Goal: Task Accomplishment & Management: Manage account settings

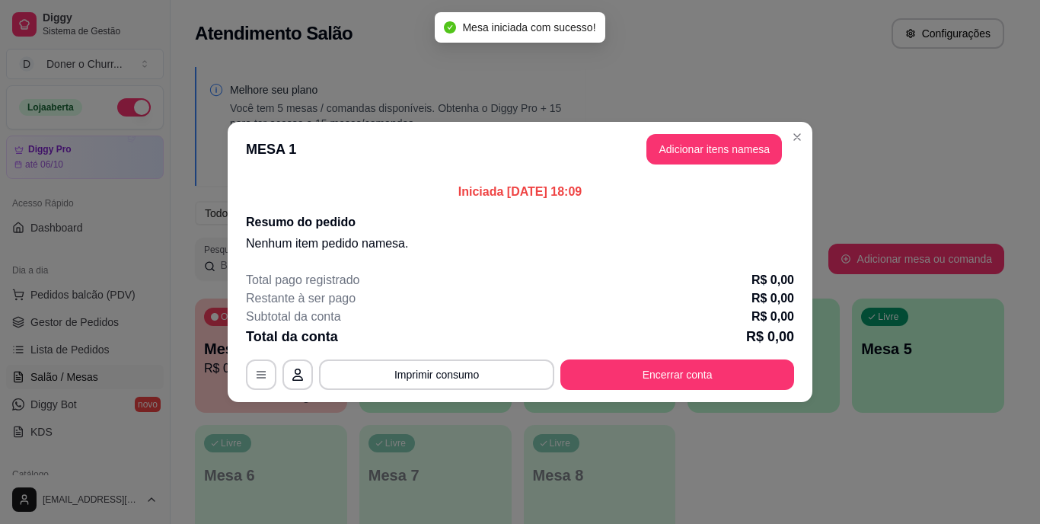
scroll to position [191, 0]
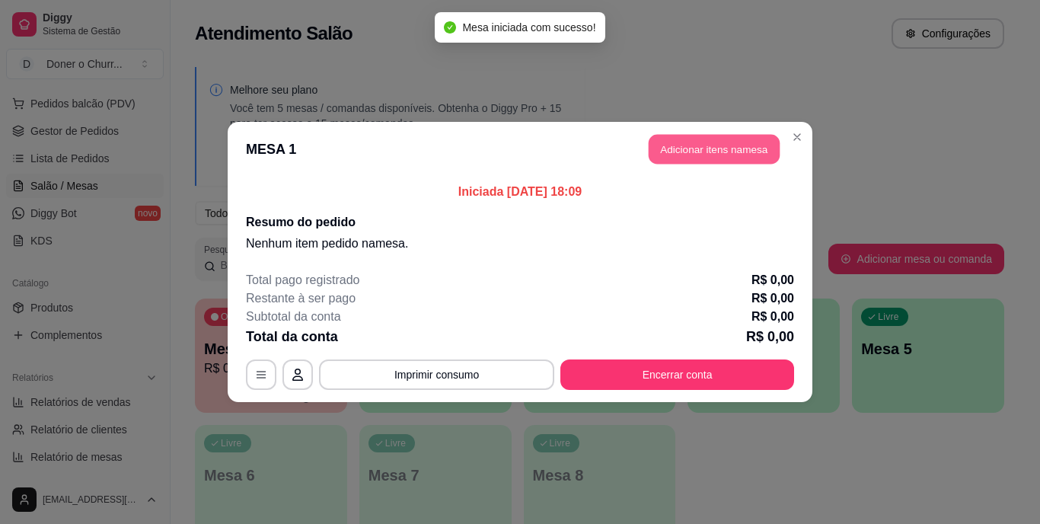
click at [695, 144] on button "Adicionar itens na mesa" at bounding box center [713, 150] width 131 height 30
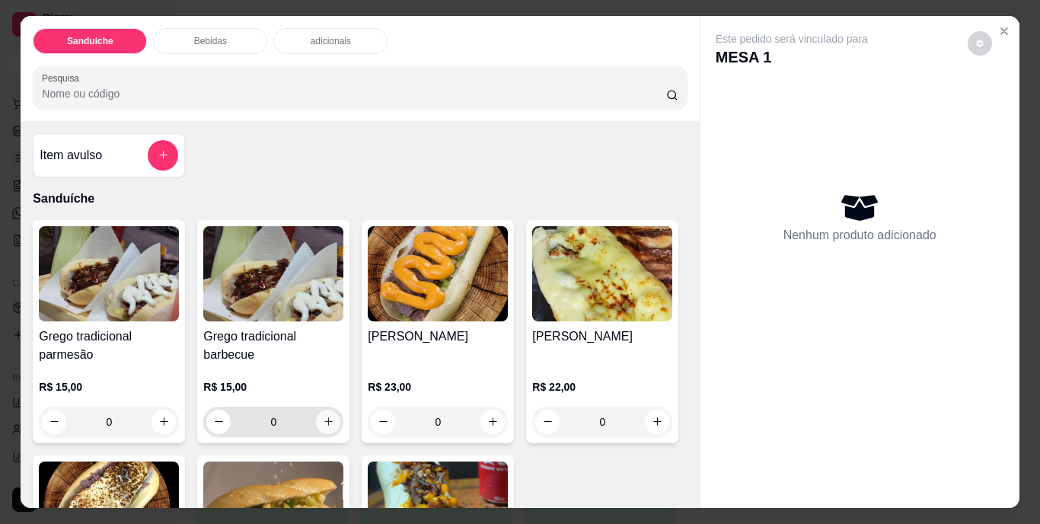
click at [323, 416] on icon "increase-product-quantity" at bounding box center [328, 421] width 11 height 11
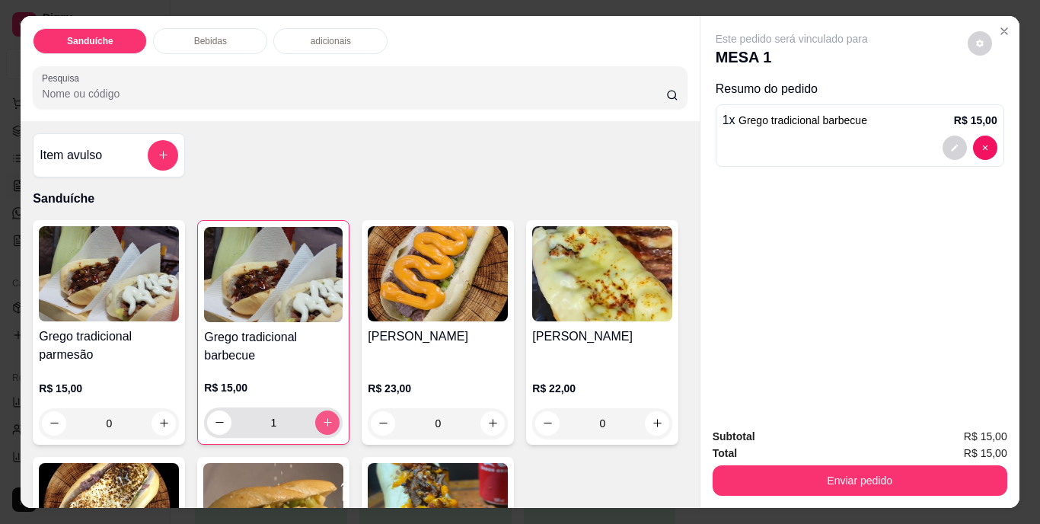
click at [323, 418] on icon "increase-product-quantity" at bounding box center [327, 422] width 8 height 8
type input "2"
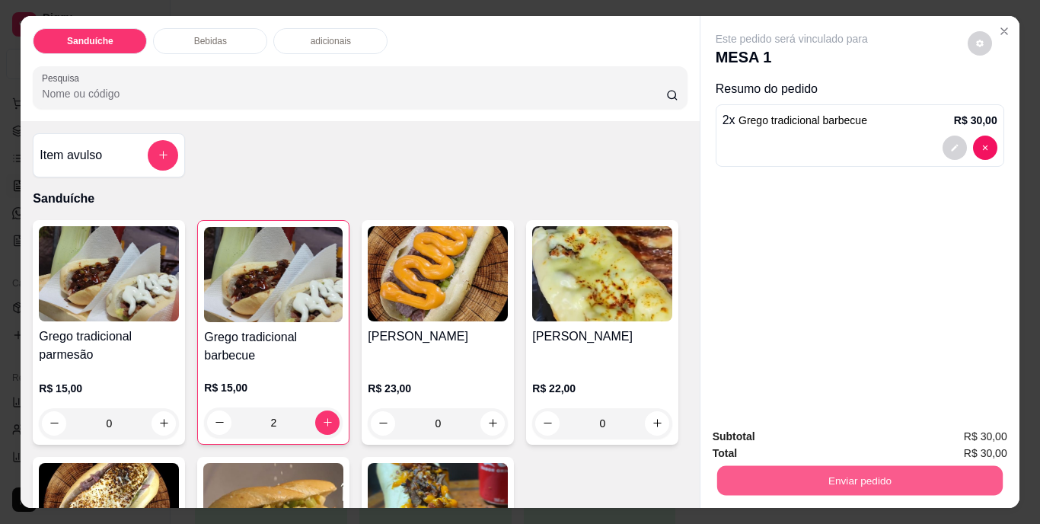
click at [771, 479] on button "Enviar pedido" at bounding box center [858, 481] width 285 height 30
click at [830, 432] on button "Não registrar e enviar pedido" at bounding box center [809, 437] width 154 height 28
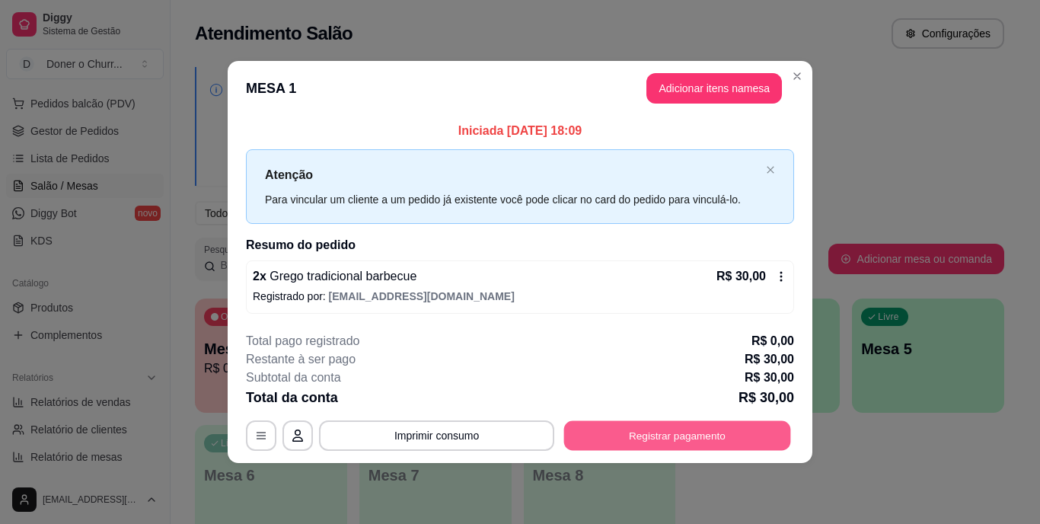
click at [649, 444] on button "Registrar pagamento" at bounding box center [677, 435] width 227 height 30
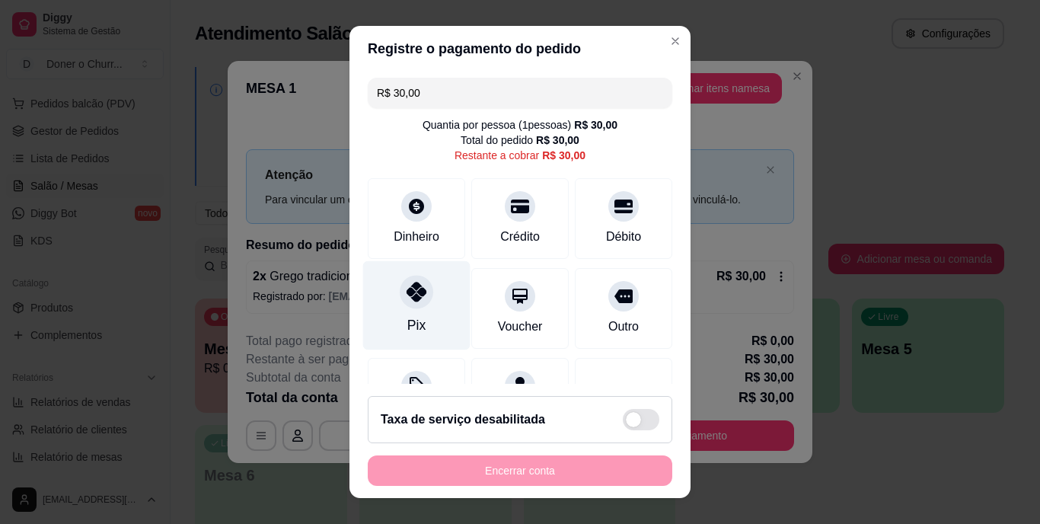
drag, startPoint x: 403, startPoint y: 293, endPoint x: 419, endPoint y: 312, distance: 24.8
click at [406, 294] on icon at bounding box center [416, 292] width 20 height 20
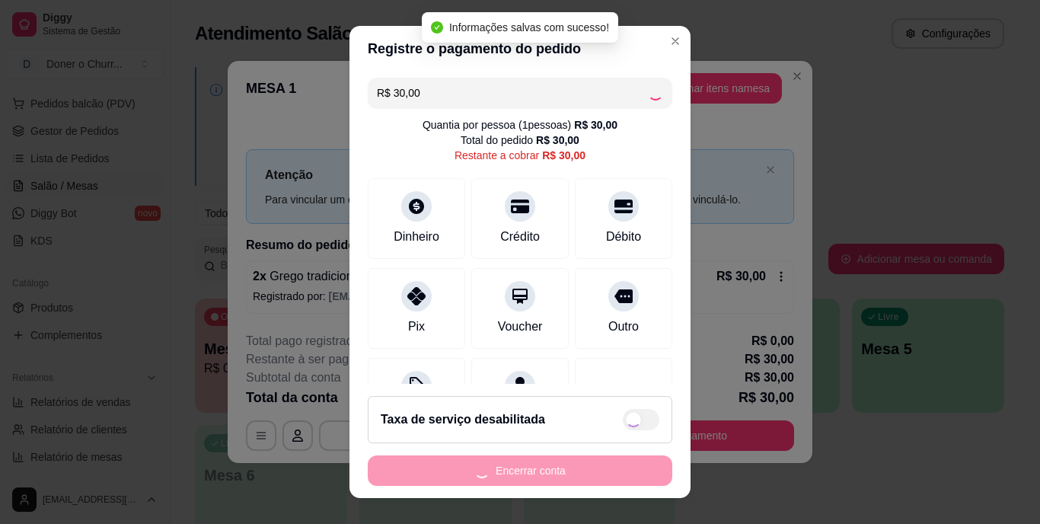
type input "R$ 0,00"
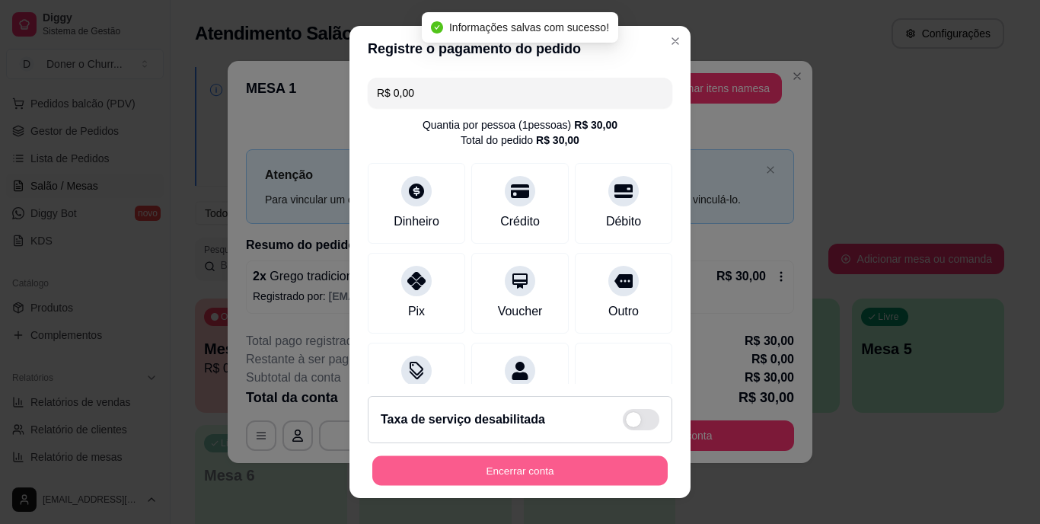
click at [535, 467] on button "Encerrar conta" at bounding box center [519, 470] width 295 height 30
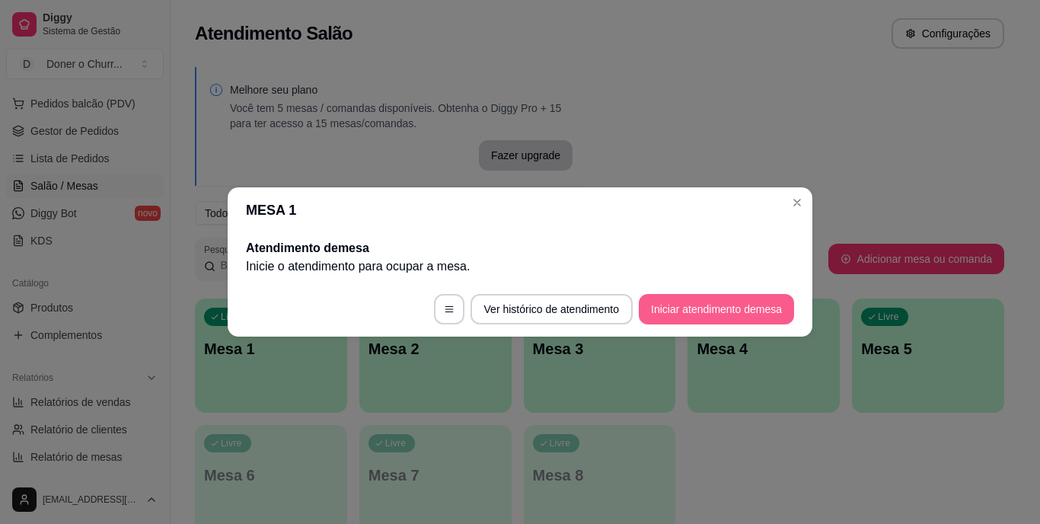
click at [699, 305] on button "Iniciar atendimento de mesa" at bounding box center [716, 309] width 155 height 30
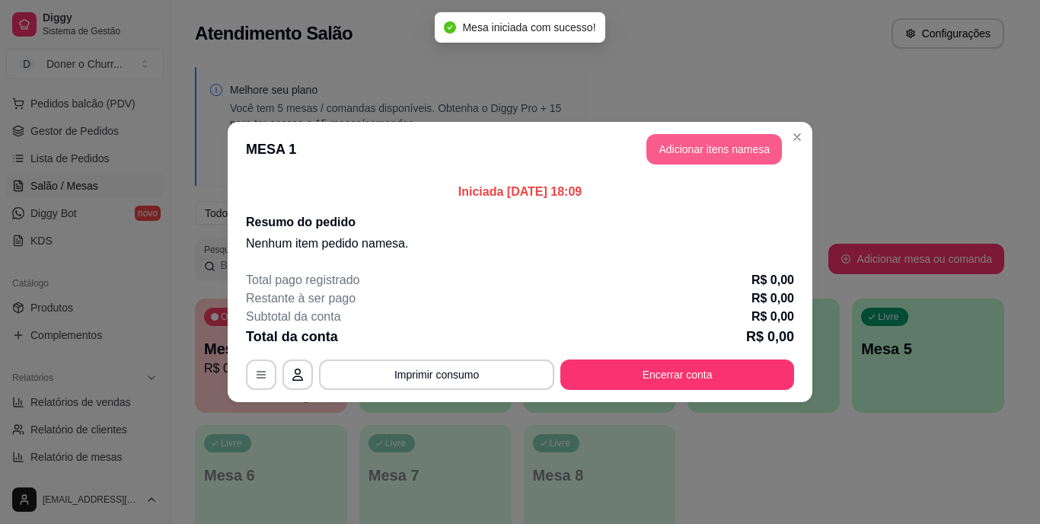
click at [702, 147] on button "Adicionar itens na mesa" at bounding box center [713, 149] width 135 height 30
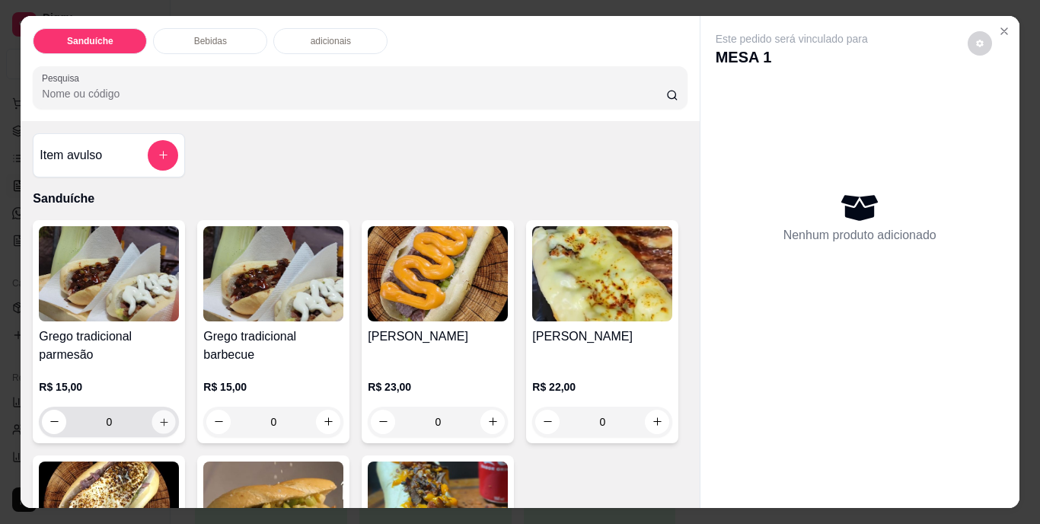
click at [159, 419] on icon "increase-product-quantity" at bounding box center [163, 421] width 11 height 11
type input "1"
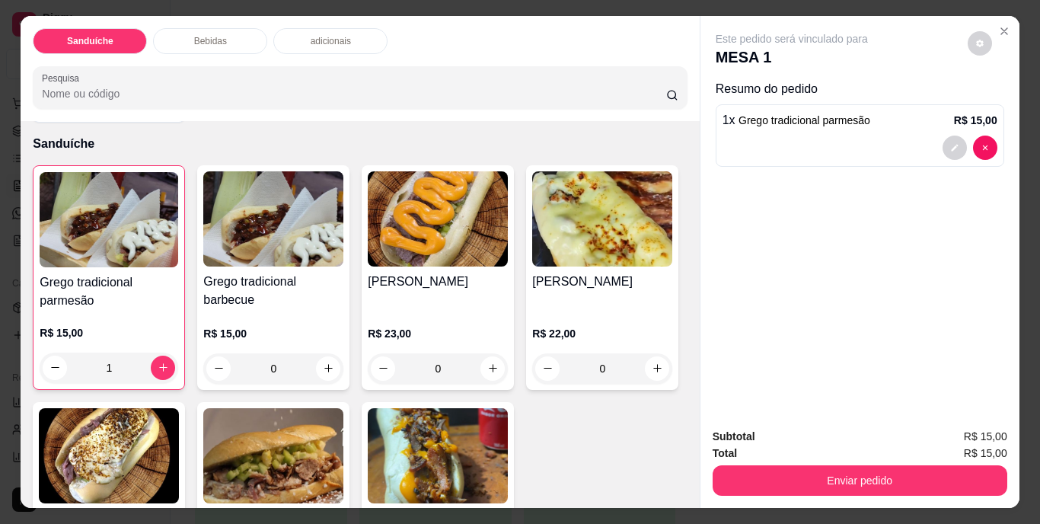
scroll to position [152, 0]
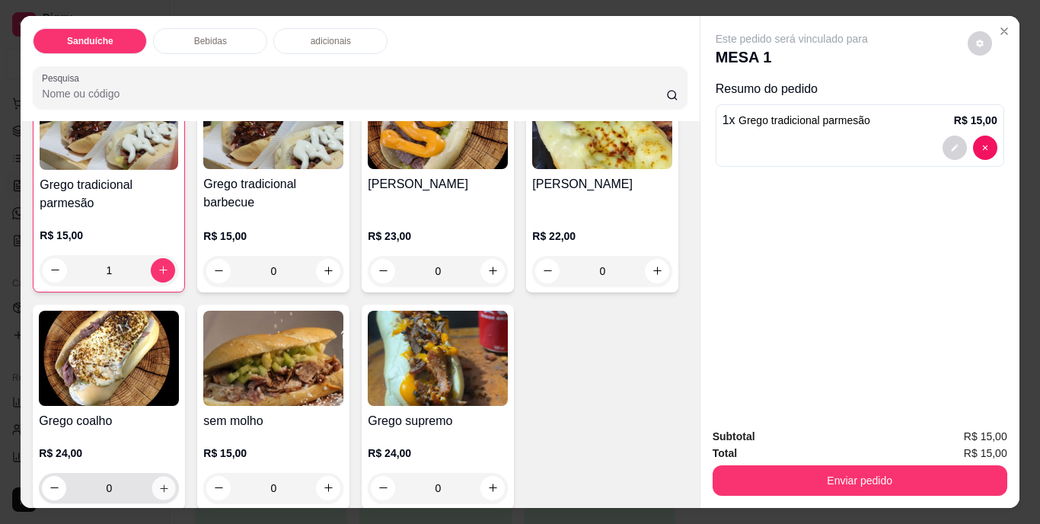
click at [176, 488] on button "increase-product-quantity" at bounding box center [164, 488] width 24 height 24
type input "1"
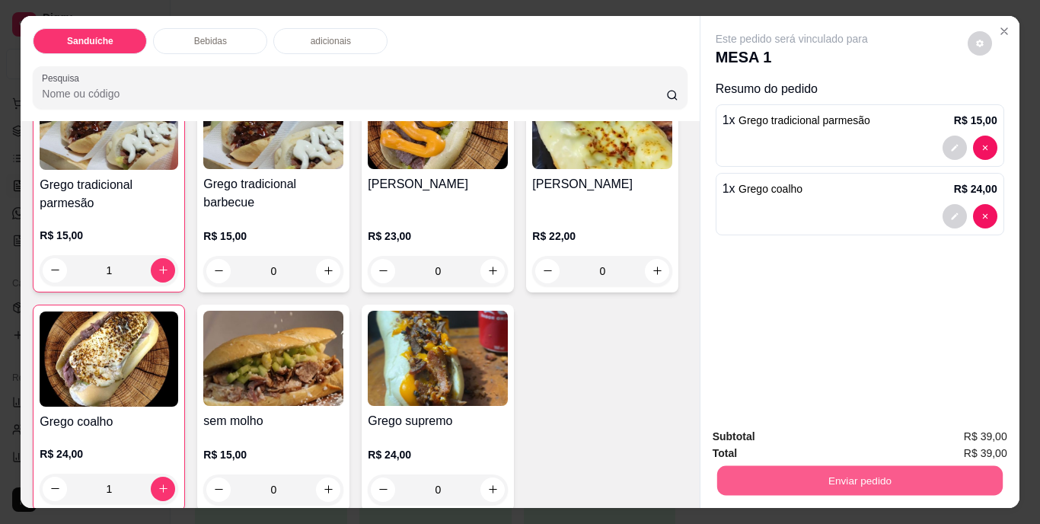
click at [812, 473] on button "Enviar pedido" at bounding box center [858, 481] width 285 height 30
click at [811, 438] on button "Não registrar e enviar pedido" at bounding box center [809, 437] width 154 height 28
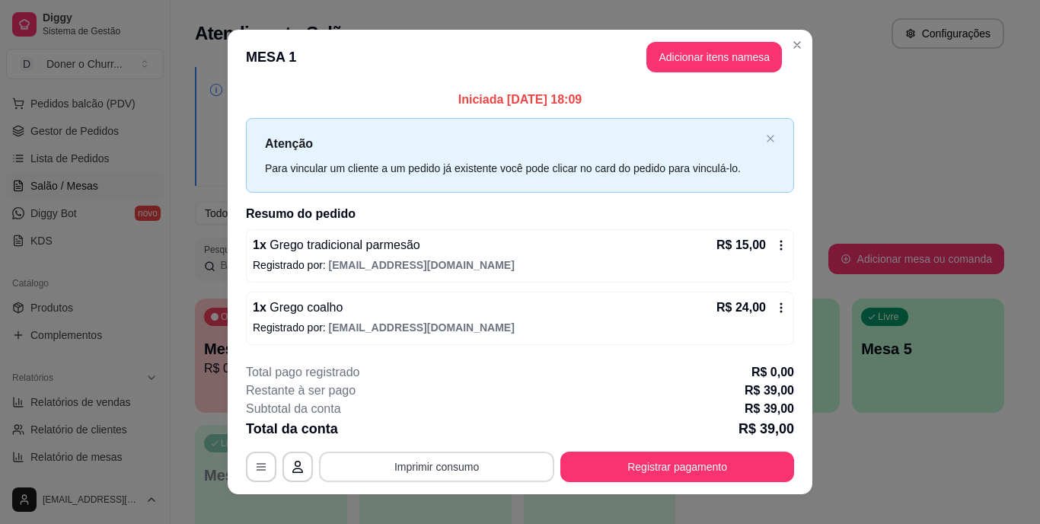
click at [446, 459] on button "Imprimir consumo" at bounding box center [436, 466] width 235 height 30
click at [428, 436] on button "IMPRESSORA" at bounding box center [435, 431] width 107 height 24
click at [422, 467] on button "Imprimir consumo" at bounding box center [437, 466] width 228 height 30
click at [858, 444] on div "**********" at bounding box center [520, 262] width 1040 height 524
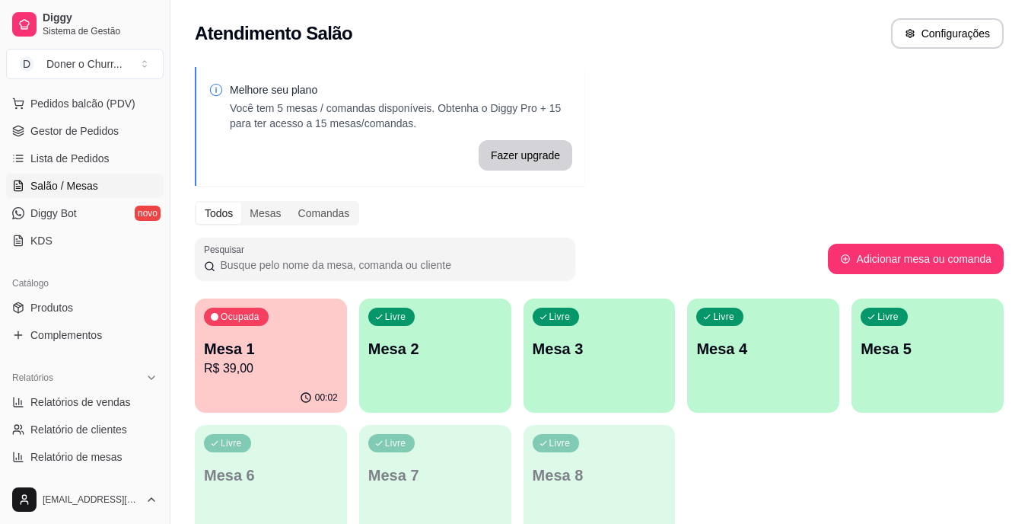
click at [445, 400] on div "button" at bounding box center [435, 403] width 152 height 18
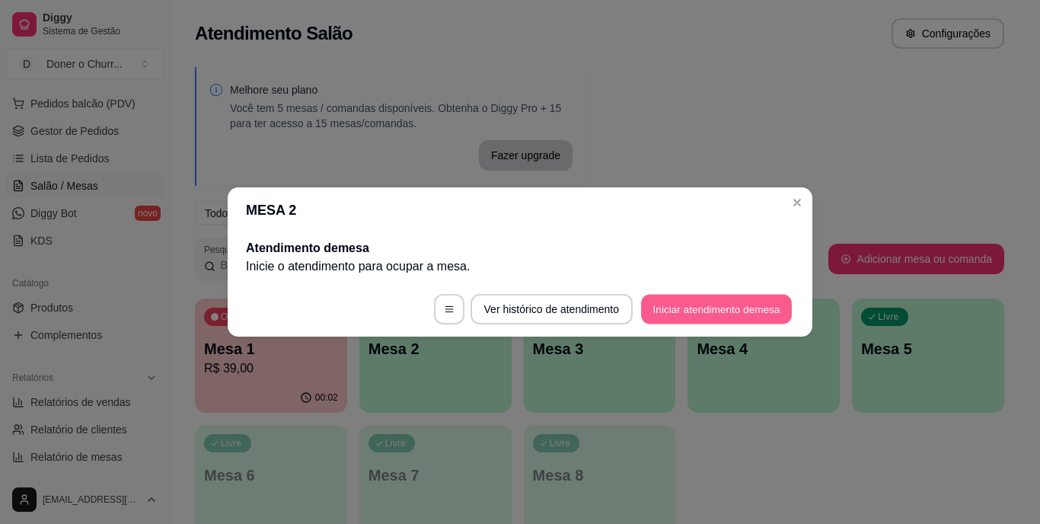
click at [701, 304] on button "Iniciar atendimento de mesa" at bounding box center [716, 310] width 151 height 30
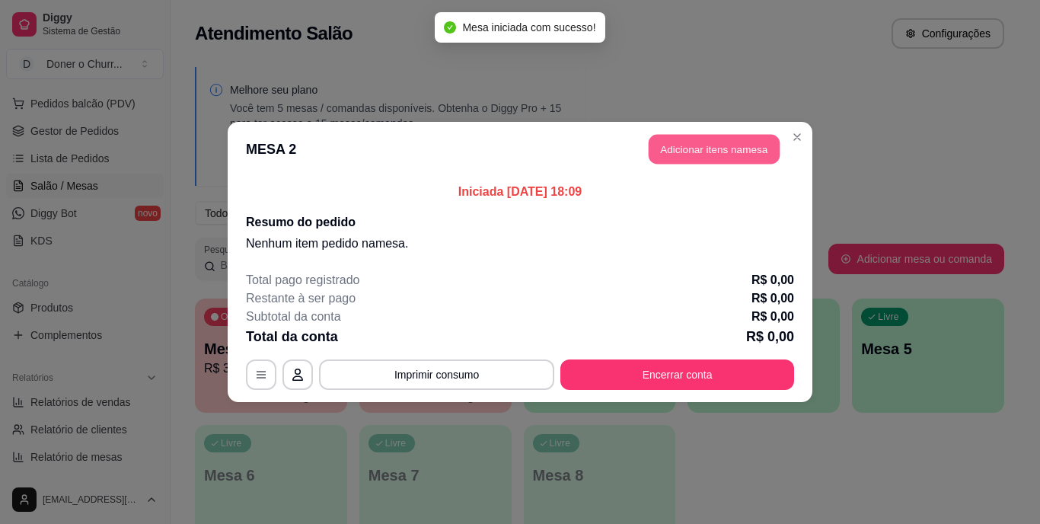
click at [699, 150] on button "Adicionar itens na mesa" at bounding box center [713, 150] width 131 height 30
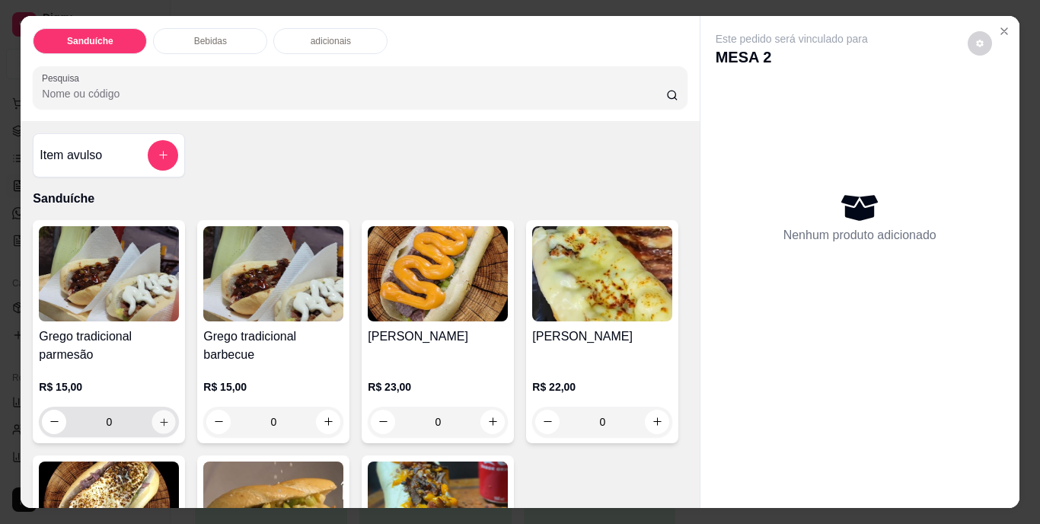
click at [160, 416] on icon "increase-product-quantity" at bounding box center [163, 421] width 11 height 11
type input "1"
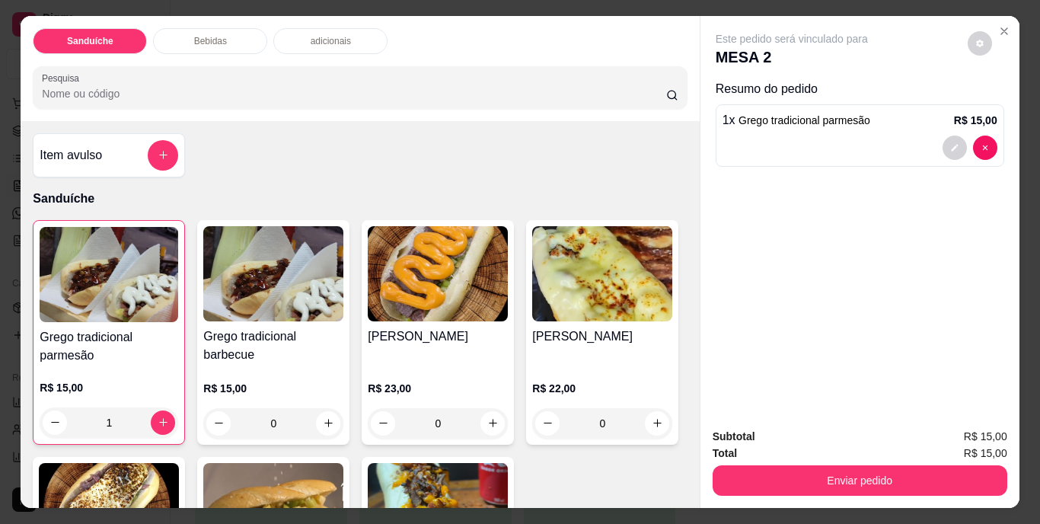
scroll to position [228, 0]
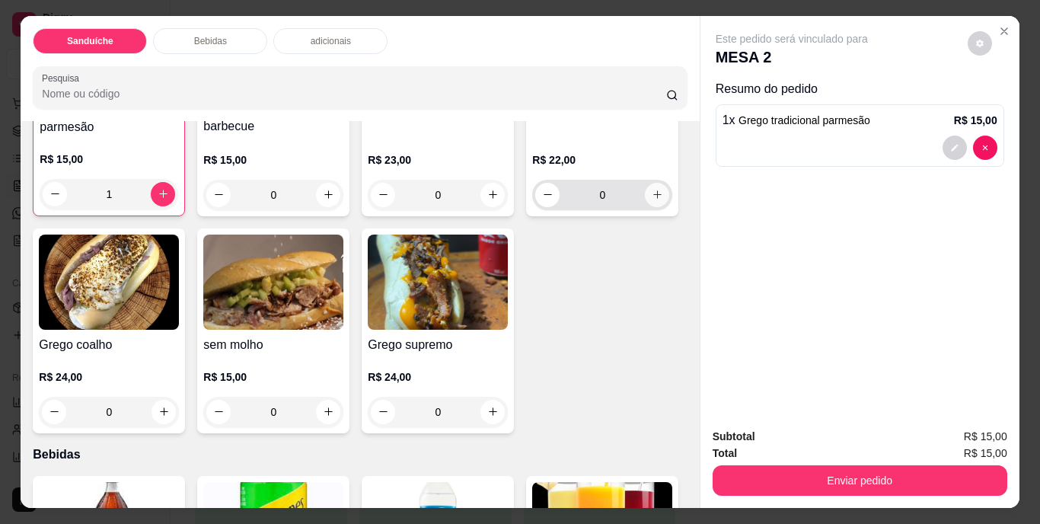
click at [651, 200] on icon "increase-product-quantity" at bounding box center [656, 194] width 11 height 11
type input "1"
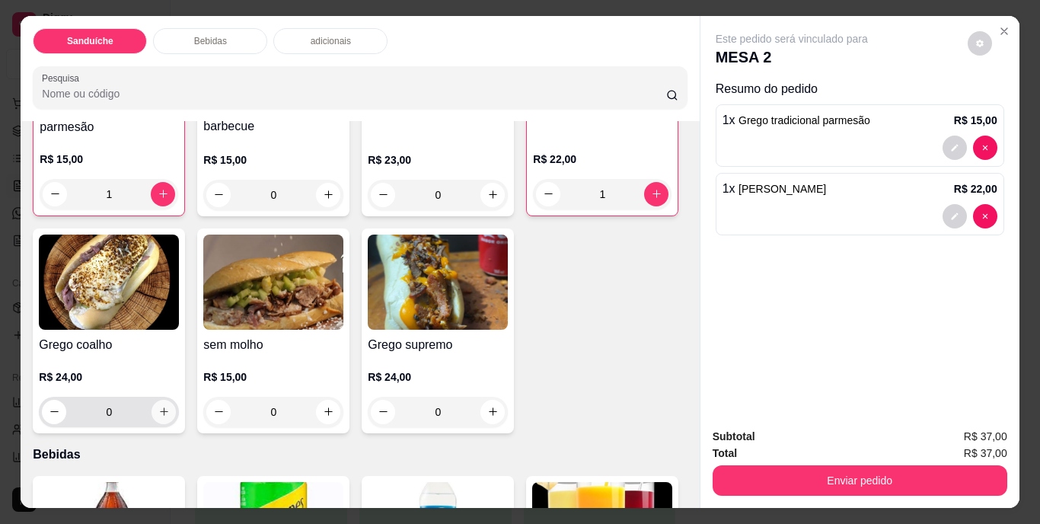
click at [176, 407] on button "increase-product-quantity" at bounding box center [163, 412] width 24 height 24
type input "1"
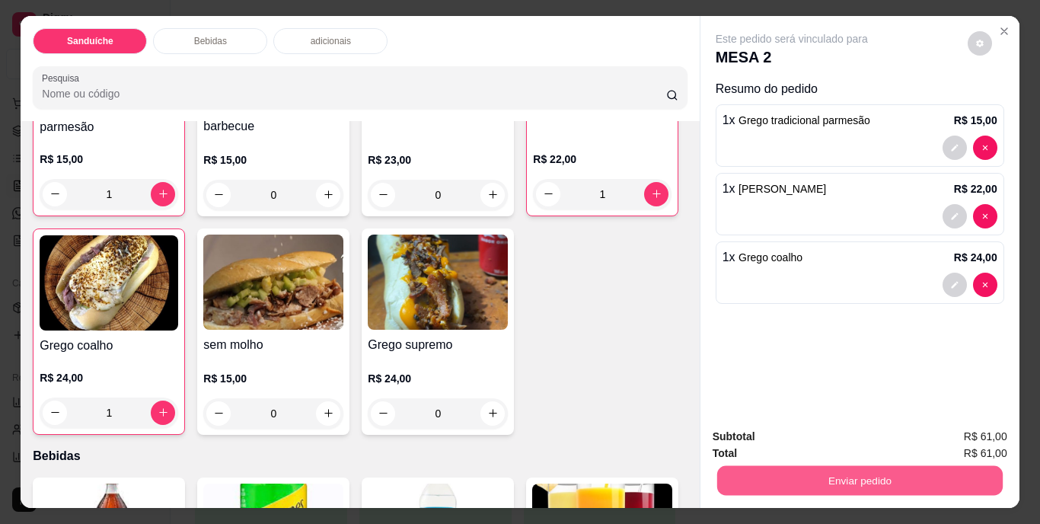
click at [868, 468] on button "Enviar pedido" at bounding box center [858, 481] width 285 height 30
click at [800, 438] on button "Não registrar e enviar pedido" at bounding box center [809, 437] width 154 height 28
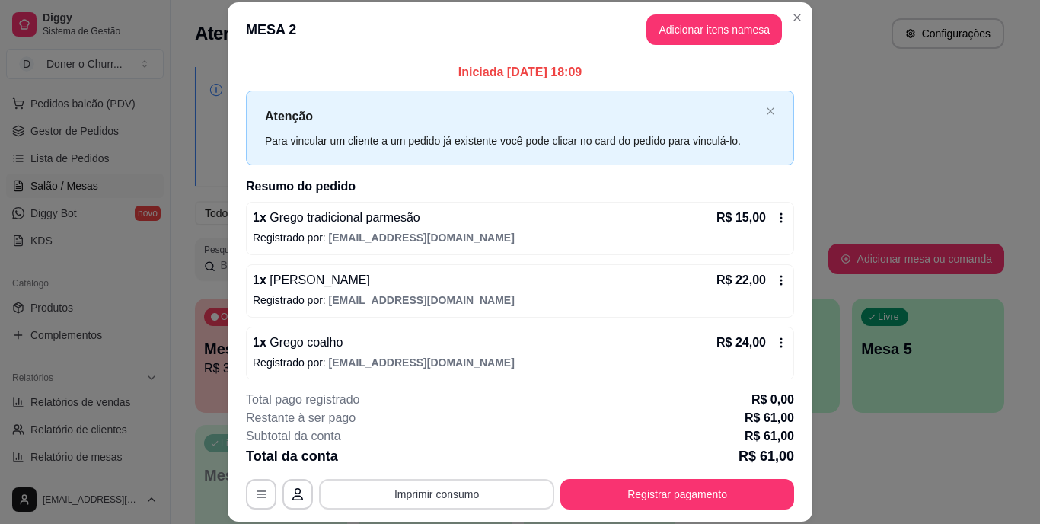
click at [419, 504] on button "Imprimir consumo" at bounding box center [436, 494] width 235 height 30
drag, startPoint x: 438, startPoint y: 444, endPoint x: 438, endPoint y: 455, distance: 11.4
click at [438, 444] on div "Escolha a impressora IMPRESSORA" at bounding box center [436, 448] width 126 height 52
click at [432, 448] on button "IMPRESSORA" at bounding box center [435, 458] width 107 height 24
click at [414, 489] on button "Imprimir consumo" at bounding box center [437, 494] width 228 height 30
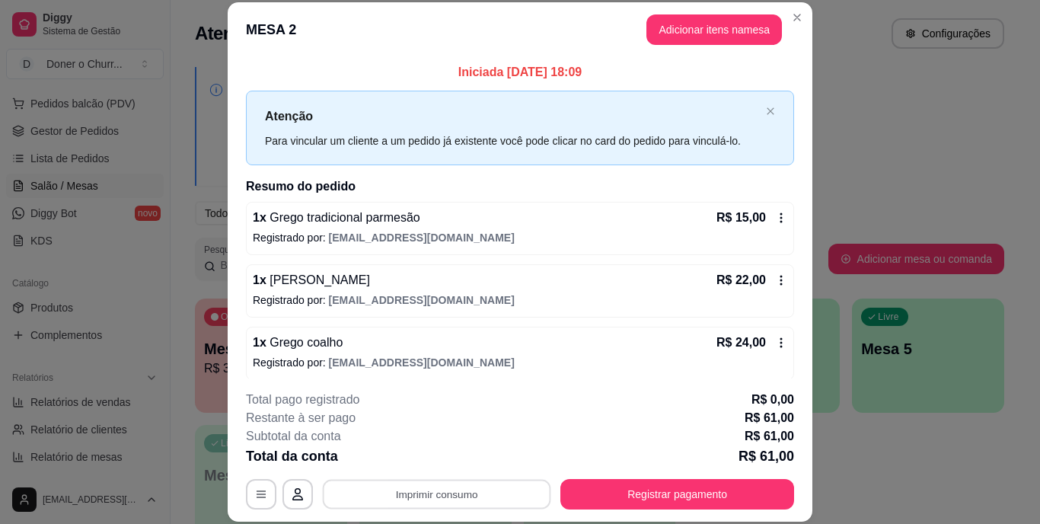
click at [903, 449] on div "**********" at bounding box center [520, 262] width 1040 height 524
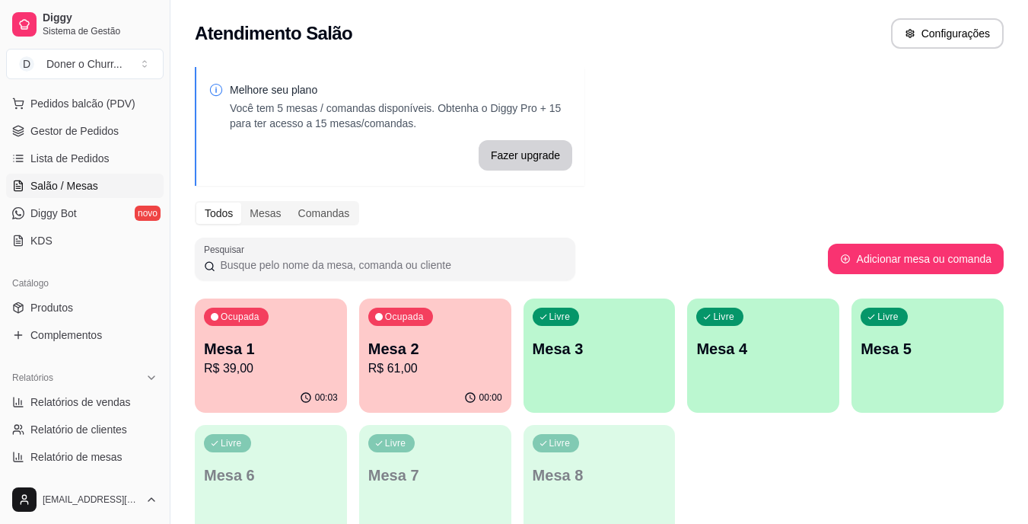
click at [610, 357] on p "Mesa 3" at bounding box center [600, 348] width 134 height 21
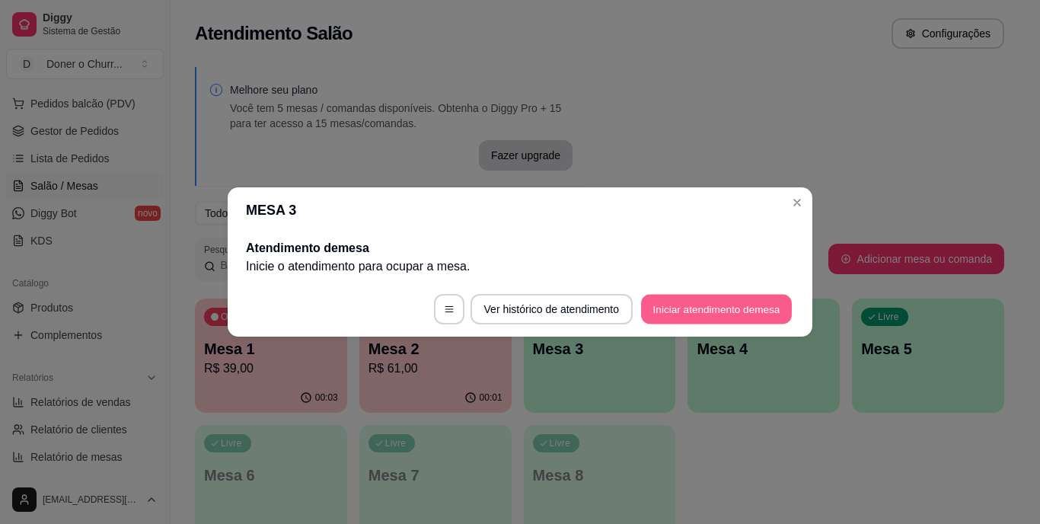
click at [713, 306] on button "Iniciar atendimento de mesa" at bounding box center [716, 310] width 151 height 30
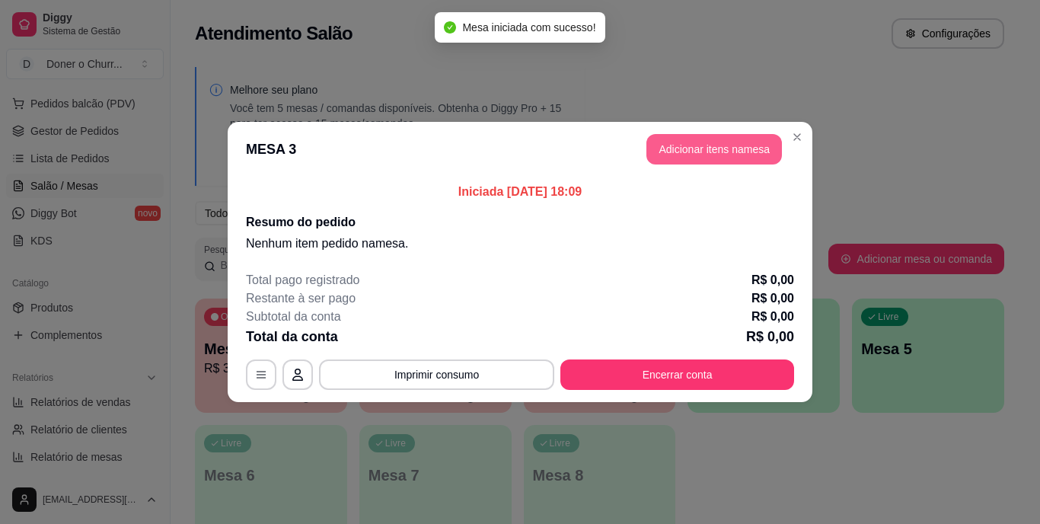
click at [723, 151] on button "Adicionar itens na mesa" at bounding box center [713, 149] width 135 height 30
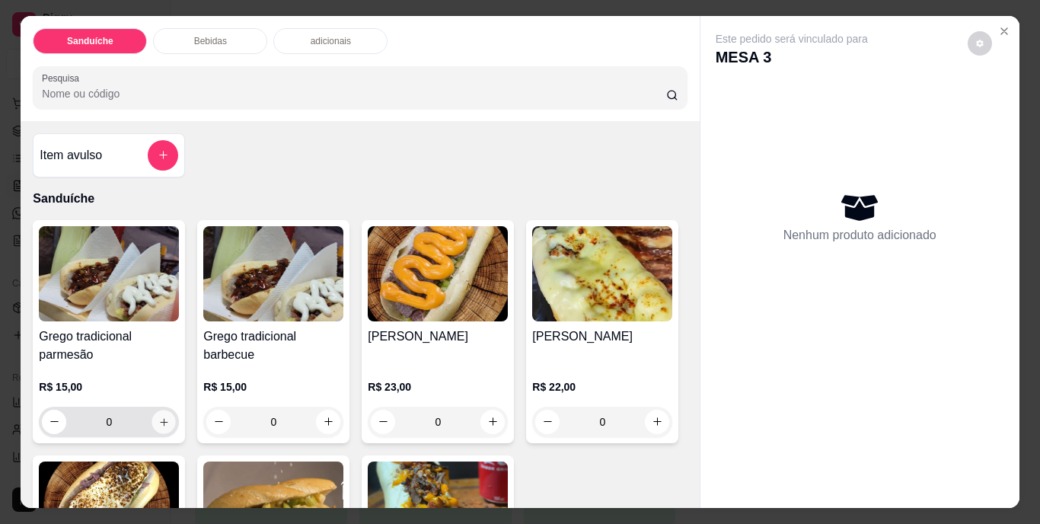
click at [152, 417] on button "increase-product-quantity" at bounding box center [164, 421] width 24 height 24
type input "1"
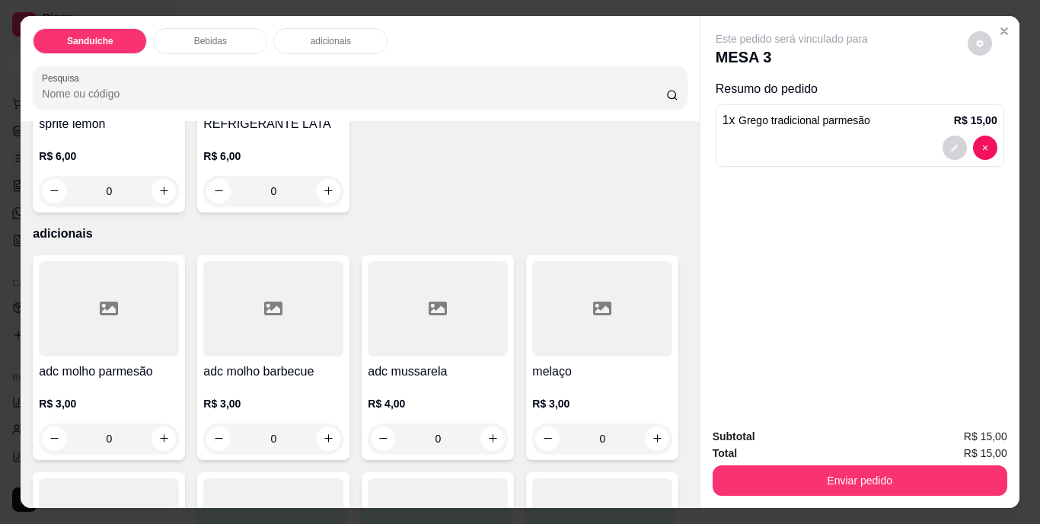
scroll to position [989, 0]
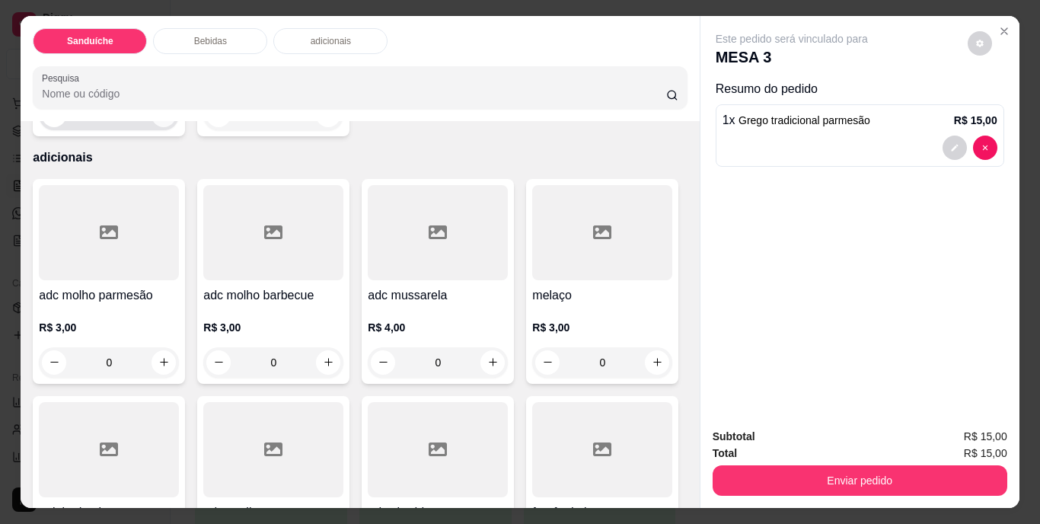
click at [170, 120] on icon "increase-product-quantity" at bounding box center [163, 114] width 11 height 11
type input "1"
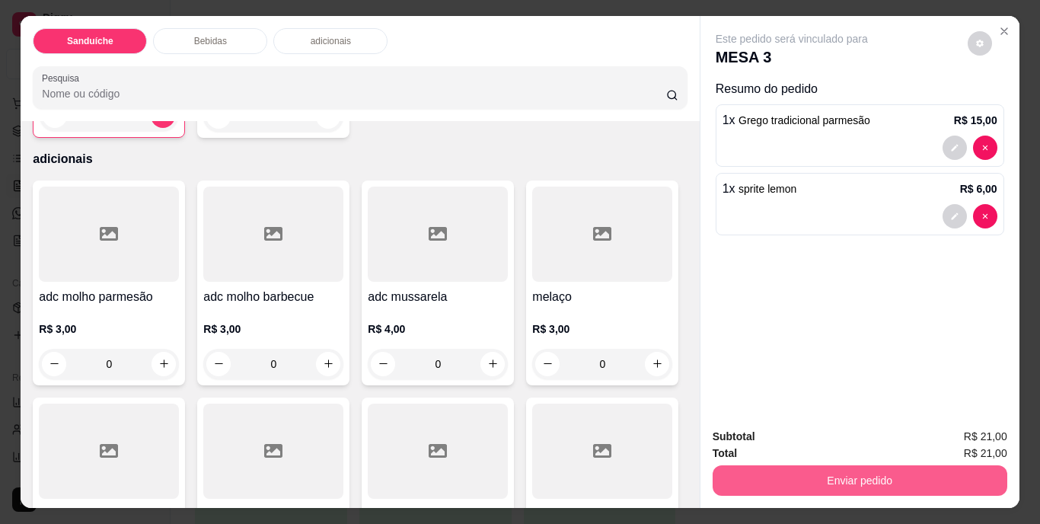
click at [865, 475] on button "Enviar pedido" at bounding box center [859, 480] width 295 height 30
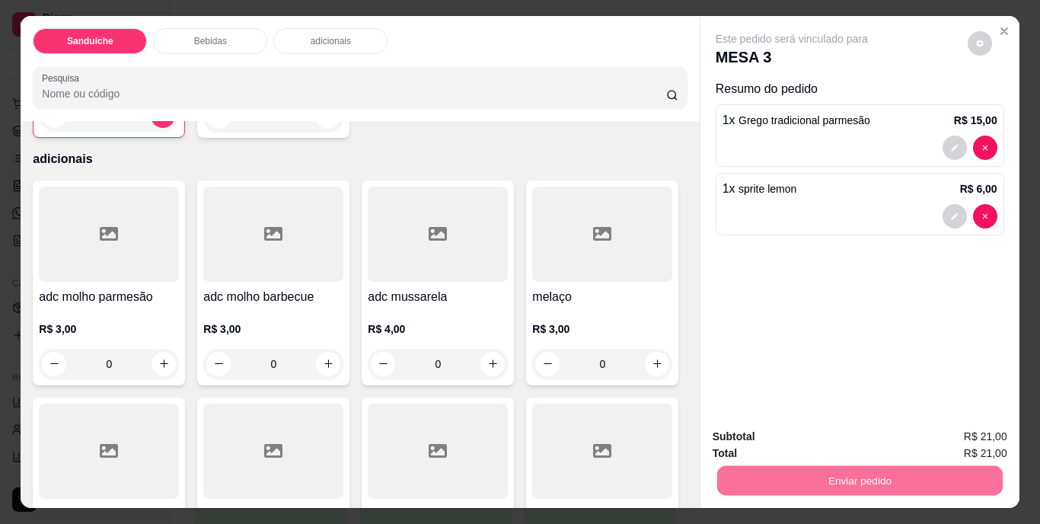
click at [827, 433] on button "Não registrar e enviar pedido" at bounding box center [809, 437] width 158 height 29
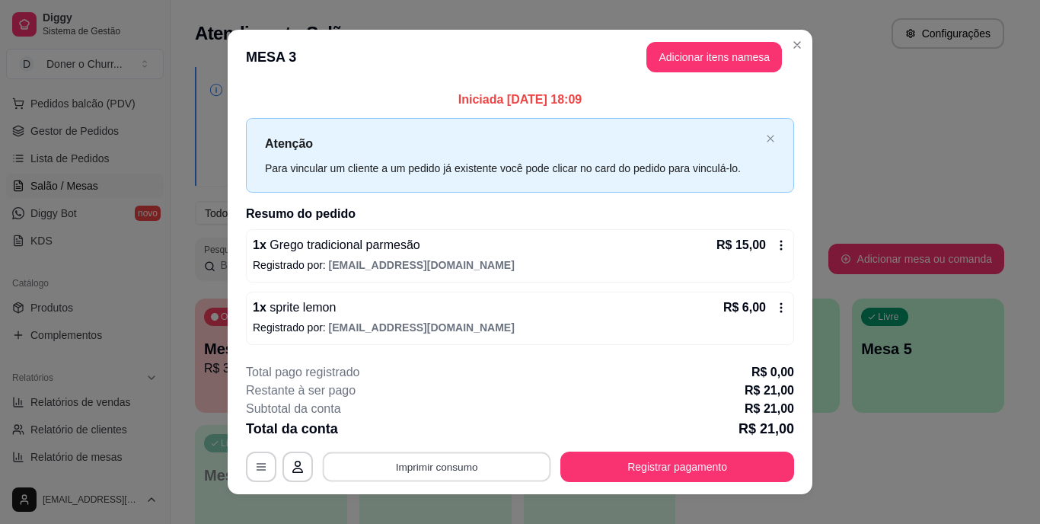
click at [426, 470] on button "Imprimir consumo" at bounding box center [437, 466] width 228 height 30
click at [431, 441] on button "IMPRESSORA" at bounding box center [435, 431] width 107 height 24
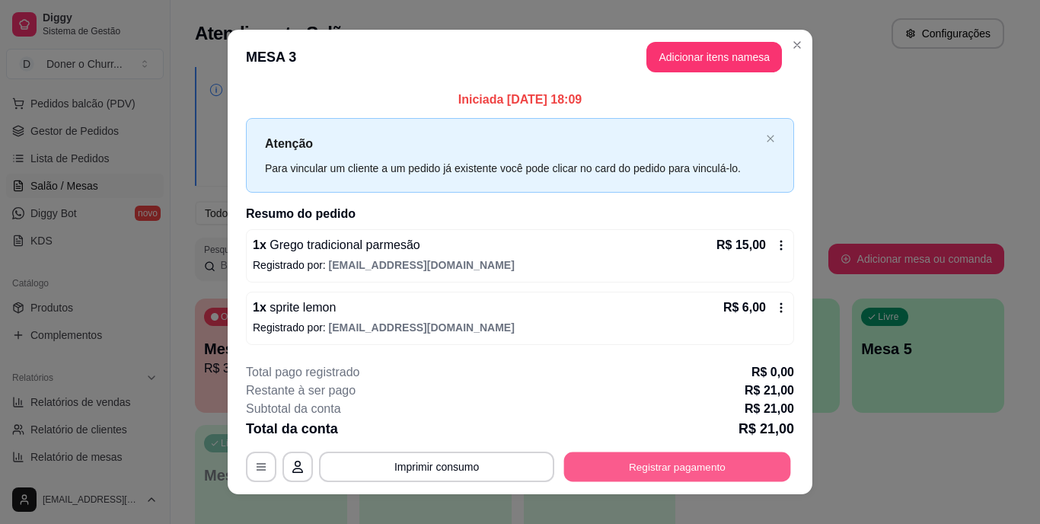
click at [620, 468] on button "Registrar pagamento" at bounding box center [677, 466] width 227 height 30
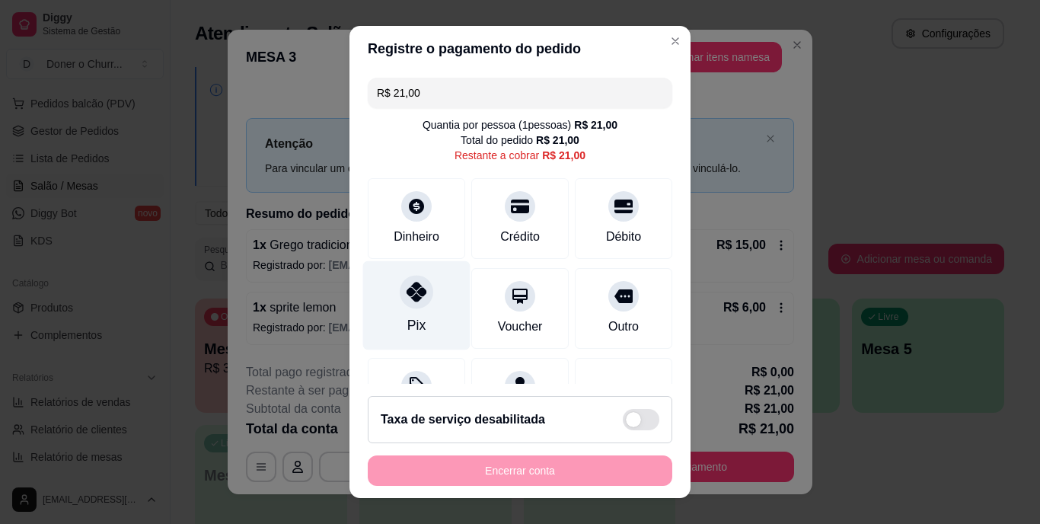
click at [397, 325] on div "Pix" at bounding box center [416, 305] width 107 height 89
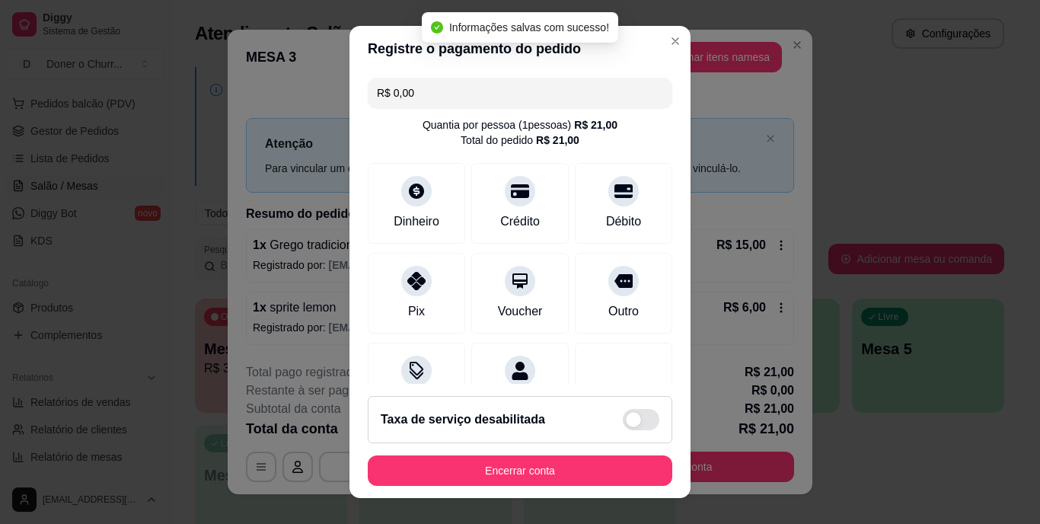
type input "R$ 0,00"
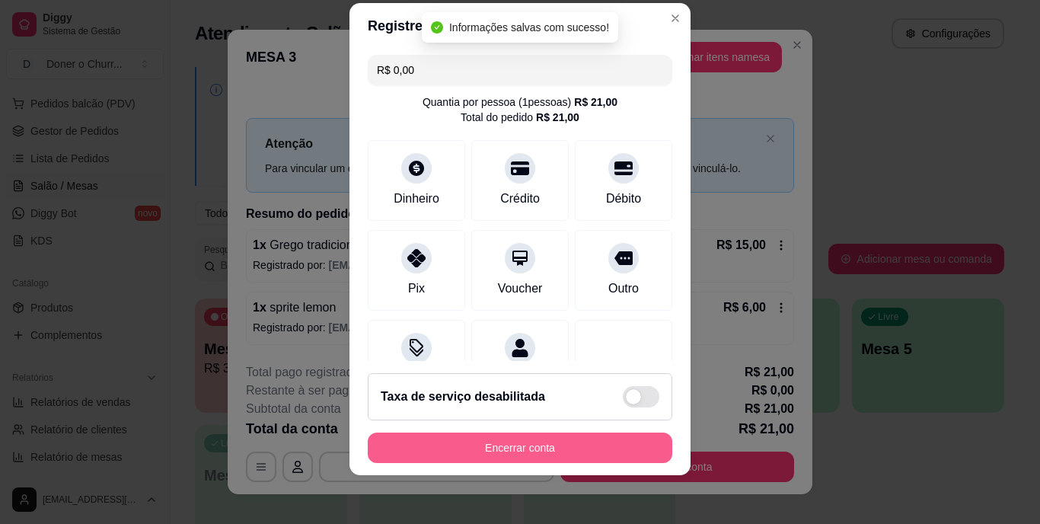
click at [521, 439] on button "Encerrar conta" at bounding box center [520, 447] width 304 height 30
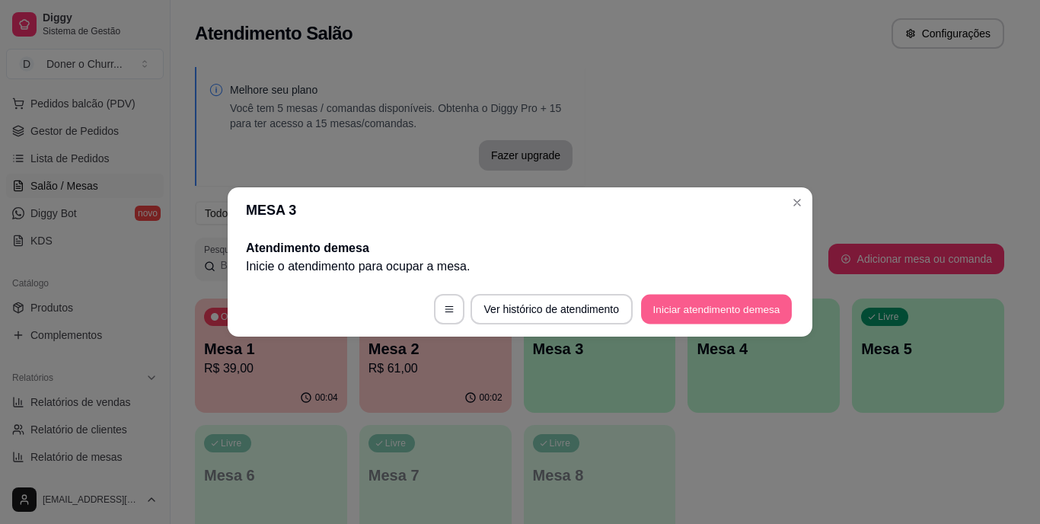
click at [706, 308] on button "Iniciar atendimento de mesa" at bounding box center [716, 310] width 151 height 30
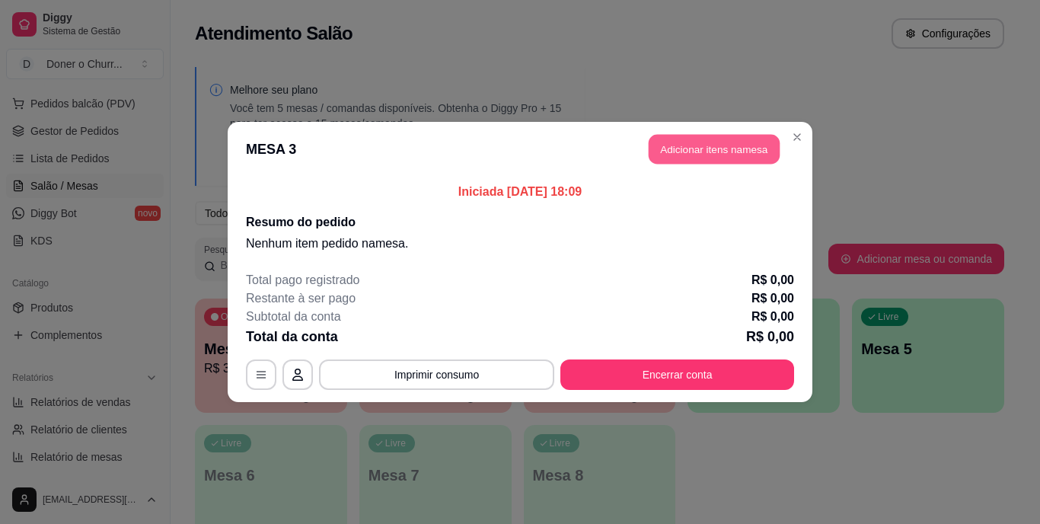
click at [711, 155] on button "Adicionar itens na mesa" at bounding box center [713, 150] width 131 height 30
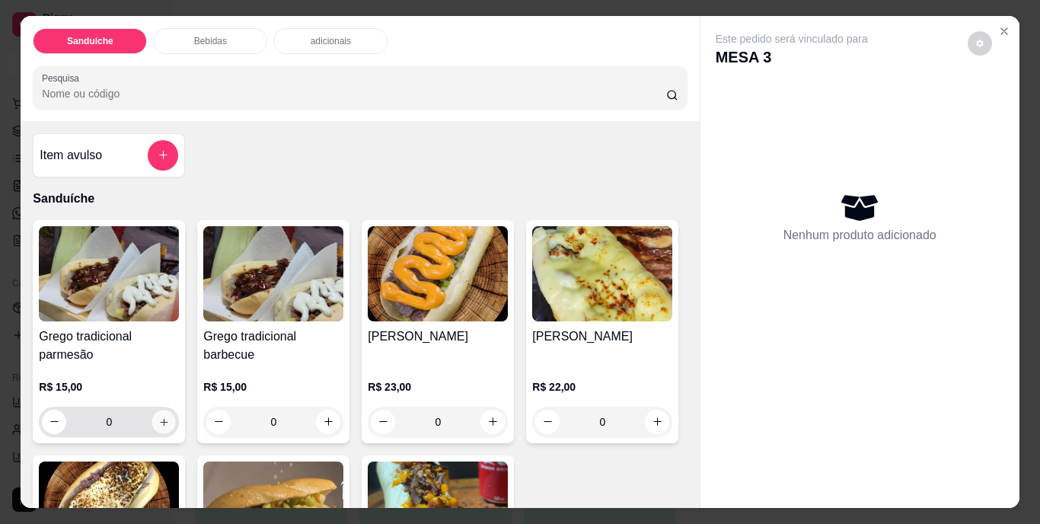
click at [161, 416] on icon "increase-product-quantity" at bounding box center [163, 421] width 11 height 11
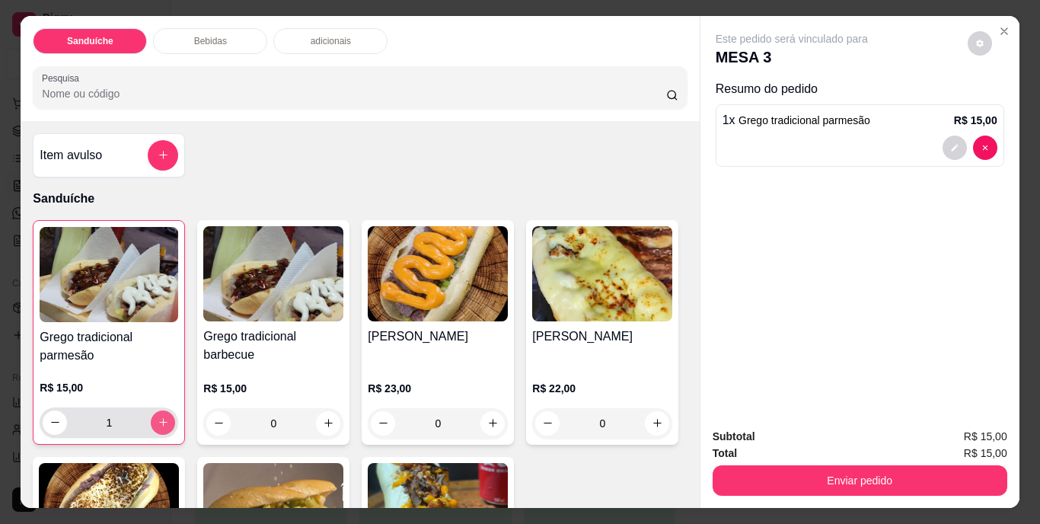
click at [161, 416] on icon "increase-product-quantity" at bounding box center [163, 421] width 11 height 11
type input "2"
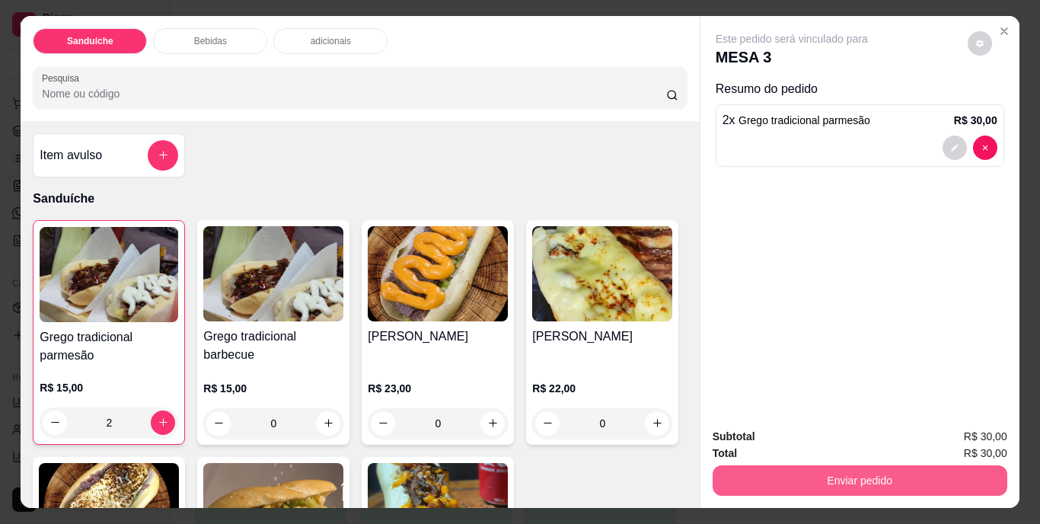
click at [855, 470] on button "Enviar pedido" at bounding box center [859, 480] width 295 height 30
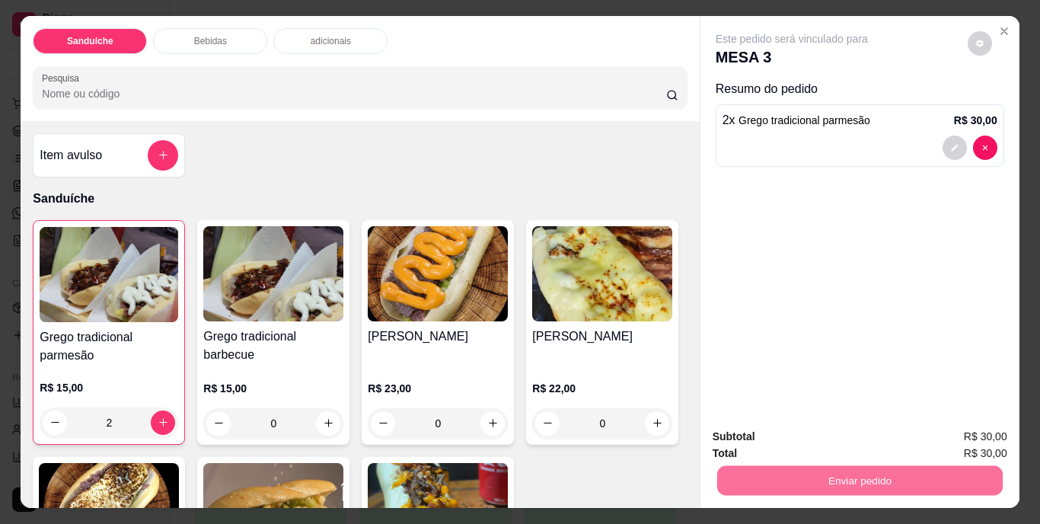
click at [815, 433] on button "Não registrar e enviar pedido" at bounding box center [809, 437] width 158 height 29
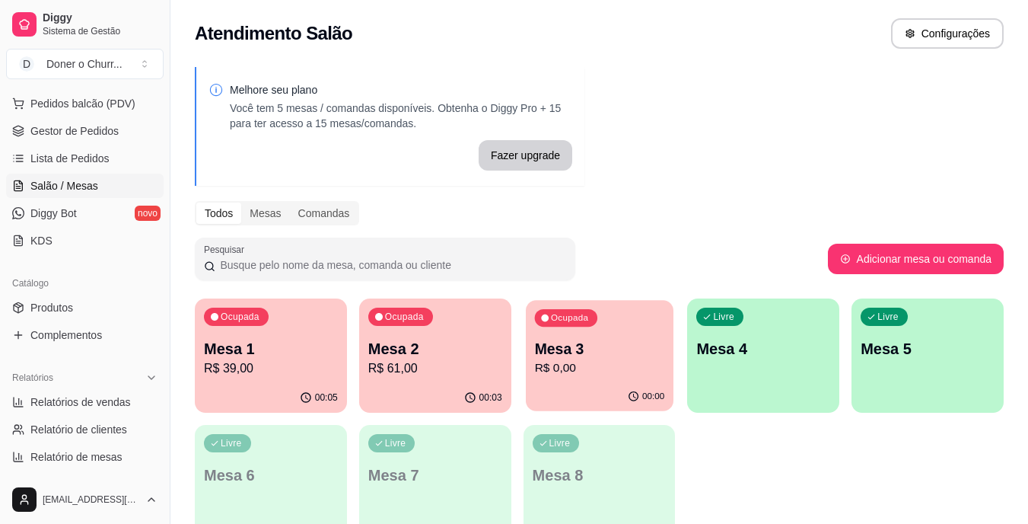
click at [565, 355] on p "Mesa 3" at bounding box center [599, 349] width 130 height 21
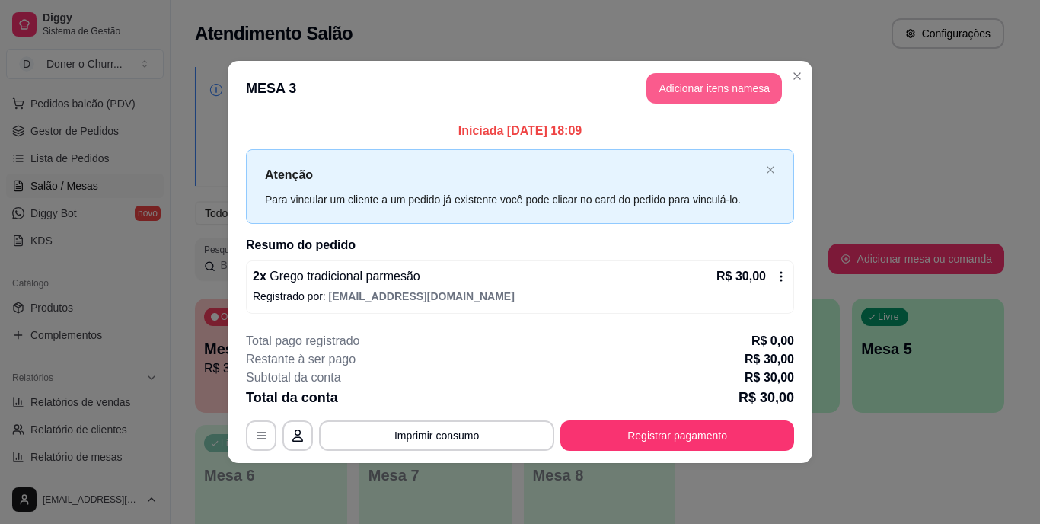
click at [714, 81] on button "Adicionar itens na mesa" at bounding box center [713, 88] width 135 height 30
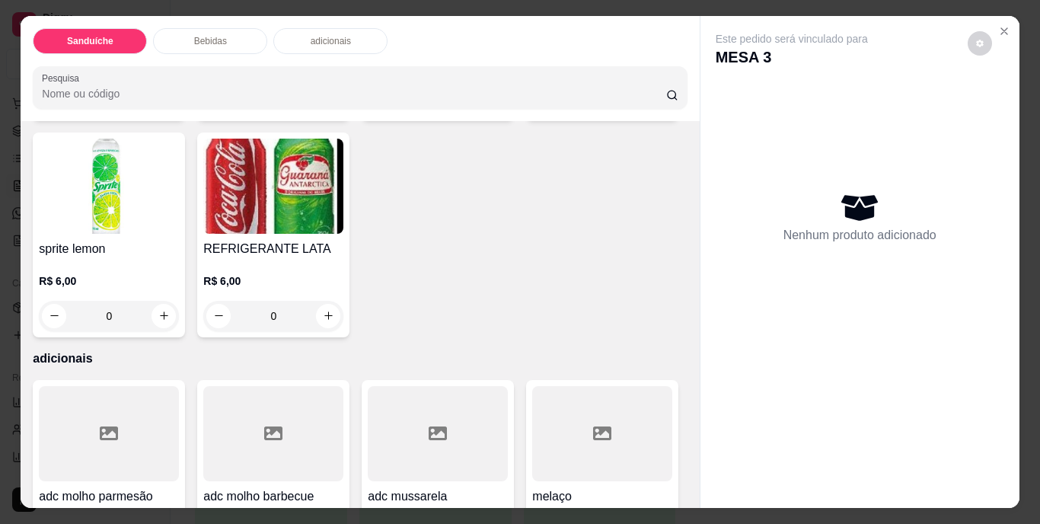
scroll to position [837, 0]
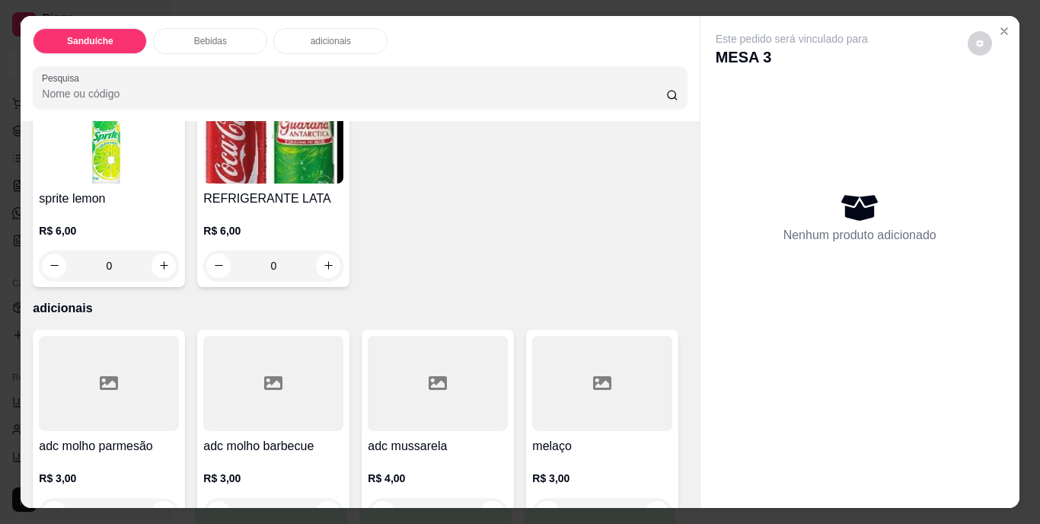
click at [158, 54] on icon "increase-product-quantity" at bounding box center [163, 48] width 11 height 11
type input "1"
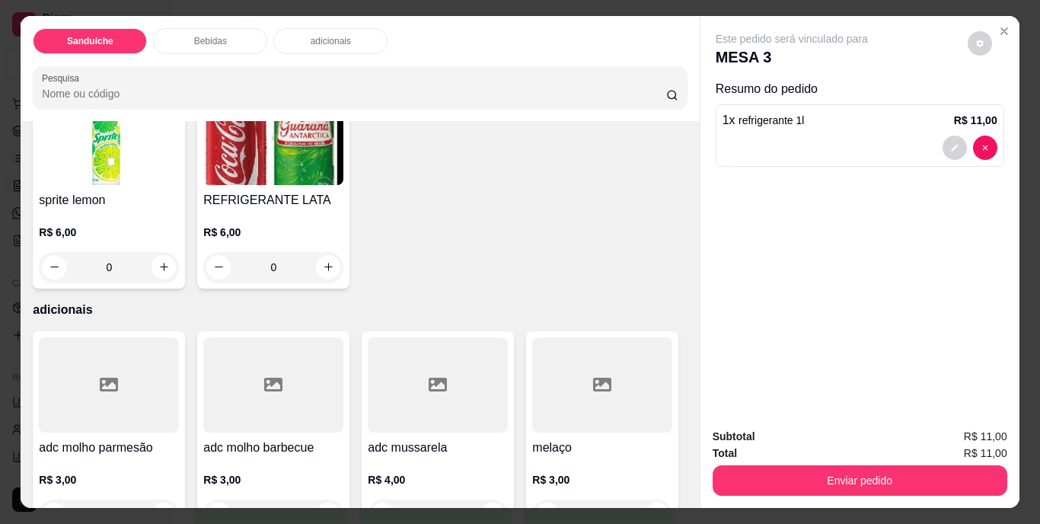
scroll to position [838, 0]
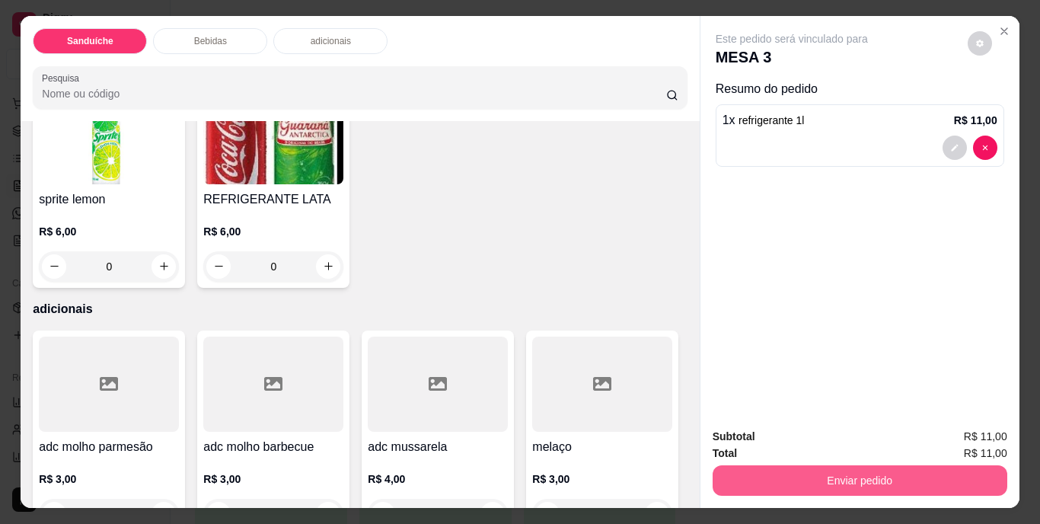
click at [864, 482] on button "Enviar pedido" at bounding box center [859, 480] width 295 height 30
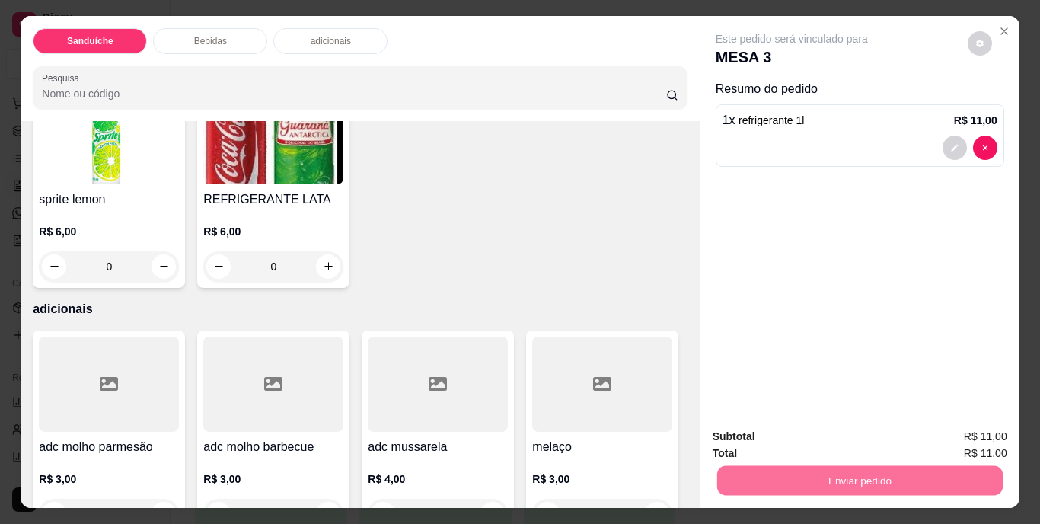
click at [783, 438] on button "Não registrar e enviar pedido" at bounding box center [809, 437] width 158 height 29
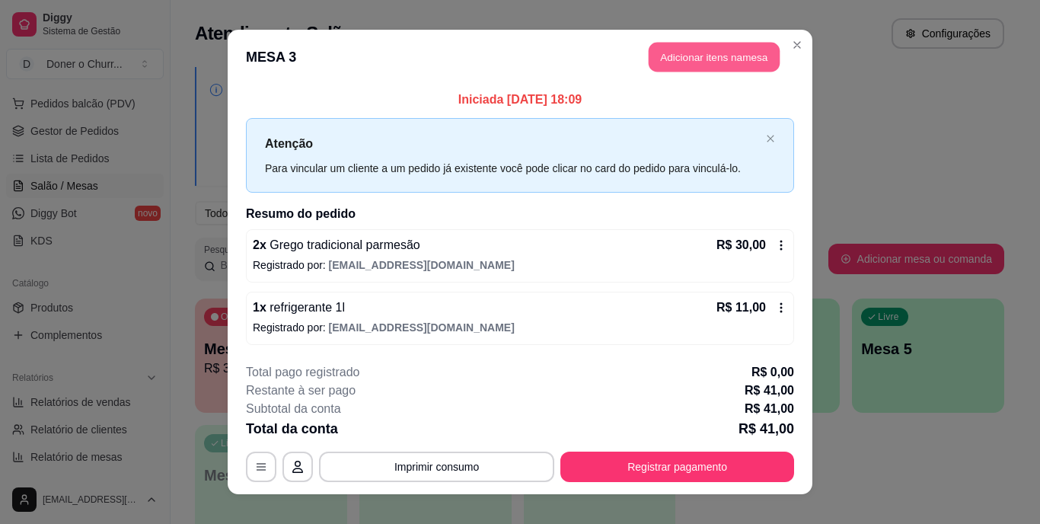
click at [703, 57] on button "Adicionar itens na mesa" at bounding box center [713, 58] width 131 height 30
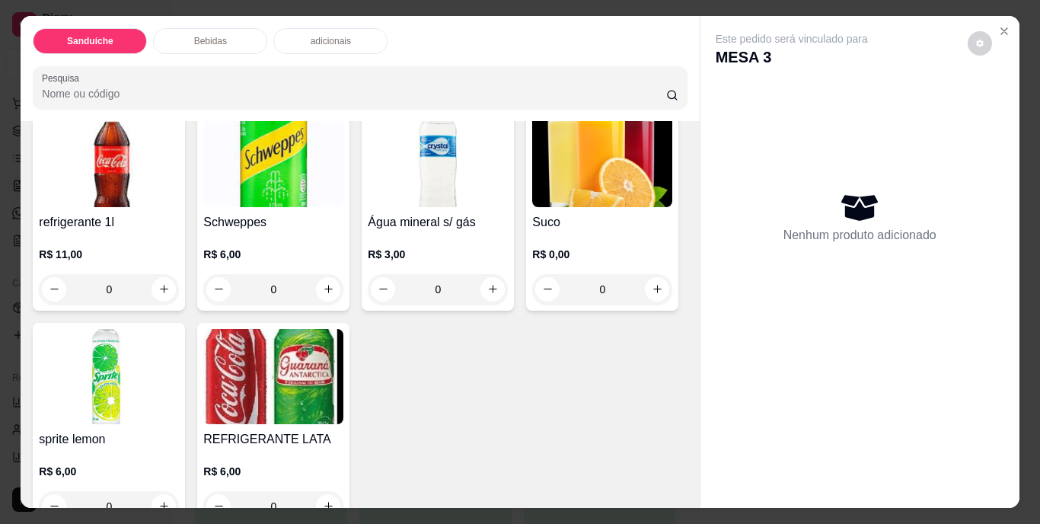
scroll to position [685, 0]
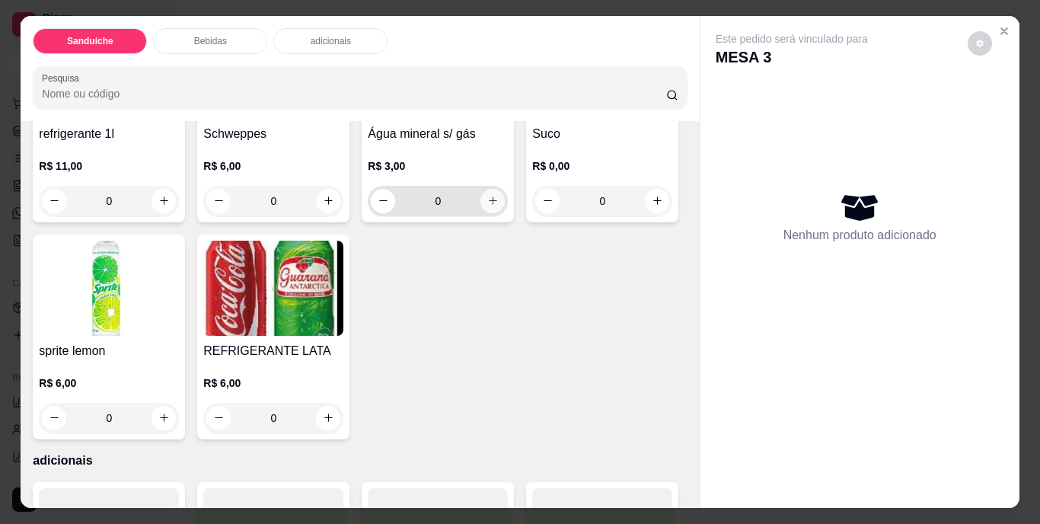
click at [487, 206] on icon "increase-product-quantity" at bounding box center [492, 200] width 11 height 11
type input "1"
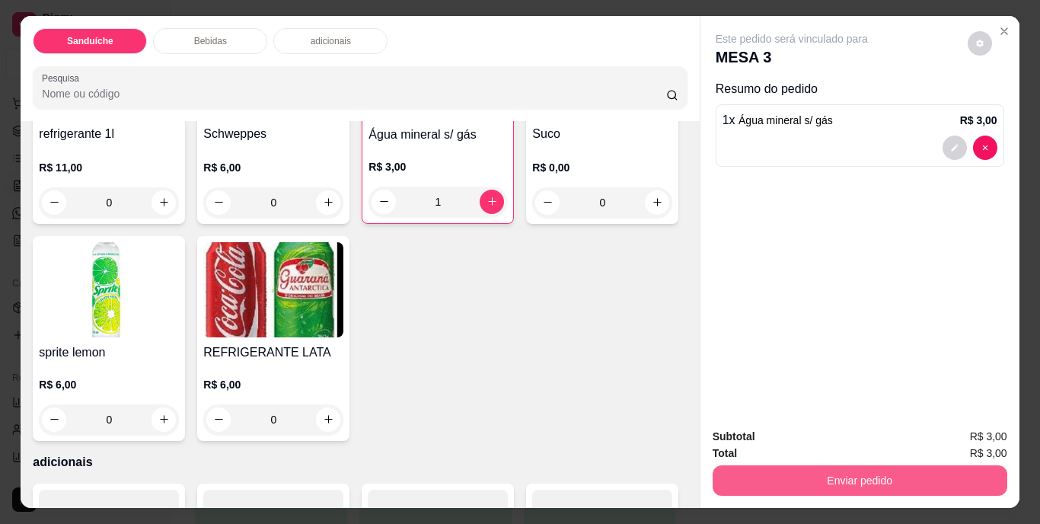
click at [852, 482] on button "Enviar pedido" at bounding box center [859, 480] width 295 height 30
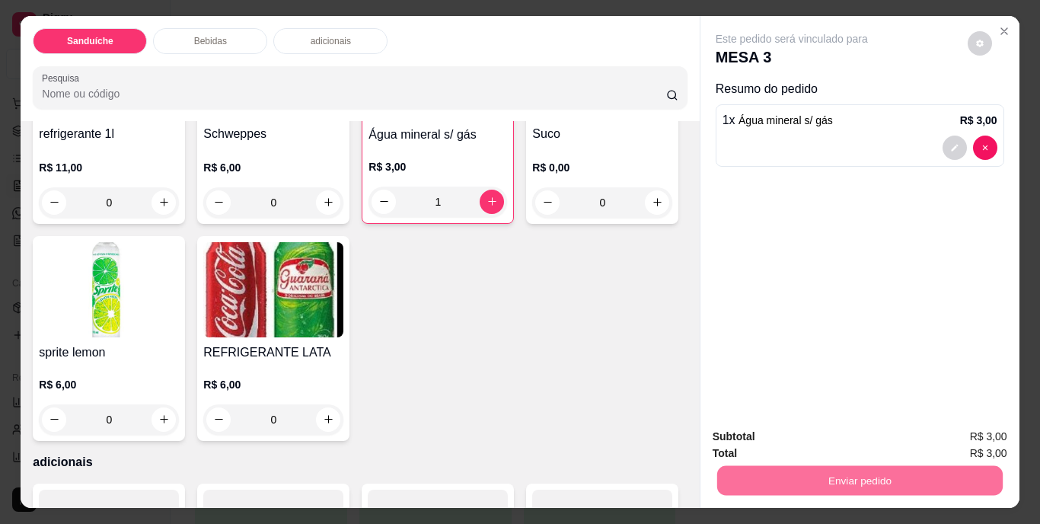
click at [852, 435] on button "Não registrar e enviar pedido" at bounding box center [809, 437] width 158 height 29
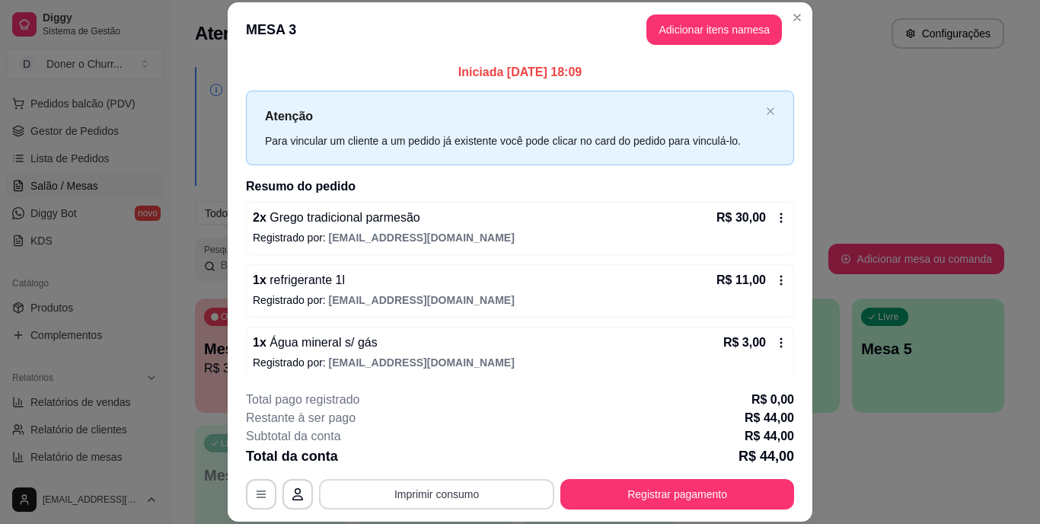
click at [441, 505] on button "Imprimir consumo" at bounding box center [436, 494] width 235 height 30
click at [448, 456] on button "IMPRESSORA" at bounding box center [436, 459] width 110 height 24
click at [422, 500] on button "Imprimir consumo" at bounding box center [436, 494] width 235 height 30
click at [651, 489] on button "Registrar pagamento" at bounding box center [677, 494] width 234 height 30
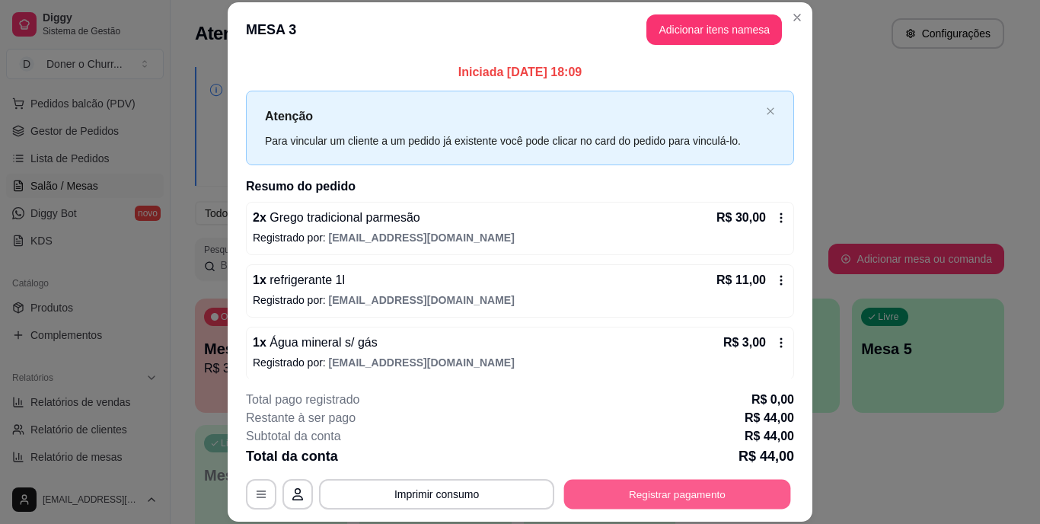
click at [639, 483] on button "Registrar pagamento" at bounding box center [677, 494] width 227 height 30
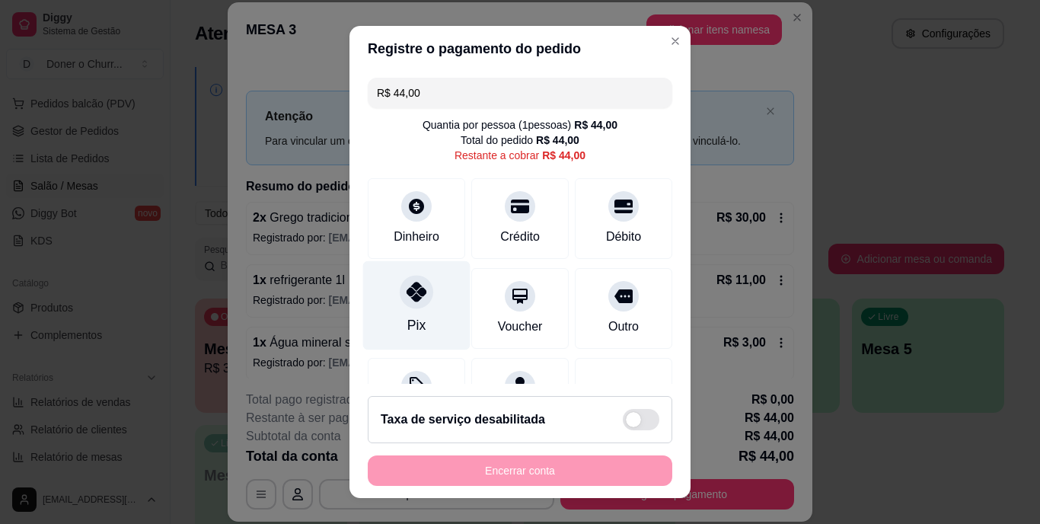
click at [403, 310] on div "Pix" at bounding box center [416, 305] width 107 height 89
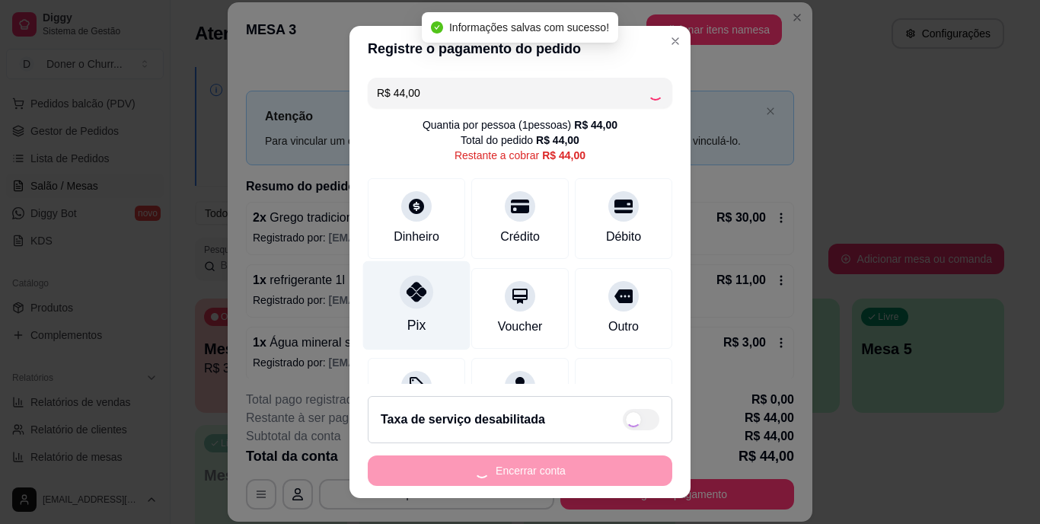
type input "R$ 0,00"
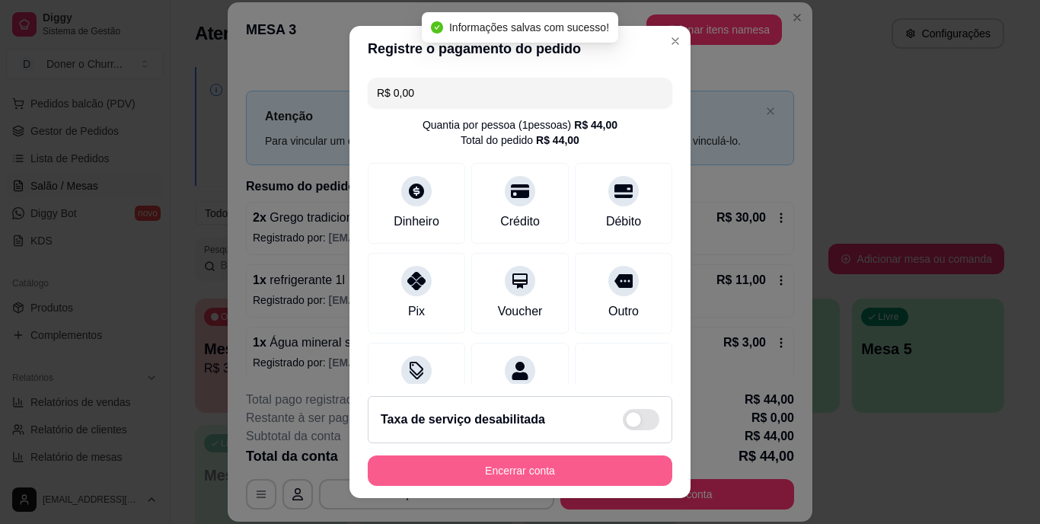
click at [476, 465] on button "Encerrar conta" at bounding box center [520, 470] width 304 height 30
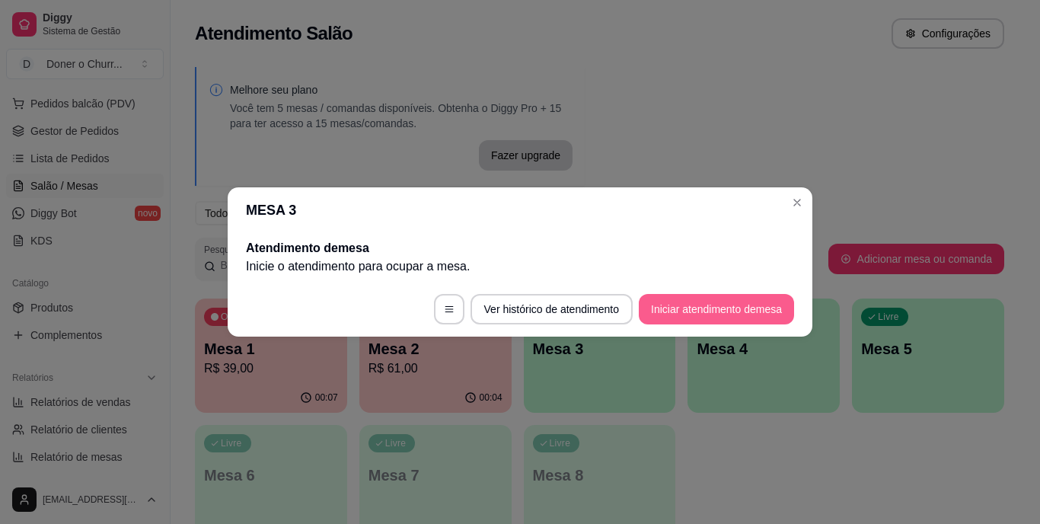
click at [763, 311] on button "Iniciar atendimento de mesa" at bounding box center [716, 309] width 155 height 30
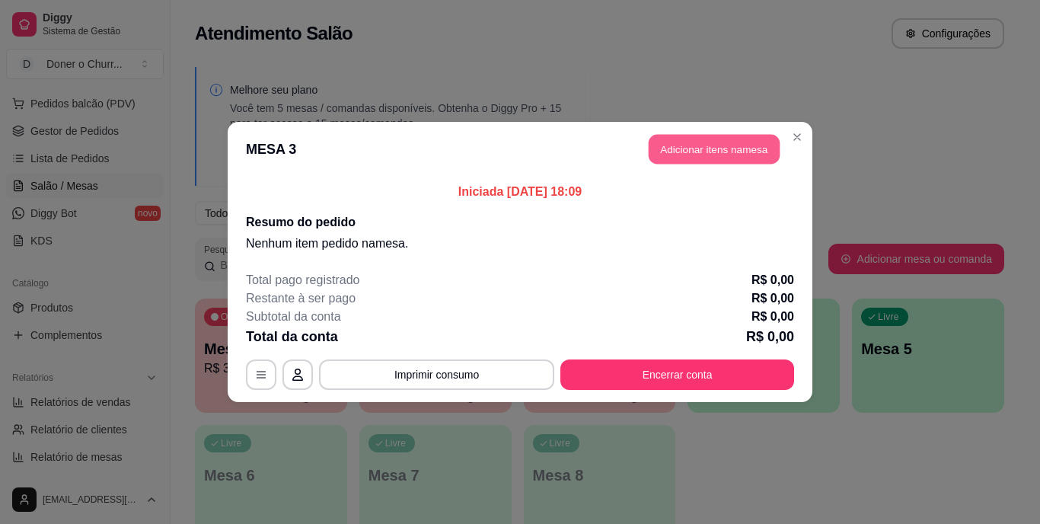
click at [720, 148] on button "Adicionar itens na mesa" at bounding box center [713, 150] width 131 height 30
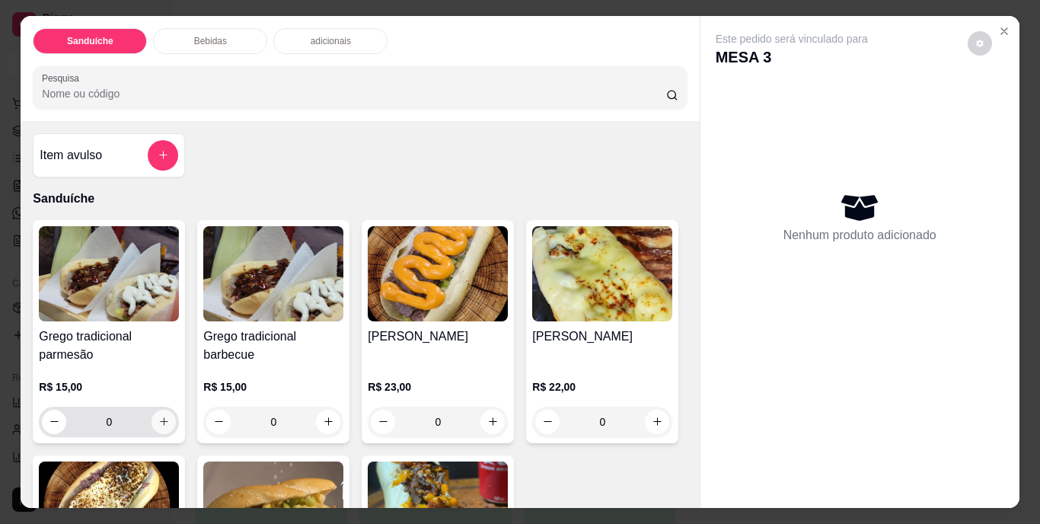
click at [158, 409] on button "increase-product-quantity" at bounding box center [163, 421] width 24 height 24
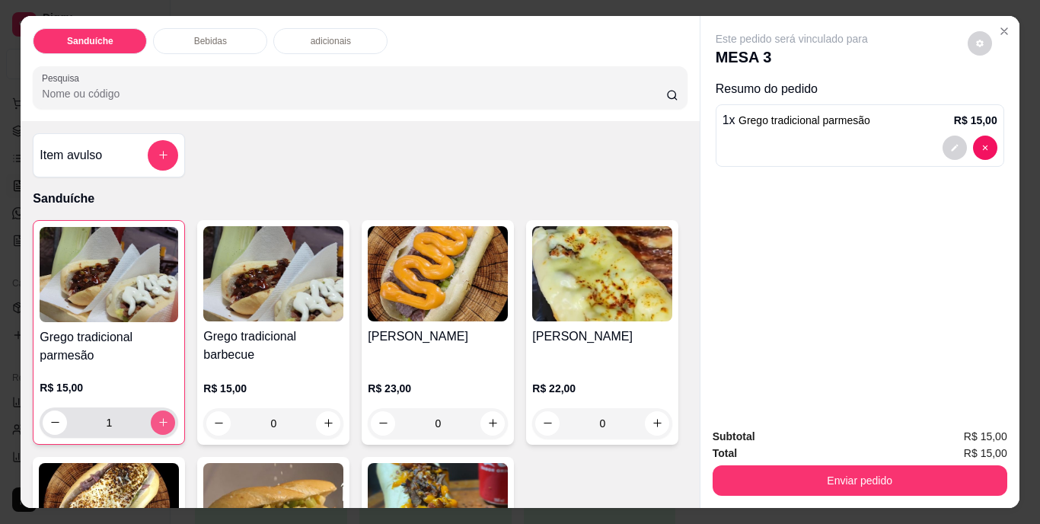
click at [158, 410] on button "increase-product-quantity" at bounding box center [163, 422] width 24 height 24
type input "2"
click at [323, 417] on icon "increase-product-quantity" at bounding box center [328, 422] width 11 height 11
type input "2"
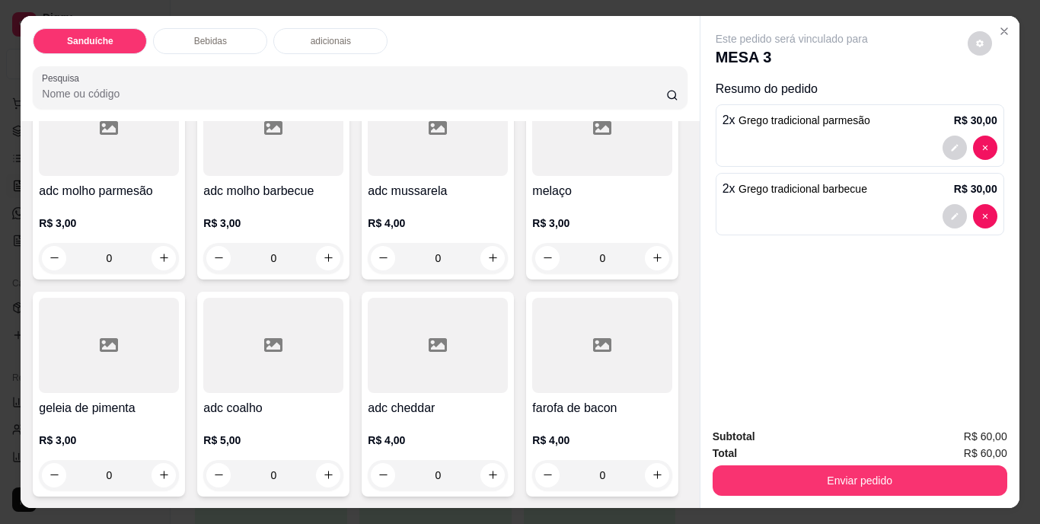
scroll to position [609, 0]
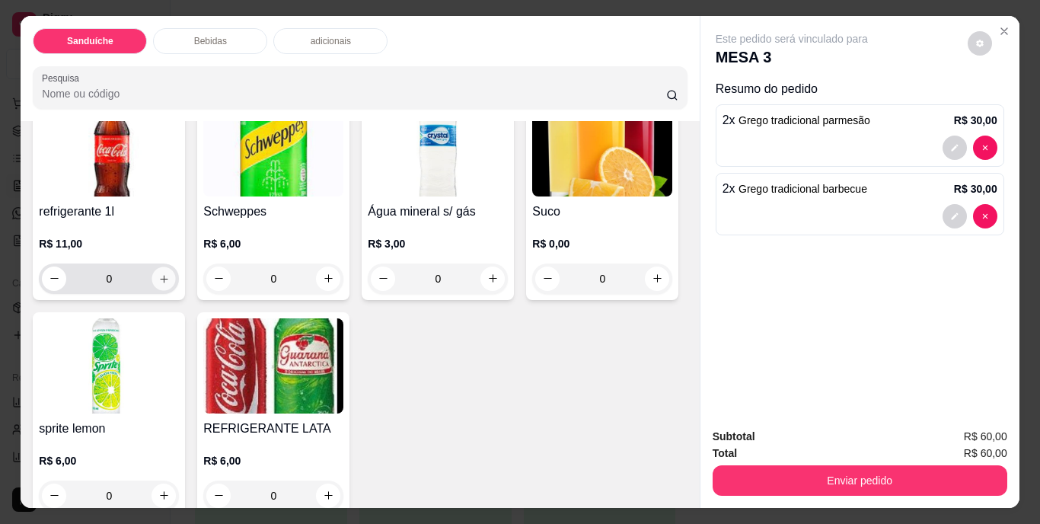
click at [158, 284] on icon "increase-product-quantity" at bounding box center [163, 277] width 11 height 11
type input "1"
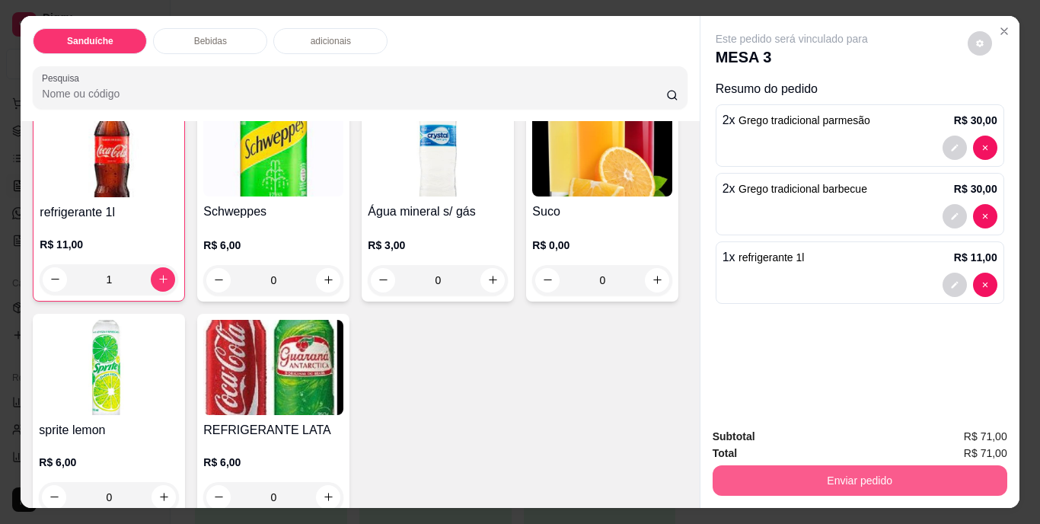
click at [830, 474] on button "Enviar pedido" at bounding box center [859, 480] width 295 height 30
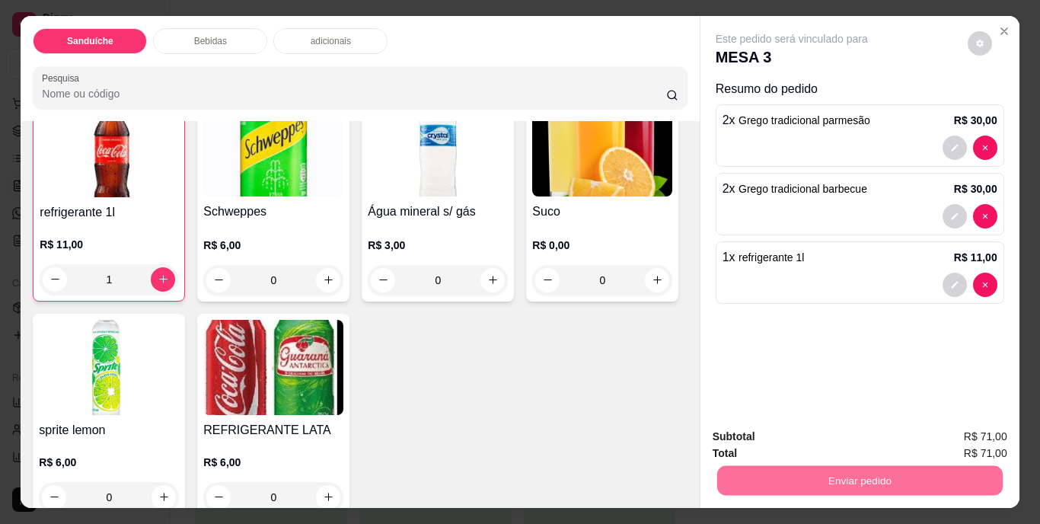
click at [810, 439] on button "Não registrar e enviar pedido" at bounding box center [809, 437] width 158 height 29
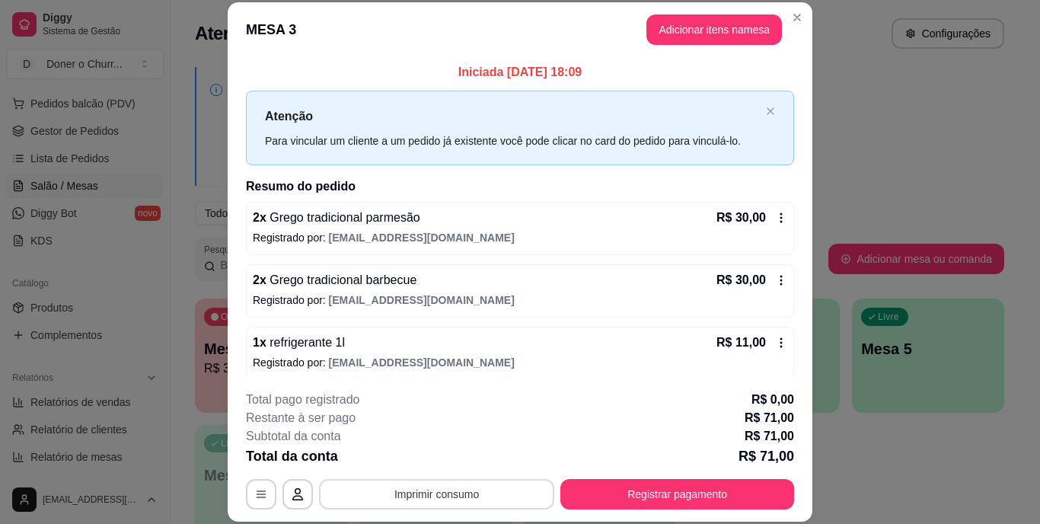
click at [444, 497] on button "Imprimir consumo" at bounding box center [436, 494] width 235 height 30
click at [437, 460] on button "IMPRESSORA" at bounding box center [436, 459] width 110 height 24
drag, startPoint x: 413, startPoint y: 375, endPoint x: 565, endPoint y: 393, distance: 153.3
click at [432, 381] on section "**********" at bounding box center [520, 261] width 585 height 518
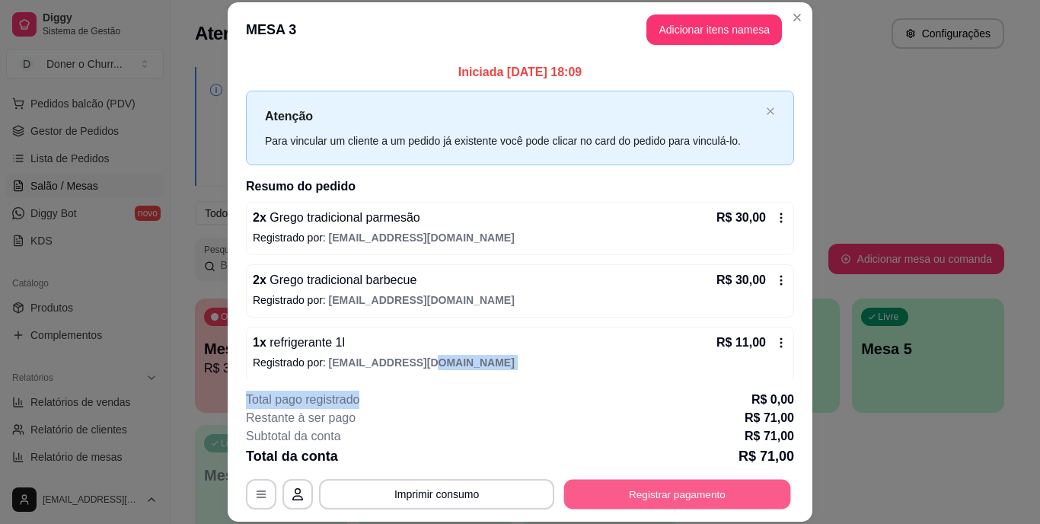
click at [648, 495] on button "Registrar pagamento" at bounding box center [677, 494] width 227 height 30
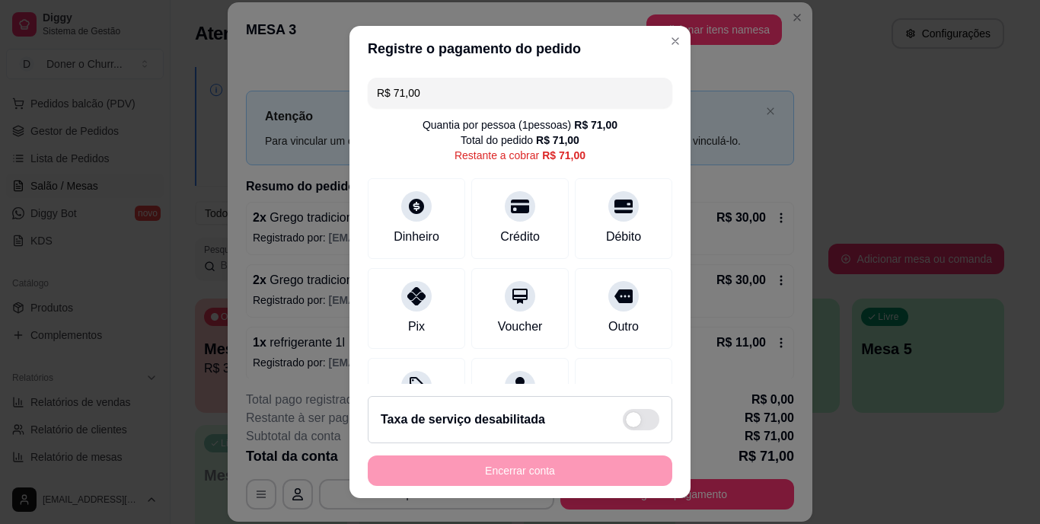
click at [435, 97] on input "R$ 71,00" at bounding box center [520, 93] width 286 height 30
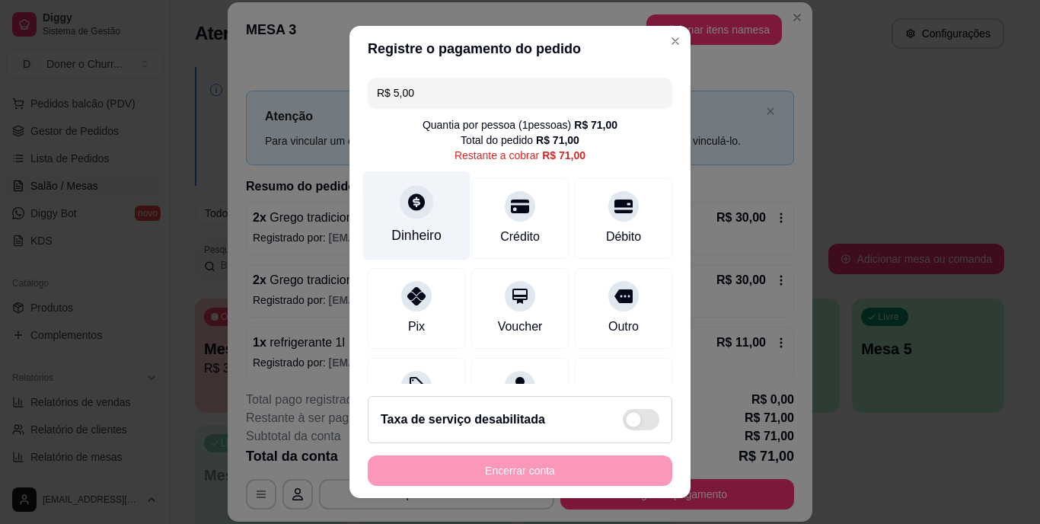
click at [411, 211] on icon at bounding box center [416, 203] width 20 height 20
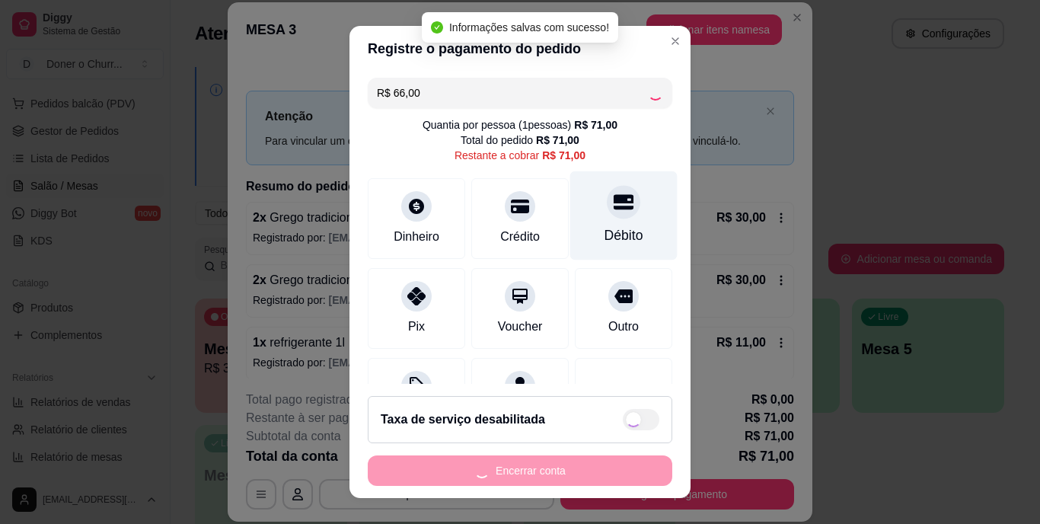
click at [607, 215] on div at bounding box center [623, 202] width 33 height 33
type input "R$ 0,00"
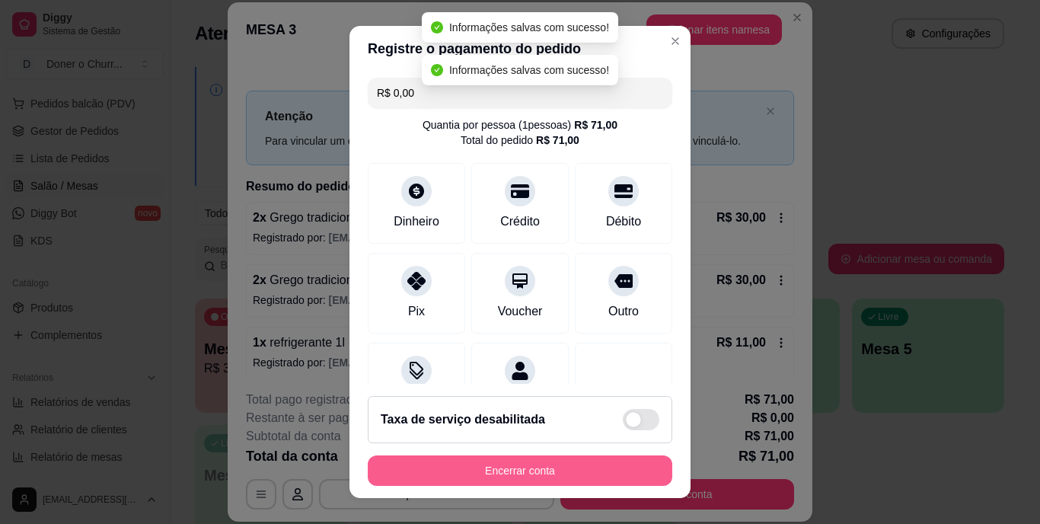
click at [529, 471] on button "Encerrar conta" at bounding box center [520, 470] width 304 height 30
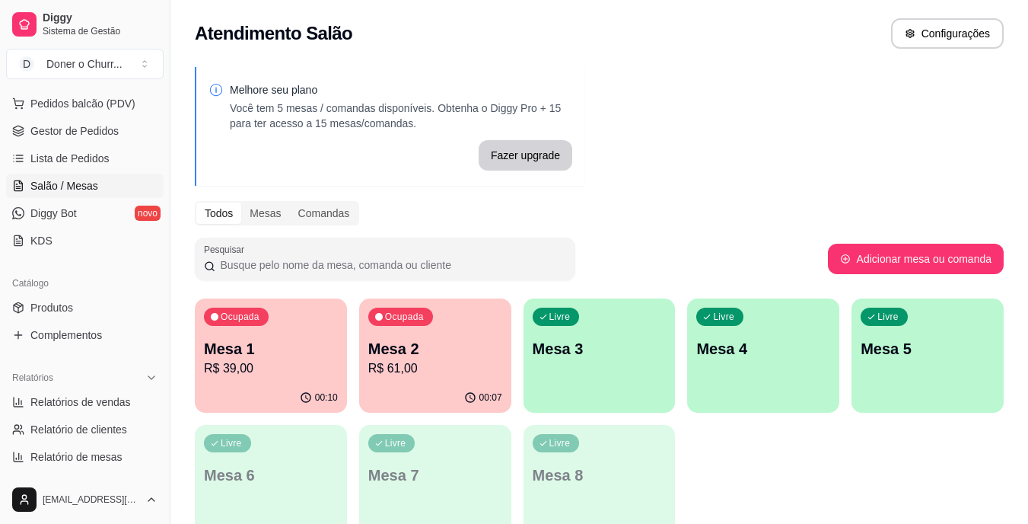
click at [276, 341] on p "Mesa 1" at bounding box center [271, 348] width 134 height 21
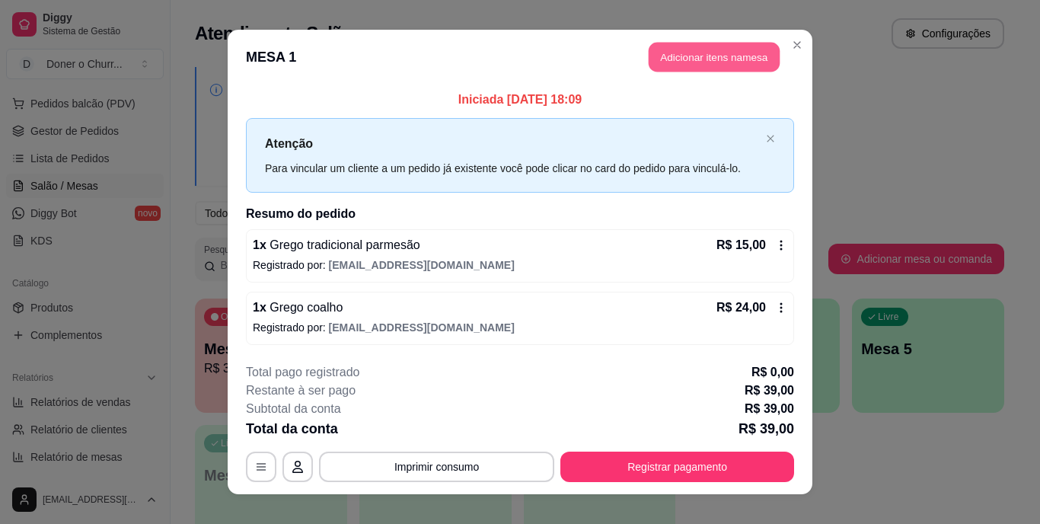
click at [696, 58] on button "Adicionar itens na mesa" at bounding box center [713, 58] width 131 height 30
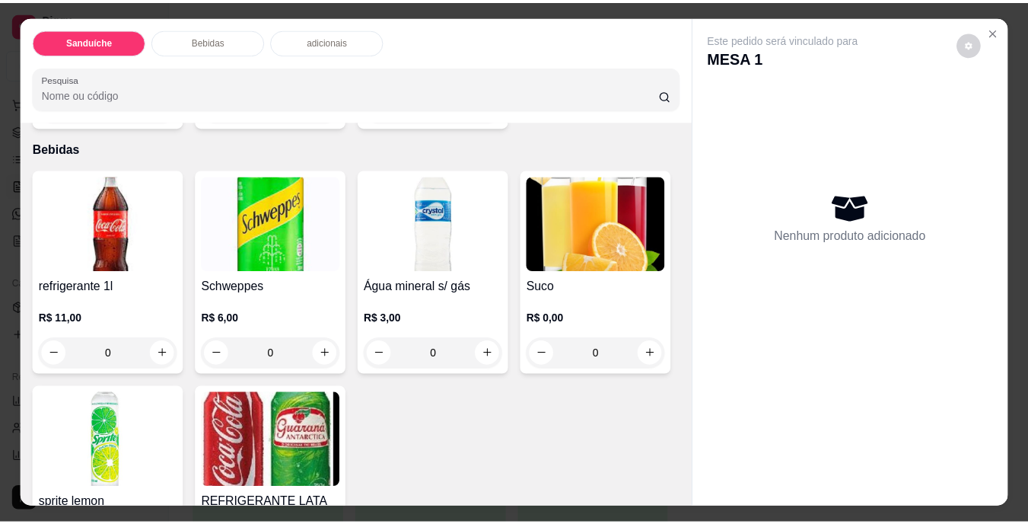
scroll to position [685, 0]
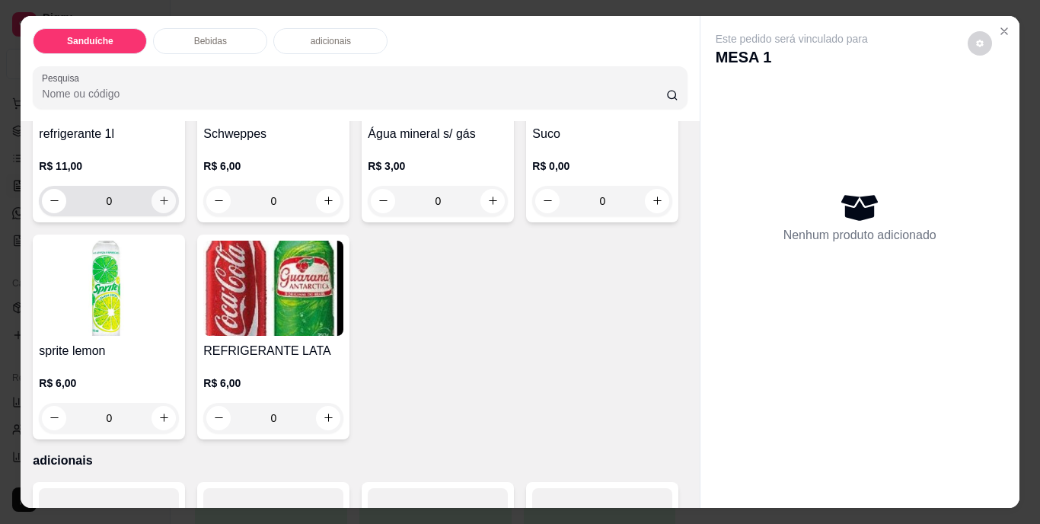
click at [160, 205] on icon "increase-product-quantity" at bounding box center [164, 200] width 8 height 8
type input "1"
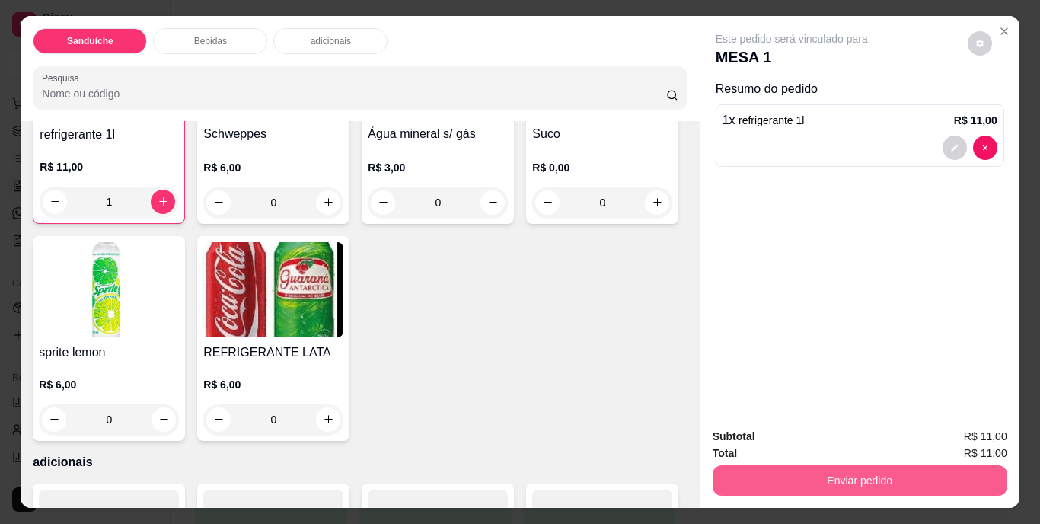
click at [814, 478] on button "Enviar pedido" at bounding box center [859, 480] width 295 height 30
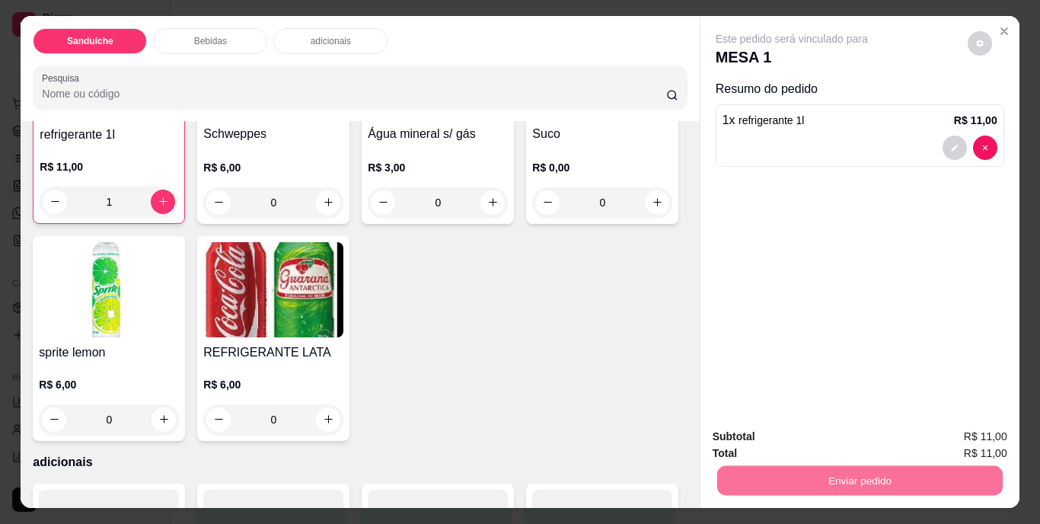
click at [821, 425] on button "Não registrar e enviar pedido" at bounding box center [809, 437] width 154 height 28
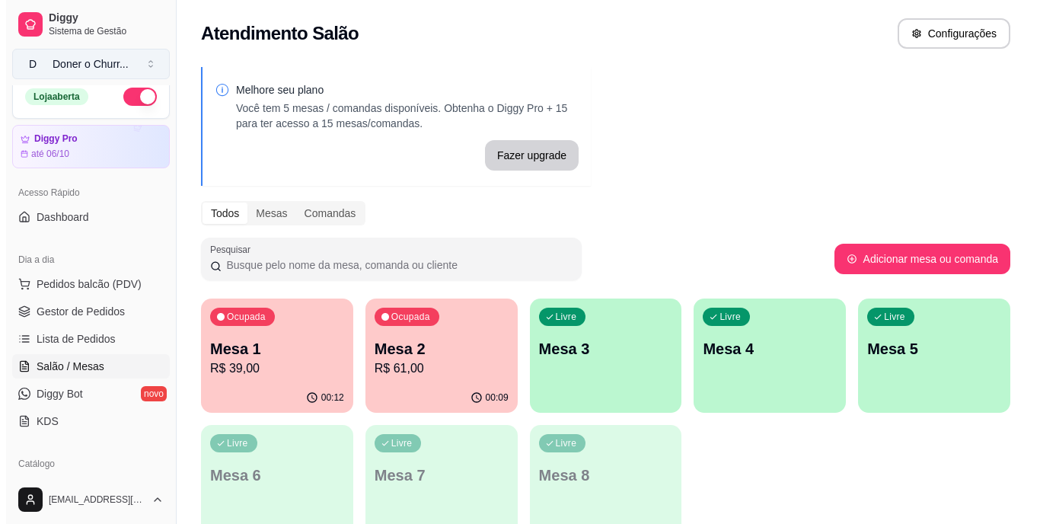
scroll to position [0, 0]
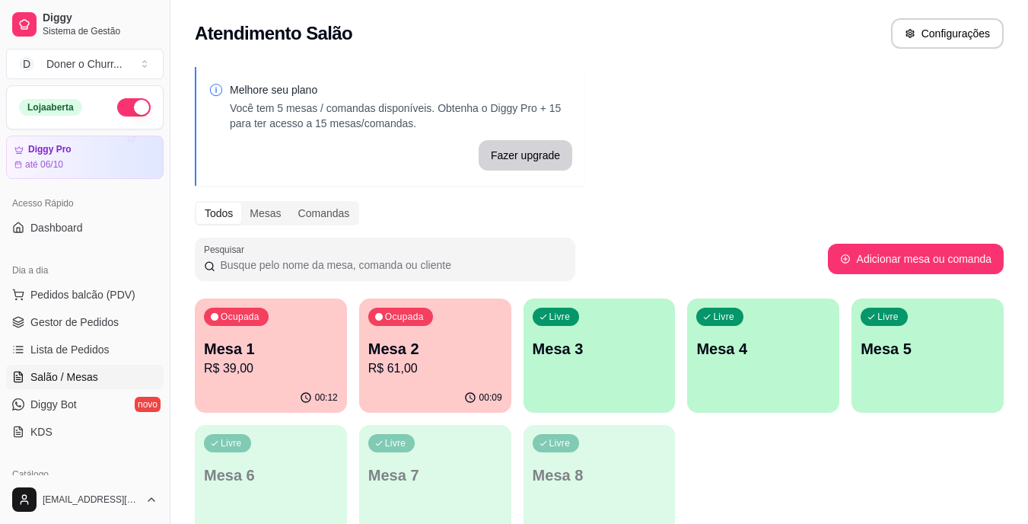
click at [117, 104] on button "button" at bounding box center [133, 107] width 33 height 18
click at [602, 348] on p "Mesa 3" at bounding box center [600, 348] width 134 height 21
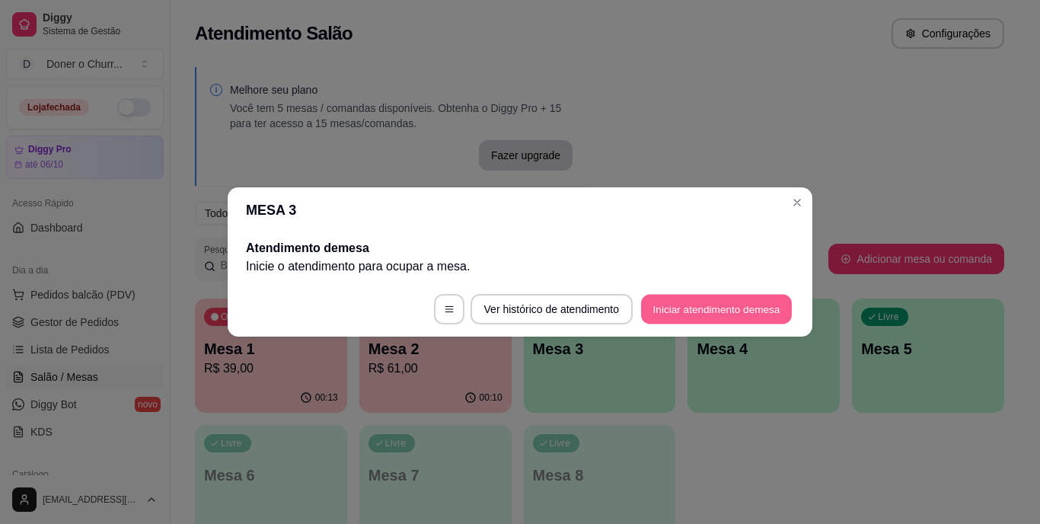
click at [689, 307] on button "Iniciar atendimento de mesa" at bounding box center [716, 310] width 151 height 30
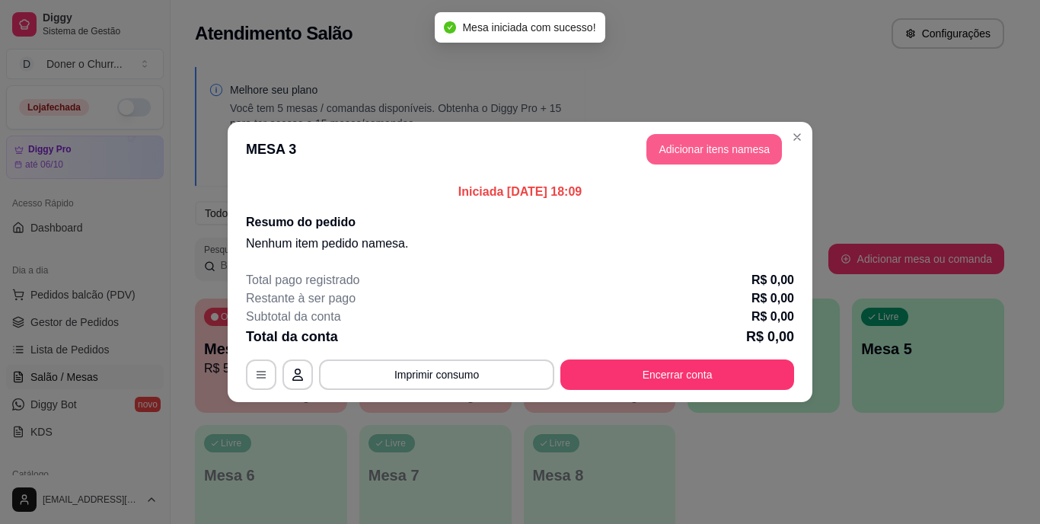
click at [700, 151] on button "Adicionar itens na mesa" at bounding box center [713, 149] width 135 height 30
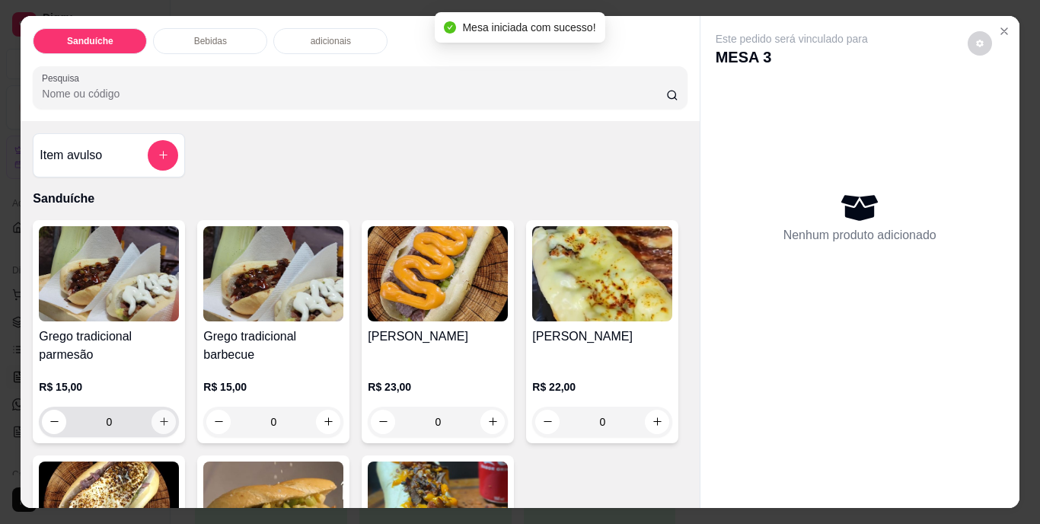
click at [160, 418] on icon "increase-product-quantity" at bounding box center [164, 421] width 8 height 8
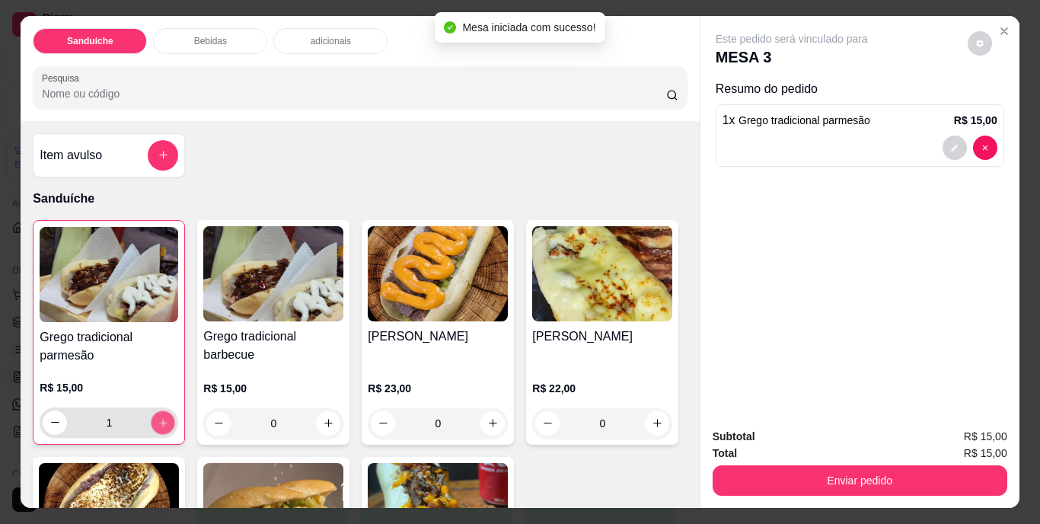
click at [158, 418] on icon "increase-product-quantity" at bounding box center [163, 421] width 11 height 11
type input "2"
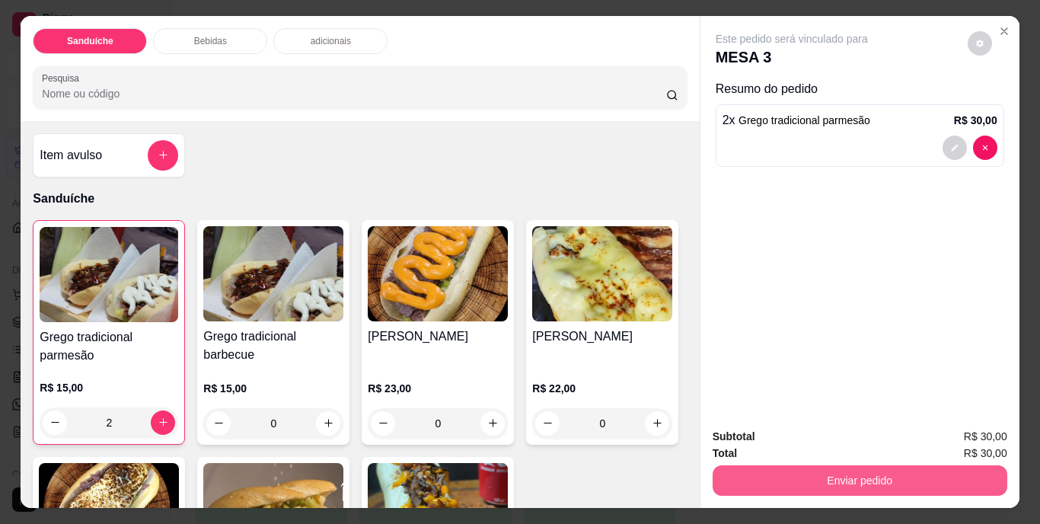
click at [821, 479] on button "Enviar pedido" at bounding box center [859, 480] width 295 height 30
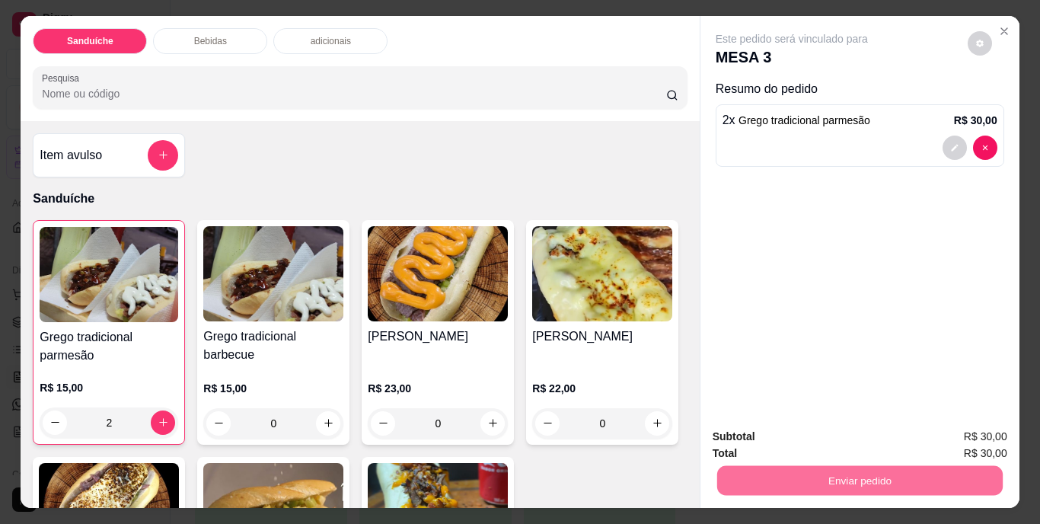
click at [814, 431] on button "Não registrar e enviar pedido" at bounding box center [809, 437] width 154 height 28
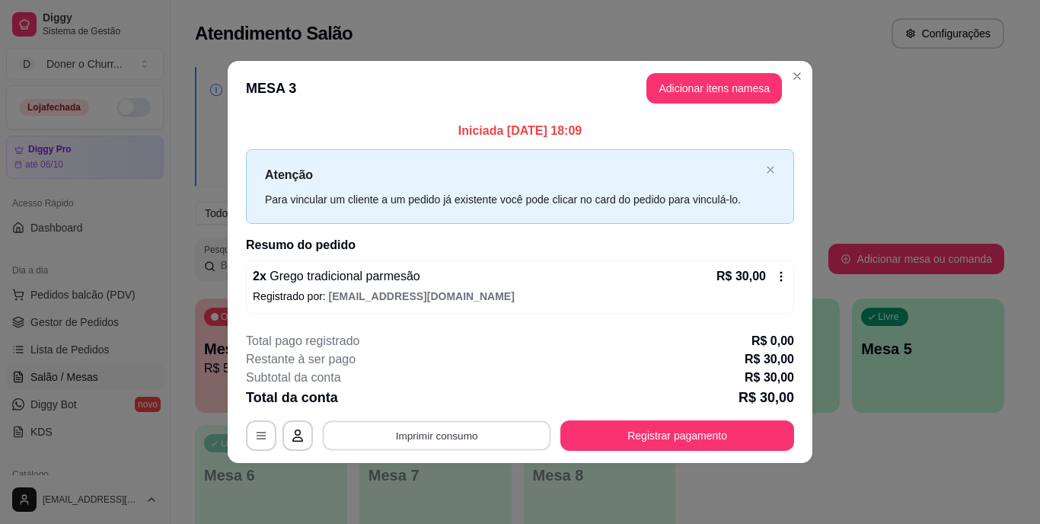
click at [442, 446] on button "Imprimir consumo" at bounding box center [437, 435] width 228 height 30
click at [434, 408] on button "IMPRESSORA" at bounding box center [441, 400] width 110 height 24
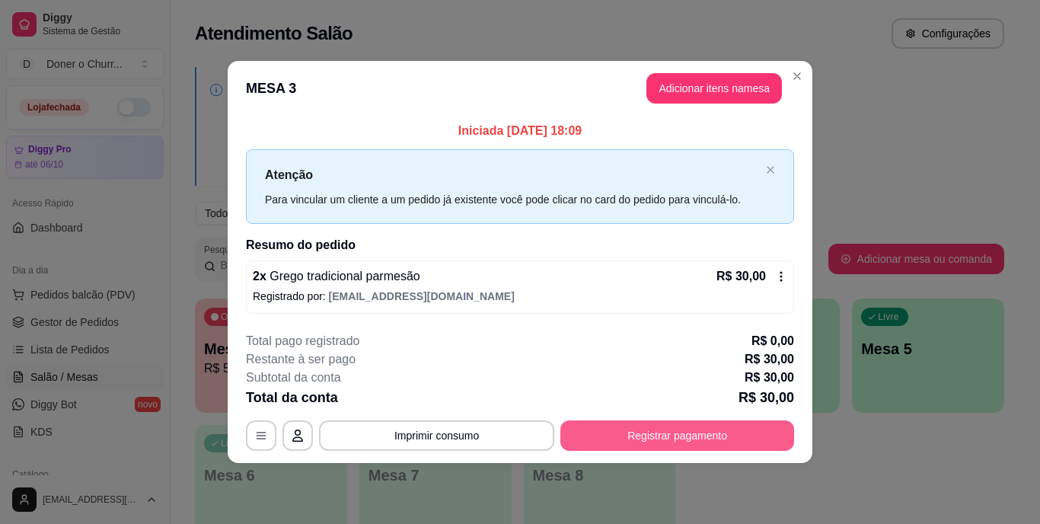
click at [664, 431] on button "Registrar pagamento" at bounding box center [677, 435] width 234 height 30
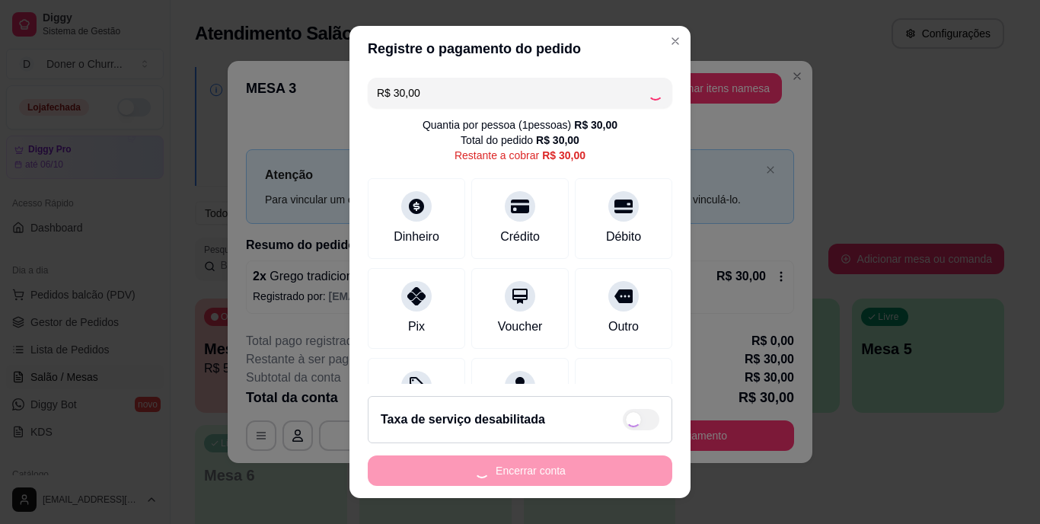
click at [608, 216] on div at bounding box center [623, 206] width 30 height 30
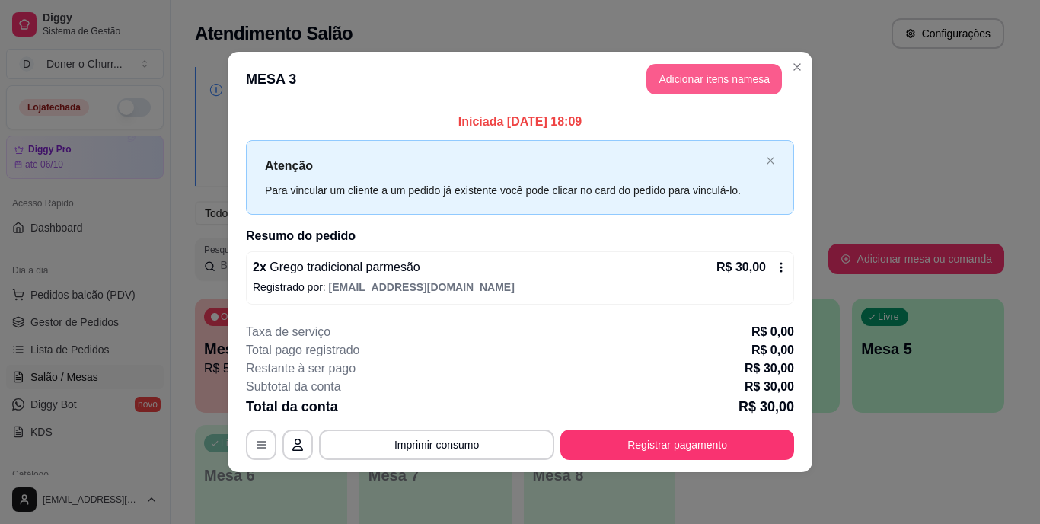
click at [750, 94] on button "Adicionar itens na mesa" at bounding box center [713, 79] width 135 height 30
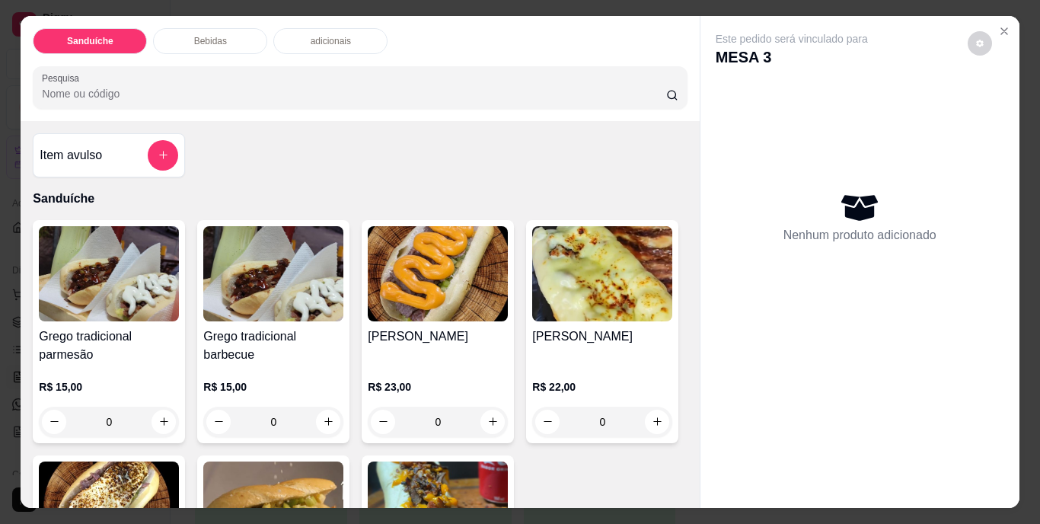
click at [799, 68] on div "Nenhum produto adicionado" at bounding box center [859, 217] width 288 height 298
click at [998, 25] on icon "Close" at bounding box center [1004, 31] width 12 height 12
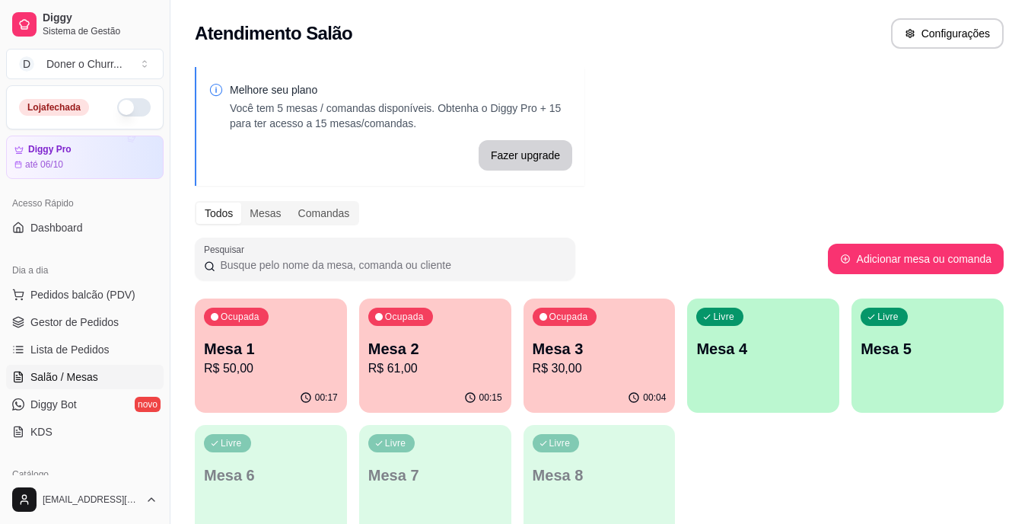
click at [419, 358] on div "Mesa 2 R$ 61,00" at bounding box center [435, 358] width 134 height 40
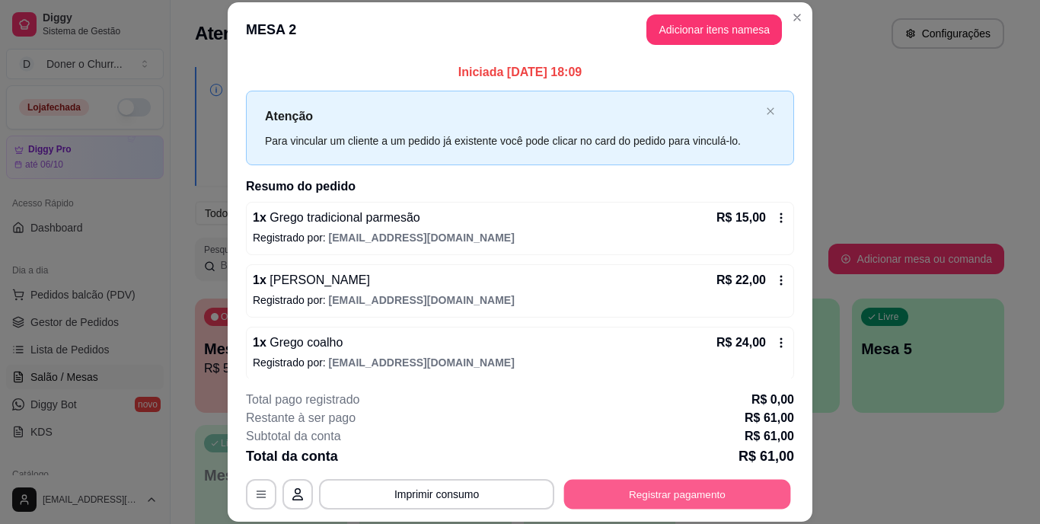
click at [617, 496] on button "Registrar pagamento" at bounding box center [677, 494] width 227 height 30
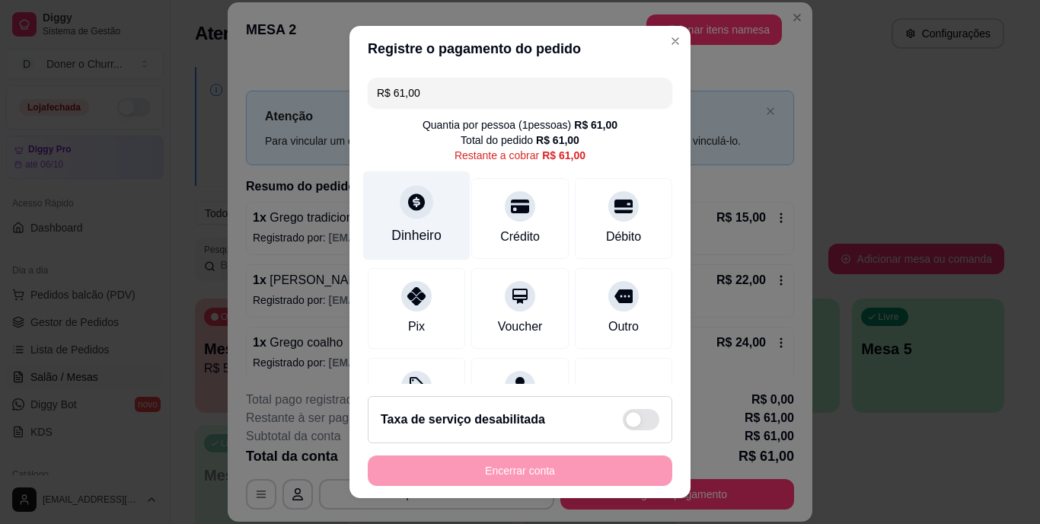
click at [386, 221] on div "Dinheiro" at bounding box center [416, 215] width 107 height 89
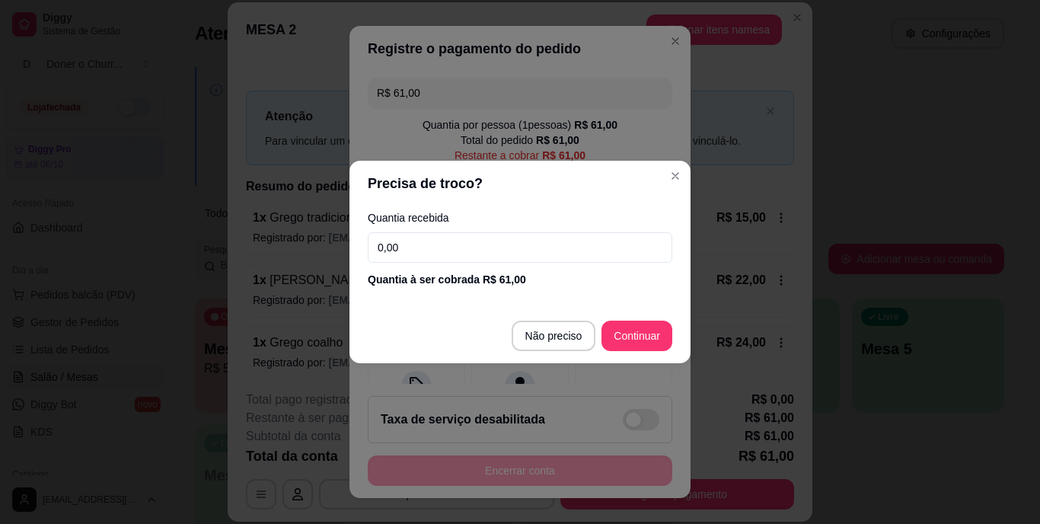
click at [464, 256] on input "0,00" at bounding box center [520, 247] width 304 height 30
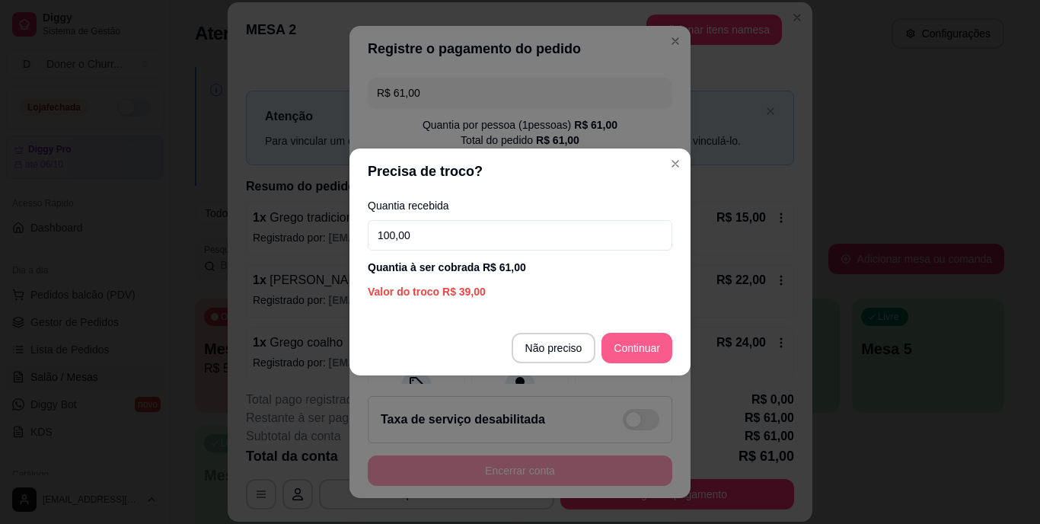
type input "100,00"
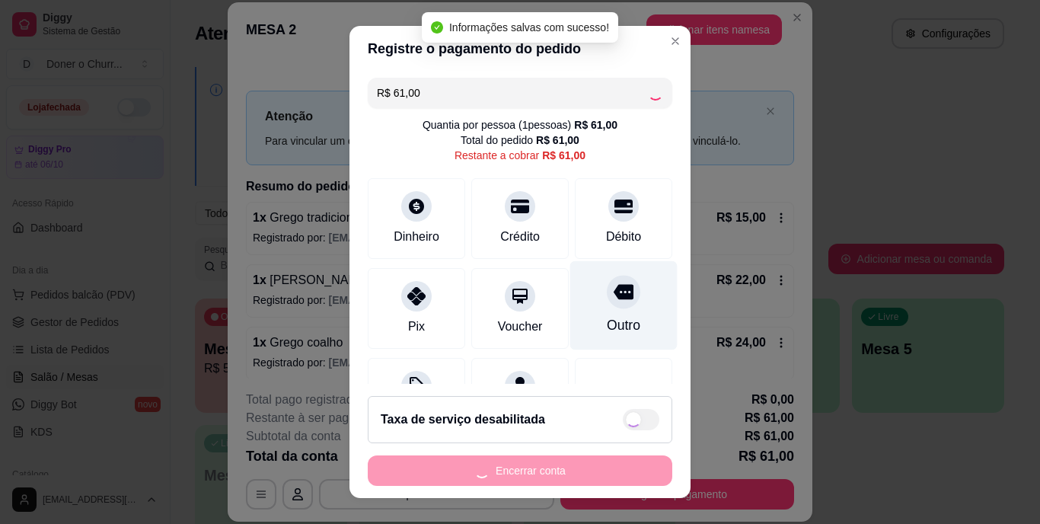
type input "R$ 0,00"
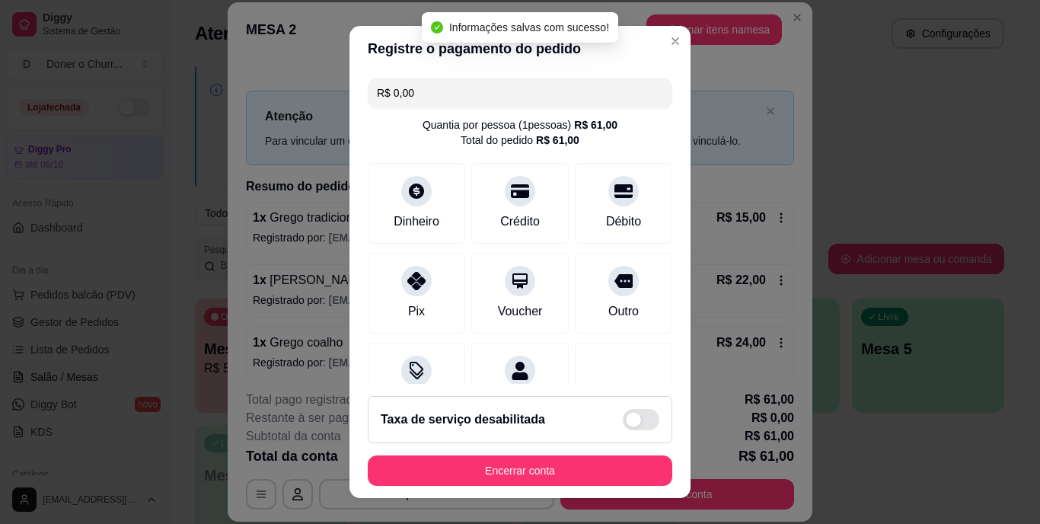
scroll to position [143, 0]
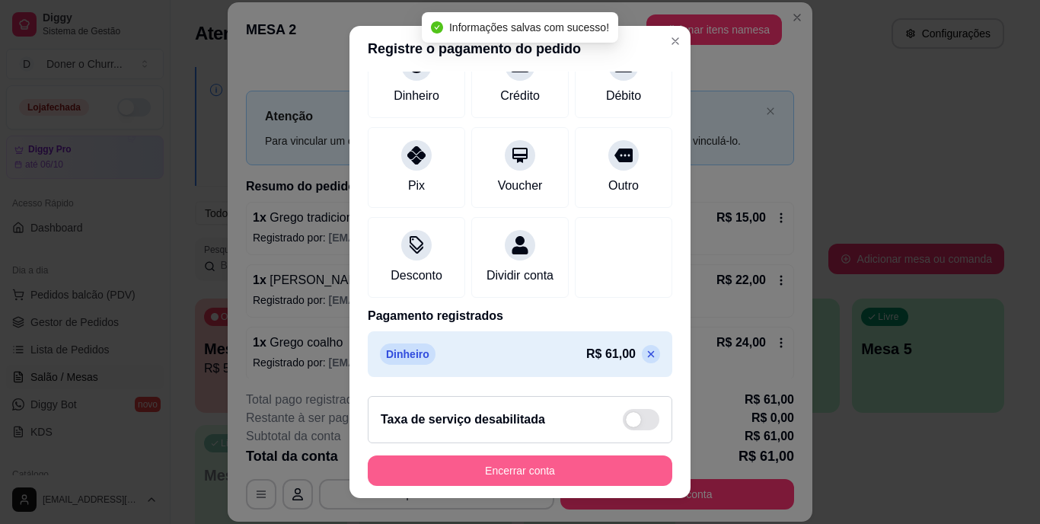
click at [479, 462] on button "Encerrar conta" at bounding box center [520, 470] width 304 height 30
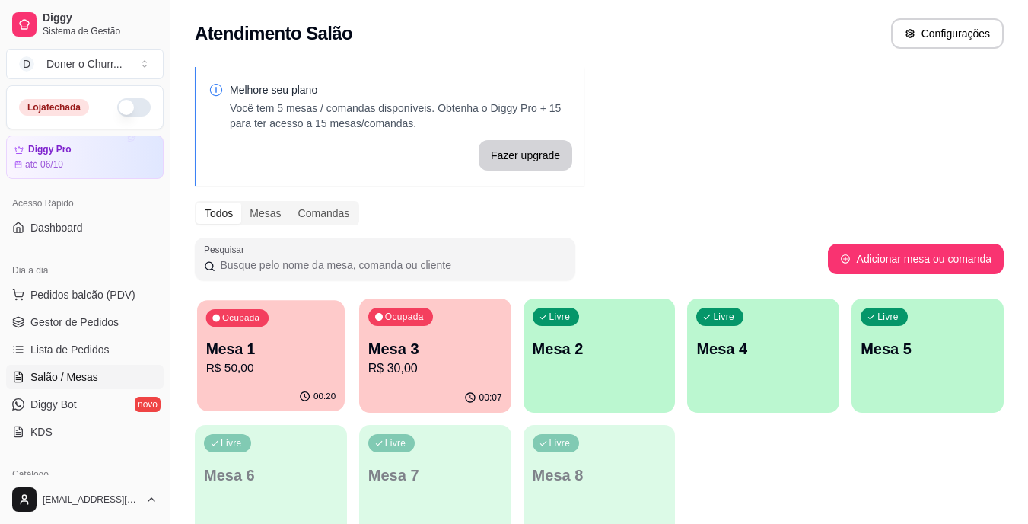
click at [289, 357] on p "Mesa 1" at bounding box center [271, 349] width 130 height 21
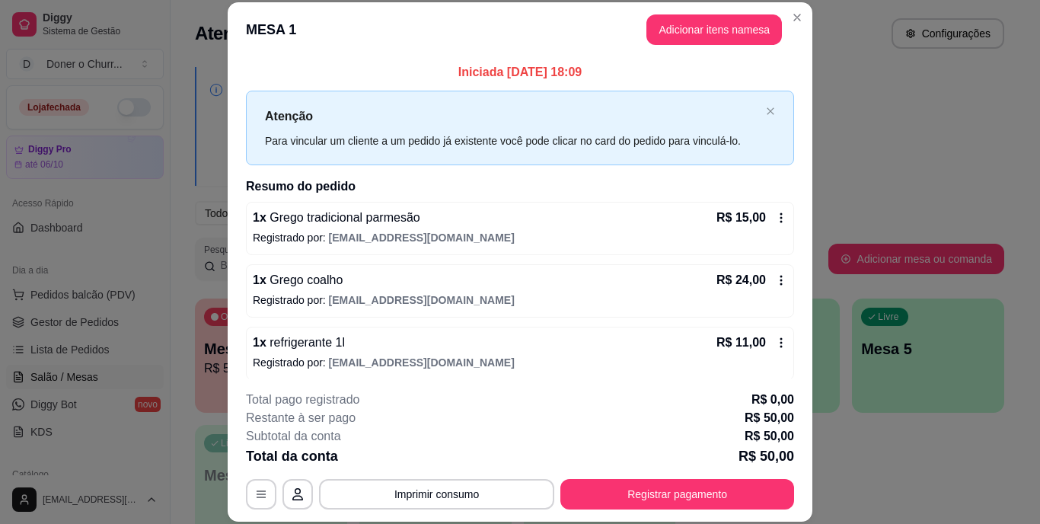
scroll to position [8, 0]
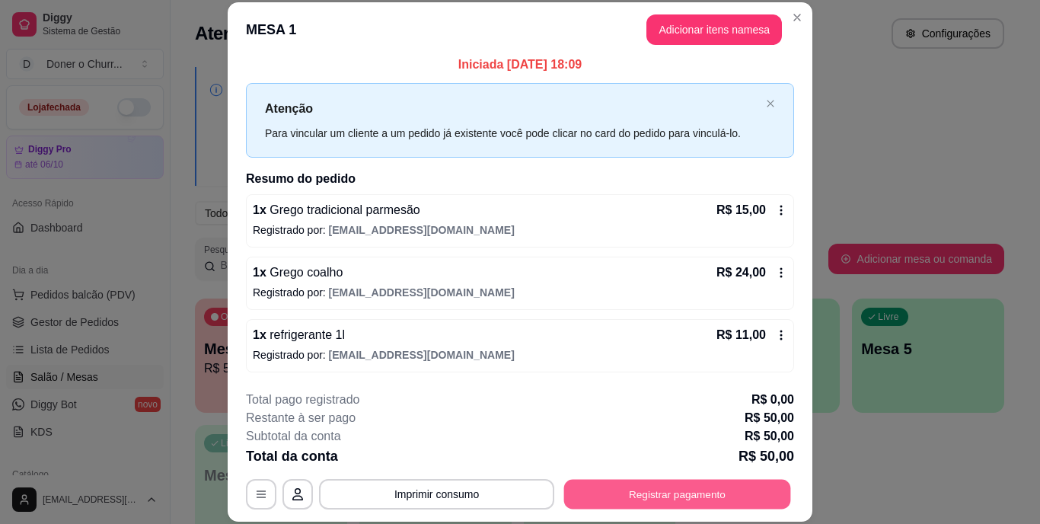
click at [632, 479] on button "Registrar pagamento" at bounding box center [677, 494] width 227 height 30
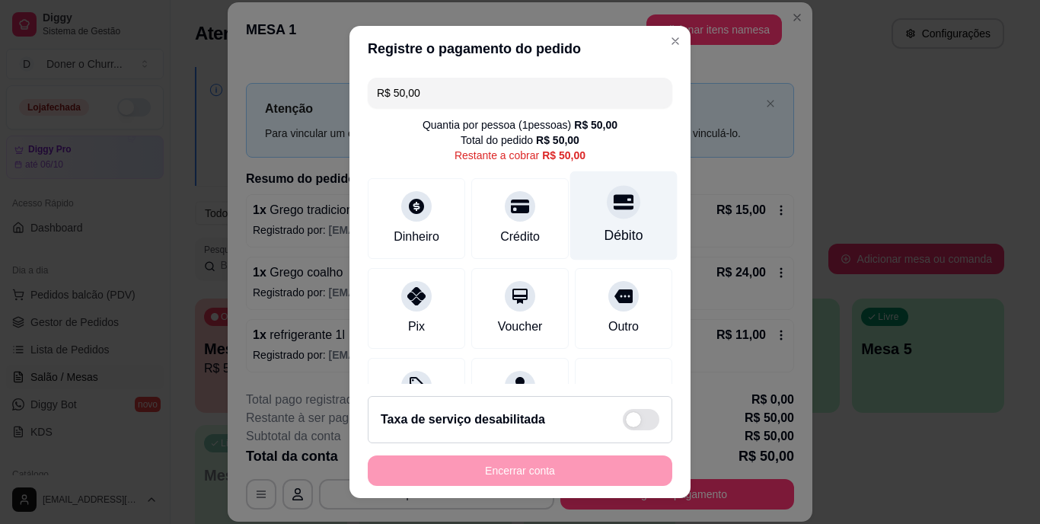
click at [600, 222] on div "Débito" at bounding box center [623, 215] width 107 height 89
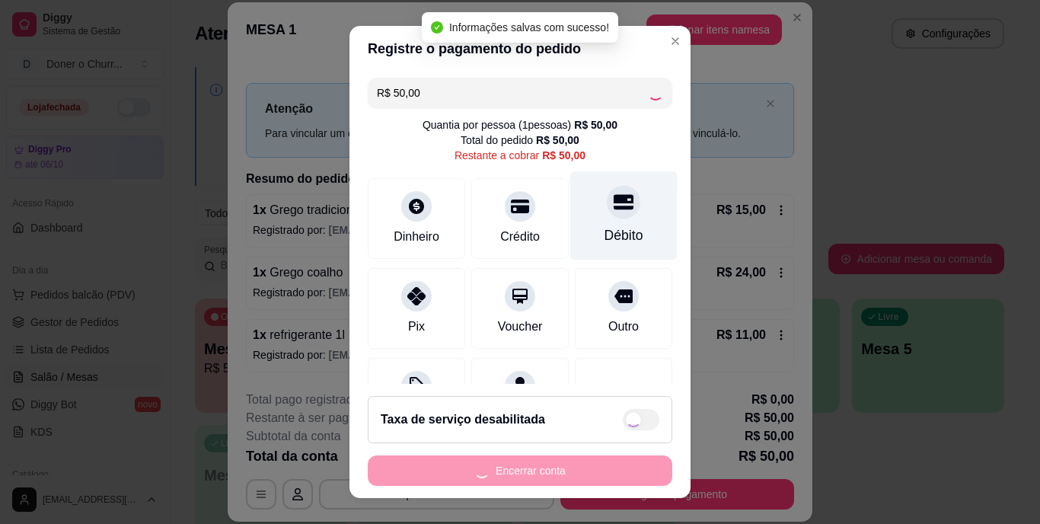
type input "R$ 0,00"
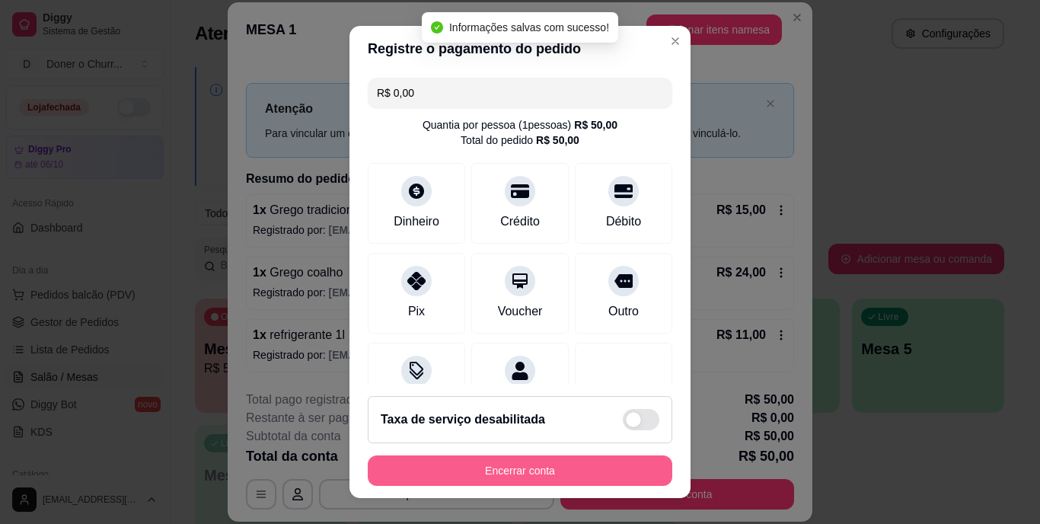
click at [526, 466] on button "Encerrar conta" at bounding box center [520, 470] width 304 height 30
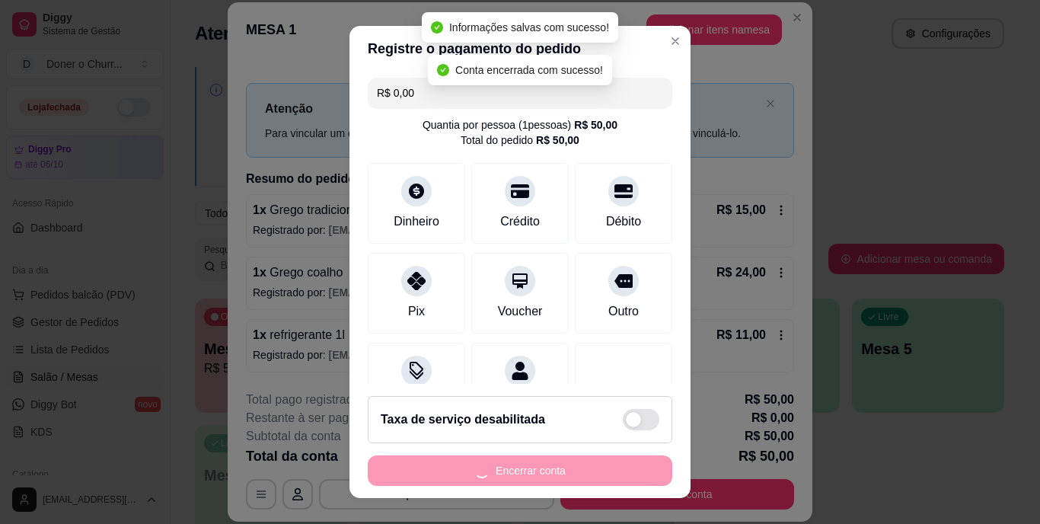
scroll to position [0, 0]
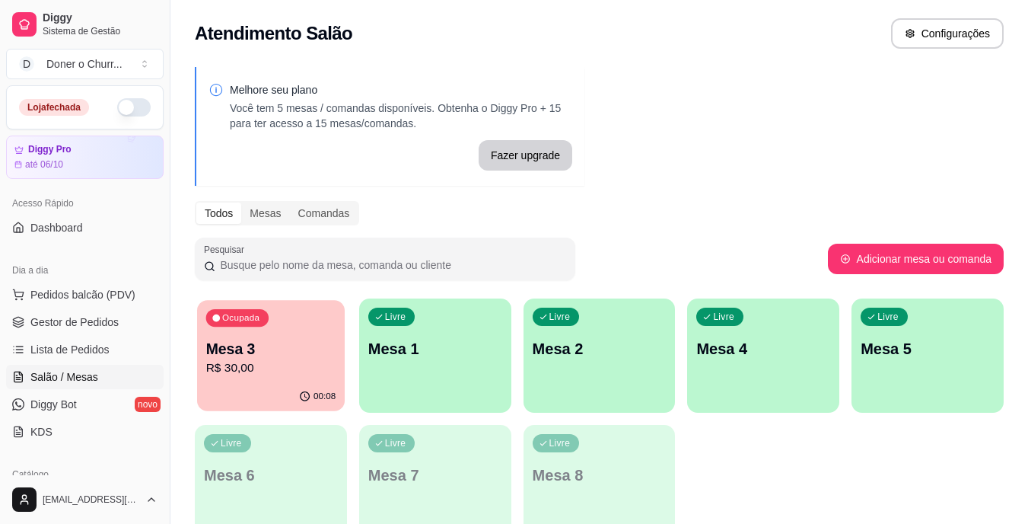
click at [260, 355] on p "Mesa 3" at bounding box center [271, 349] width 130 height 21
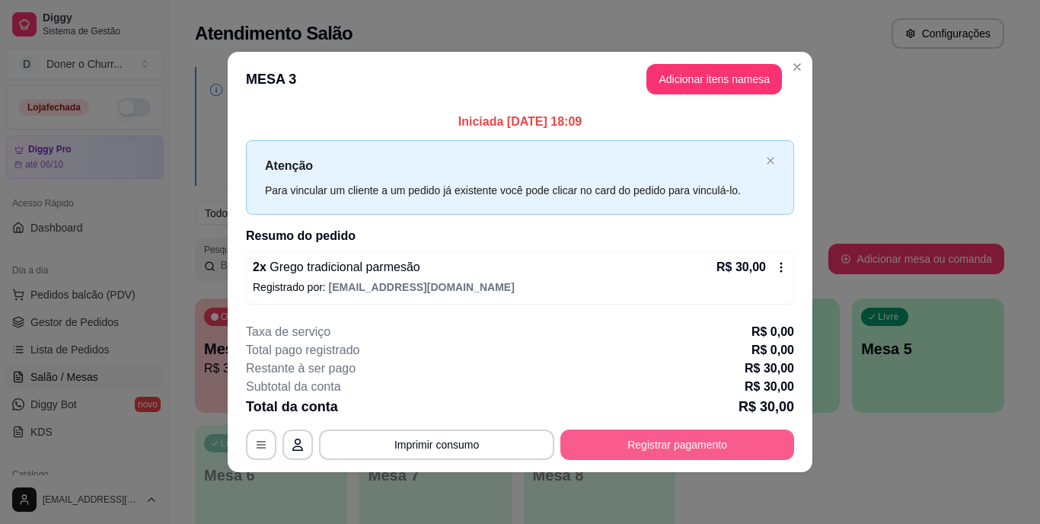
click at [682, 438] on button "Registrar pagamento" at bounding box center [677, 444] width 234 height 30
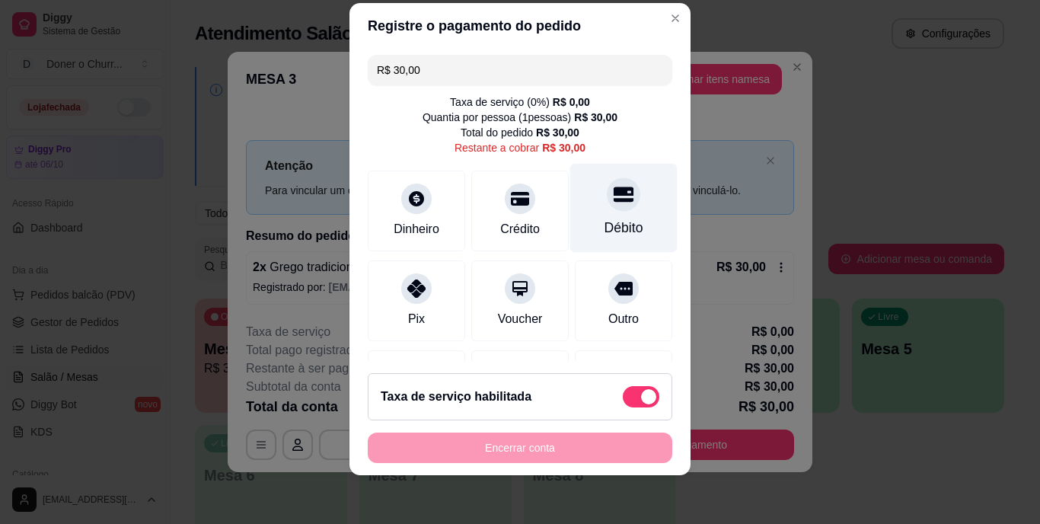
click at [613, 196] on icon at bounding box center [623, 194] width 20 height 15
type input "R$ 0,00"
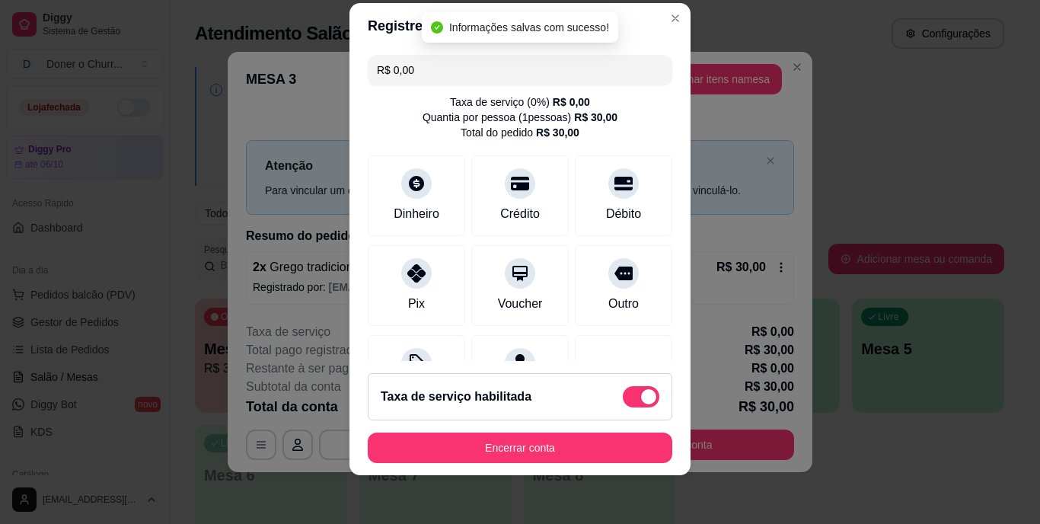
scroll to position [158, 0]
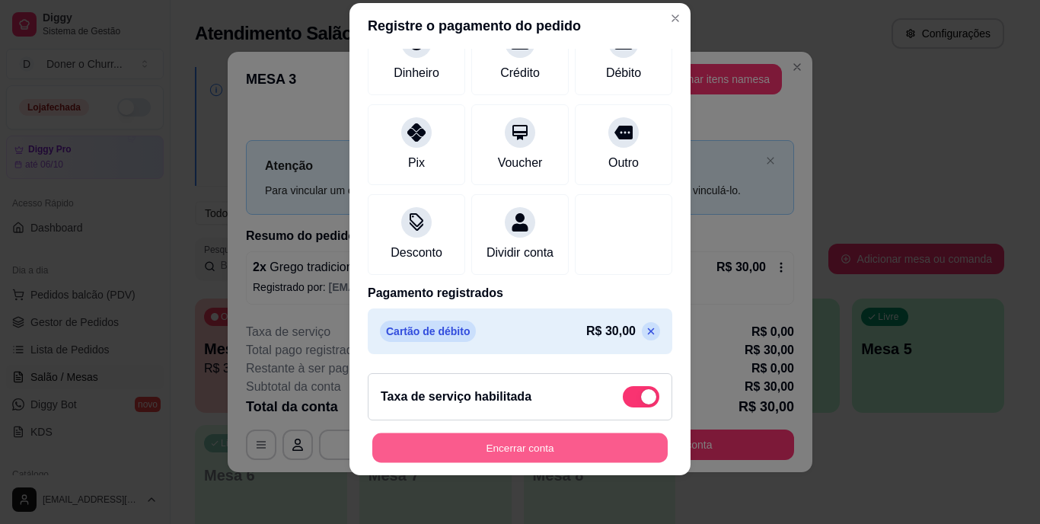
click at [523, 438] on button "Encerrar conta" at bounding box center [519, 447] width 295 height 30
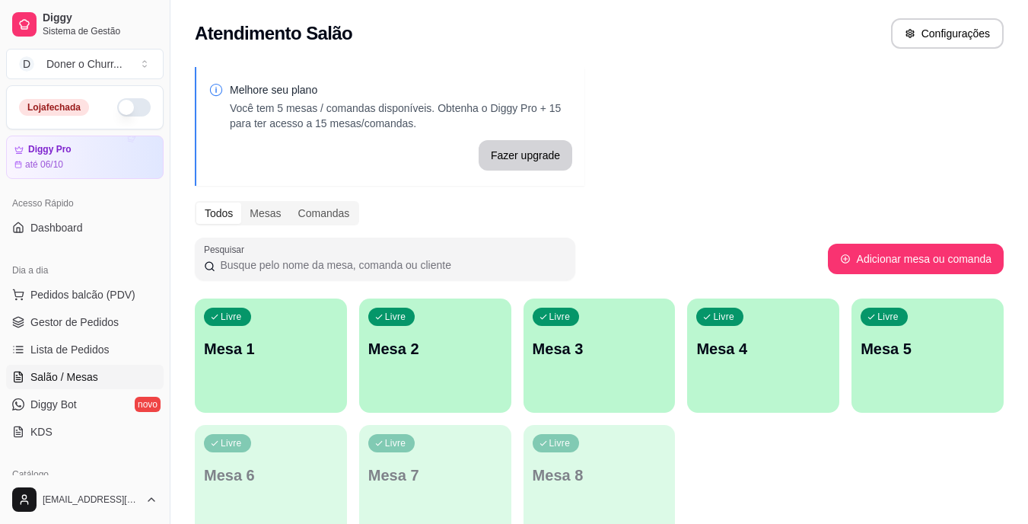
click at [713, 312] on p "Livre" at bounding box center [723, 317] width 21 height 12
click at [230, 373] on div "Livre Mesa 1" at bounding box center [271, 346] width 152 height 96
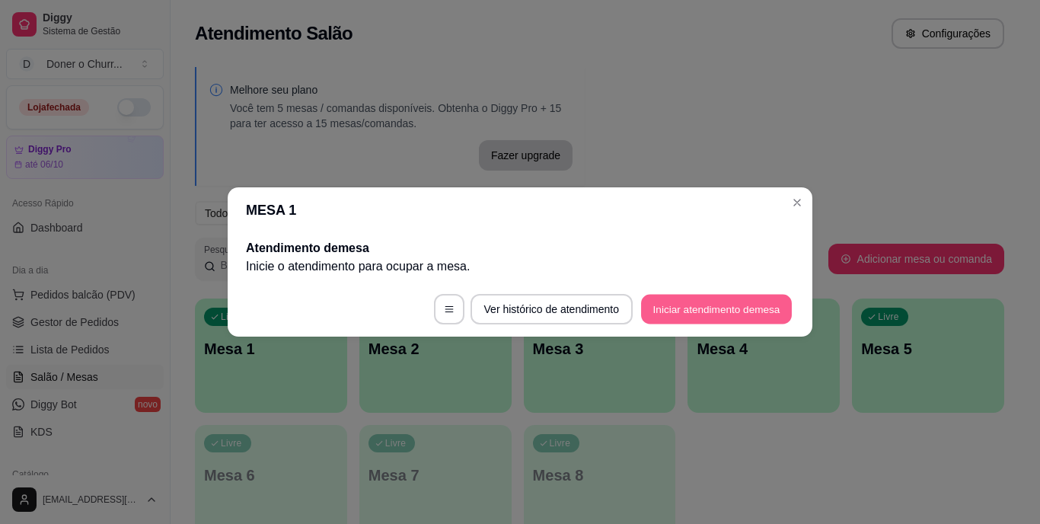
click at [703, 308] on button "Iniciar atendimento de mesa" at bounding box center [716, 310] width 151 height 30
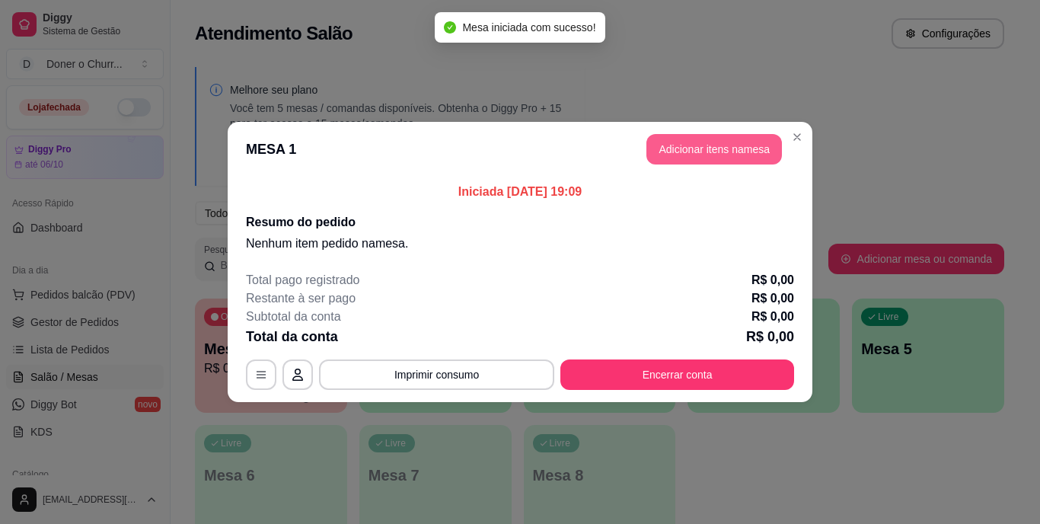
click at [735, 151] on button "Adicionar itens na mesa" at bounding box center [713, 149] width 135 height 30
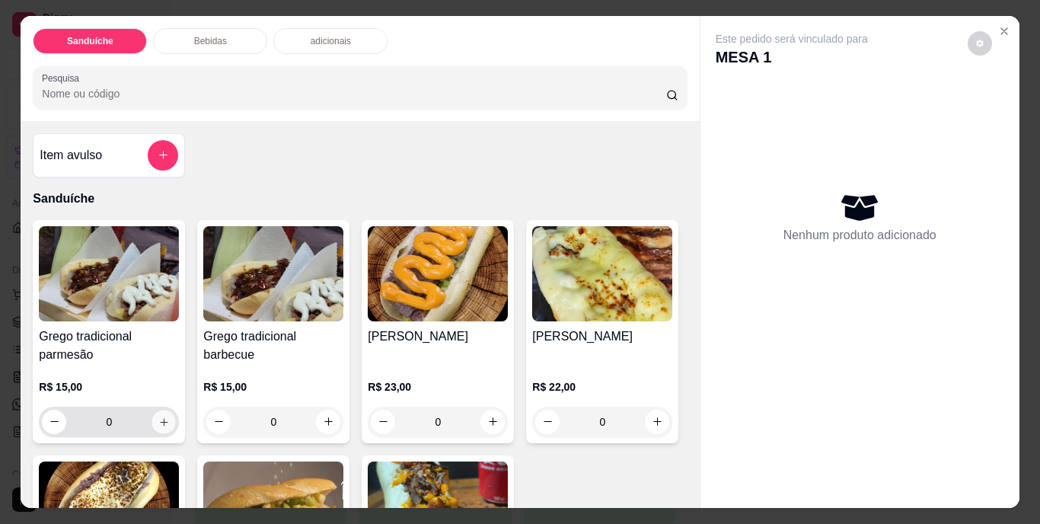
click at [161, 416] on icon "increase-product-quantity" at bounding box center [163, 421] width 11 height 11
type input "1"
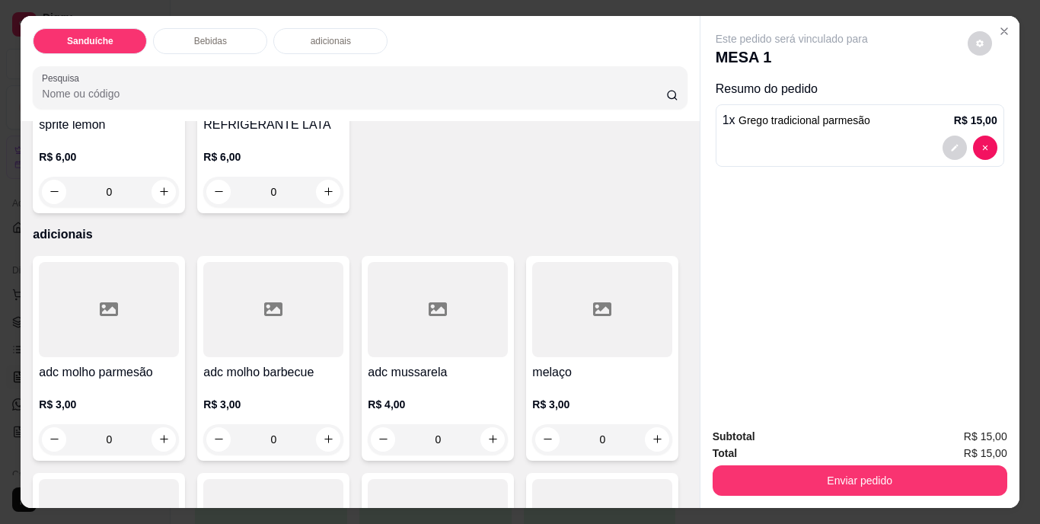
scroll to position [913, 0]
click at [334, 196] on icon "increase-product-quantity" at bounding box center [328, 190] width 11 height 11
type input "1"
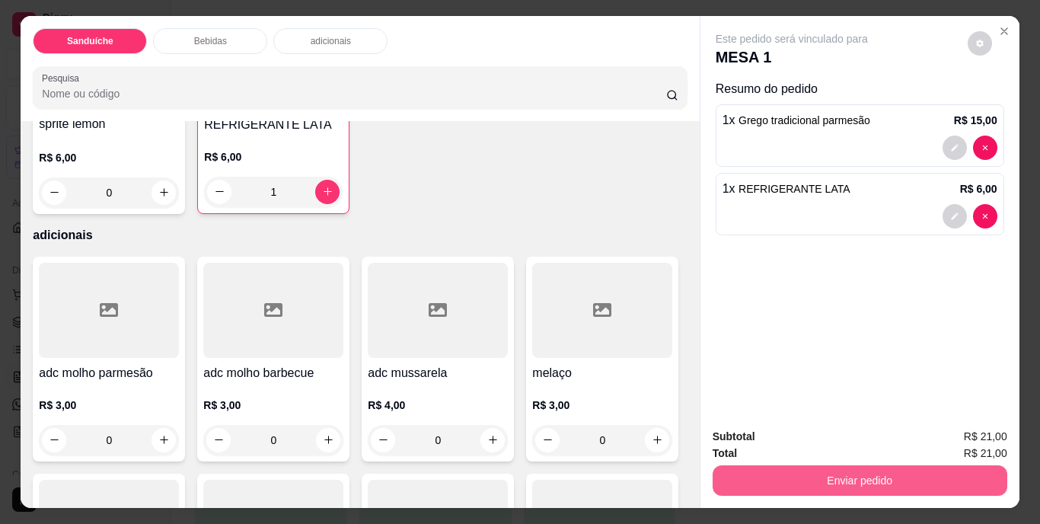
click at [813, 474] on button "Enviar pedido" at bounding box center [859, 480] width 295 height 30
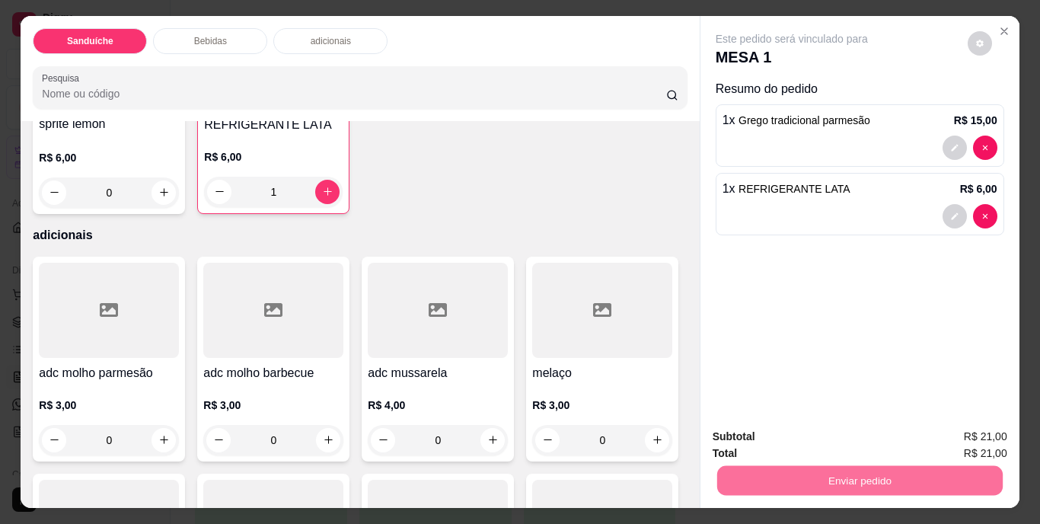
click at [811, 430] on button "Não registrar e enviar pedido" at bounding box center [809, 437] width 154 height 28
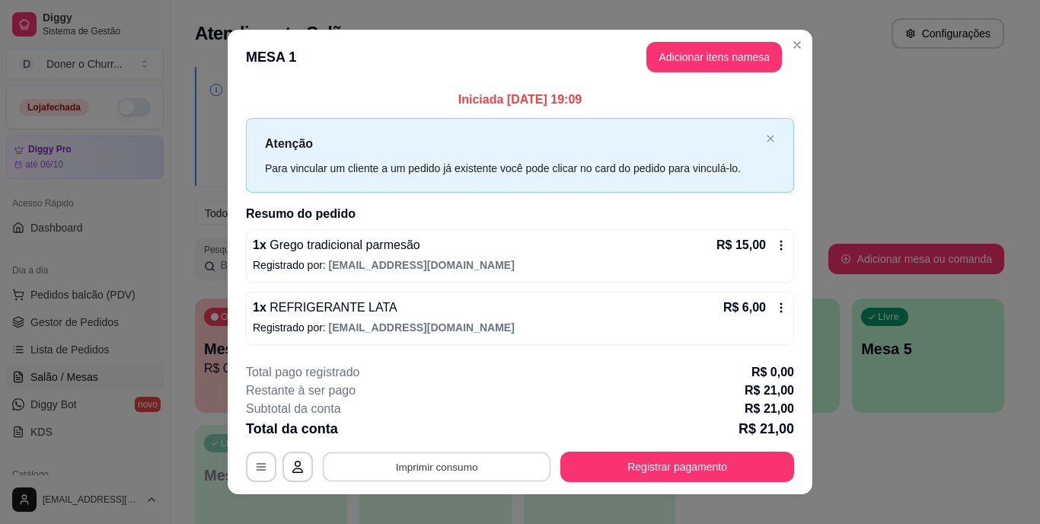
click at [444, 464] on button "Imprimir consumo" at bounding box center [437, 466] width 228 height 30
click at [443, 429] on button "IMPRESSORA" at bounding box center [435, 431] width 107 height 24
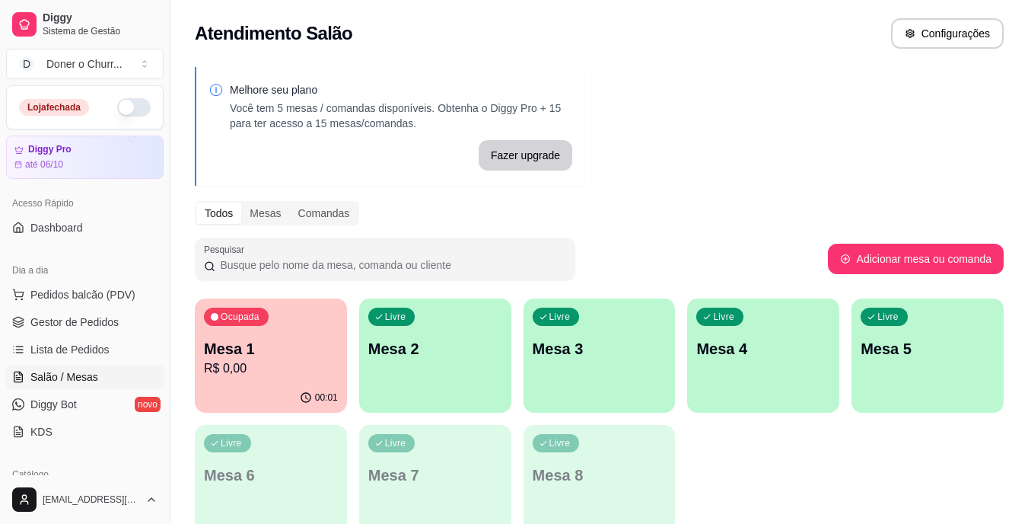
click at [406, 338] on p "Mesa 2" at bounding box center [435, 348] width 134 height 21
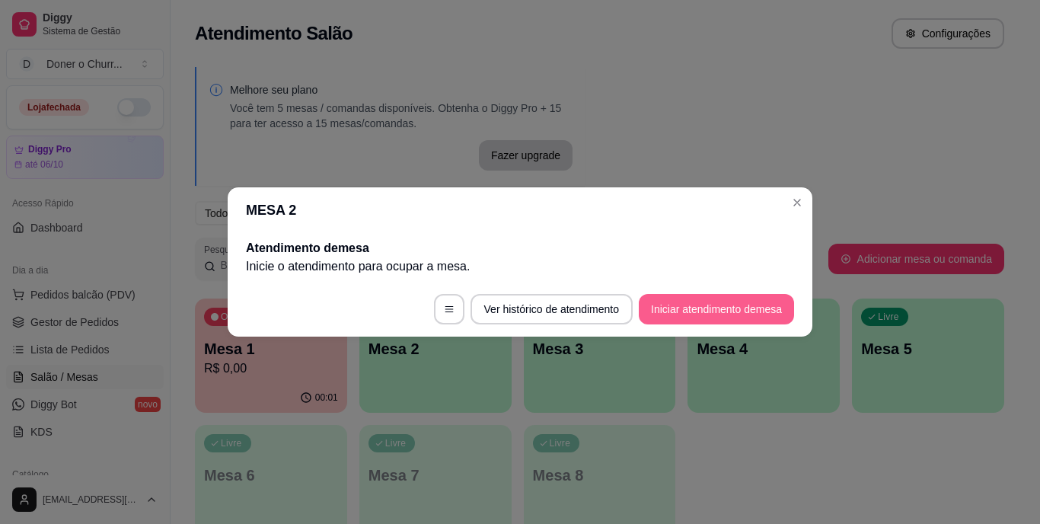
click at [728, 301] on button "Iniciar atendimento de mesa" at bounding box center [716, 309] width 155 height 30
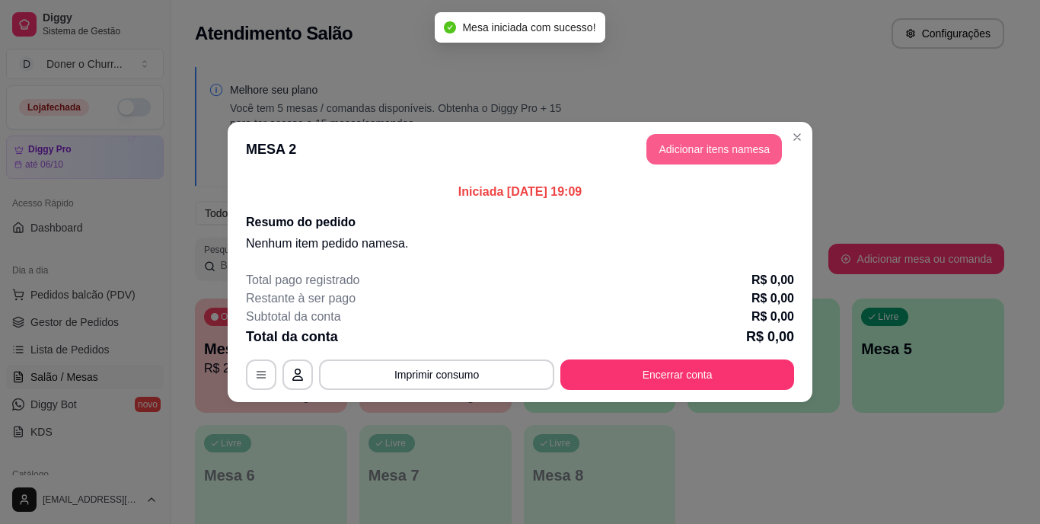
click at [701, 155] on button "Adicionar itens na mesa" at bounding box center [713, 149] width 135 height 30
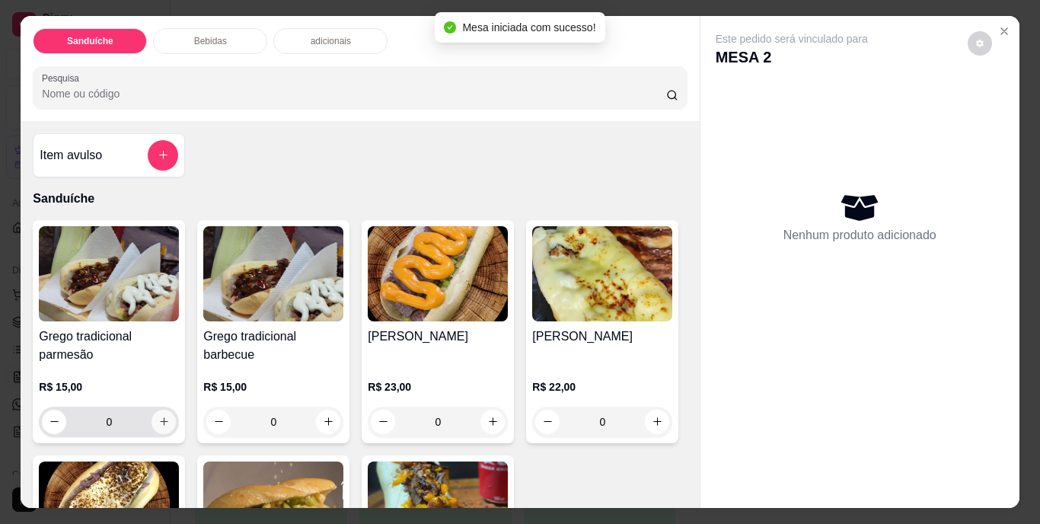
click at [158, 416] on icon "increase-product-quantity" at bounding box center [163, 421] width 11 height 11
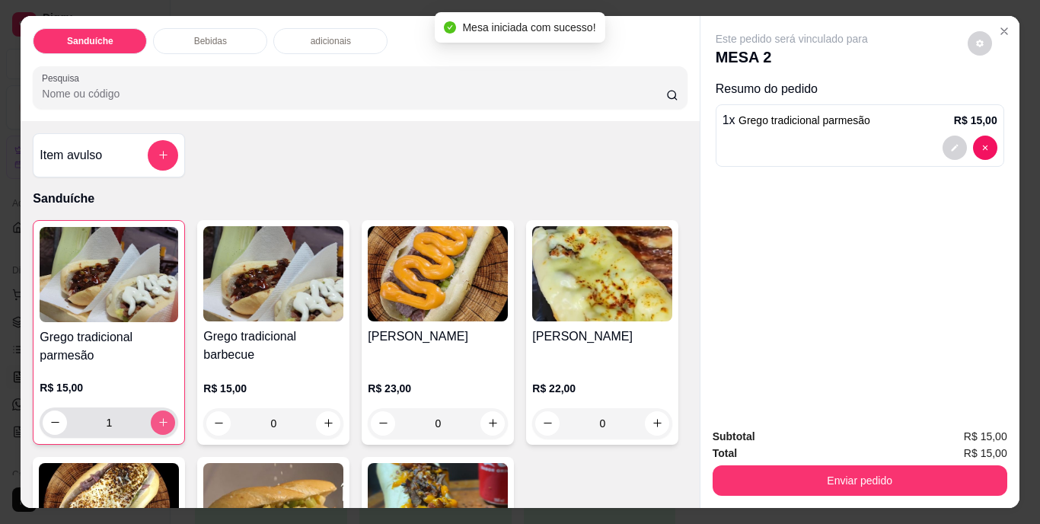
click at [158, 416] on icon "increase-product-quantity" at bounding box center [163, 421] width 11 height 11
type input "2"
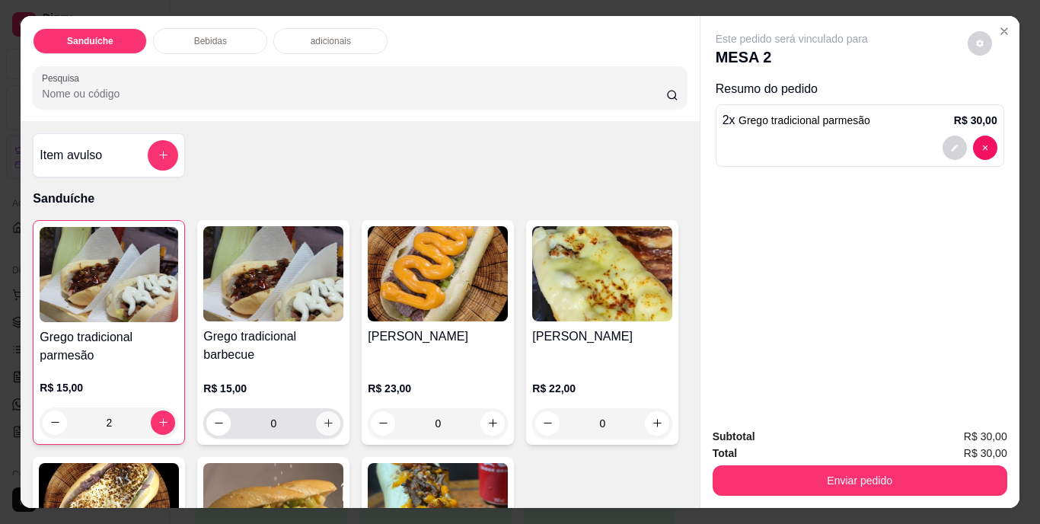
click at [323, 421] on icon "increase-product-quantity" at bounding box center [328, 422] width 11 height 11
type input "1"
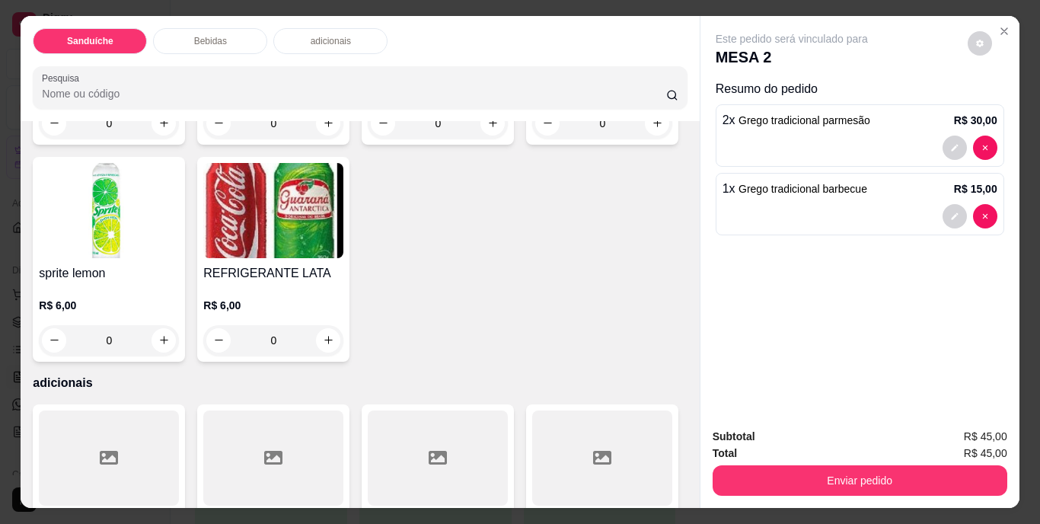
scroll to position [761, 0]
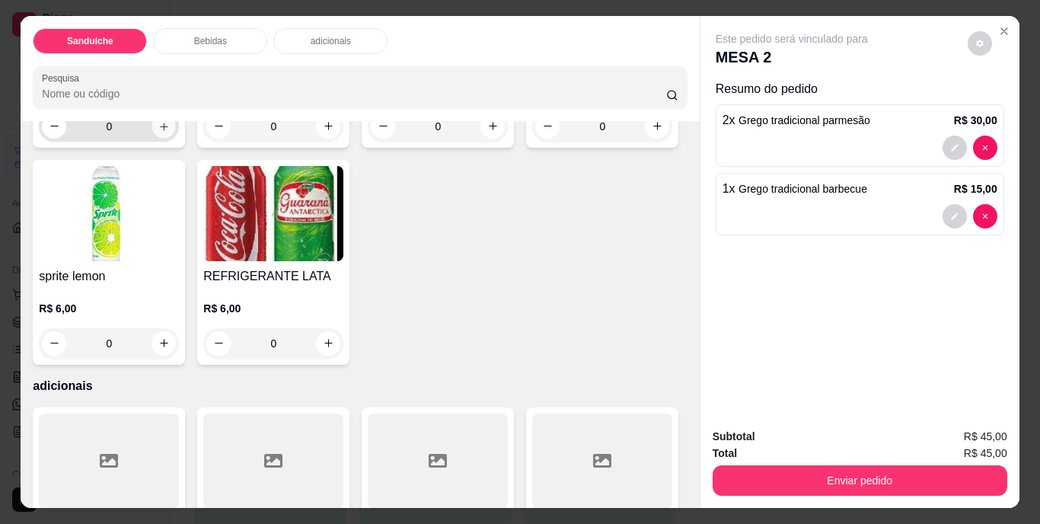
click at [152, 138] on button "increase-product-quantity" at bounding box center [164, 126] width 24 height 24
type input "1"
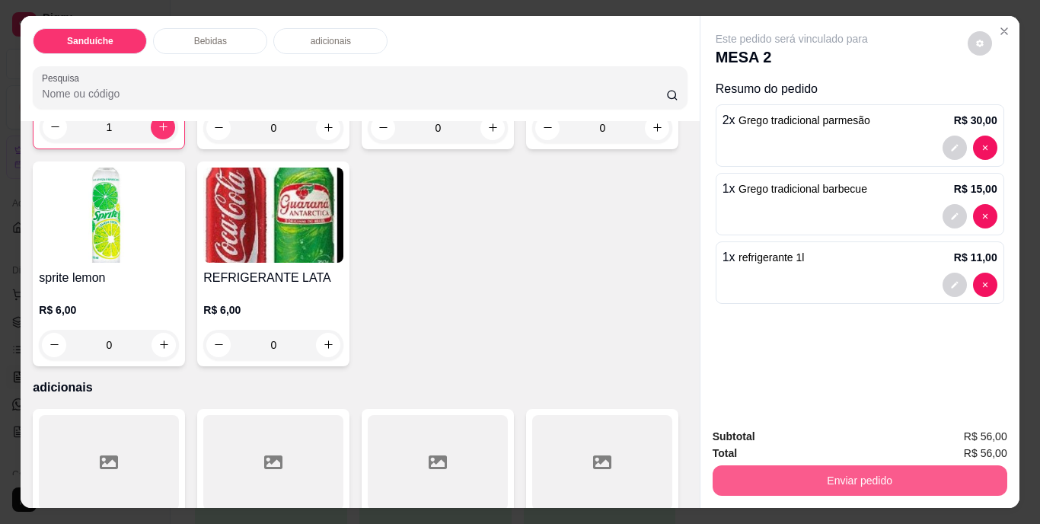
click at [766, 466] on button "Enviar pedido" at bounding box center [859, 480] width 295 height 30
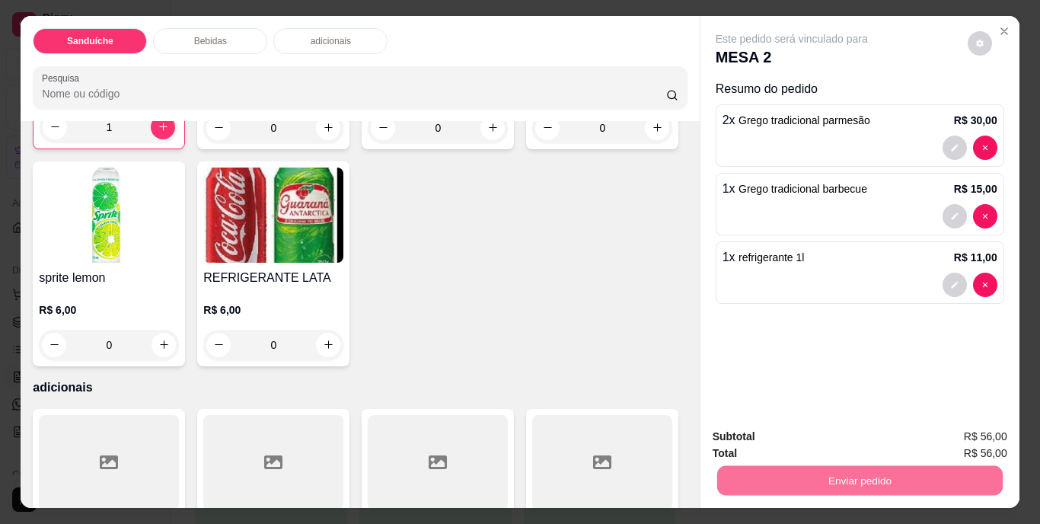
click at [798, 444] on button "Não registrar e enviar pedido" at bounding box center [809, 437] width 158 height 29
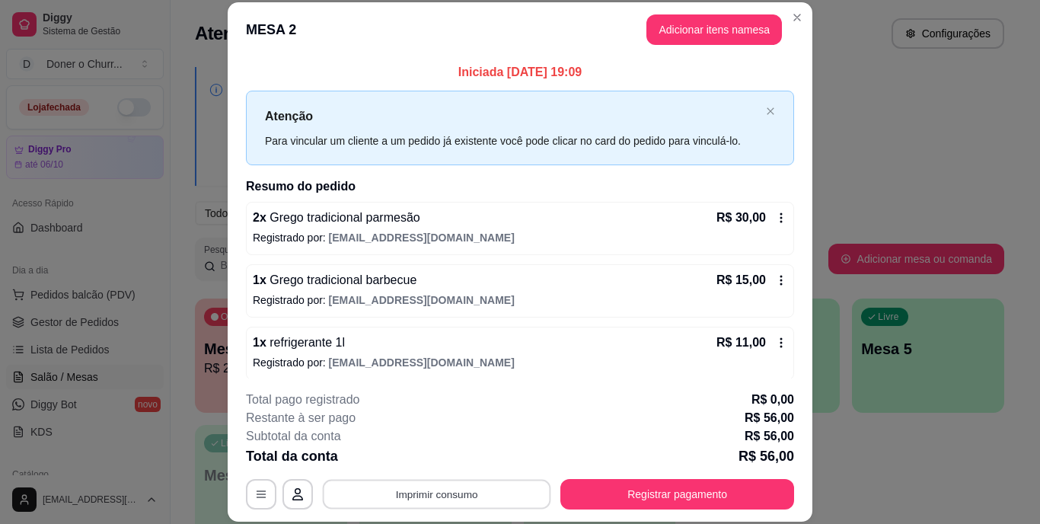
click at [438, 492] on button "Imprimir consumo" at bounding box center [437, 494] width 228 height 30
click at [449, 463] on button "IMPRESSORA" at bounding box center [436, 459] width 110 height 24
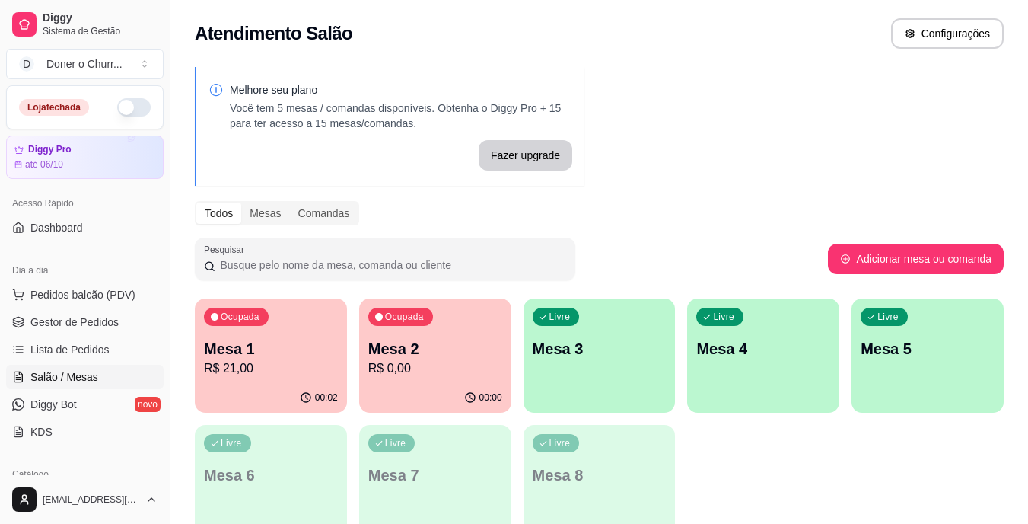
click at [636, 368] on div "Livre Mesa 3" at bounding box center [600, 346] width 152 height 96
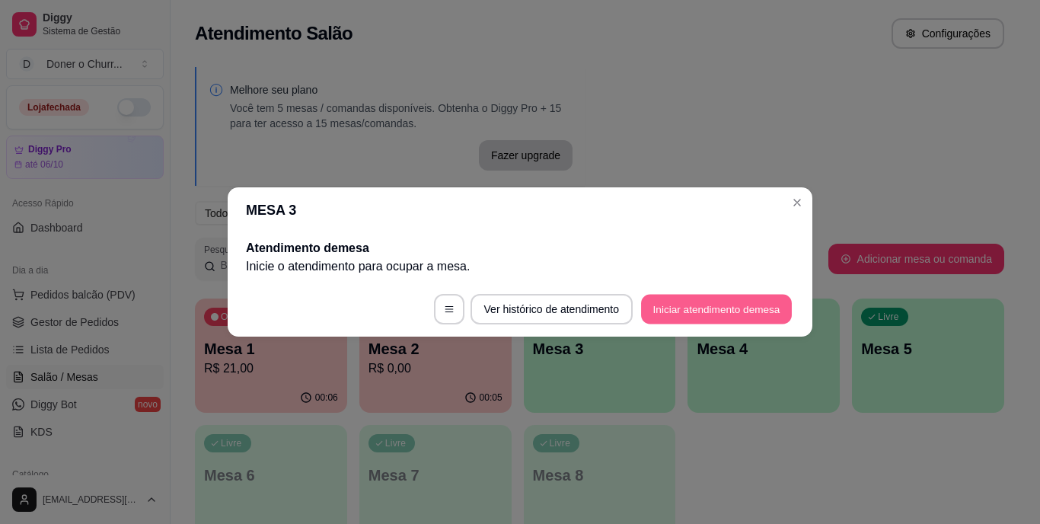
click at [725, 301] on button "Iniciar atendimento de mesa" at bounding box center [716, 310] width 151 height 30
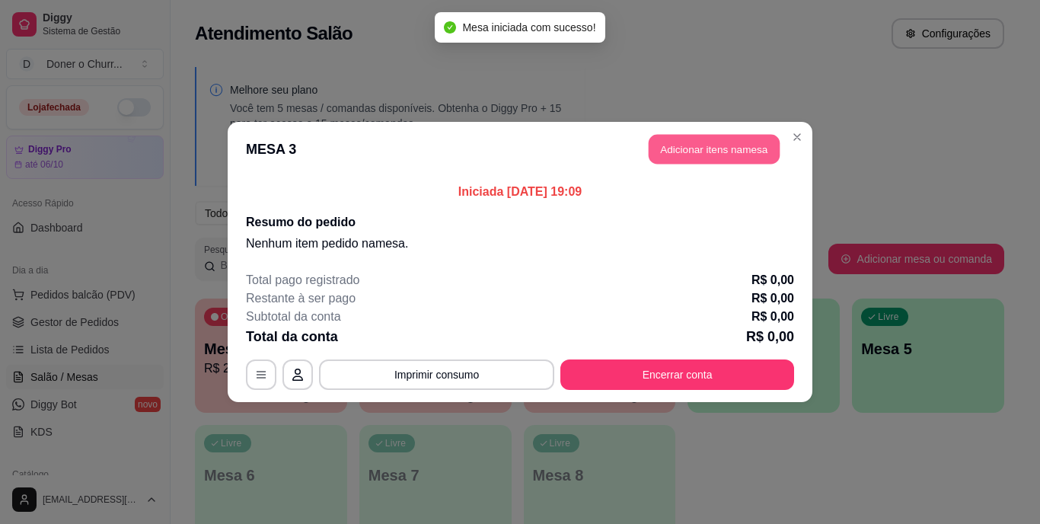
click at [710, 145] on button "Adicionar itens na mesa" at bounding box center [713, 150] width 131 height 30
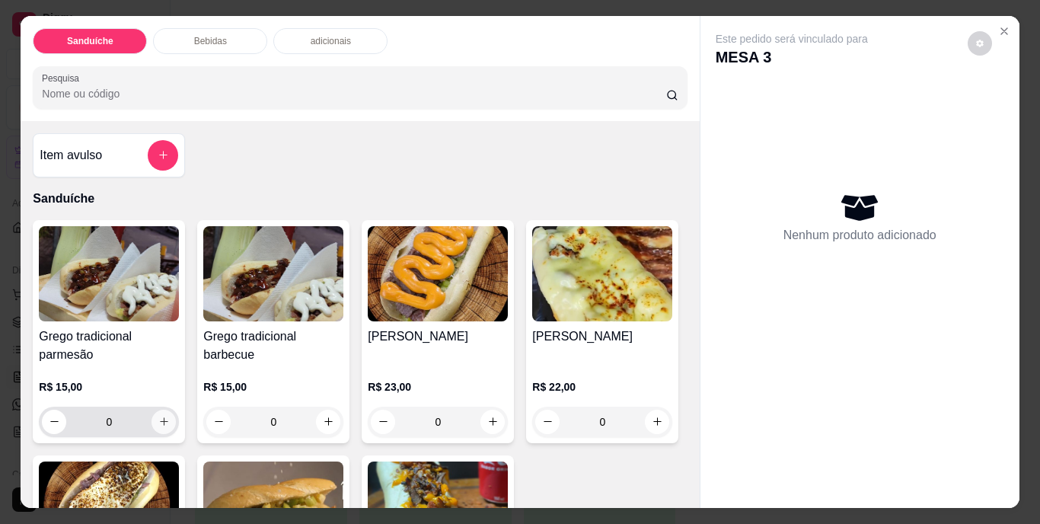
click at [161, 417] on icon "increase-product-quantity" at bounding box center [164, 421] width 8 height 8
type input "1"
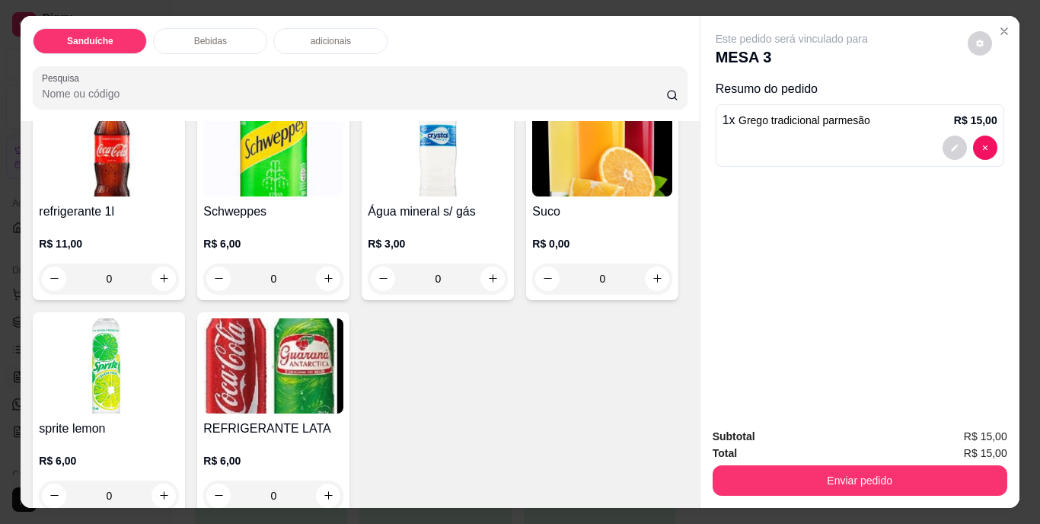
scroll to position [837, 0]
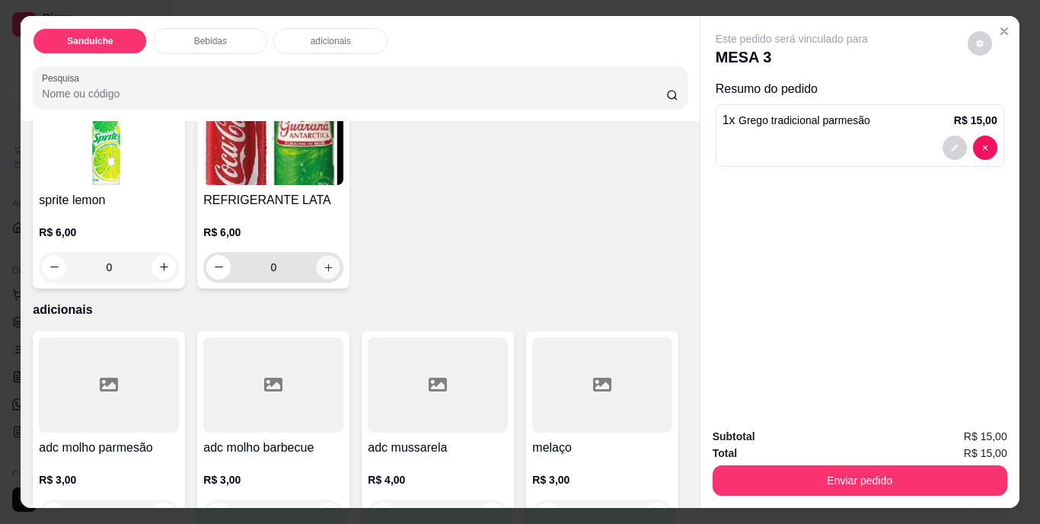
click at [334, 272] on icon "increase-product-quantity" at bounding box center [328, 266] width 11 height 11
type input "1"
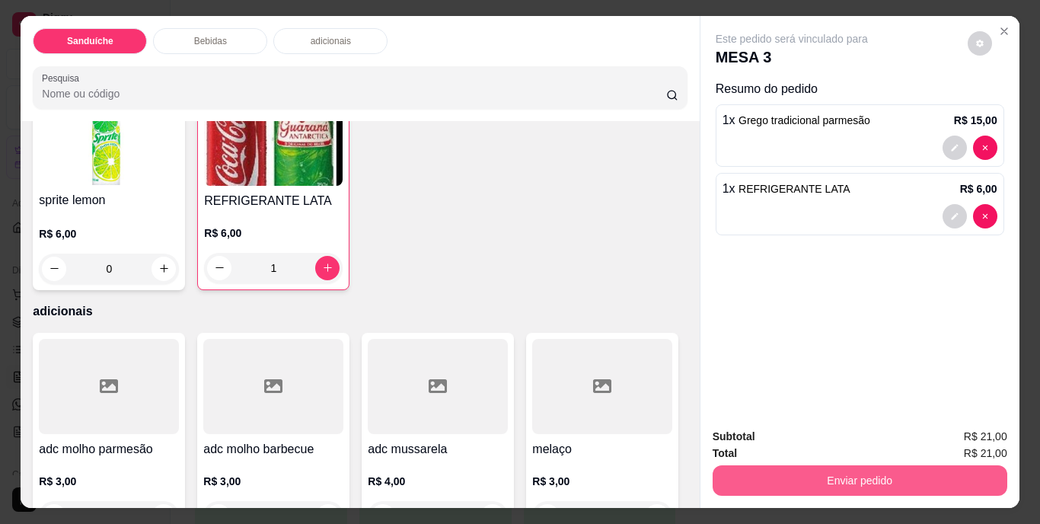
click at [833, 470] on button "Enviar pedido" at bounding box center [859, 480] width 295 height 30
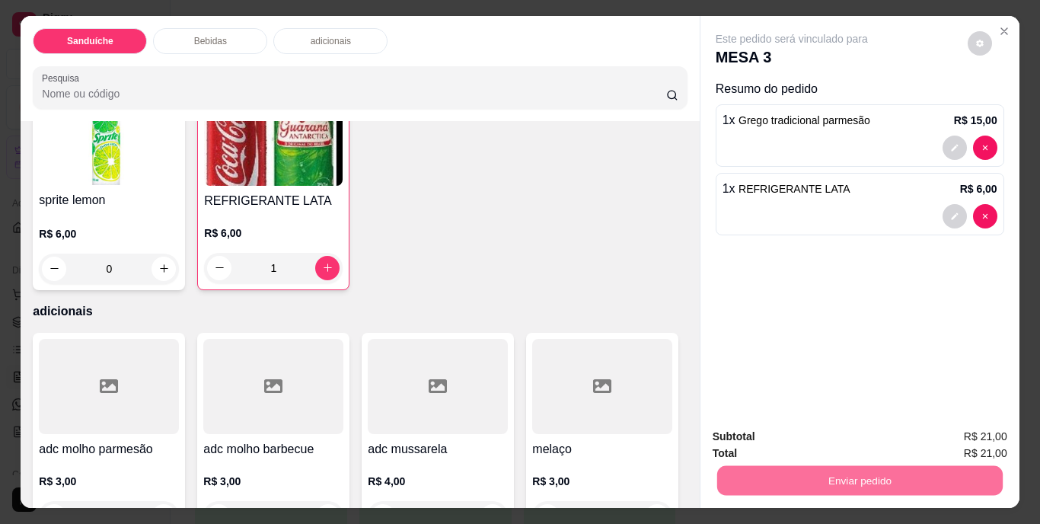
click at [830, 436] on button "Não registrar e enviar pedido" at bounding box center [809, 437] width 158 height 29
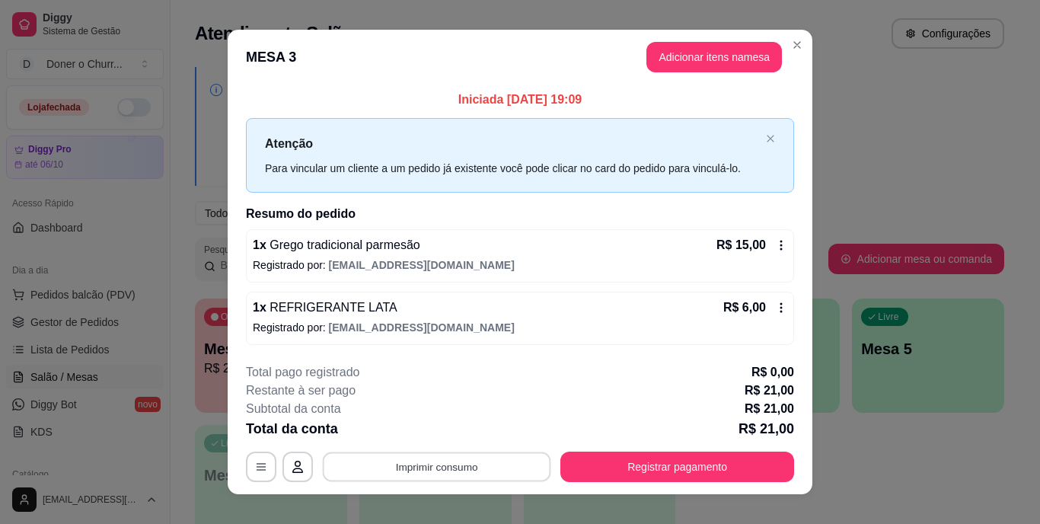
click at [440, 459] on button "Imprimir consumo" at bounding box center [437, 466] width 228 height 30
click at [436, 438] on button "IMPRESSORA" at bounding box center [436, 431] width 110 height 24
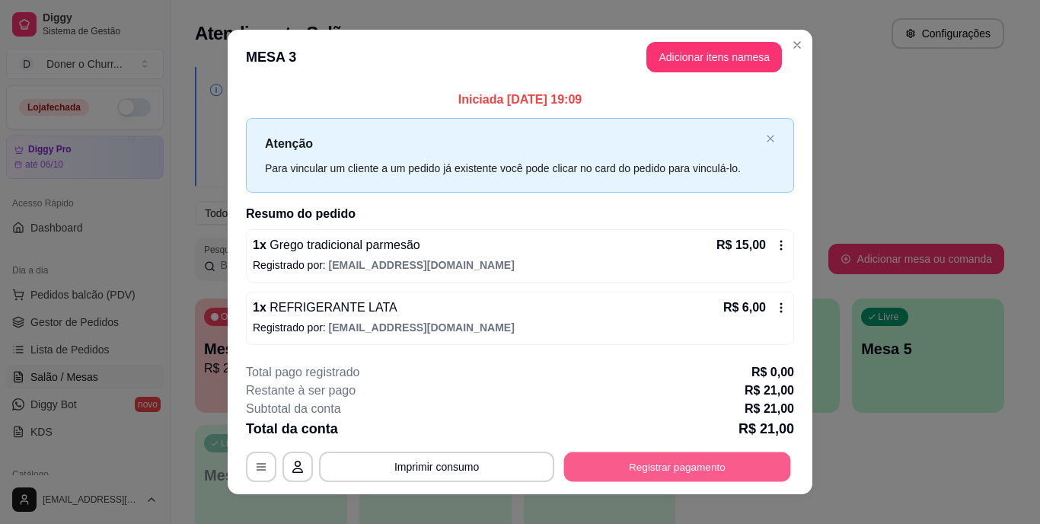
click at [642, 457] on button "Registrar pagamento" at bounding box center [677, 466] width 227 height 30
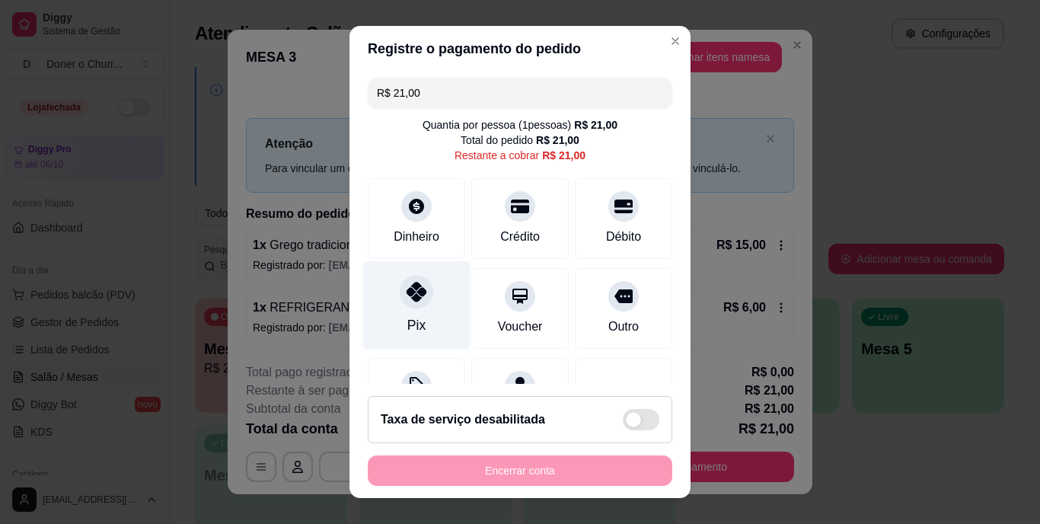
click at [400, 301] on div at bounding box center [416, 292] width 33 height 33
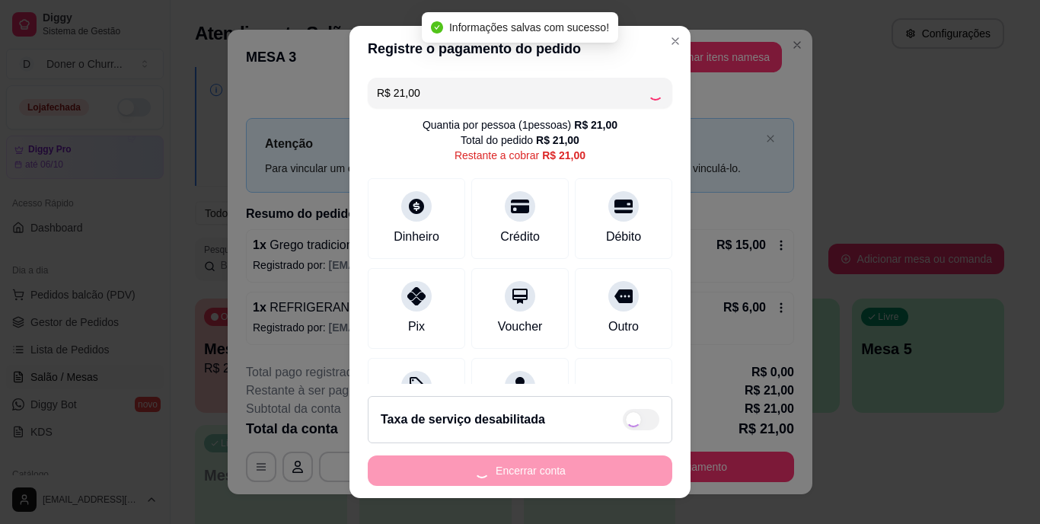
type input "R$ 0,00"
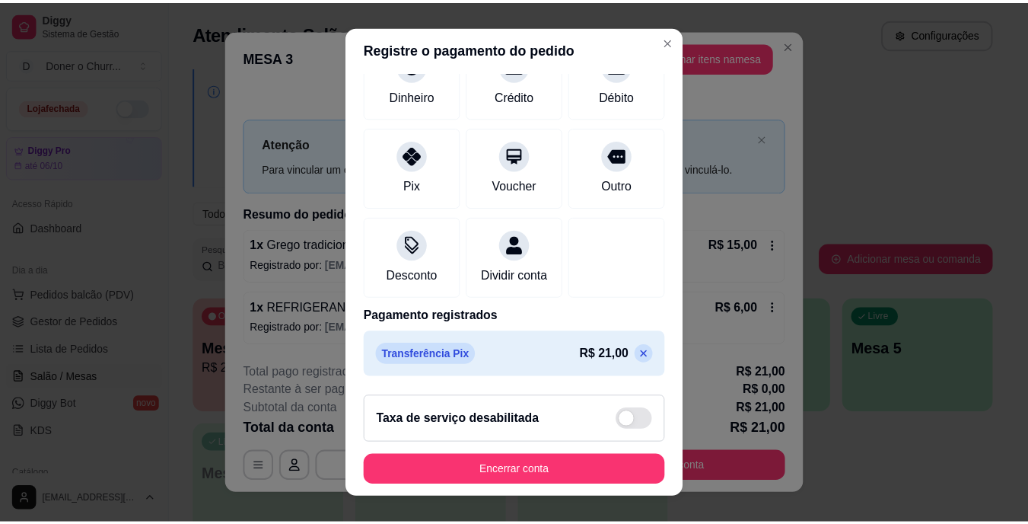
scroll to position [23, 0]
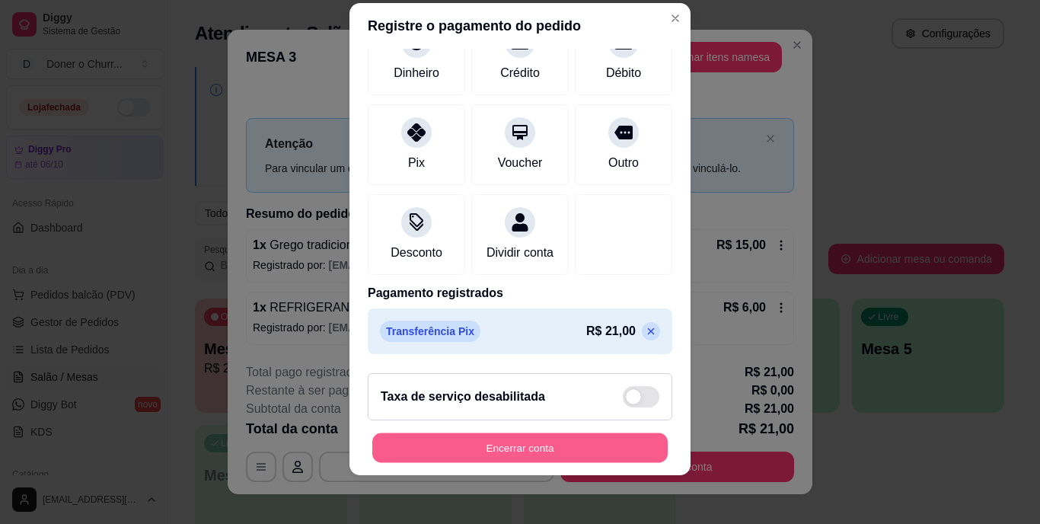
click at [507, 444] on button "Encerrar conta" at bounding box center [519, 447] width 295 height 30
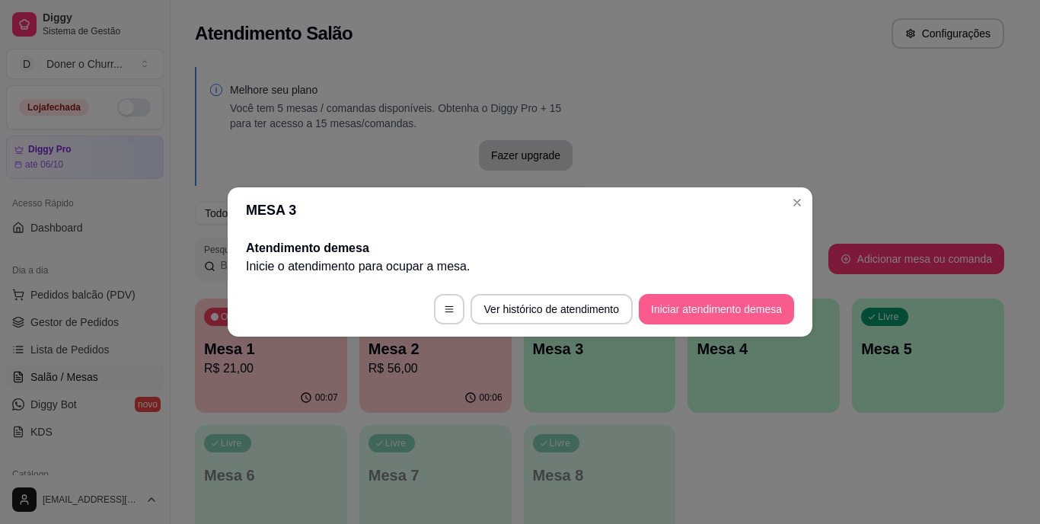
click at [712, 304] on button "Iniciar atendimento de mesa" at bounding box center [716, 309] width 155 height 30
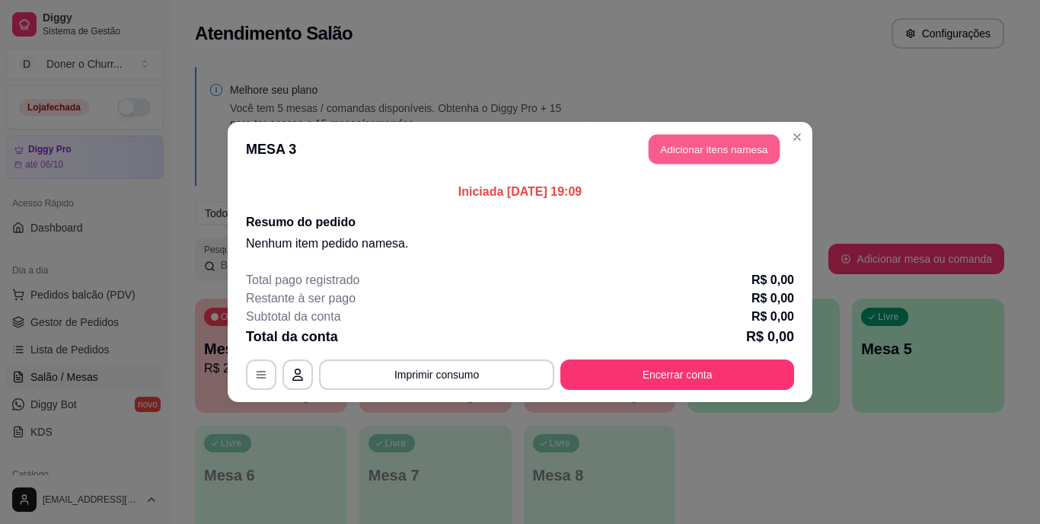
click at [716, 146] on button "Adicionar itens na mesa" at bounding box center [713, 150] width 131 height 30
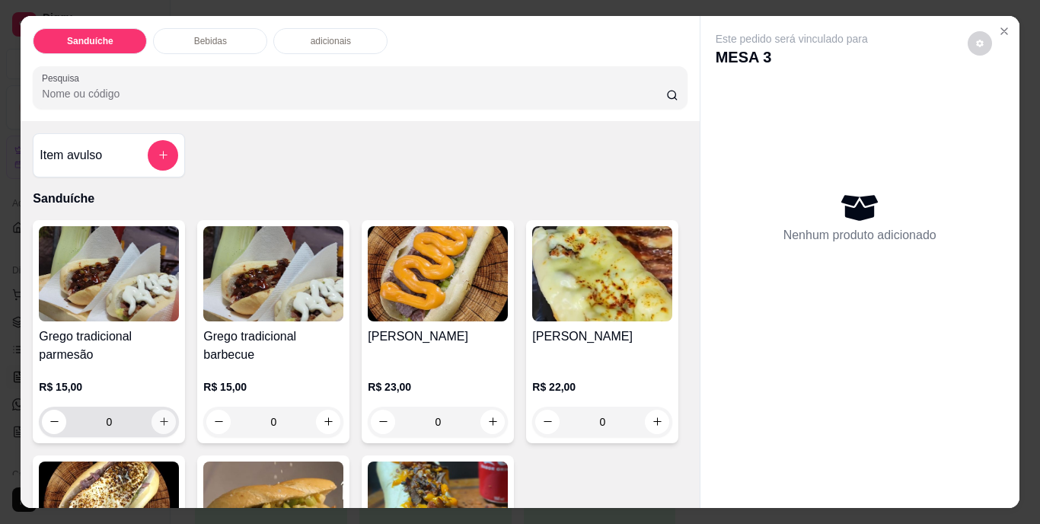
click at [158, 416] on icon "increase-product-quantity" at bounding box center [163, 421] width 11 height 11
type input "1"
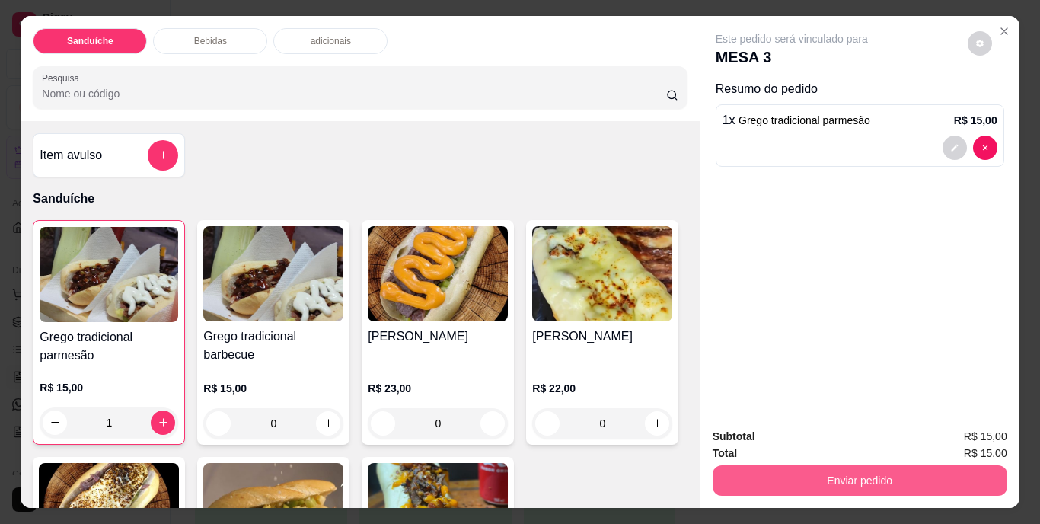
click at [779, 473] on button "Enviar pedido" at bounding box center [859, 480] width 295 height 30
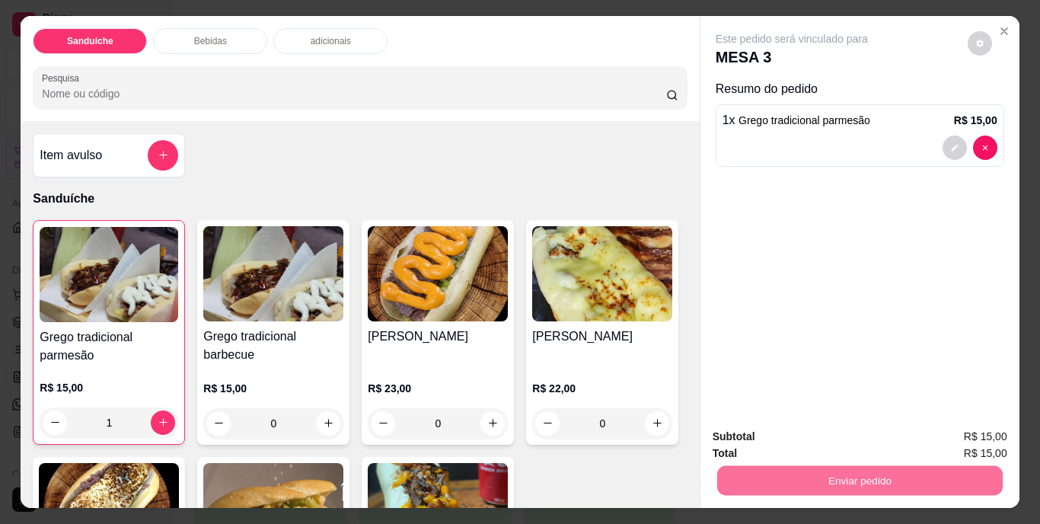
click at [779, 432] on button "Não registrar e enviar pedido" at bounding box center [809, 437] width 158 height 29
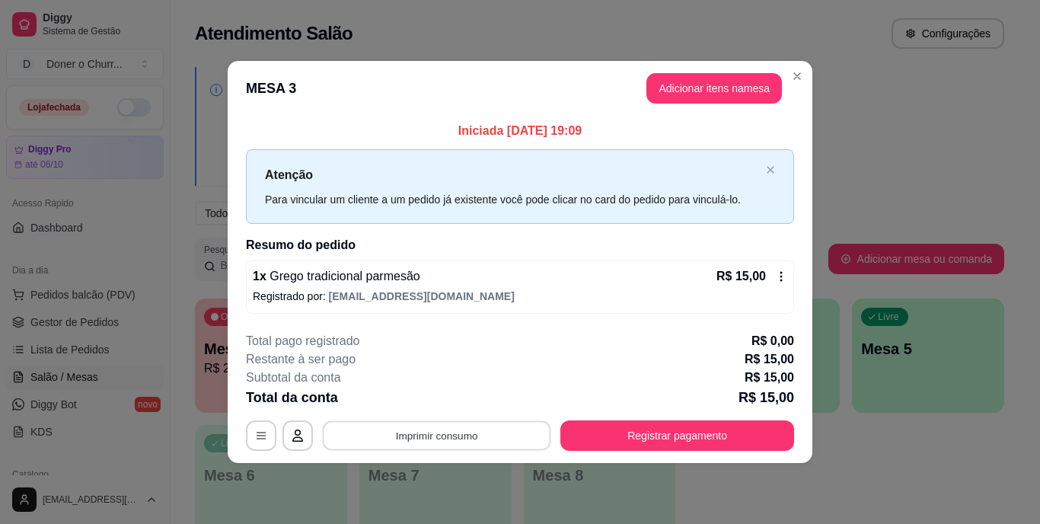
click at [454, 430] on button "Imprimir consumo" at bounding box center [437, 435] width 228 height 30
click at [450, 399] on button "IMPRESSORA" at bounding box center [441, 400] width 110 height 24
click at [724, 88] on button "Adicionar itens na mesa" at bounding box center [713, 88] width 135 height 30
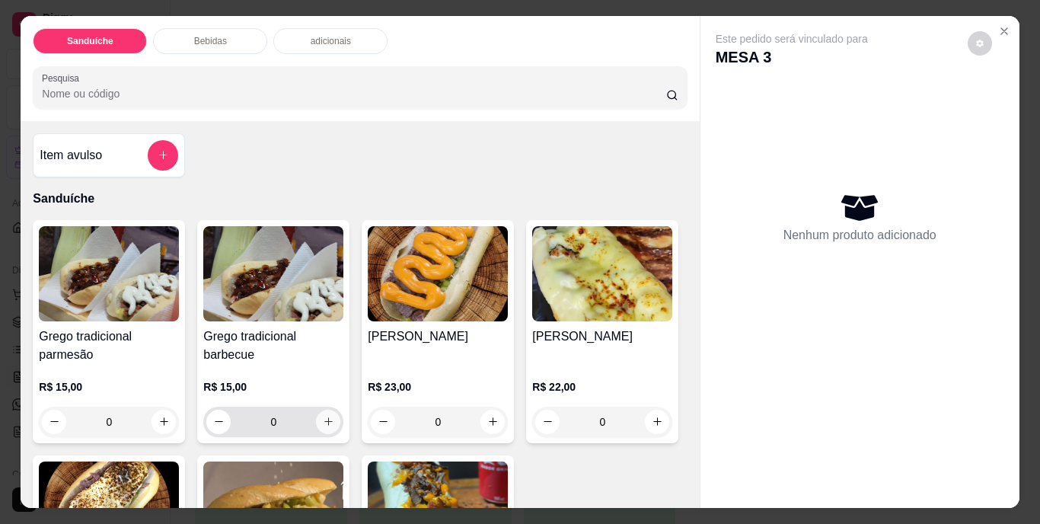
click at [323, 416] on icon "increase-product-quantity" at bounding box center [328, 421] width 11 height 11
type input "1"
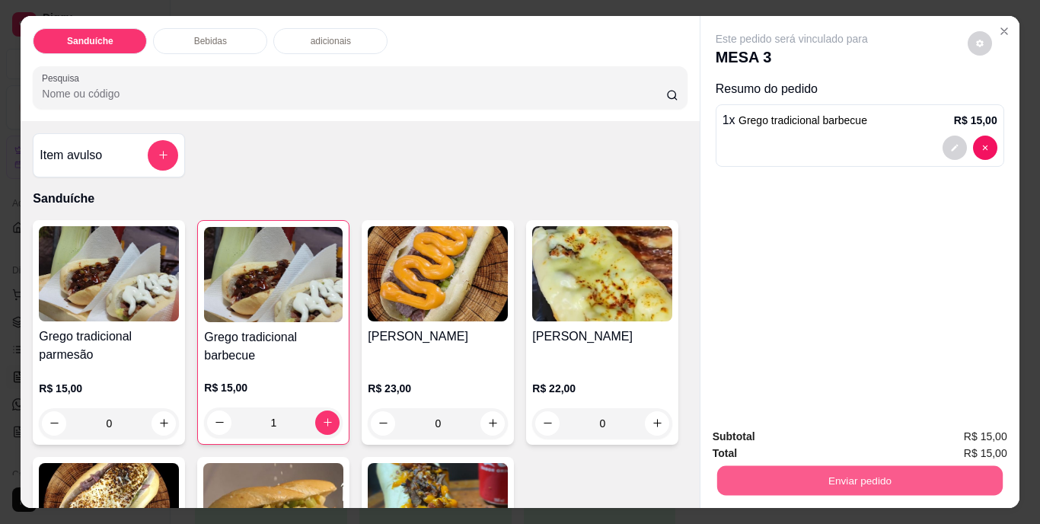
click at [815, 466] on button "Enviar pedido" at bounding box center [858, 481] width 285 height 30
click at [811, 440] on button "Não registrar e enviar pedido" at bounding box center [809, 437] width 154 height 28
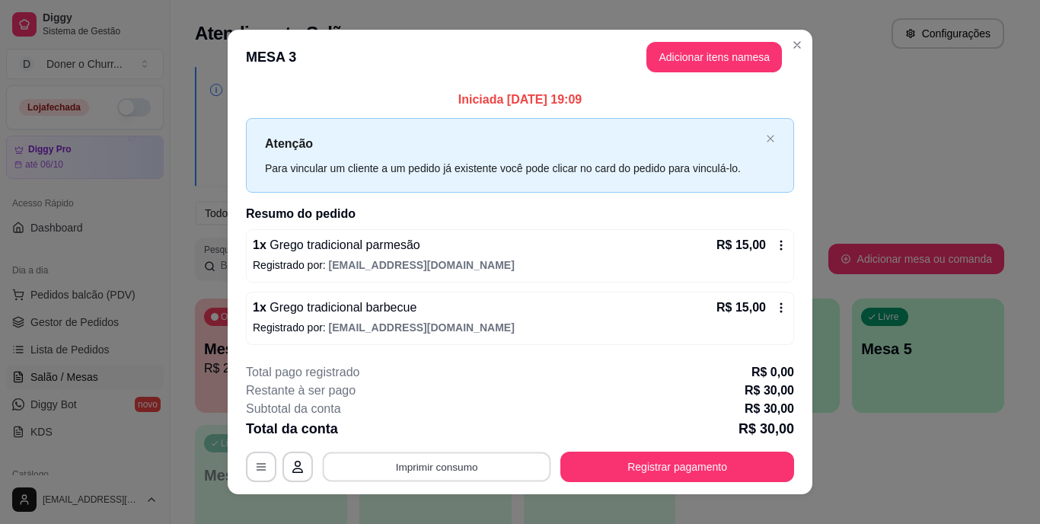
click at [437, 472] on button "Imprimir consumo" at bounding box center [437, 466] width 228 height 30
click at [454, 426] on button "IMPRESSORA" at bounding box center [435, 431] width 107 height 24
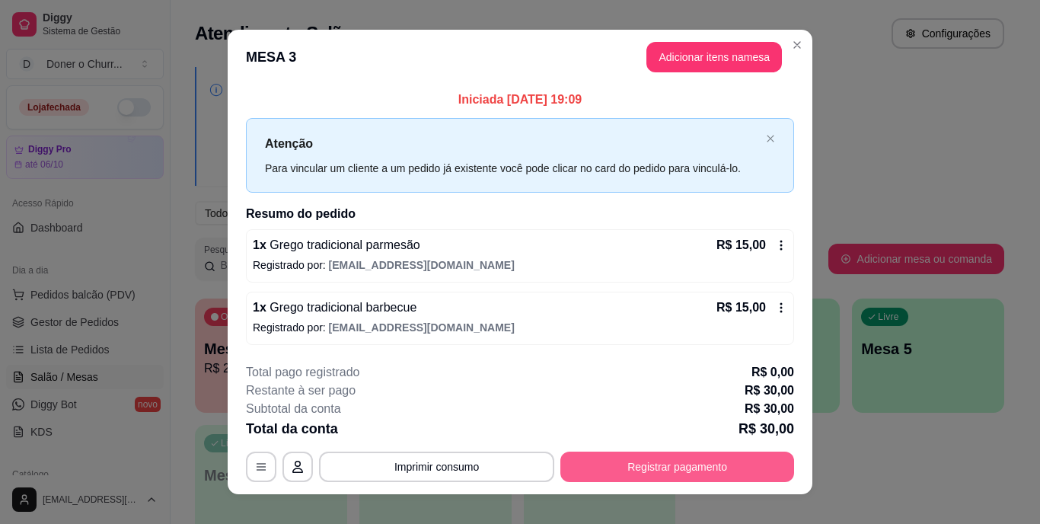
click at [653, 461] on button "Registrar pagamento" at bounding box center [677, 466] width 234 height 30
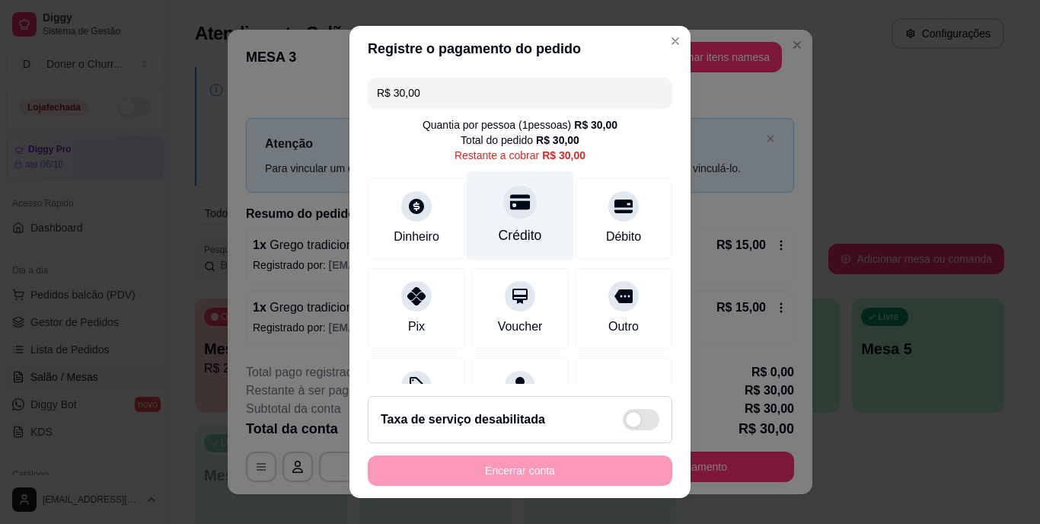
click at [503, 224] on div "Crédito" at bounding box center [520, 215] width 107 height 89
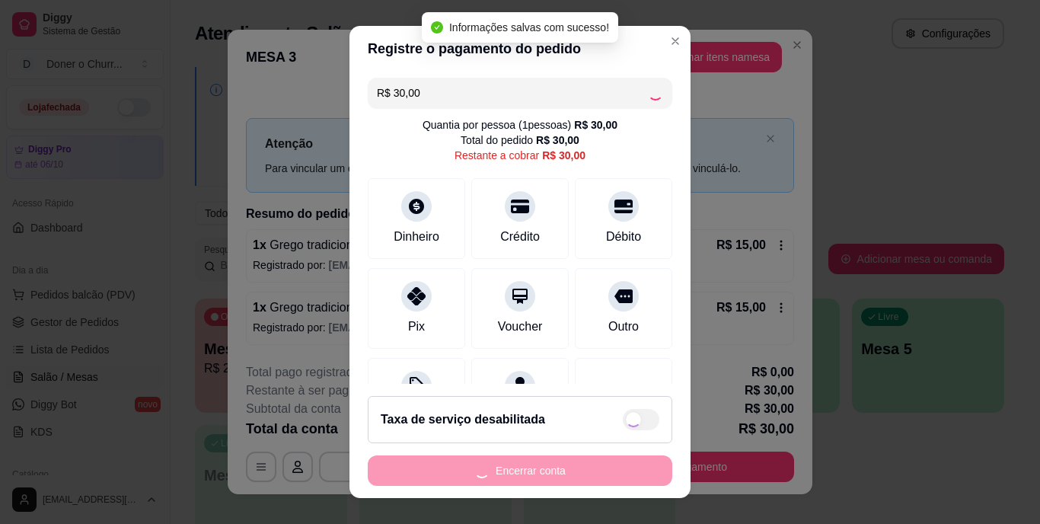
type input "R$ 0,00"
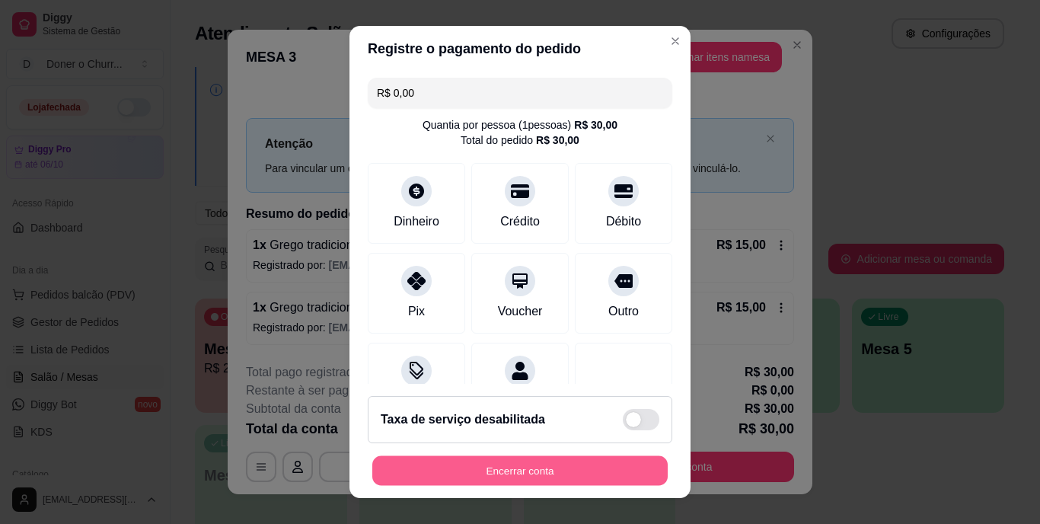
click at [547, 480] on button "Encerrar conta" at bounding box center [519, 470] width 295 height 30
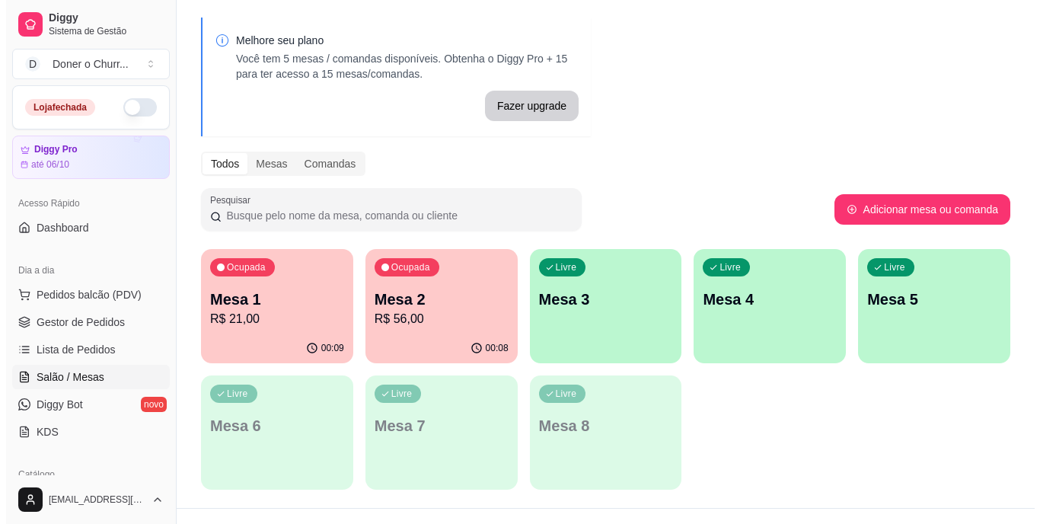
scroll to position [76, 0]
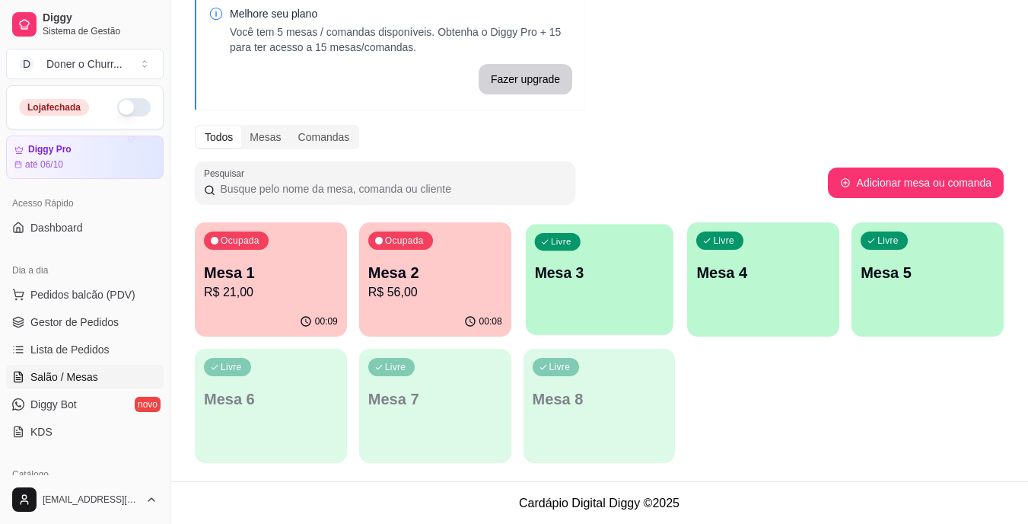
click at [585, 278] on p "Mesa 3" at bounding box center [599, 273] width 130 height 21
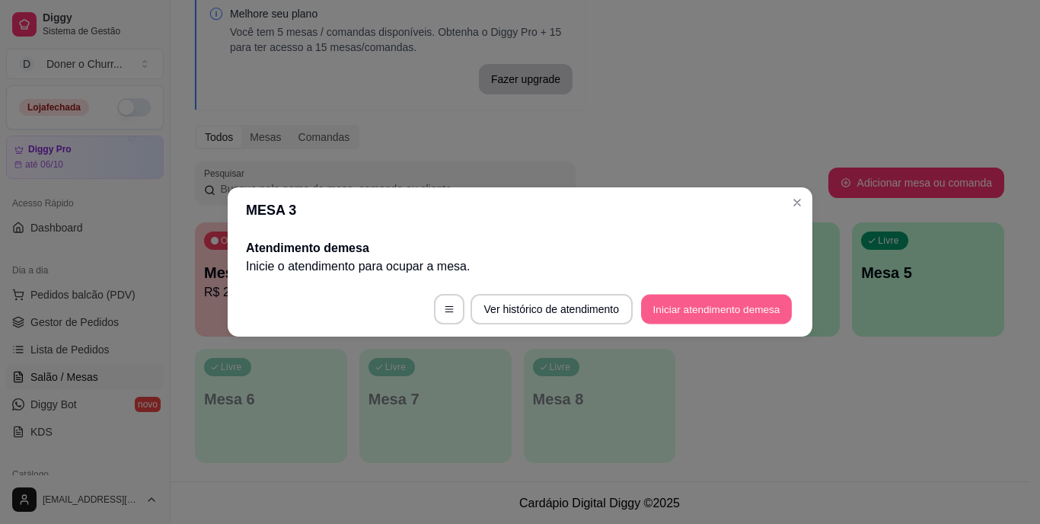
click at [672, 298] on button "Iniciar atendimento de mesa" at bounding box center [716, 310] width 151 height 30
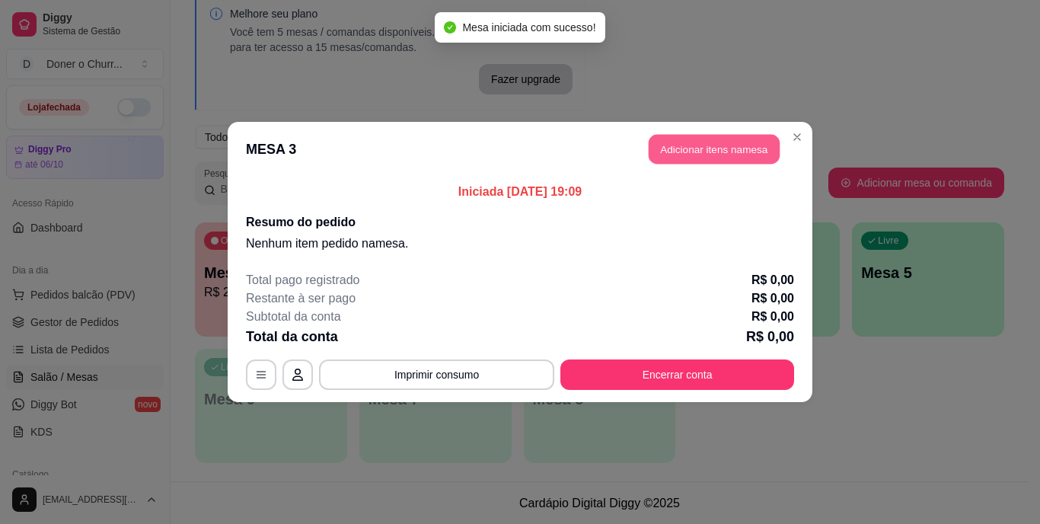
click at [695, 154] on button "Adicionar itens na mesa" at bounding box center [713, 150] width 131 height 30
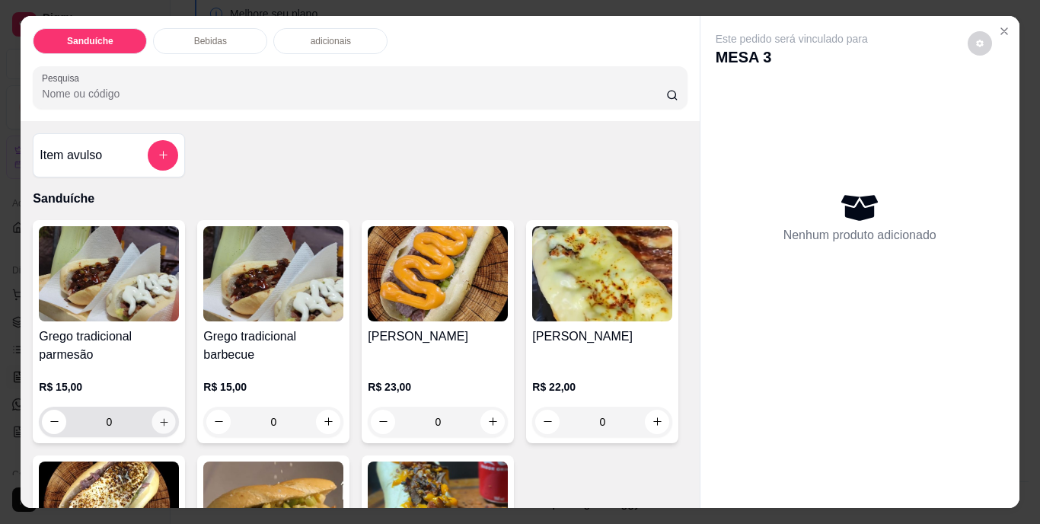
click at [158, 421] on icon "increase-product-quantity" at bounding box center [163, 421] width 11 height 11
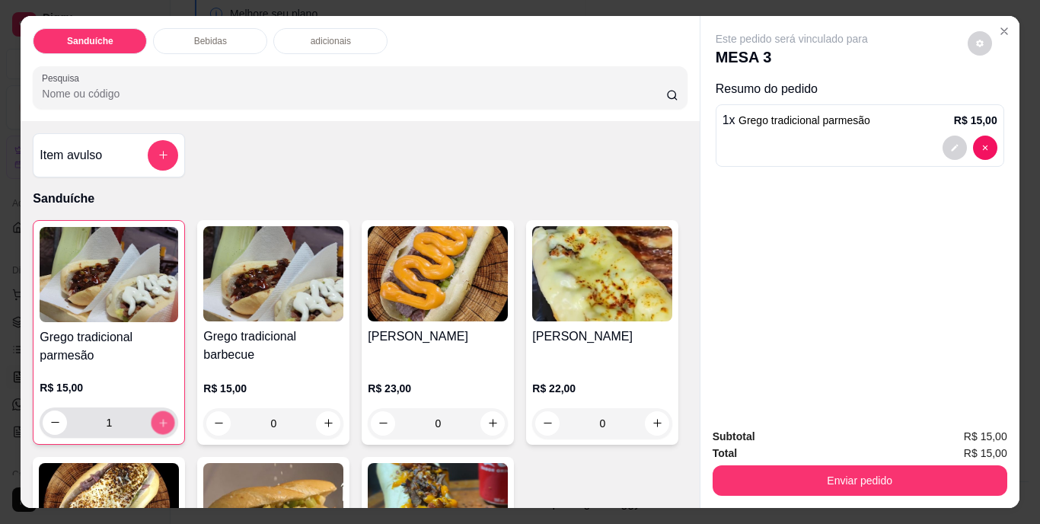
click at [158, 421] on icon "increase-product-quantity" at bounding box center [163, 421] width 11 height 11
type input "4"
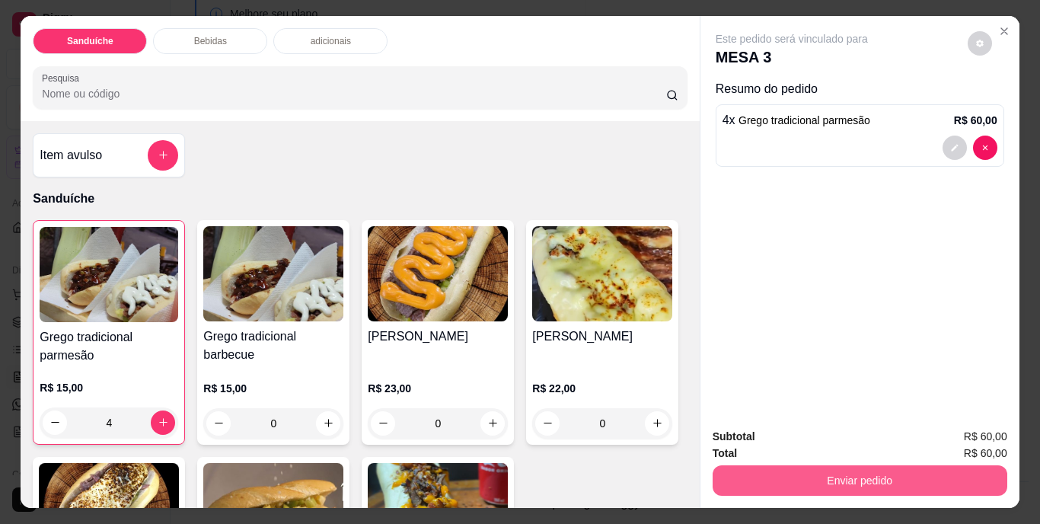
click at [848, 461] on div "Enviar pedido" at bounding box center [859, 478] width 295 height 34
click at [839, 470] on button "Enviar pedido" at bounding box center [858, 481] width 285 height 30
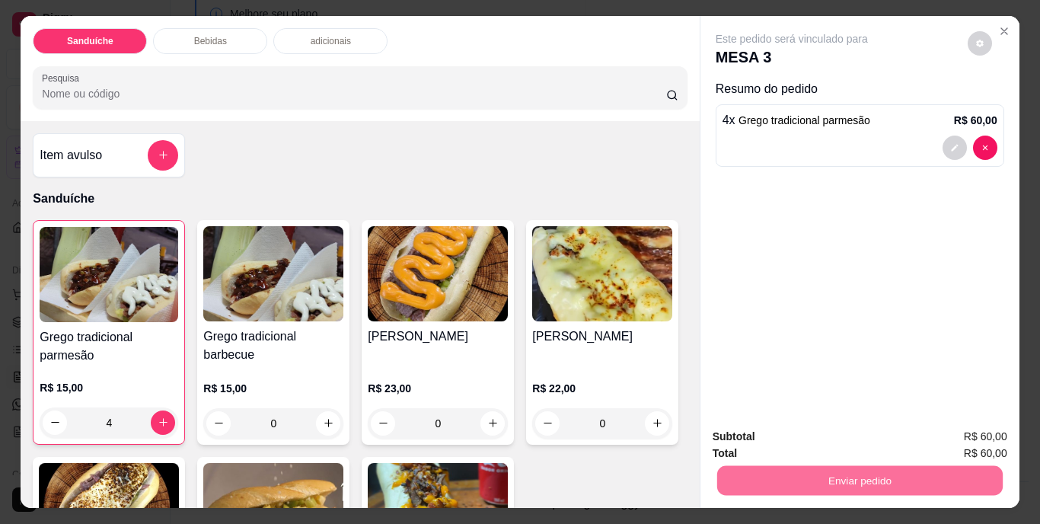
click at [802, 442] on button "Não registrar e enviar pedido" at bounding box center [809, 437] width 154 height 28
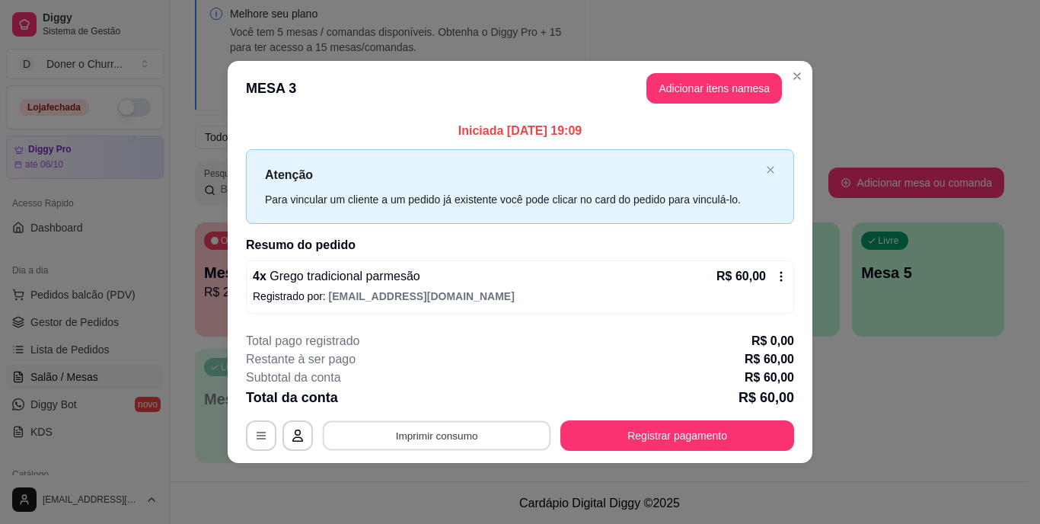
click at [469, 442] on button "Imprimir consumo" at bounding box center [437, 435] width 228 height 30
click at [440, 397] on button "IMPRESSORA" at bounding box center [441, 400] width 107 height 24
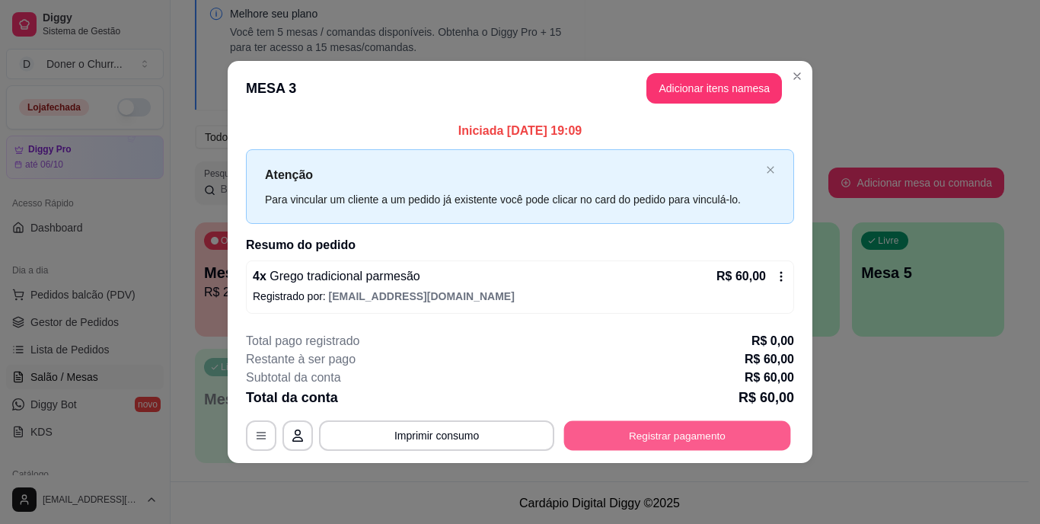
click at [646, 425] on button "Registrar pagamento" at bounding box center [677, 435] width 227 height 30
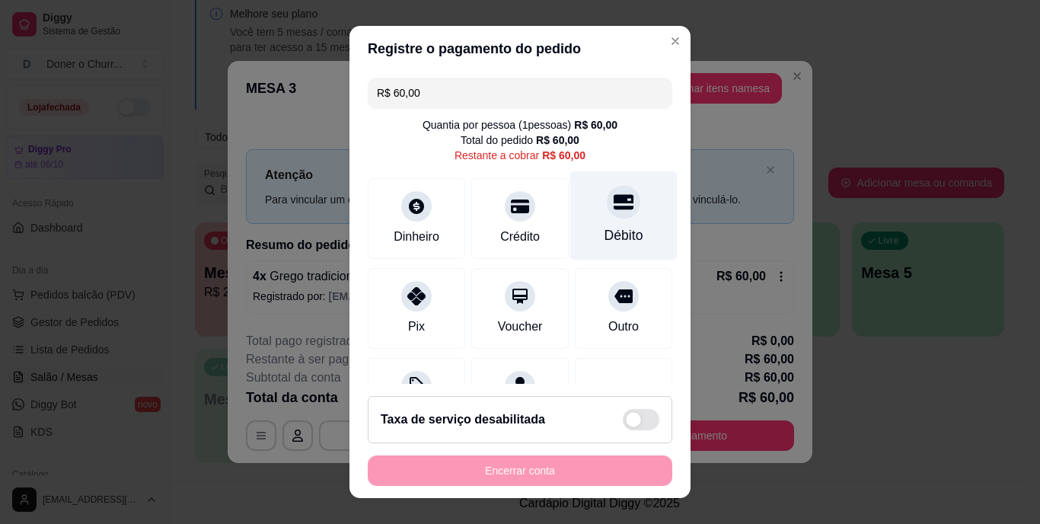
click at [609, 228] on div "Débito" at bounding box center [623, 236] width 39 height 20
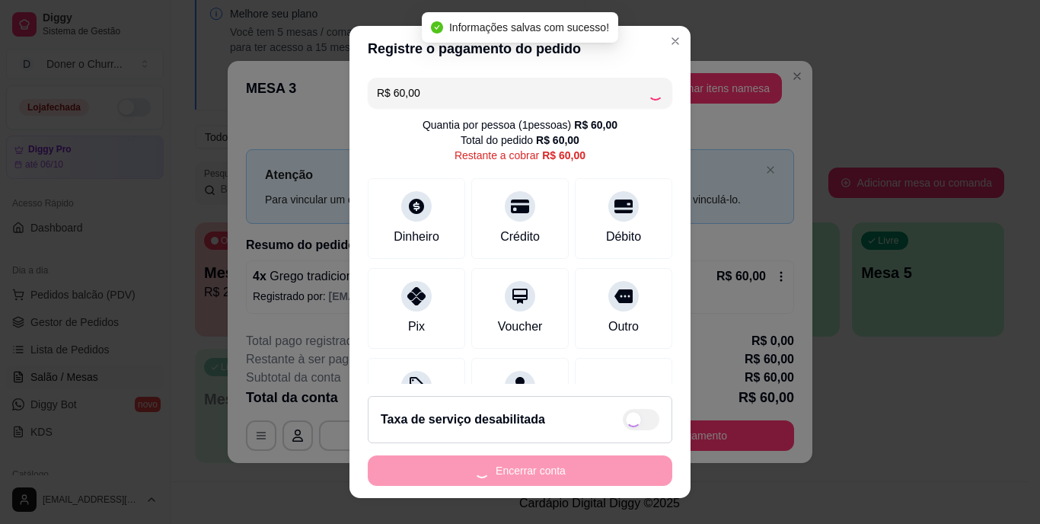
type input "R$ 0,00"
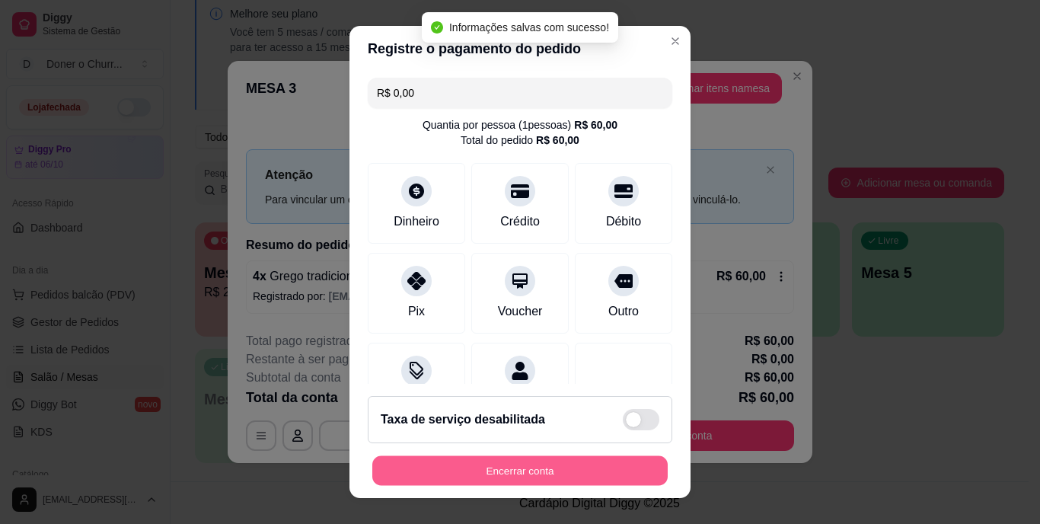
click at [501, 473] on button "Encerrar conta" at bounding box center [519, 470] width 295 height 30
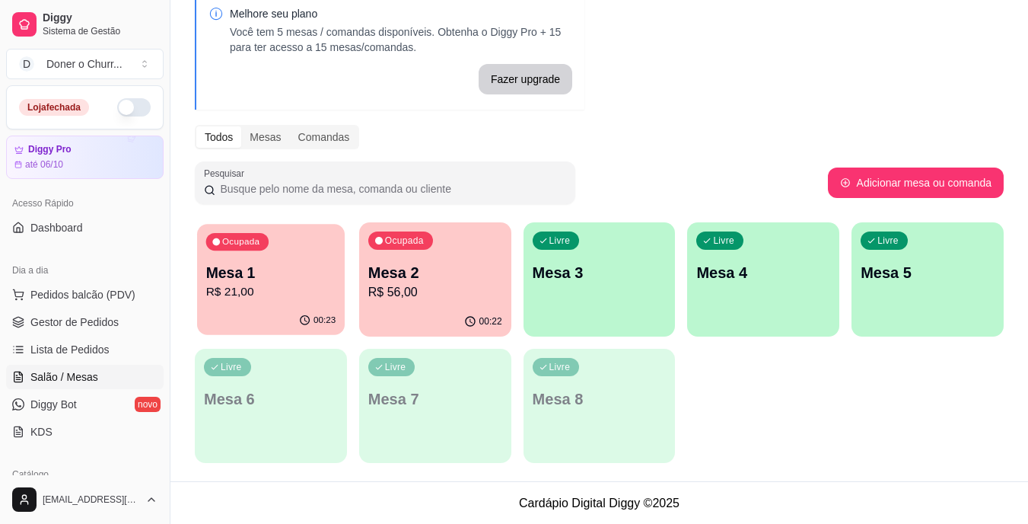
click at [255, 272] on p "Mesa 1" at bounding box center [271, 273] width 130 height 21
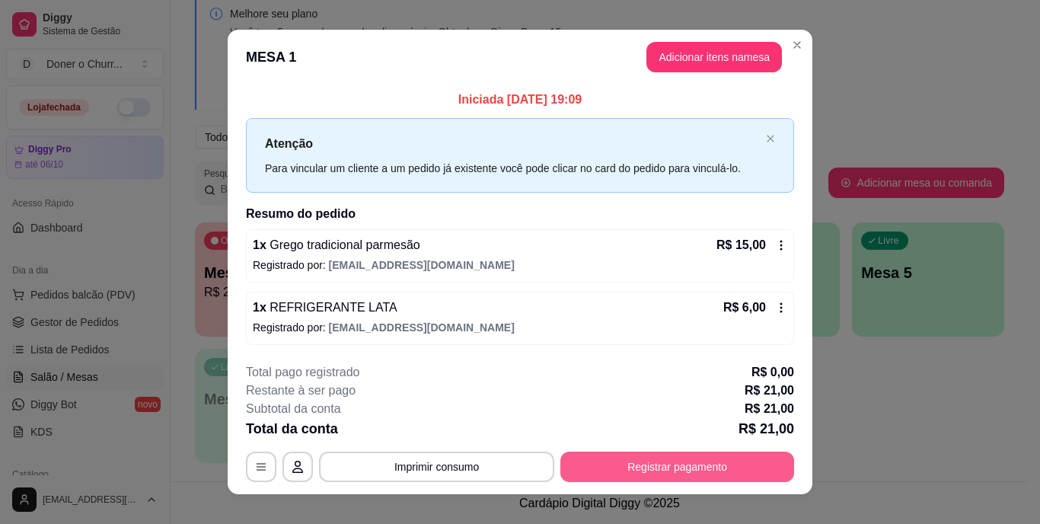
click at [653, 457] on button "Registrar pagamento" at bounding box center [677, 466] width 234 height 30
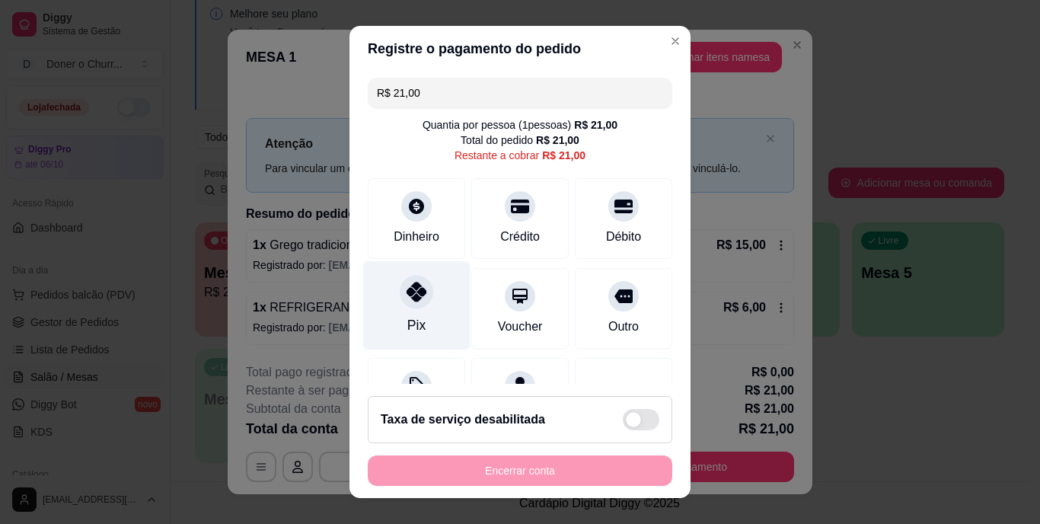
click at [421, 304] on div "Pix" at bounding box center [416, 305] width 107 height 89
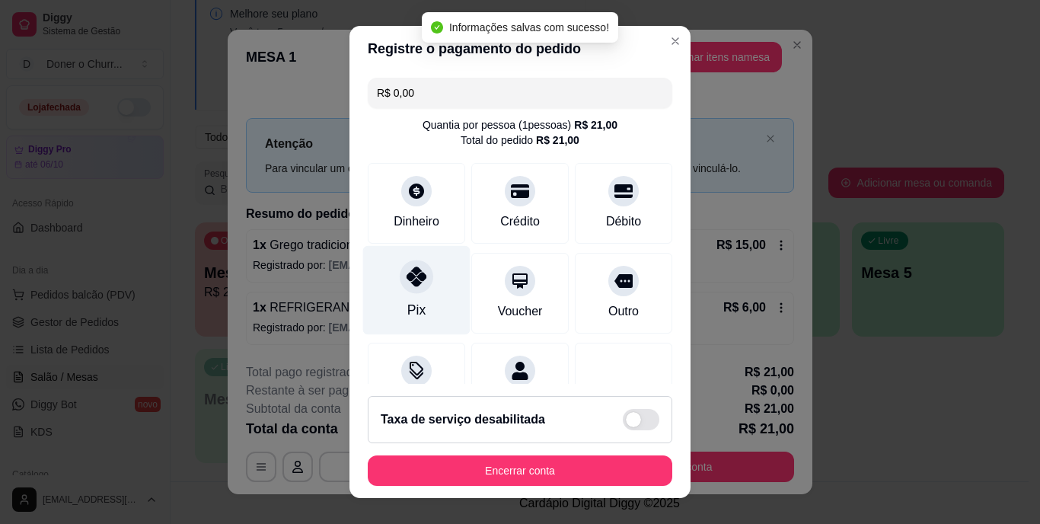
type input "R$ 0,00"
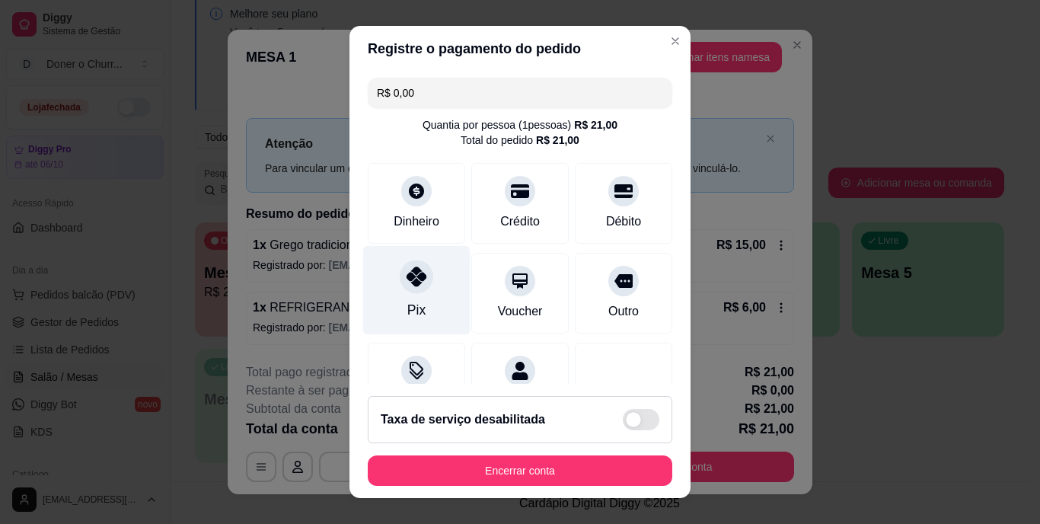
click at [415, 303] on div "Pix" at bounding box center [416, 311] width 18 height 20
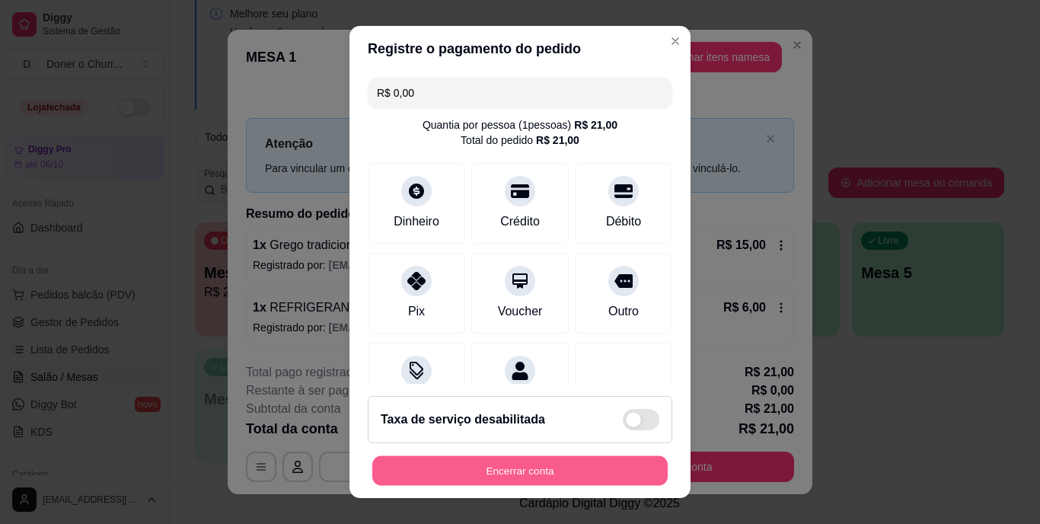
click at [502, 465] on button "Encerrar conta" at bounding box center [519, 470] width 295 height 30
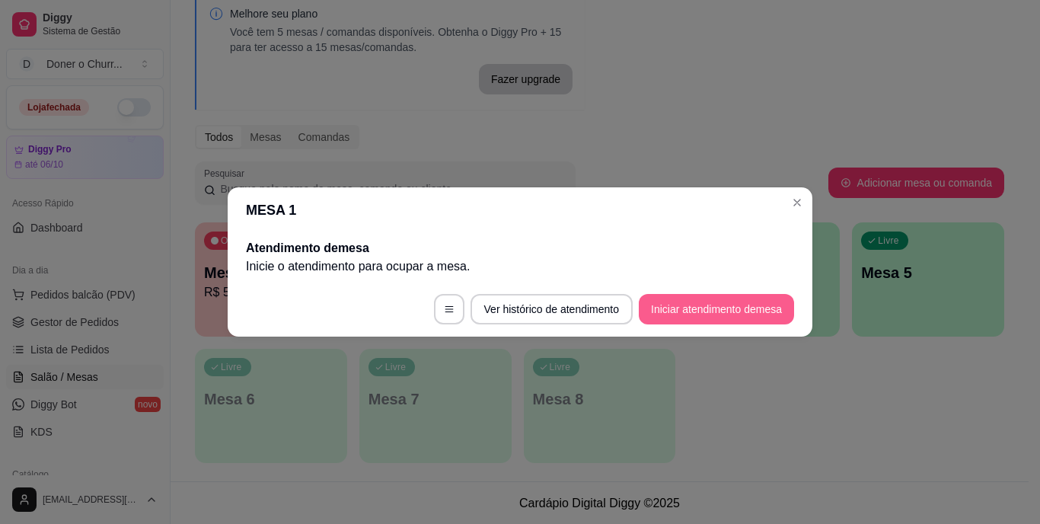
click at [723, 309] on button "Iniciar atendimento de mesa" at bounding box center [716, 309] width 155 height 30
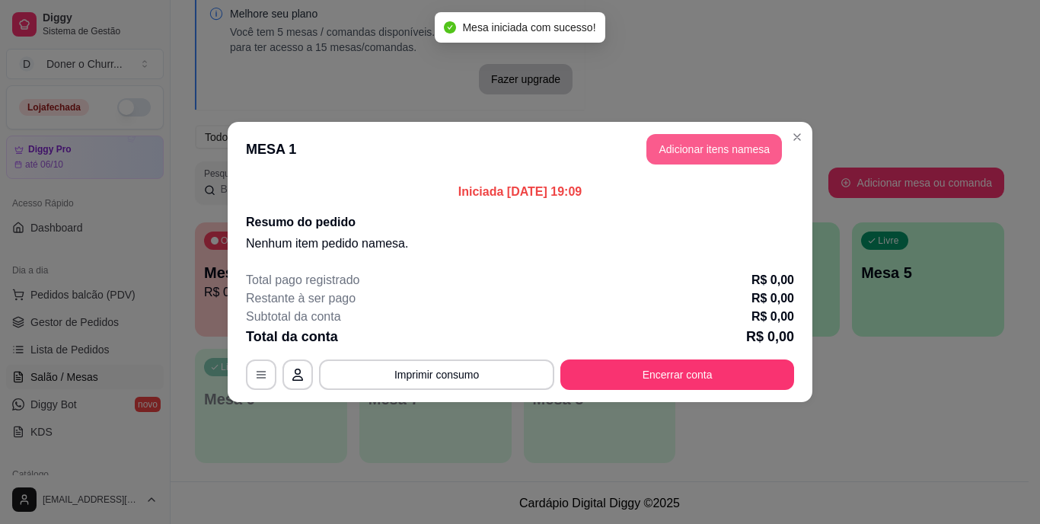
click at [720, 149] on button "Adicionar itens na mesa" at bounding box center [713, 149] width 135 height 30
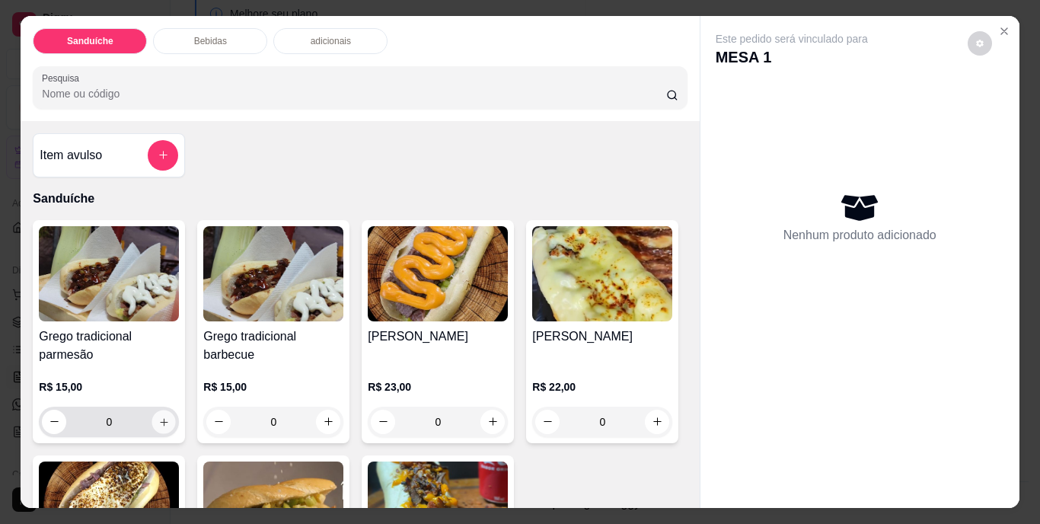
click at [163, 416] on icon "increase-product-quantity" at bounding box center [163, 421] width 11 height 11
type input "1"
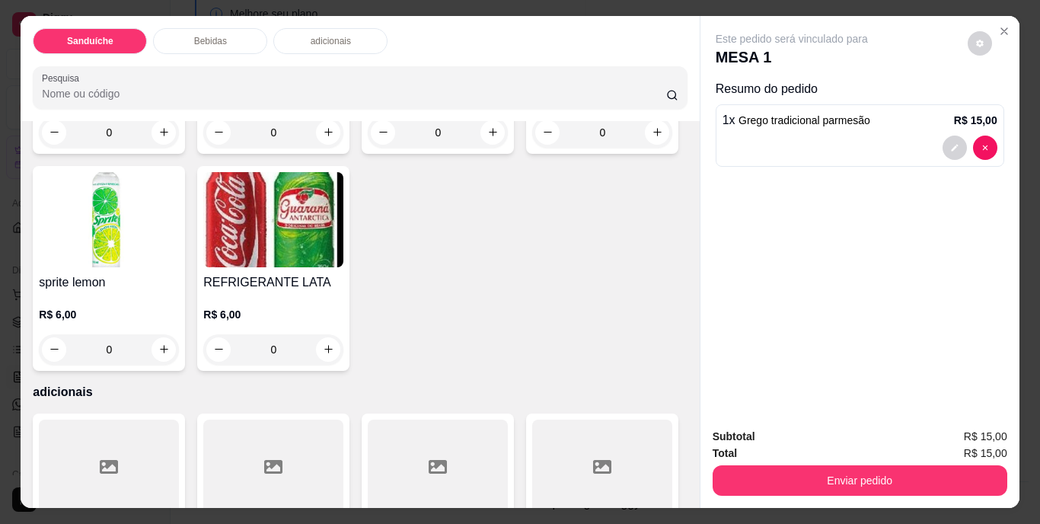
scroll to position [761, 0]
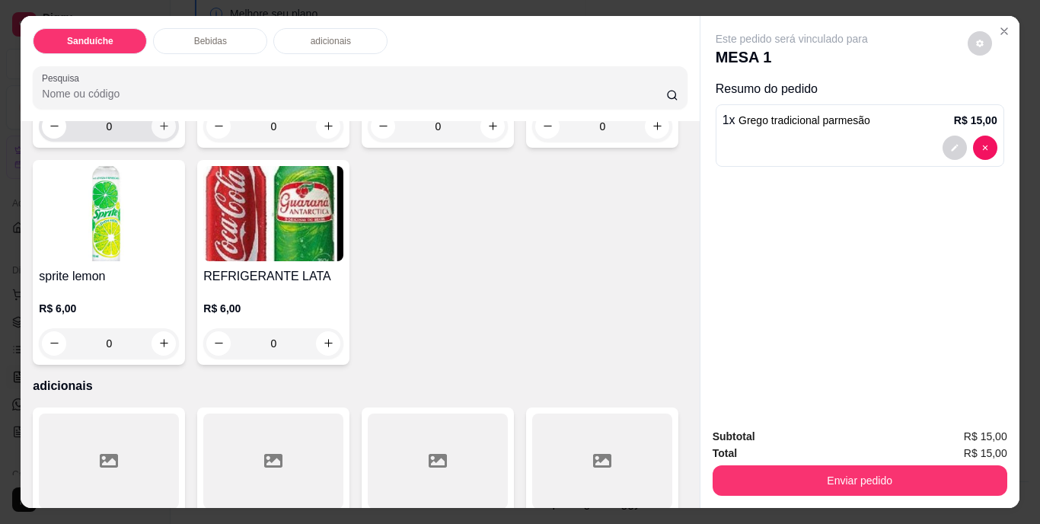
click at [160, 130] on icon "increase-product-quantity" at bounding box center [164, 126] width 8 height 8
type input "1"
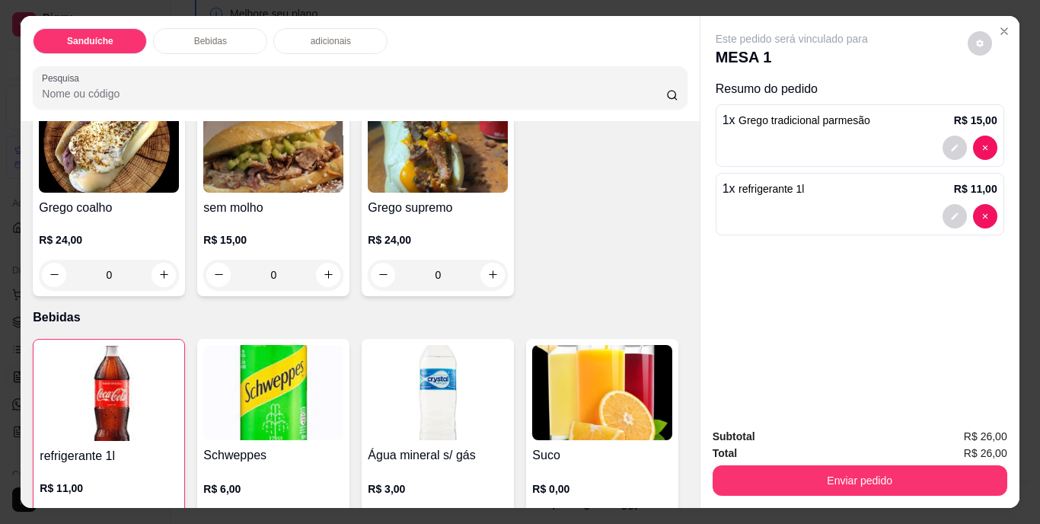
scroll to position [381, 0]
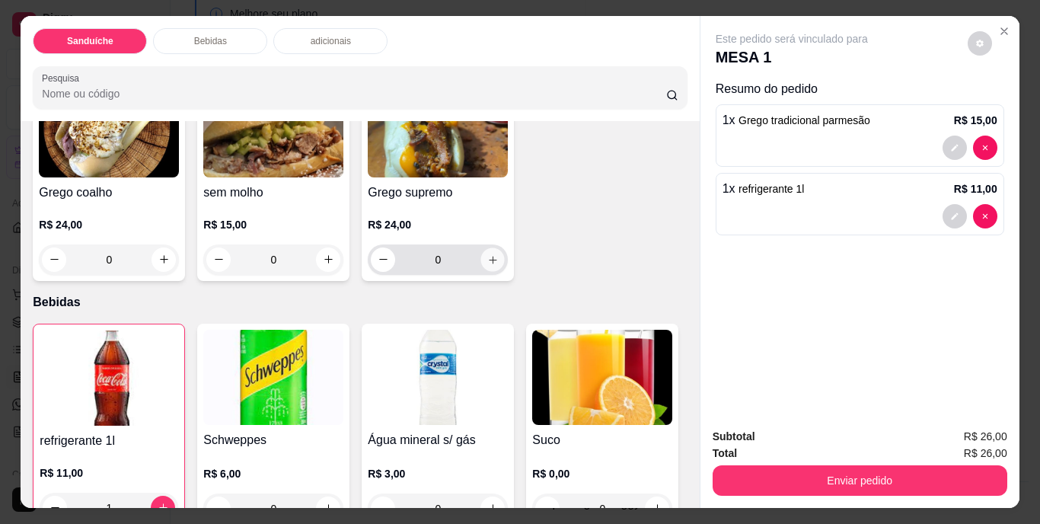
click at [487, 265] on icon "increase-product-quantity" at bounding box center [492, 258] width 11 height 11
type input "1"
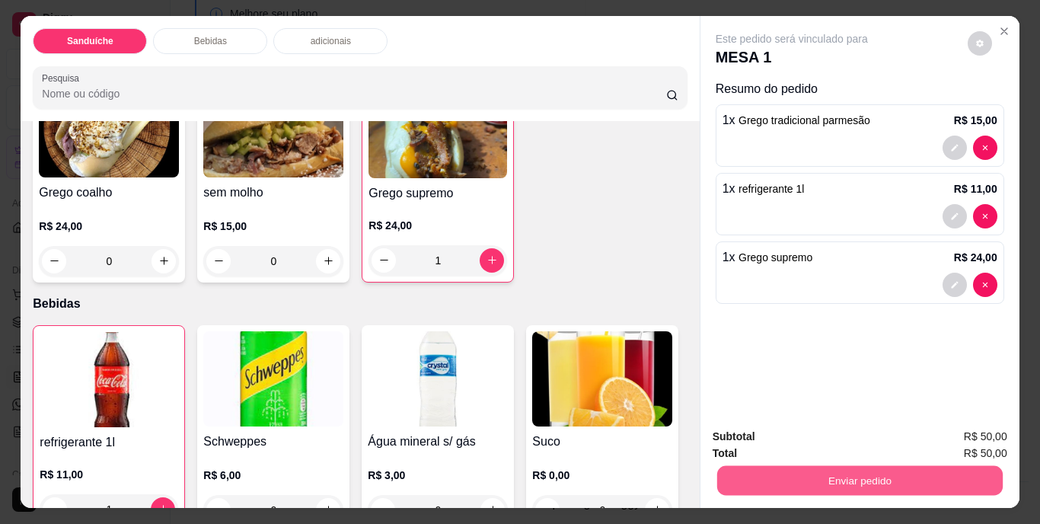
click at [827, 474] on button "Enviar pedido" at bounding box center [858, 481] width 285 height 30
click at [815, 428] on button "Não registrar e enviar pedido" at bounding box center [809, 437] width 154 height 28
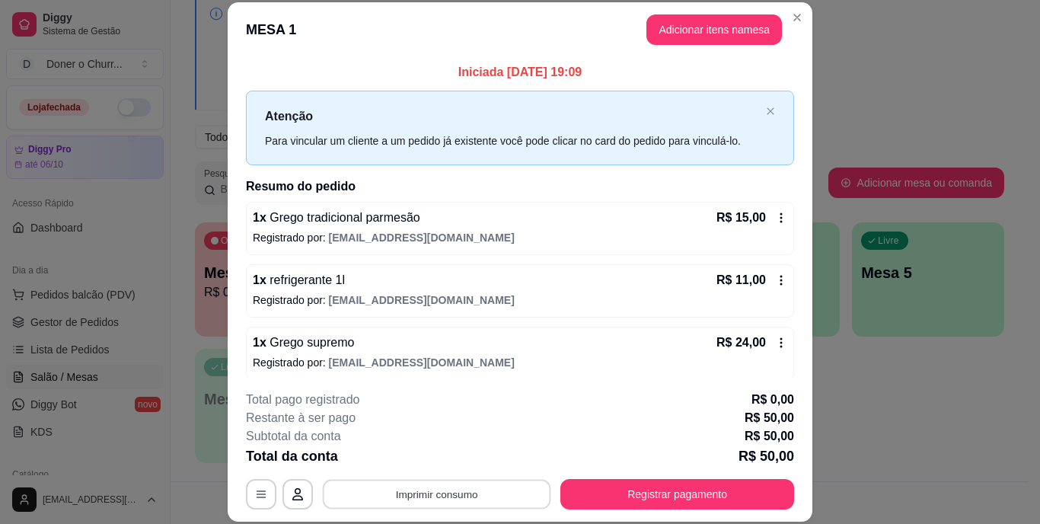
click at [438, 489] on button "Imprimir consumo" at bounding box center [437, 494] width 228 height 30
click at [437, 452] on button "IMPRESSORA" at bounding box center [436, 459] width 110 height 24
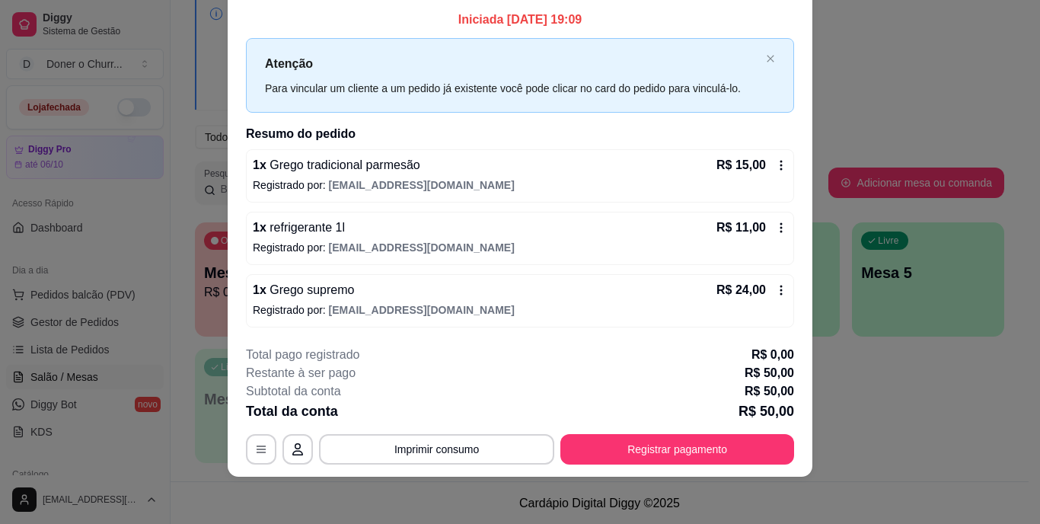
scroll to position [46, 0]
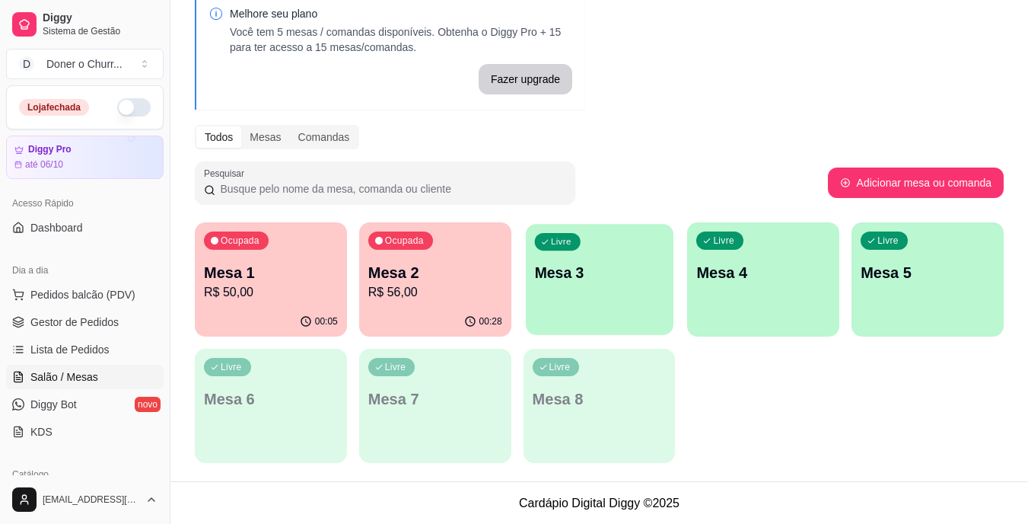
click at [620, 280] on p "Mesa 3" at bounding box center [599, 273] width 130 height 21
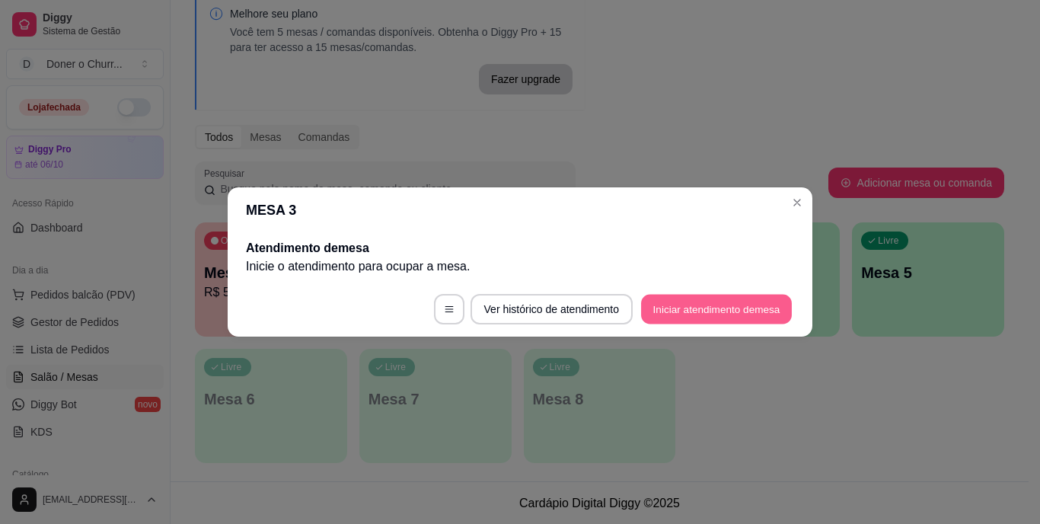
click at [691, 309] on button "Iniciar atendimento de mesa" at bounding box center [716, 310] width 151 height 30
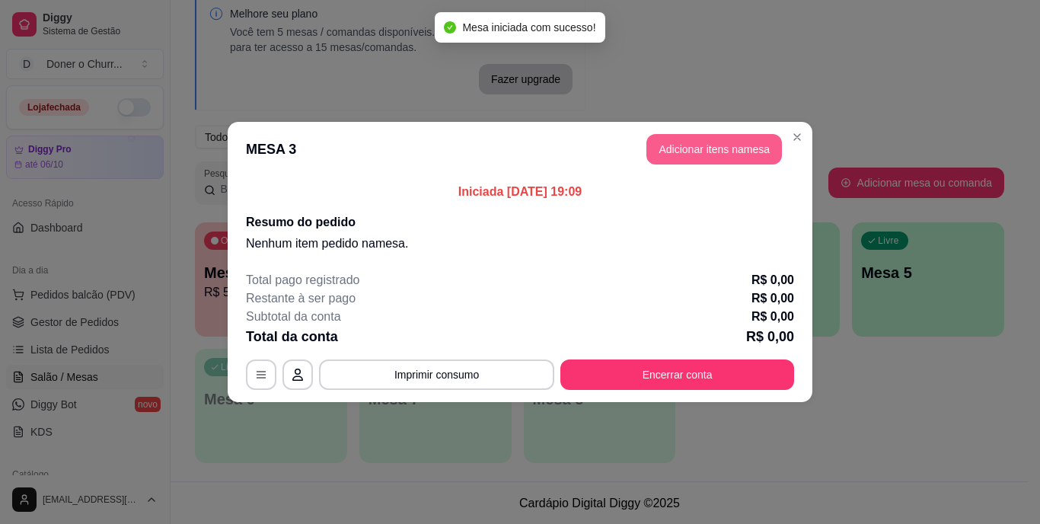
click at [723, 148] on button "Adicionar itens na mesa" at bounding box center [713, 149] width 135 height 30
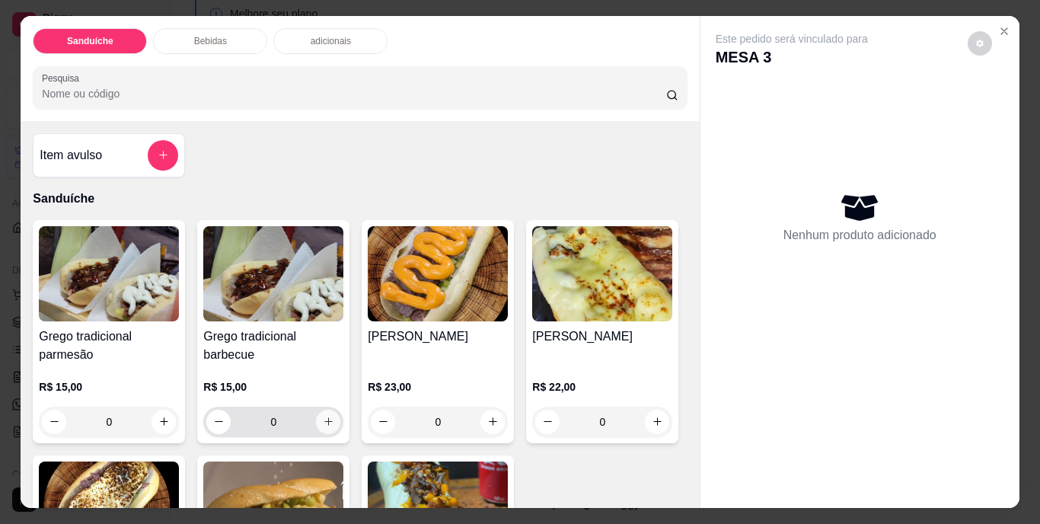
click at [316, 412] on button "increase-product-quantity" at bounding box center [328, 421] width 24 height 24
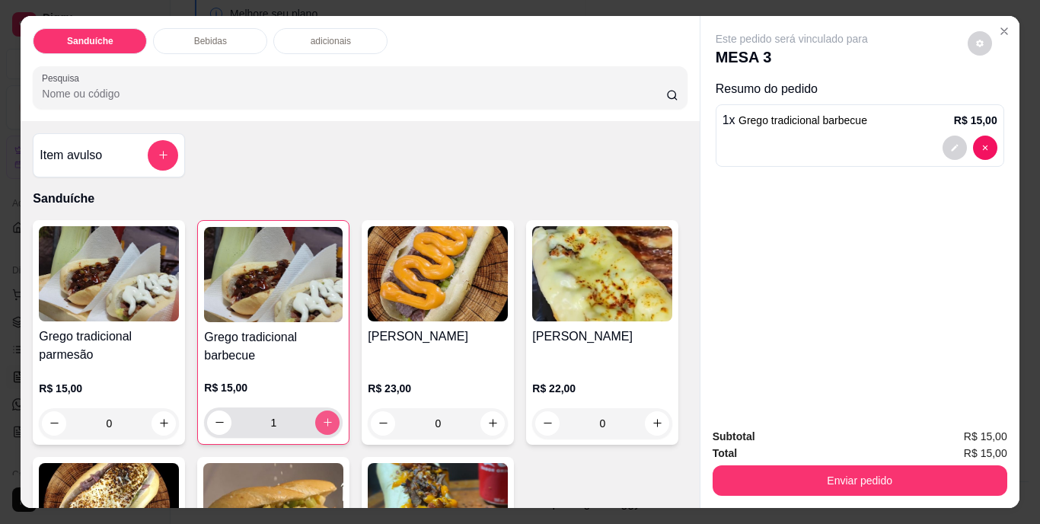
click at [322, 416] on icon "increase-product-quantity" at bounding box center [327, 421] width 11 height 11
type input "2"
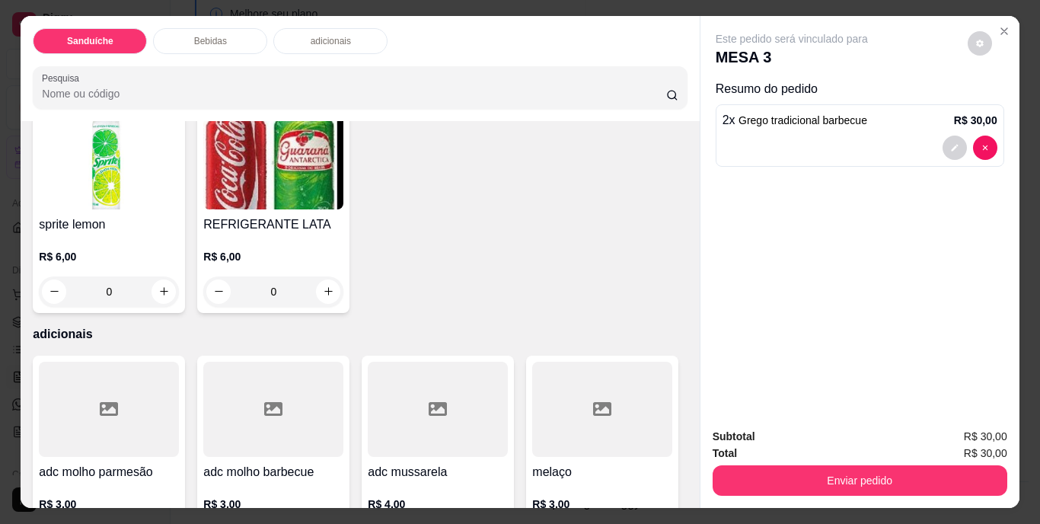
scroll to position [889, 0]
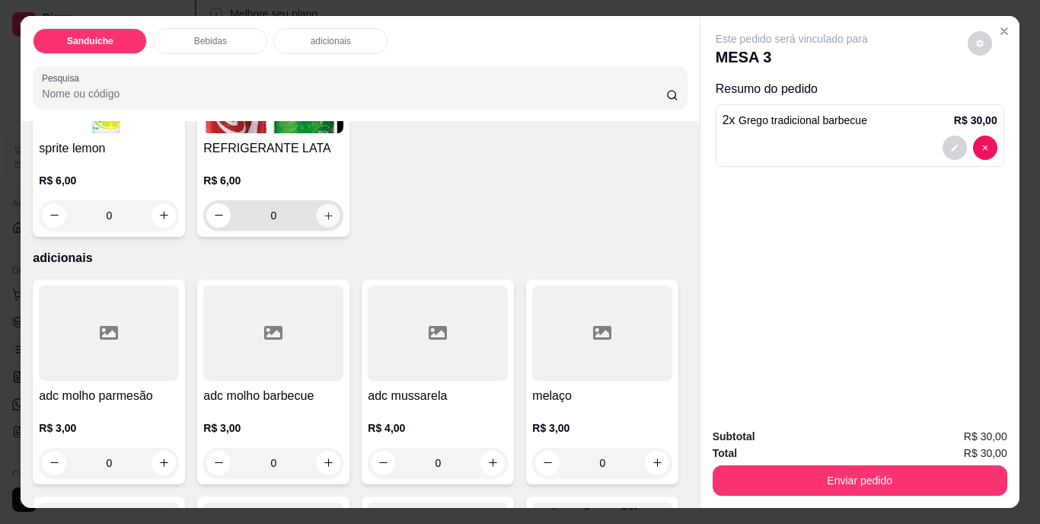
click at [340, 227] on button "increase-product-quantity" at bounding box center [329, 215] width 24 height 24
type input "1"
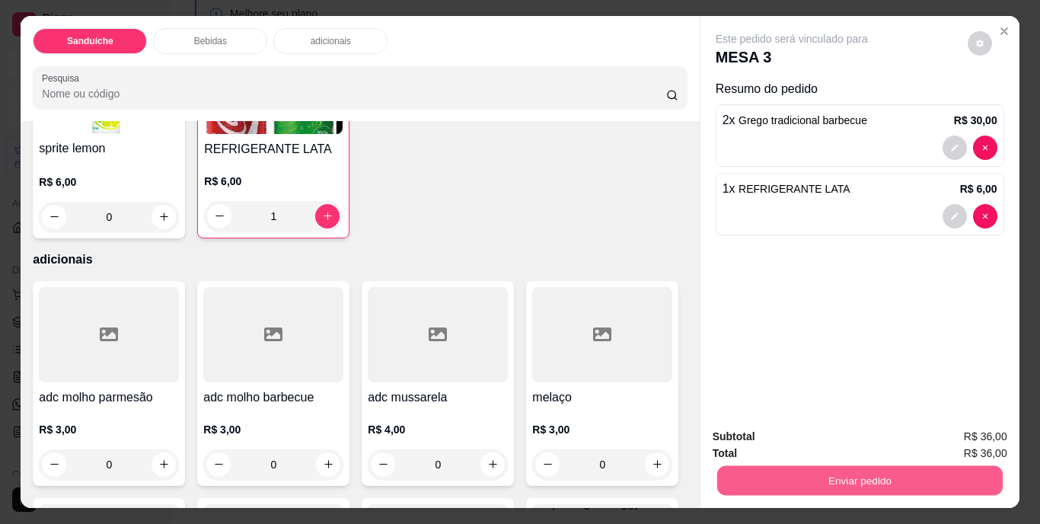
click at [886, 476] on button "Enviar pedido" at bounding box center [858, 481] width 285 height 30
click at [799, 432] on button "Não registrar e enviar pedido" at bounding box center [809, 437] width 158 height 29
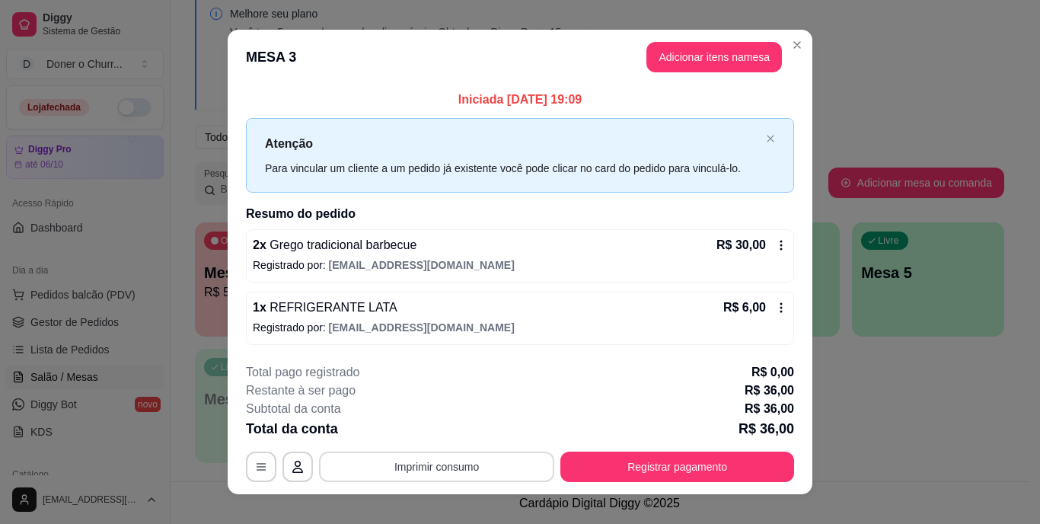
click at [441, 466] on button "Imprimir consumo" at bounding box center [436, 466] width 235 height 30
click at [437, 425] on button "IMPRESSORA" at bounding box center [436, 431] width 110 height 24
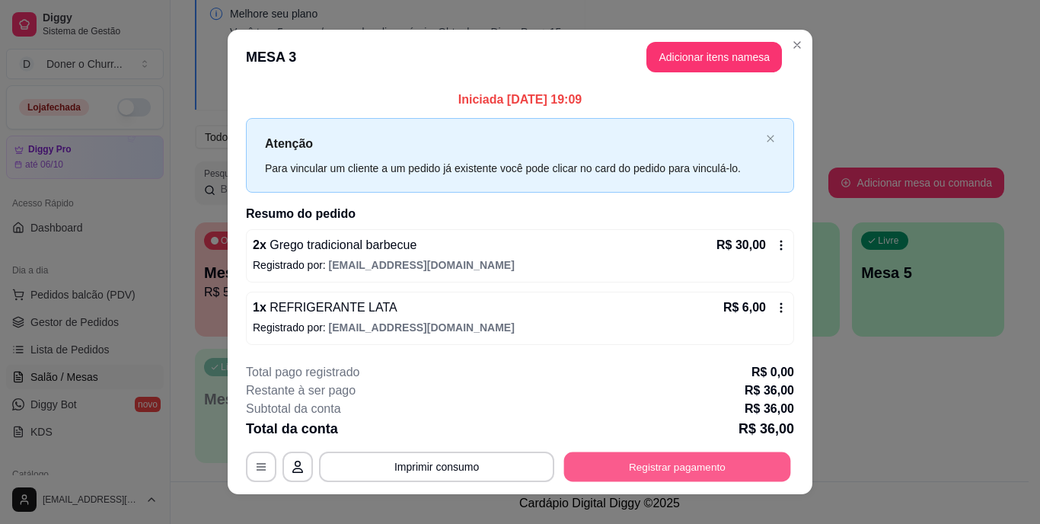
click at [692, 464] on button "Registrar pagamento" at bounding box center [677, 466] width 227 height 30
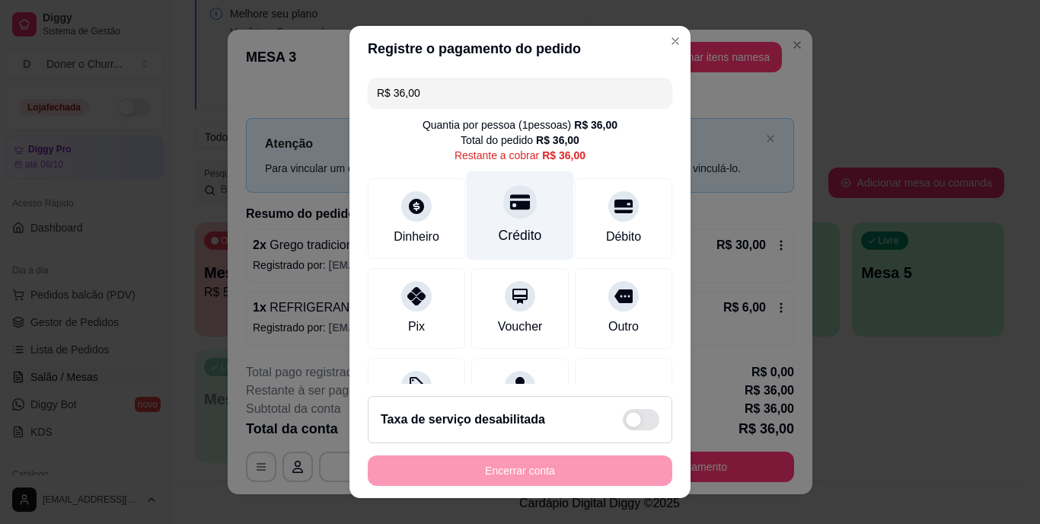
click at [502, 221] on div "Crédito" at bounding box center [520, 215] width 107 height 89
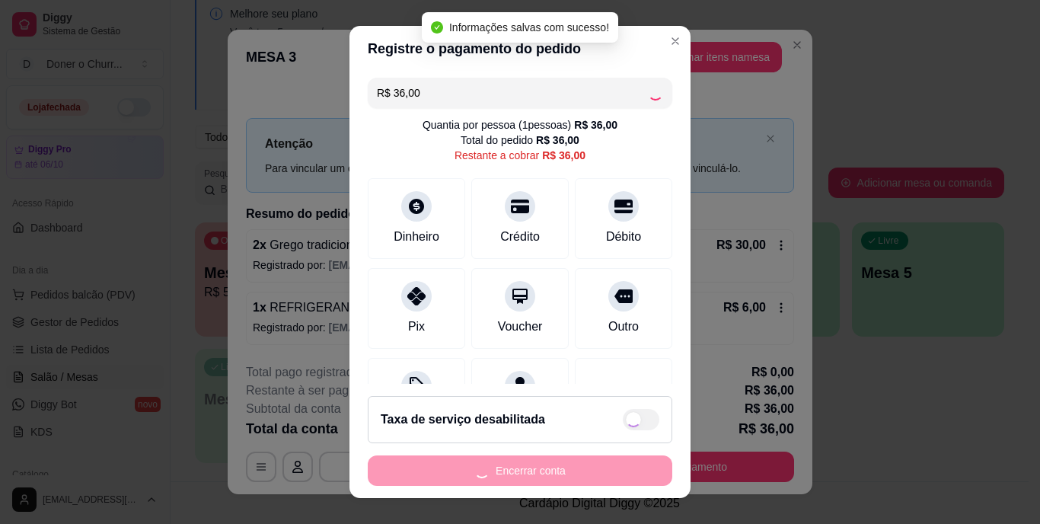
type input "R$ 0,00"
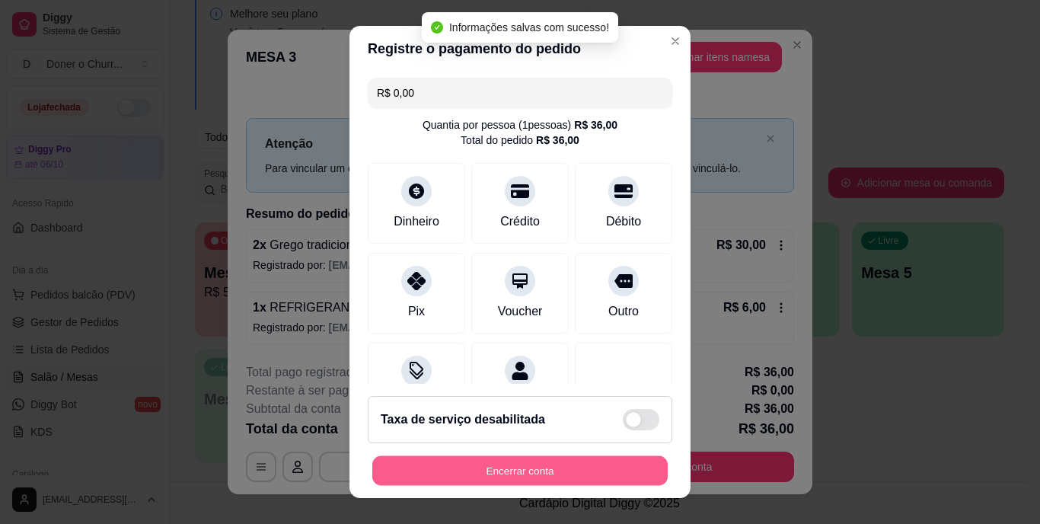
click at [529, 468] on button "Encerrar conta" at bounding box center [519, 470] width 295 height 30
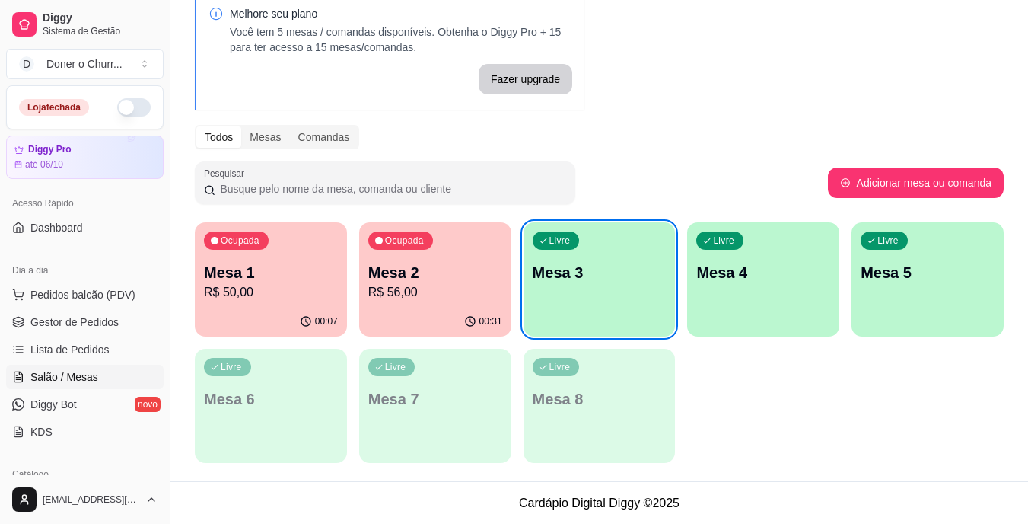
click at [296, 263] on p "Mesa 1" at bounding box center [271, 272] width 134 height 21
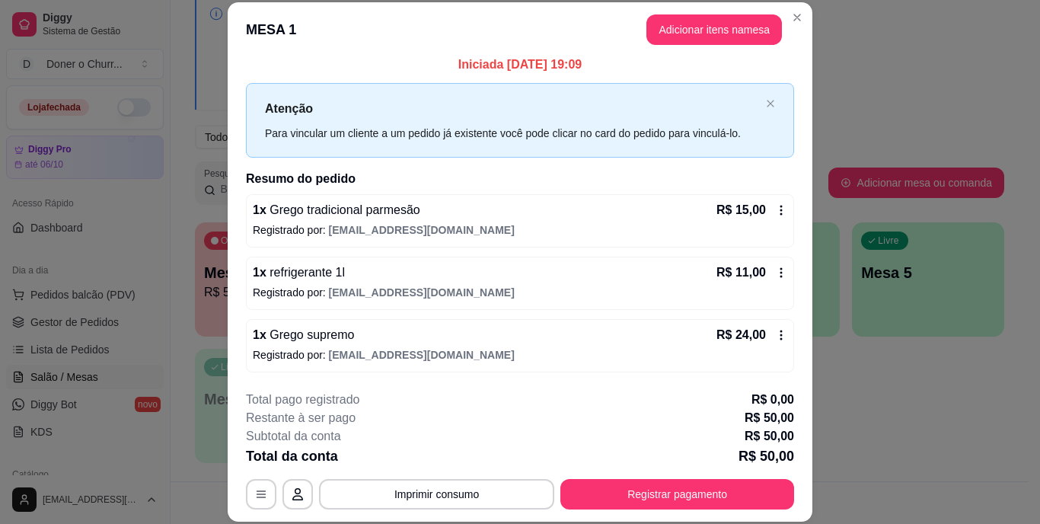
scroll to position [46, 0]
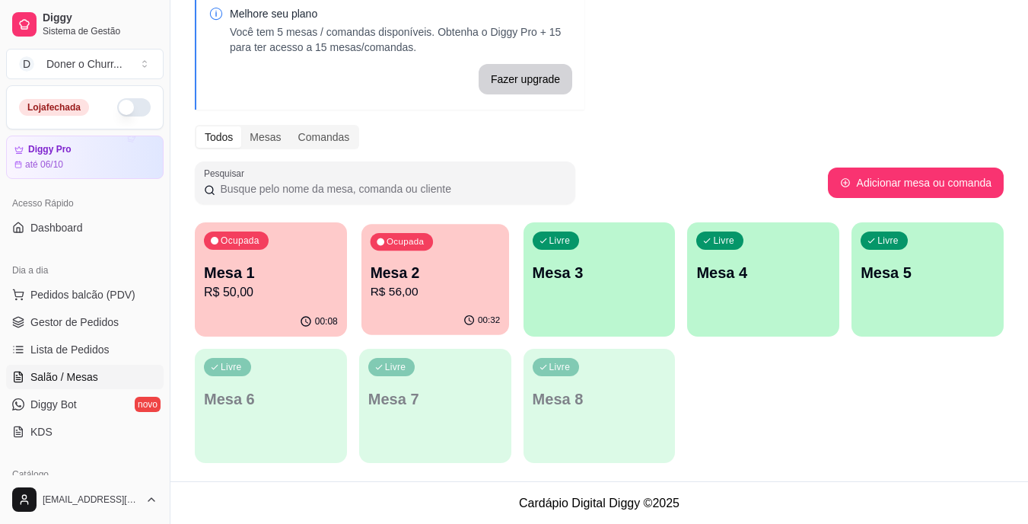
click at [432, 259] on div "Ocupada Mesa 2 R$ 56,00" at bounding box center [436, 265] width 148 height 82
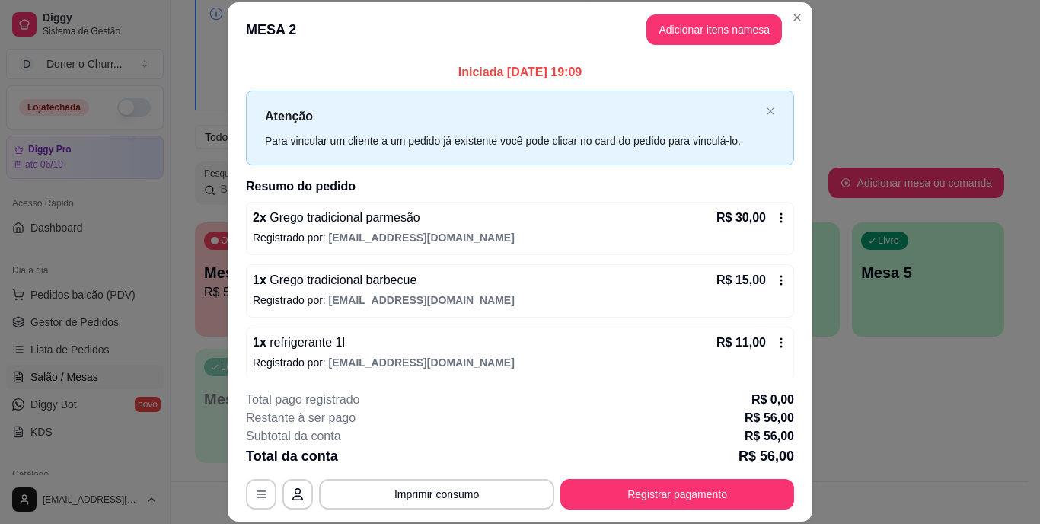
scroll to position [8, 0]
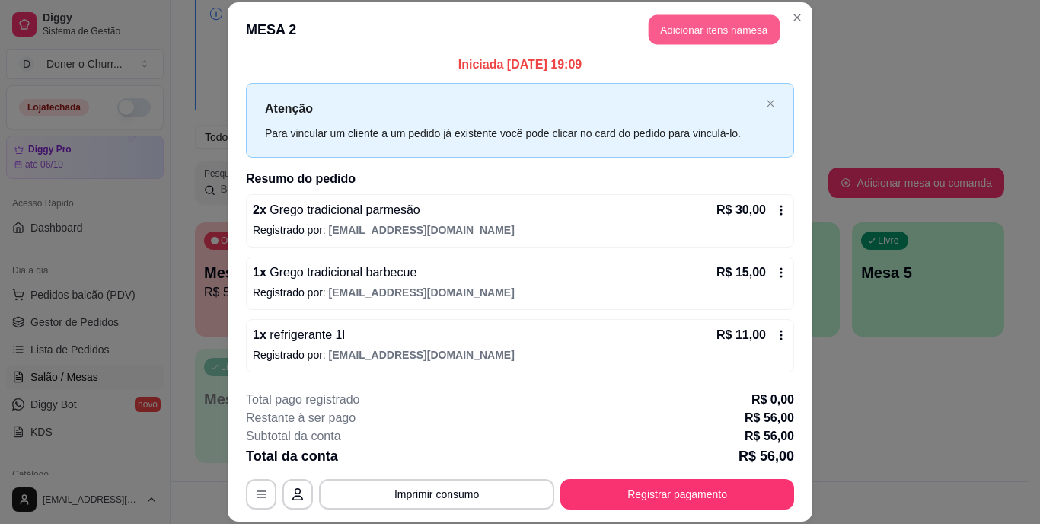
click at [728, 21] on button "Adicionar itens na mesa" at bounding box center [713, 30] width 131 height 30
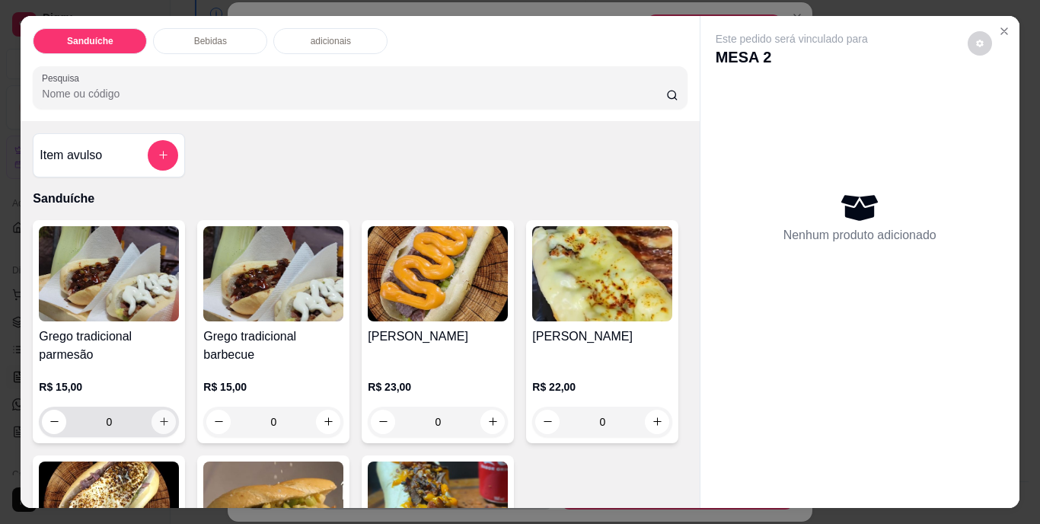
click at [158, 416] on icon "increase-product-quantity" at bounding box center [163, 421] width 11 height 11
type input "1"
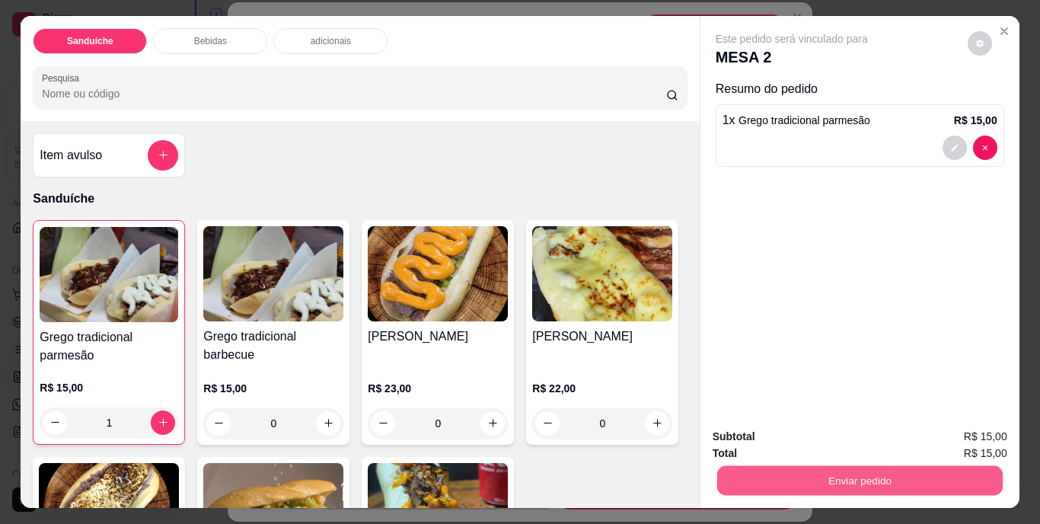
click at [782, 466] on button "Enviar pedido" at bounding box center [858, 481] width 285 height 30
click at [817, 439] on button "Não registrar e enviar pedido" at bounding box center [809, 437] width 154 height 28
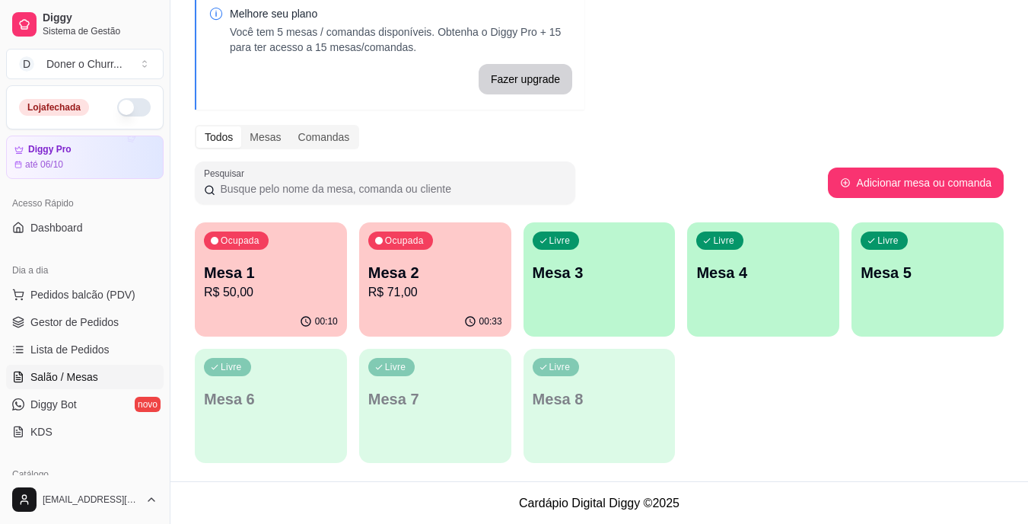
click at [464, 252] on div "Ocupada Mesa 2 R$ 71,00" at bounding box center [435, 264] width 152 height 84
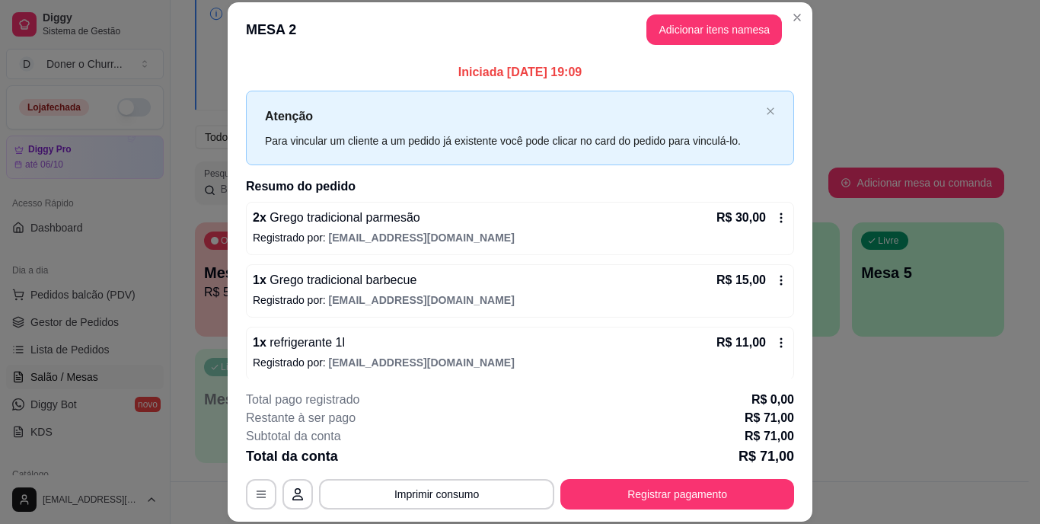
scroll to position [70, 0]
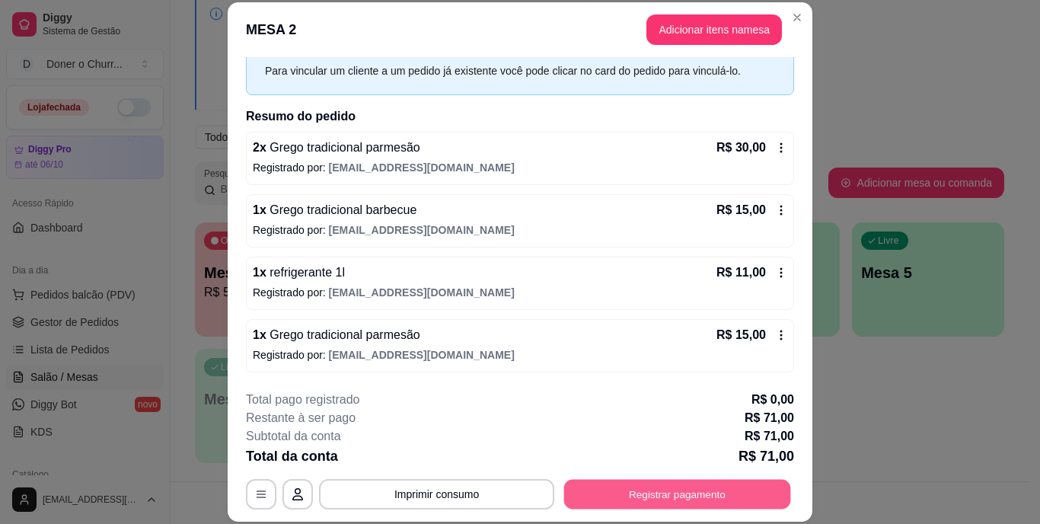
click at [618, 492] on button "Registrar pagamento" at bounding box center [677, 494] width 227 height 30
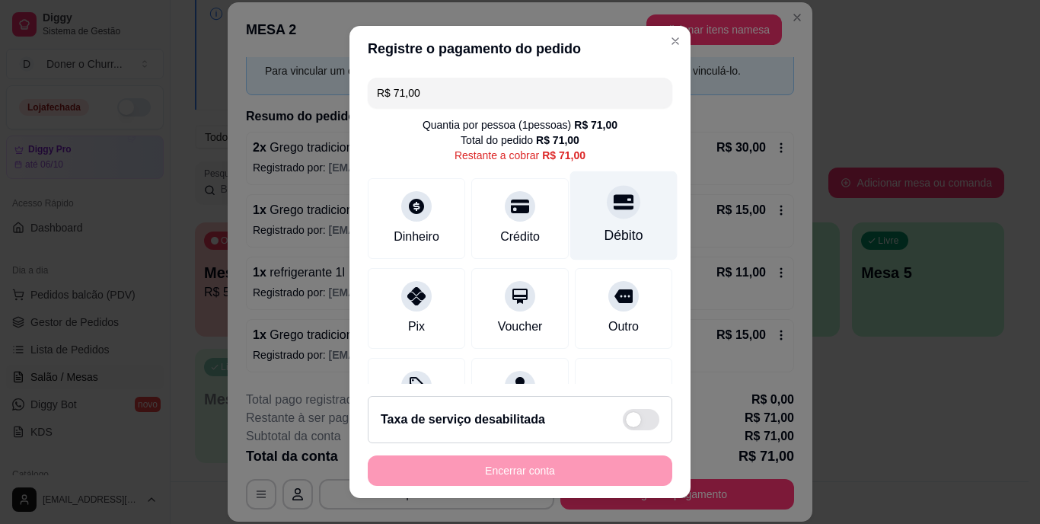
click at [607, 227] on div "Débito" at bounding box center [623, 236] width 39 height 20
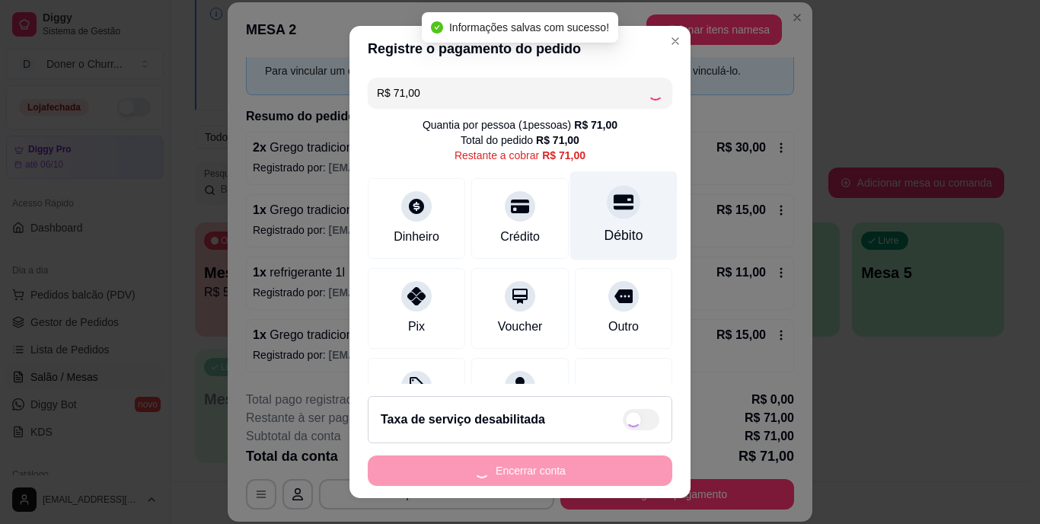
type input "R$ 0,00"
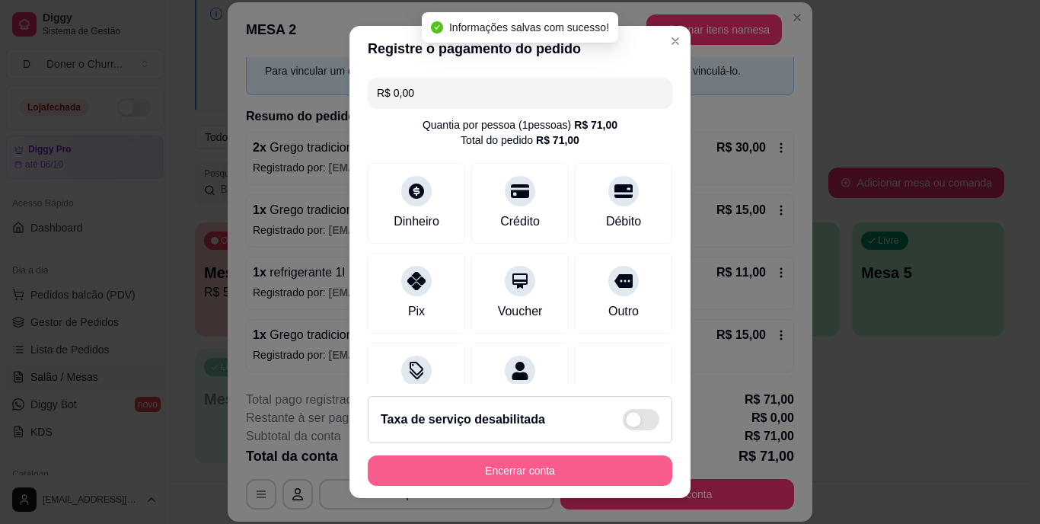
click at [504, 467] on button "Encerrar conta" at bounding box center [520, 470] width 304 height 30
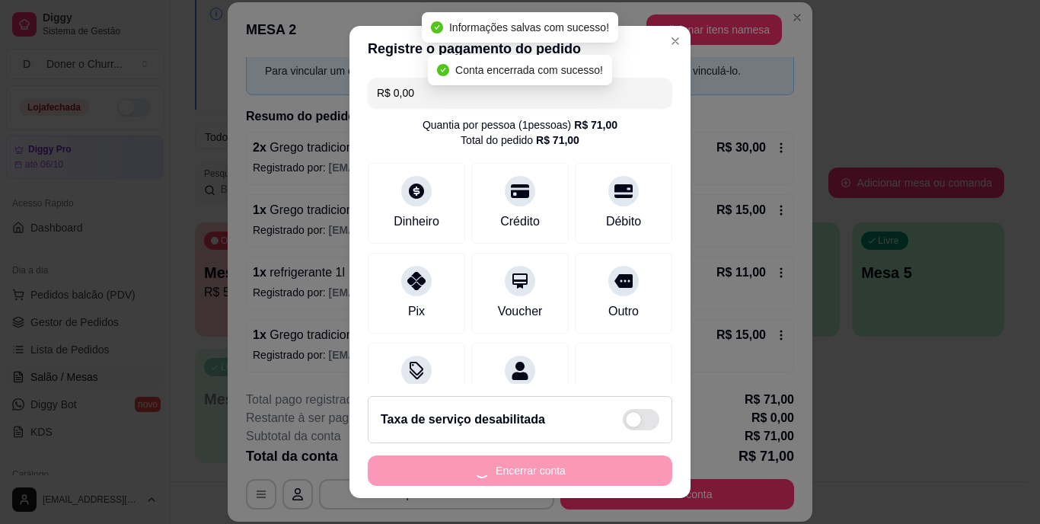
scroll to position [0, 0]
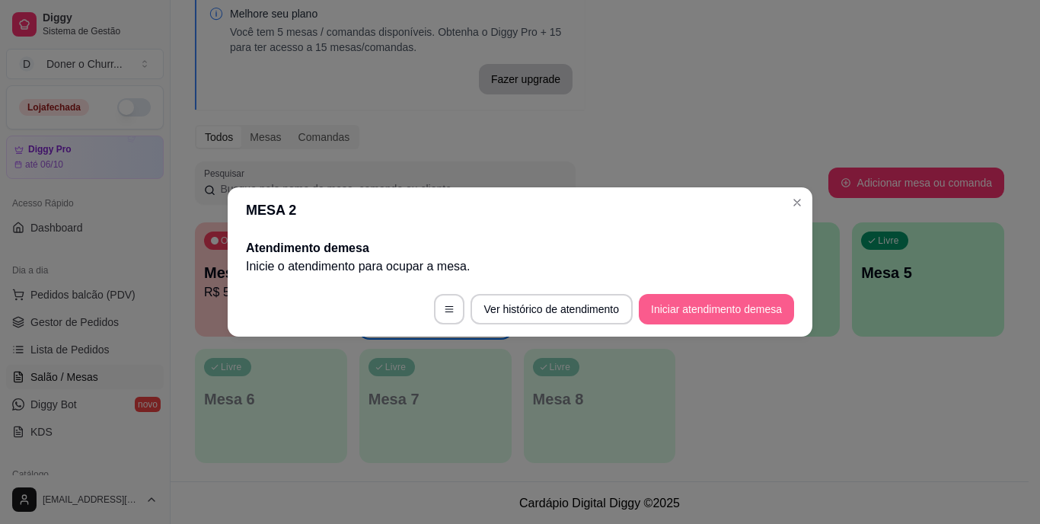
click at [729, 306] on button "Iniciar atendimento de mesa" at bounding box center [716, 309] width 155 height 30
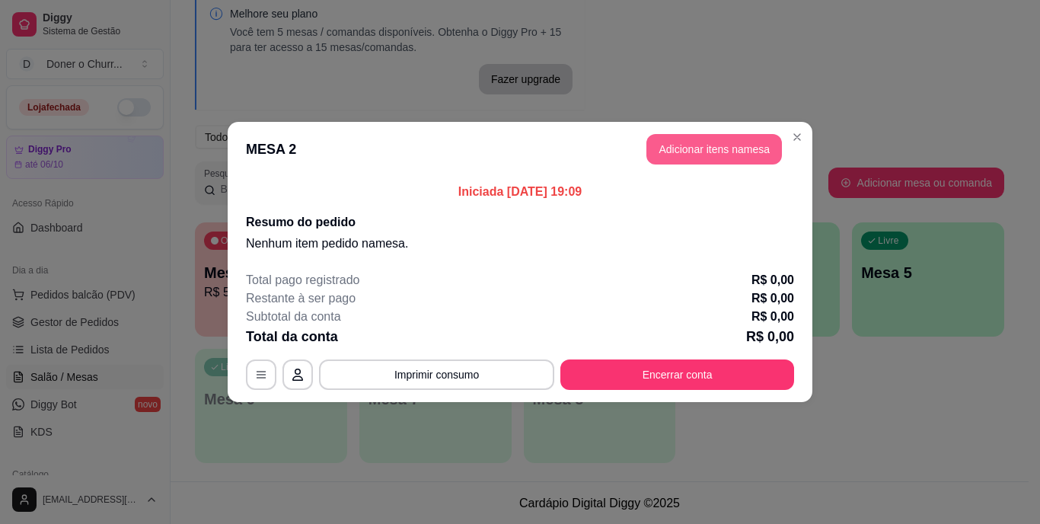
click at [697, 151] on button "Adicionar itens na mesa" at bounding box center [713, 149] width 135 height 30
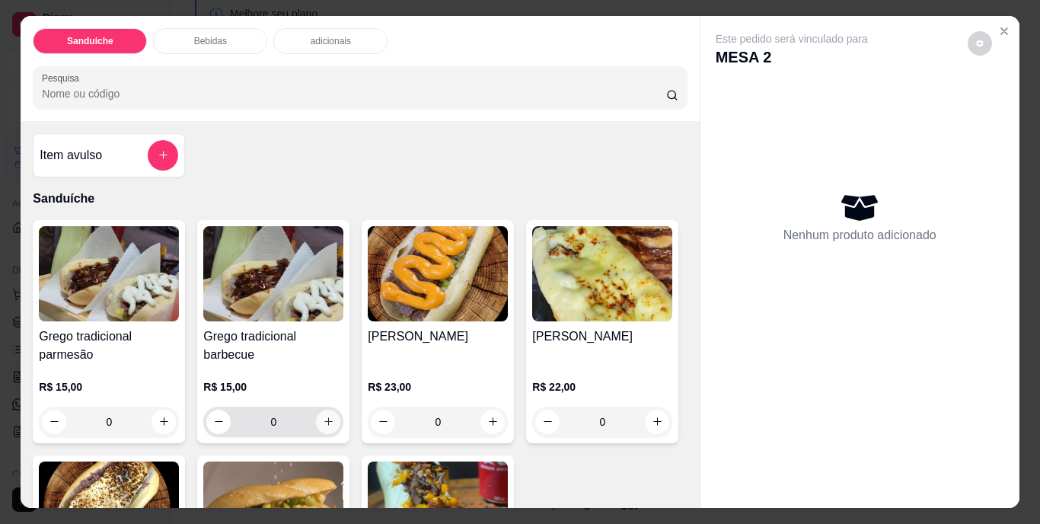
click at [326, 416] on icon "increase-product-quantity" at bounding box center [328, 421] width 11 height 11
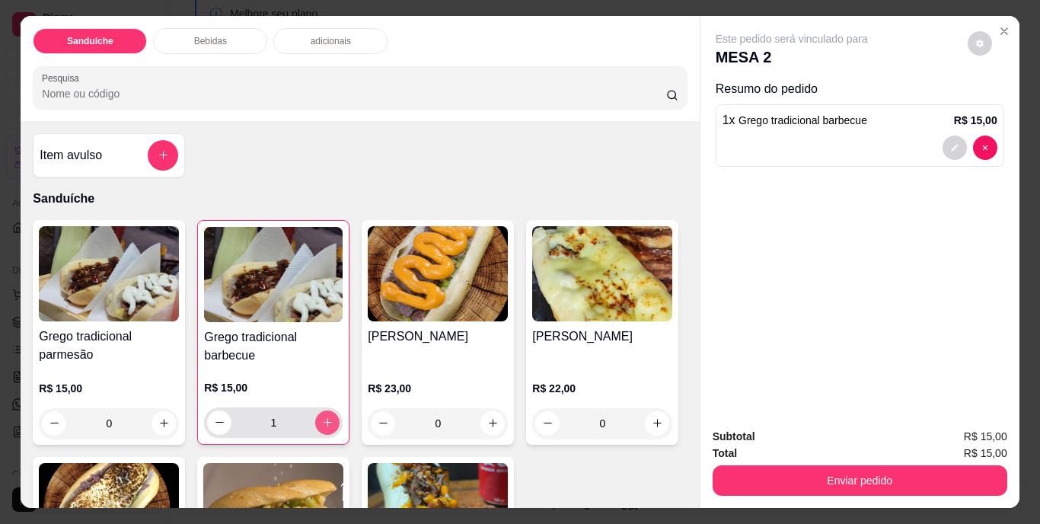
click at [326, 416] on icon "increase-product-quantity" at bounding box center [327, 421] width 11 height 11
type input "2"
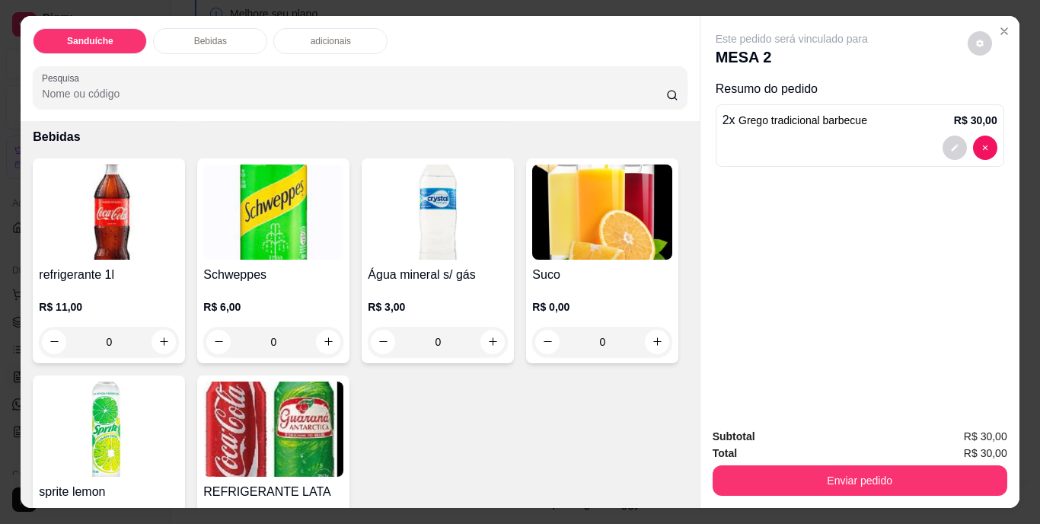
scroll to position [609, 0]
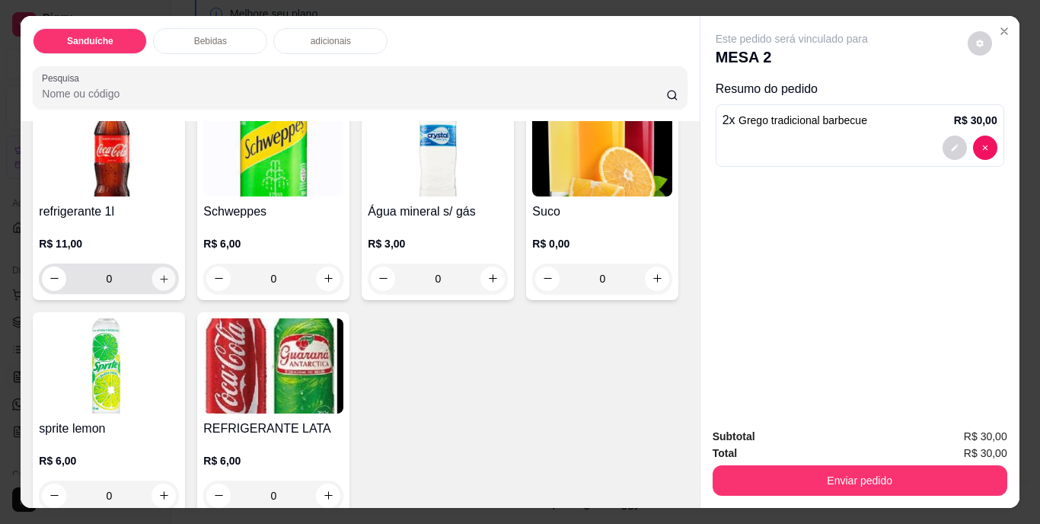
click at [158, 284] on icon "increase-product-quantity" at bounding box center [163, 277] width 11 height 11
type input "1"
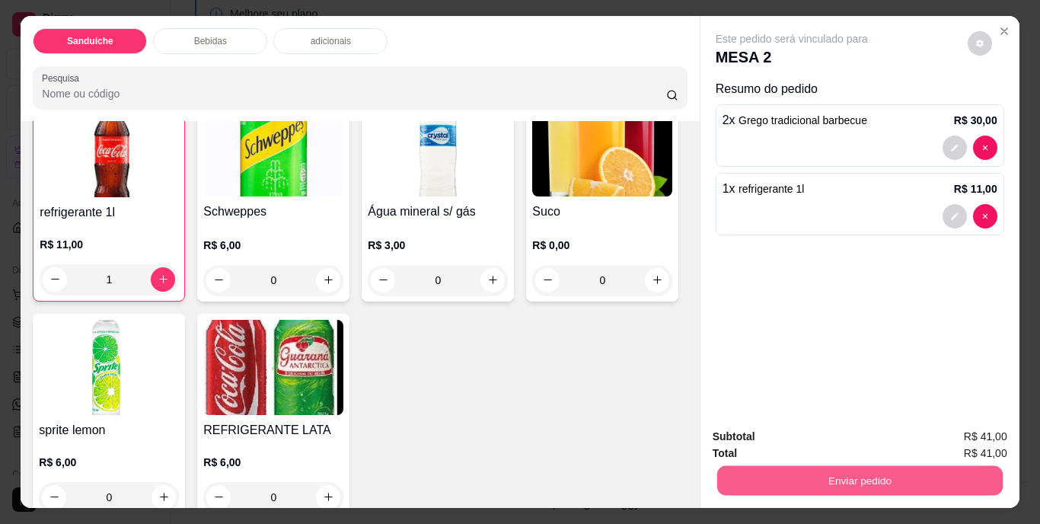
click at [810, 475] on button "Enviar pedido" at bounding box center [858, 481] width 285 height 30
click at [803, 441] on button "Não registrar e enviar pedido" at bounding box center [809, 437] width 154 height 28
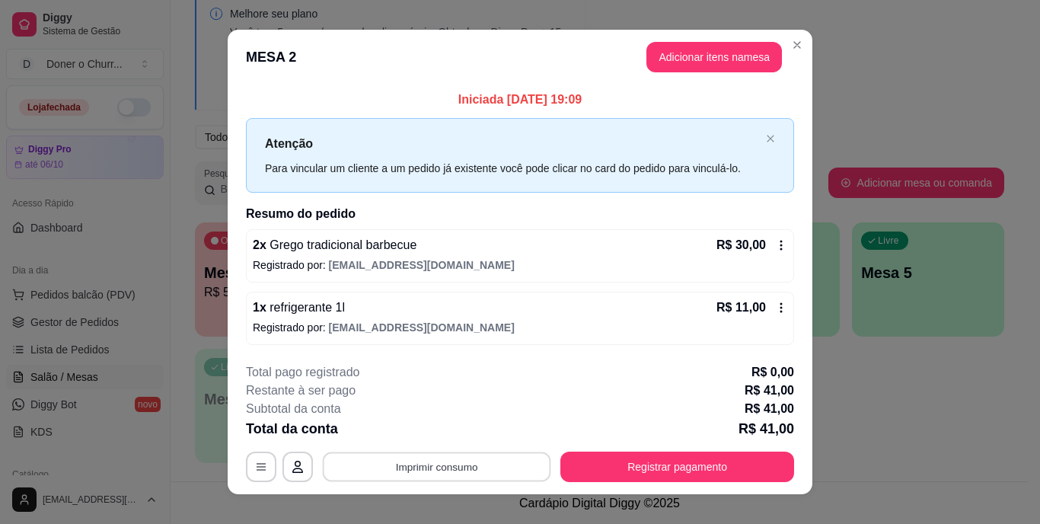
click at [431, 454] on button "Imprimir consumo" at bounding box center [437, 466] width 228 height 30
click at [460, 428] on button "IMPRESSORA" at bounding box center [436, 431] width 110 height 24
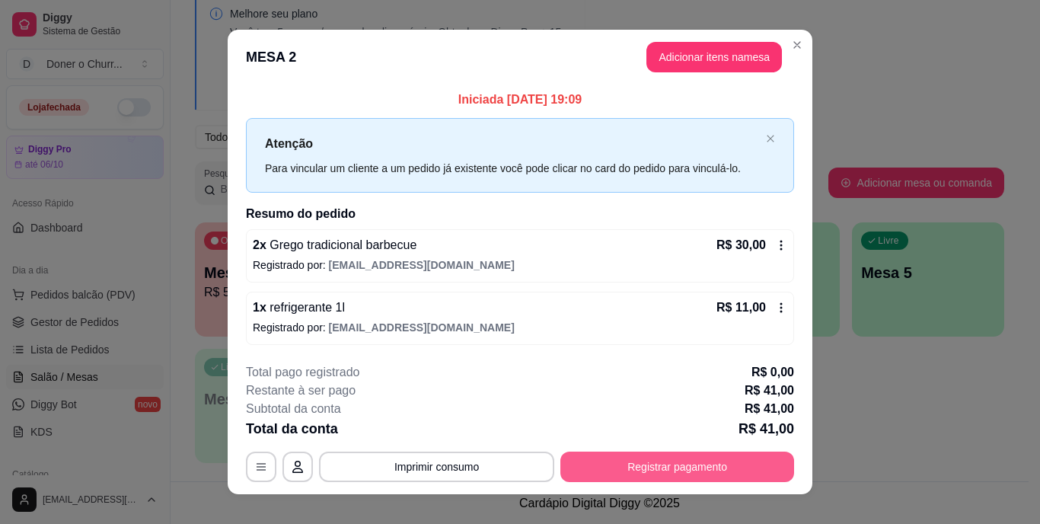
click at [670, 468] on button "Registrar pagamento" at bounding box center [677, 466] width 234 height 30
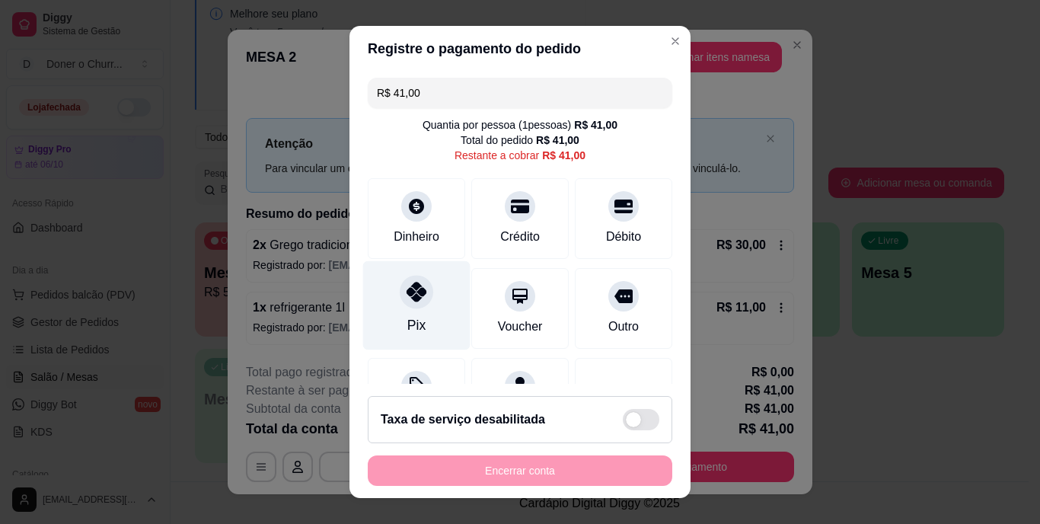
click at [408, 309] on div "Pix" at bounding box center [416, 305] width 107 height 89
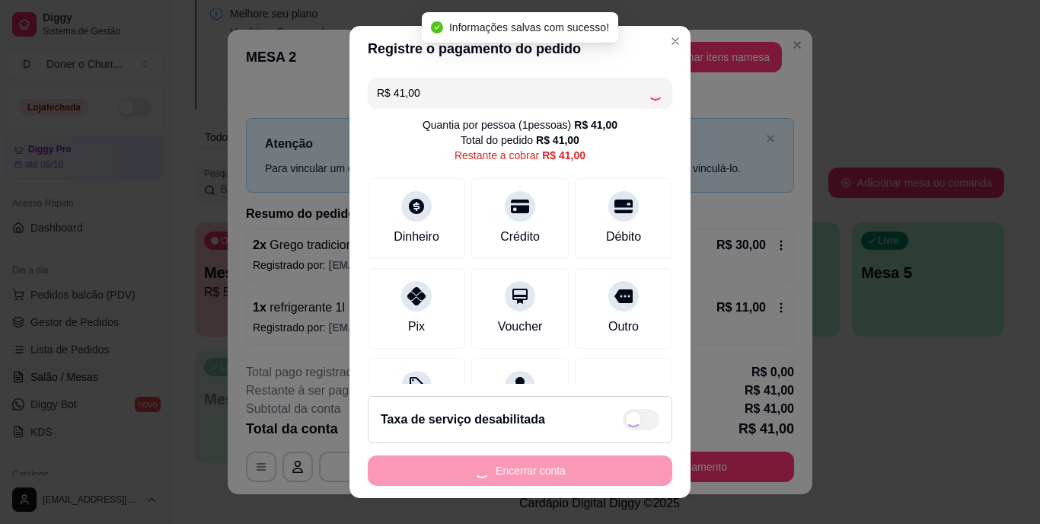
type input "R$ 0,00"
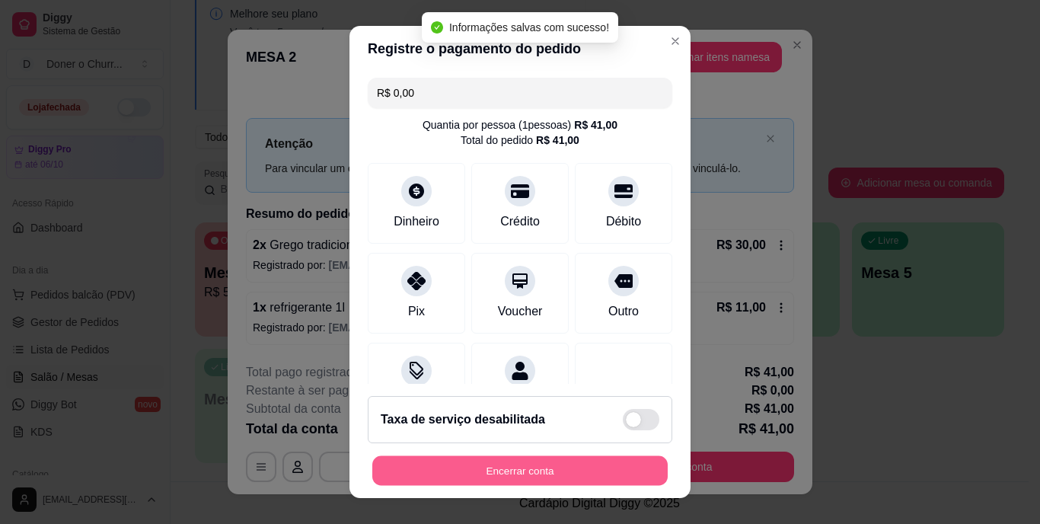
click at [552, 473] on button "Encerrar conta" at bounding box center [519, 470] width 295 height 30
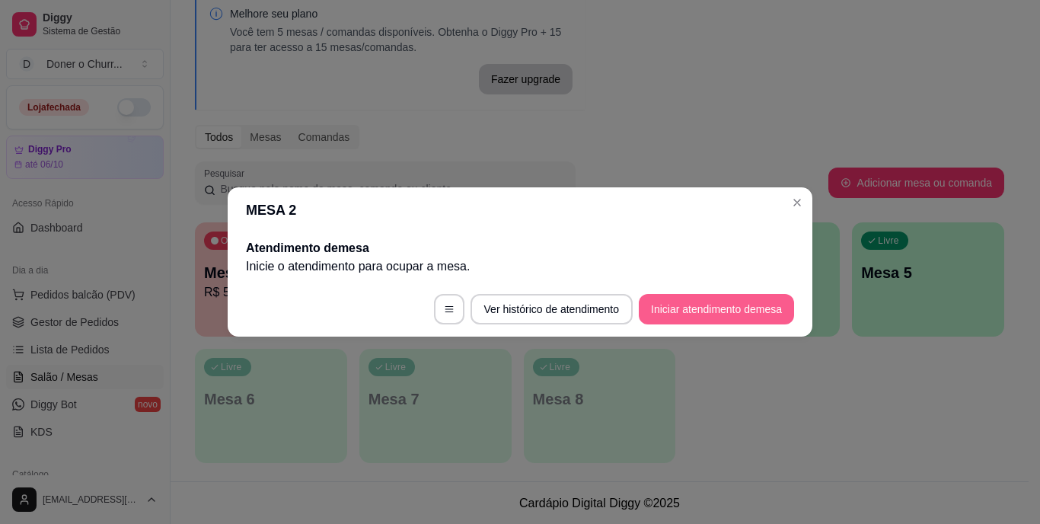
click at [715, 309] on button "Iniciar atendimento de mesa" at bounding box center [716, 309] width 155 height 30
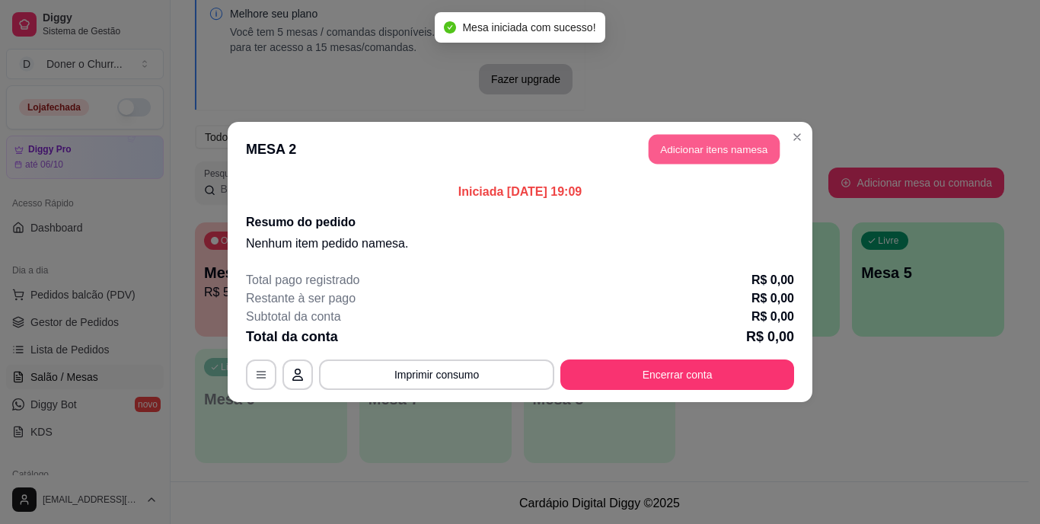
click at [713, 137] on button "Adicionar itens na mesa" at bounding box center [713, 150] width 131 height 30
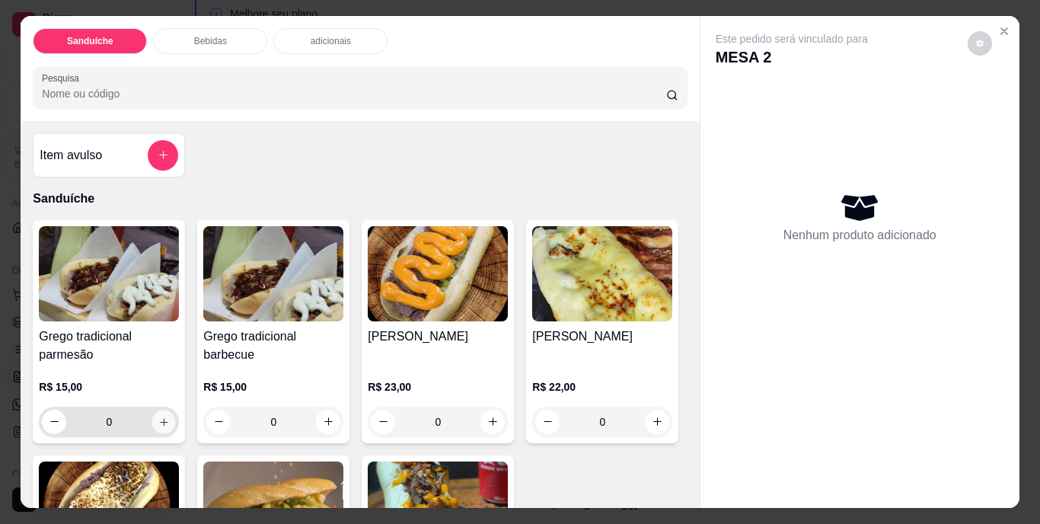
click at [161, 416] on icon "increase-product-quantity" at bounding box center [163, 421] width 11 height 11
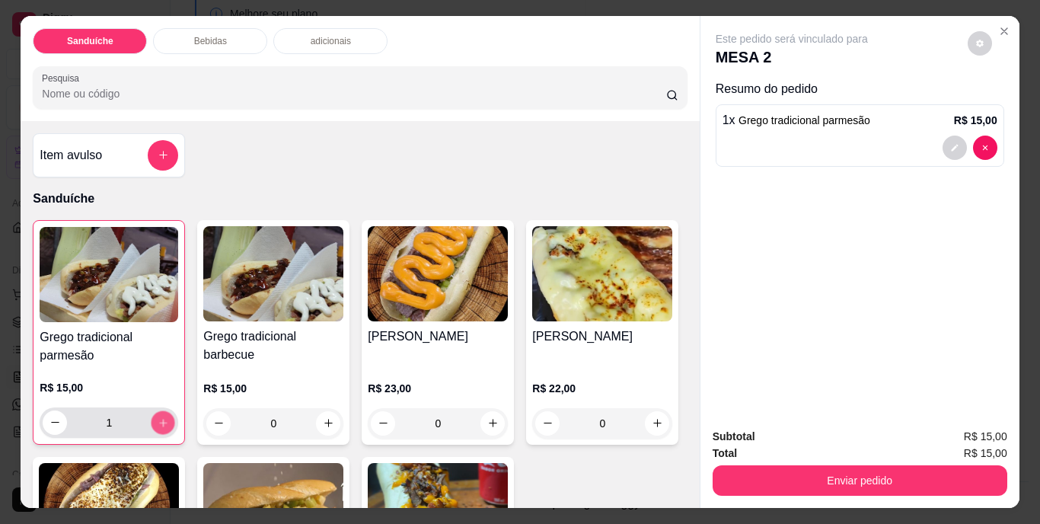
click at [161, 416] on icon "increase-product-quantity" at bounding box center [163, 421] width 11 height 11
type input "2"
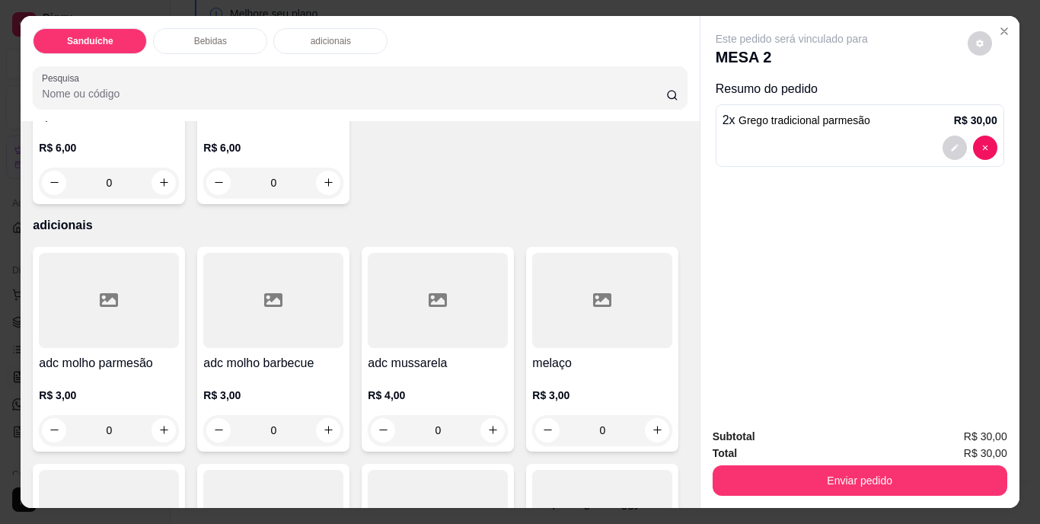
scroll to position [913, 0]
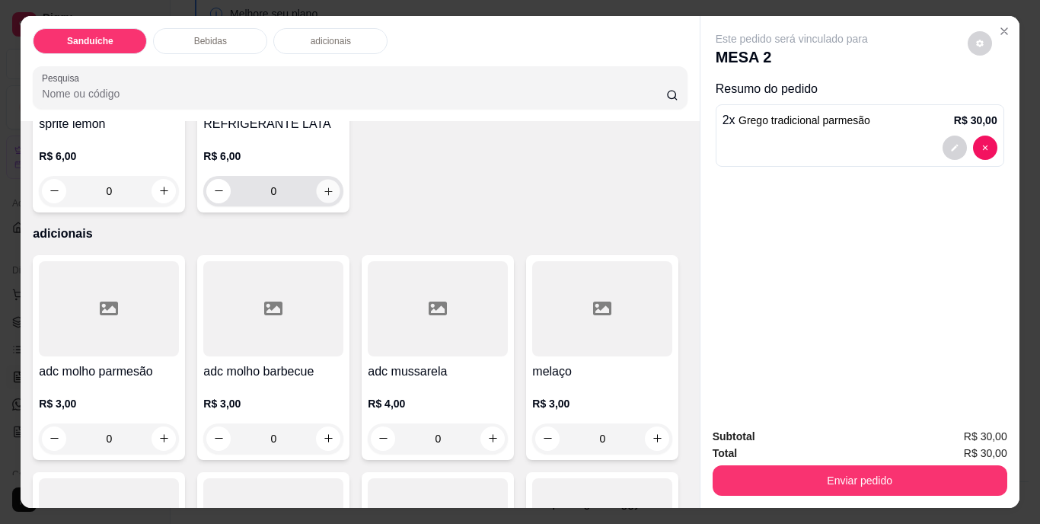
click at [332, 195] on icon "increase-product-quantity" at bounding box center [328, 191] width 8 height 8
type input "1"
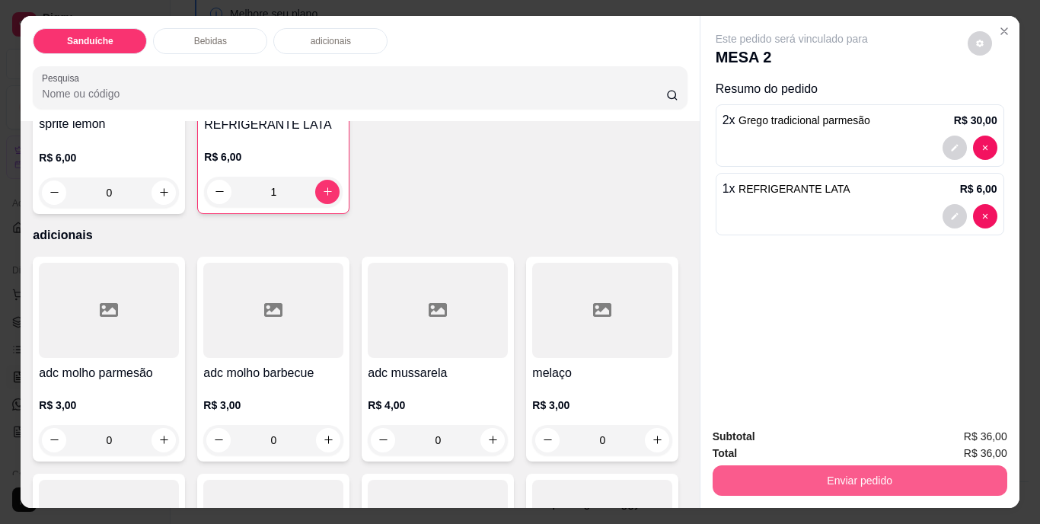
click at [884, 480] on button "Enviar pedido" at bounding box center [859, 480] width 295 height 30
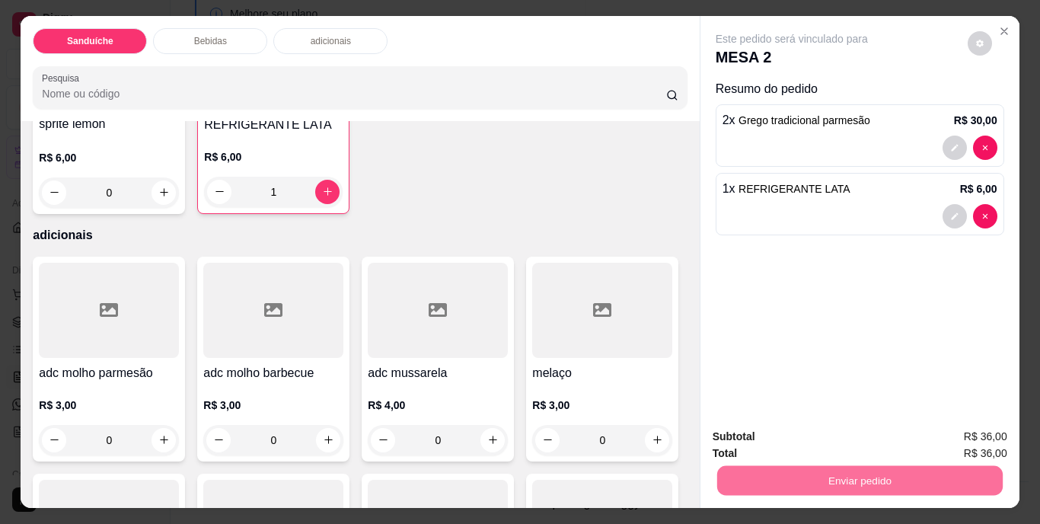
click at [841, 432] on button "Não registrar e enviar pedido" at bounding box center [809, 437] width 158 height 29
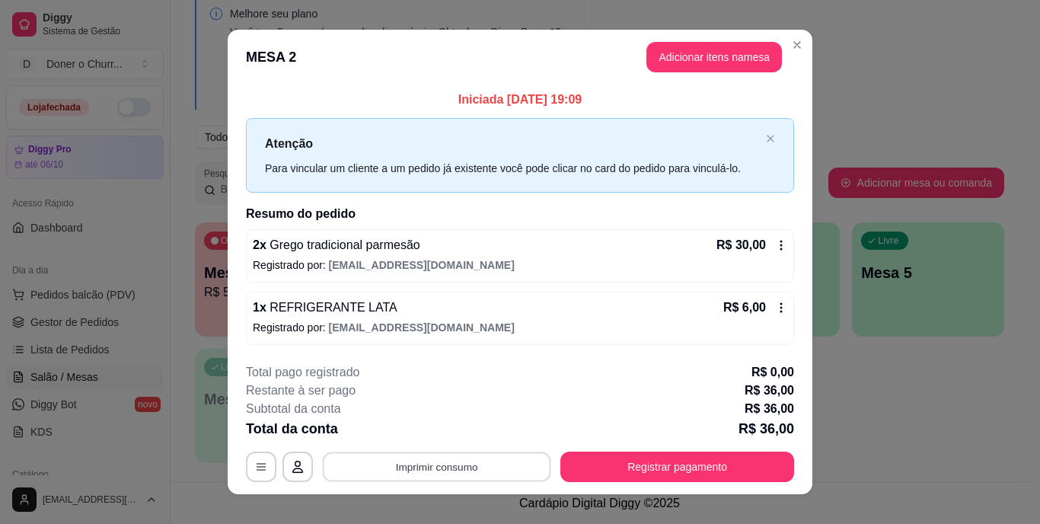
click at [422, 462] on button "Imprimir consumo" at bounding box center [437, 466] width 228 height 30
click at [424, 436] on button "IMPRESSORA" at bounding box center [436, 431] width 110 height 24
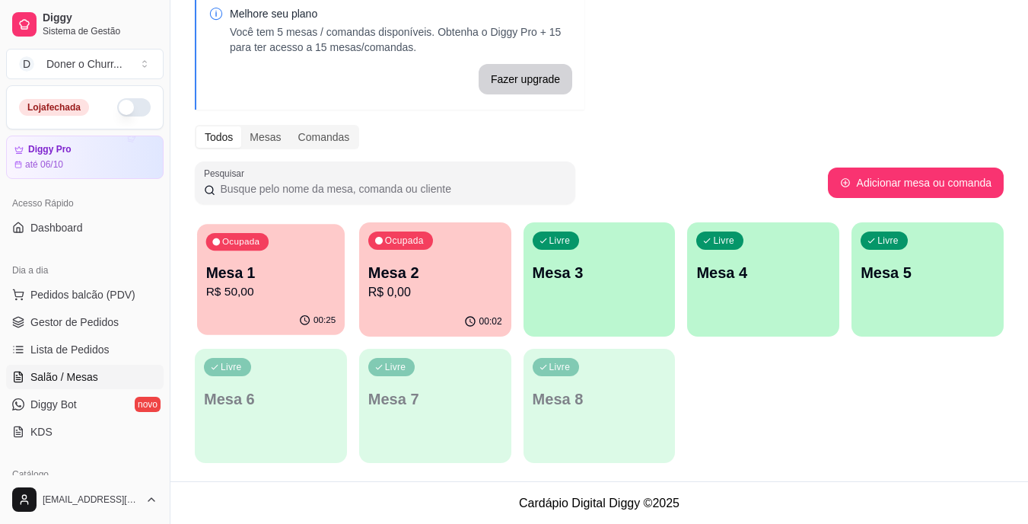
click at [253, 261] on div "Ocupada Mesa 1 R$ 50,00" at bounding box center [271, 265] width 148 height 82
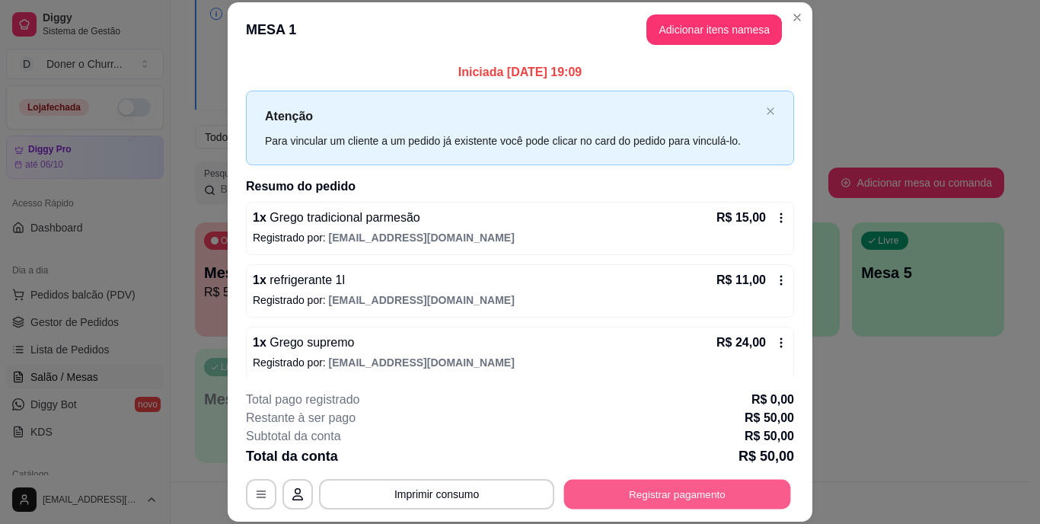
click at [615, 497] on button "Registrar pagamento" at bounding box center [677, 494] width 227 height 30
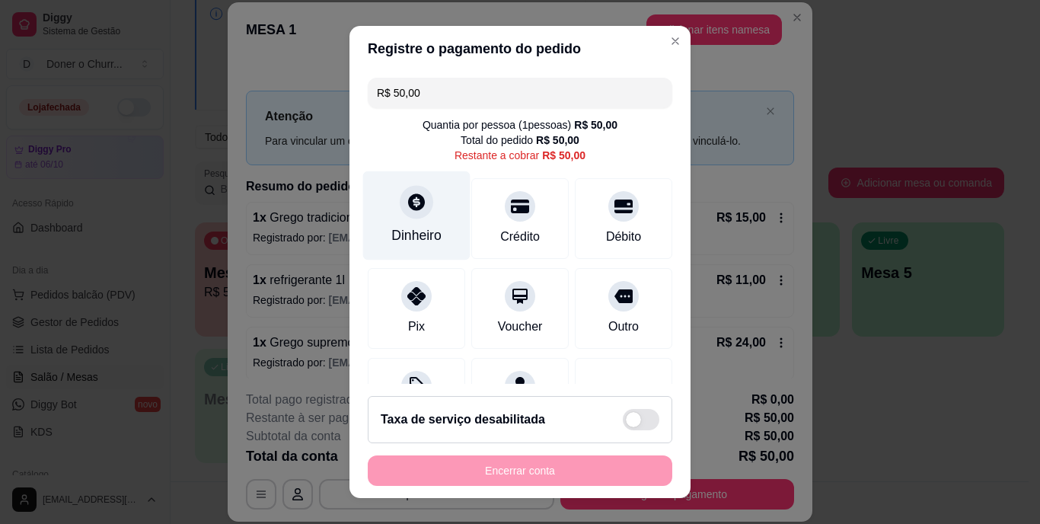
click at [418, 210] on div at bounding box center [416, 202] width 33 height 33
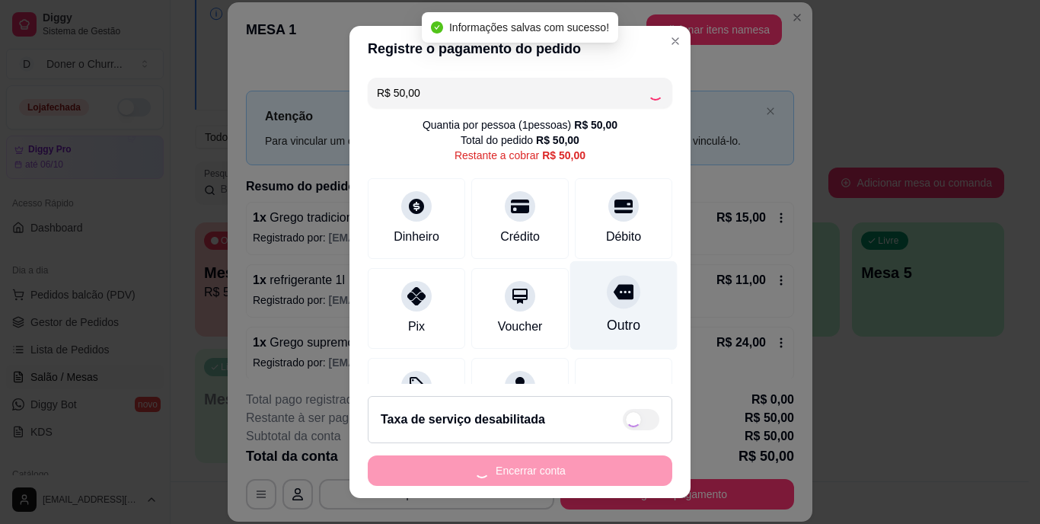
type input "R$ 0,00"
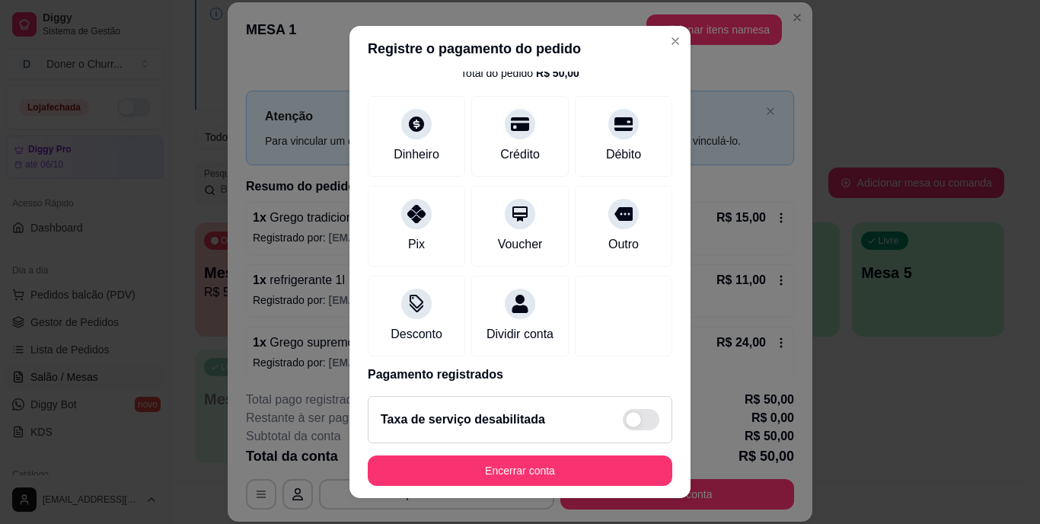
scroll to position [143, 0]
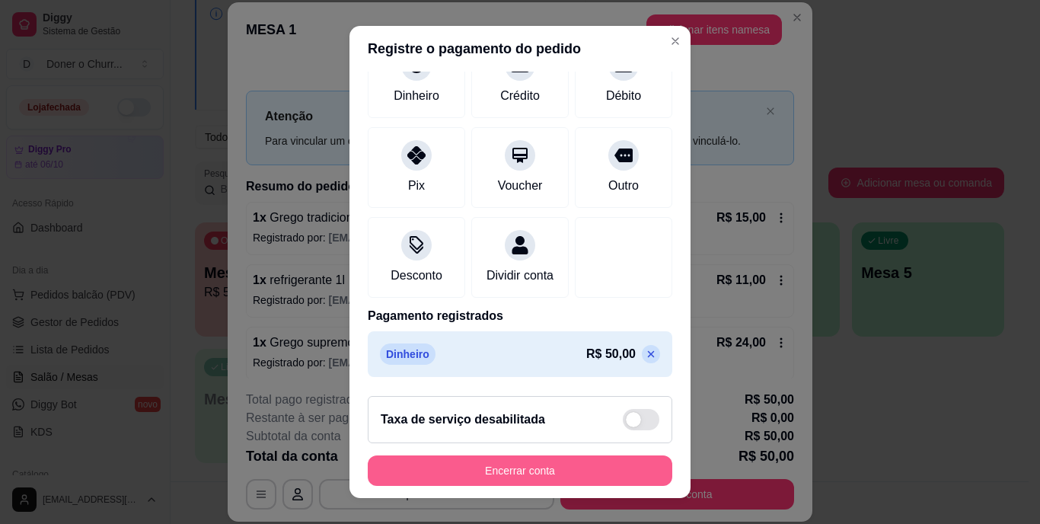
click at [441, 467] on button "Encerrar conta" at bounding box center [520, 470] width 304 height 30
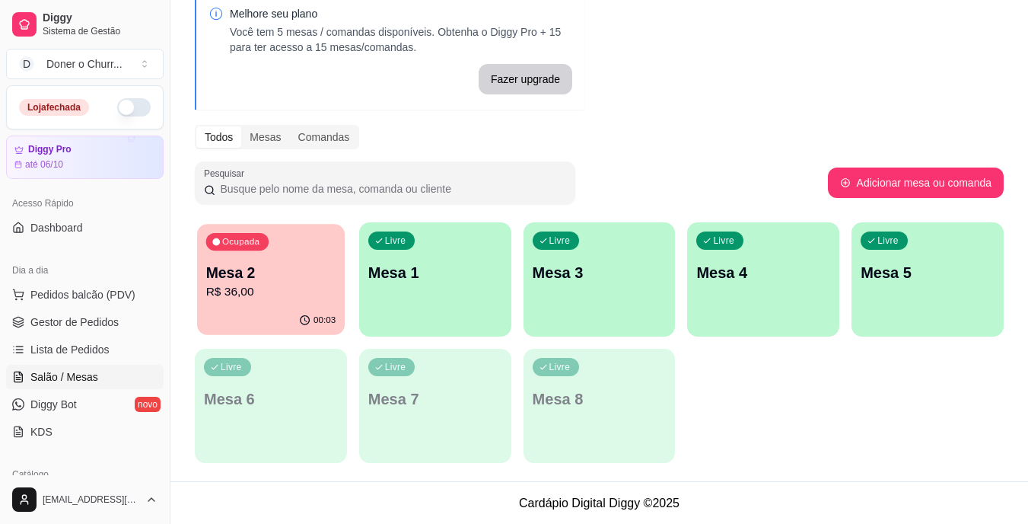
click at [263, 279] on p "Mesa 2" at bounding box center [271, 273] width 130 height 21
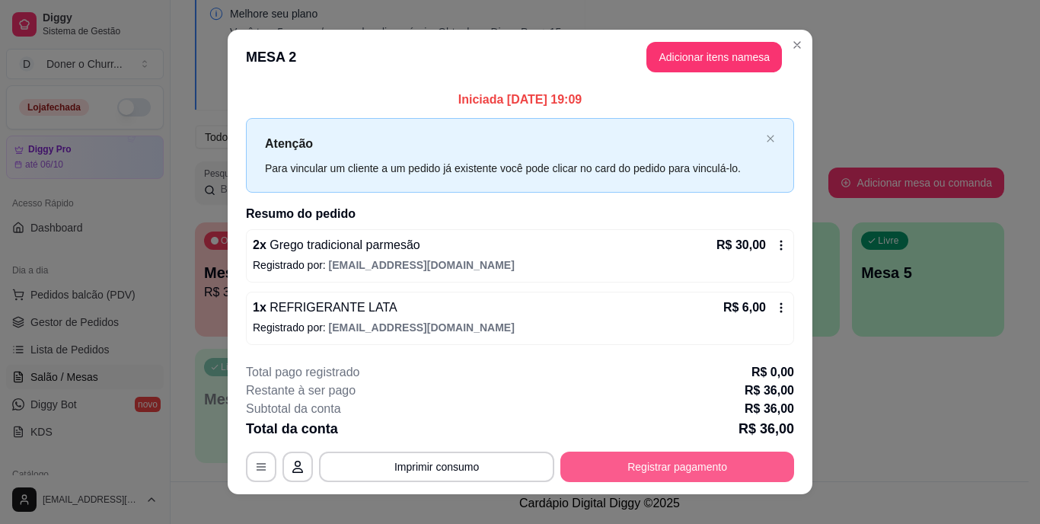
click at [661, 465] on button "Registrar pagamento" at bounding box center [677, 466] width 234 height 30
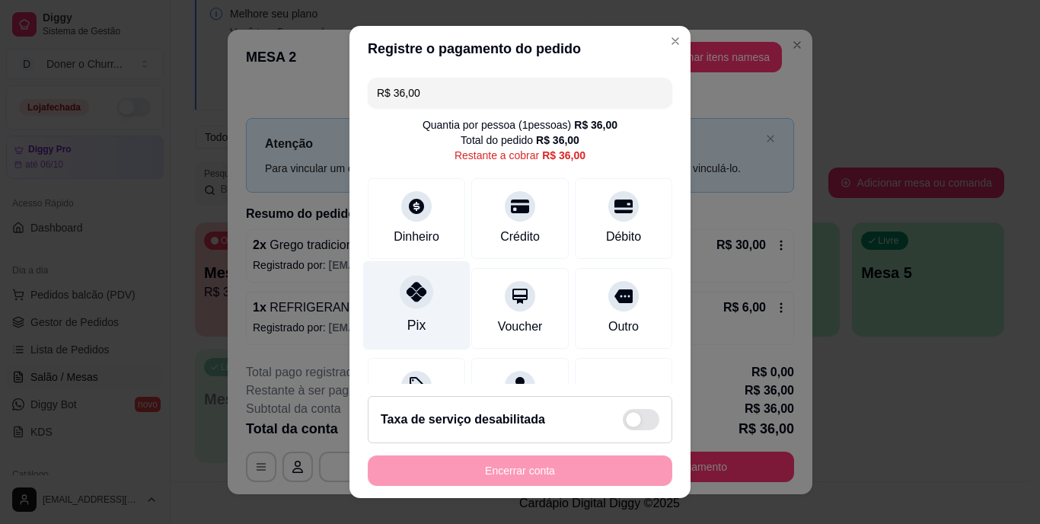
click at [406, 295] on icon at bounding box center [416, 292] width 20 height 20
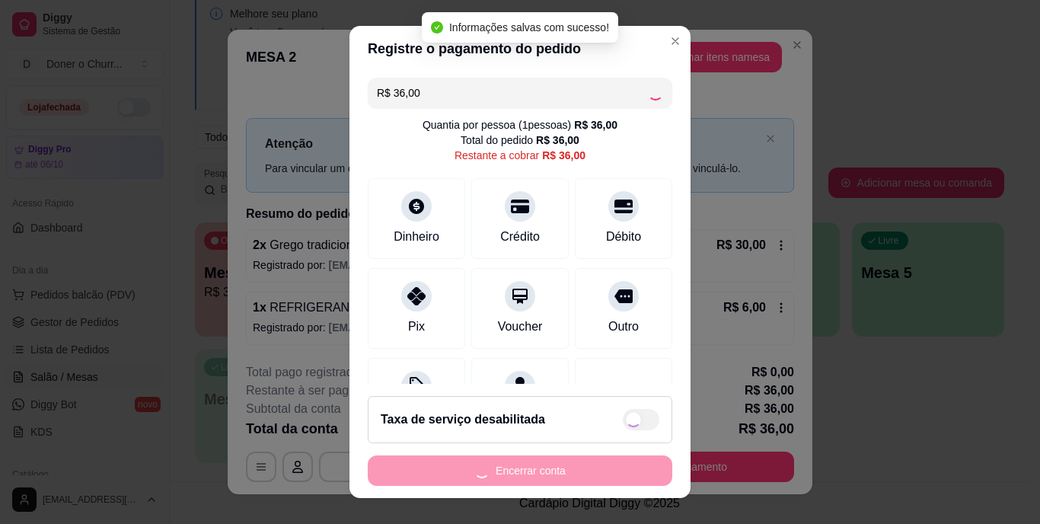
type input "R$ 0,00"
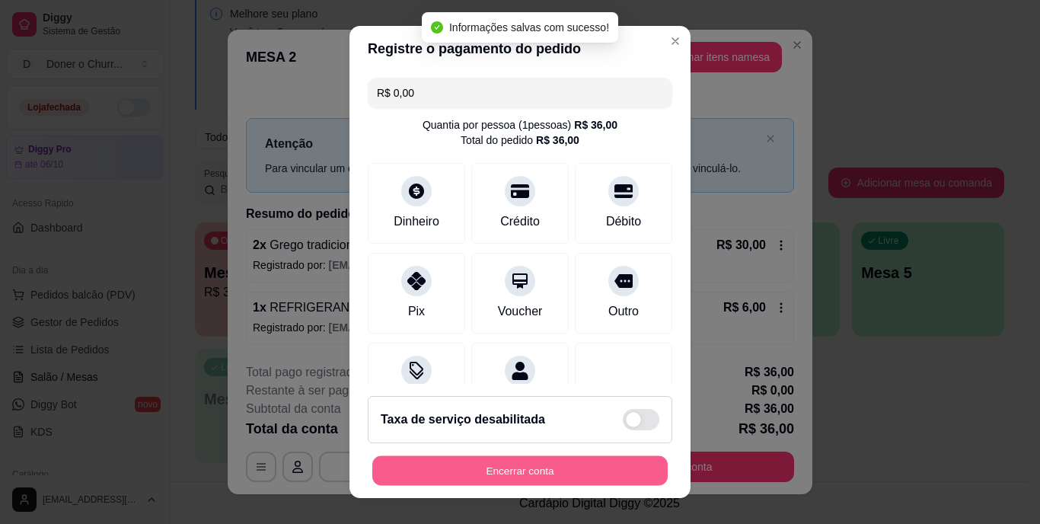
click at [546, 465] on button "Encerrar conta" at bounding box center [519, 470] width 295 height 30
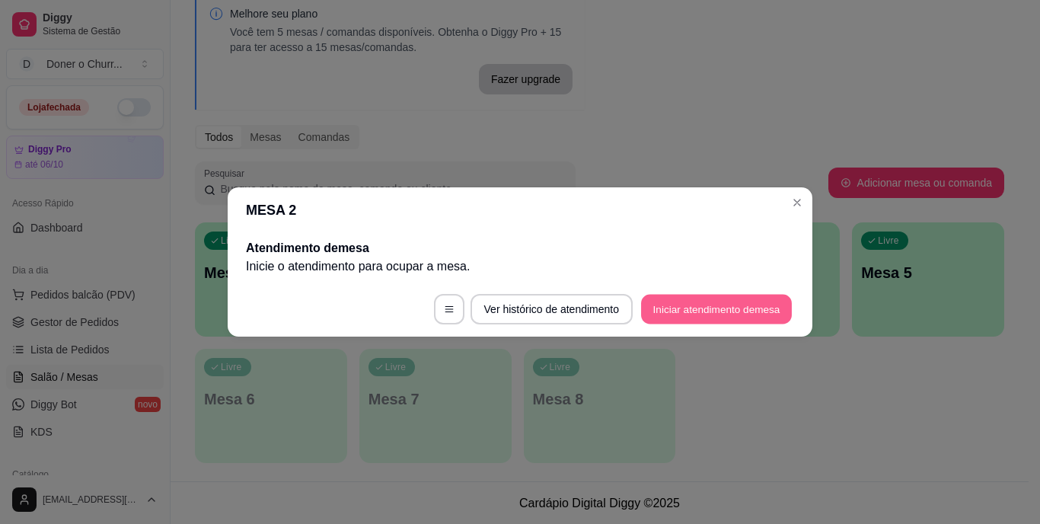
click at [732, 301] on button "Iniciar atendimento de mesa" at bounding box center [716, 310] width 151 height 30
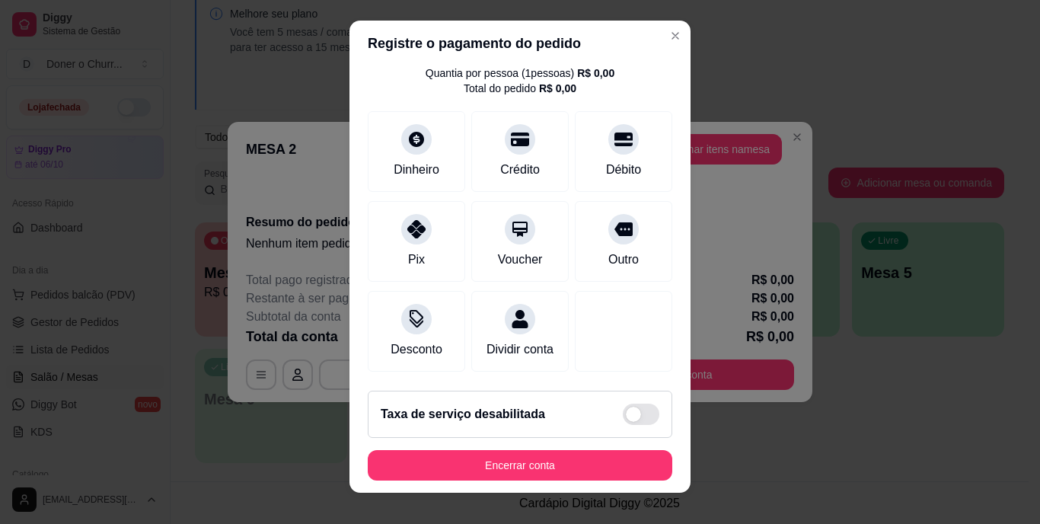
scroll to position [0, 0]
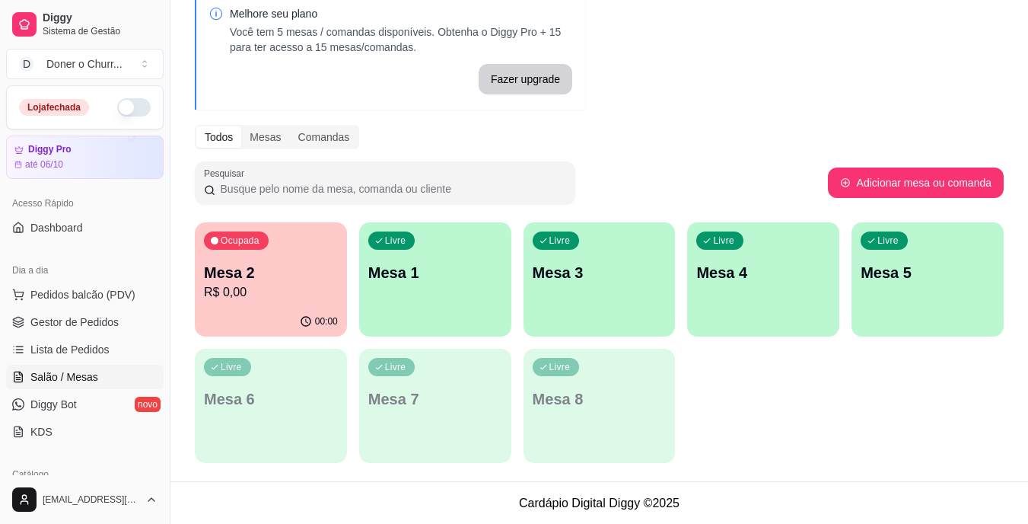
click at [327, 266] on p "Mesa 2" at bounding box center [271, 272] width 134 height 21
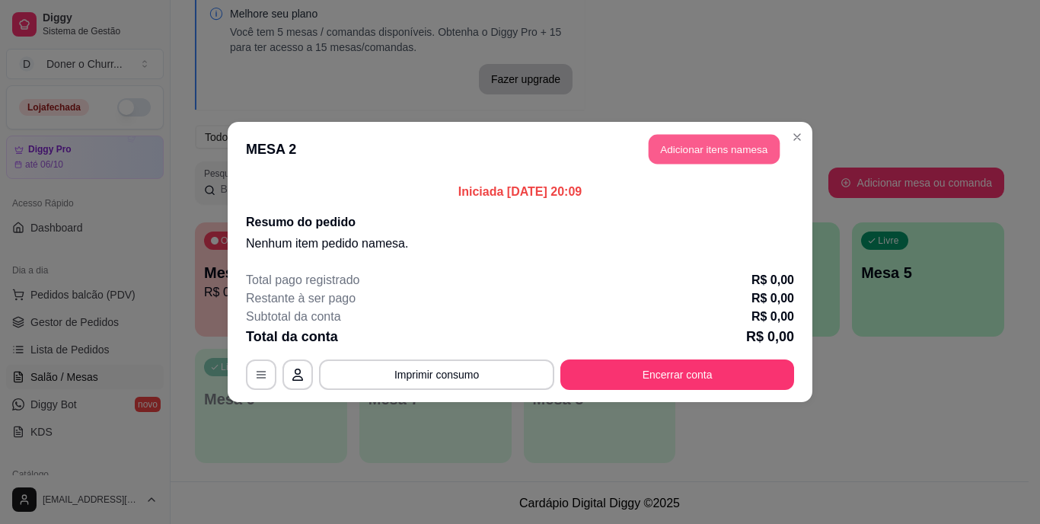
click at [714, 155] on button "Adicionar itens na mesa" at bounding box center [713, 150] width 131 height 30
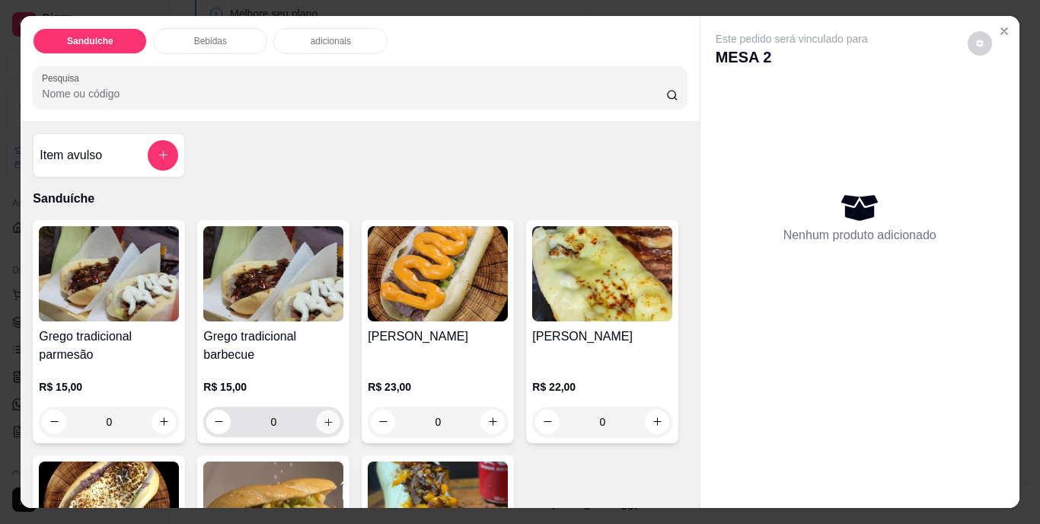
click at [327, 416] on icon "increase-product-quantity" at bounding box center [328, 421] width 11 height 11
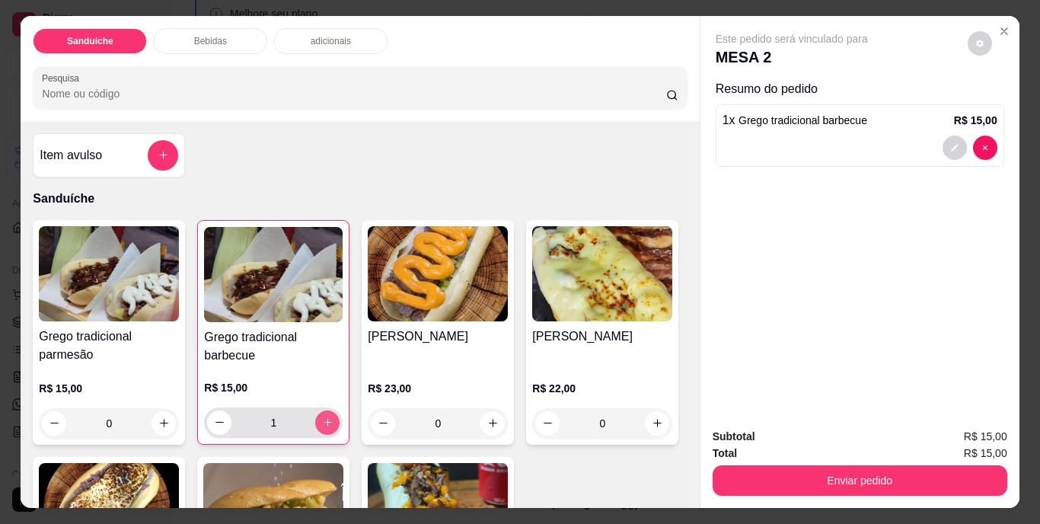
click at [322, 416] on icon "increase-product-quantity" at bounding box center [327, 421] width 11 height 11
type input "3"
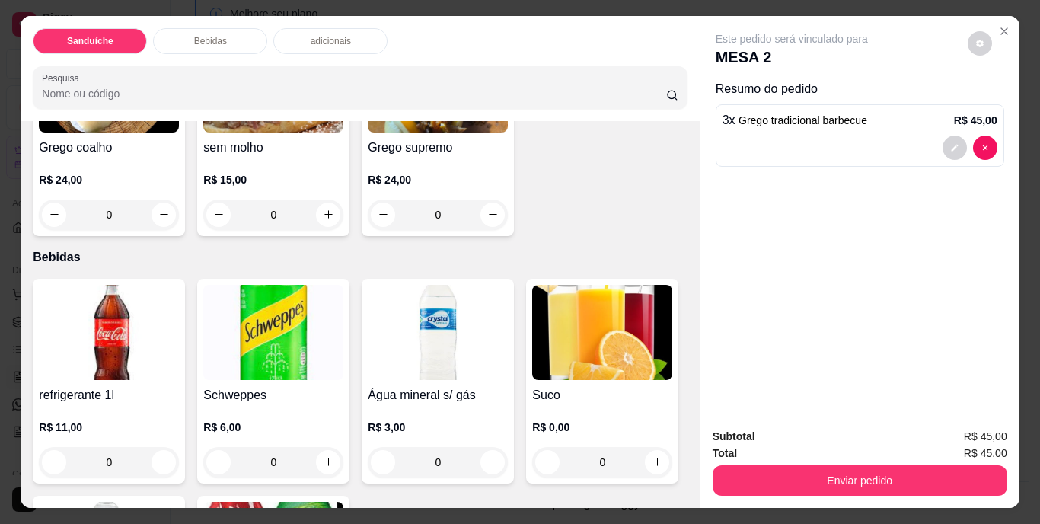
scroll to position [304, 0]
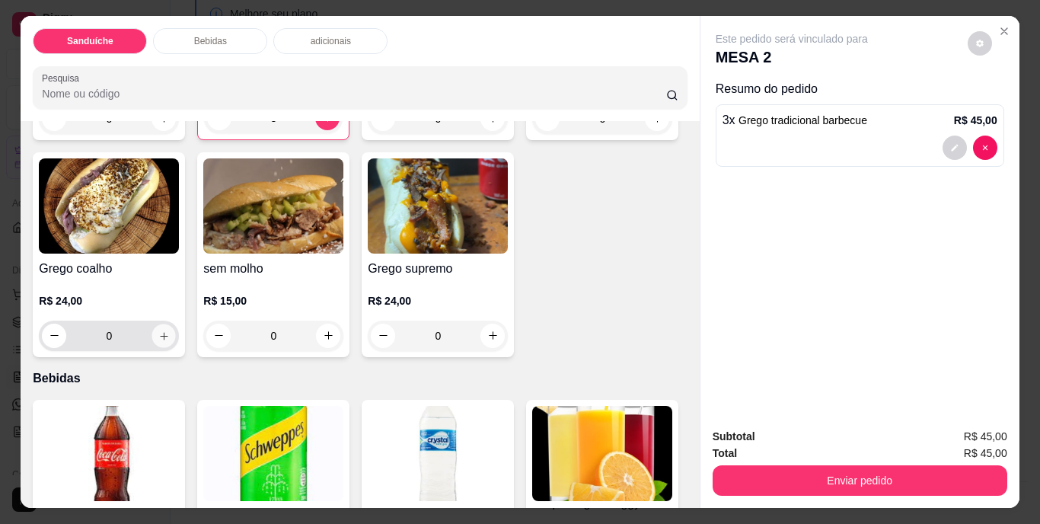
click at [170, 333] on icon "increase-product-quantity" at bounding box center [163, 335] width 11 height 11
type input "1"
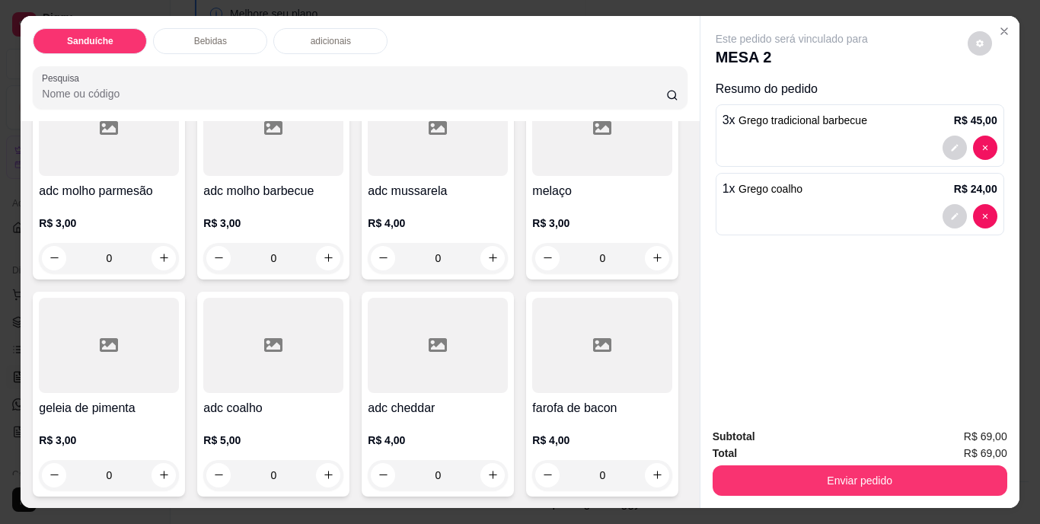
scroll to position [1522, 0]
click at [653, 476] on icon "increase-product-quantity" at bounding box center [657, 475] width 8 height 8
type input "1"
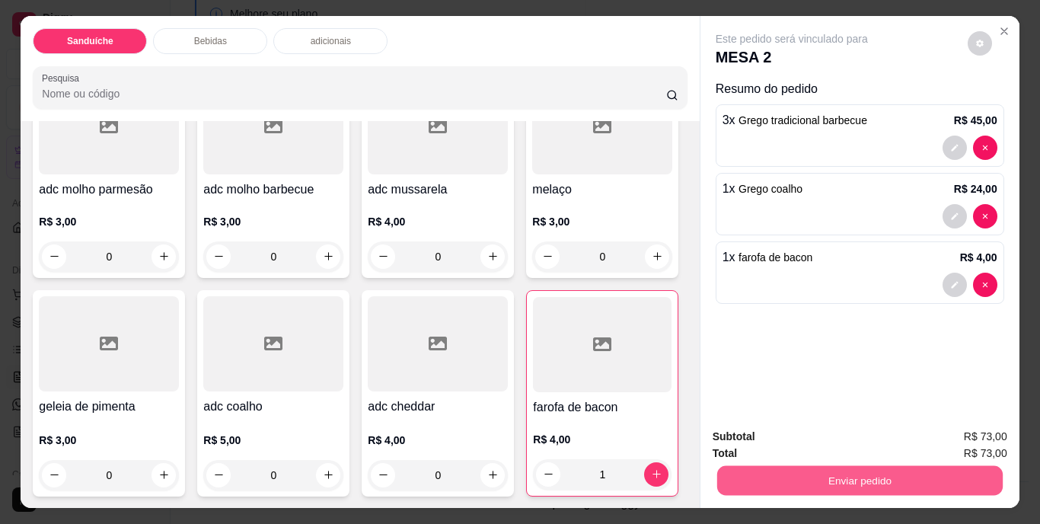
click at [875, 478] on button "Enviar pedido" at bounding box center [858, 481] width 285 height 30
click at [839, 433] on button "Não registrar e enviar pedido" at bounding box center [809, 437] width 154 height 28
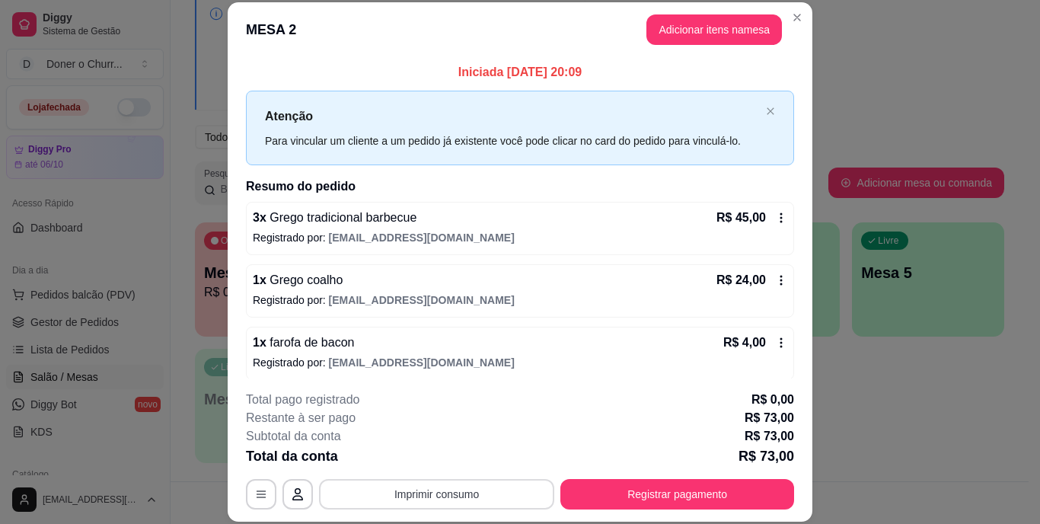
click at [429, 493] on button "Imprimir consumo" at bounding box center [436, 494] width 235 height 30
click at [432, 452] on button "IMPRESSORA" at bounding box center [435, 459] width 107 height 24
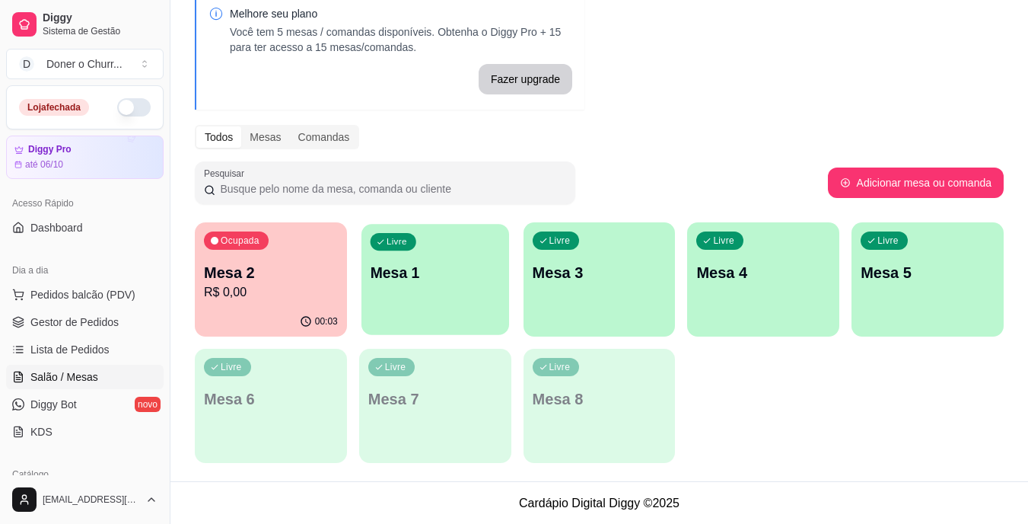
click at [437, 299] on div "Livre Mesa 1" at bounding box center [436, 270] width 148 height 93
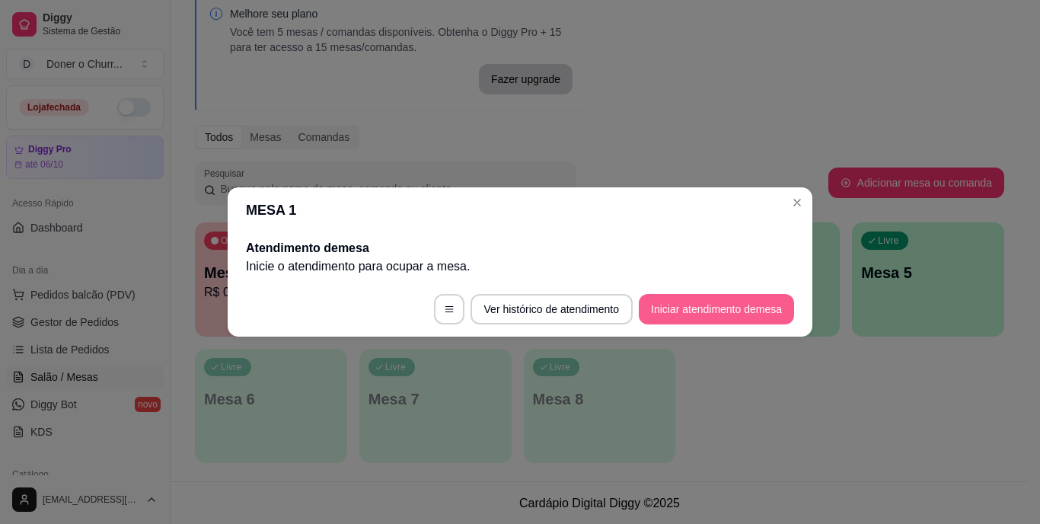
click at [716, 316] on button "Iniciar atendimento de mesa" at bounding box center [716, 309] width 155 height 30
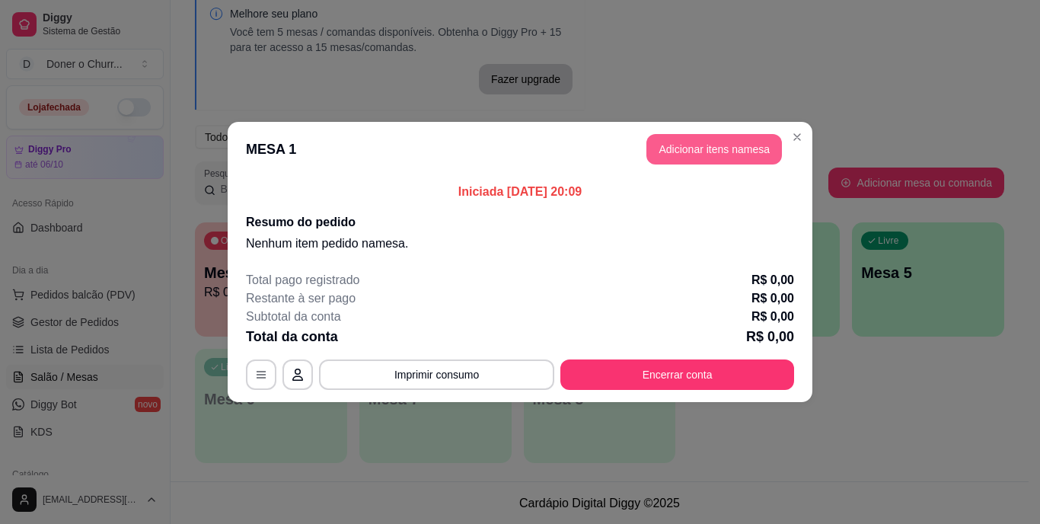
click at [737, 143] on button "Adicionar itens na mesa" at bounding box center [713, 149] width 135 height 30
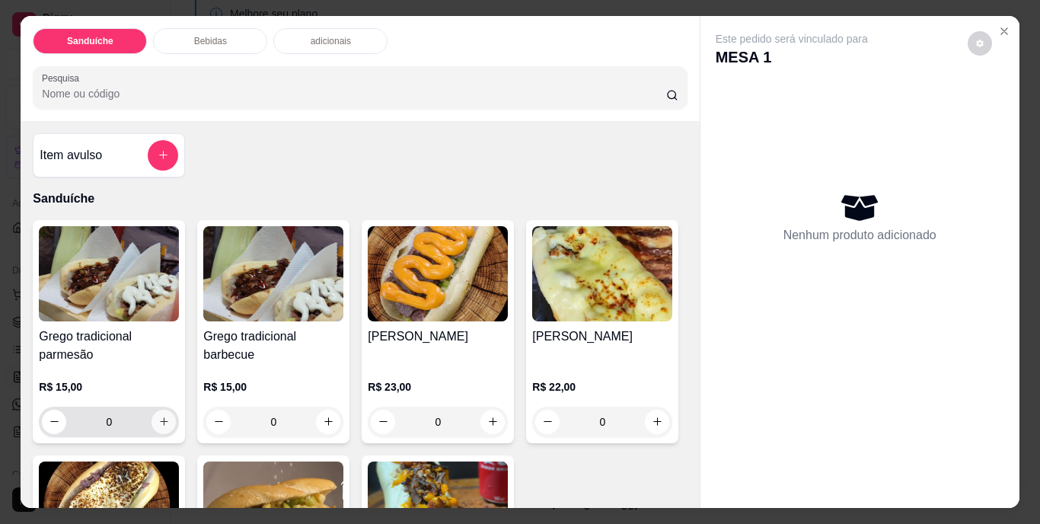
click at [159, 416] on icon "increase-product-quantity" at bounding box center [163, 421] width 11 height 11
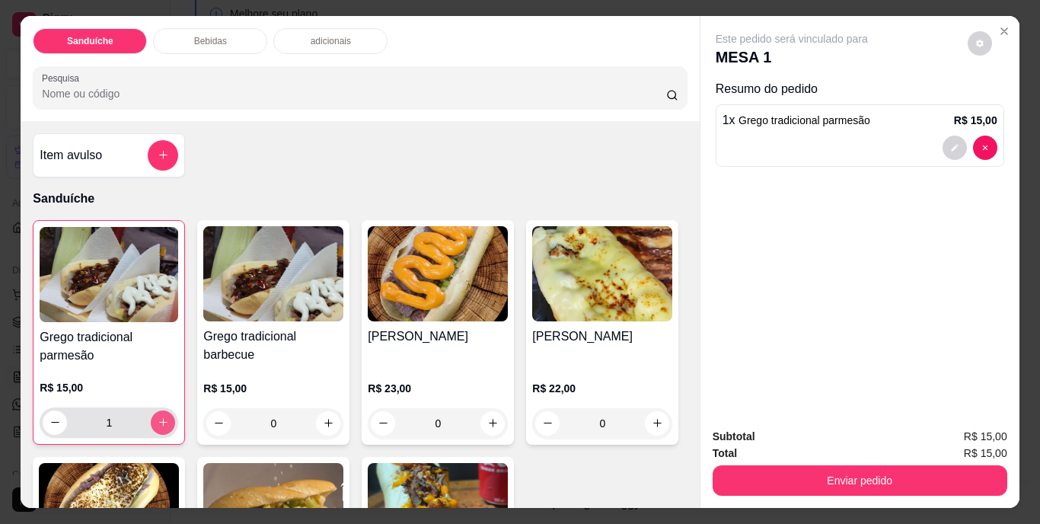
click at [159, 418] on icon "increase-product-quantity" at bounding box center [163, 422] width 8 height 8
type input "2"
click at [320, 411] on button "increase-product-quantity" at bounding box center [329, 423] width 24 height 24
type input "1"
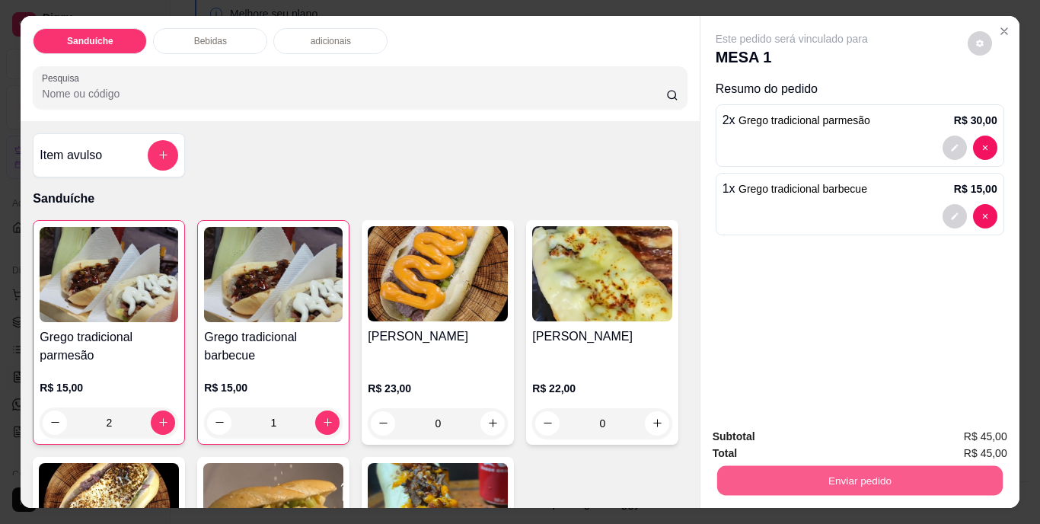
click at [826, 466] on button "Enviar pedido" at bounding box center [858, 481] width 285 height 30
click at [837, 429] on button "Não registrar e enviar pedido" at bounding box center [809, 437] width 154 height 28
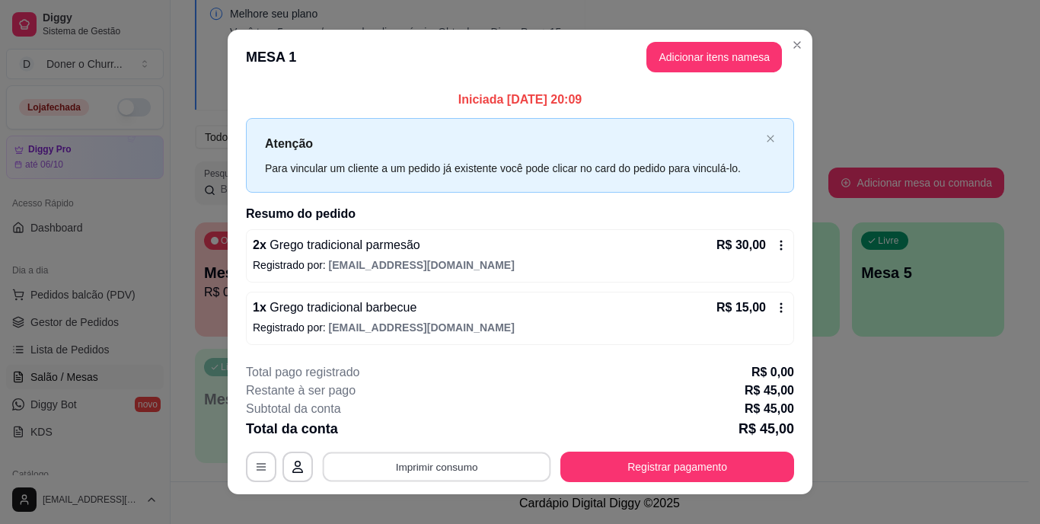
click at [444, 464] on button "Imprimir consumo" at bounding box center [437, 466] width 228 height 30
click at [425, 431] on button "IMPRESSORA" at bounding box center [435, 431] width 107 height 24
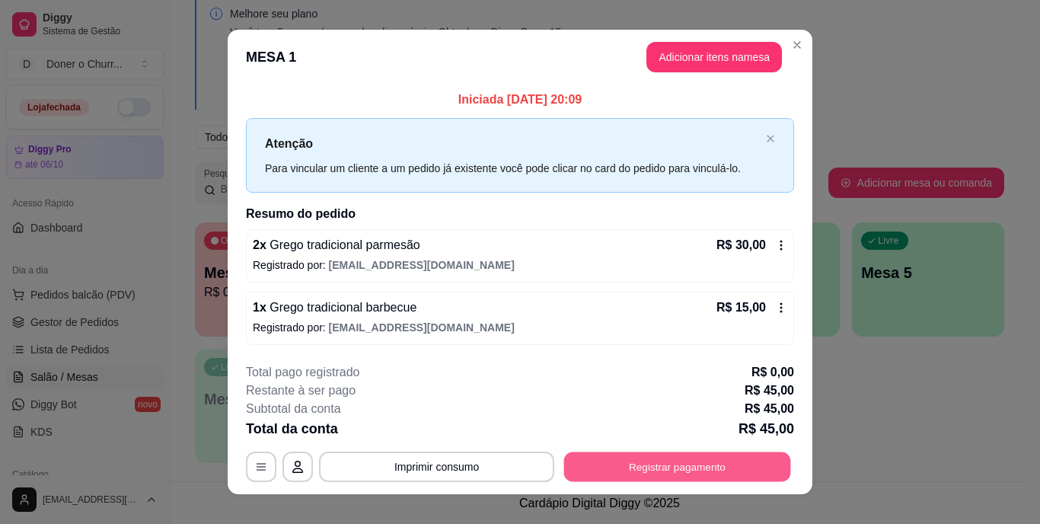
click at [674, 457] on button "Registrar pagamento" at bounding box center [677, 466] width 227 height 30
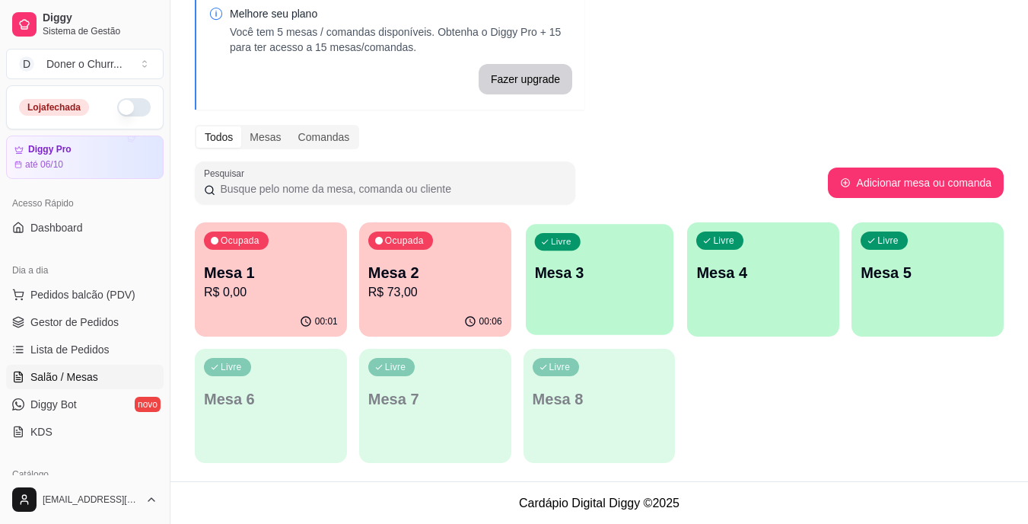
click at [623, 297] on div "Livre Mesa 3" at bounding box center [600, 270] width 148 height 93
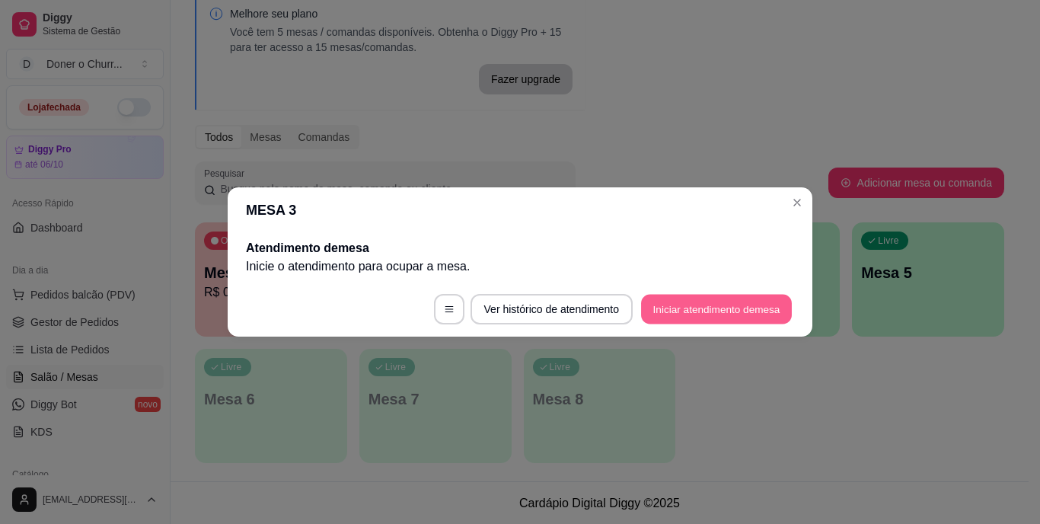
click at [692, 315] on button "Iniciar atendimento de mesa" at bounding box center [716, 310] width 151 height 30
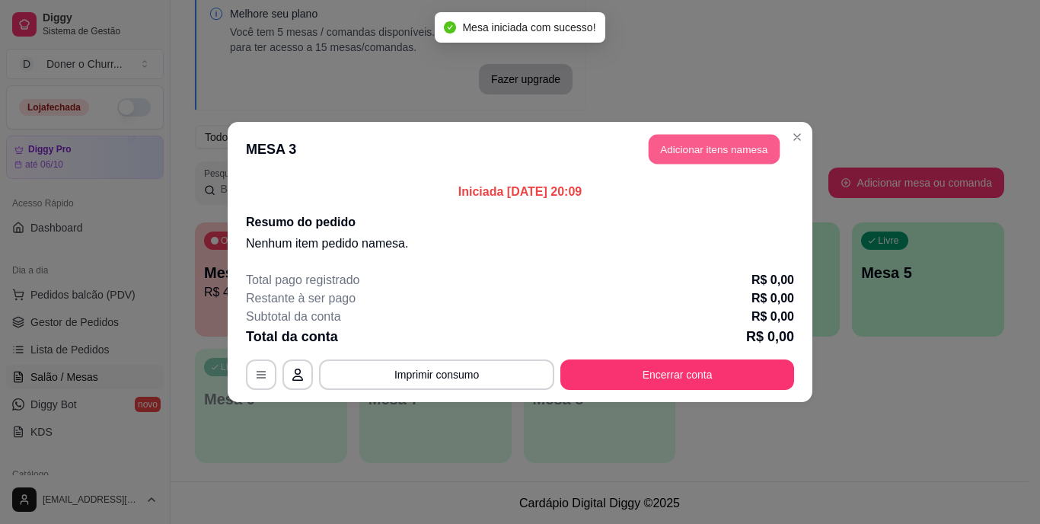
click at [728, 143] on button "Adicionar itens na mesa" at bounding box center [713, 150] width 131 height 30
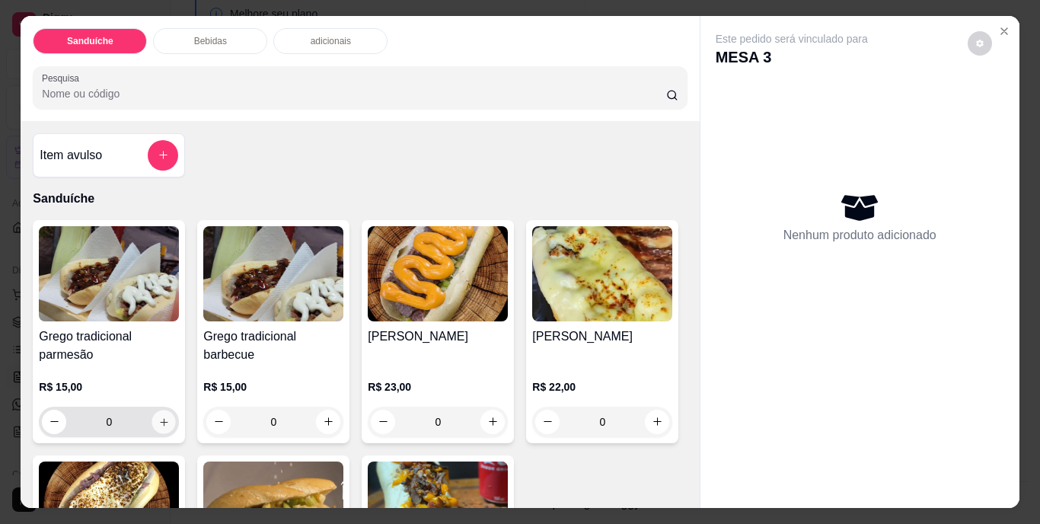
click at [158, 416] on icon "increase-product-quantity" at bounding box center [163, 421] width 11 height 11
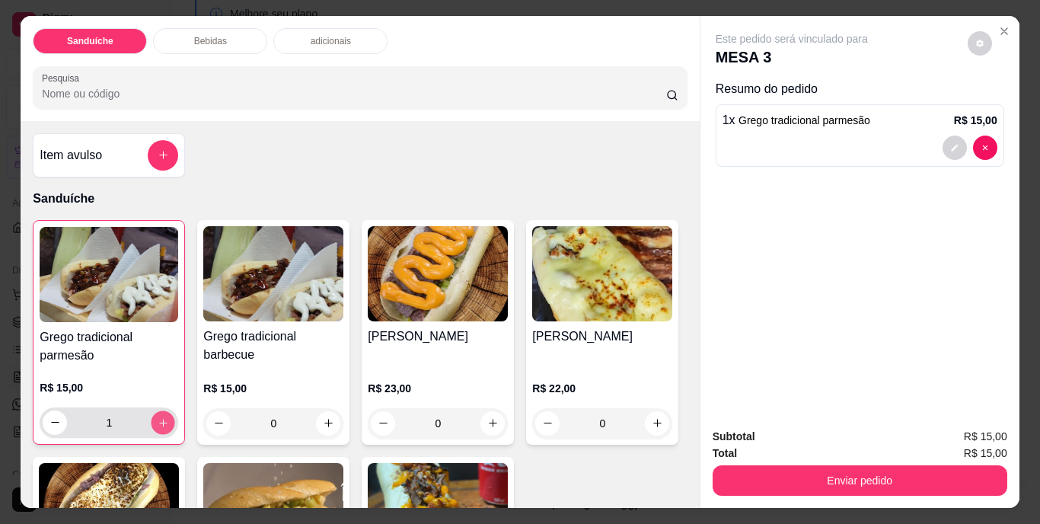
click at [158, 416] on icon "increase-product-quantity" at bounding box center [163, 421] width 11 height 11
type input "2"
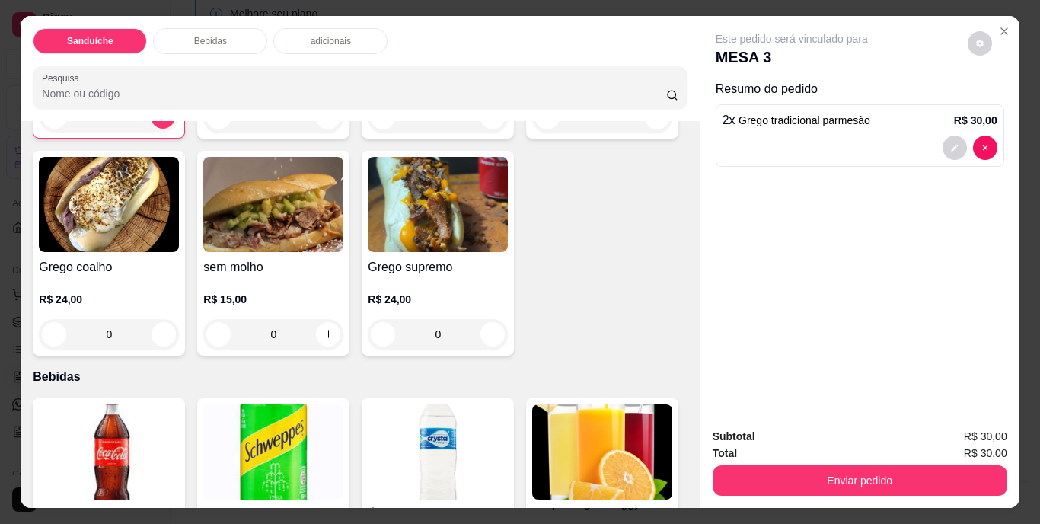
scroll to position [228, 0]
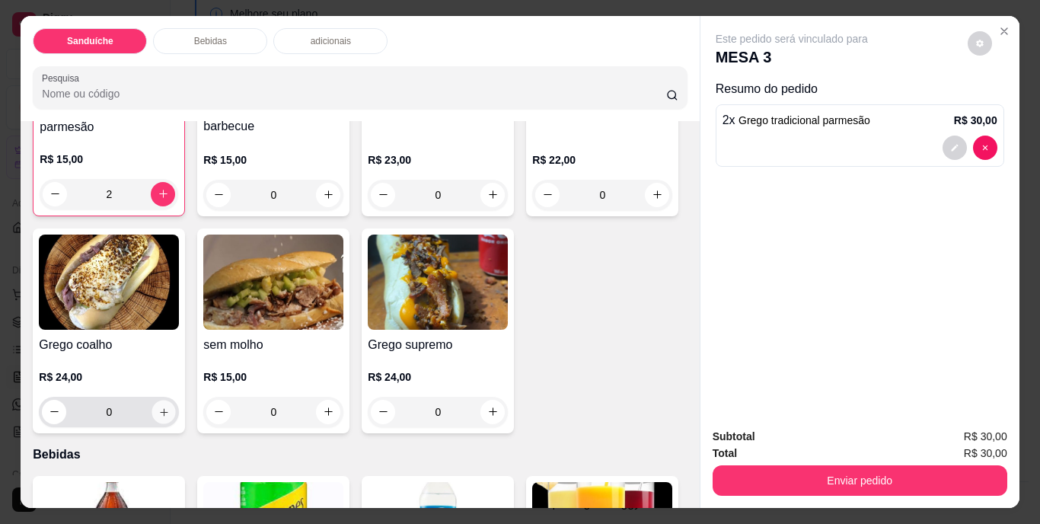
click at [170, 407] on icon "increase-product-quantity" at bounding box center [163, 411] width 11 height 11
type input "1"
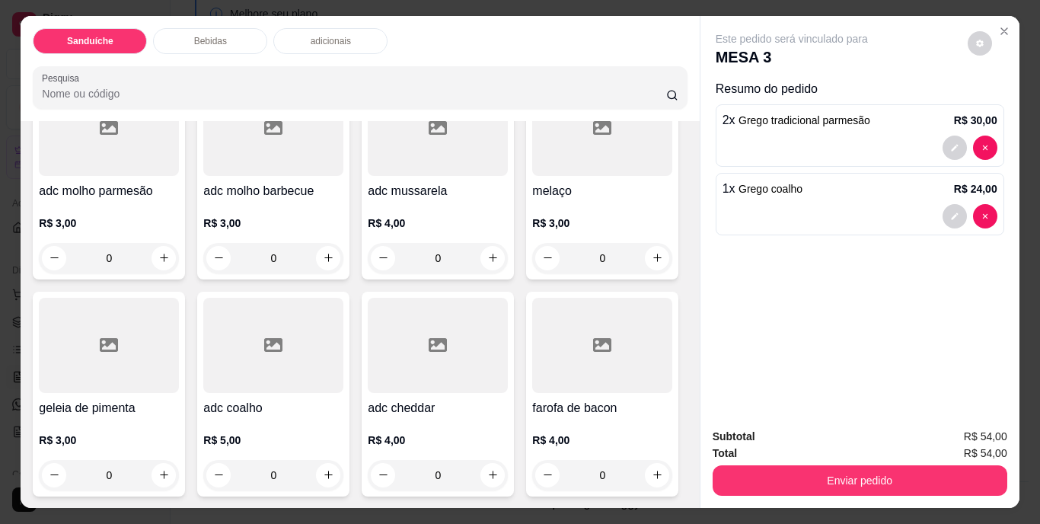
scroll to position [913, 0]
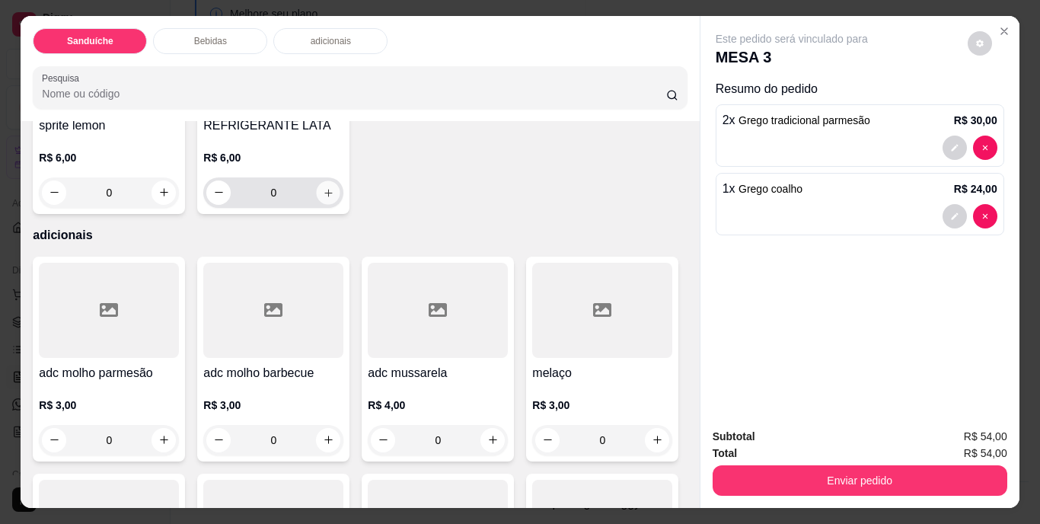
click at [334, 198] on icon "increase-product-quantity" at bounding box center [328, 191] width 11 height 11
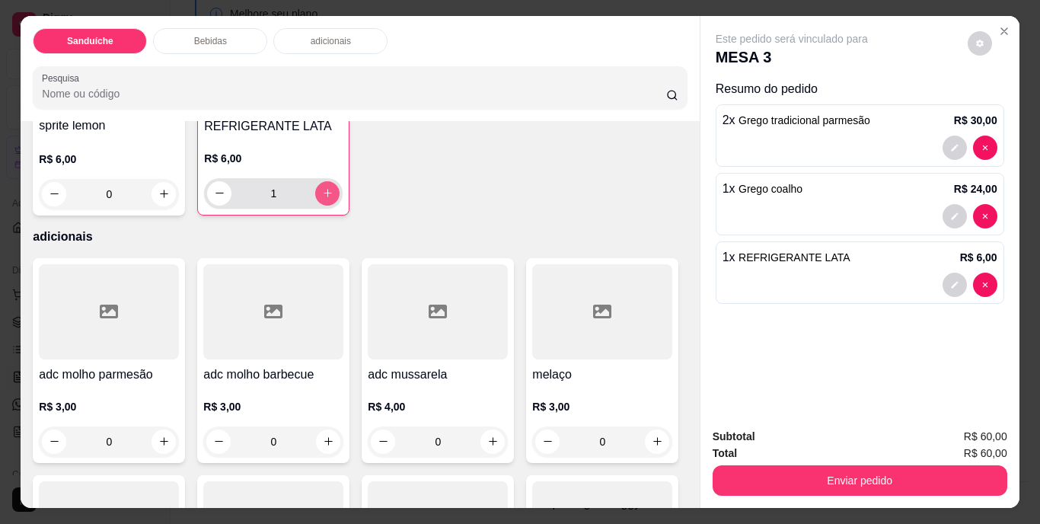
click at [333, 199] on icon "increase-product-quantity" at bounding box center [327, 192] width 11 height 11
click at [225, 199] on icon "decrease-product-quantity" at bounding box center [219, 192] width 11 height 11
type input "0"
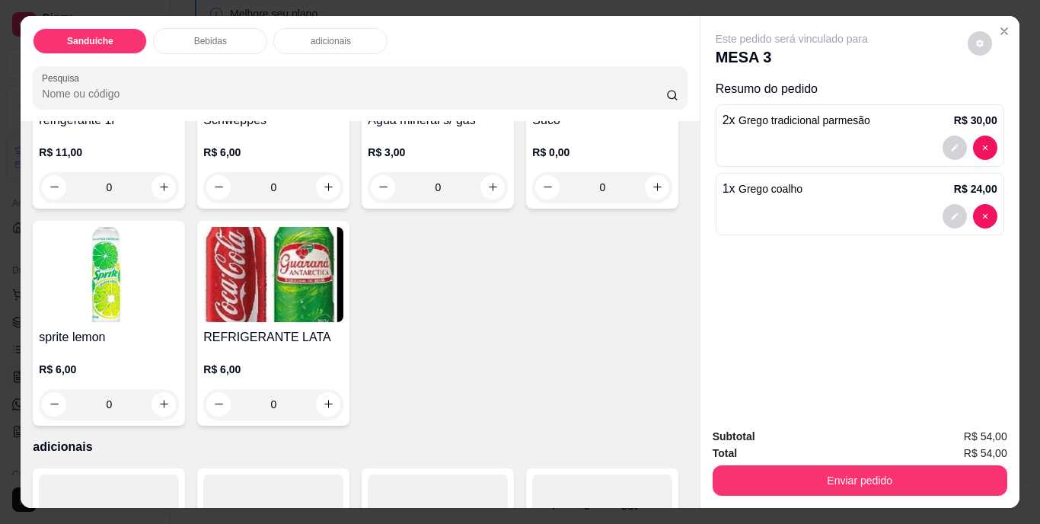
scroll to position [685, 0]
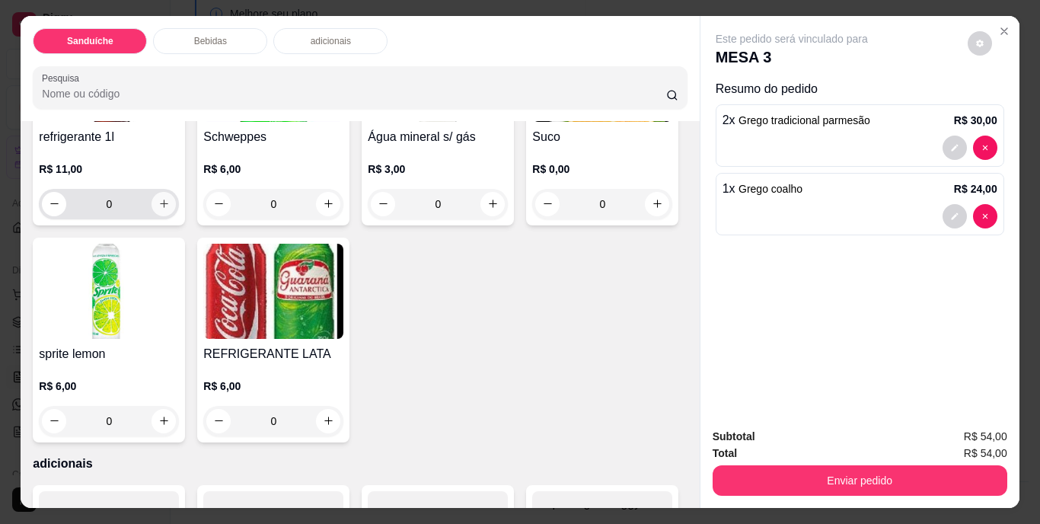
click at [161, 209] on icon "increase-product-quantity" at bounding box center [163, 203] width 11 height 11
type input "1"
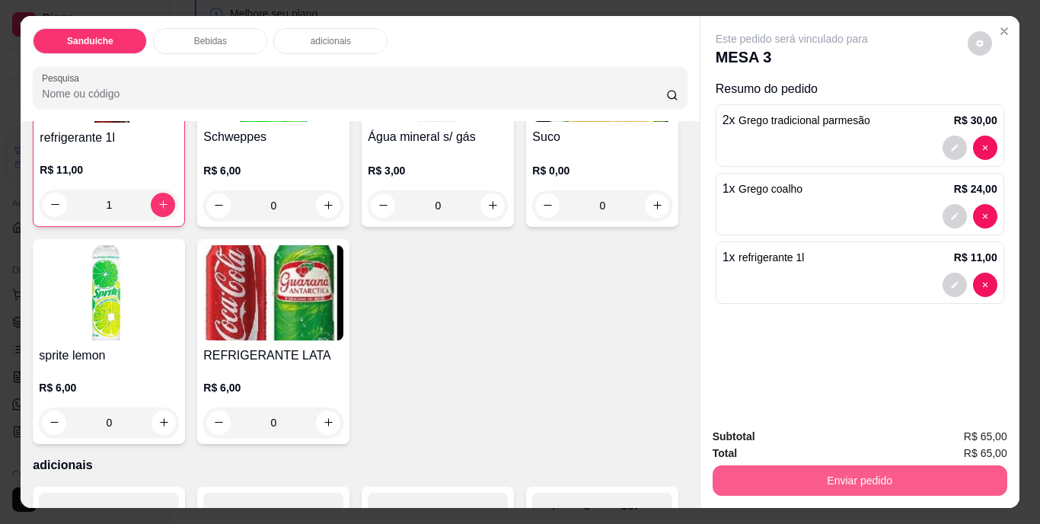
click at [808, 472] on button "Enviar pedido" at bounding box center [859, 480] width 295 height 30
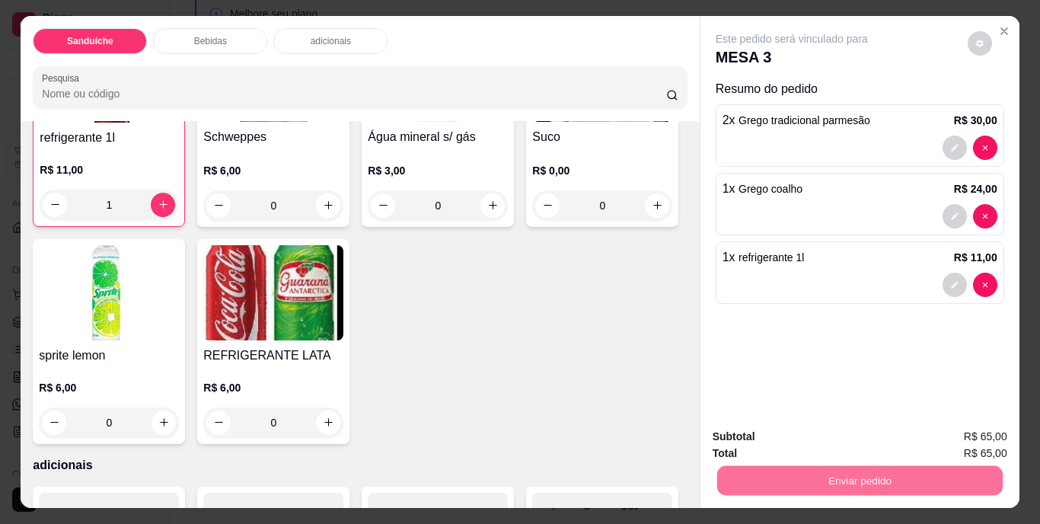
click at [808, 427] on button "Não registrar e enviar pedido" at bounding box center [809, 437] width 154 height 28
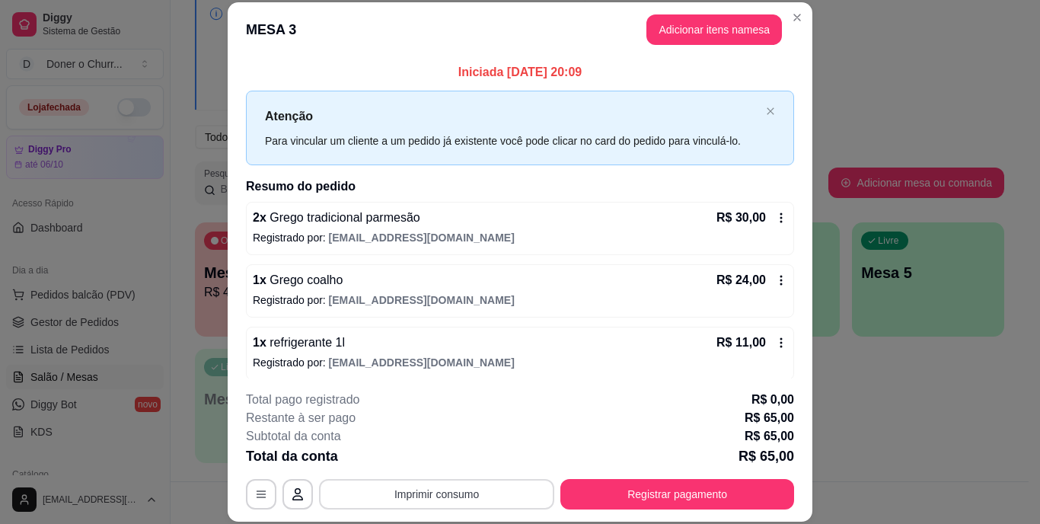
click at [429, 495] on button "Imprimir consumo" at bounding box center [436, 494] width 235 height 30
click at [450, 457] on button "IMPRESSORA" at bounding box center [435, 459] width 107 height 24
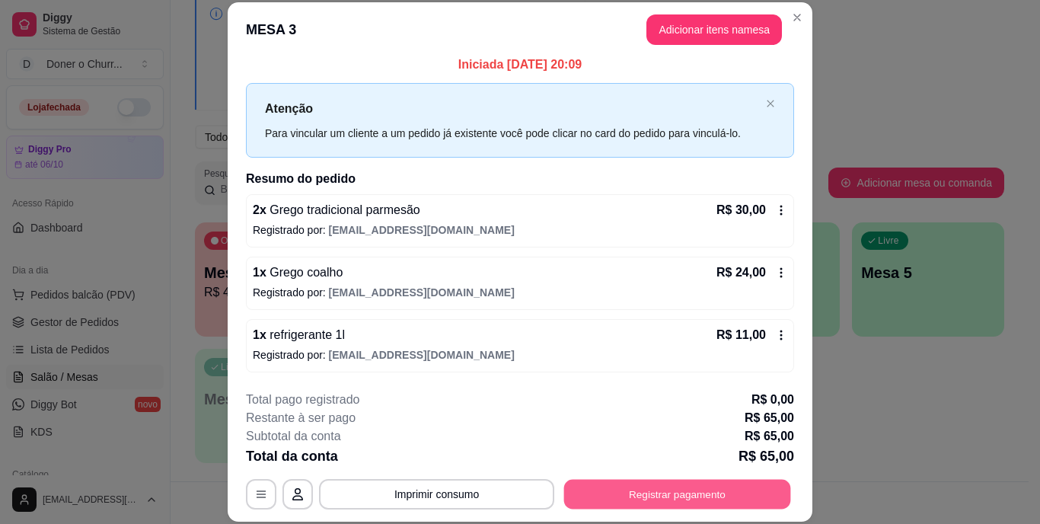
click at [677, 495] on button "Registrar pagamento" at bounding box center [677, 494] width 227 height 30
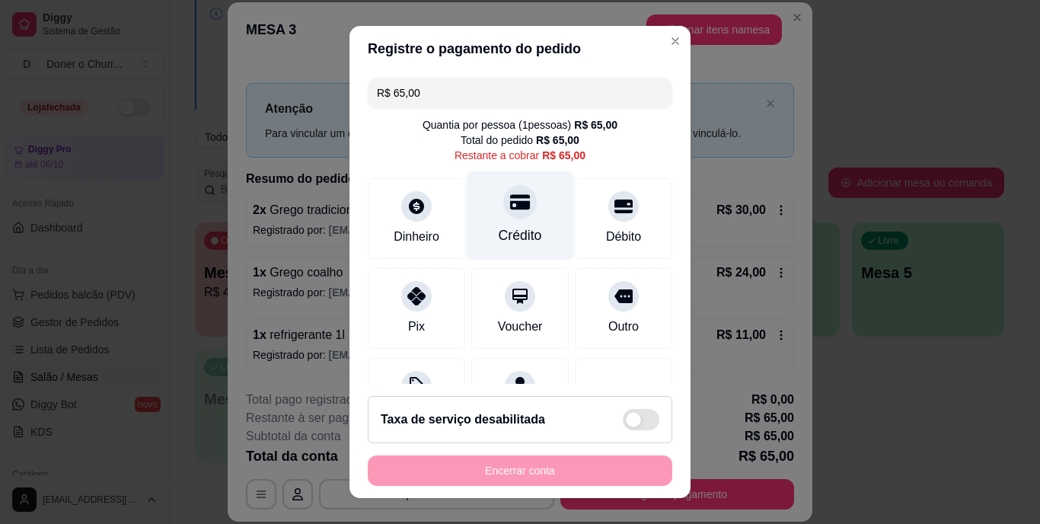
click at [492, 220] on div "Crédito" at bounding box center [520, 215] width 107 height 89
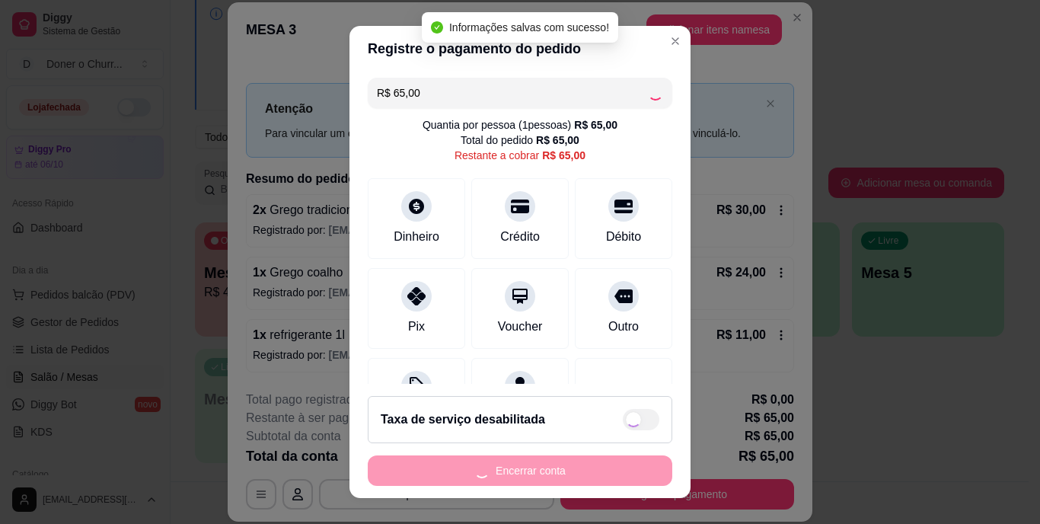
type input "R$ 0,00"
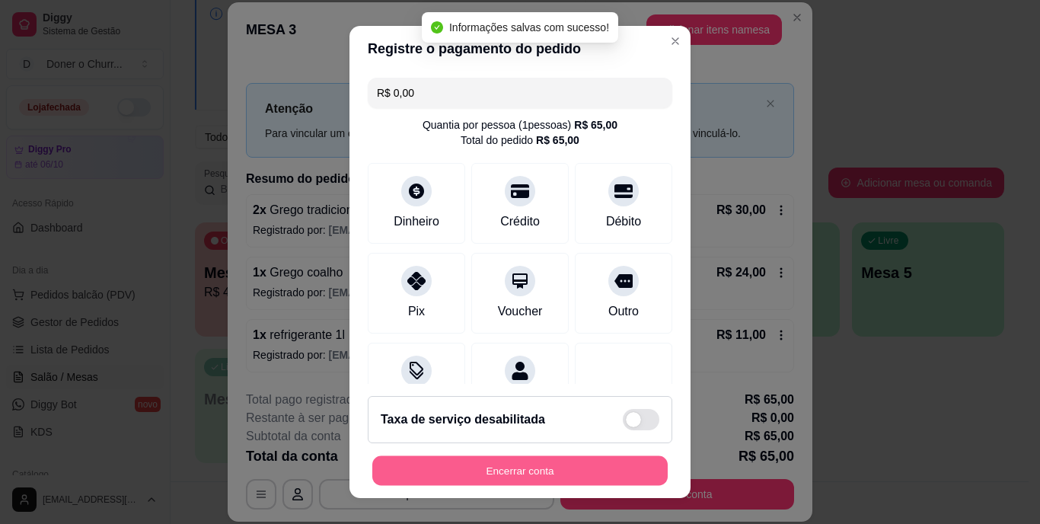
click at [571, 467] on button "Encerrar conta" at bounding box center [519, 470] width 295 height 30
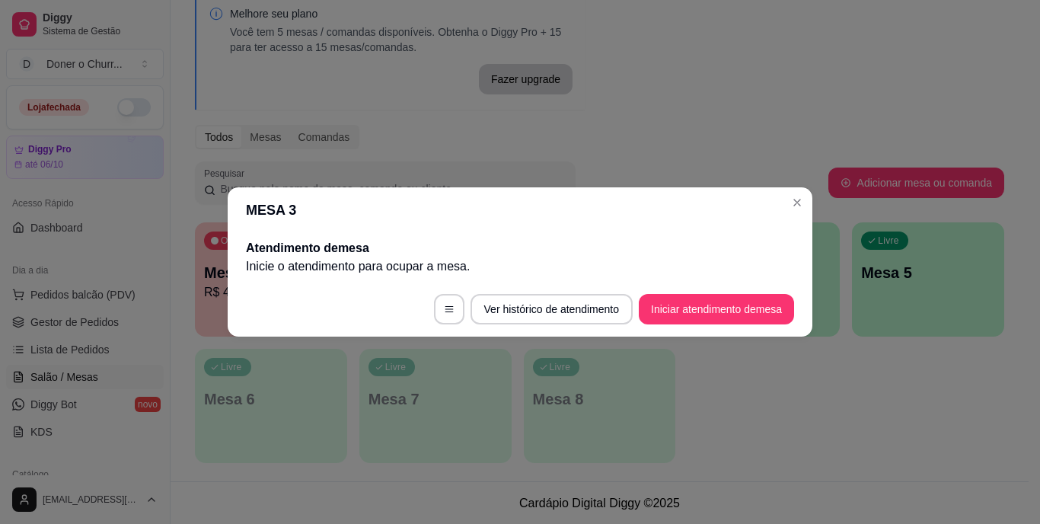
scroll to position [0, 0]
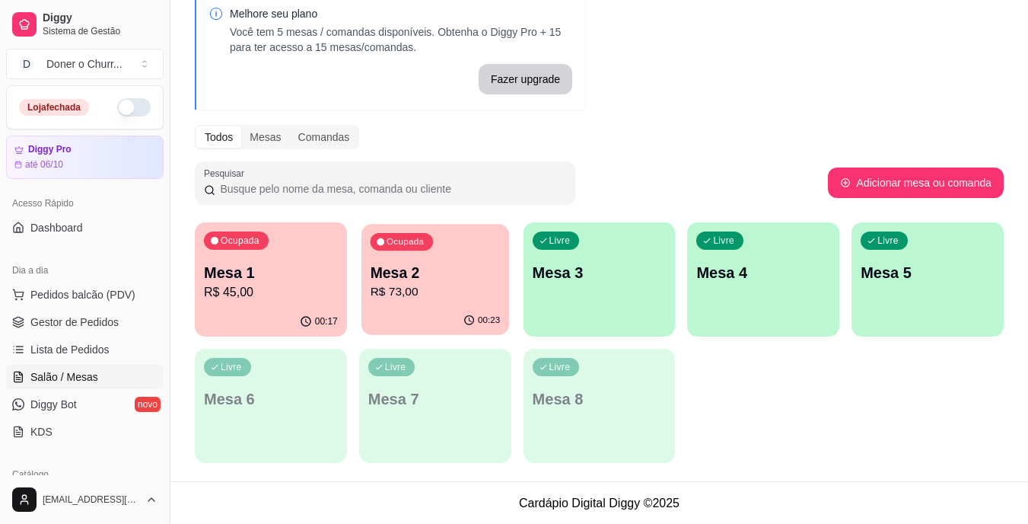
click at [402, 296] on p "R$ 73,00" at bounding box center [435, 292] width 130 height 18
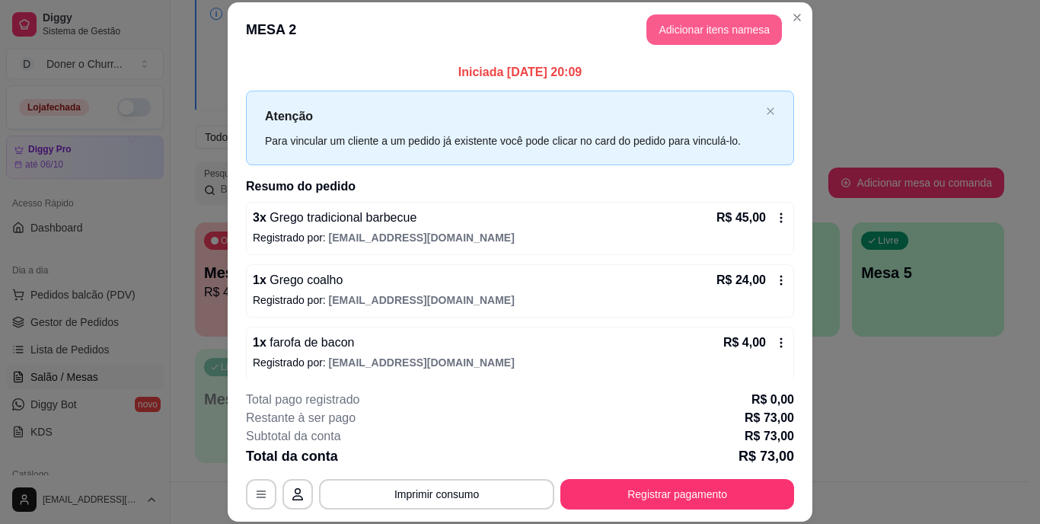
click at [712, 31] on button "Adicionar itens na mesa" at bounding box center [713, 29] width 135 height 30
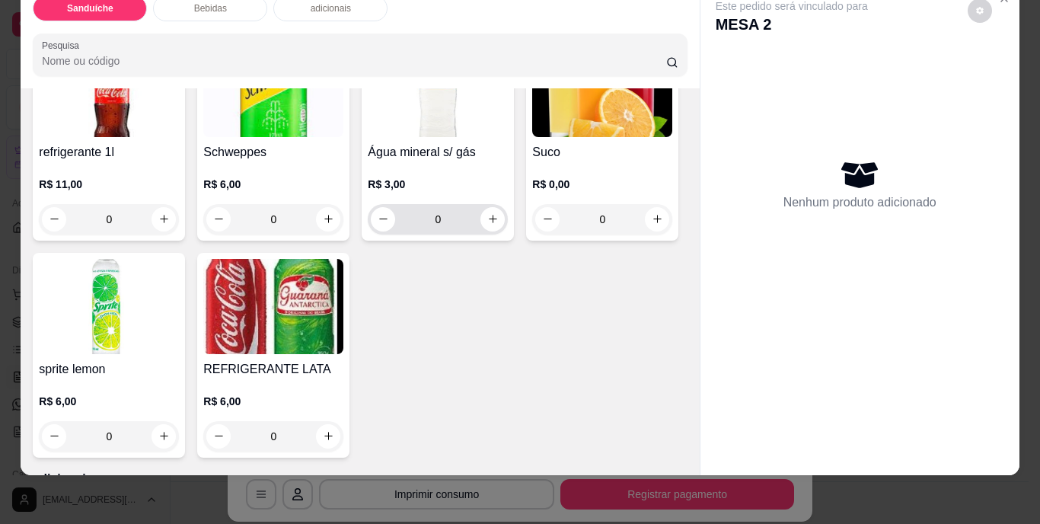
scroll to position [685, 0]
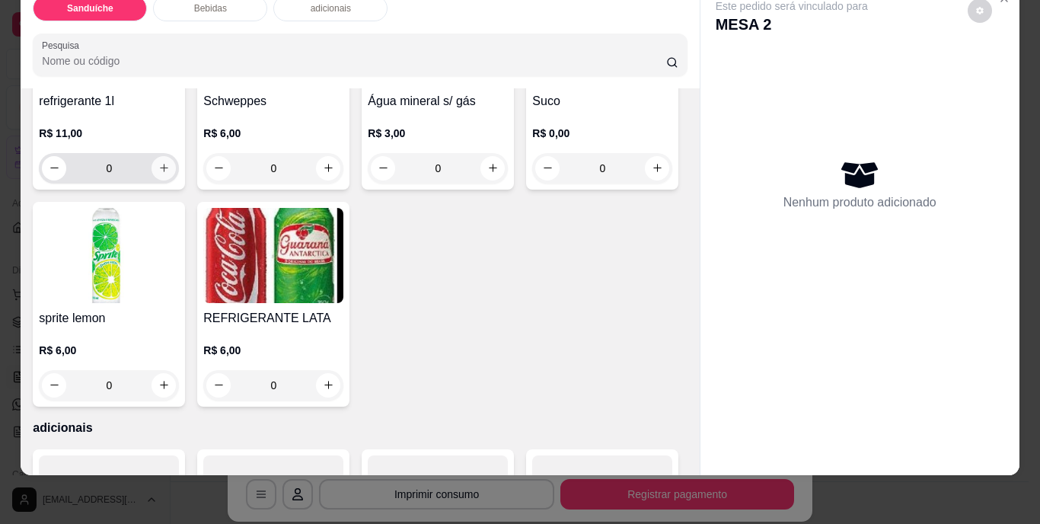
click at [158, 174] on icon "increase-product-quantity" at bounding box center [163, 167] width 11 height 11
type input "1"
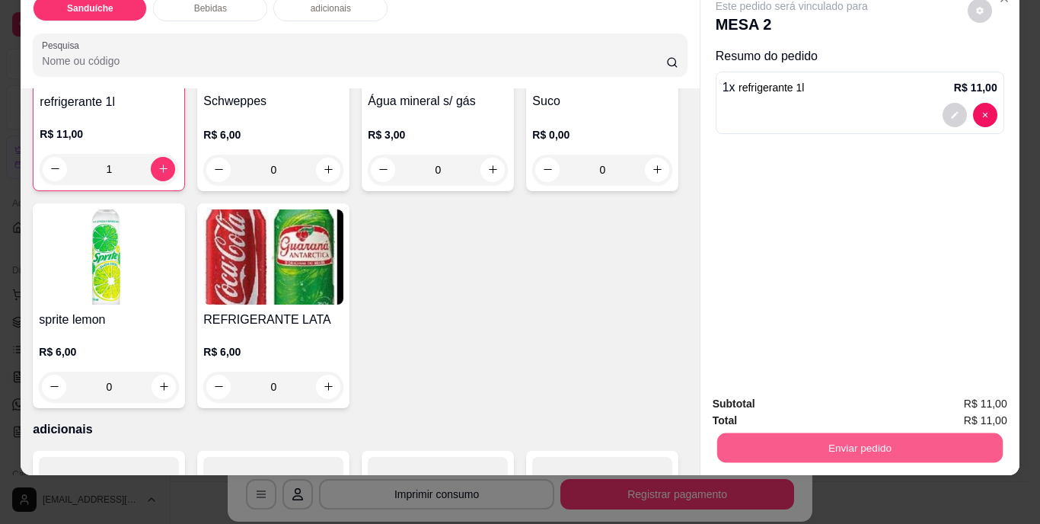
click at [870, 433] on button "Enviar pedido" at bounding box center [858, 448] width 285 height 30
click at [846, 393] on button "Não registrar e enviar pedido" at bounding box center [809, 398] width 154 height 28
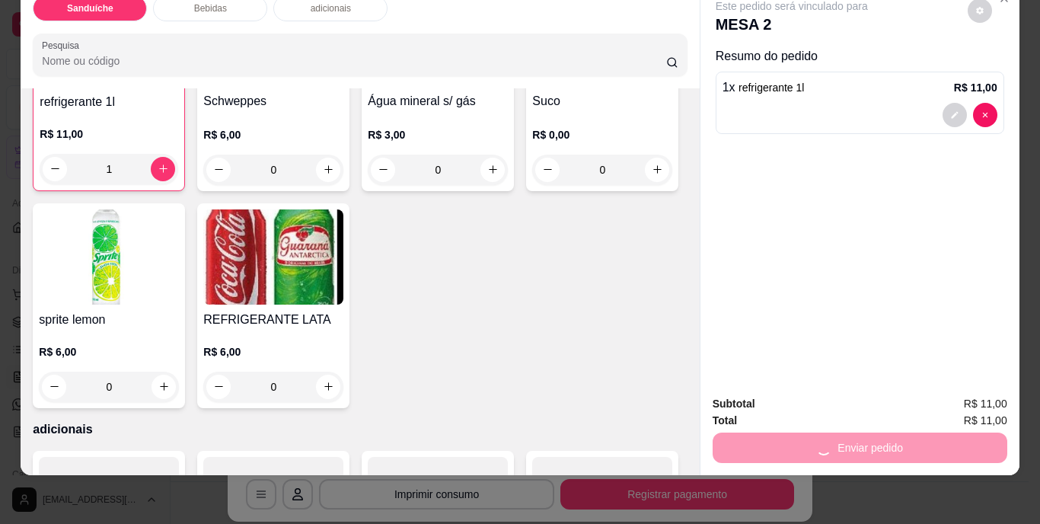
click at [844, 412] on div "Total R$ 11,00" at bounding box center [859, 420] width 295 height 17
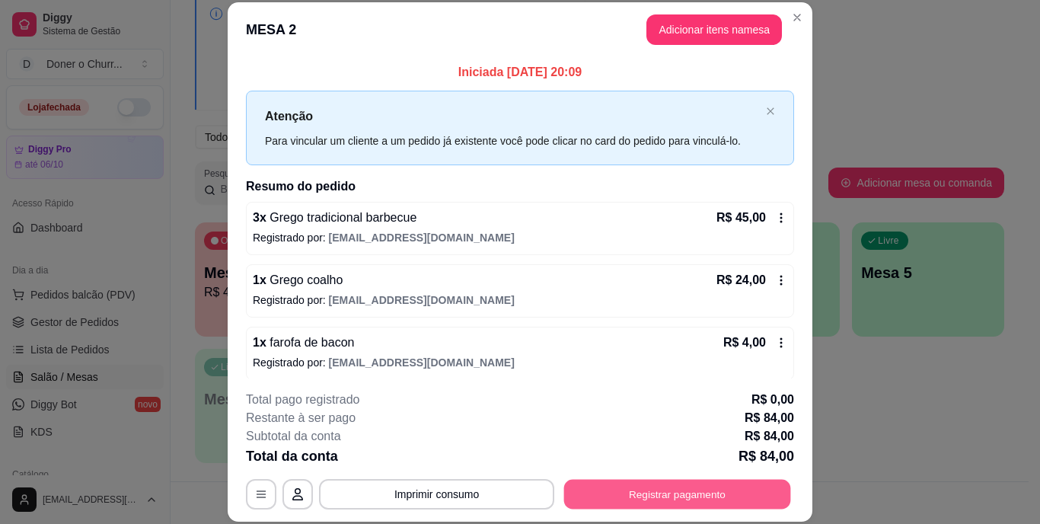
click at [664, 490] on button "Registrar pagamento" at bounding box center [677, 494] width 227 height 30
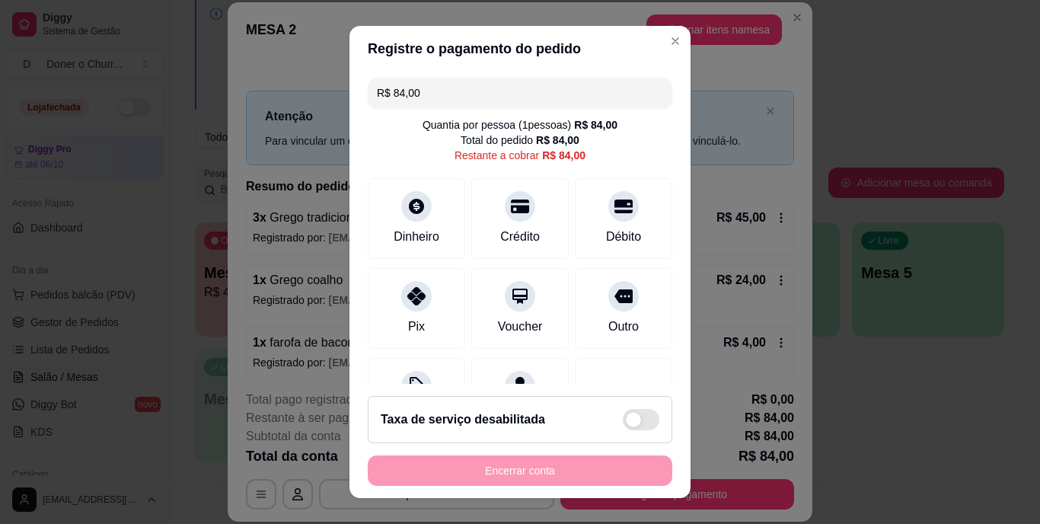
click at [541, 87] on input "R$ 84,00" at bounding box center [520, 93] width 286 height 30
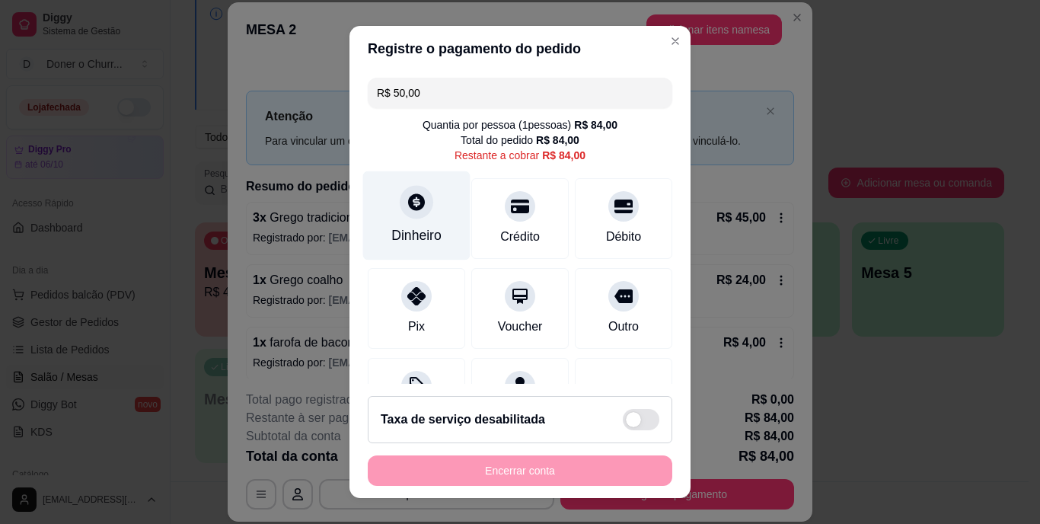
click at [412, 197] on icon at bounding box center [416, 202] width 17 height 17
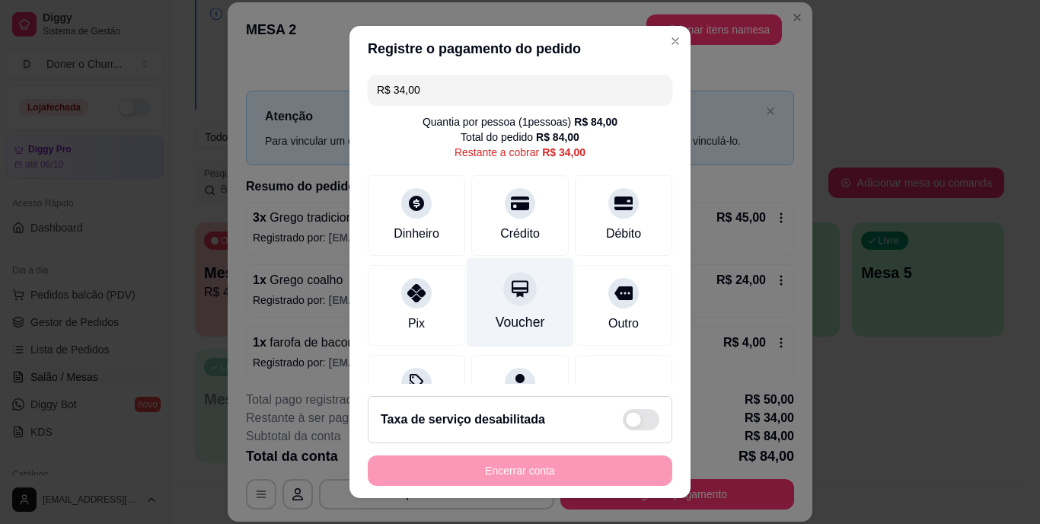
scroll to position [0, 0]
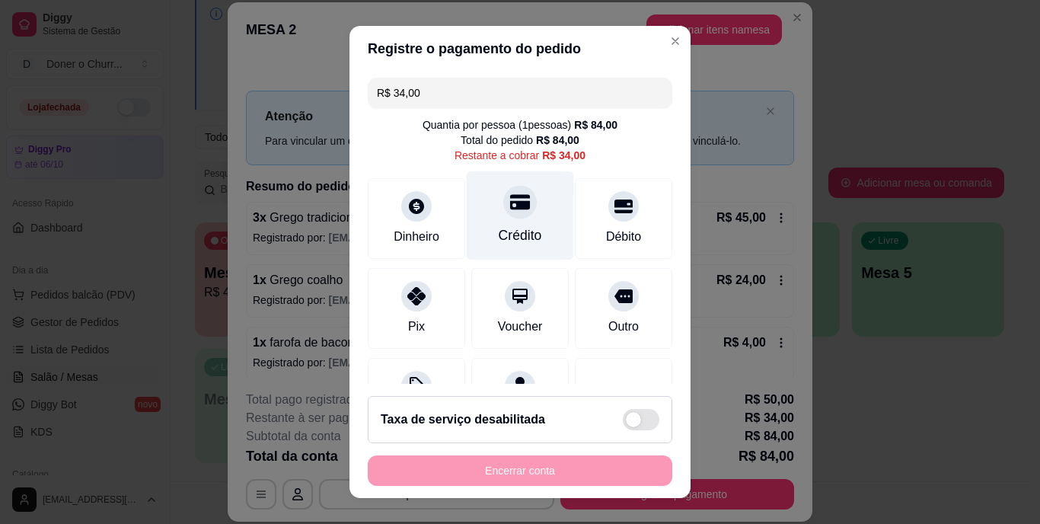
click at [510, 215] on div at bounding box center [519, 202] width 33 height 33
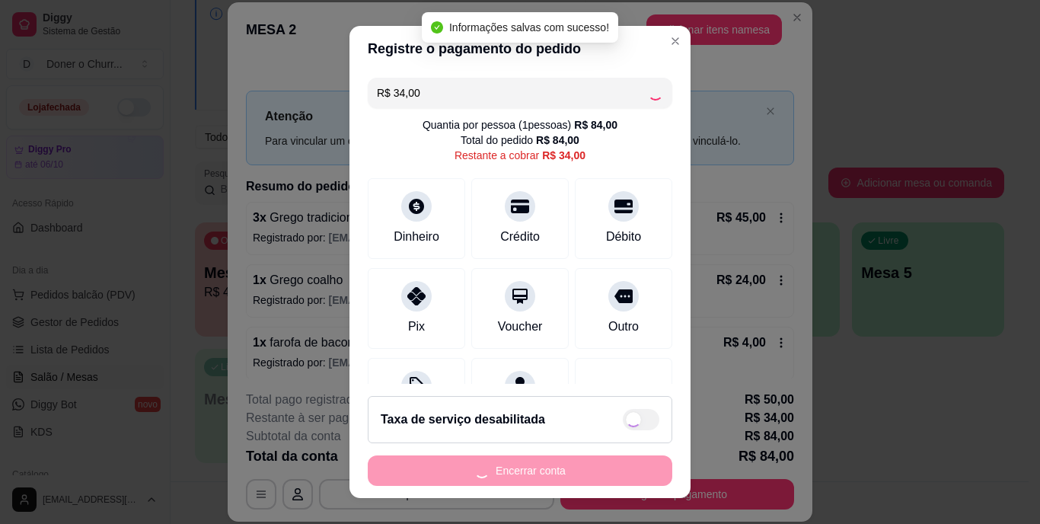
type input "R$ 0,00"
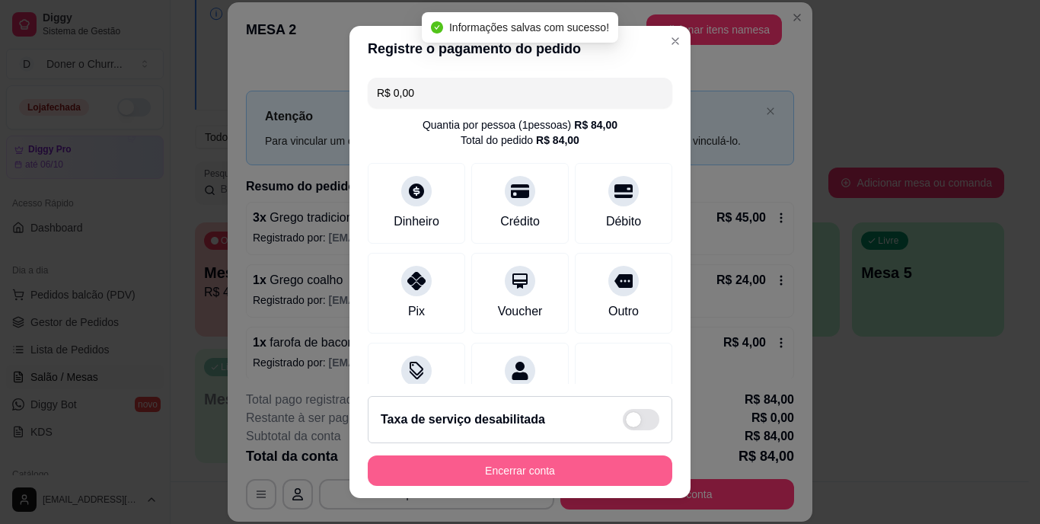
click at [524, 470] on button "Encerrar conta" at bounding box center [520, 470] width 304 height 30
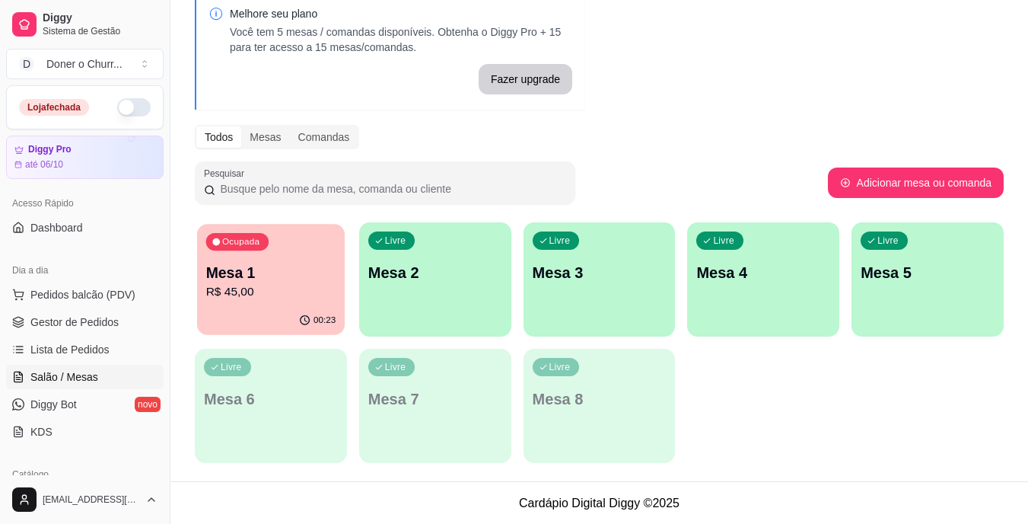
click at [291, 266] on p "Mesa 1" at bounding box center [271, 273] width 130 height 21
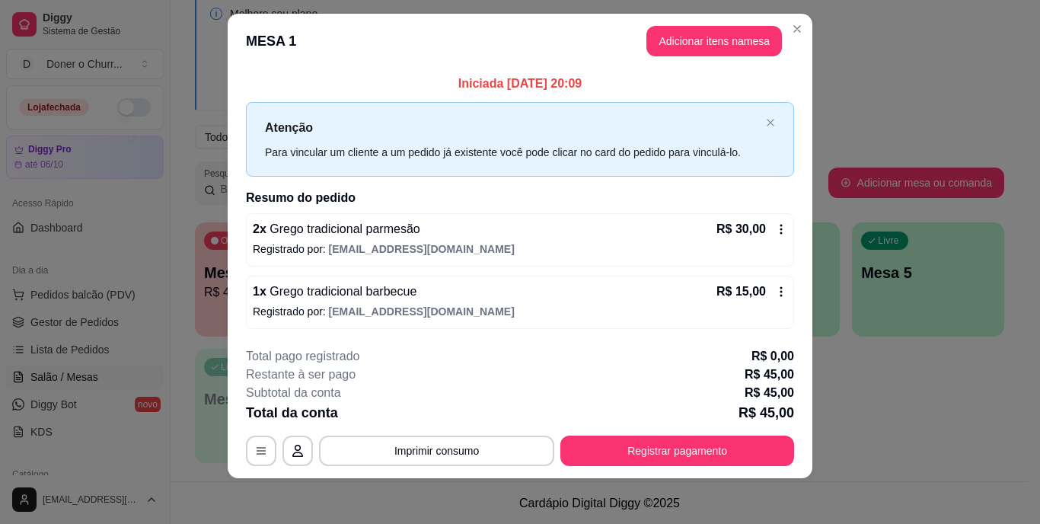
scroll to position [19, 0]
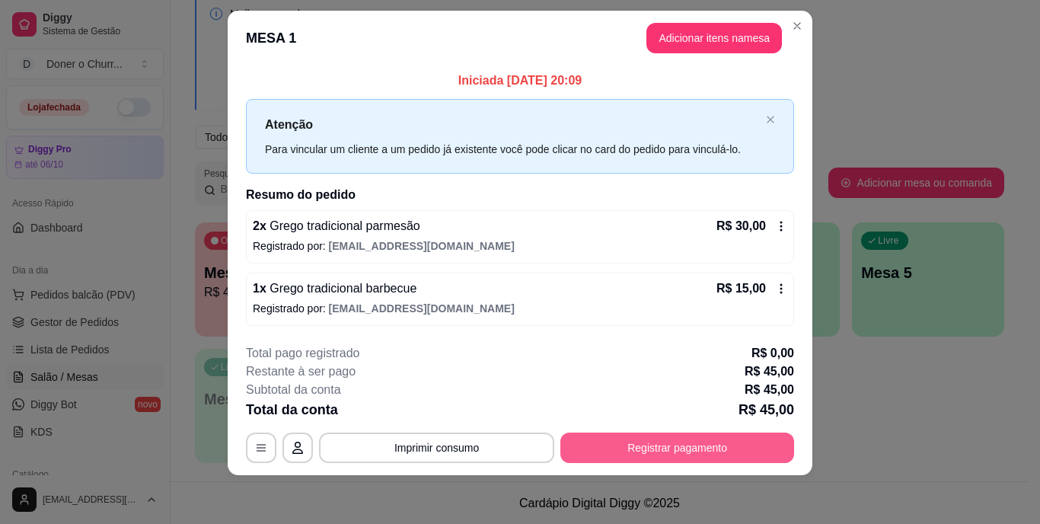
click at [636, 445] on button "Registrar pagamento" at bounding box center [677, 447] width 234 height 30
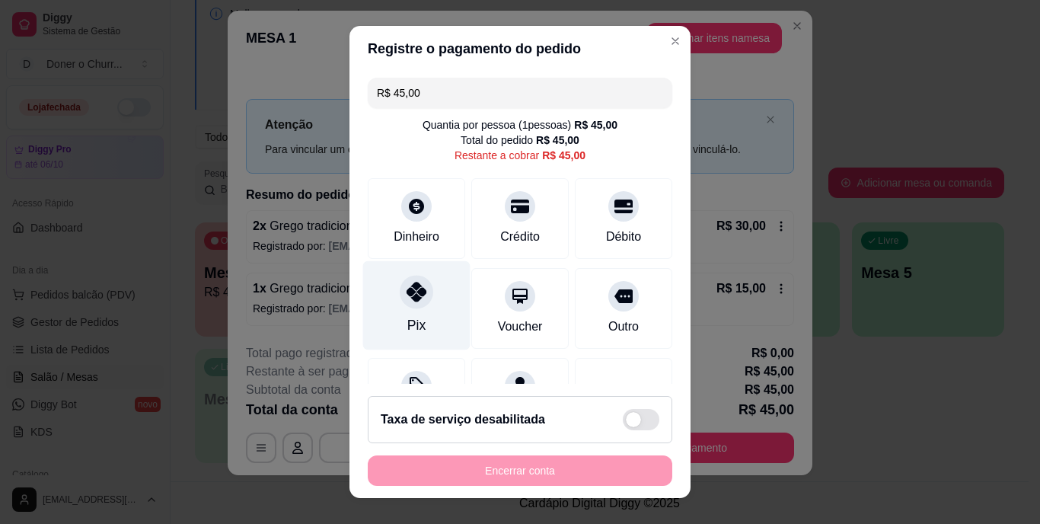
click at [401, 304] on div at bounding box center [416, 292] width 33 height 33
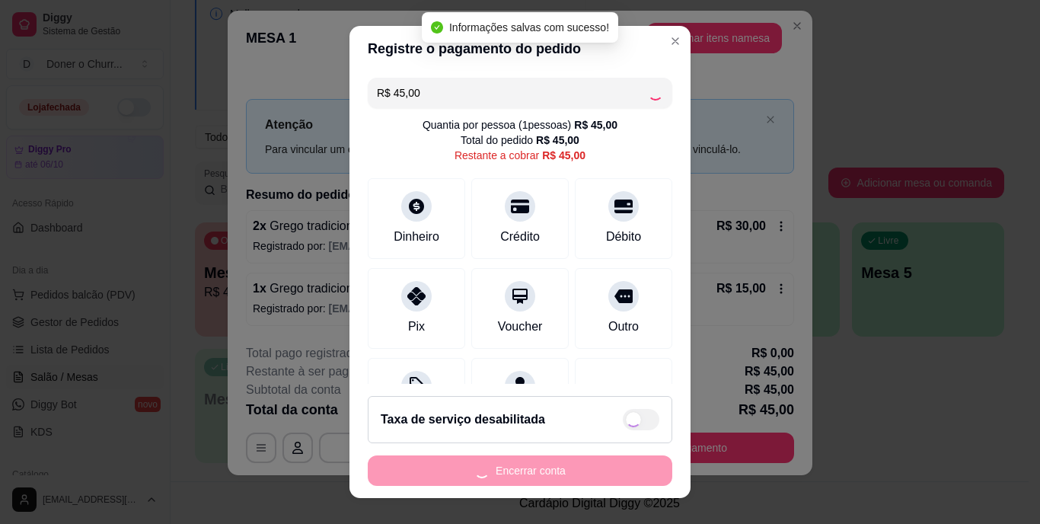
type input "R$ 0,00"
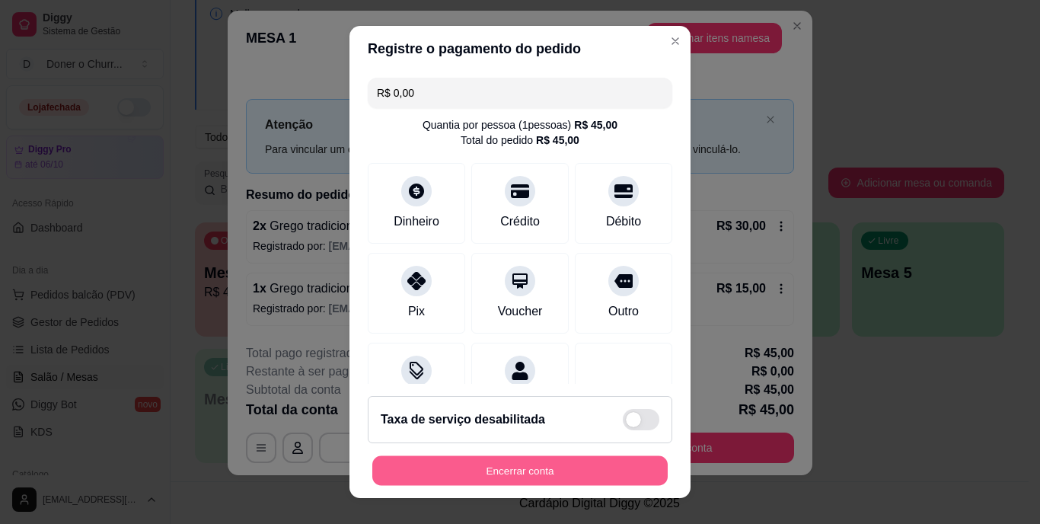
click at [518, 467] on button "Encerrar conta" at bounding box center [519, 470] width 295 height 30
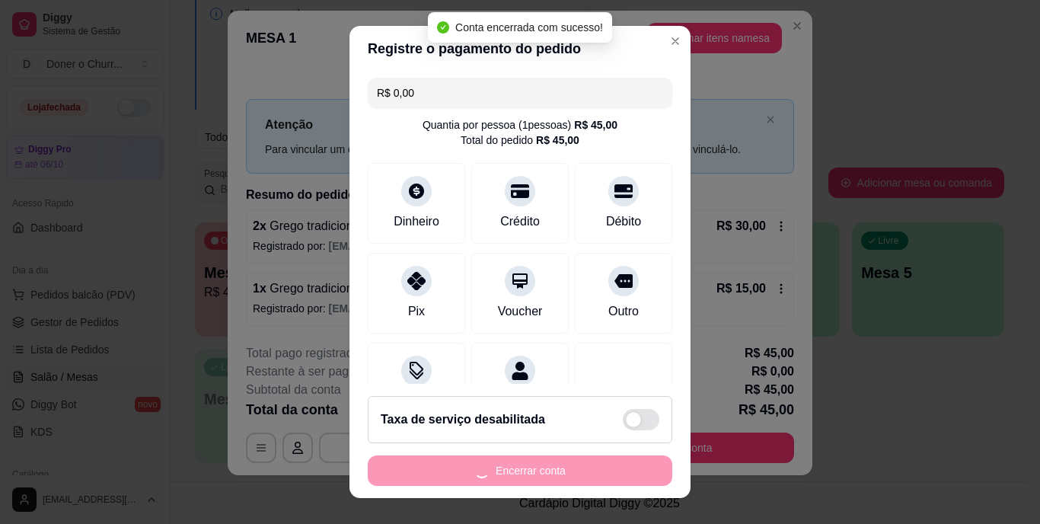
scroll to position [0, 0]
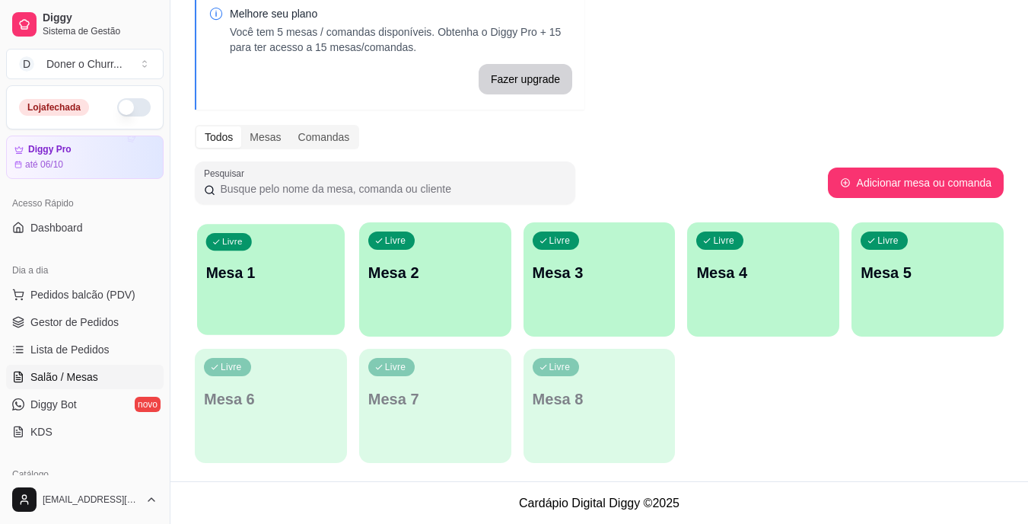
click at [295, 301] on div "Livre Mesa 1" at bounding box center [271, 270] width 148 height 93
click at [118, 112] on button "button" at bounding box center [133, 107] width 33 height 18
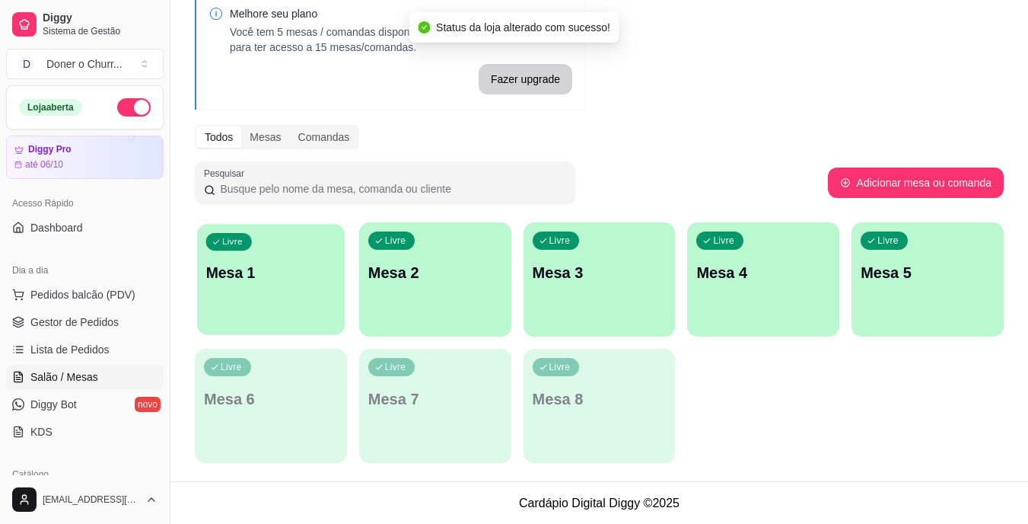
click at [310, 309] on div "Livre Mesa 1" at bounding box center [271, 270] width 148 height 93
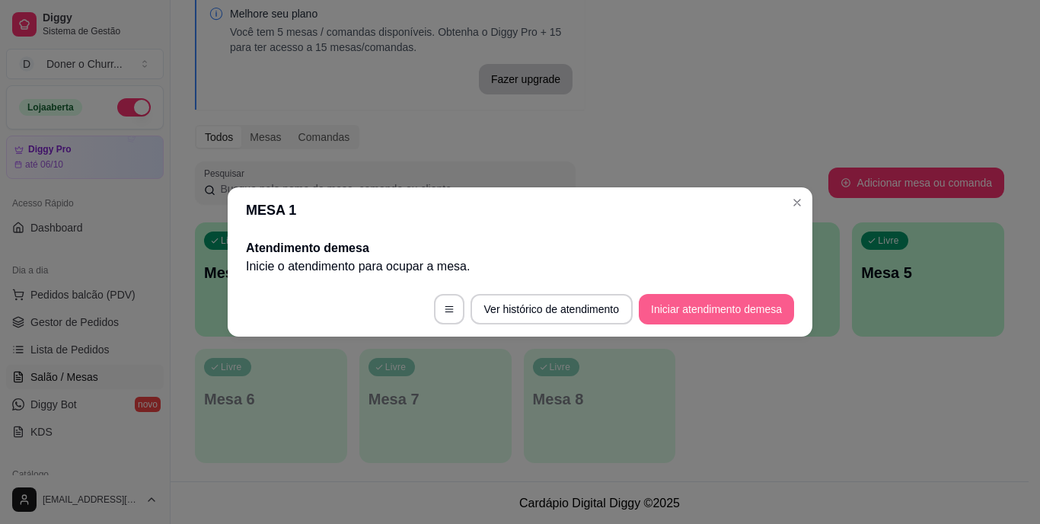
click at [717, 308] on button "Iniciar atendimento de mesa" at bounding box center [716, 309] width 155 height 30
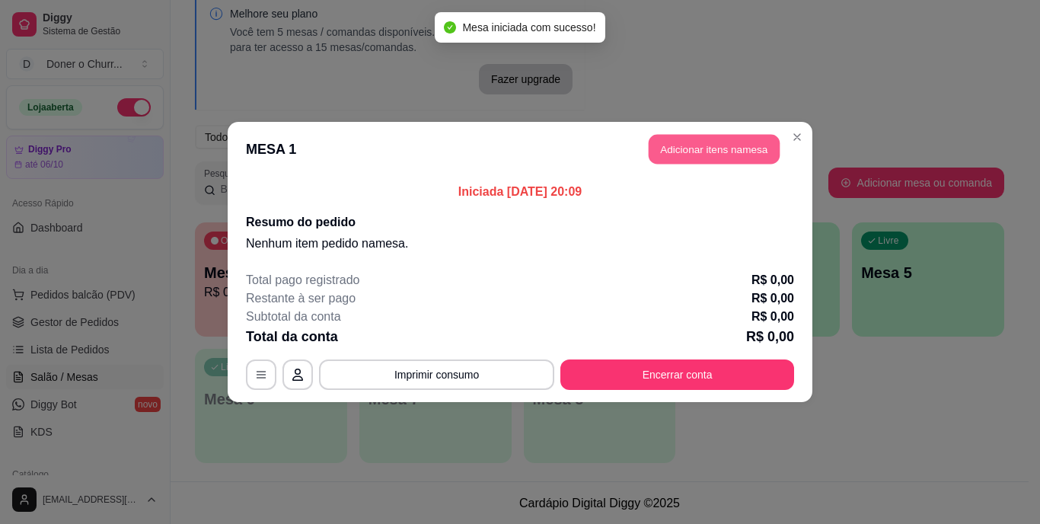
click at [718, 152] on button "Adicionar itens na mesa" at bounding box center [713, 150] width 131 height 30
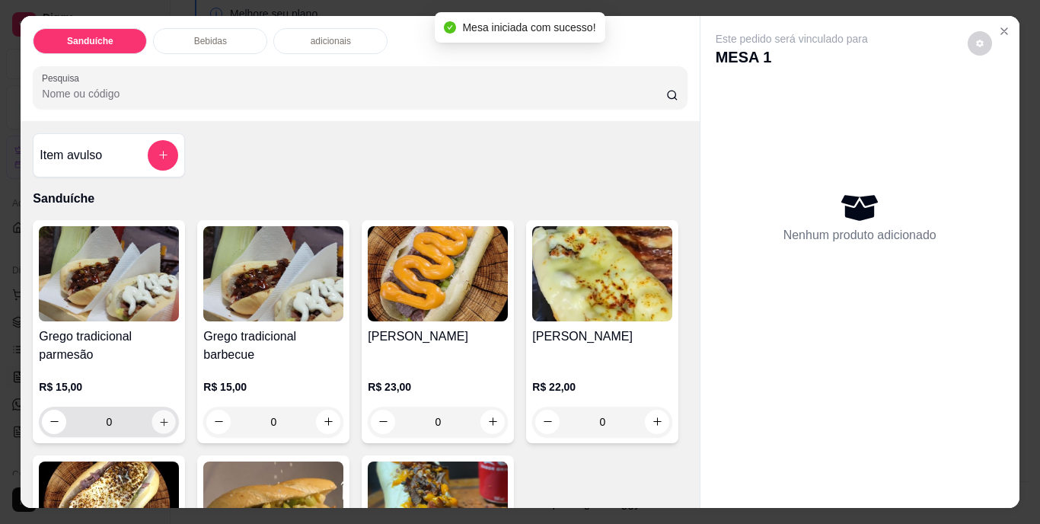
click at [165, 412] on button "increase-product-quantity" at bounding box center [164, 421] width 24 height 24
type input "1"
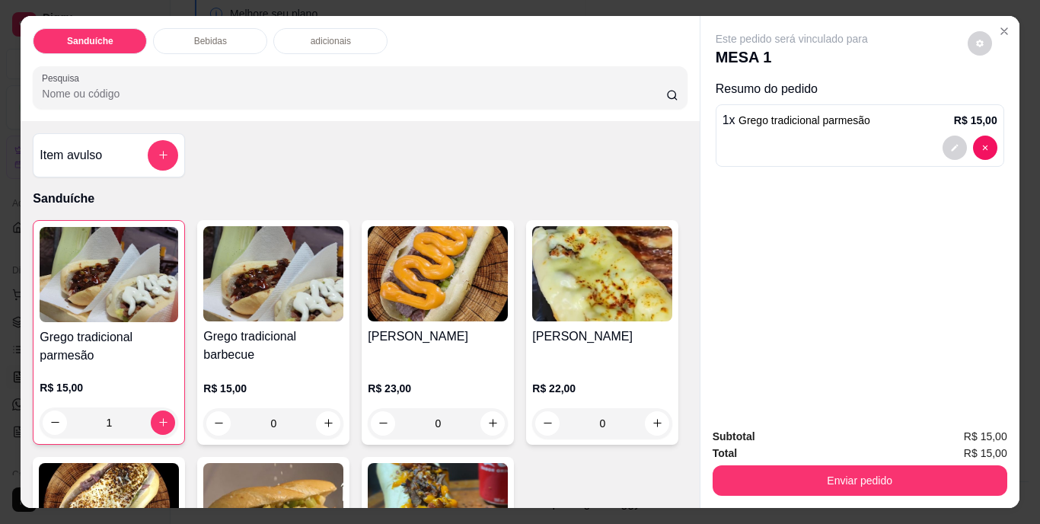
click at [895, 469] on button "Enviar pedido" at bounding box center [859, 480] width 295 height 30
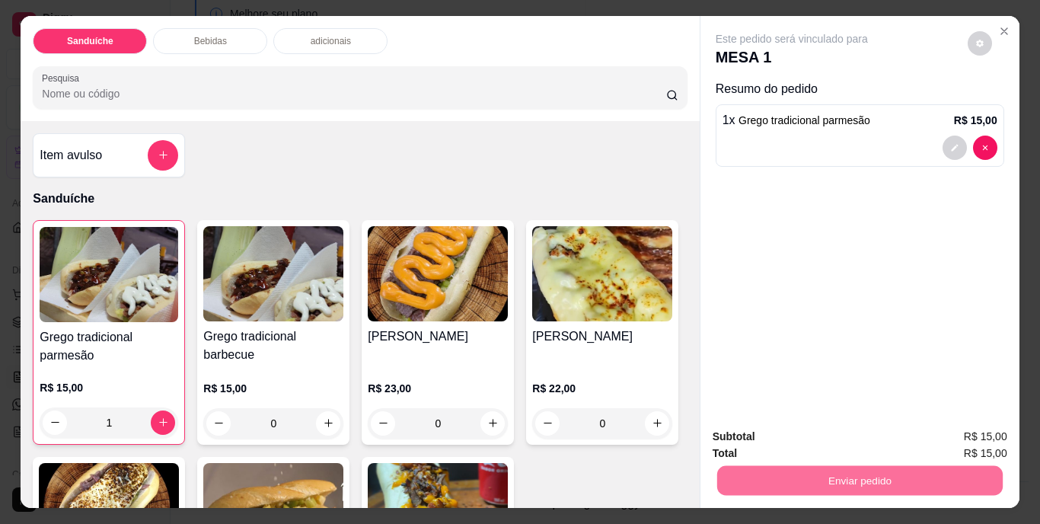
click at [794, 438] on button "Não registrar e enviar pedido" at bounding box center [809, 437] width 154 height 28
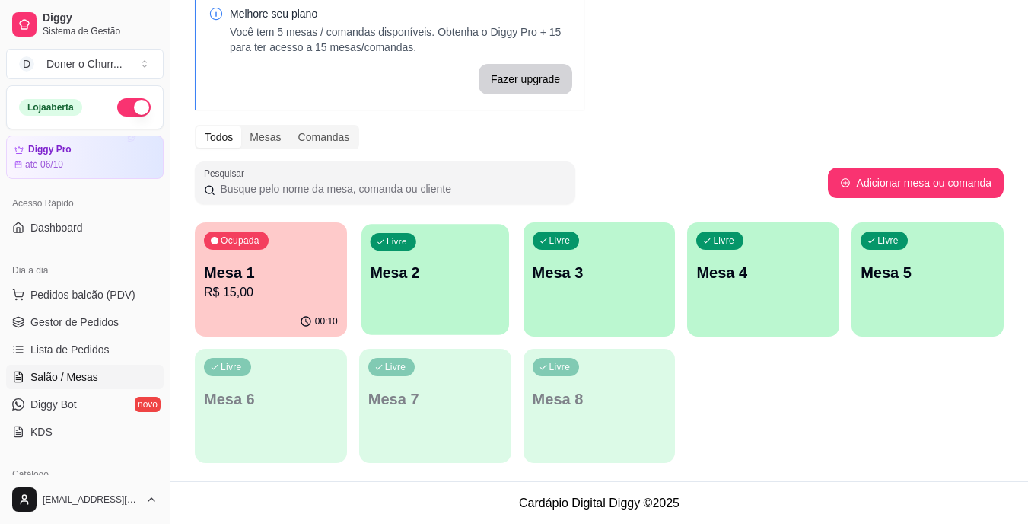
click at [437, 282] on p "Mesa 2" at bounding box center [435, 273] width 130 height 21
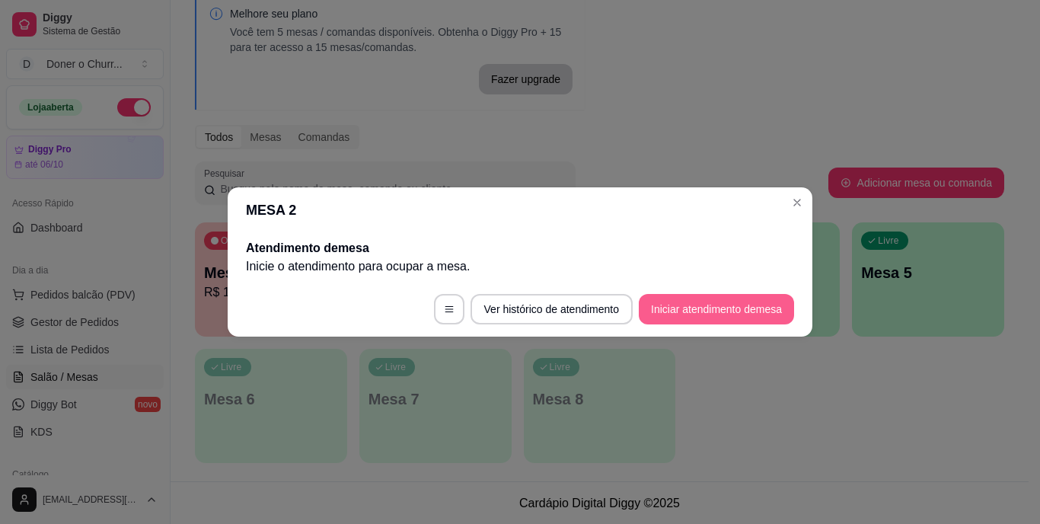
click at [699, 304] on button "Iniciar atendimento de mesa" at bounding box center [716, 309] width 155 height 30
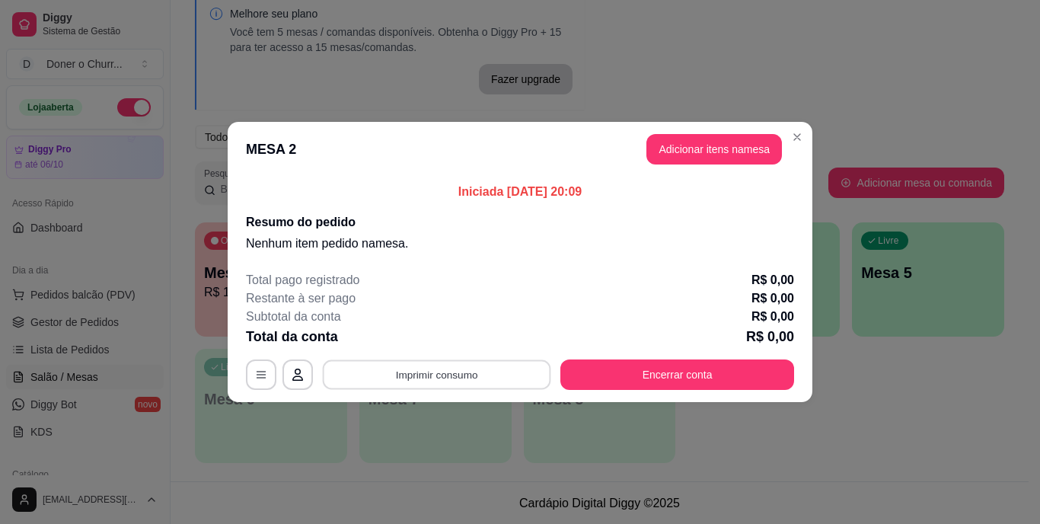
click at [409, 373] on button "Imprimir consumo" at bounding box center [437, 375] width 228 height 30
click at [430, 336] on button "IMPRESSORA" at bounding box center [441, 339] width 107 height 24
click at [718, 148] on button "Adicionar itens na mesa" at bounding box center [713, 149] width 135 height 30
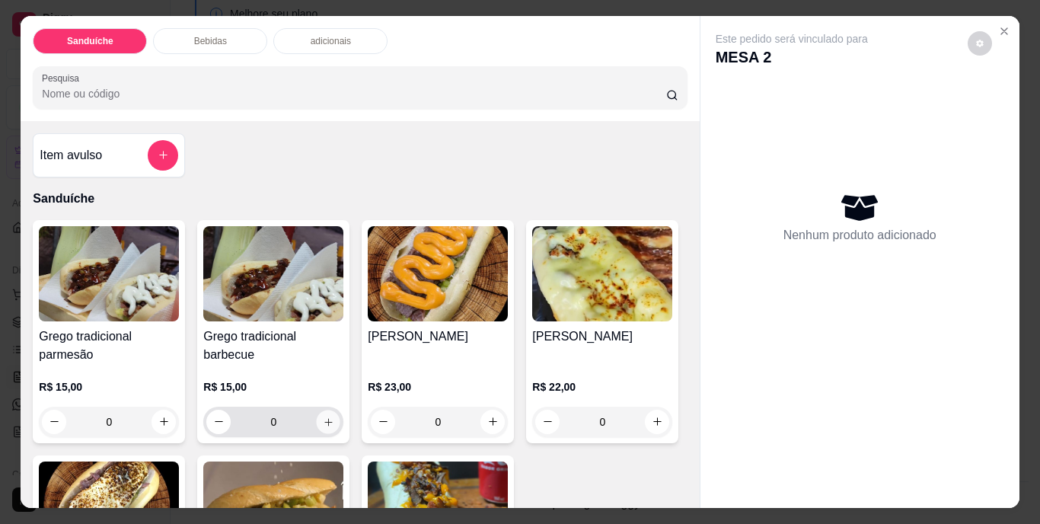
click at [333, 424] on div "0" at bounding box center [273, 421] width 134 height 30
type input "1"
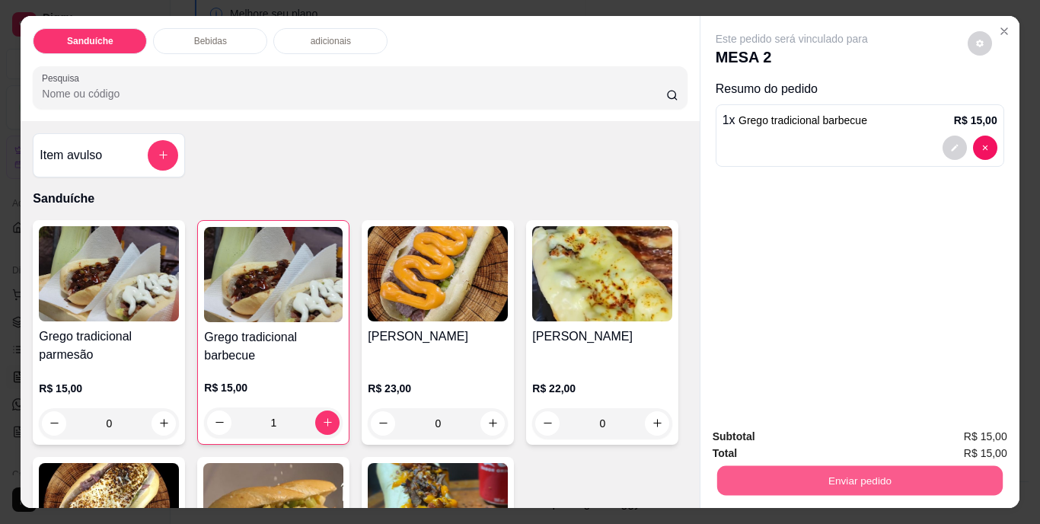
click at [817, 478] on button "Enviar pedido" at bounding box center [858, 481] width 285 height 30
click at [798, 433] on button "Não registrar e enviar pedido" at bounding box center [809, 437] width 154 height 28
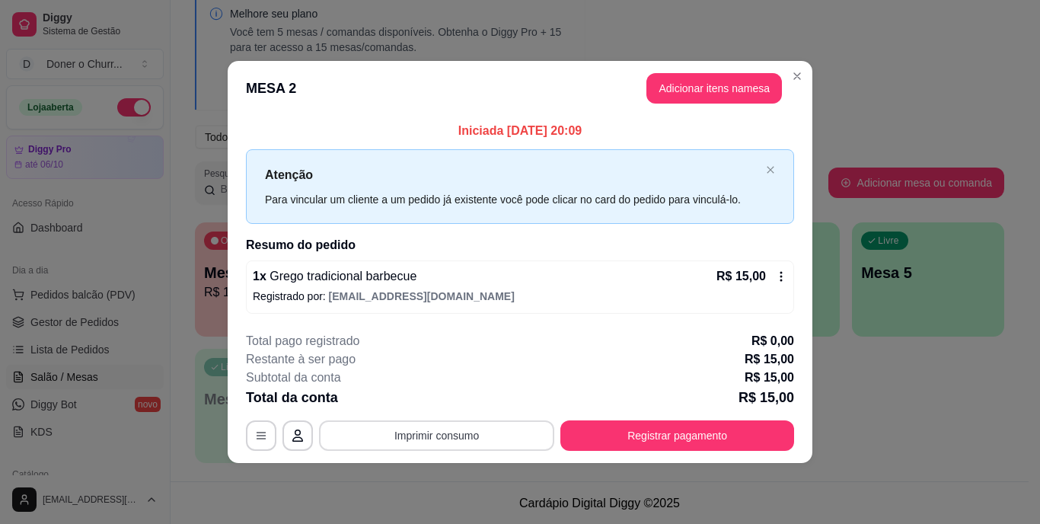
click at [436, 429] on button "Imprimir consumo" at bounding box center [436, 435] width 235 height 30
click at [434, 400] on button "IMPRESSORA" at bounding box center [441, 400] width 107 height 24
click at [664, 417] on div "**********" at bounding box center [520, 391] width 548 height 119
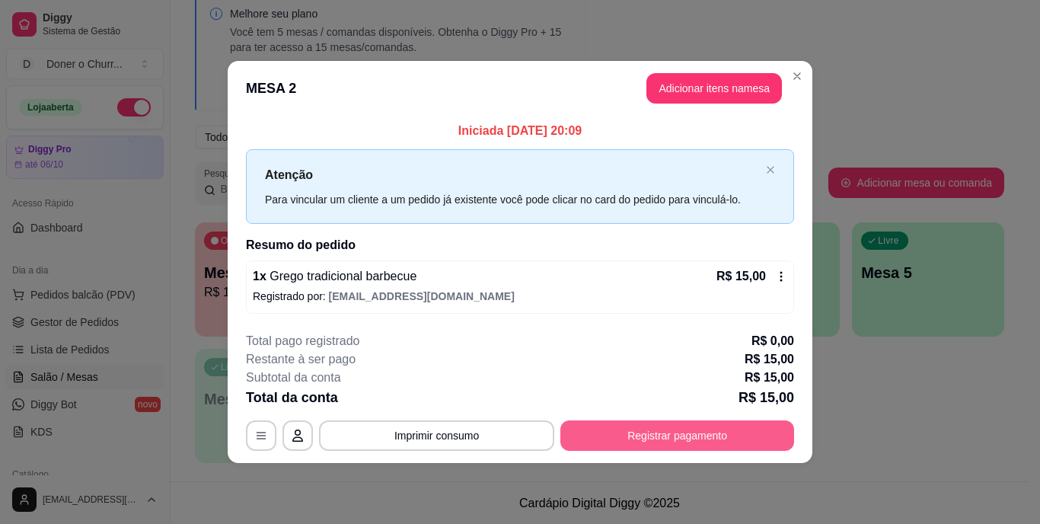
click at [661, 437] on button "Registrar pagamento" at bounding box center [677, 435] width 234 height 30
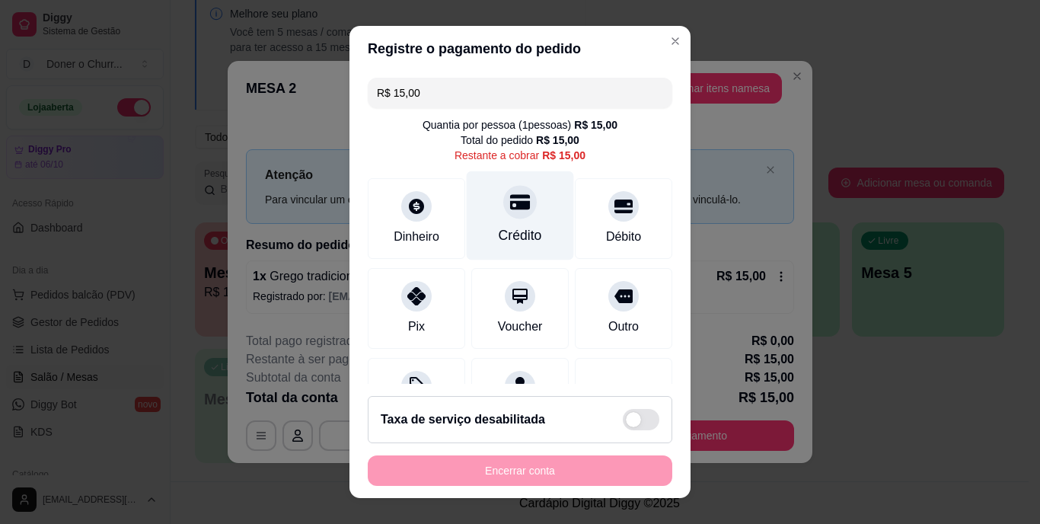
click at [511, 221] on div "Crédito" at bounding box center [520, 215] width 107 height 89
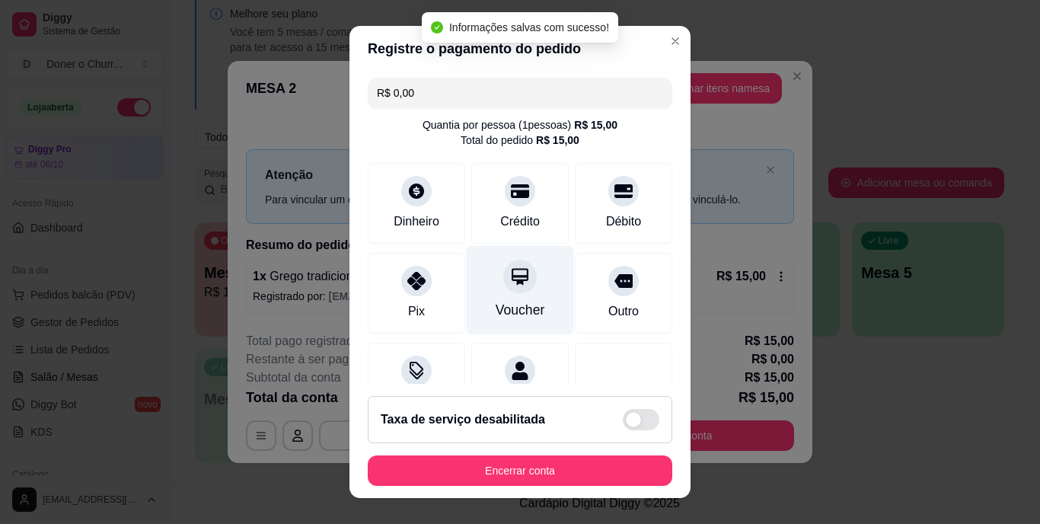
type input "R$ 0,00"
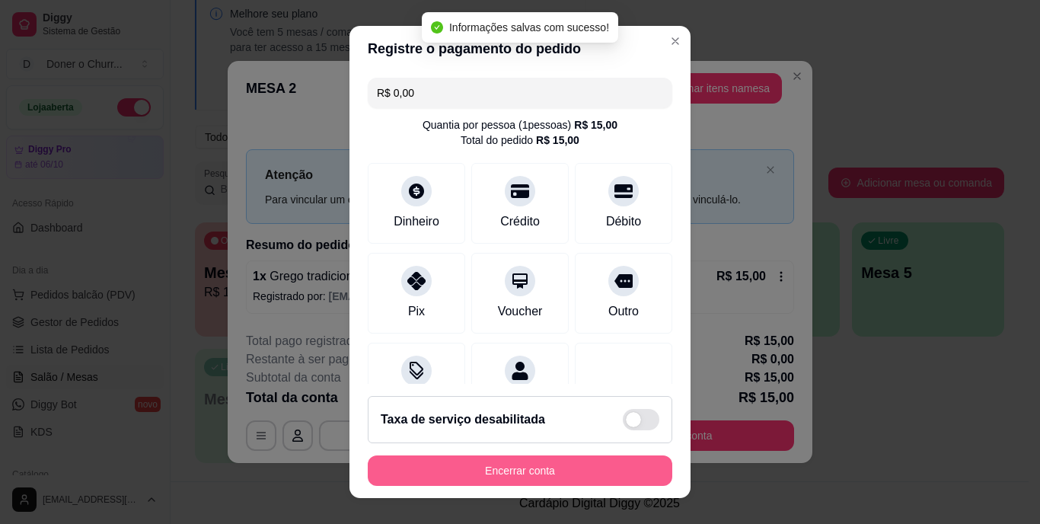
click at [550, 462] on button "Encerrar conta" at bounding box center [520, 470] width 304 height 30
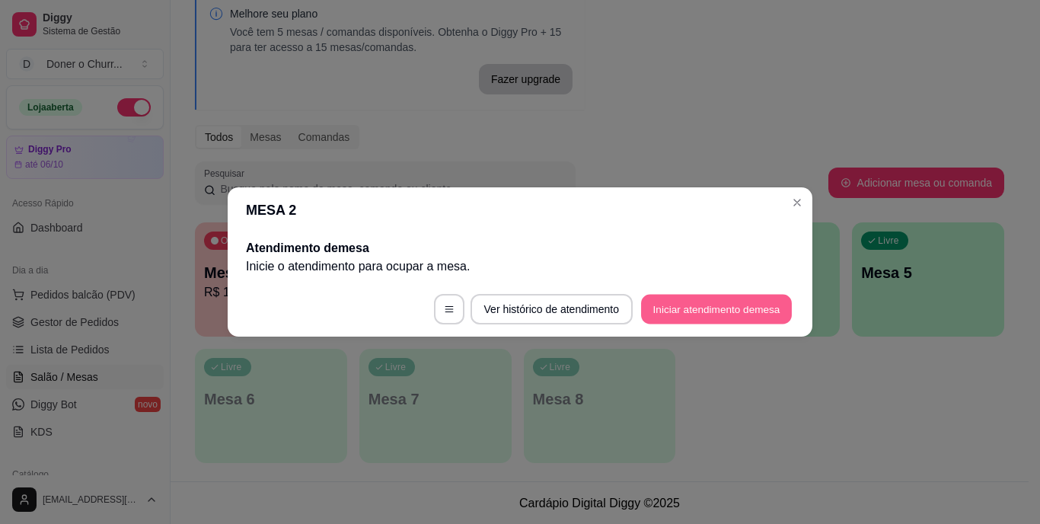
click at [713, 305] on button "Iniciar atendimento de mesa" at bounding box center [716, 310] width 151 height 30
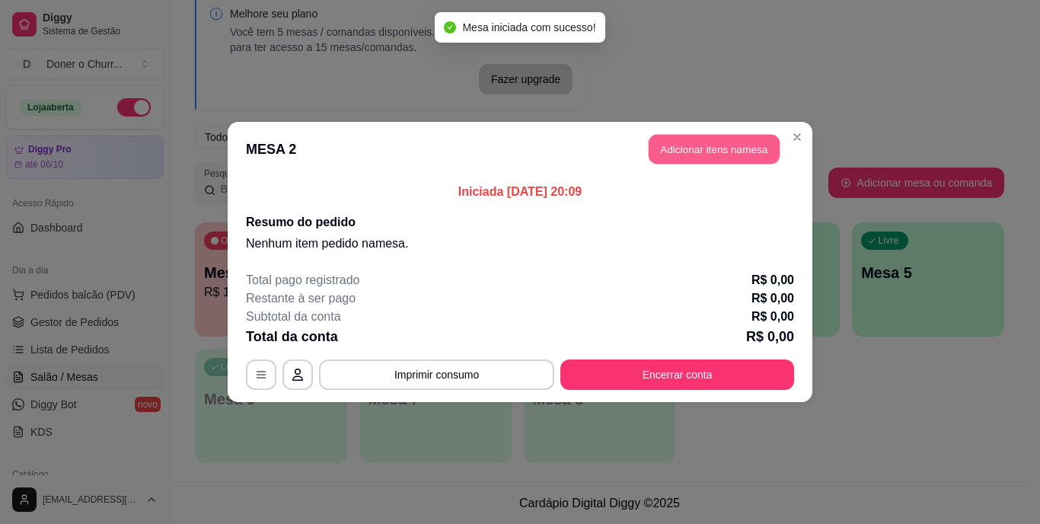
click at [695, 155] on button "Adicionar itens na mesa" at bounding box center [713, 150] width 131 height 30
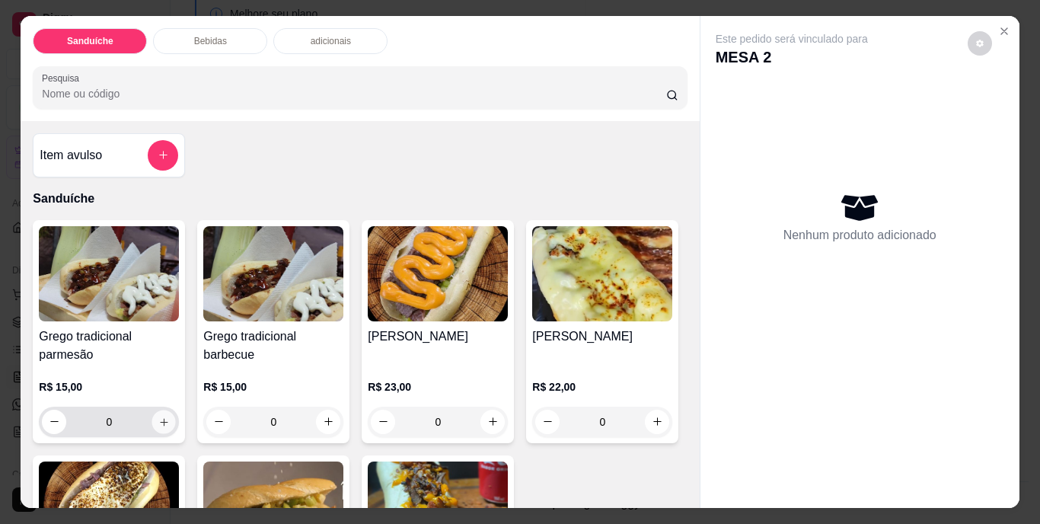
click at [158, 416] on icon "increase-product-quantity" at bounding box center [163, 421] width 11 height 11
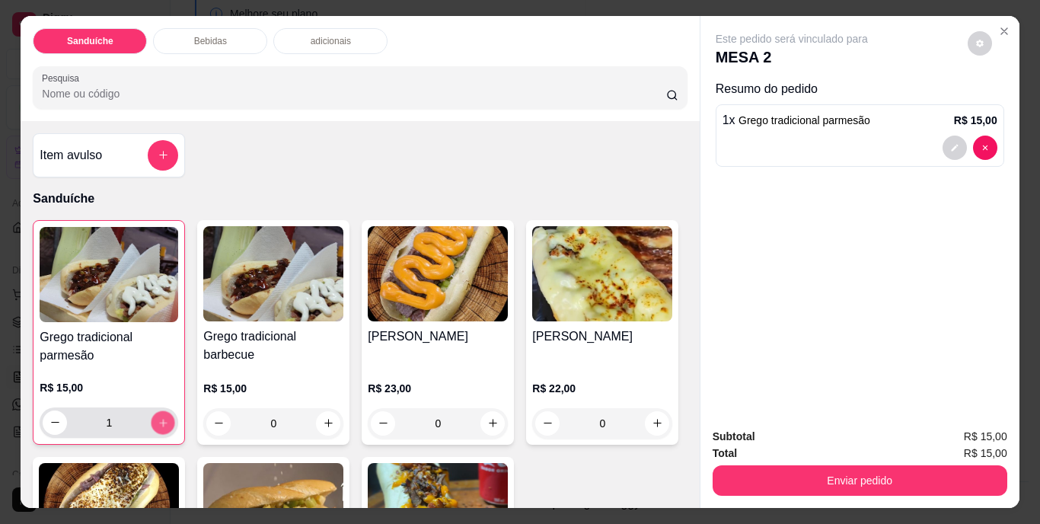
click at [159, 419] on icon "increase-product-quantity" at bounding box center [163, 423] width 8 height 8
type input "2"
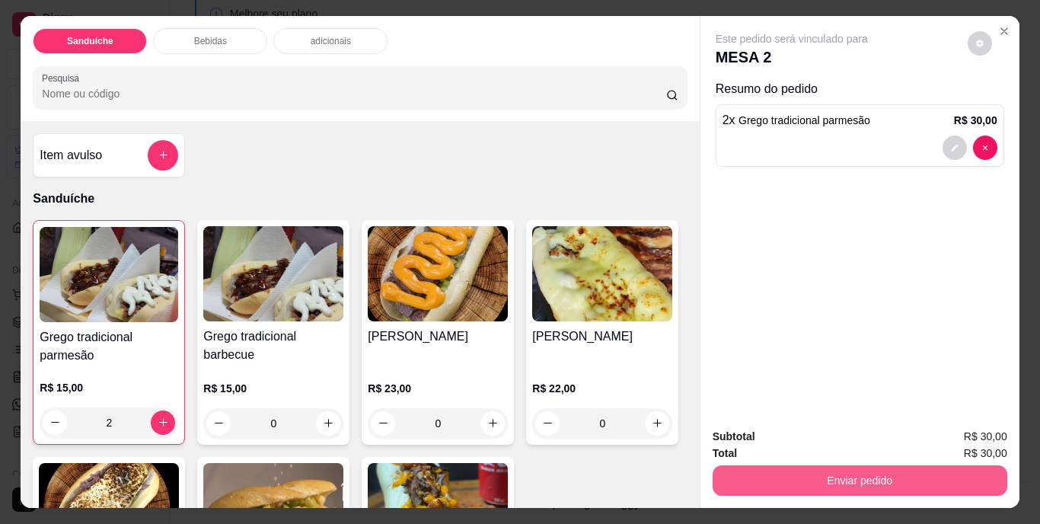
click at [863, 476] on button "Enviar pedido" at bounding box center [859, 480] width 295 height 30
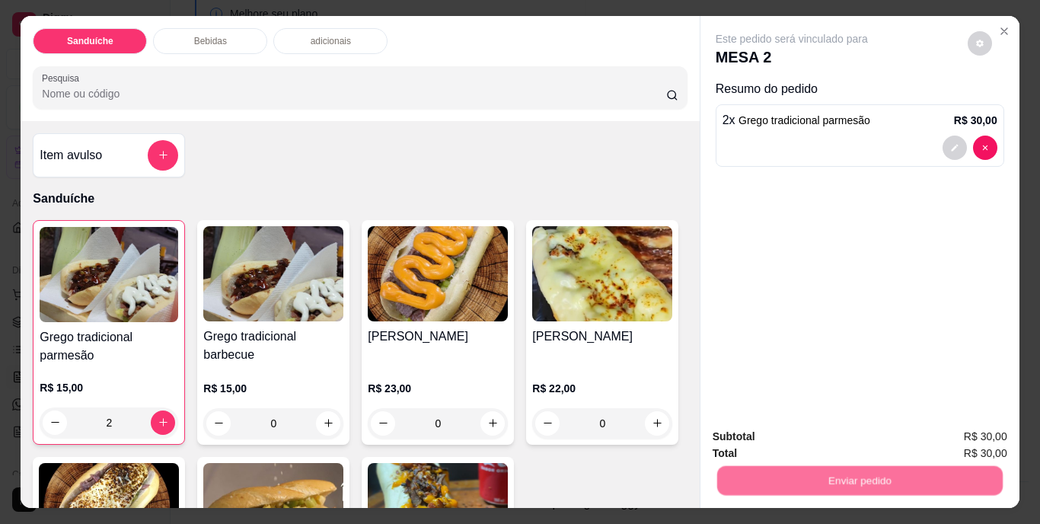
click at [832, 441] on button "Não registrar e enviar pedido" at bounding box center [809, 437] width 158 height 29
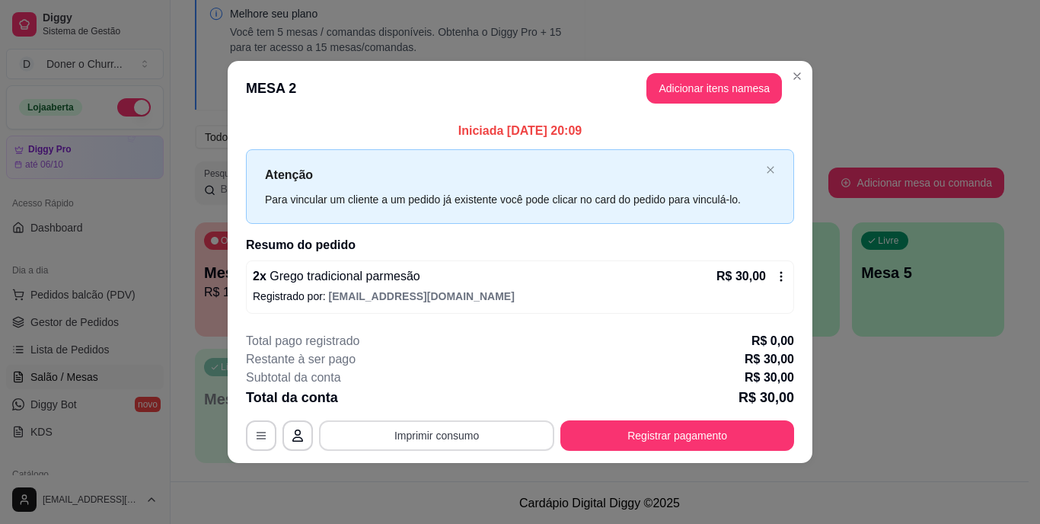
click at [422, 432] on button "Imprimir consumo" at bounding box center [436, 435] width 235 height 30
click at [444, 395] on button "IMPRESSORA" at bounding box center [441, 400] width 110 height 24
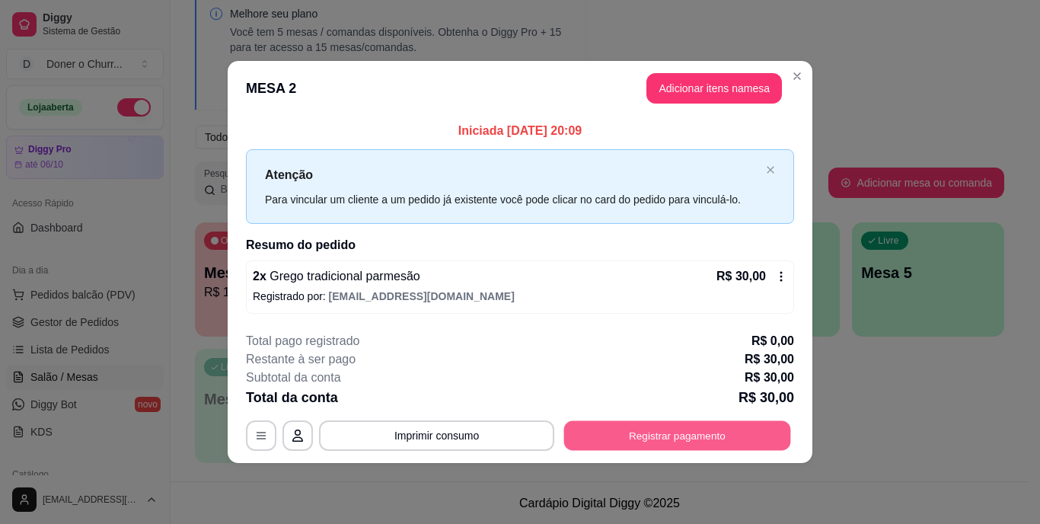
click at [649, 430] on button "Registrar pagamento" at bounding box center [677, 435] width 227 height 30
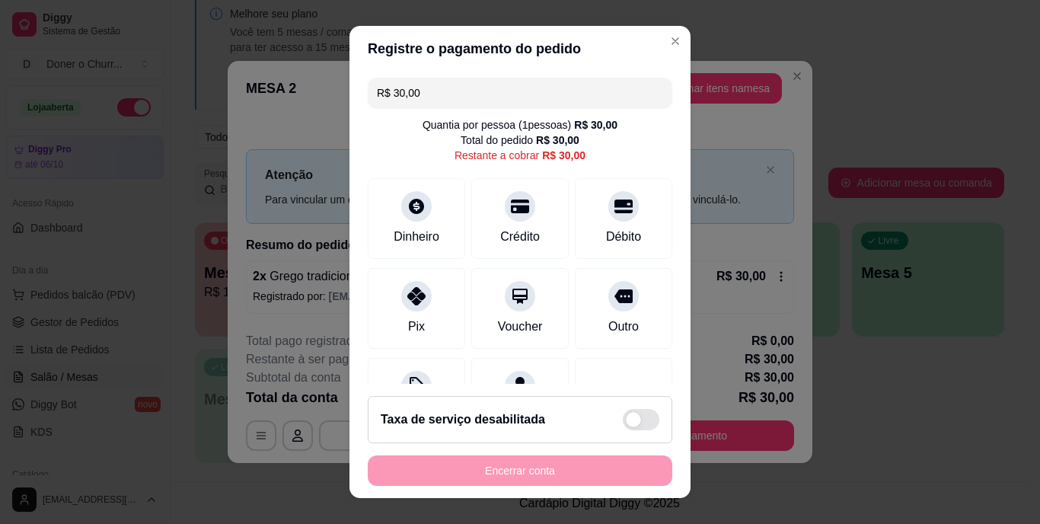
click at [492, 100] on input "R$ 30,00" at bounding box center [520, 93] width 286 height 30
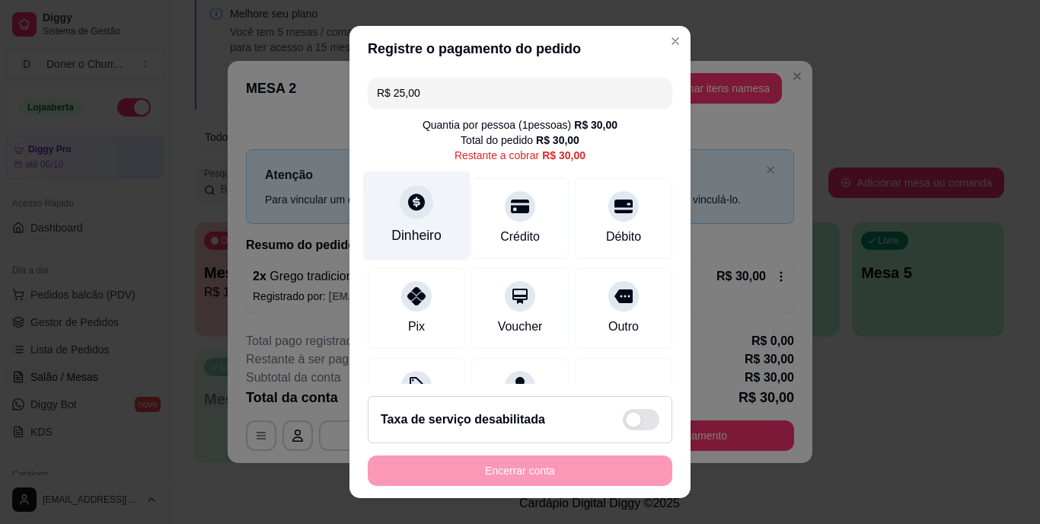
click at [403, 218] on div "Dinheiro" at bounding box center [416, 215] width 107 height 89
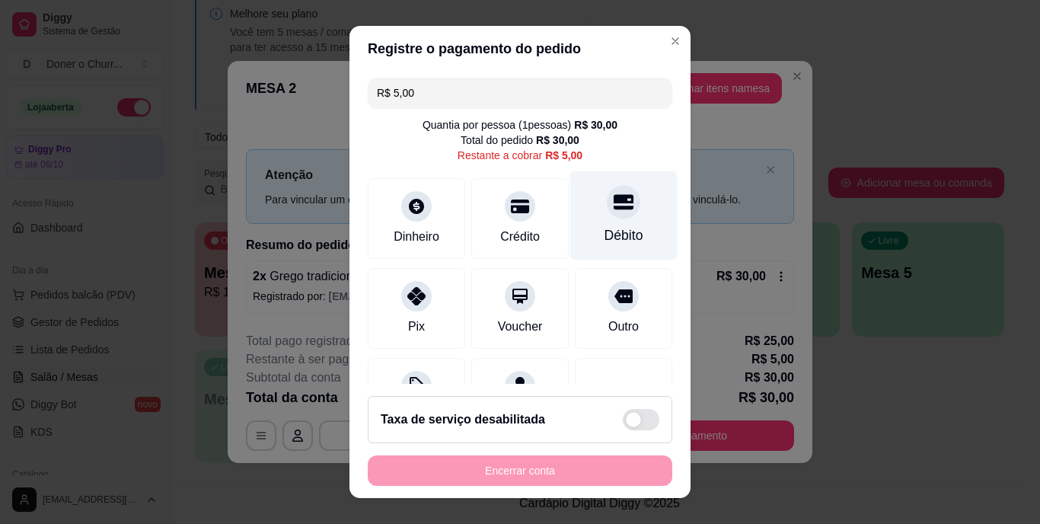
click at [605, 224] on div "Débito" at bounding box center [623, 215] width 107 height 89
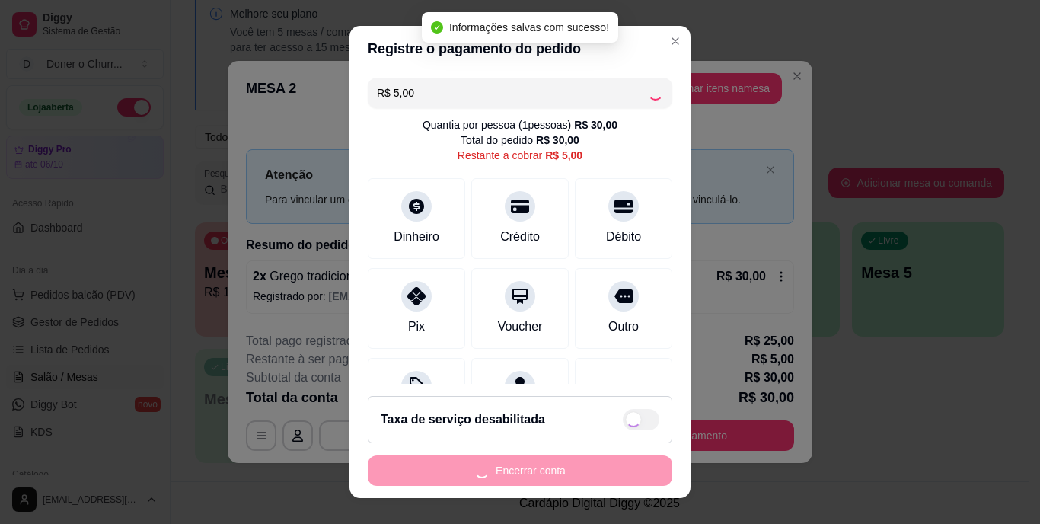
type input "R$ 0,00"
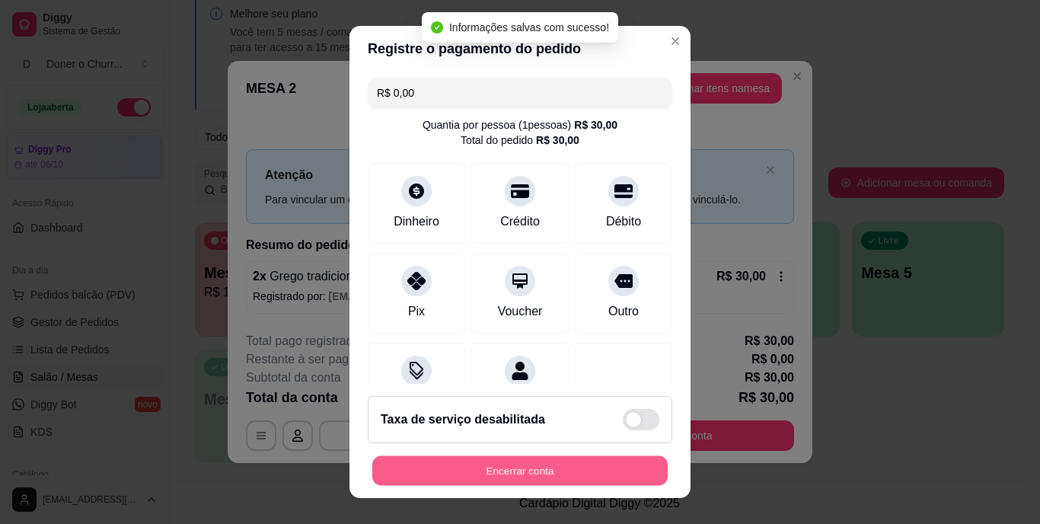
click at [522, 472] on button "Encerrar conta" at bounding box center [519, 470] width 295 height 30
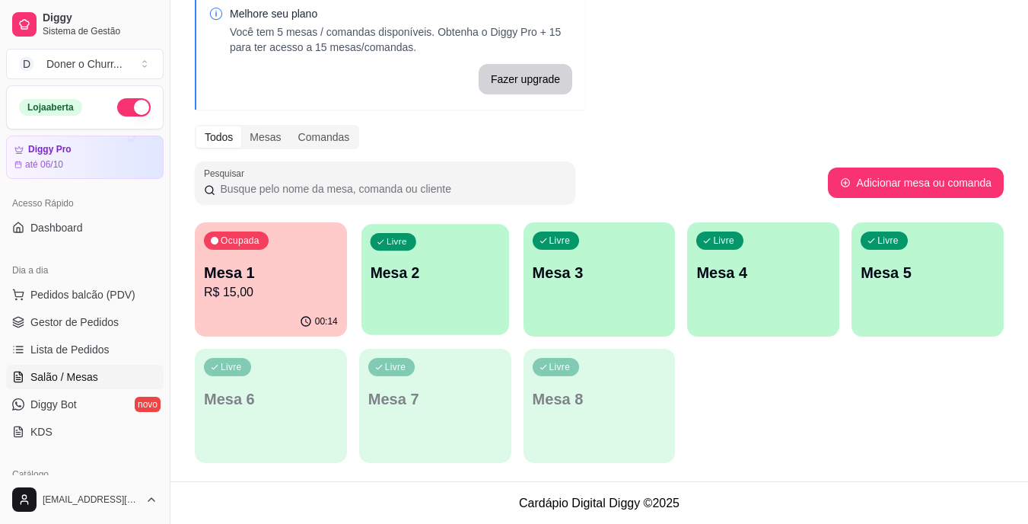
click at [447, 276] on p "Mesa 2" at bounding box center [435, 273] width 130 height 21
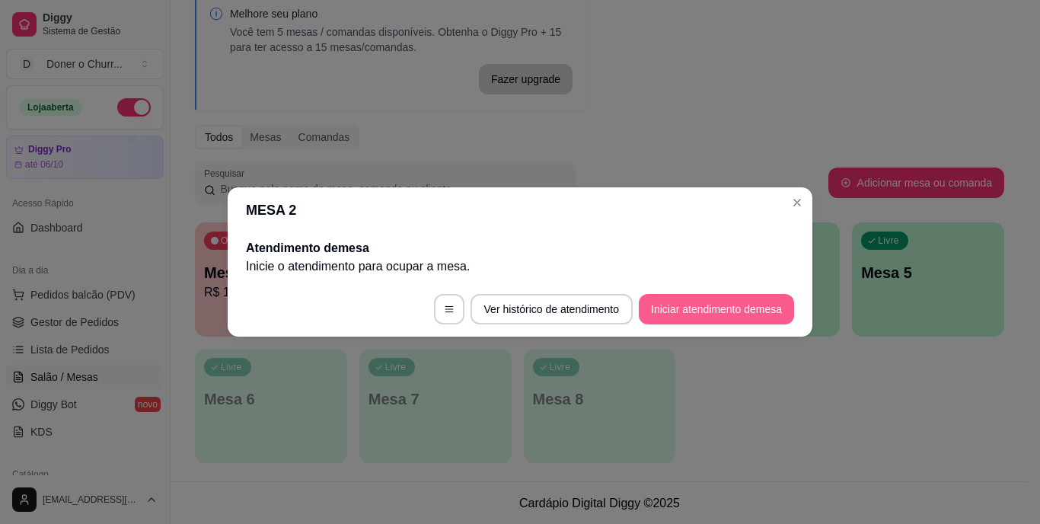
click at [742, 302] on button "Iniciar atendimento de mesa" at bounding box center [716, 309] width 155 height 30
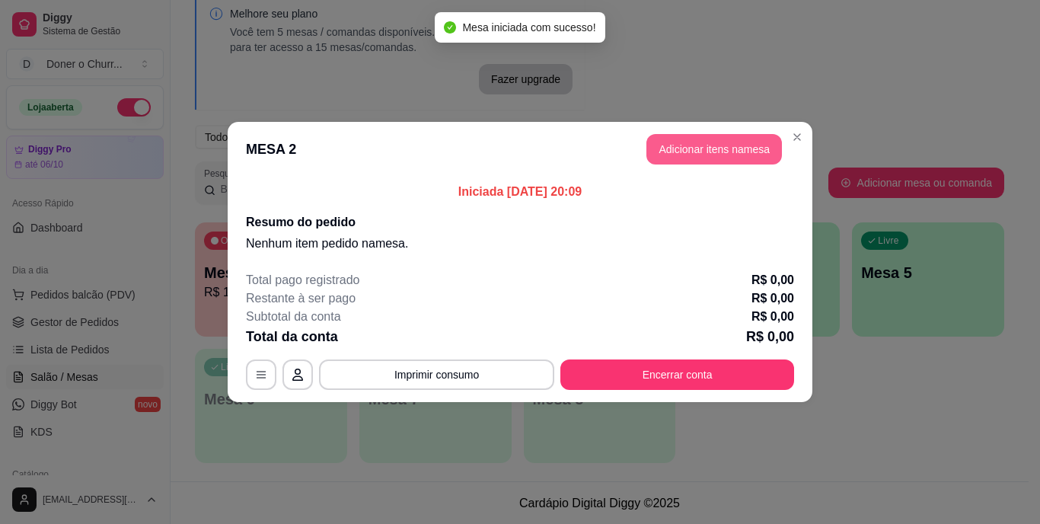
click at [706, 151] on button "Adicionar itens na mesa" at bounding box center [713, 149] width 135 height 30
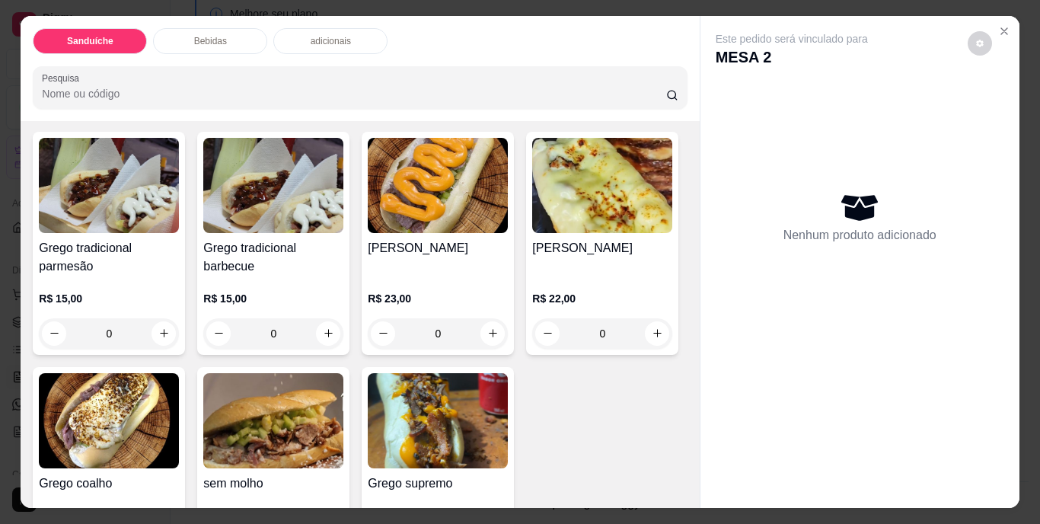
scroll to position [152, 0]
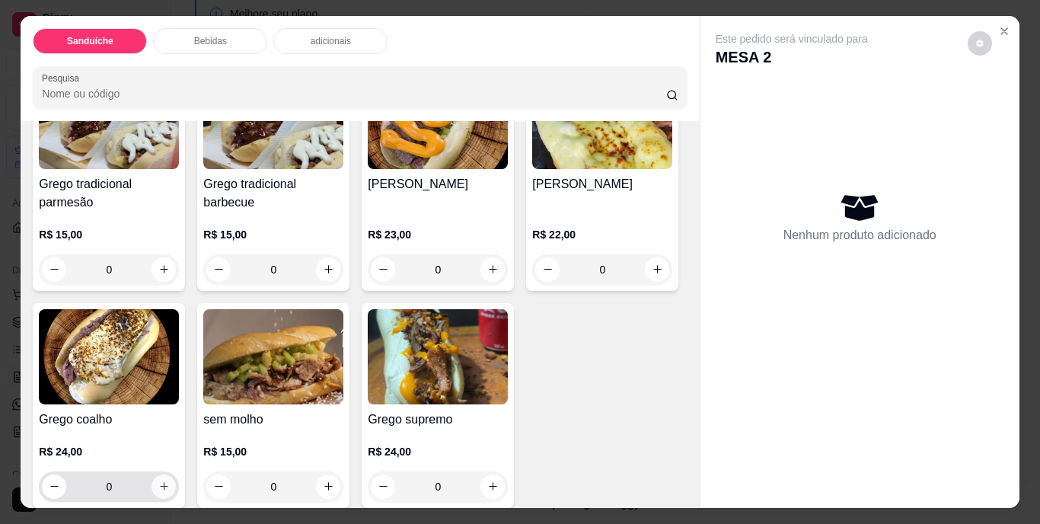
click at [176, 487] on button "increase-product-quantity" at bounding box center [163, 486] width 24 height 24
type input "1"
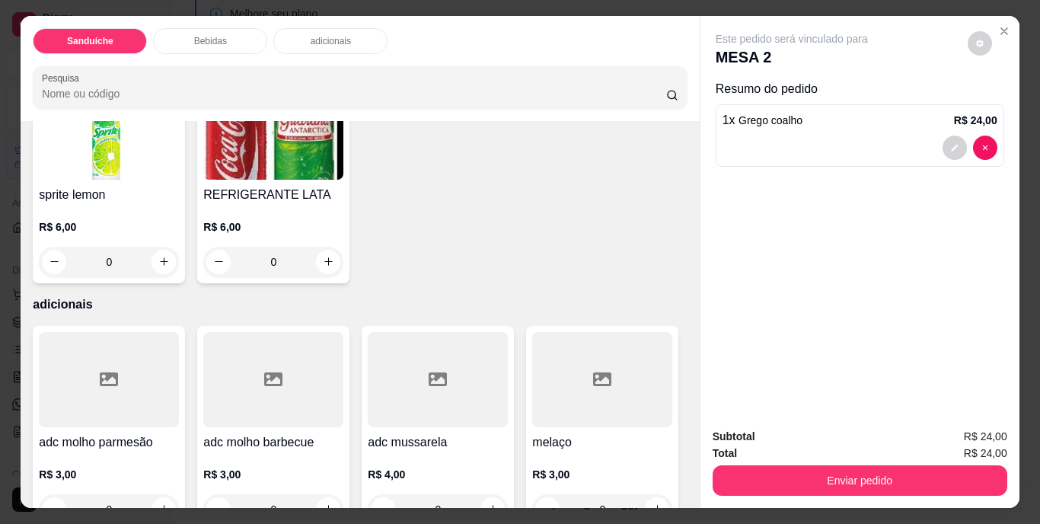
scroll to position [913, 0]
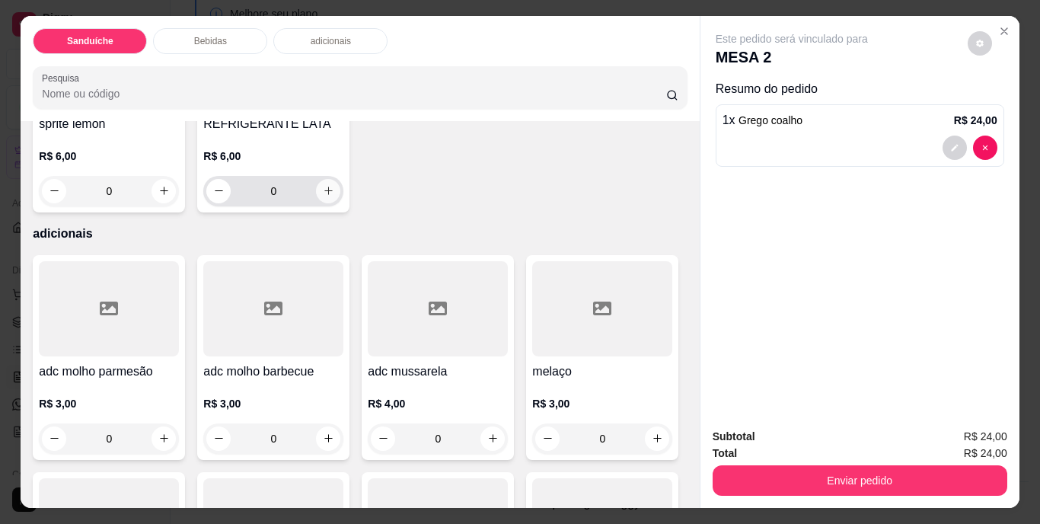
click at [334, 196] on icon "increase-product-quantity" at bounding box center [328, 190] width 11 height 11
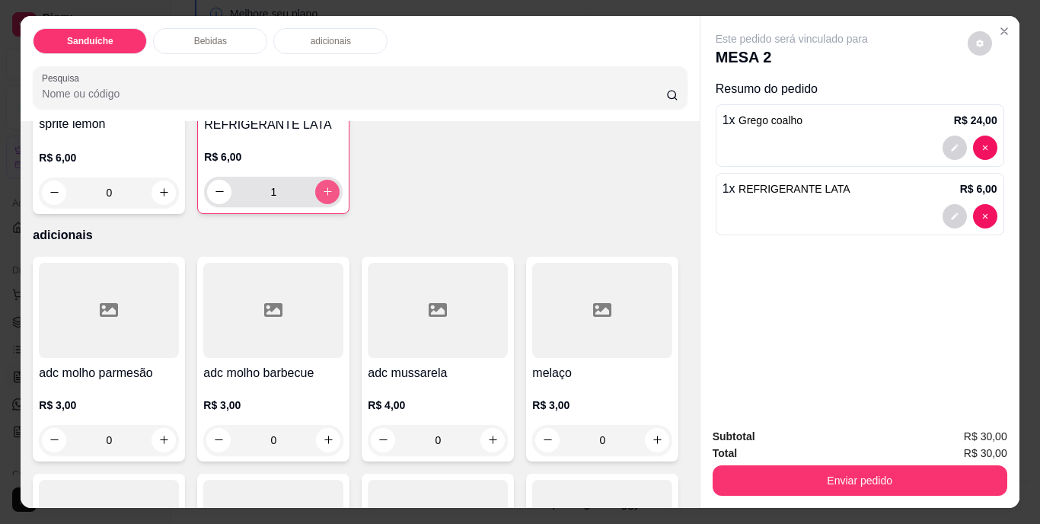
type input "1"
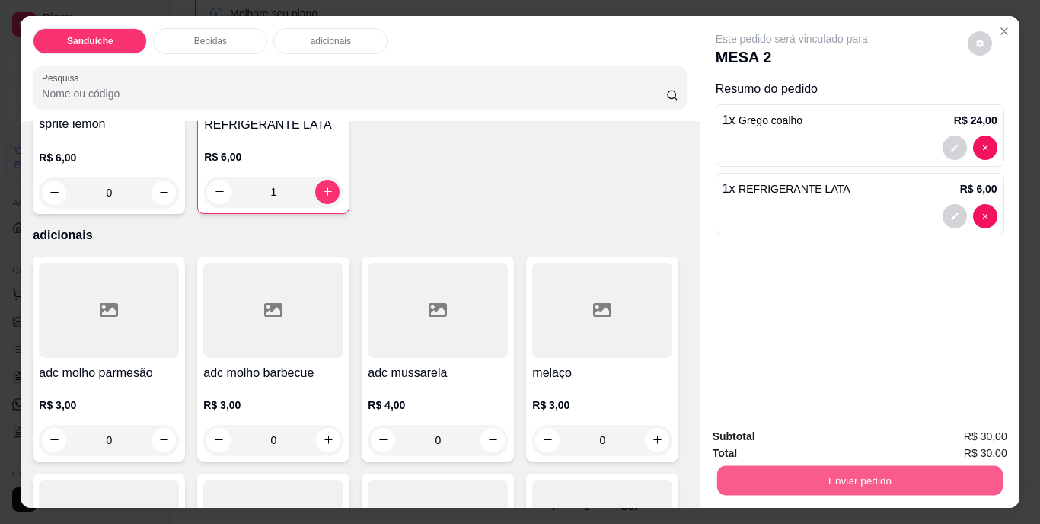
click at [819, 486] on button "Enviar pedido" at bounding box center [858, 481] width 285 height 30
click at [814, 428] on button "Não registrar e enviar pedido" at bounding box center [809, 437] width 154 height 28
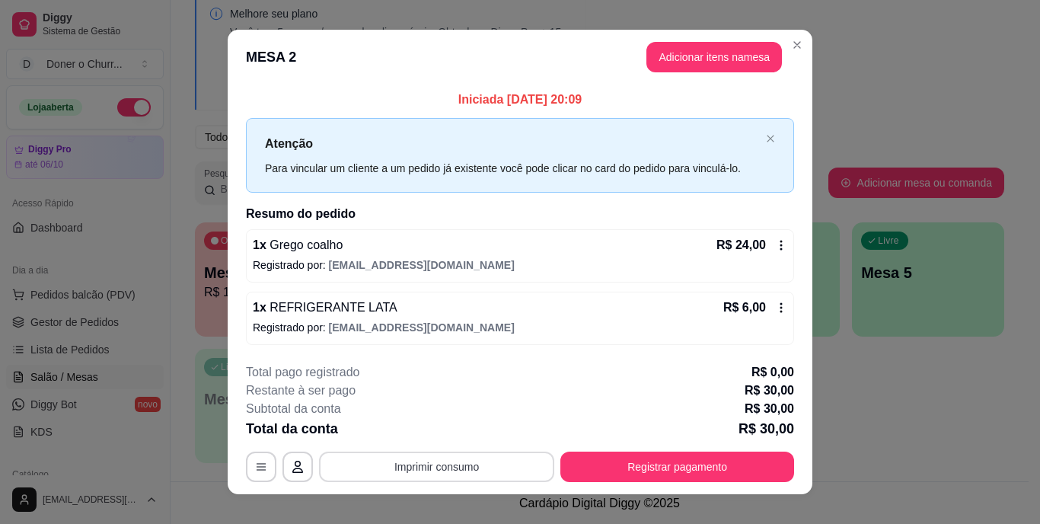
click at [416, 470] on button "Imprimir consumo" at bounding box center [436, 466] width 235 height 30
click at [426, 436] on button "IMPRESSORA" at bounding box center [436, 431] width 110 height 24
drag, startPoint x: 536, startPoint y: 47, endPoint x: 495, endPoint y: 55, distance: 41.8
click at [495, 55] on header "MESA 2 Adicionar itens na mesa" at bounding box center [520, 57] width 585 height 55
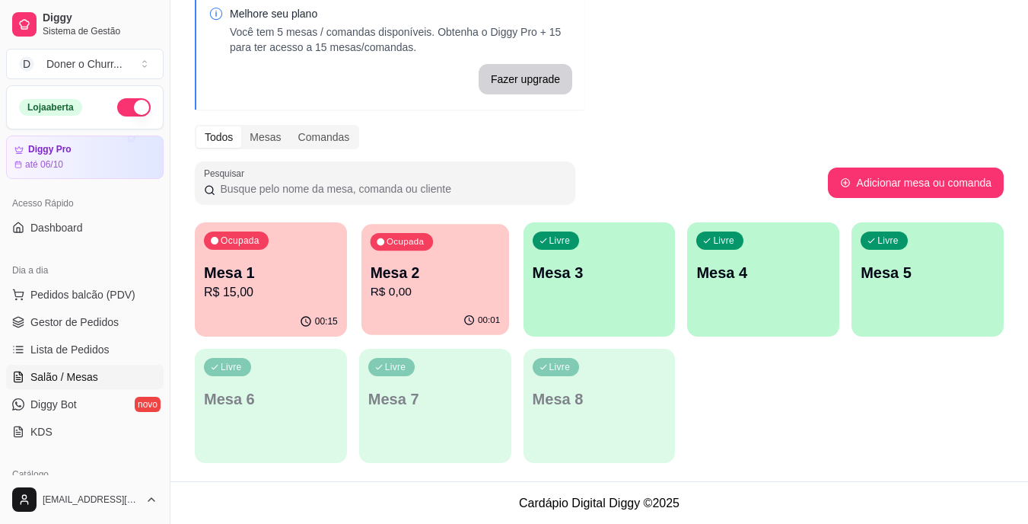
click at [447, 276] on p "Mesa 2" at bounding box center [435, 273] width 130 height 21
click at [276, 263] on p "Mesa 1" at bounding box center [271, 273] width 130 height 21
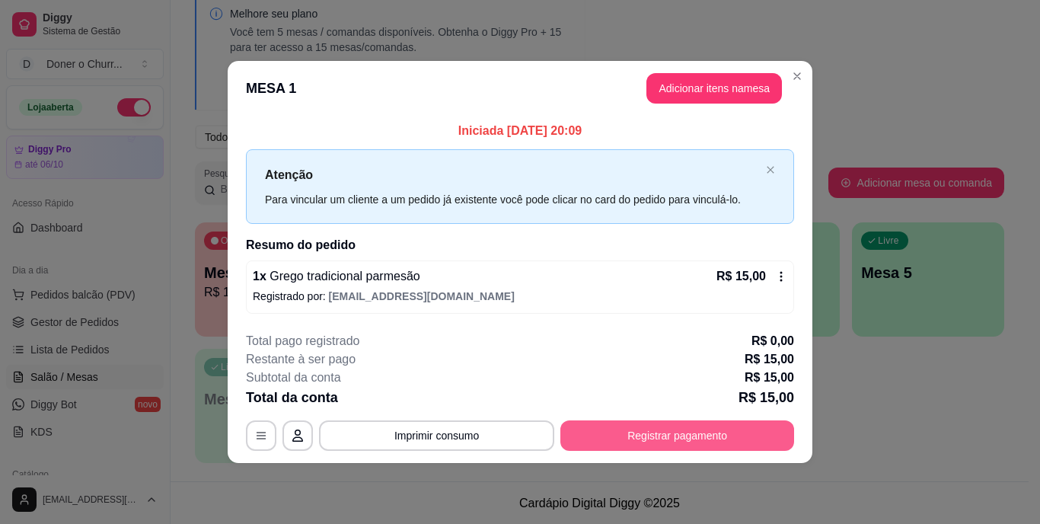
click at [648, 437] on button "Registrar pagamento" at bounding box center [677, 435] width 234 height 30
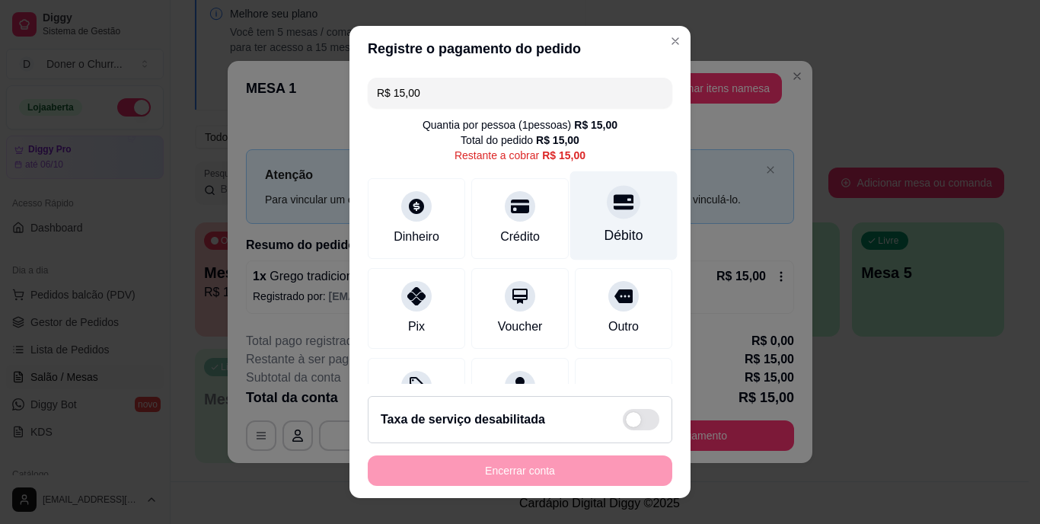
click at [612, 212] on div at bounding box center [623, 202] width 33 height 33
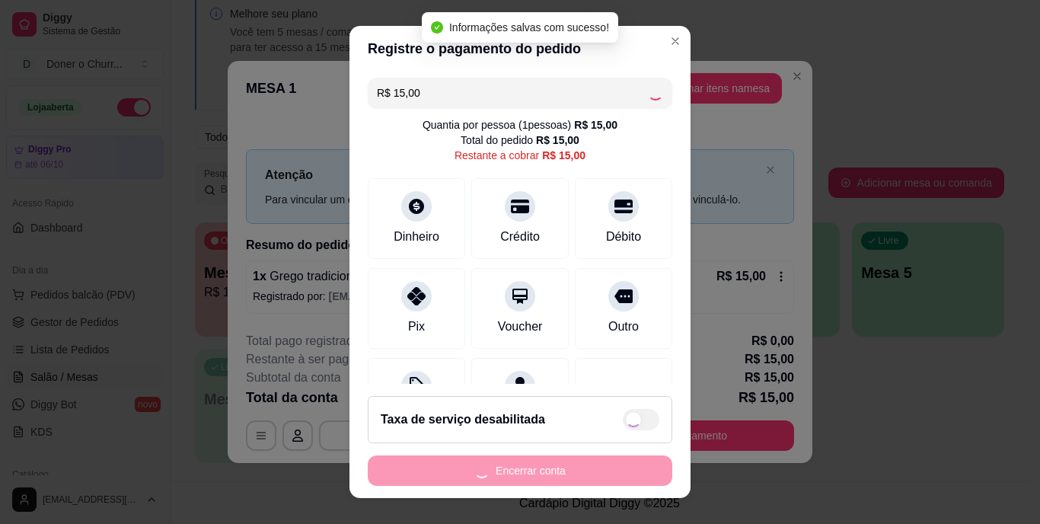
click at [524, 468] on div "Encerrar conta" at bounding box center [520, 470] width 304 height 30
type input "R$ 0,00"
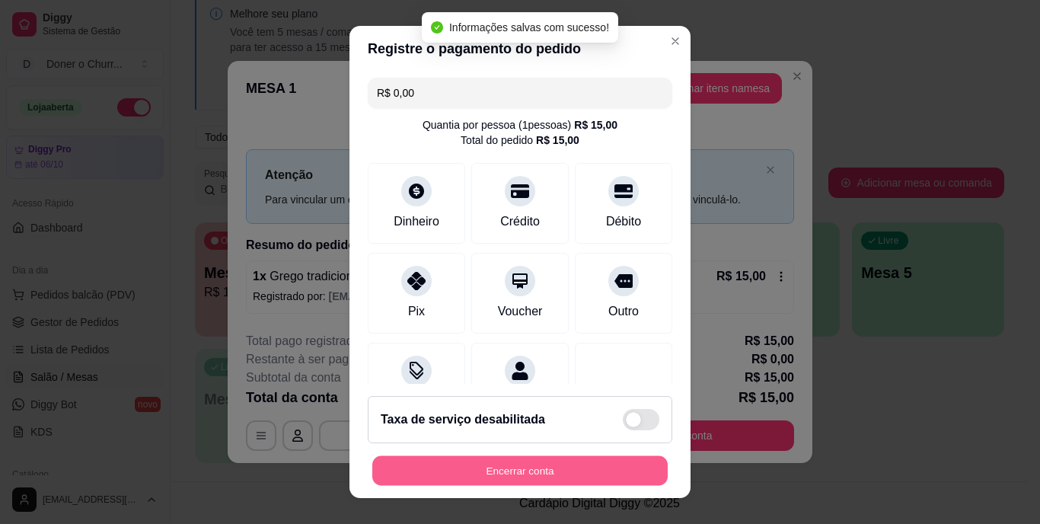
click at [524, 468] on button "Encerrar conta" at bounding box center [519, 470] width 295 height 30
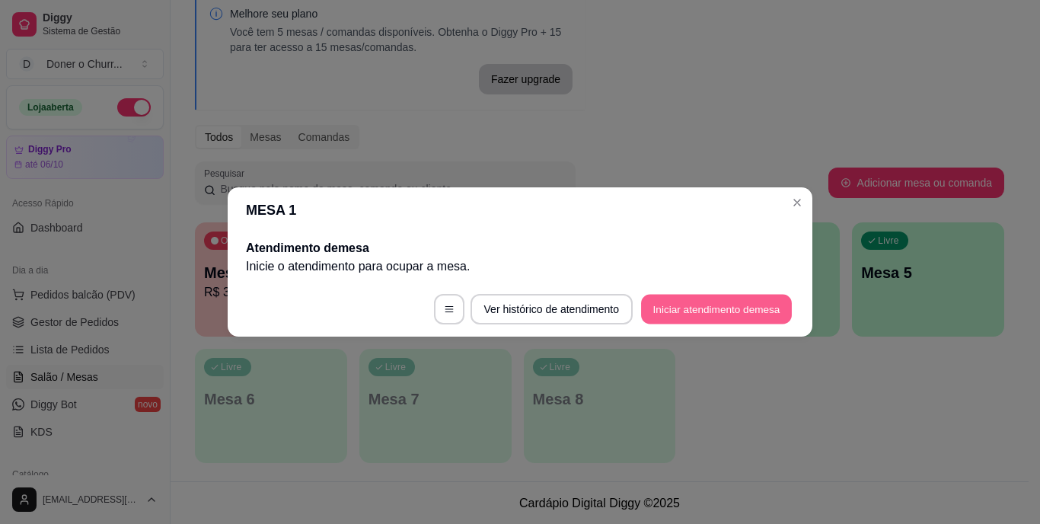
click at [744, 316] on button "Iniciar atendimento de mesa" at bounding box center [716, 310] width 151 height 30
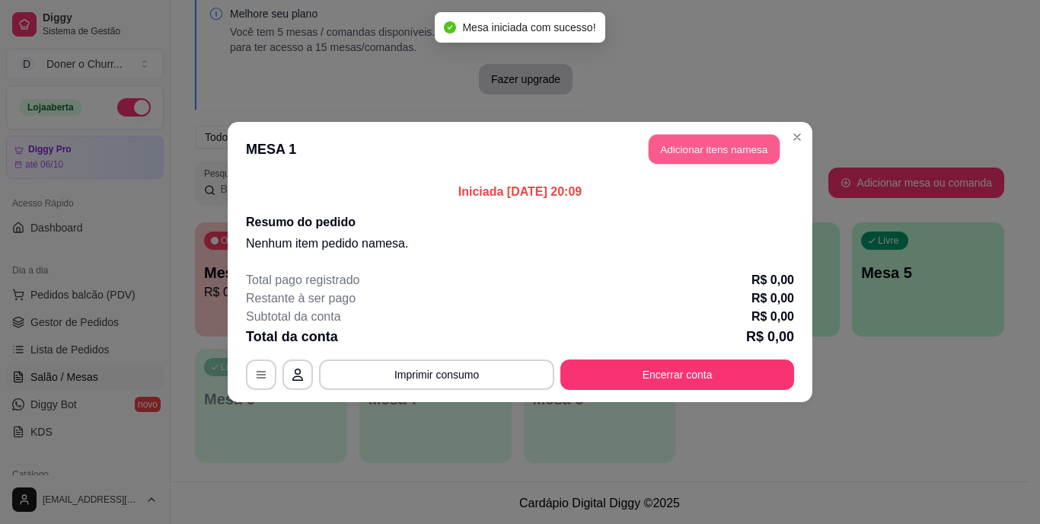
click at [690, 144] on button "Adicionar itens na mesa" at bounding box center [713, 150] width 131 height 30
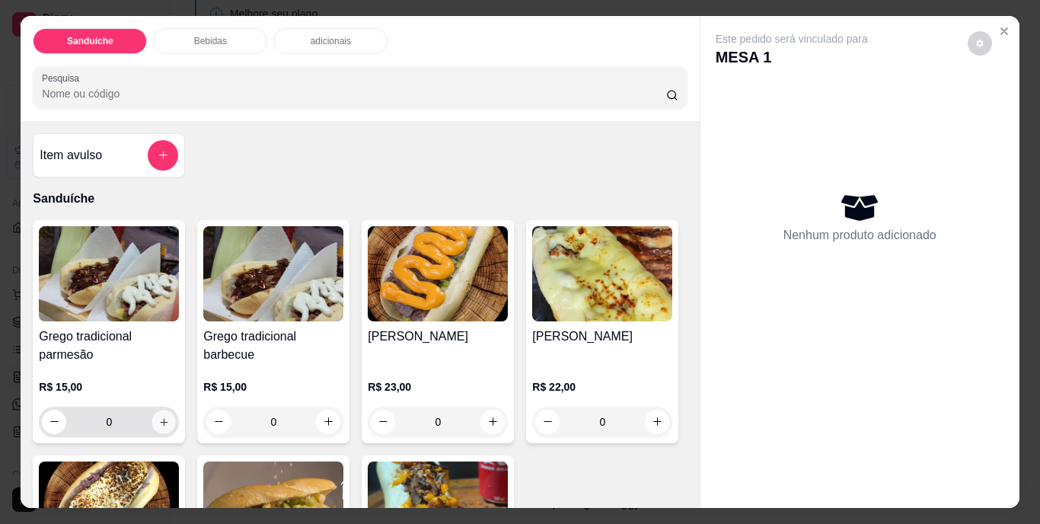
click at [158, 416] on icon "increase-product-quantity" at bounding box center [163, 421] width 11 height 11
type input "1"
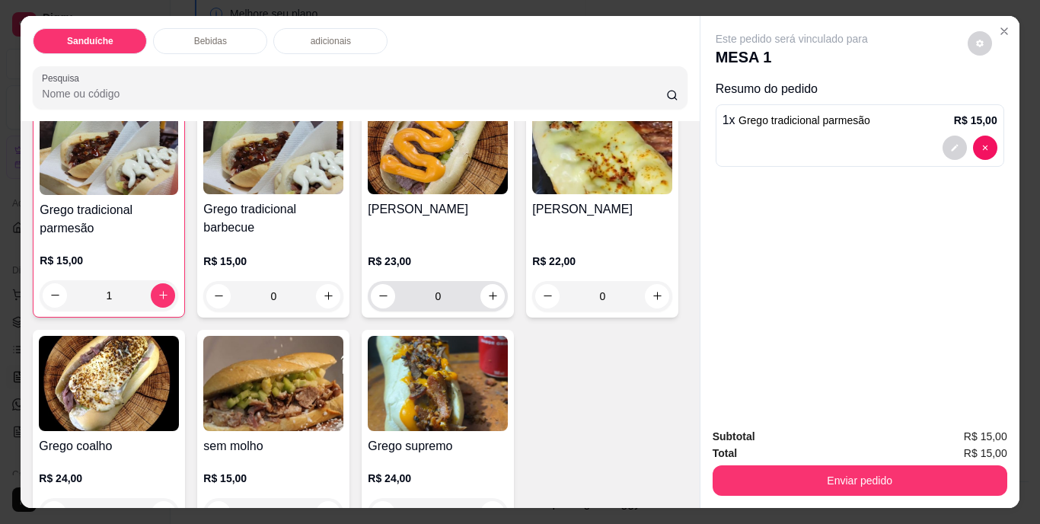
scroll to position [152, 0]
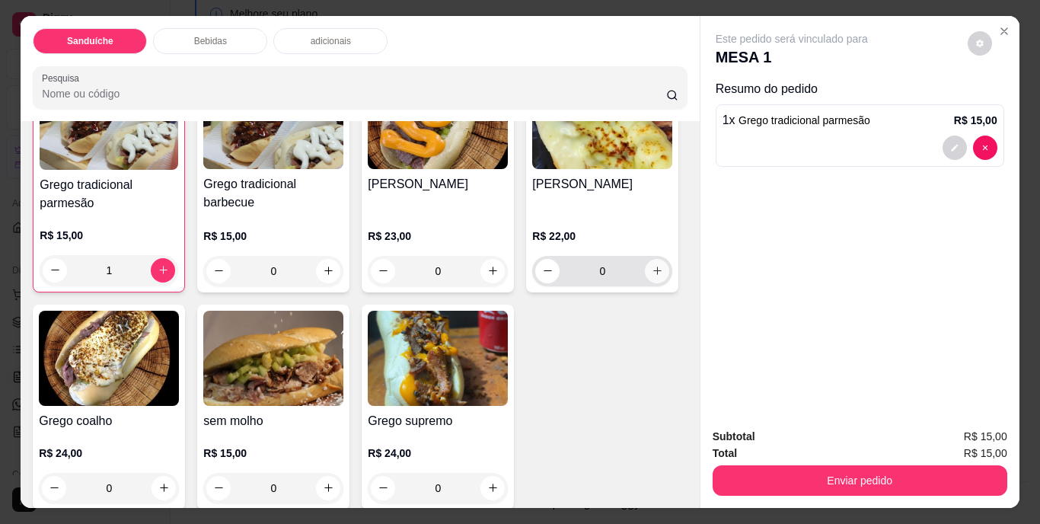
click at [651, 276] on icon "increase-product-quantity" at bounding box center [656, 270] width 11 height 11
type input "1"
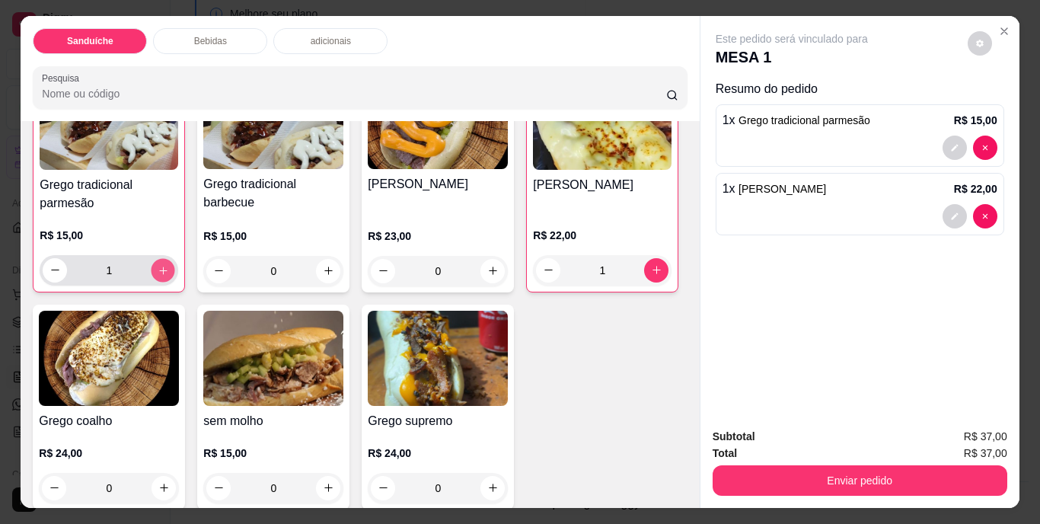
click at [158, 264] on icon "increase-product-quantity" at bounding box center [163, 269] width 11 height 11
type input "2"
click at [167, 484] on icon "increase-product-quantity" at bounding box center [164, 488] width 8 height 8
type input "1"
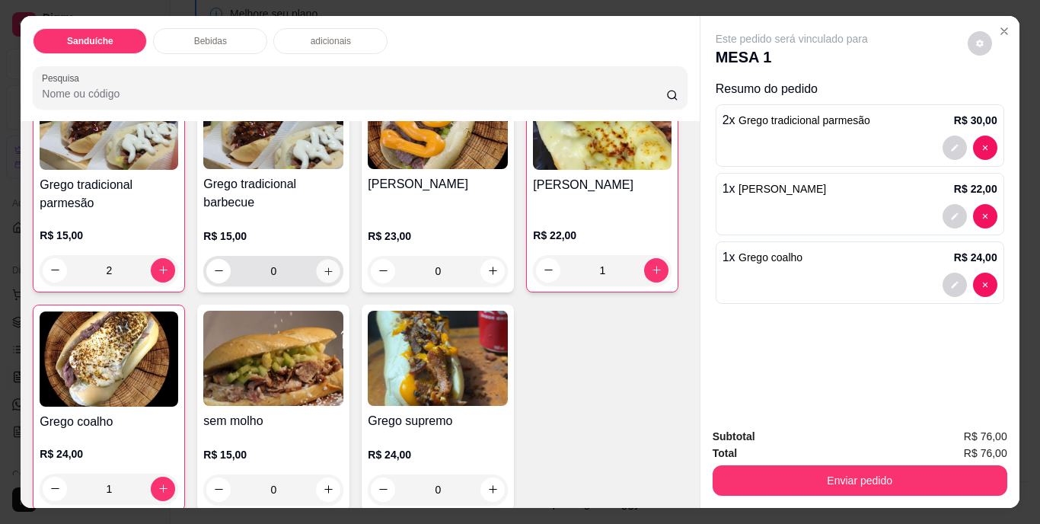
click at [326, 268] on icon "increase-product-quantity" at bounding box center [328, 270] width 11 height 11
type input "1"
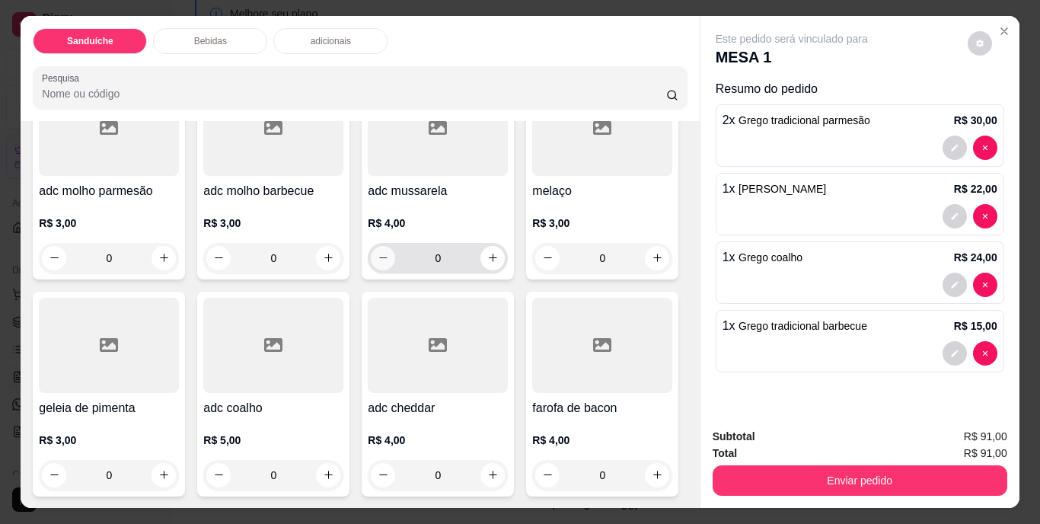
scroll to position [1522, 0]
click at [334, 469] on icon "increase-product-quantity" at bounding box center [328, 474] width 11 height 11
type input "1"
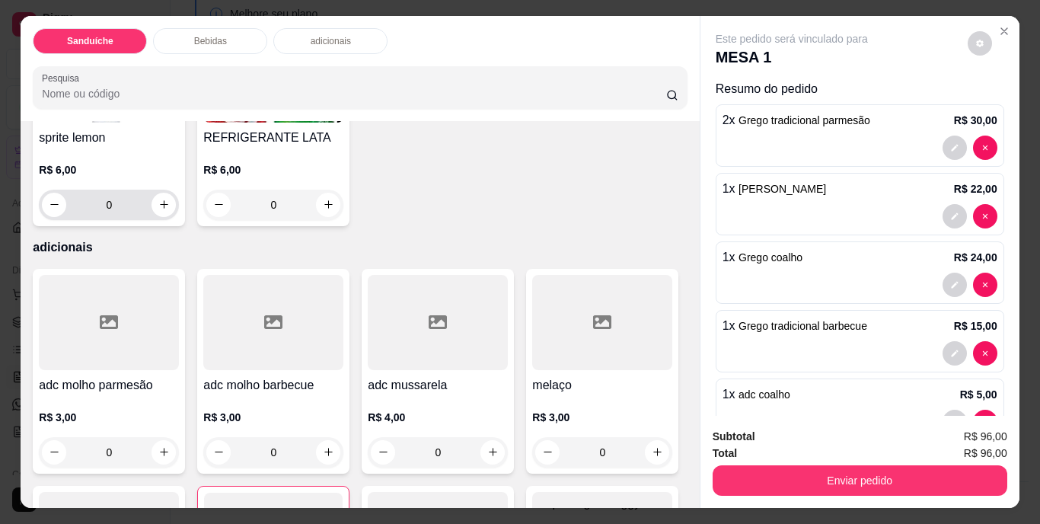
scroll to position [761, 0]
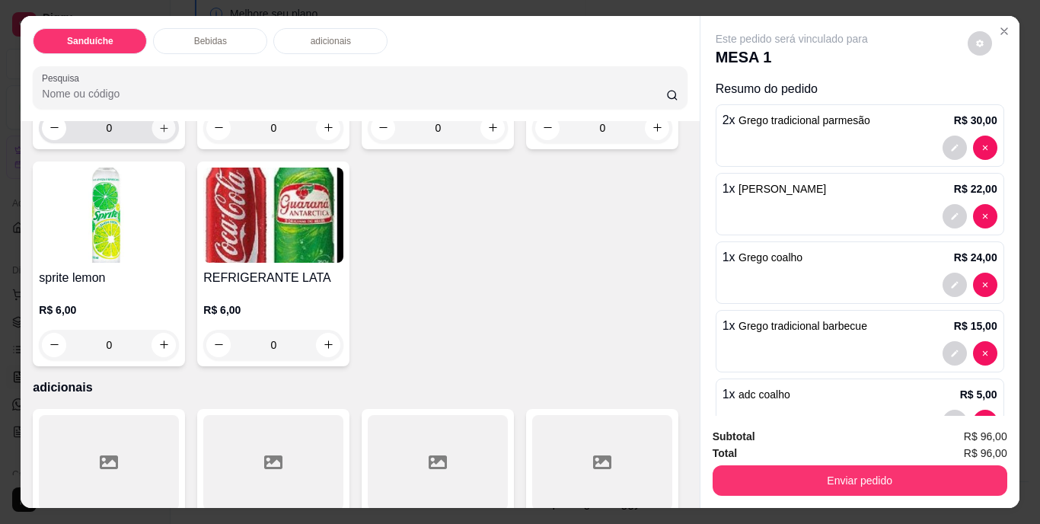
click at [163, 133] on icon "increase-product-quantity" at bounding box center [163, 127] width 11 height 11
type input "1"
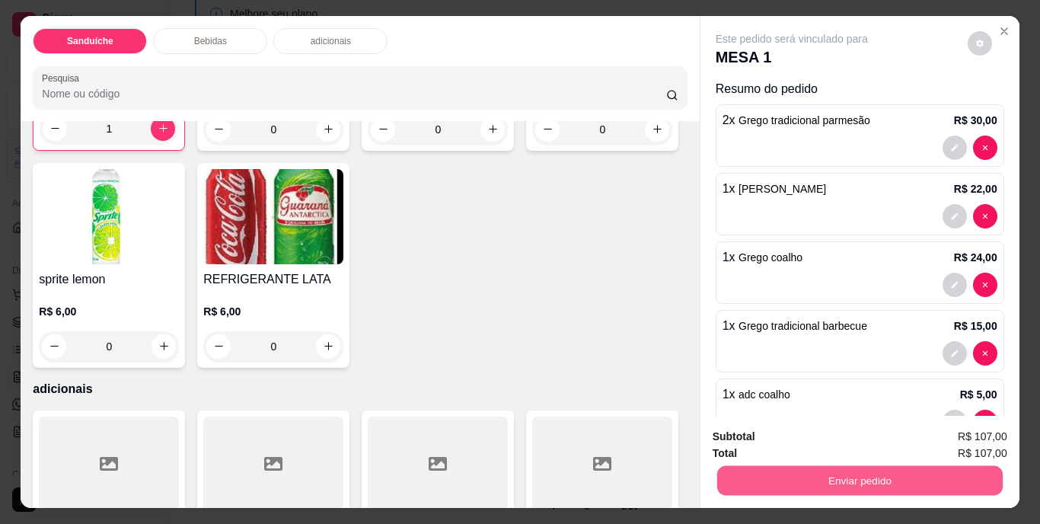
click at [863, 476] on button "Enviar pedido" at bounding box center [858, 481] width 285 height 30
click at [761, 430] on button "Não registrar e enviar pedido" at bounding box center [809, 437] width 154 height 28
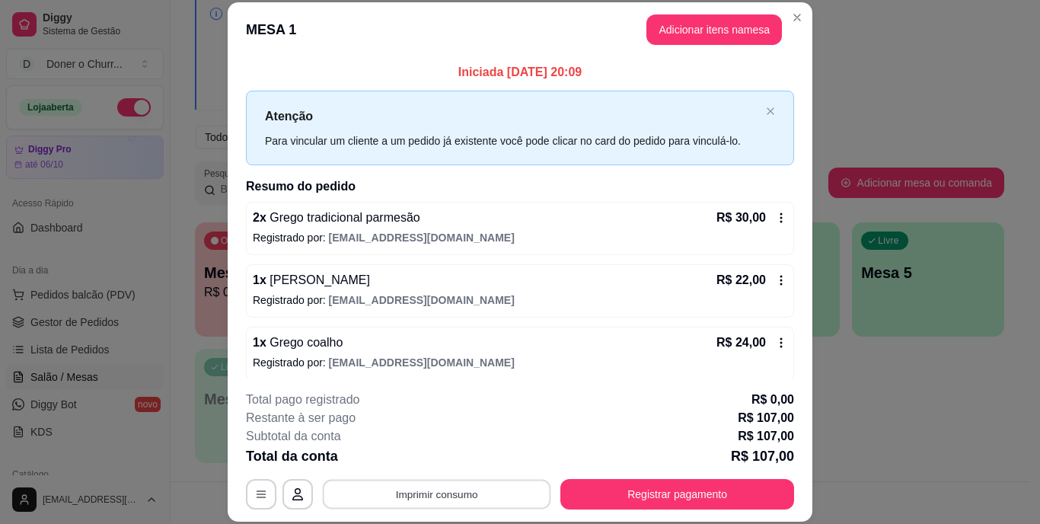
click at [418, 486] on button "Imprimir consumo" at bounding box center [437, 494] width 228 height 30
click at [456, 460] on button "IMPRESSORA" at bounding box center [436, 459] width 110 height 24
click at [775, 277] on icon at bounding box center [781, 280] width 12 height 12
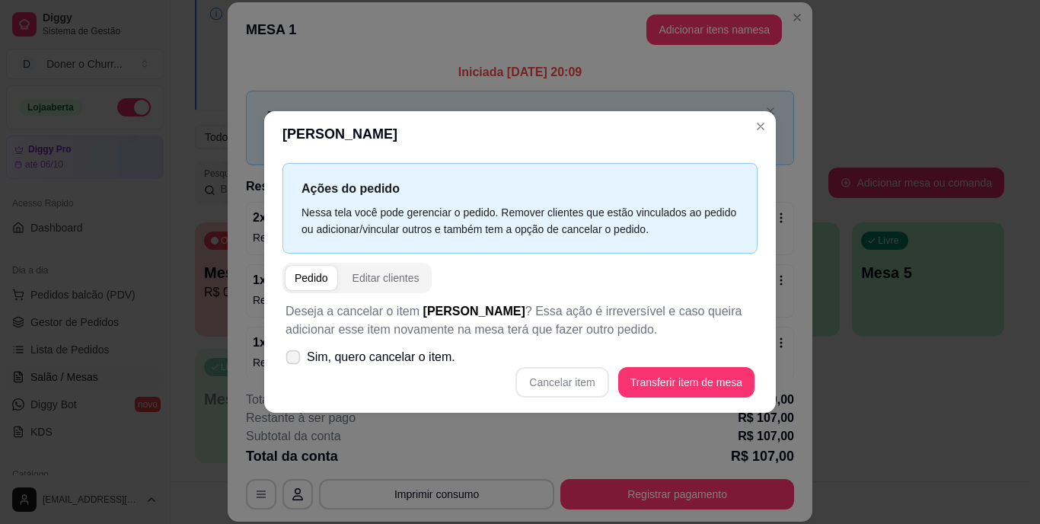
click at [304, 350] on label "Sim, quero cancelar o item." at bounding box center [370, 357] width 182 height 30
click at [295, 360] on input "Sim, quero cancelar o item." at bounding box center [290, 365] width 10 height 10
checkbox input "true"
click at [546, 378] on button "Cancelar item" at bounding box center [561, 382] width 93 height 30
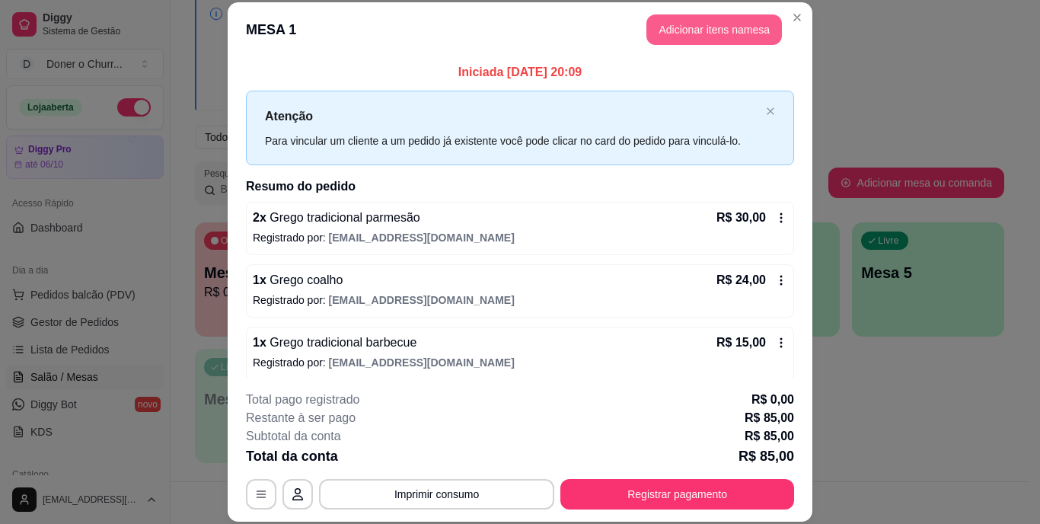
click at [695, 40] on button "Adicionar itens na mesa" at bounding box center [713, 29] width 135 height 30
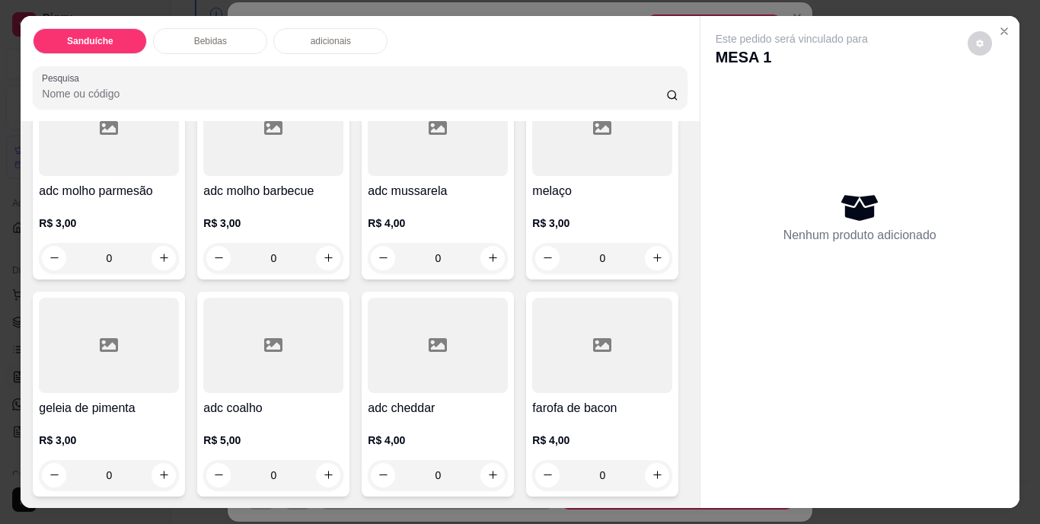
scroll to position [1374, 0]
click at [489, 252] on icon "increase-product-quantity" at bounding box center [492, 257] width 11 height 11
type input "1"
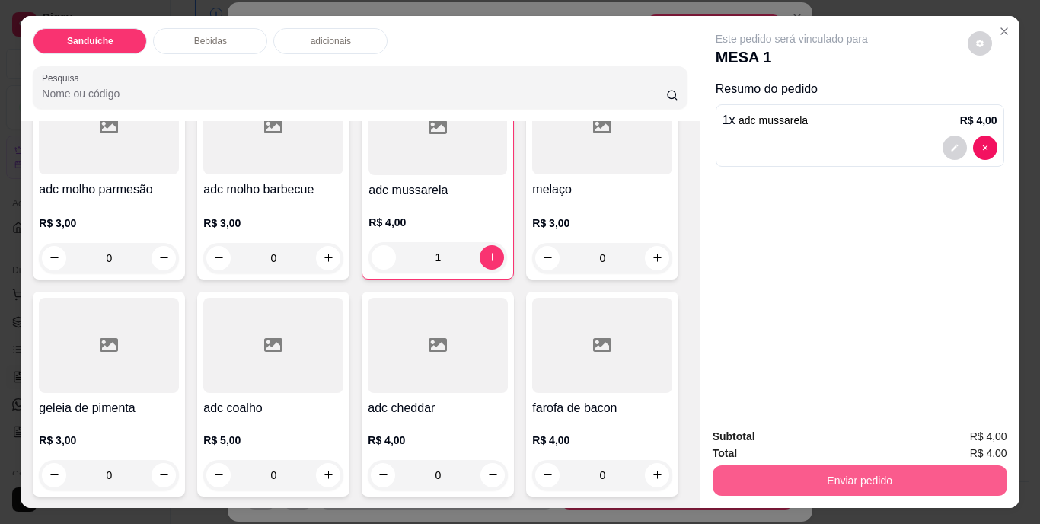
click at [867, 472] on button "Enviar pedido" at bounding box center [859, 480] width 295 height 30
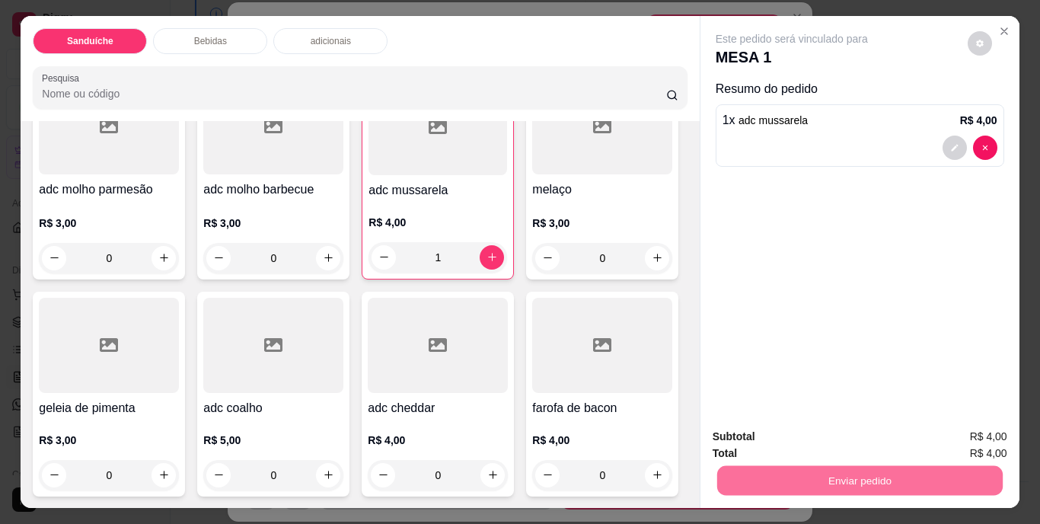
click at [848, 435] on button "Não registrar e enviar pedido" at bounding box center [809, 437] width 154 height 28
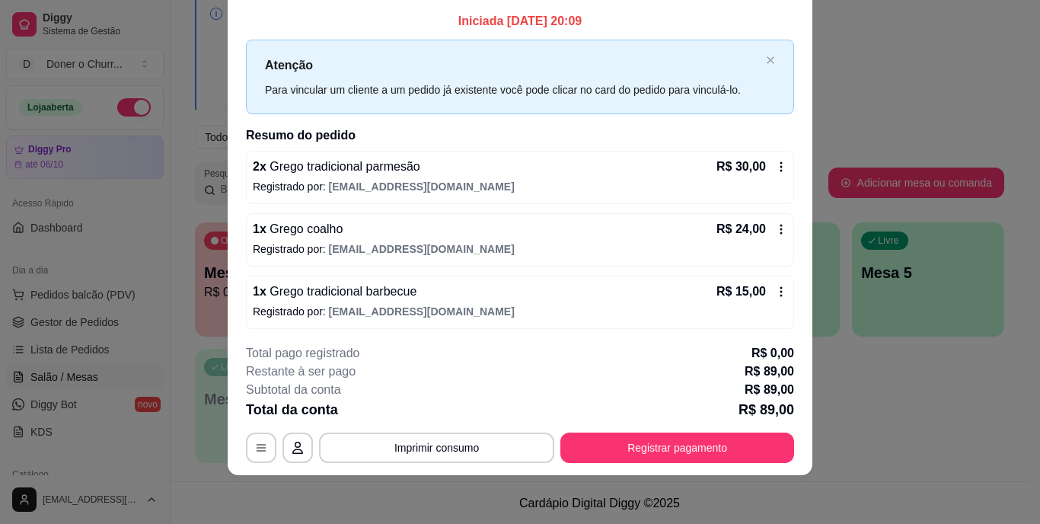
scroll to position [0, 0]
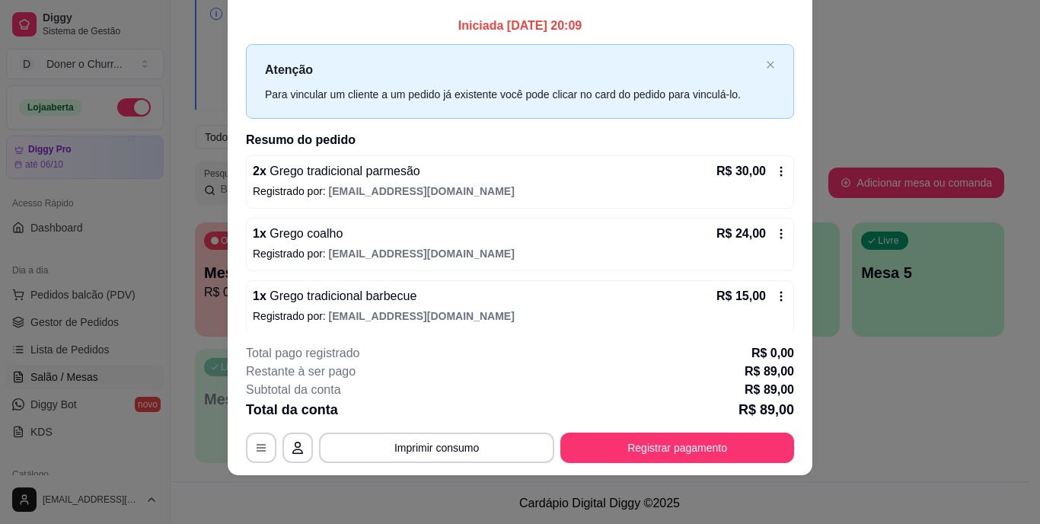
click at [775, 234] on icon at bounding box center [781, 234] width 12 height 12
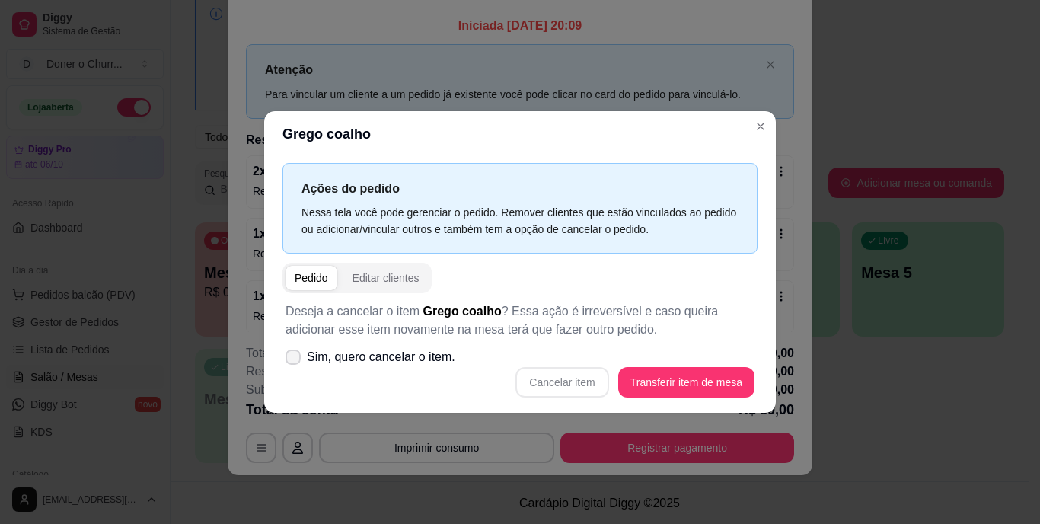
click at [291, 357] on icon at bounding box center [293, 356] width 12 height 9
click at [291, 360] on input "Sim, quero cancelar o item." at bounding box center [290, 365] width 10 height 10
checkbox input "true"
click at [574, 382] on button "Cancelar item" at bounding box center [562, 383] width 91 height 30
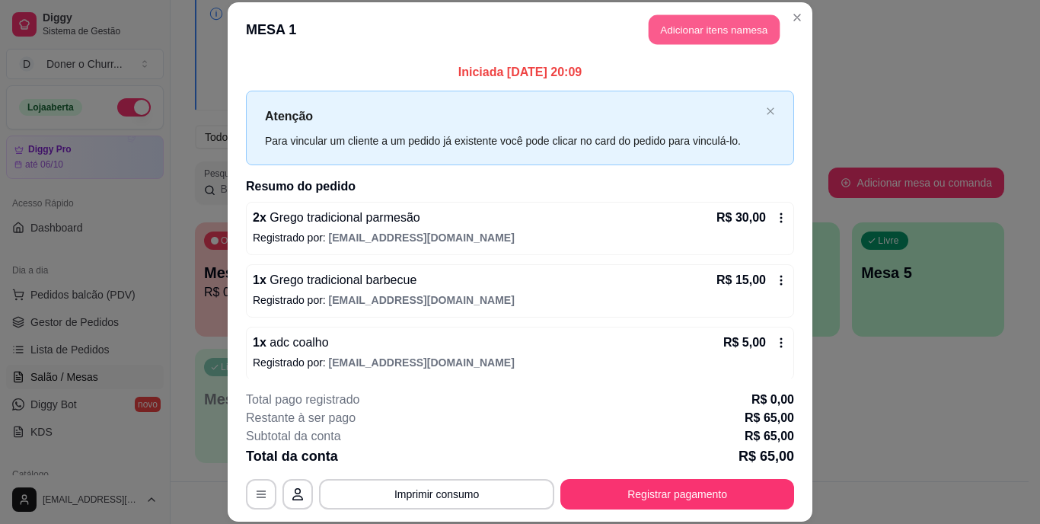
click at [661, 22] on button "Adicionar itens na mesa" at bounding box center [713, 30] width 131 height 30
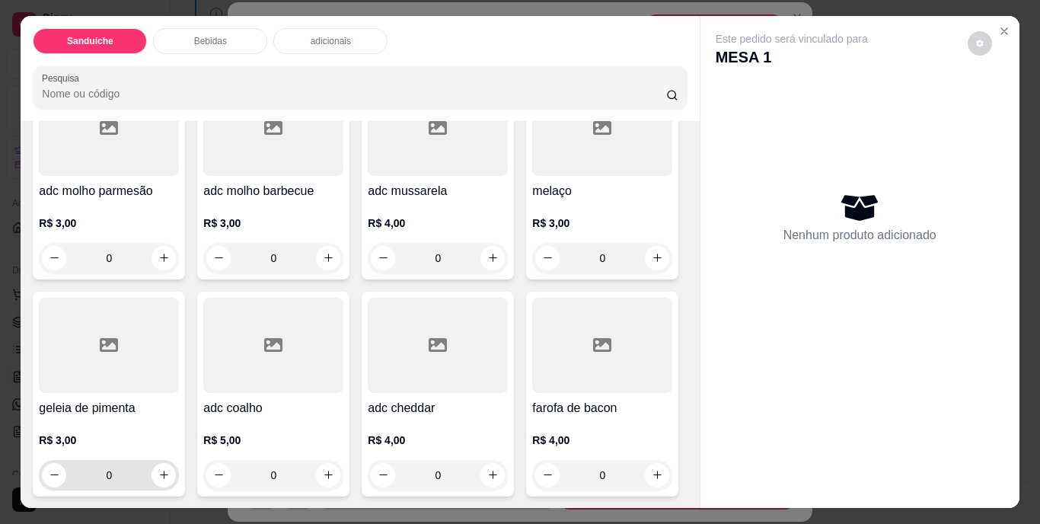
scroll to position [1370, 0]
click at [332, 471] on icon "increase-product-quantity" at bounding box center [328, 475] width 8 height 8
type input "1"
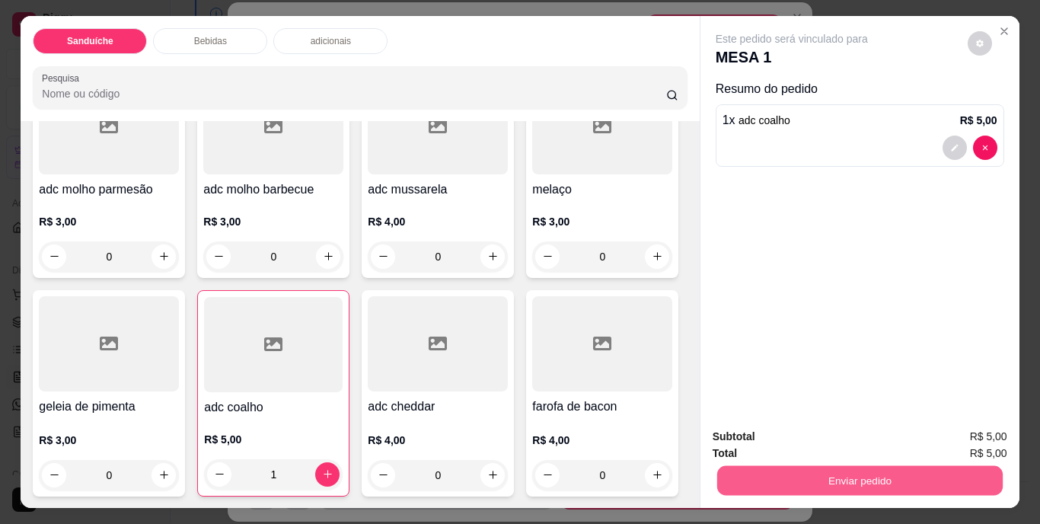
click at [868, 473] on button "Enviar pedido" at bounding box center [858, 481] width 285 height 30
click at [843, 441] on button "Não registrar e enviar pedido" at bounding box center [809, 437] width 154 height 28
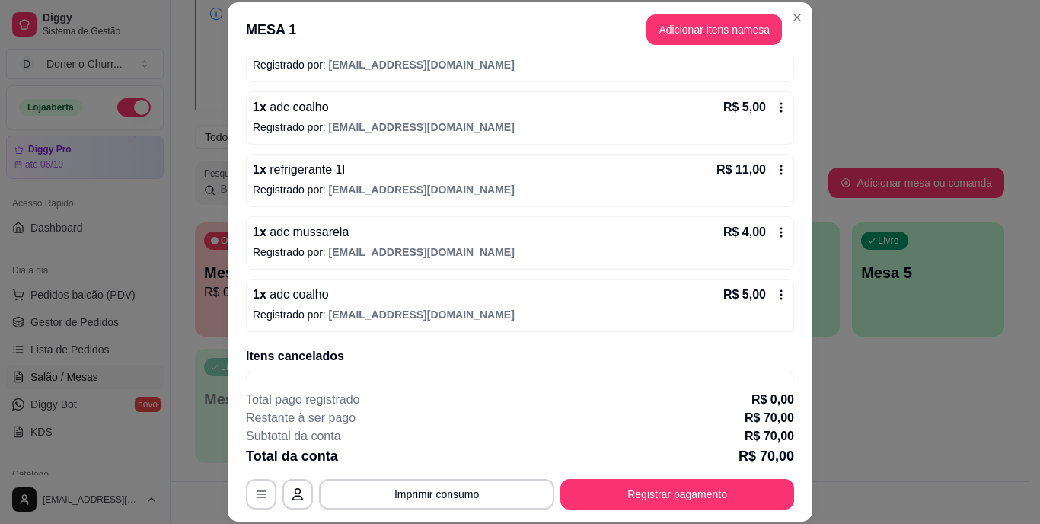
scroll to position [262, 0]
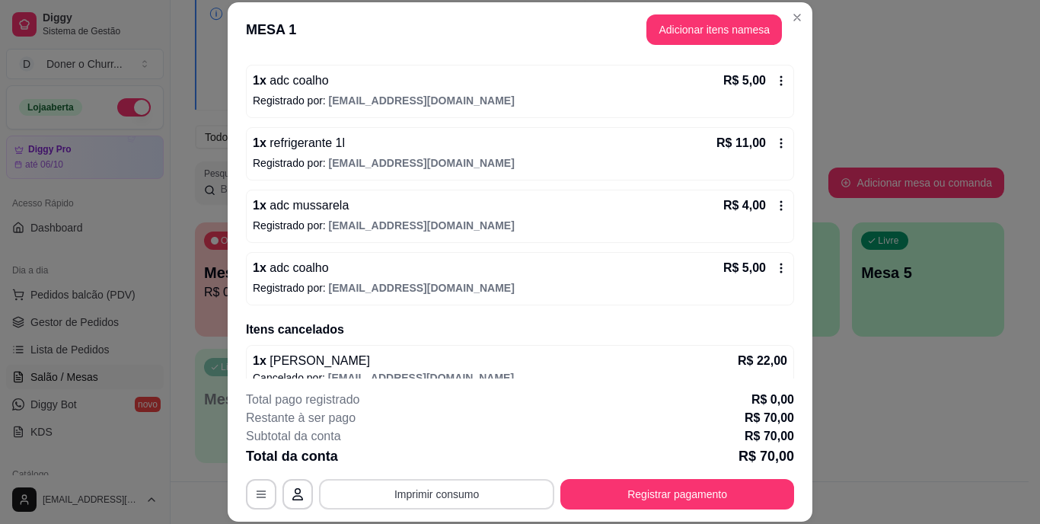
click at [443, 486] on button "Imprimir consumo" at bounding box center [436, 494] width 235 height 30
click at [446, 451] on button "IMPRESSORA" at bounding box center [435, 459] width 107 height 24
click at [629, 493] on button "Registrar pagamento" at bounding box center [677, 494] width 234 height 30
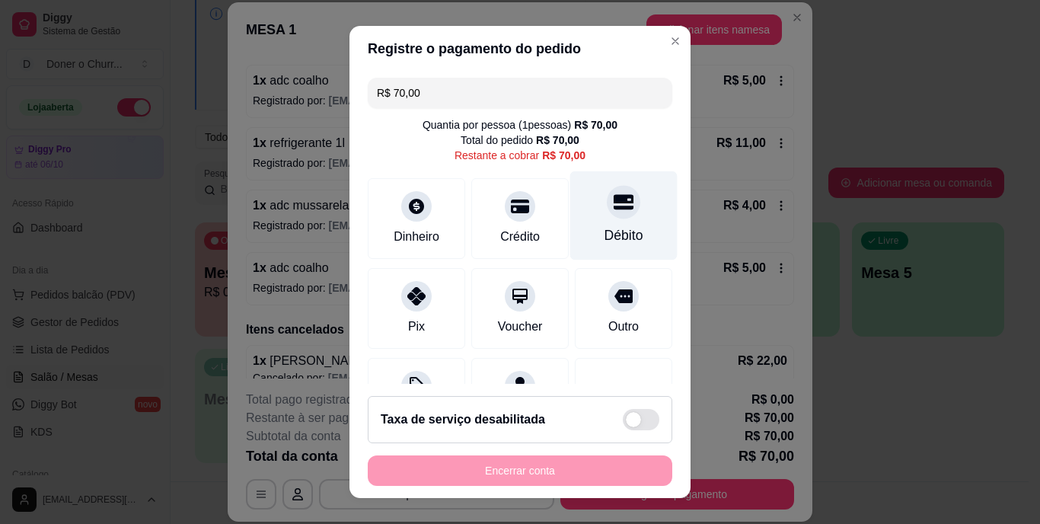
click at [607, 216] on div at bounding box center [623, 202] width 33 height 33
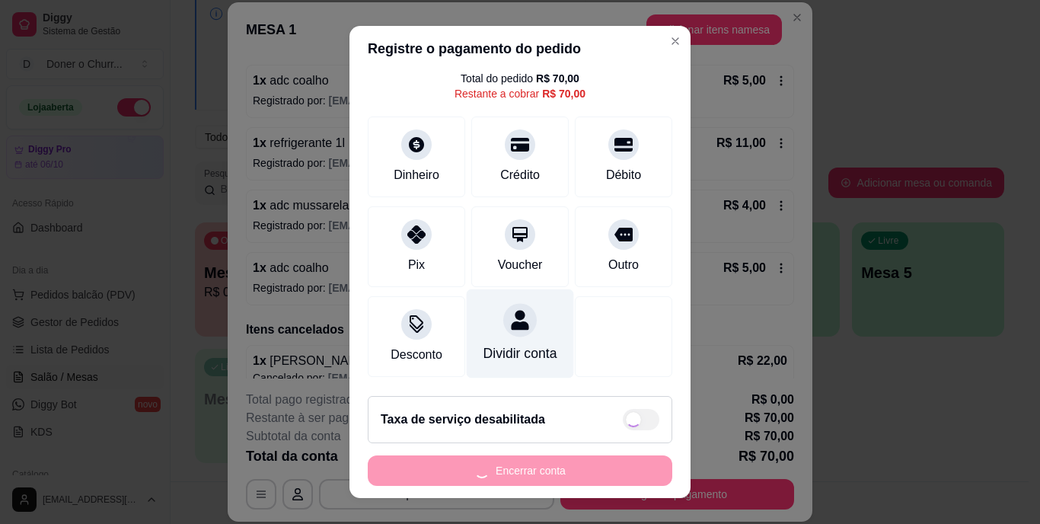
scroll to position [23, 0]
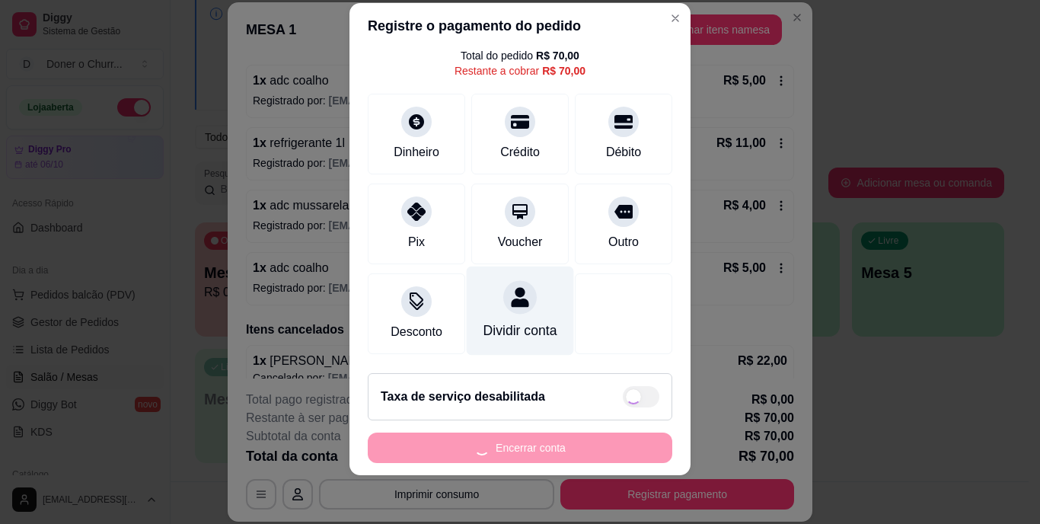
type input "R$ 0,00"
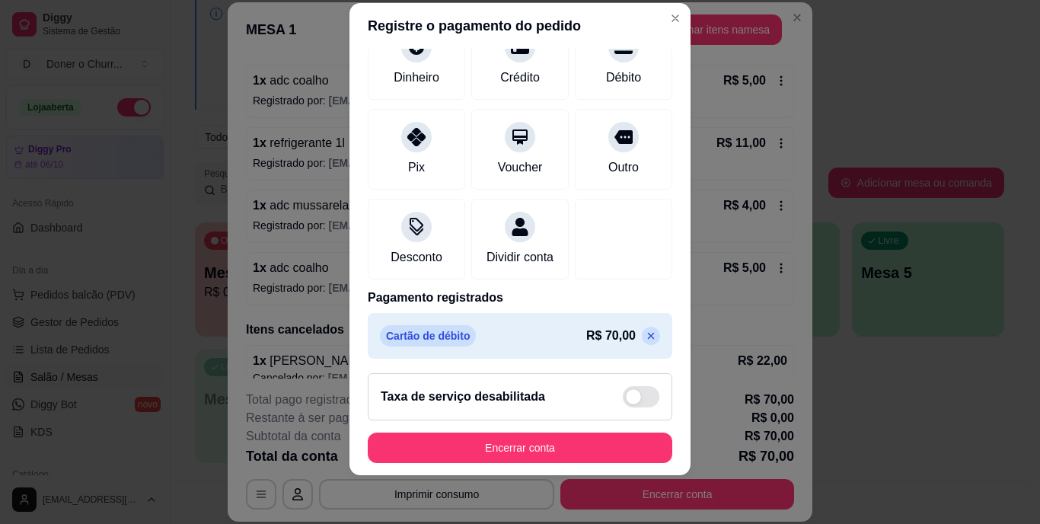
scroll to position [143, 0]
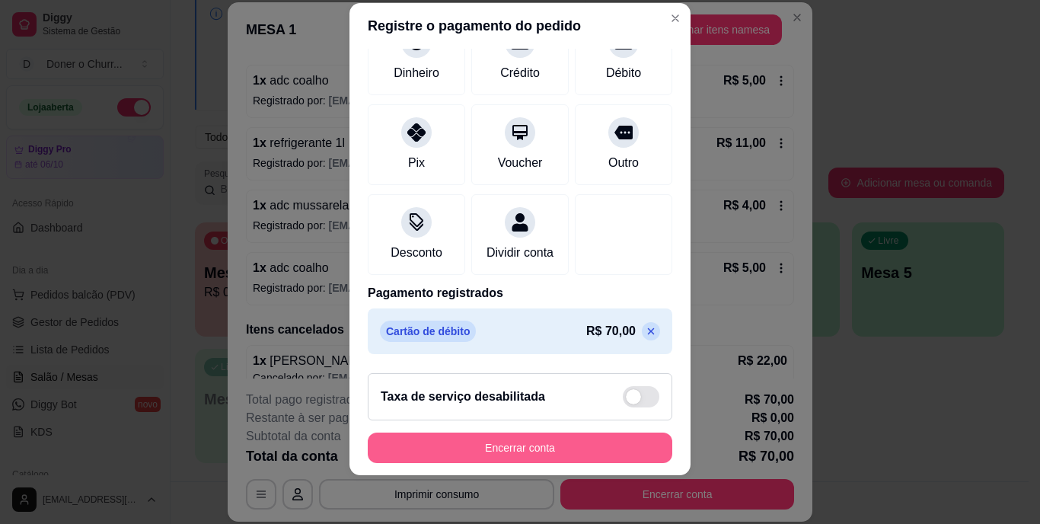
click at [530, 440] on button "Encerrar conta" at bounding box center [520, 447] width 304 height 30
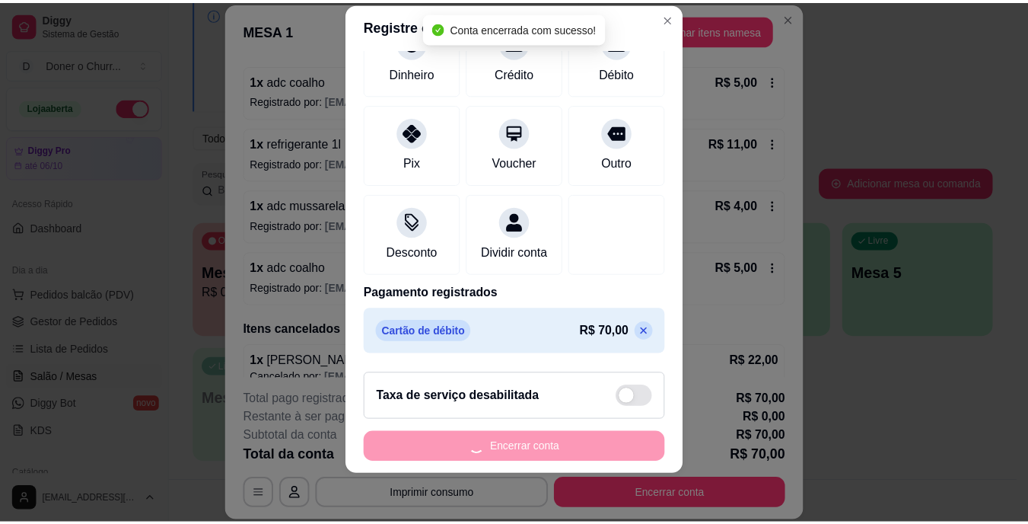
scroll to position [0, 0]
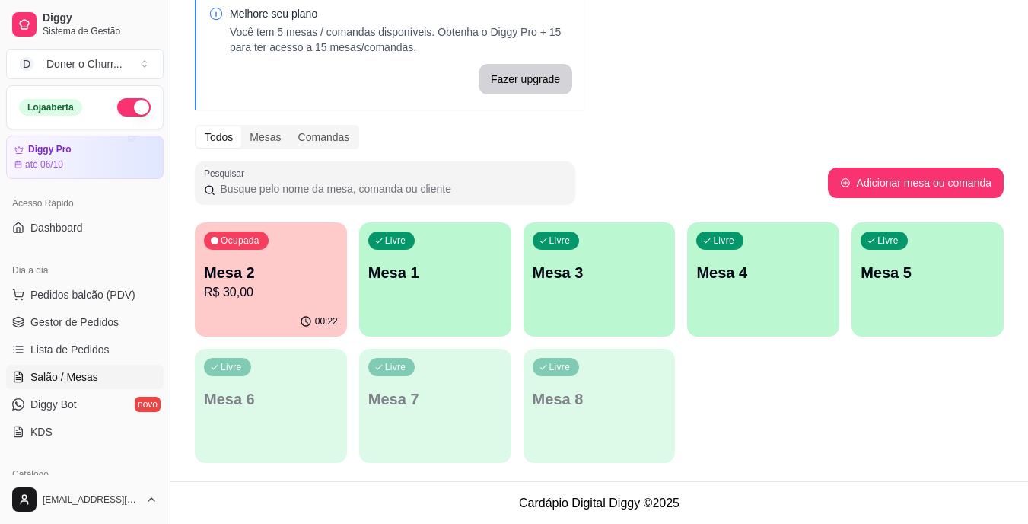
click at [299, 272] on p "Mesa 2" at bounding box center [271, 272] width 134 height 21
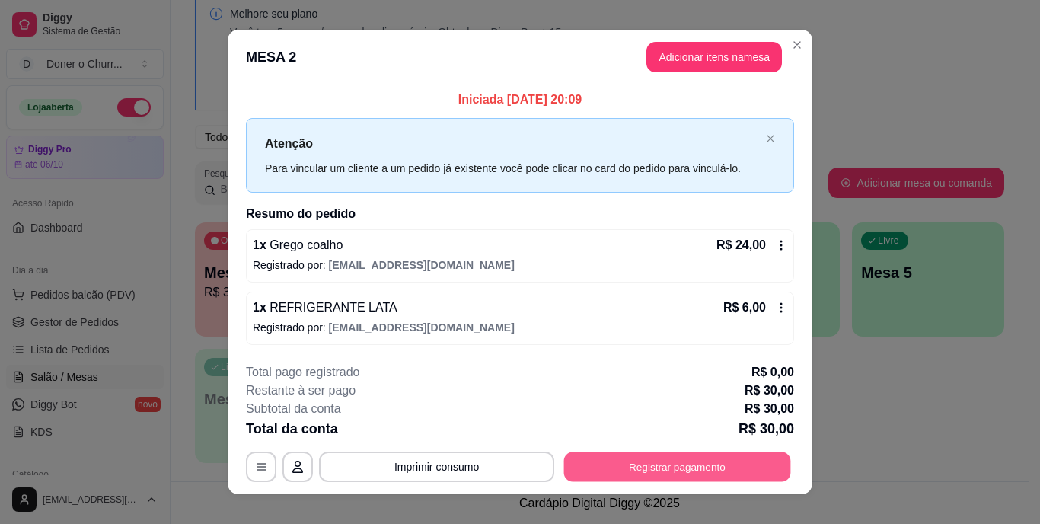
click at [661, 467] on button "Registrar pagamento" at bounding box center [677, 466] width 227 height 30
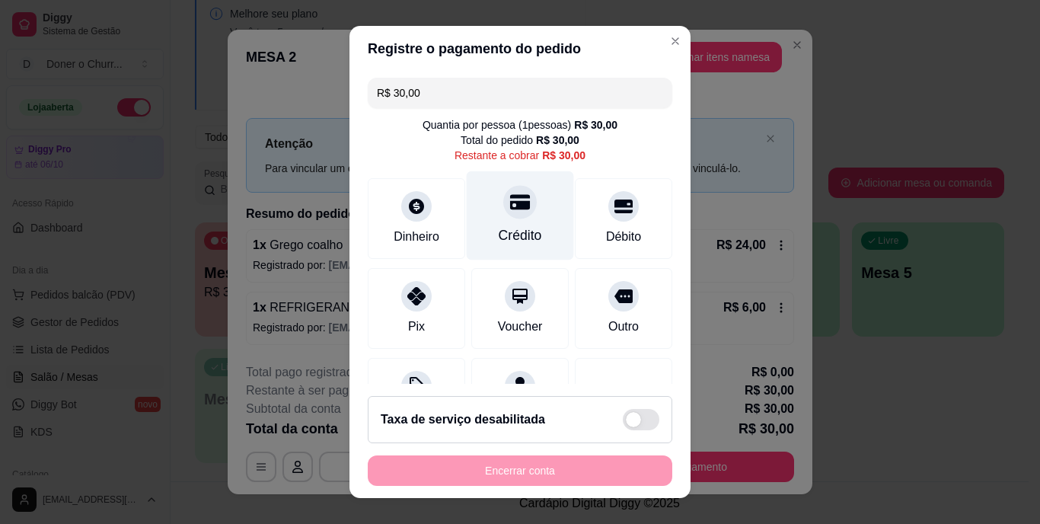
click at [510, 208] on icon at bounding box center [520, 202] width 20 height 15
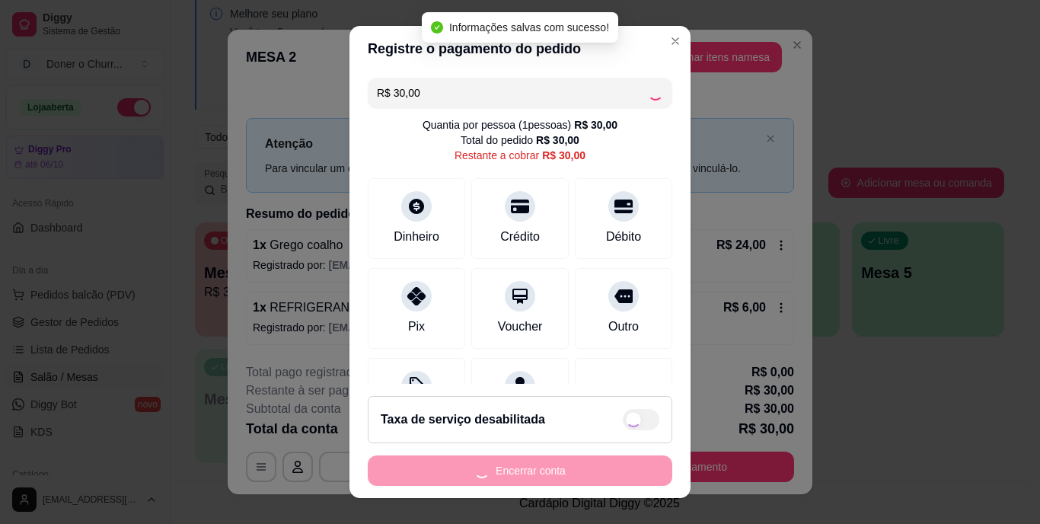
type input "R$ 0,00"
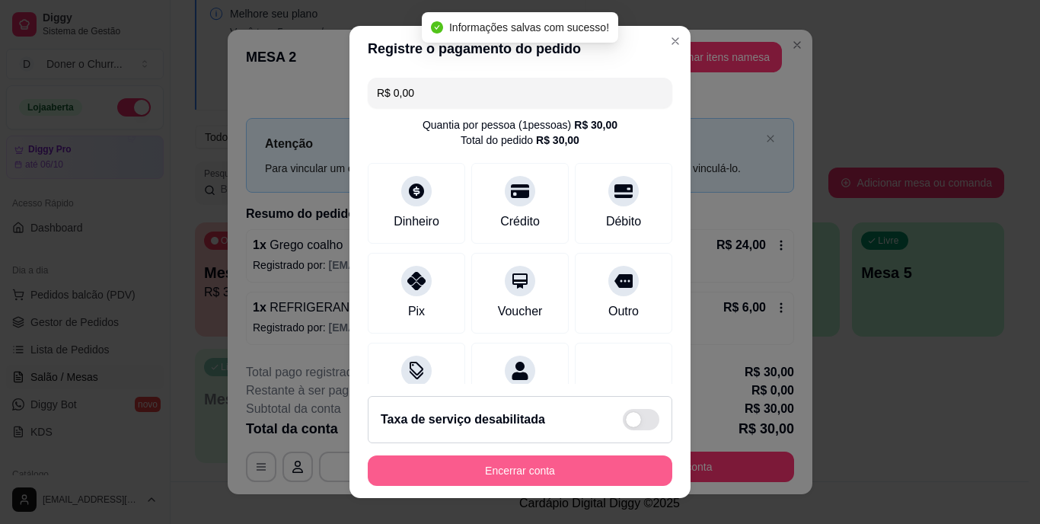
click at [534, 472] on button "Encerrar conta" at bounding box center [520, 470] width 304 height 30
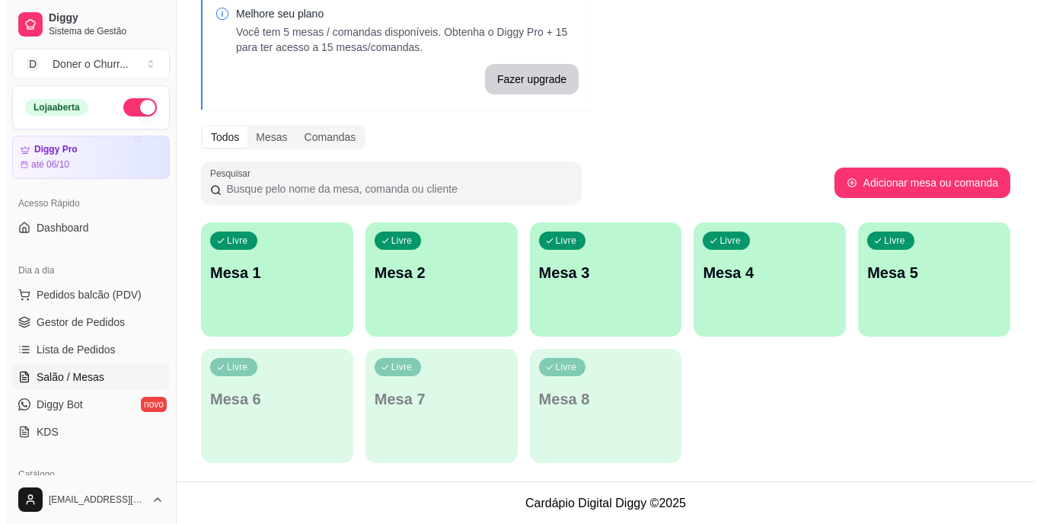
scroll to position [76, 0]
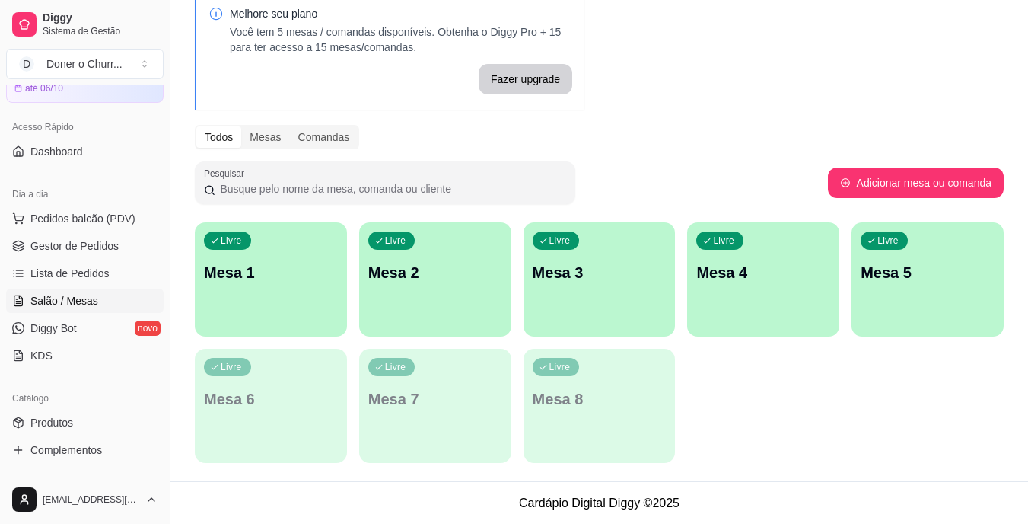
click at [301, 301] on div "Livre Mesa 1" at bounding box center [271, 270] width 152 height 96
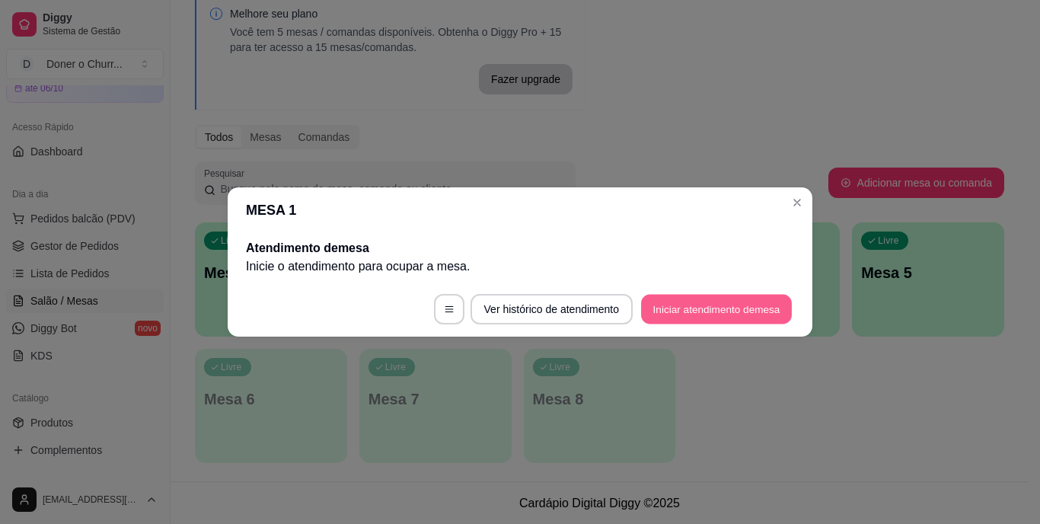
click at [690, 309] on button "Iniciar atendimento de mesa" at bounding box center [716, 310] width 151 height 30
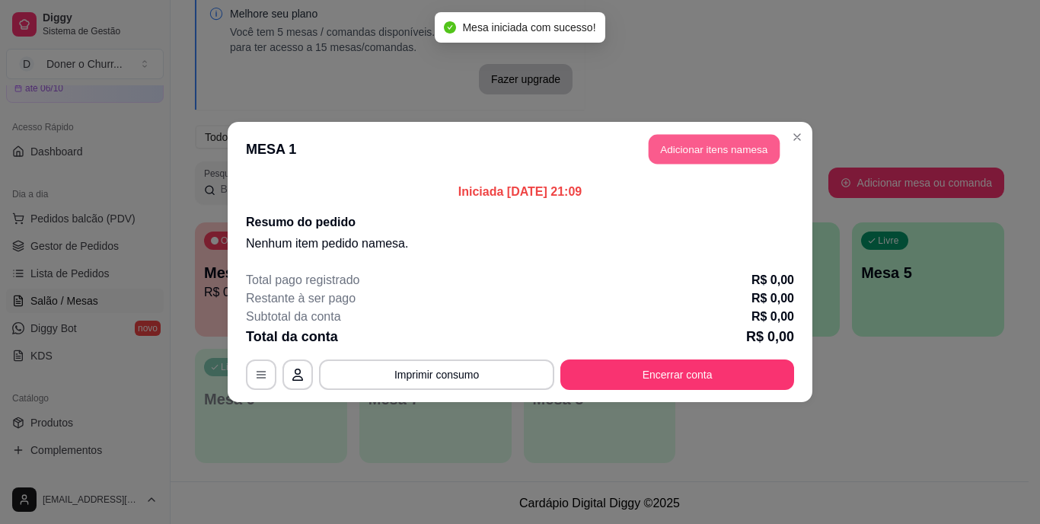
click at [692, 158] on button "Adicionar itens na mesa" at bounding box center [713, 150] width 131 height 30
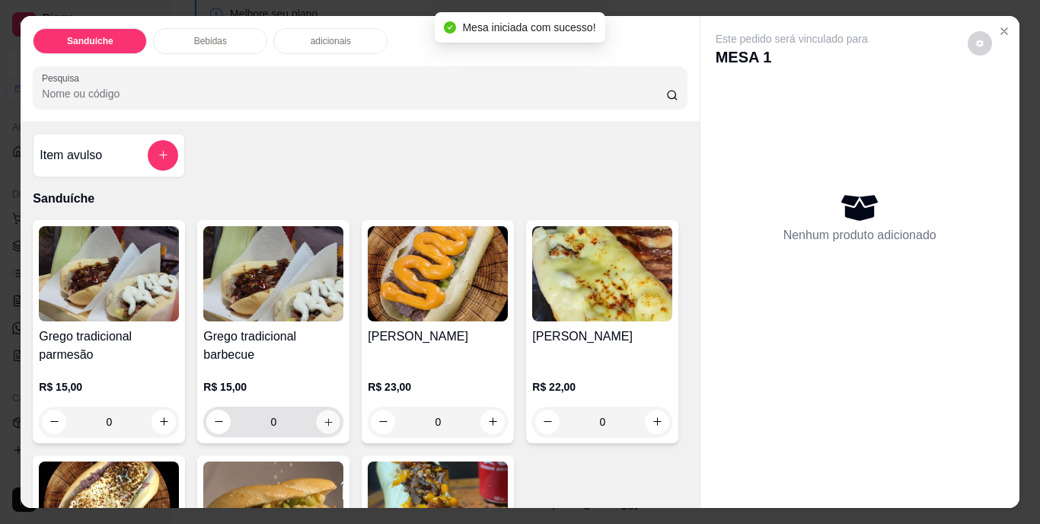
click at [323, 416] on icon "increase-product-quantity" at bounding box center [328, 421] width 11 height 11
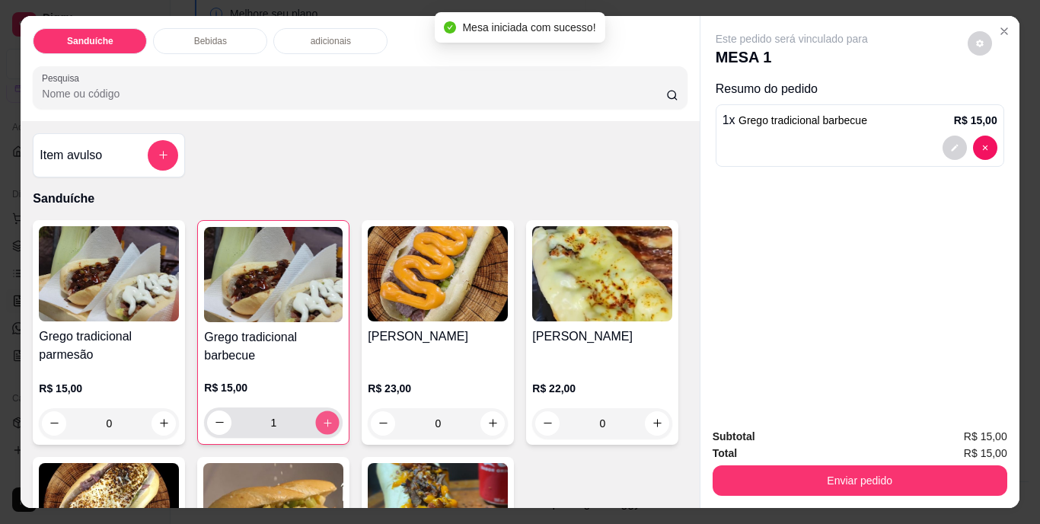
click at [322, 416] on icon "increase-product-quantity" at bounding box center [327, 421] width 11 height 11
type input "2"
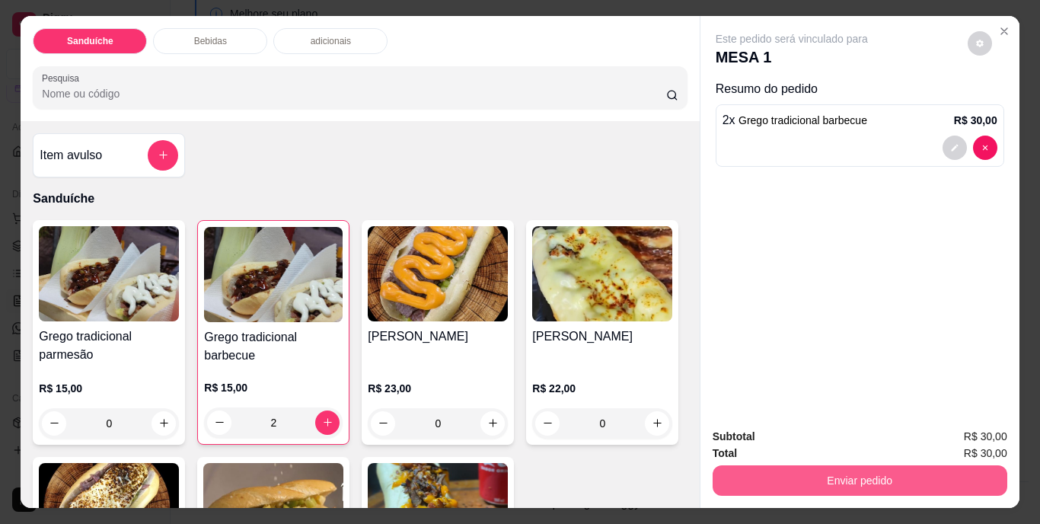
click at [859, 481] on button "Enviar pedido" at bounding box center [859, 480] width 295 height 30
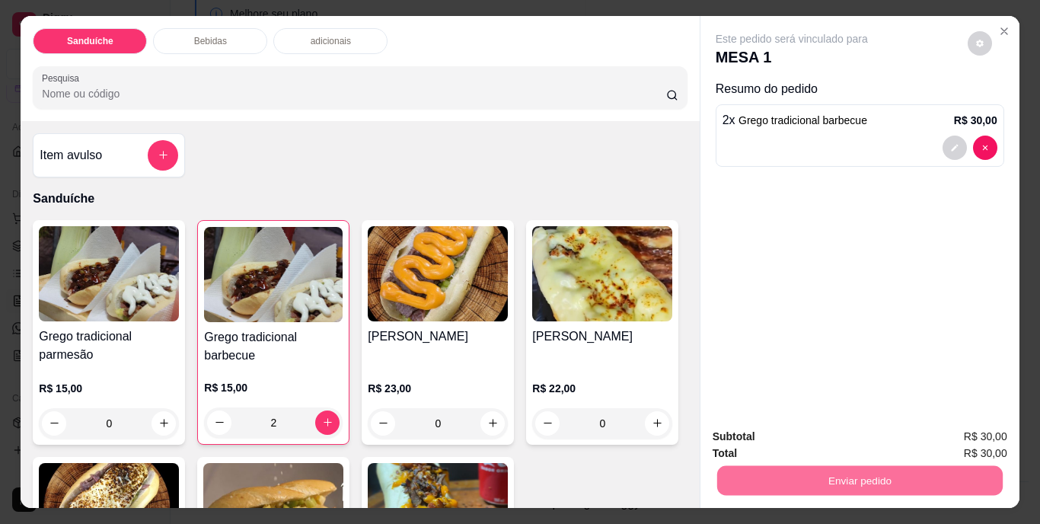
click at [776, 432] on button "Não registrar e enviar pedido" at bounding box center [809, 437] width 154 height 28
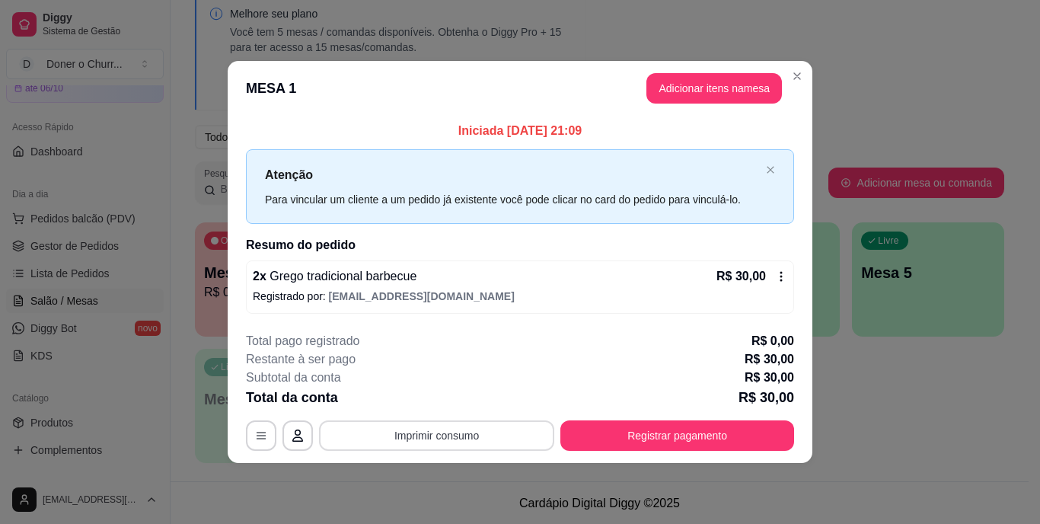
click at [409, 446] on button "Imprimir consumo" at bounding box center [436, 435] width 235 height 30
click at [463, 402] on button "IMPRESSORA" at bounding box center [441, 399] width 107 height 24
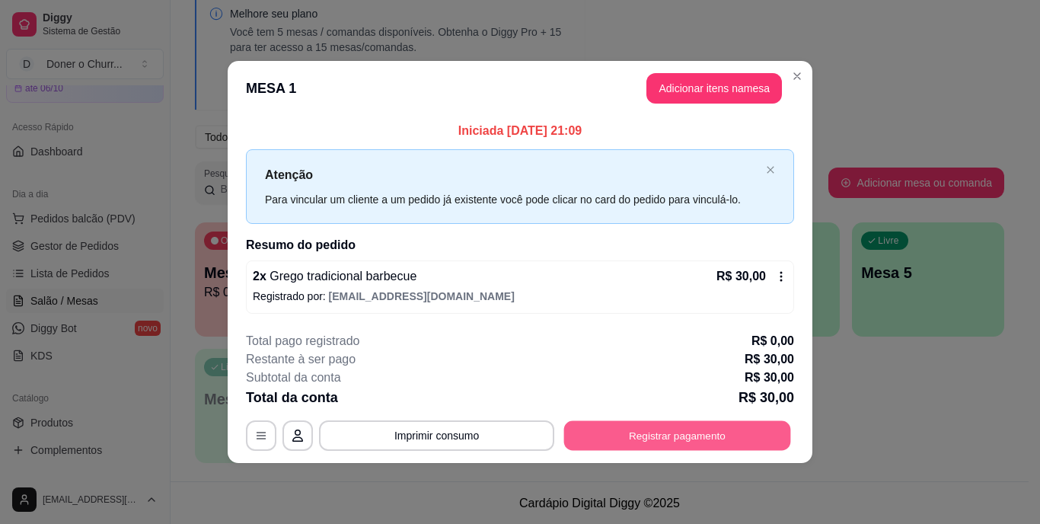
click at [636, 439] on button "Registrar pagamento" at bounding box center [677, 435] width 227 height 30
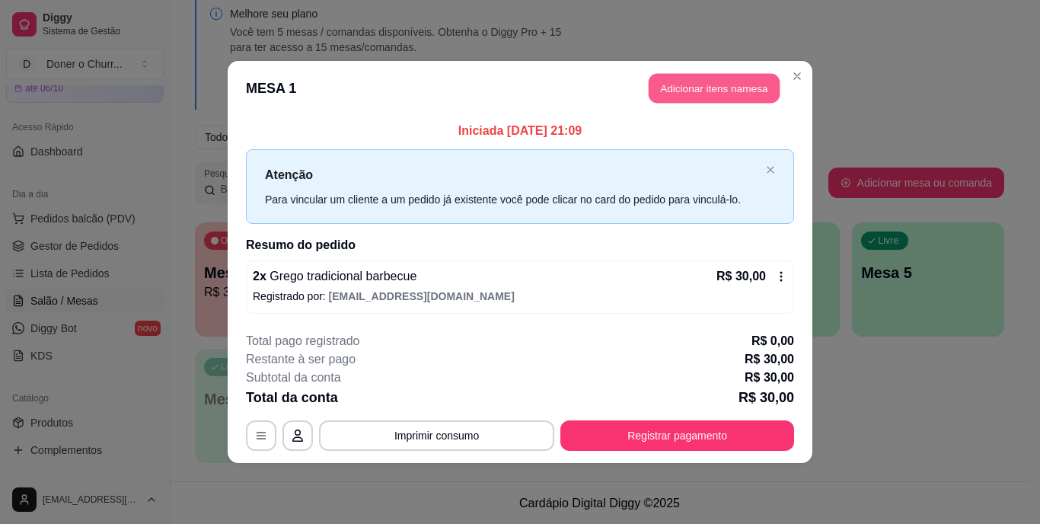
click at [698, 83] on button "Adicionar itens na mesa" at bounding box center [713, 89] width 131 height 30
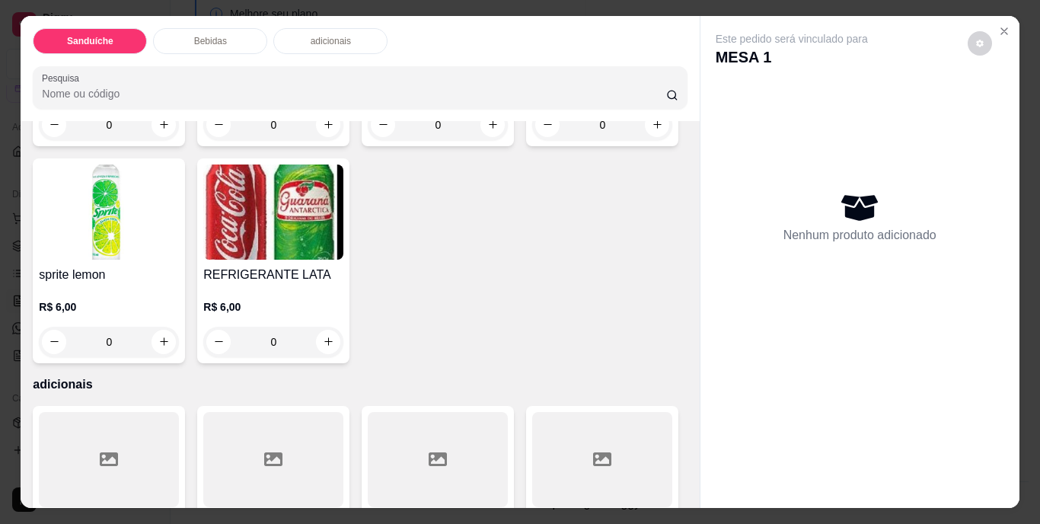
scroll to position [837, 0]
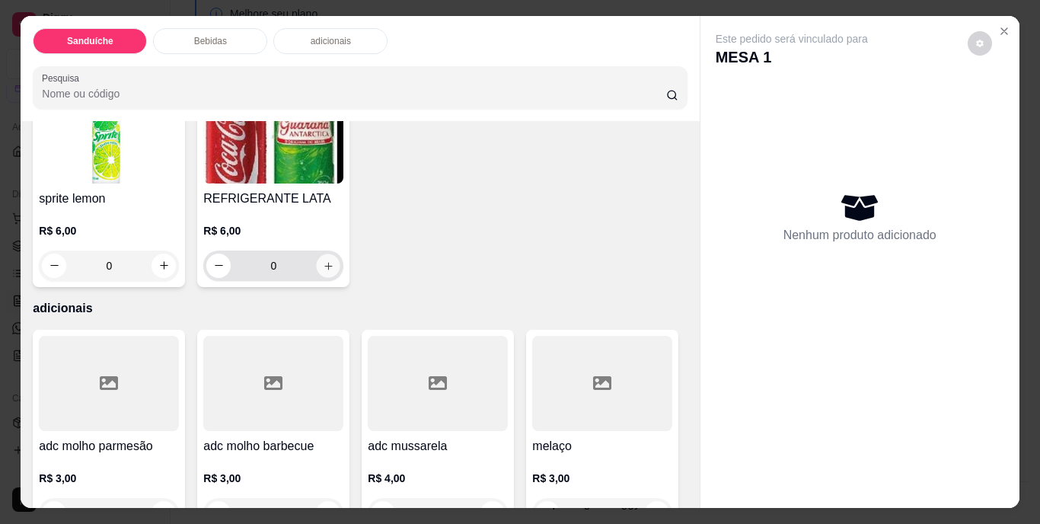
click at [334, 271] on icon "increase-product-quantity" at bounding box center [328, 265] width 11 height 11
type input "1"
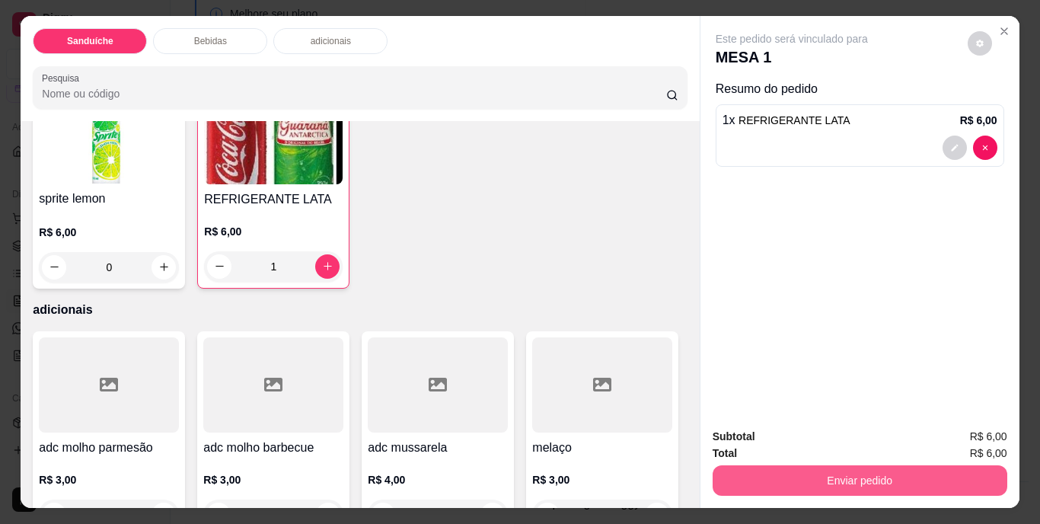
click at [883, 473] on button "Enviar pedido" at bounding box center [859, 480] width 295 height 30
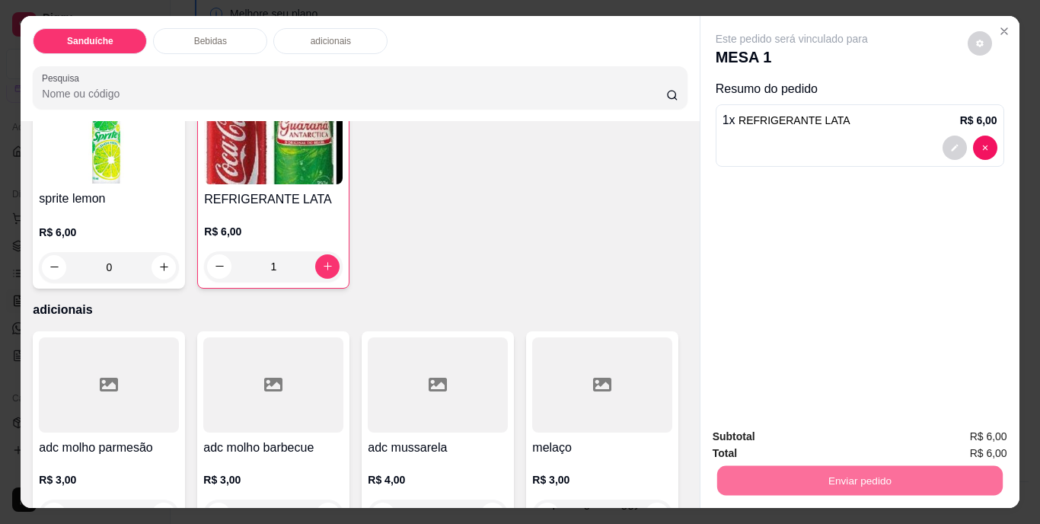
click at [848, 439] on button "Não registrar e enviar pedido" at bounding box center [809, 437] width 158 height 29
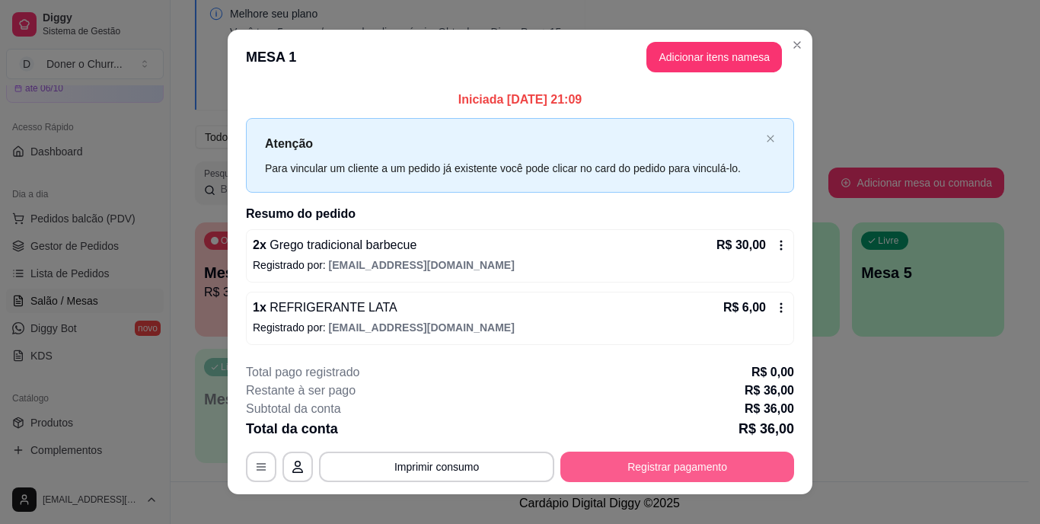
click at [693, 464] on button "Registrar pagamento" at bounding box center [677, 466] width 234 height 30
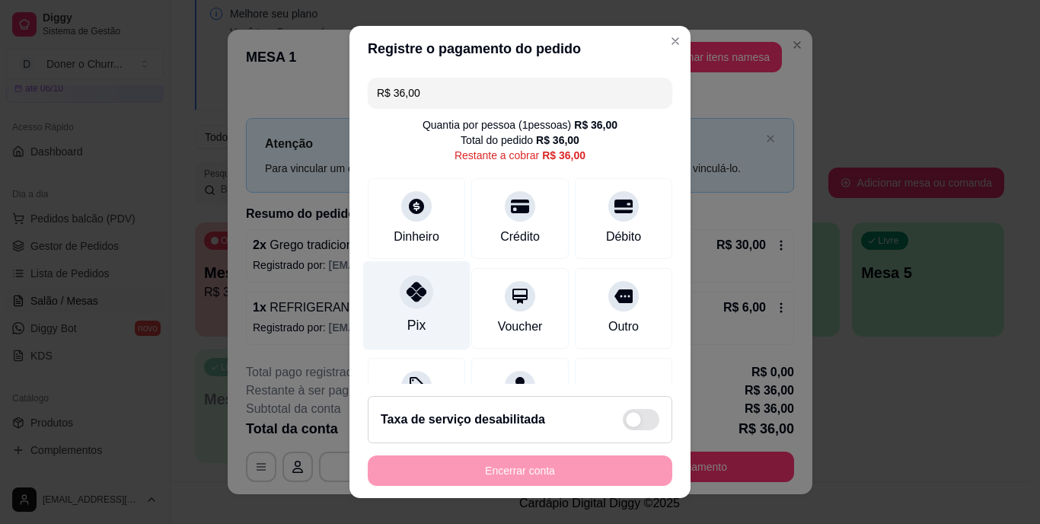
click at [406, 309] on div "Pix" at bounding box center [416, 305] width 107 height 89
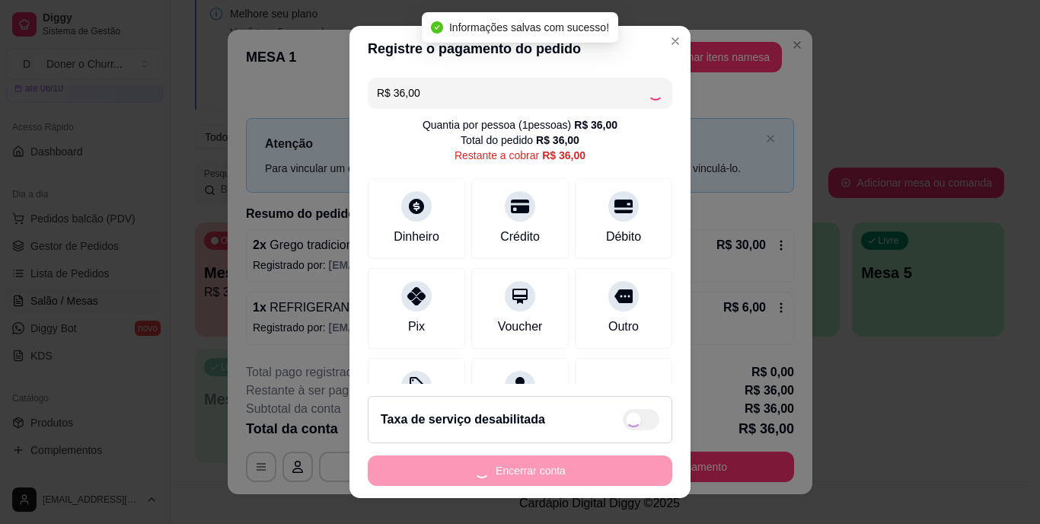
type input "R$ 0,00"
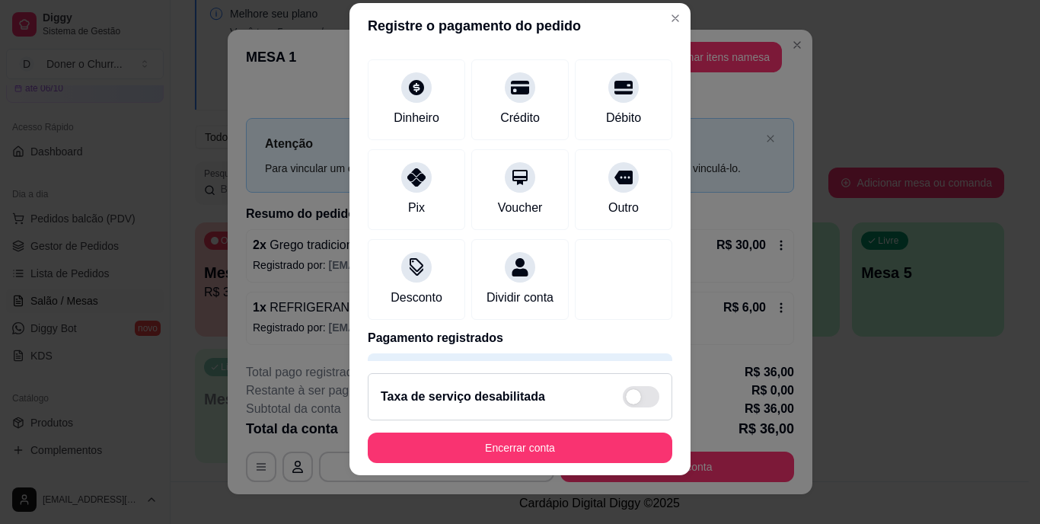
scroll to position [143, 0]
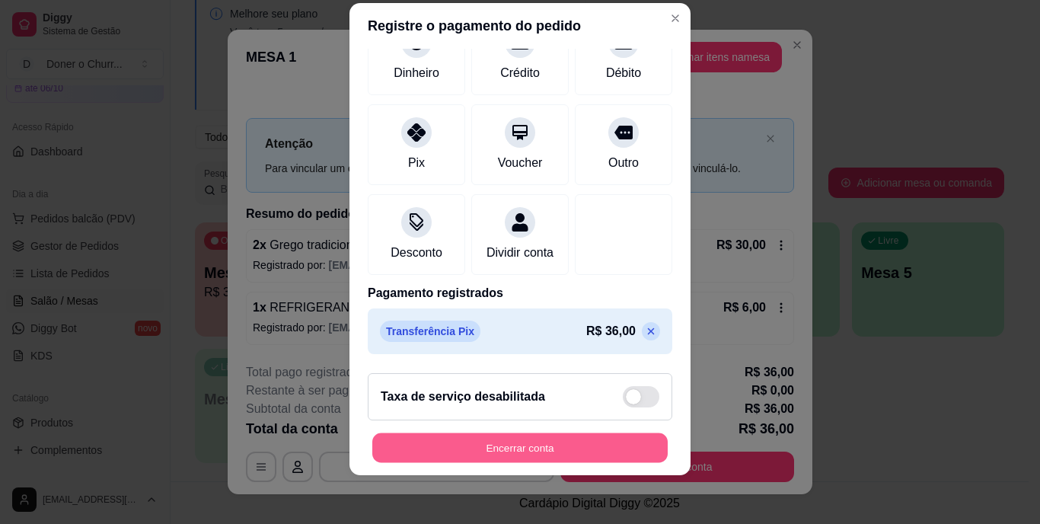
click at [549, 450] on button "Encerrar conta" at bounding box center [519, 447] width 295 height 30
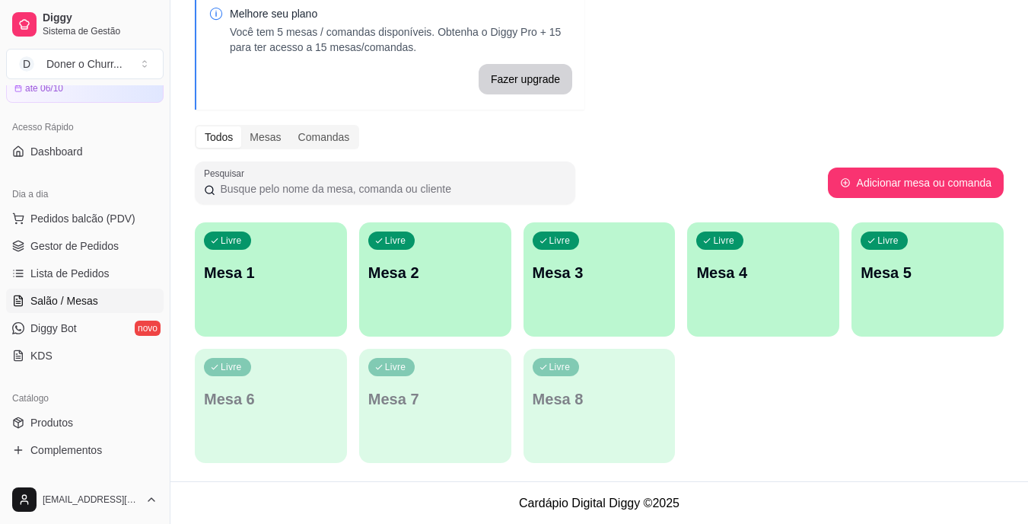
click at [292, 293] on div "Livre Mesa 1" at bounding box center [271, 270] width 152 height 96
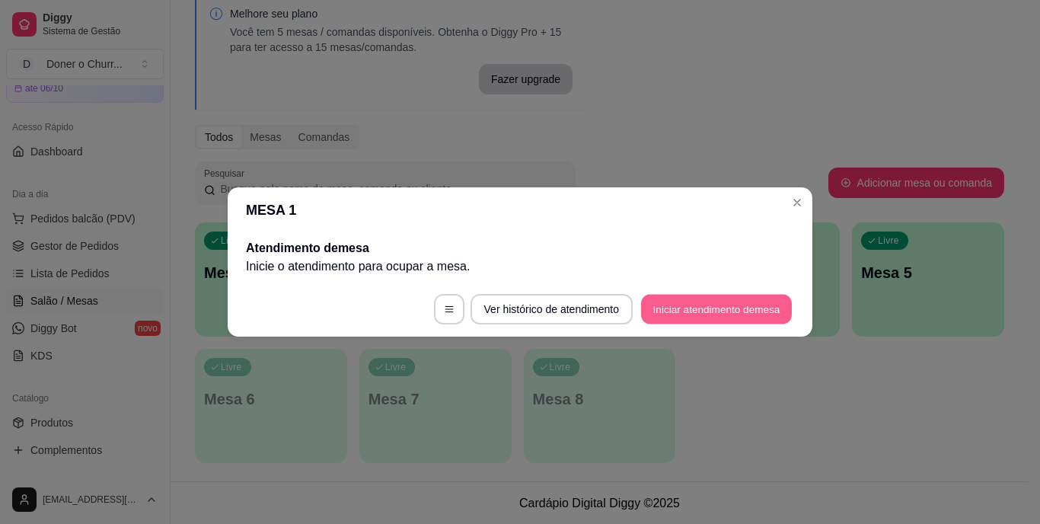
click at [711, 308] on button "Iniciar atendimento de mesa" at bounding box center [716, 310] width 151 height 30
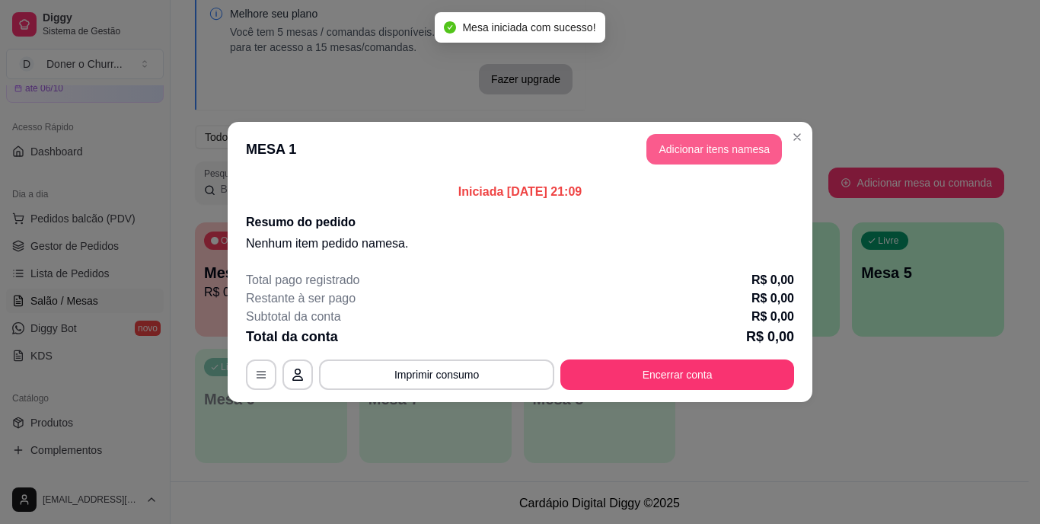
click at [703, 145] on button "Adicionar itens na mesa" at bounding box center [713, 149] width 135 height 30
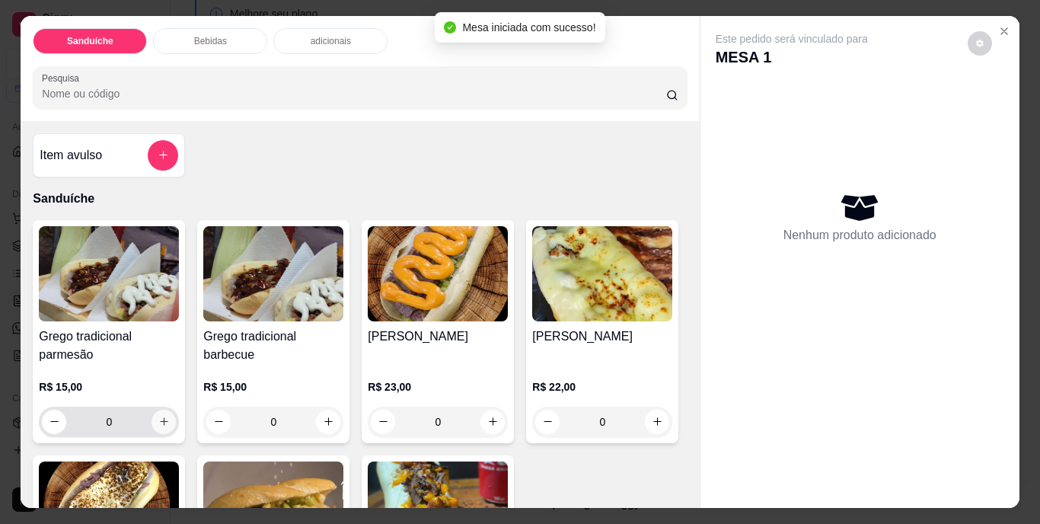
click at [159, 416] on icon "increase-product-quantity" at bounding box center [163, 421] width 11 height 11
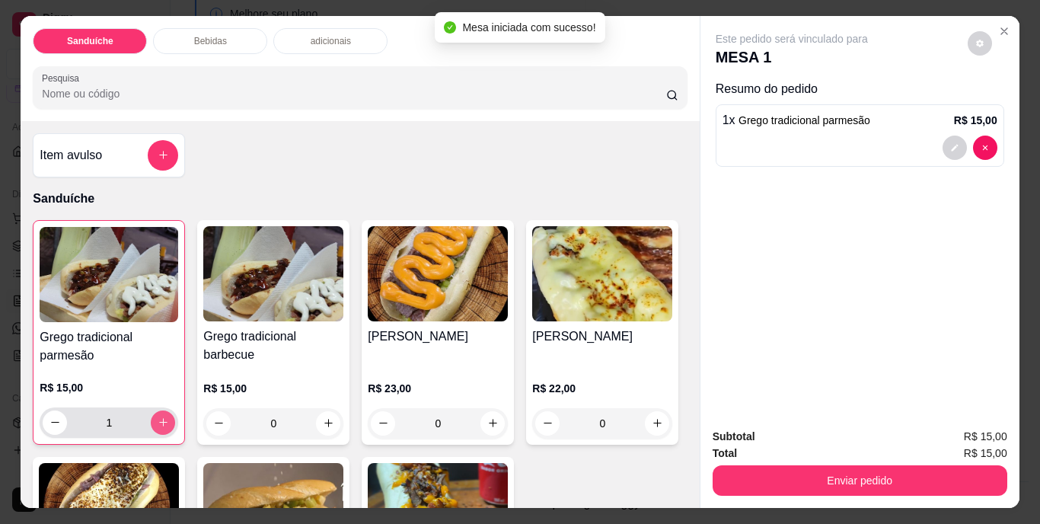
click at [159, 416] on icon "increase-product-quantity" at bounding box center [163, 421] width 11 height 11
type input "2"
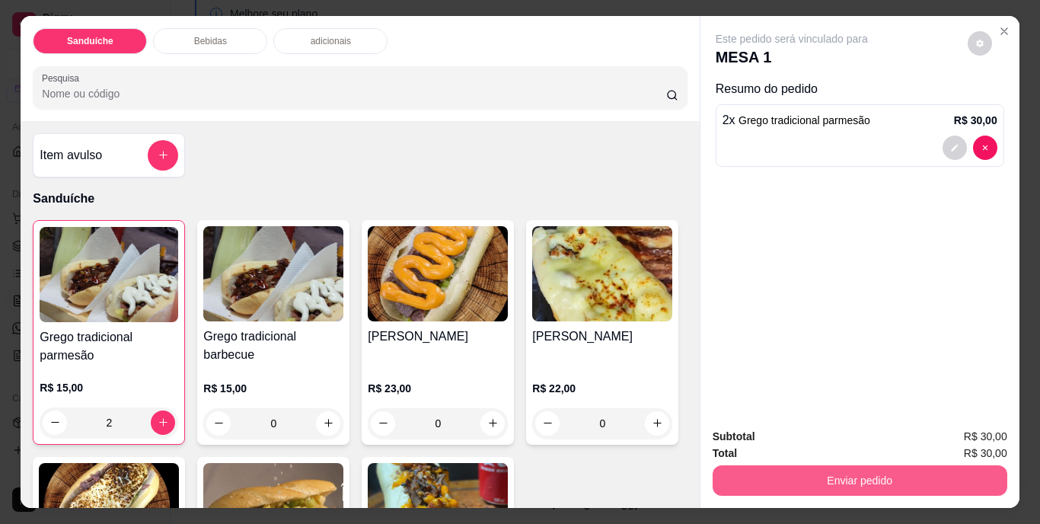
click at [863, 478] on button "Enviar pedido" at bounding box center [859, 480] width 295 height 30
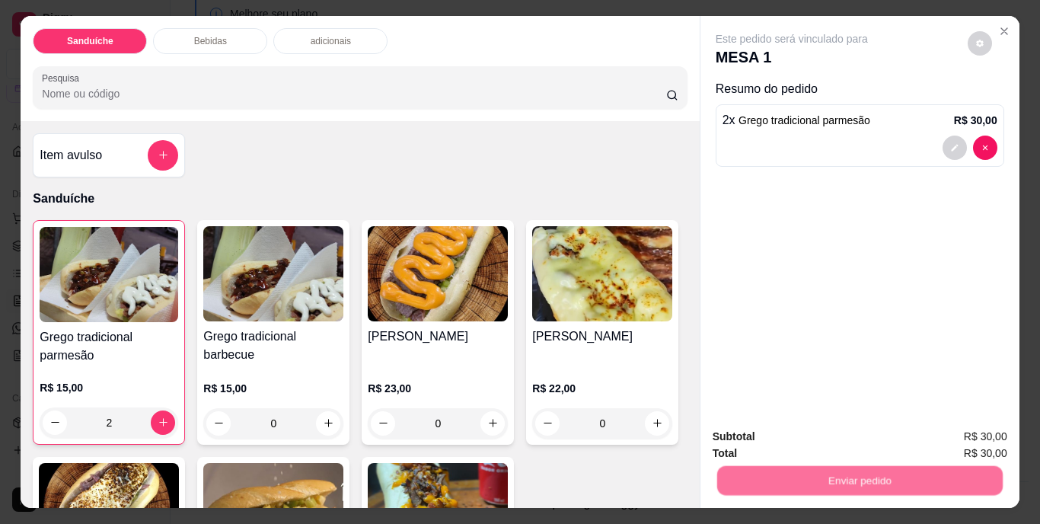
click at [852, 435] on button "Não registrar e enviar pedido" at bounding box center [809, 437] width 154 height 28
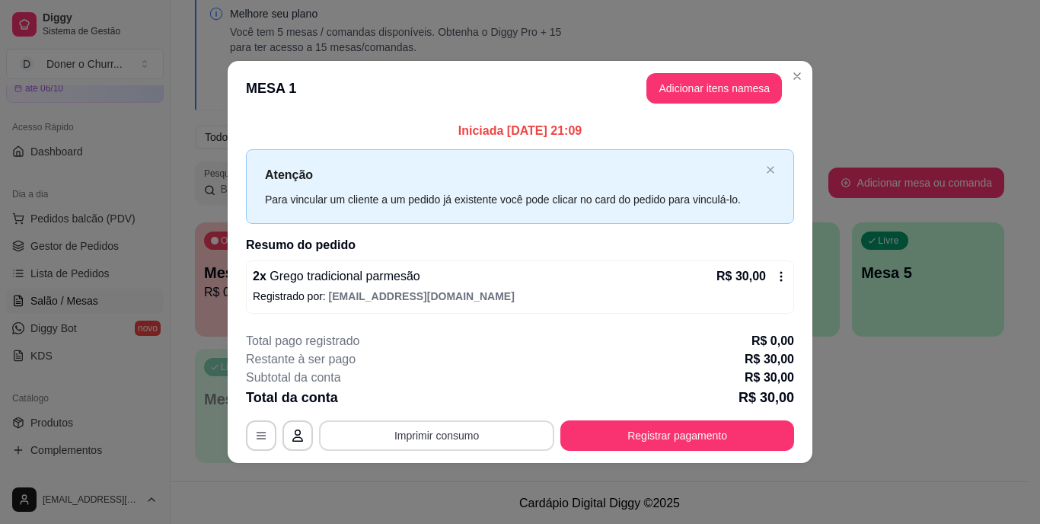
click at [428, 424] on button "Imprimir consumo" at bounding box center [436, 435] width 235 height 30
click at [439, 400] on button "IMPRESSORA" at bounding box center [441, 400] width 107 height 24
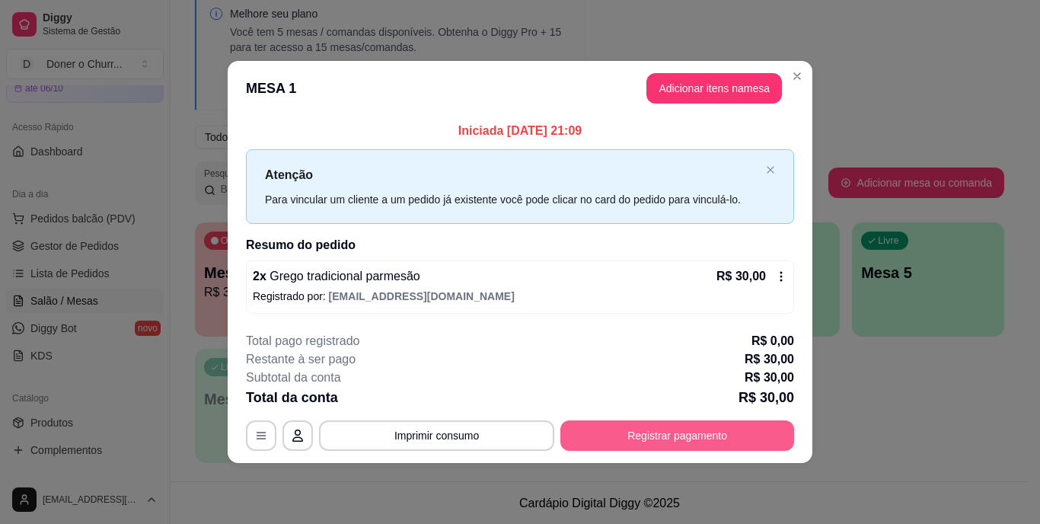
click at [676, 435] on button "Registrar pagamento" at bounding box center [677, 435] width 234 height 30
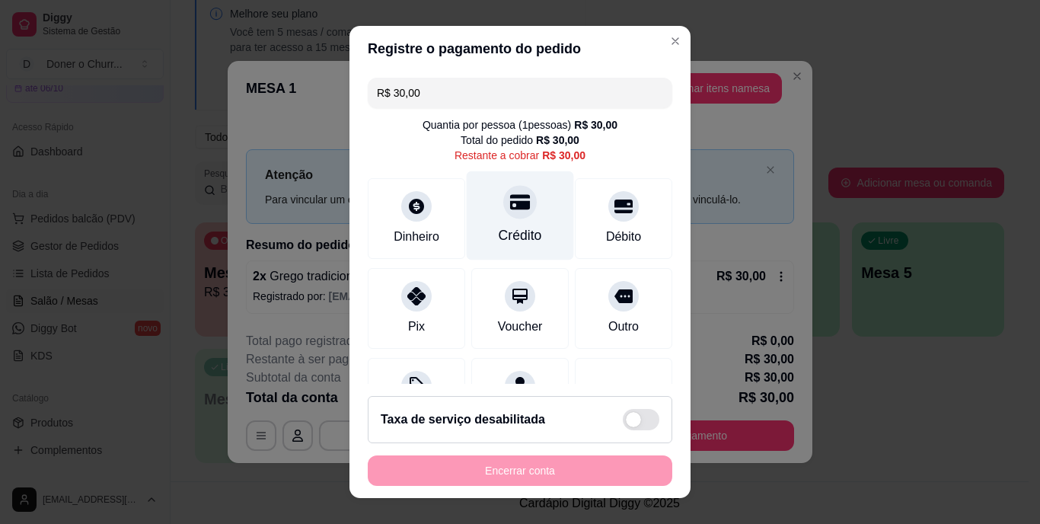
click at [499, 227] on div "Crédito" at bounding box center [520, 236] width 43 height 20
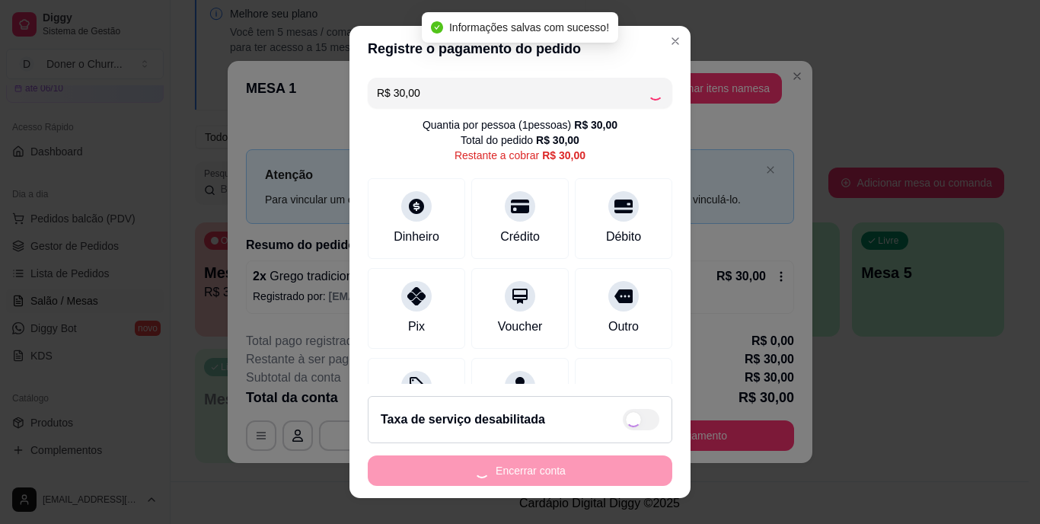
type input "R$ 0,00"
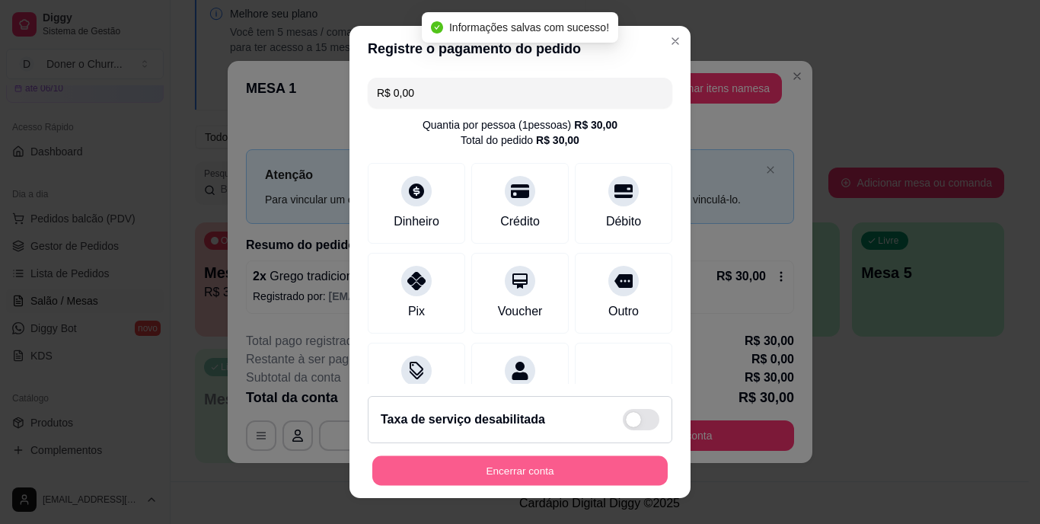
click at [528, 475] on button "Encerrar conta" at bounding box center [519, 470] width 295 height 30
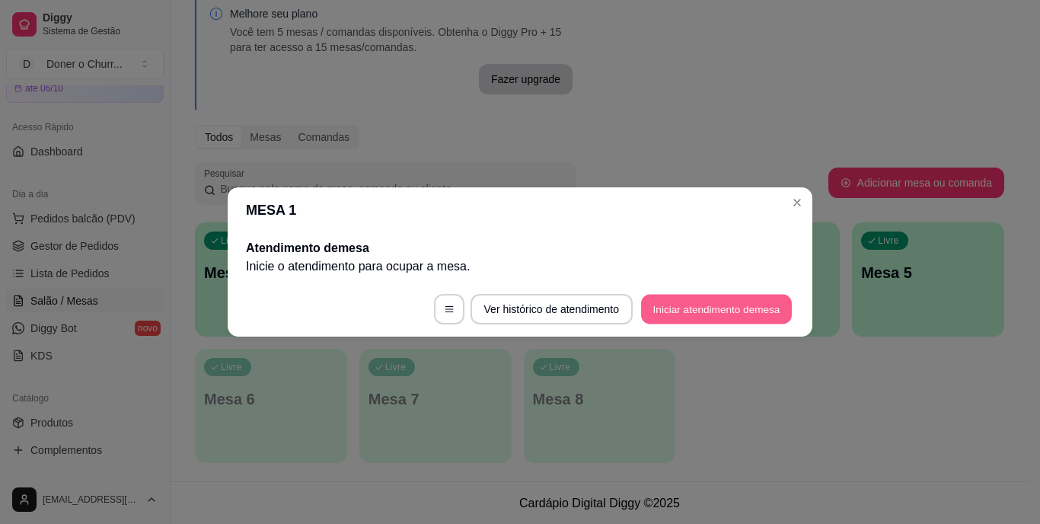
click at [725, 314] on button "Iniciar atendimento de mesa" at bounding box center [716, 310] width 151 height 30
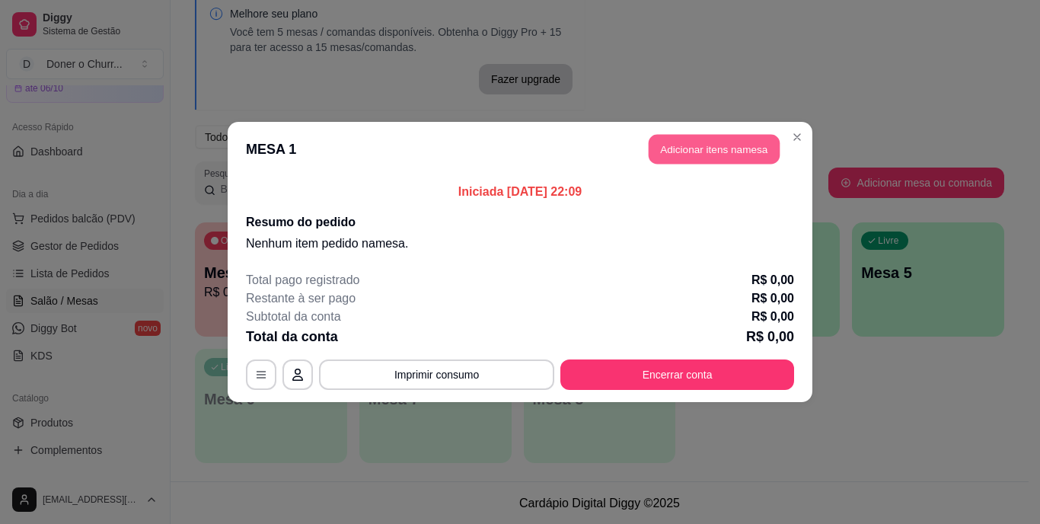
click at [731, 154] on button "Adicionar itens na mesa" at bounding box center [713, 150] width 131 height 30
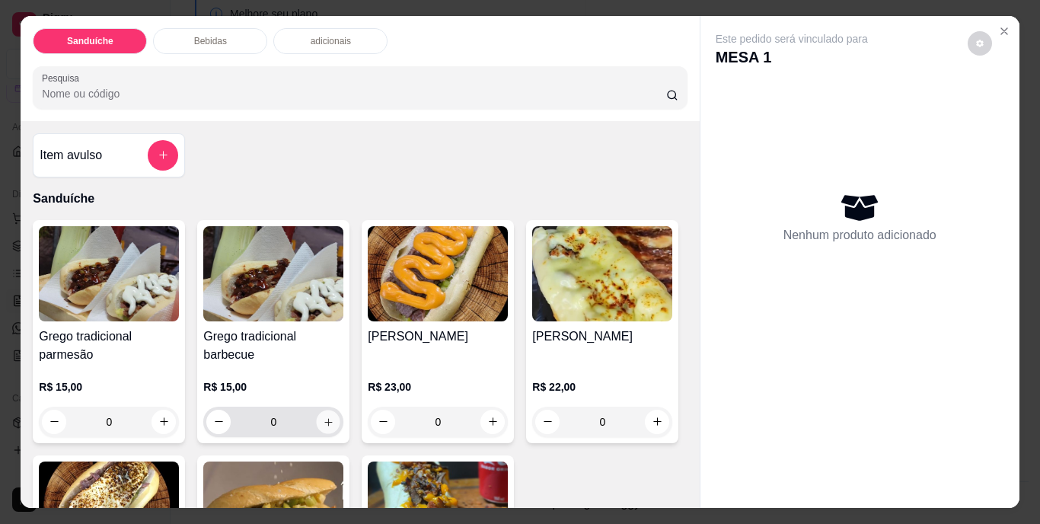
click at [317, 415] on button "increase-product-quantity" at bounding box center [329, 421] width 24 height 24
type input "1"
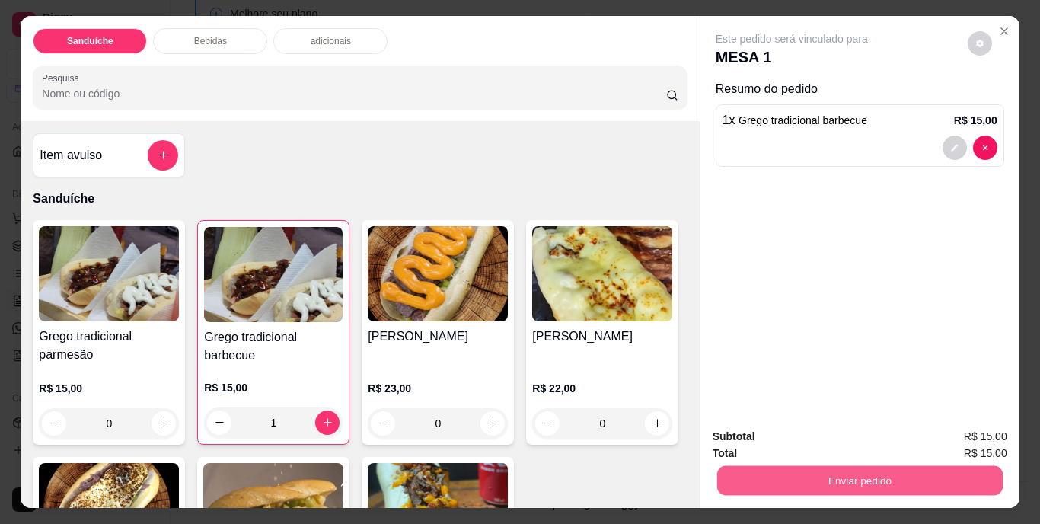
click at [773, 467] on button "Enviar pedido" at bounding box center [858, 481] width 285 height 30
click at [775, 443] on button "Não registrar e enviar pedido" at bounding box center [809, 437] width 158 height 29
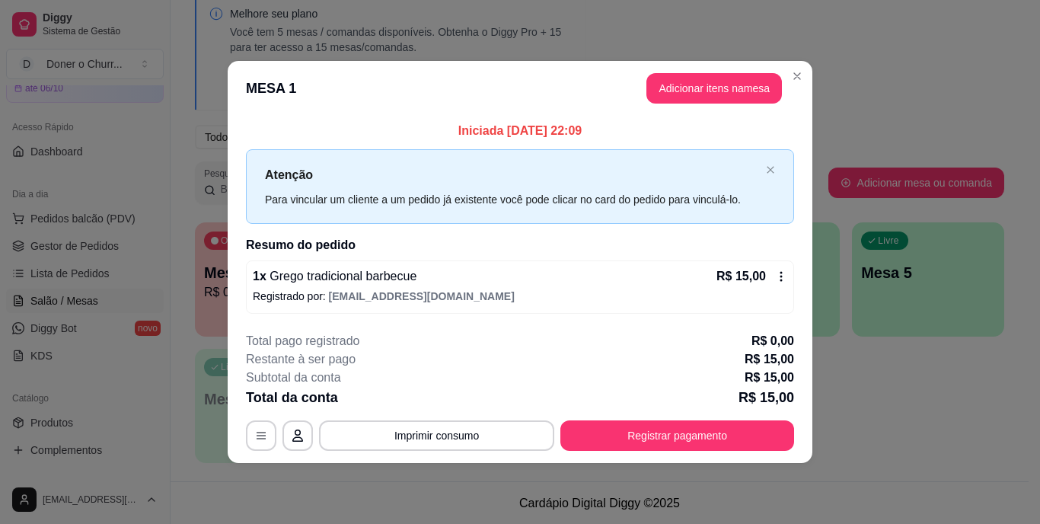
click at [779, 275] on icon at bounding box center [781, 276] width 12 height 12
click at [438, 432] on button "Imprimir consumo" at bounding box center [436, 435] width 235 height 30
click at [455, 396] on button "IMPRESSORA" at bounding box center [441, 400] width 107 height 24
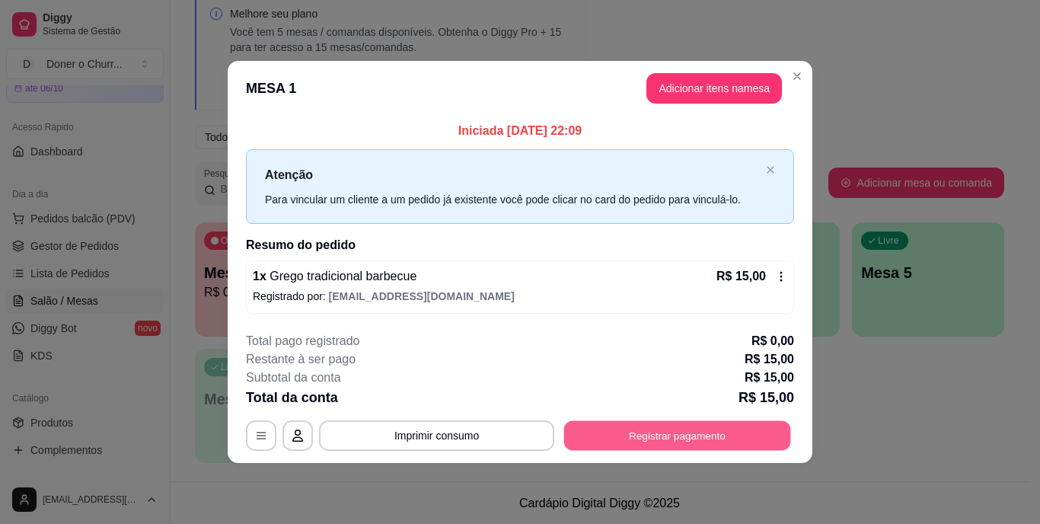
click at [671, 435] on button "Registrar pagamento" at bounding box center [677, 435] width 227 height 30
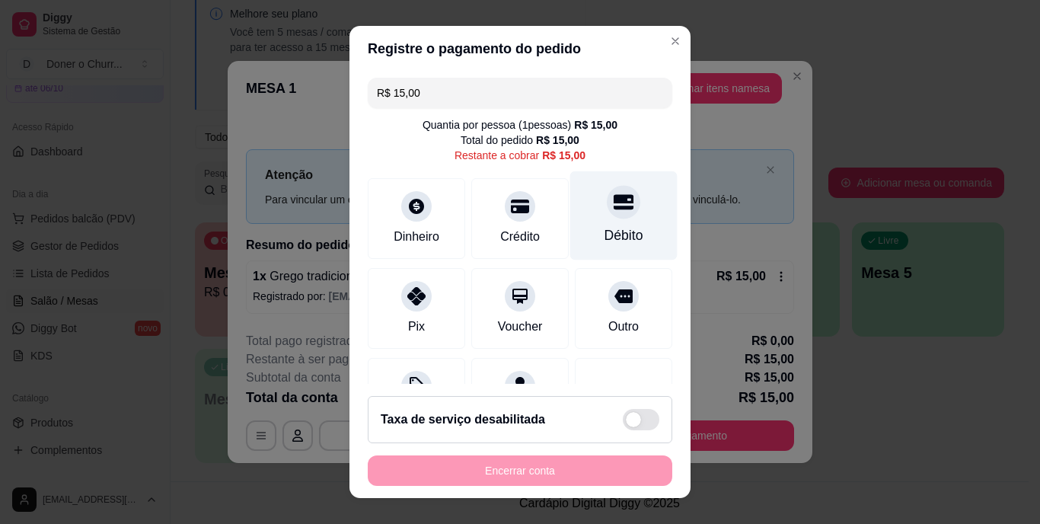
click at [610, 221] on div "Débito" at bounding box center [623, 215] width 107 height 89
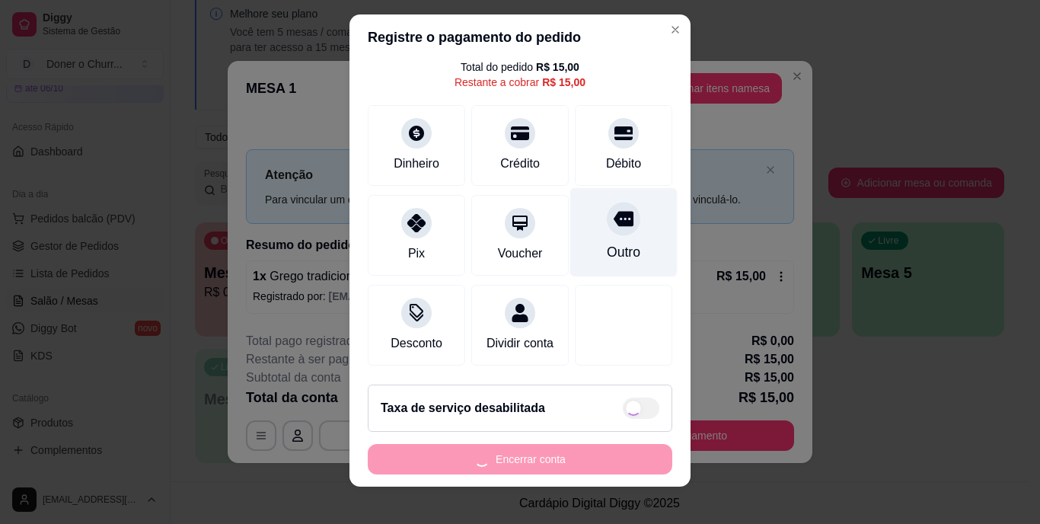
scroll to position [23, 0]
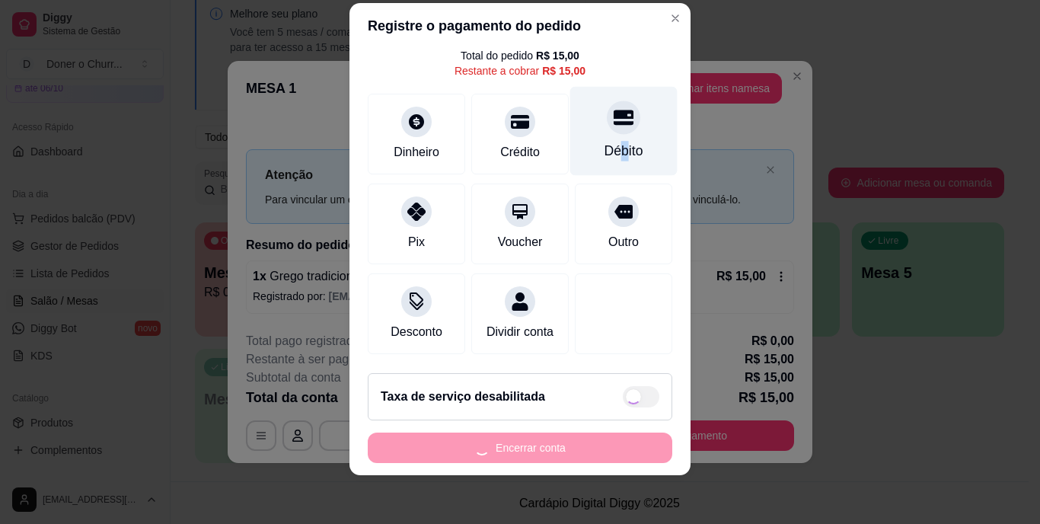
click at [600, 120] on div "Débito" at bounding box center [623, 131] width 107 height 89
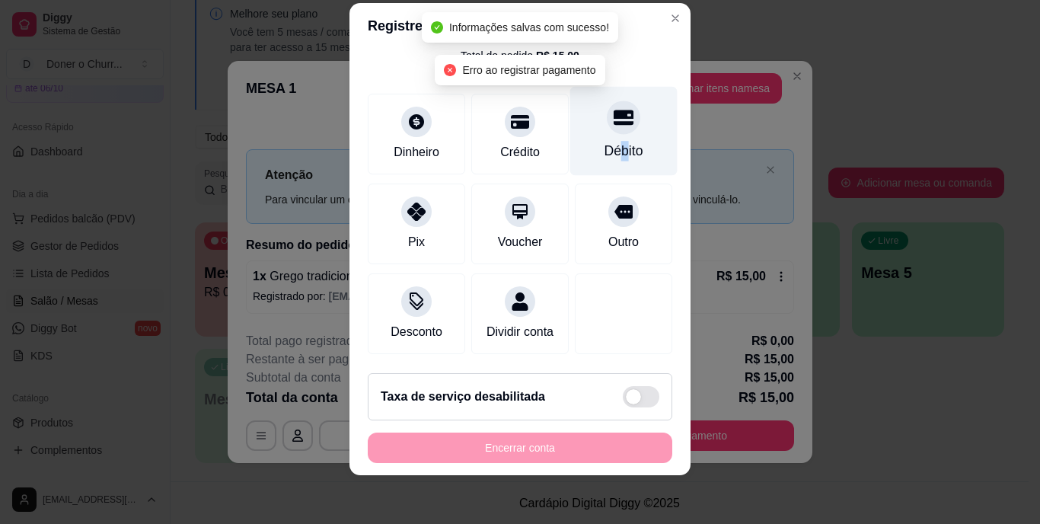
type input "R$ 0,00"
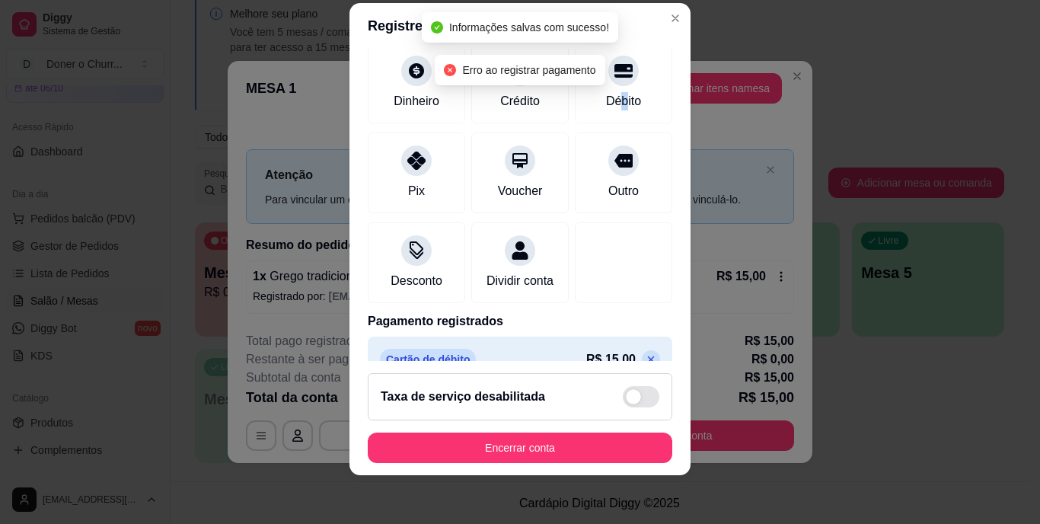
scroll to position [143, 0]
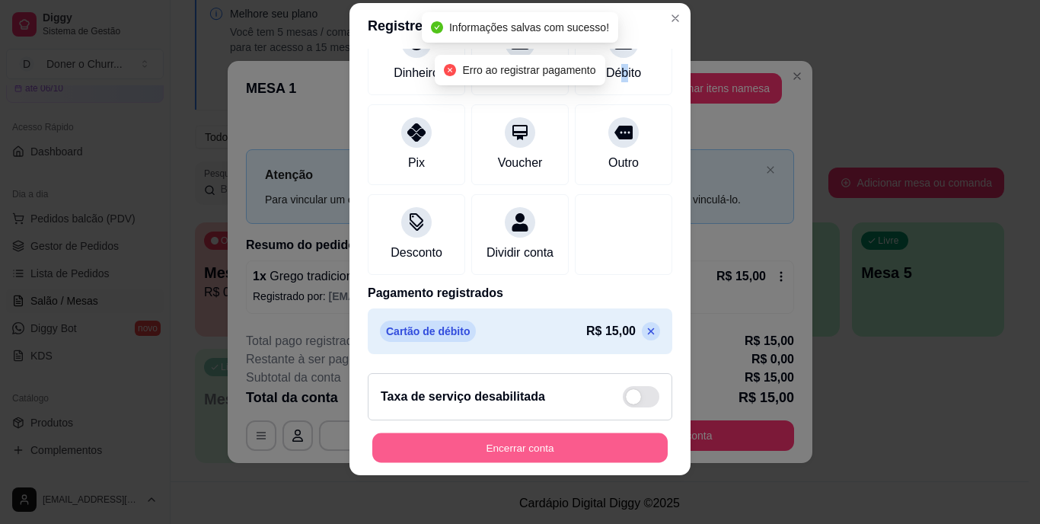
click at [486, 443] on button "Encerrar conta" at bounding box center [519, 447] width 295 height 30
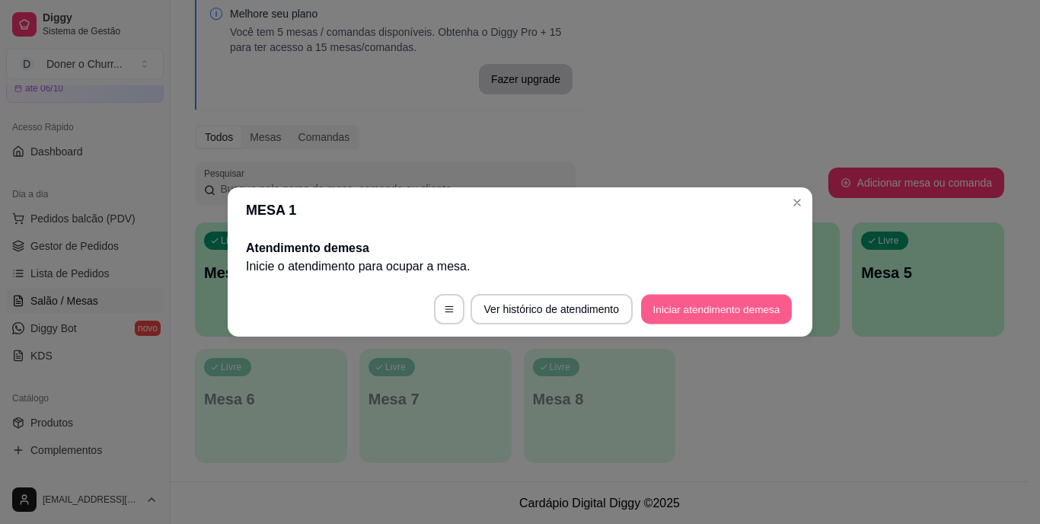
click at [713, 308] on button "Iniciar atendimento de mesa" at bounding box center [716, 310] width 151 height 30
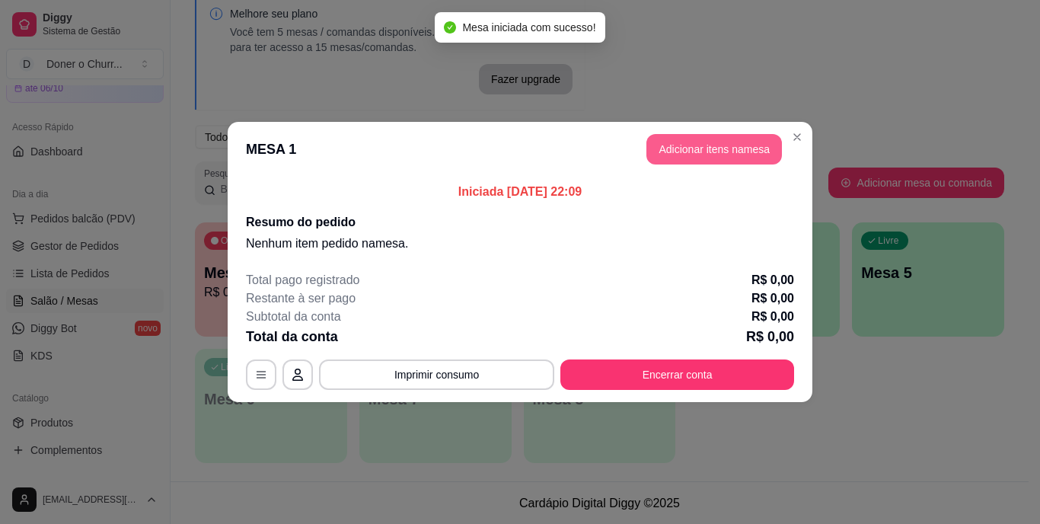
click at [706, 149] on button "Adicionar itens na mesa" at bounding box center [713, 149] width 135 height 30
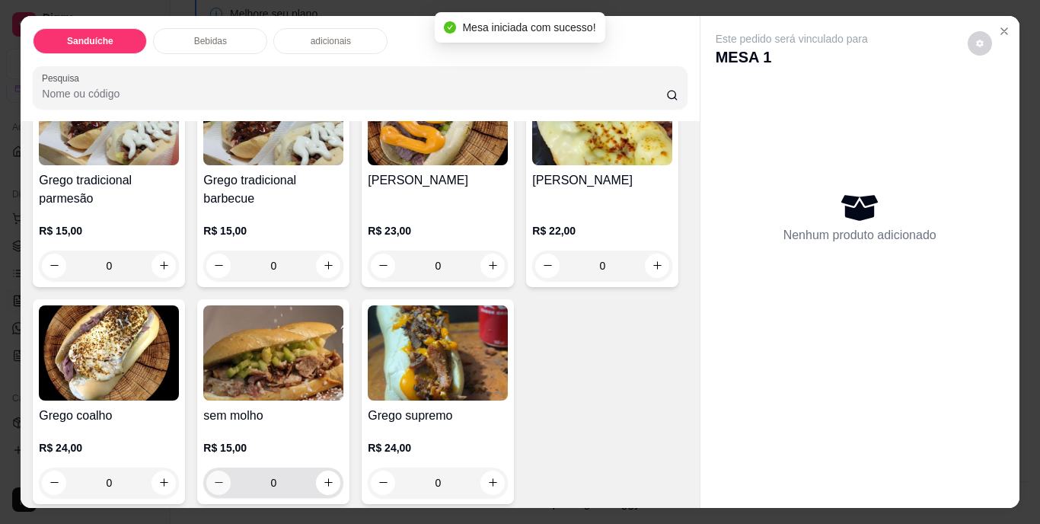
scroll to position [228, 0]
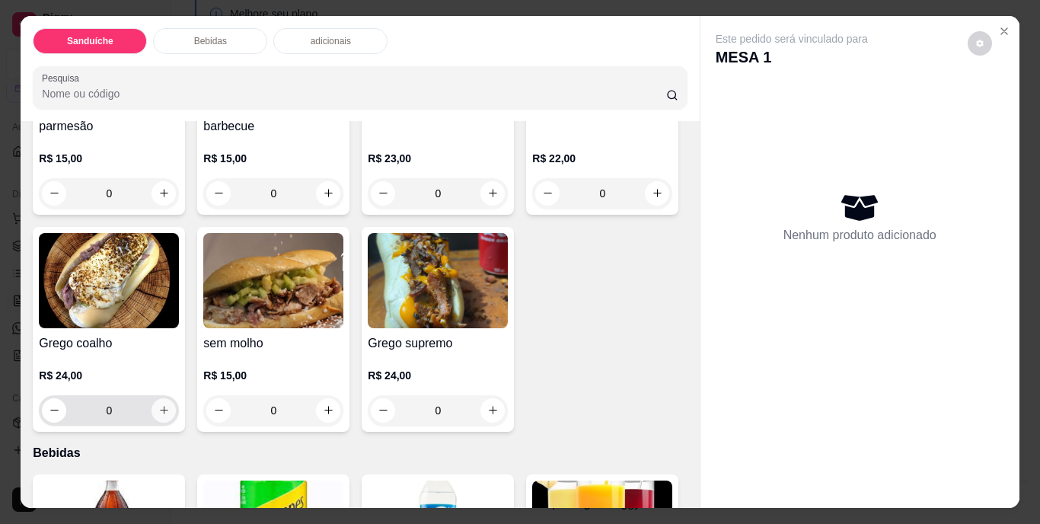
click at [170, 404] on icon "increase-product-quantity" at bounding box center [163, 409] width 11 height 11
type input "1"
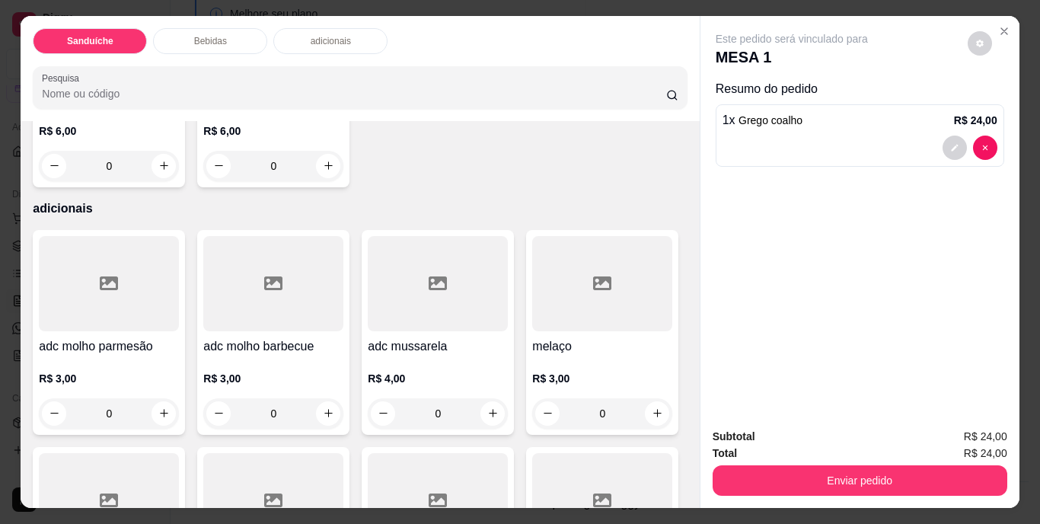
scroll to position [989, 0]
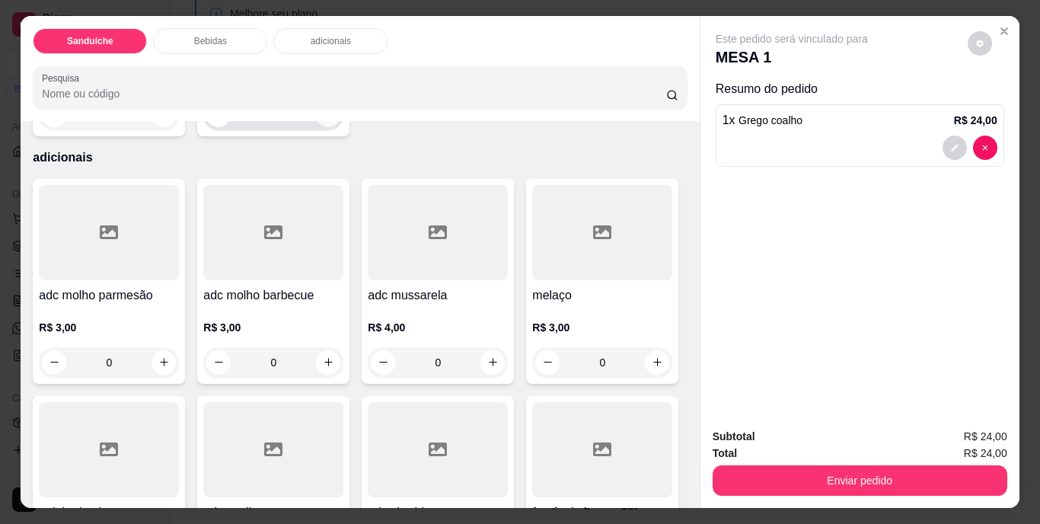
click at [334, 120] on icon "increase-product-quantity" at bounding box center [328, 114] width 11 height 11
type input "1"
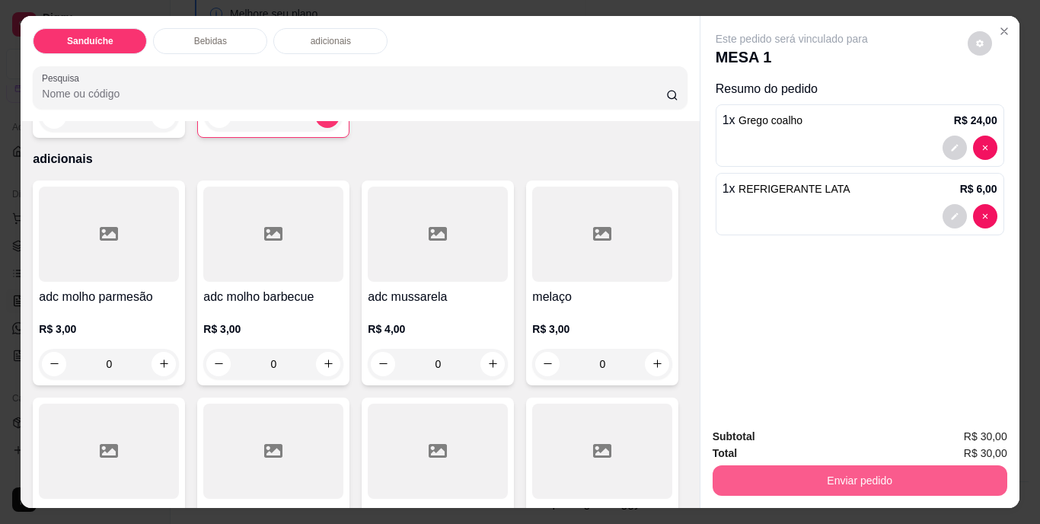
click at [773, 474] on button "Enviar pedido" at bounding box center [859, 480] width 295 height 30
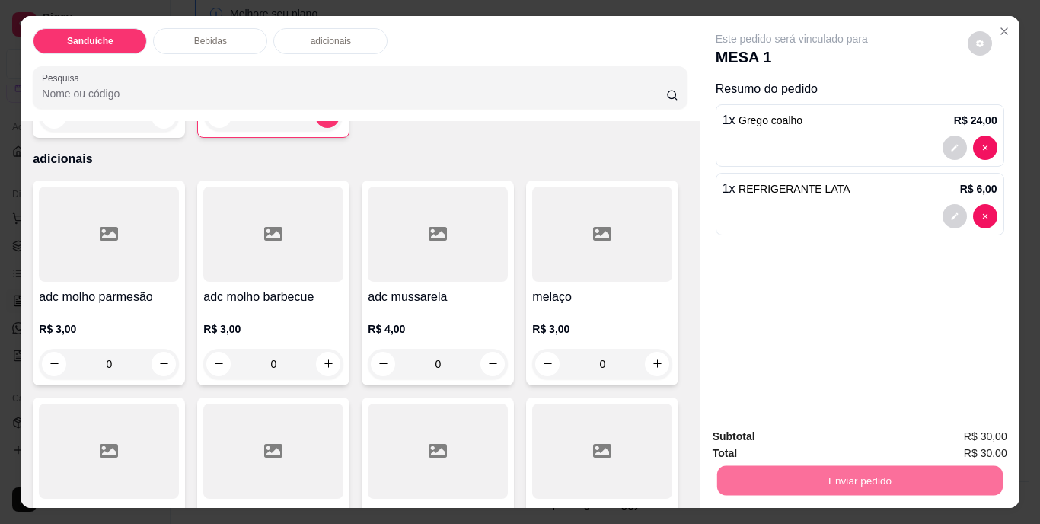
click at [788, 438] on button "Não registrar e enviar pedido" at bounding box center [809, 437] width 154 height 28
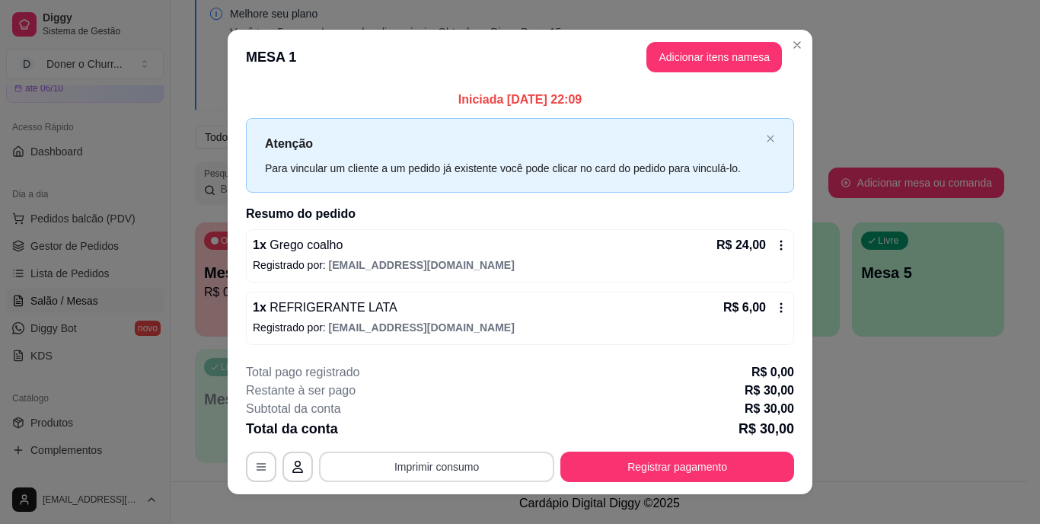
click at [447, 460] on button "Imprimir consumo" at bounding box center [436, 466] width 235 height 30
click at [442, 428] on button "IMPRESSORA" at bounding box center [436, 431] width 110 height 24
drag, startPoint x: 522, startPoint y: 444, endPoint x: 520, endPoint y: 435, distance: 10.2
click at [522, 444] on div "**********" at bounding box center [520, 422] width 548 height 119
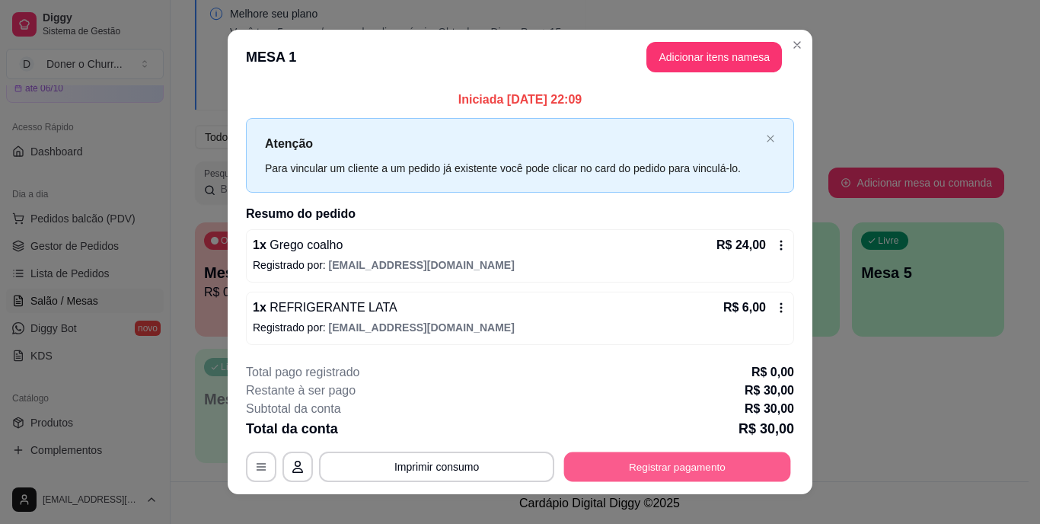
click at [622, 473] on button "Registrar pagamento" at bounding box center [677, 466] width 227 height 30
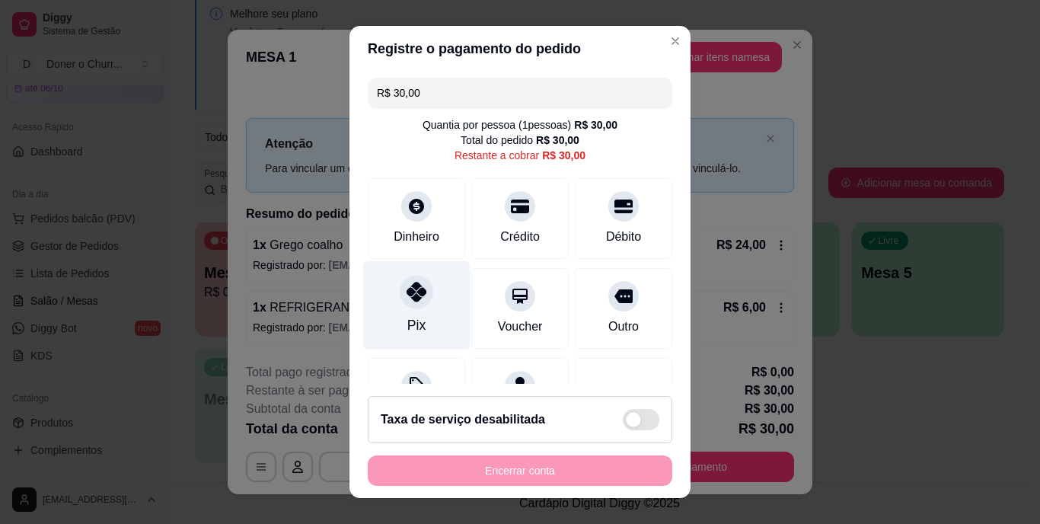
click at [410, 300] on icon at bounding box center [416, 292] width 20 height 20
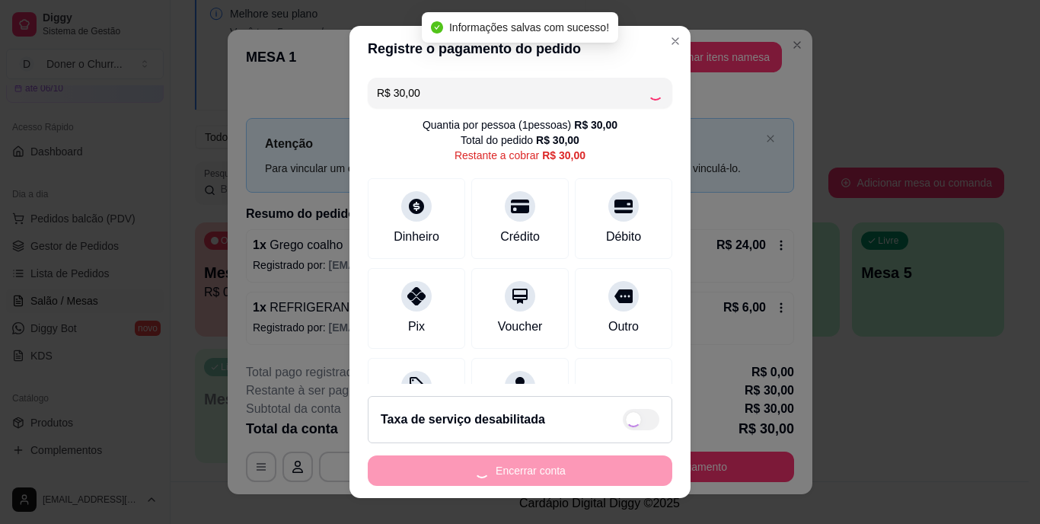
type input "R$ 0,00"
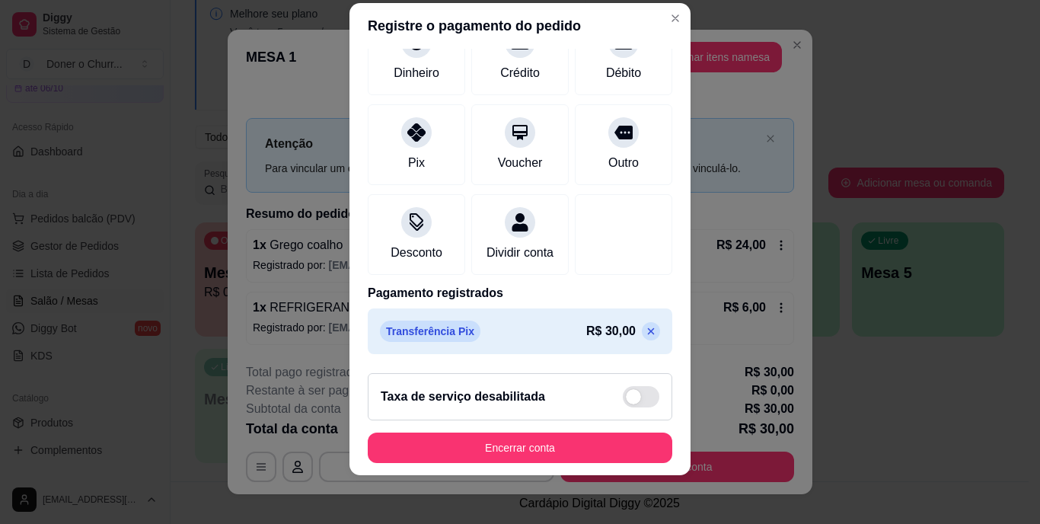
scroll to position [143, 0]
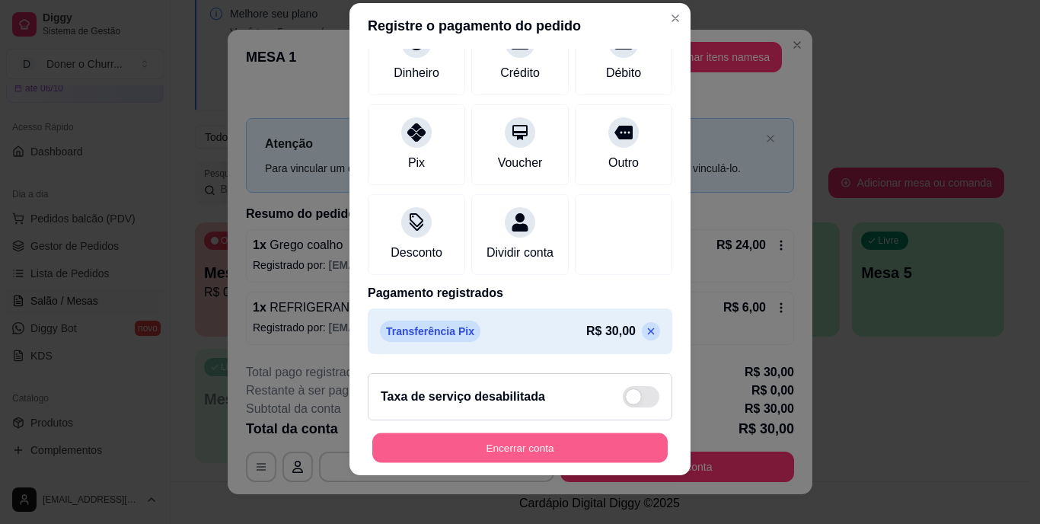
click at [553, 444] on button "Encerrar conta" at bounding box center [519, 447] width 295 height 30
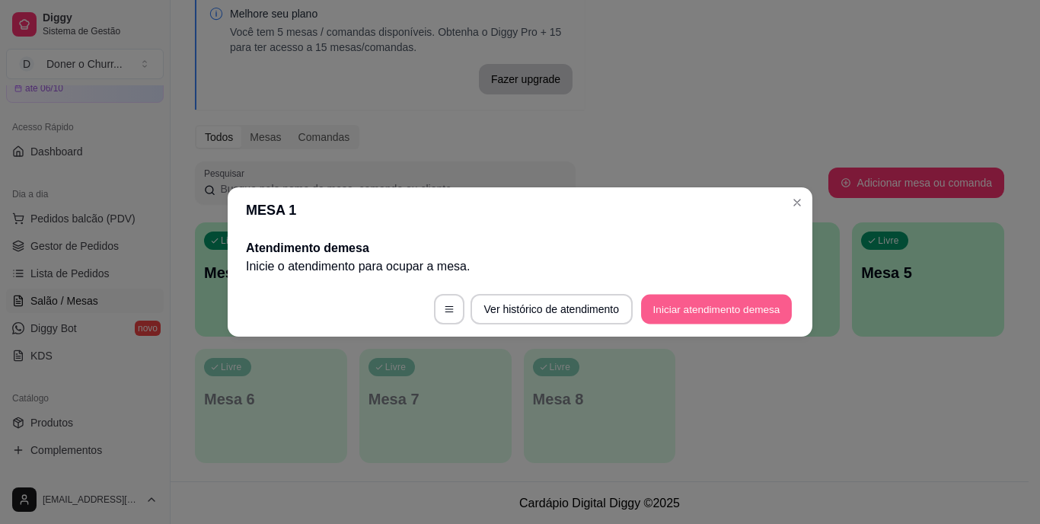
click at [693, 307] on button "Iniciar atendimento de mesa" at bounding box center [716, 310] width 151 height 30
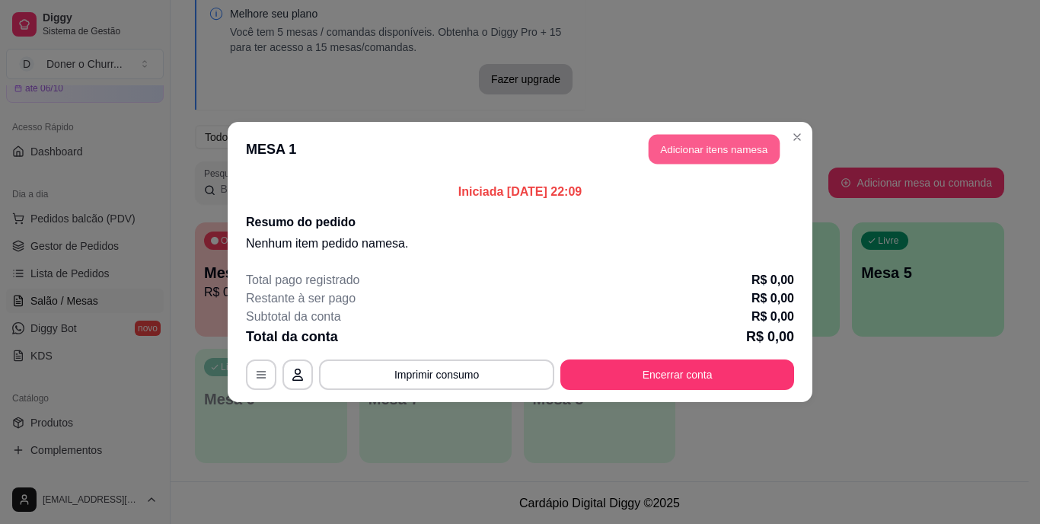
click at [723, 153] on button "Adicionar itens na mesa" at bounding box center [713, 150] width 131 height 30
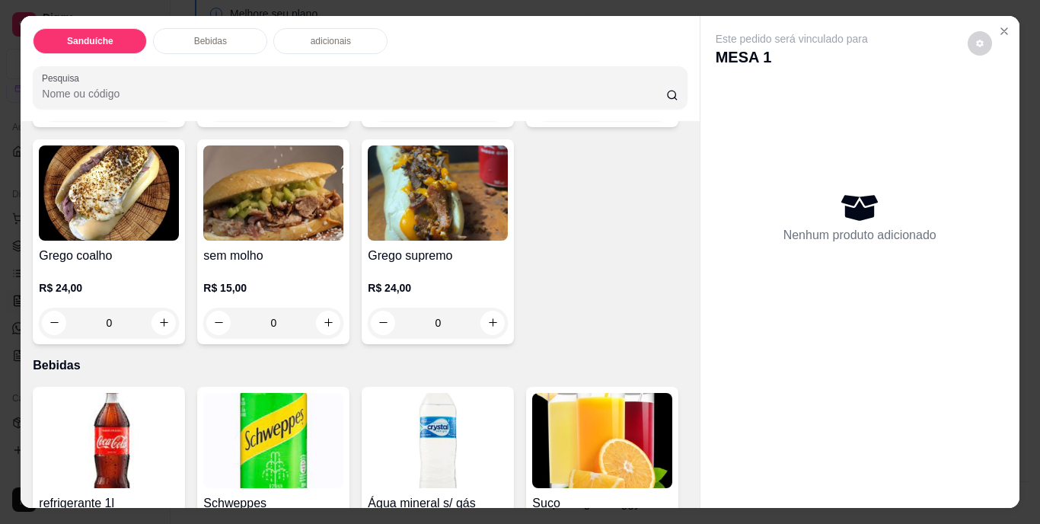
scroll to position [304, 0]
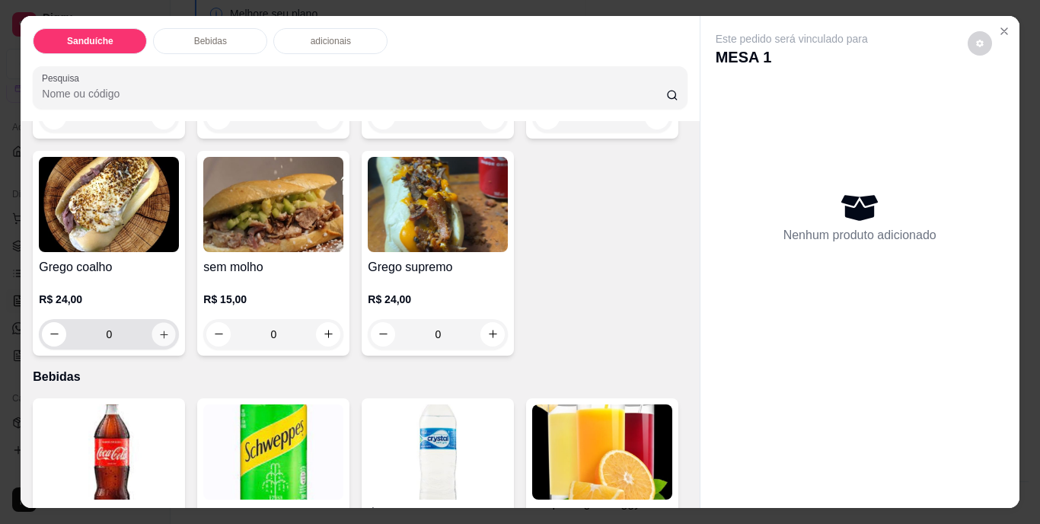
click at [167, 330] on icon "increase-product-quantity" at bounding box center [164, 334] width 8 height 8
type input "1"
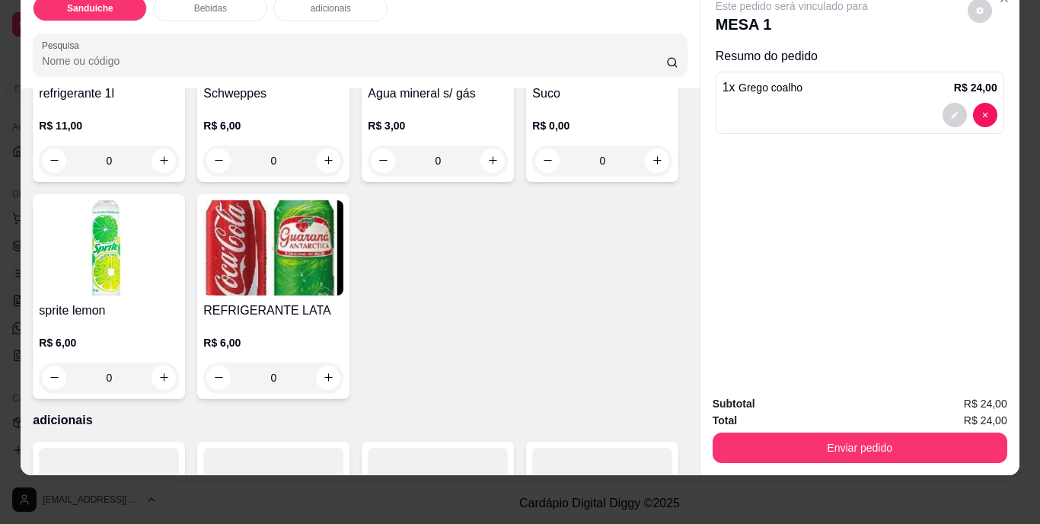
scroll to position [837, 0]
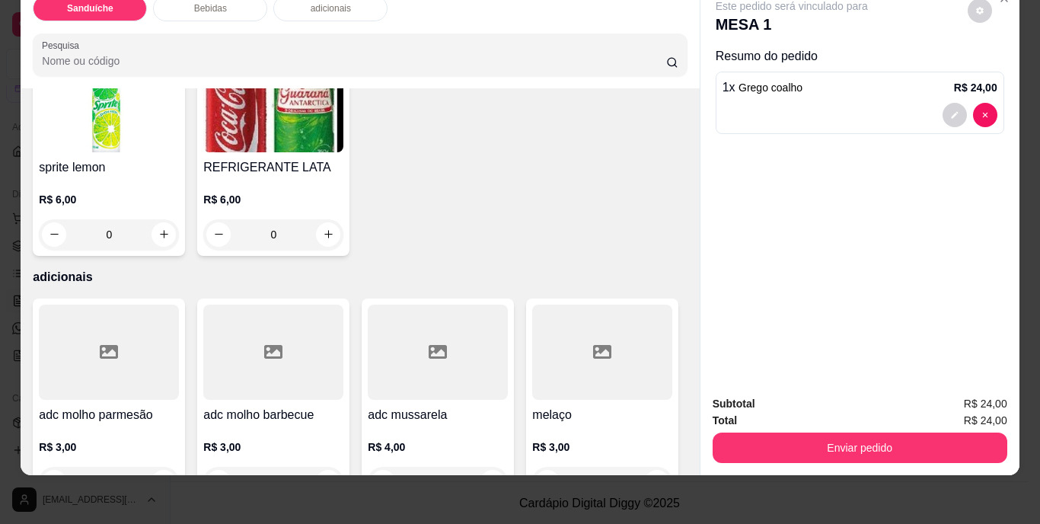
click at [489, 21] on icon "increase-product-quantity" at bounding box center [493, 18] width 8 height 8
type input "1"
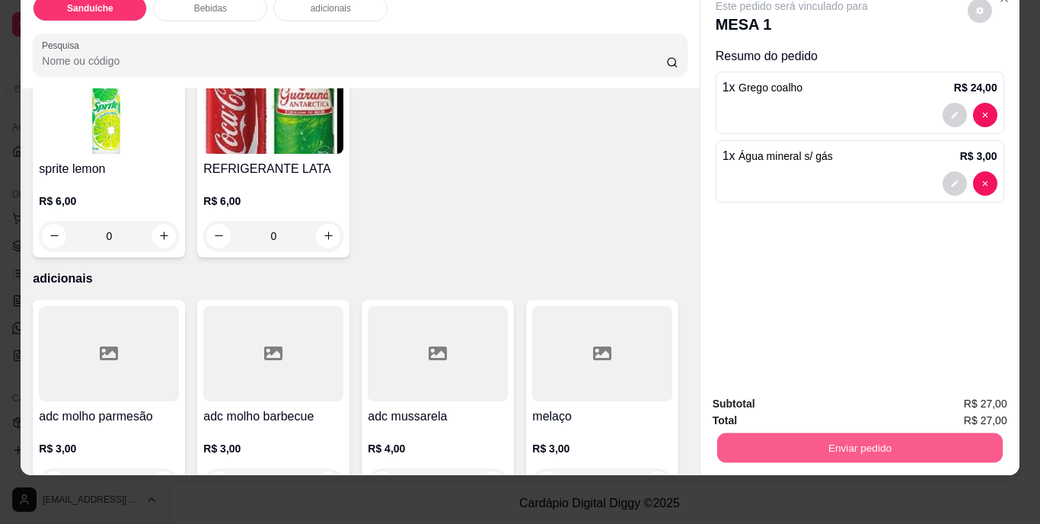
click at [814, 435] on button "Enviar pedido" at bounding box center [858, 448] width 285 height 30
click at [805, 400] on button "Não registrar e enviar pedido" at bounding box center [809, 398] width 154 height 28
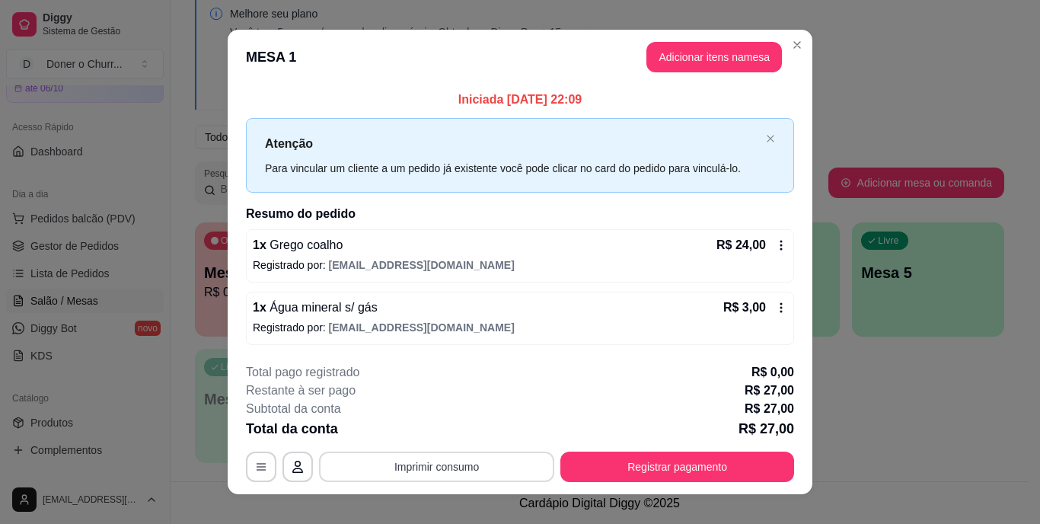
click at [413, 478] on button "Imprimir consumo" at bounding box center [436, 466] width 235 height 30
click at [455, 423] on button "IMPRESSORA" at bounding box center [435, 431] width 107 height 24
click at [442, 409] on div "Subtotal da conta R$ 27,00" at bounding box center [520, 409] width 548 height 18
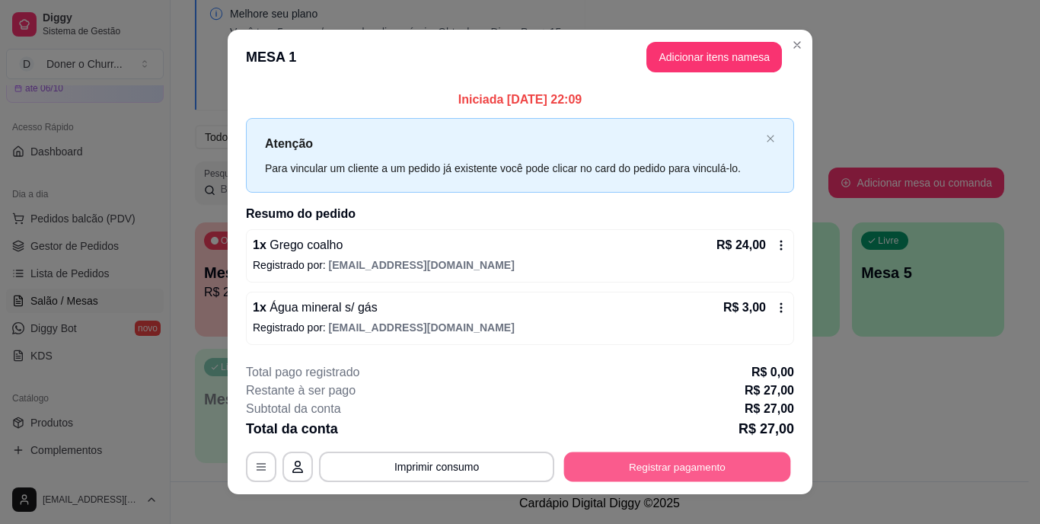
click at [671, 467] on button "Registrar pagamento" at bounding box center [677, 466] width 227 height 30
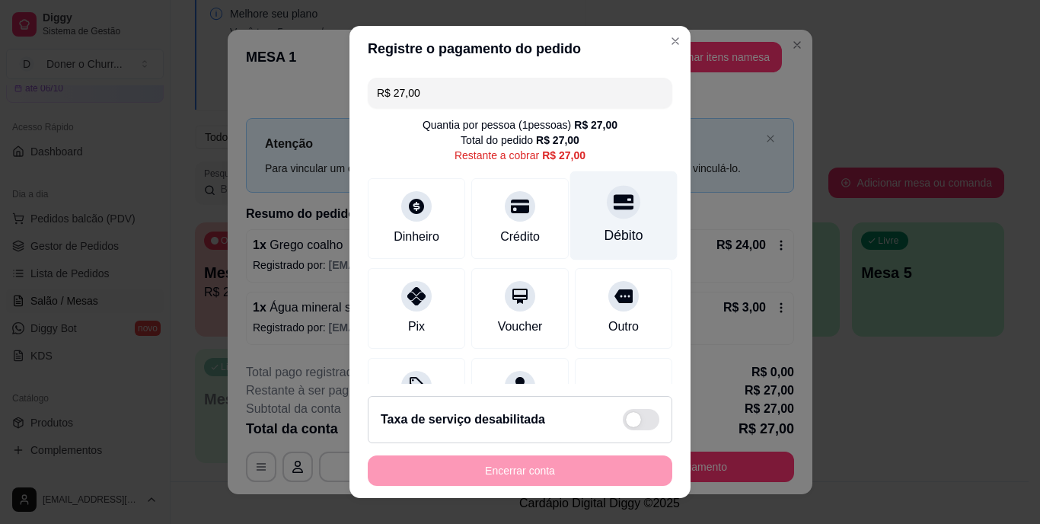
click at [609, 235] on div "Débito" at bounding box center [623, 236] width 39 height 20
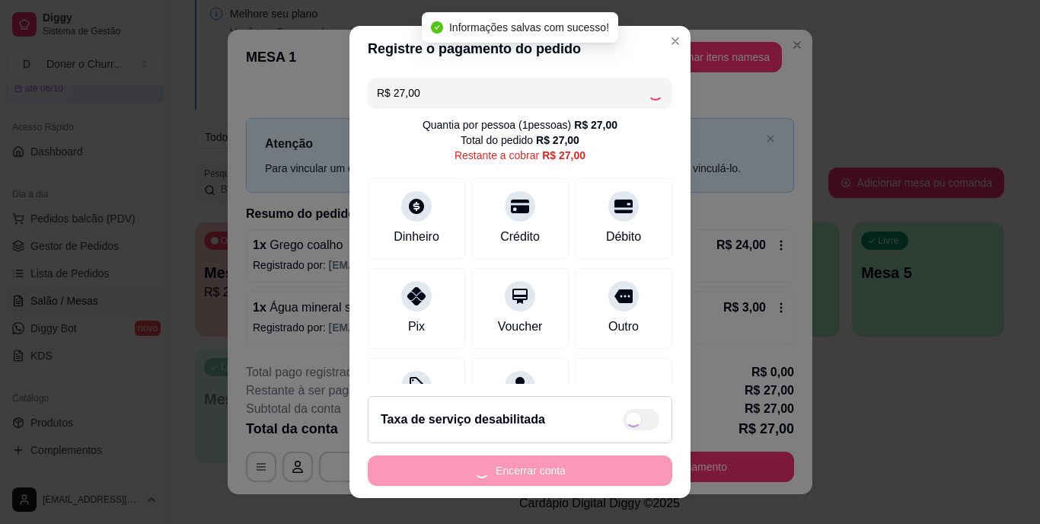
type input "R$ 0,00"
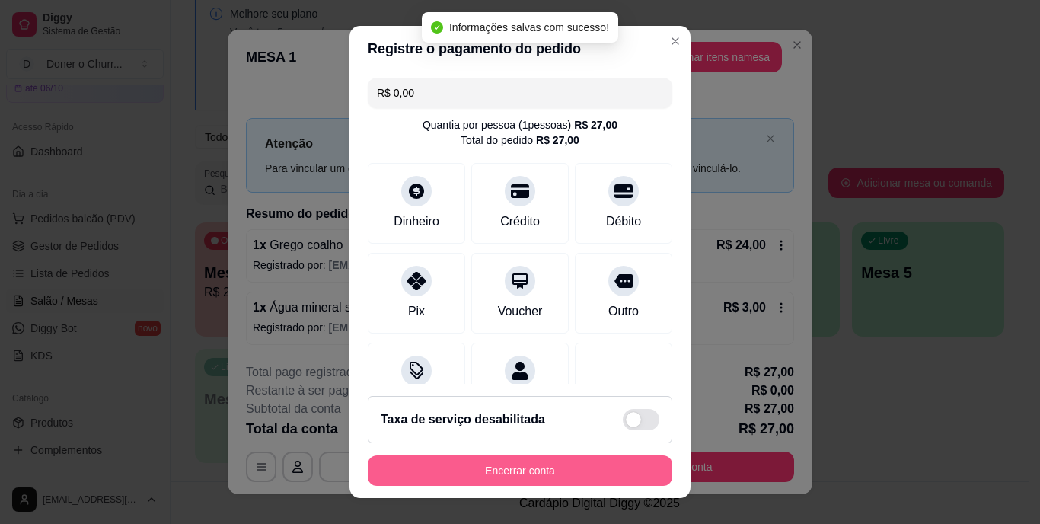
click at [503, 459] on button "Encerrar conta" at bounding box center [520, 470] width 304 height 30
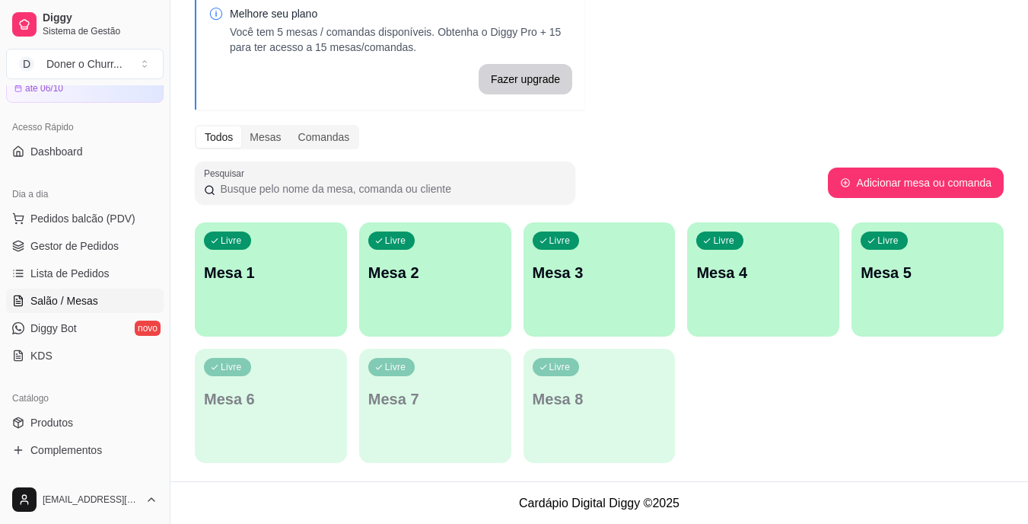
click at [304, 298] on div "Livre Mesa 1" at bounding box center [271, 270] width 152 height 96
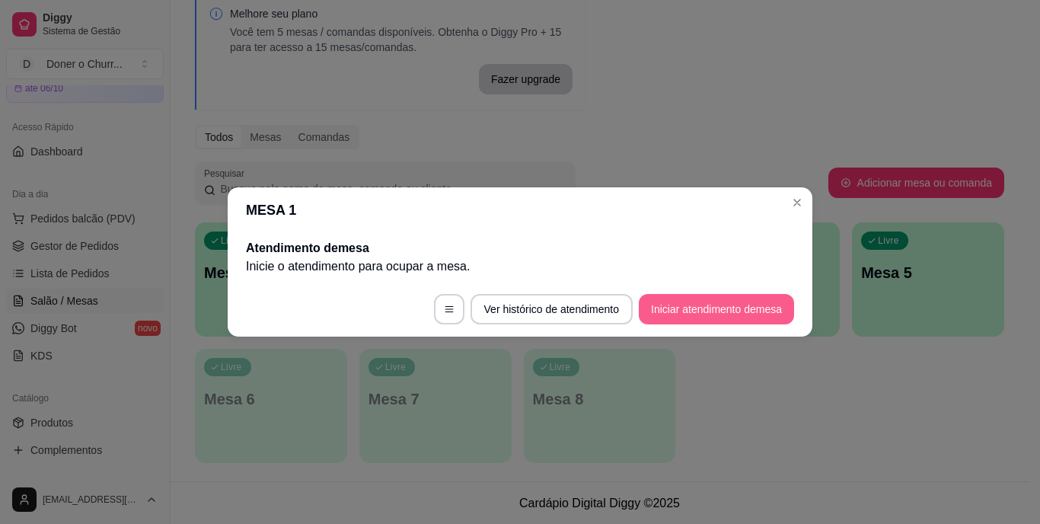
click at [735, 314] on button "Iniciar atendimento de mesa" at bounding box center [716, 309] width 155 height 30
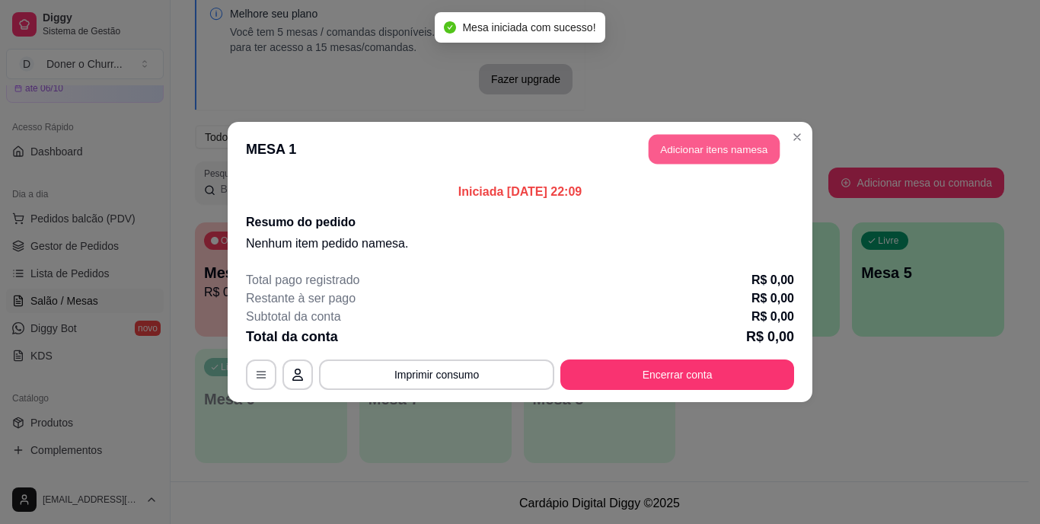
click at [740, 148] on button "Adicionar itens na mesa" at bounding box center [713, 150] width 131 height 30
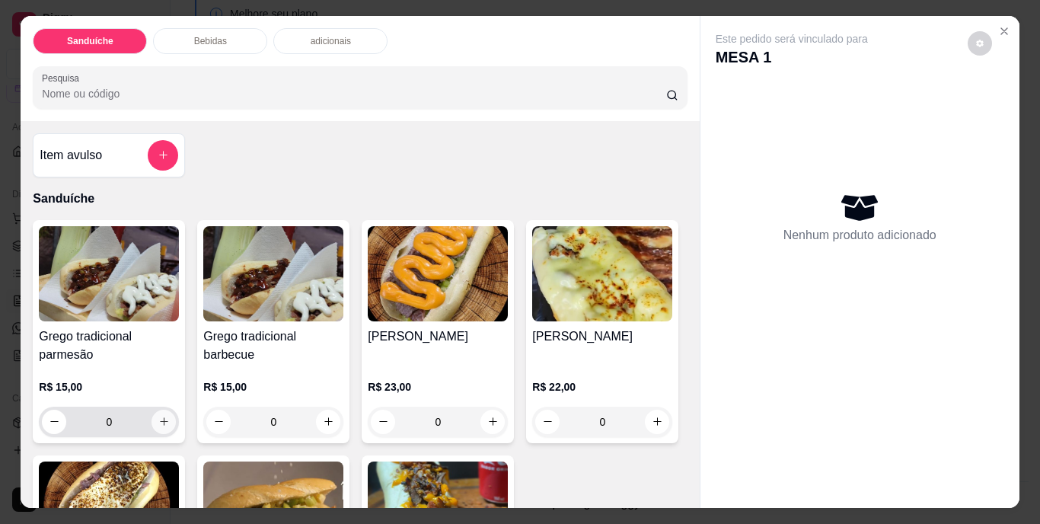
click at [158, 416] on icon "increase-product-quantity" at bounding box center [163, 421] width 11 height 11
type input "1"
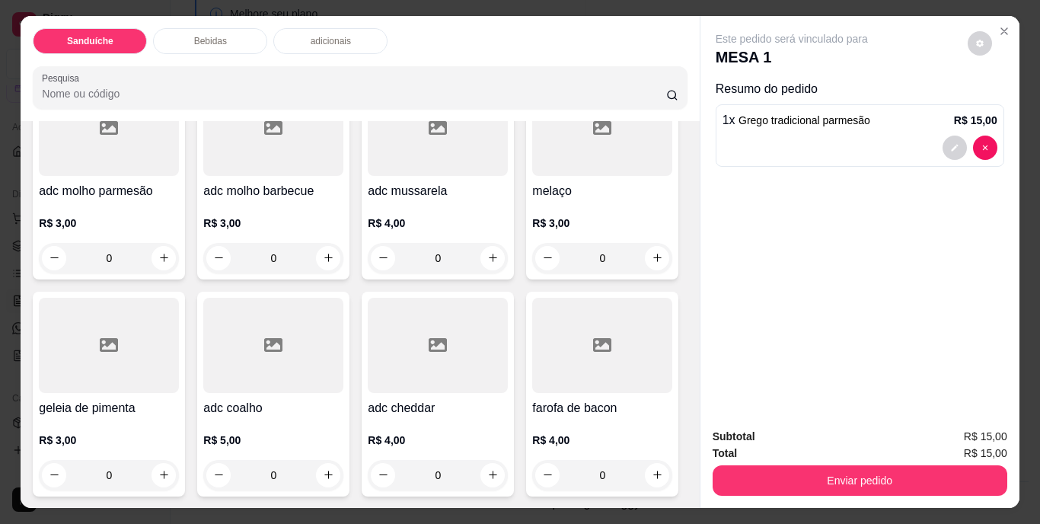
scroll to position [39, 0]
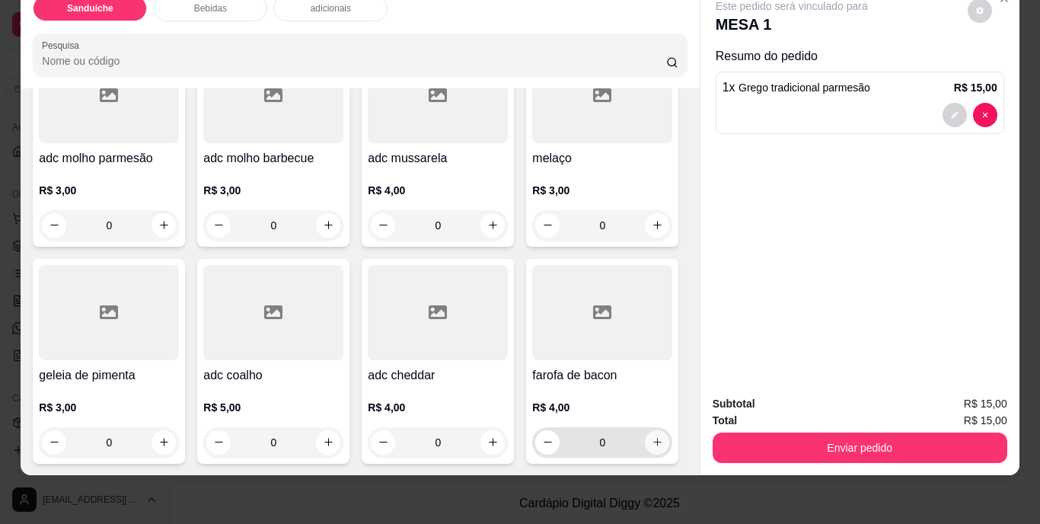
click at [651, 436] on icon "increase-product-quantity" at bounding box center [656, 441] width 11 height 11
type input "1"
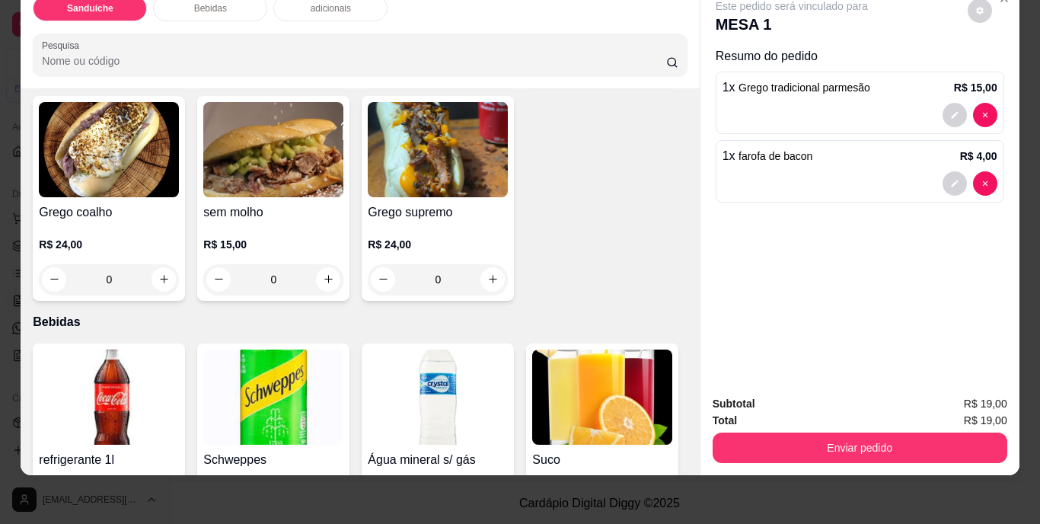
scroll to position [234, 0]
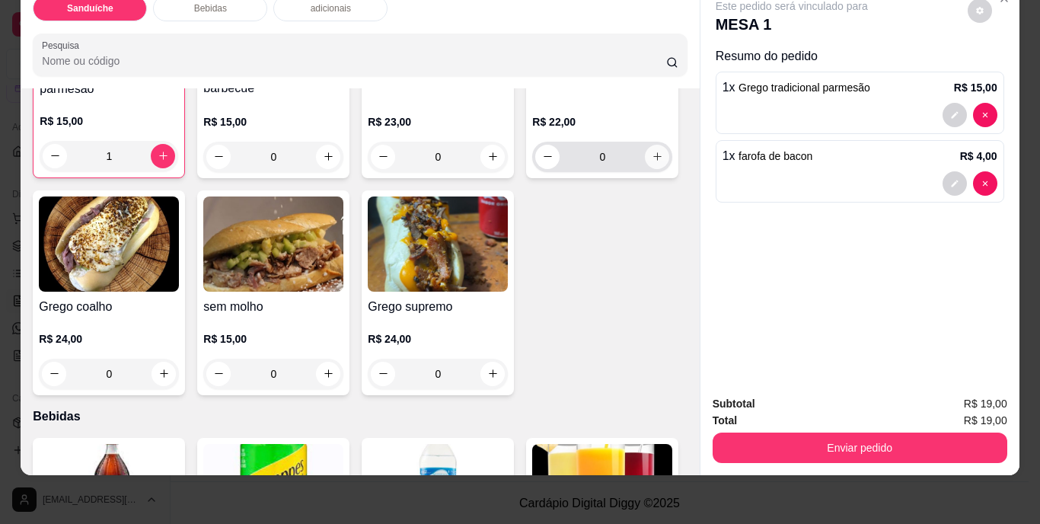
click at [651, 162] on icon "increase-product-quantity" at bounding box center [656, 156] width 11 height 11
type input "1"
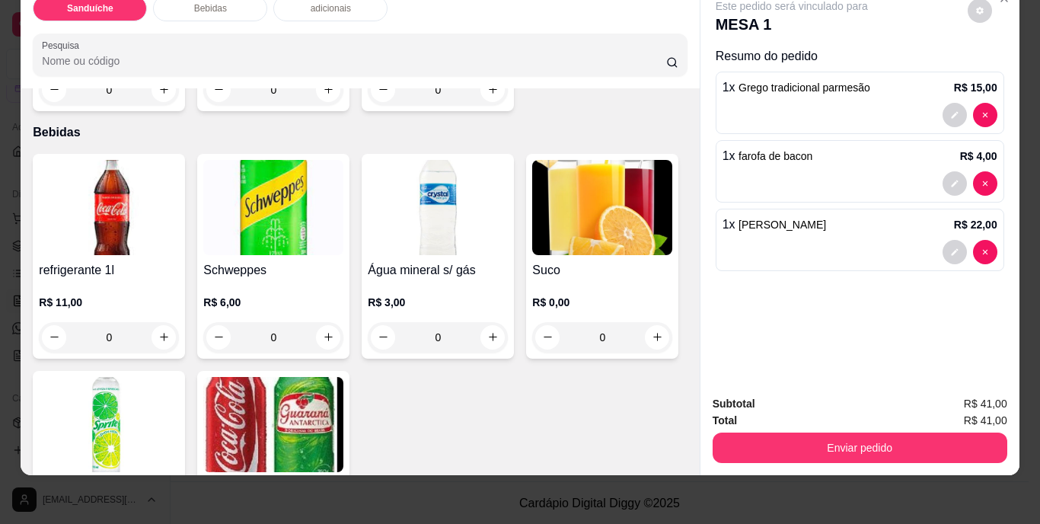
scroll to position [766, 0]
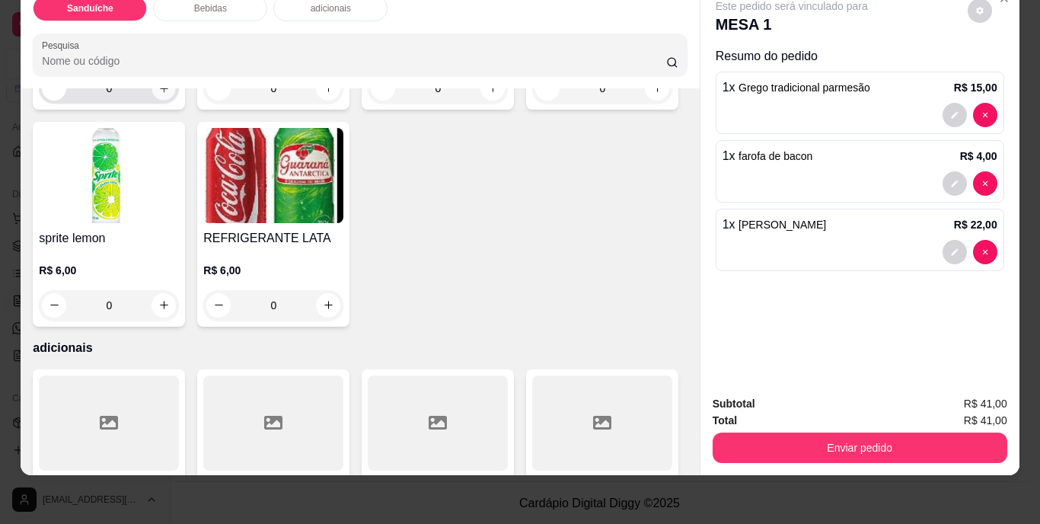
click at [159, 94] on icon "increase-product-quantity" at bounding box center [163, 87] width 11 height 11
type input "1"
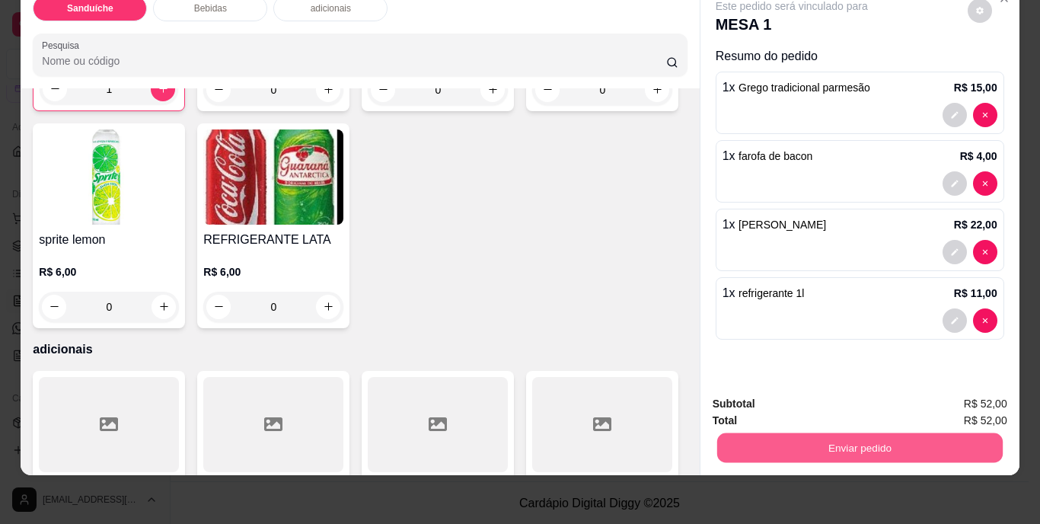
click at [852, 438] on button "Enviar pedido" at bounding box center [858, 448] width 285 height 30
click at [820, 400] on button "Não registrar e enviar pedido" at bounding box center [809, 398] width 158 height 29
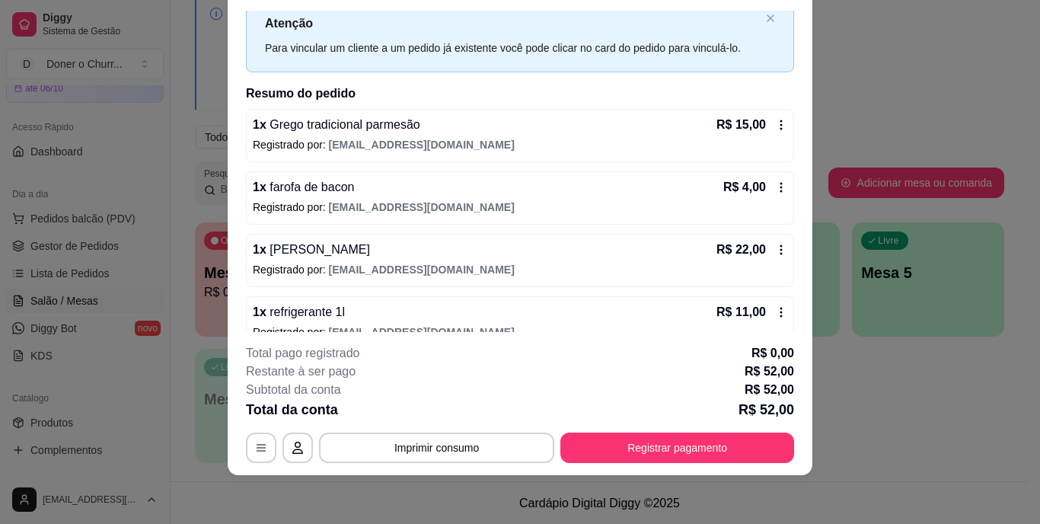
scroll to position [70, 0]
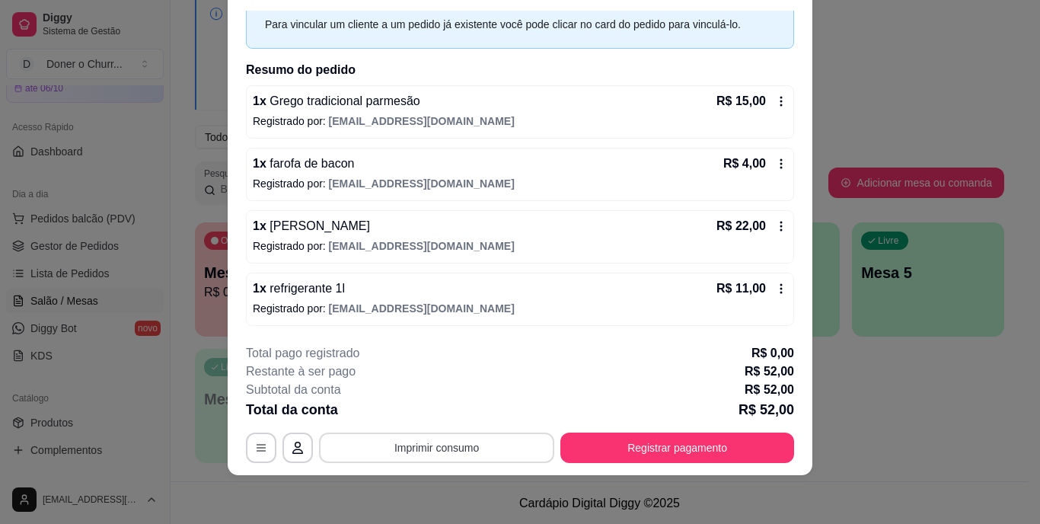
click at [451, 452] on button "Imprimir consumo" at bounding box center [436, 447] width 235 height 30
click at [428, 413] on button "IMPRESSORA" at bounding box center [435, 412] width 107 height 24
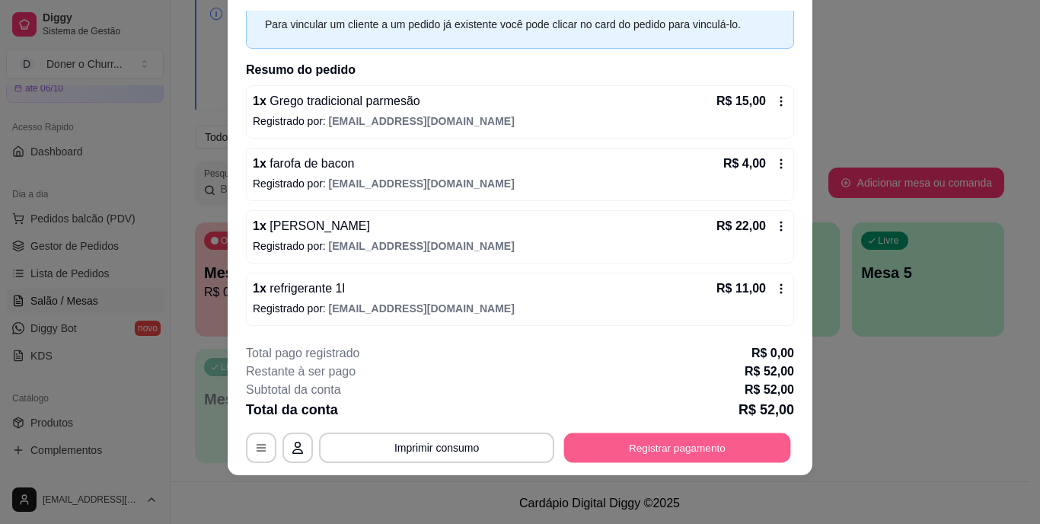
click at [731, 442] on button "Registrar pagamento" at bounding box center [677, 447] width 227 height 30
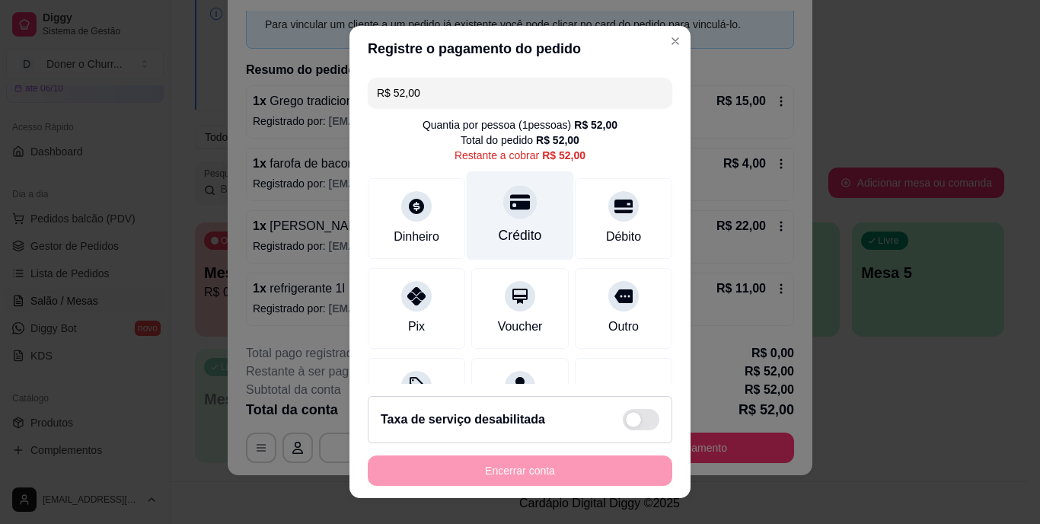
click at [510, 212] on icon at bounding box center [520, 203] width 20 height 20
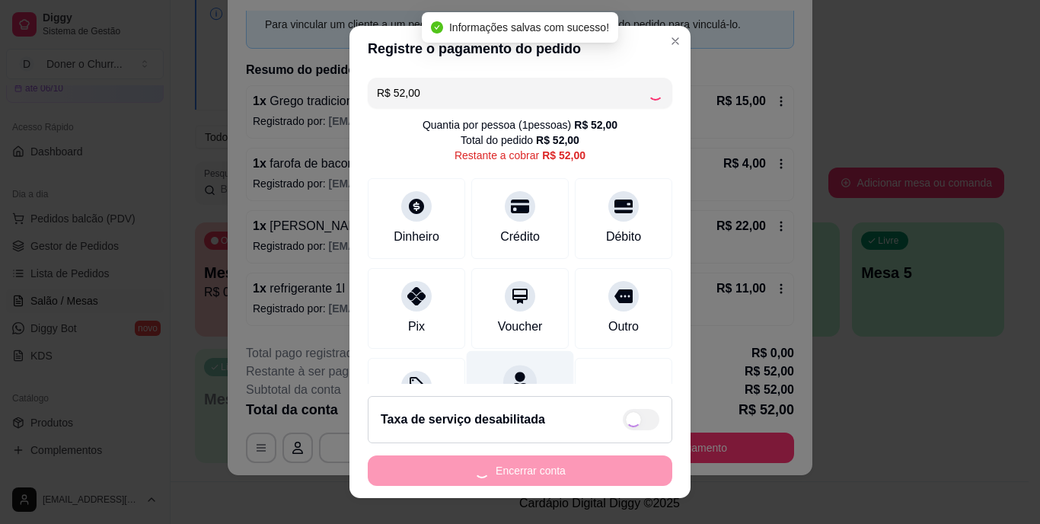
type input "R$ 0,00"
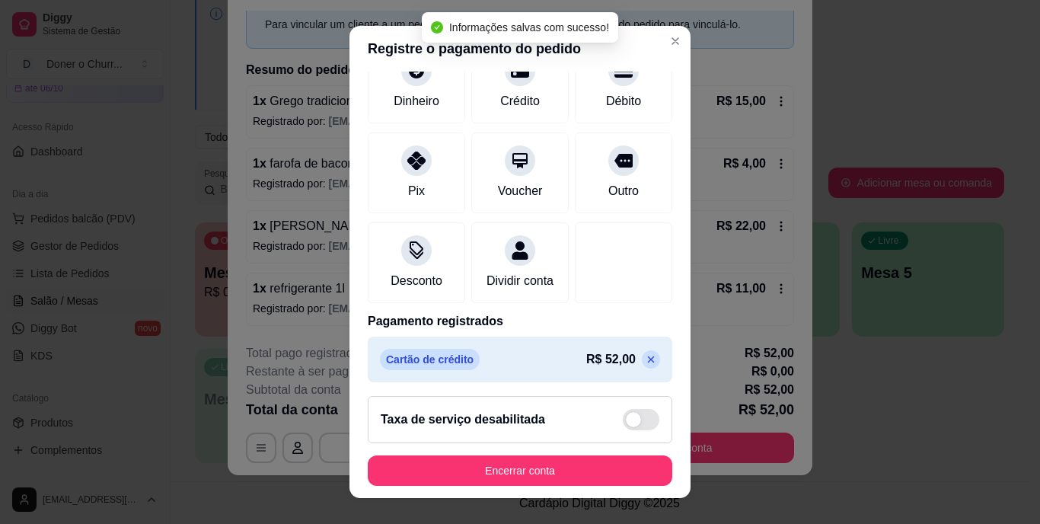
scroll to position [143, 0]
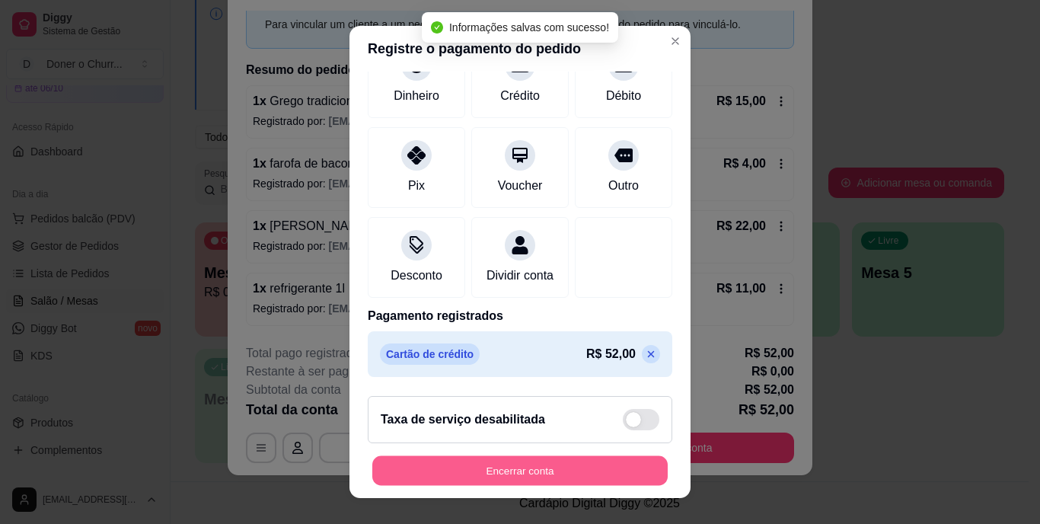
click at [523, 481] on button "Encerrar conta" at bounding box center [519, 470] width 295 height 30
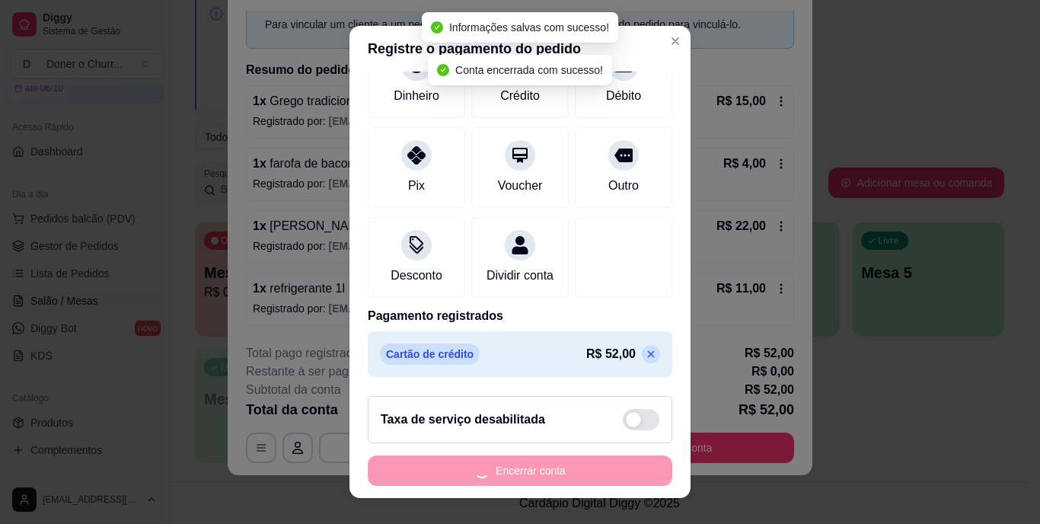
scroll to position [0, 0]
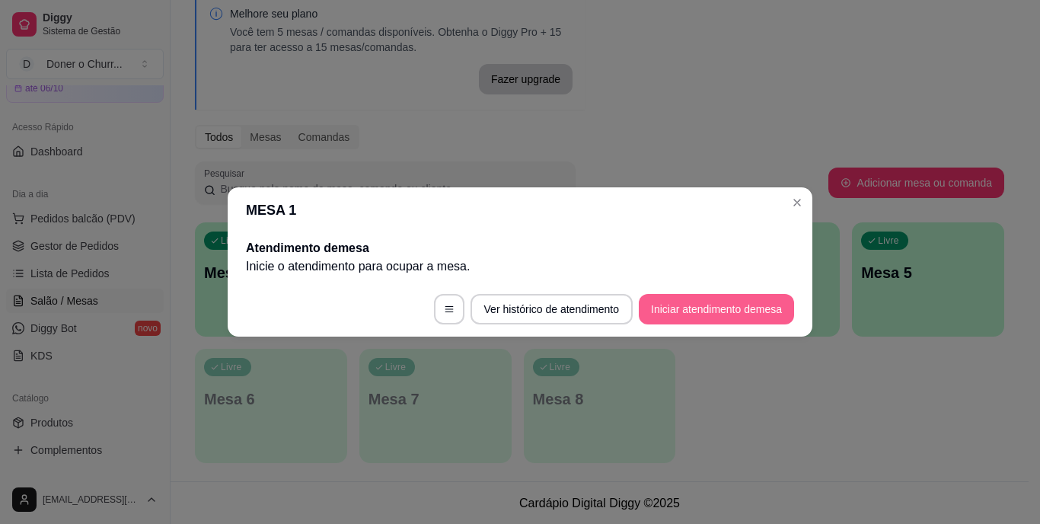
click at [742, 316] on button "Iniciar atendimento de mesa" at bounding box center [716, 309] width 155 height 30
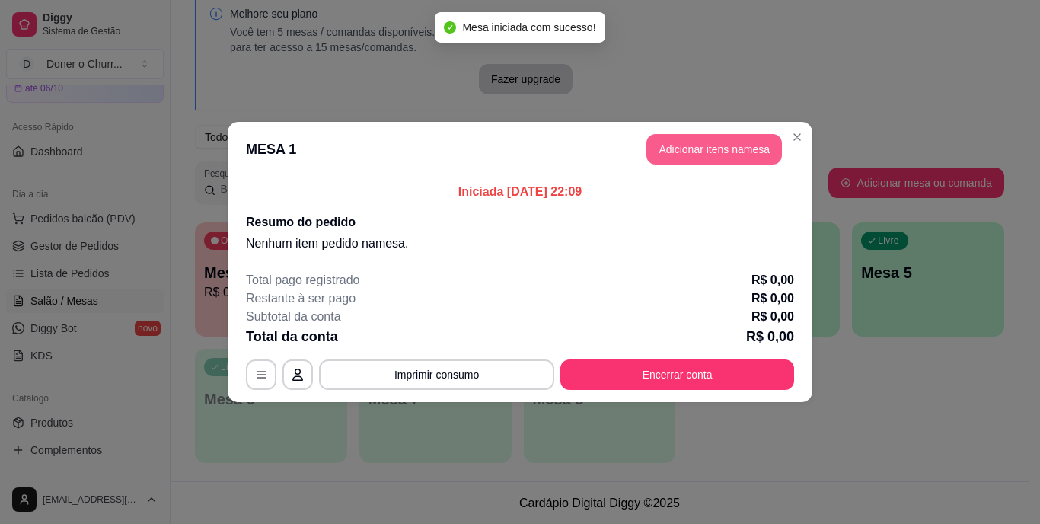
click at [704, 140] on button "Adicionar itens na mesa" at bounding box center [713, 149] width 135 height 30
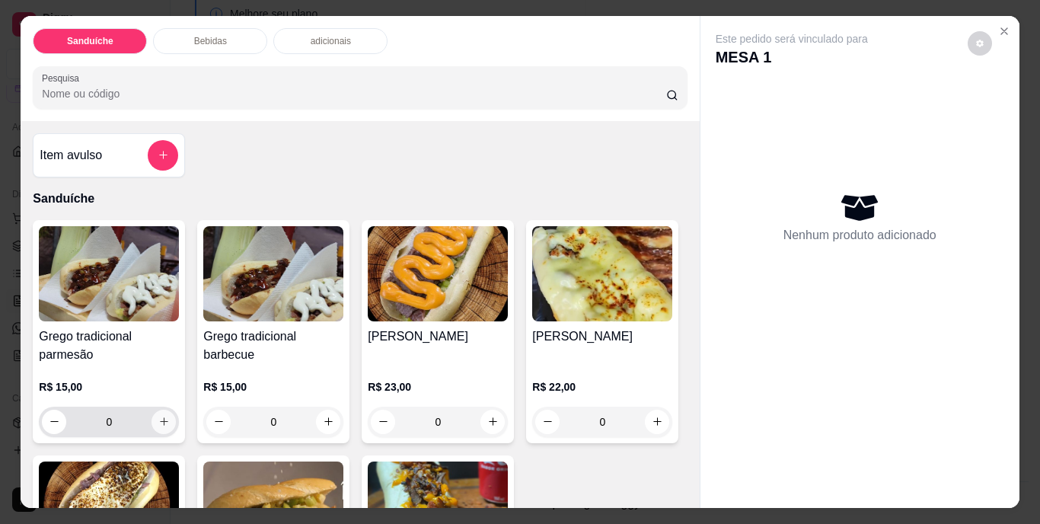
click at [163, 416] on icon "increase-product-quantity" at bounding box center [163, 421] width 11 height 11
type input "1"
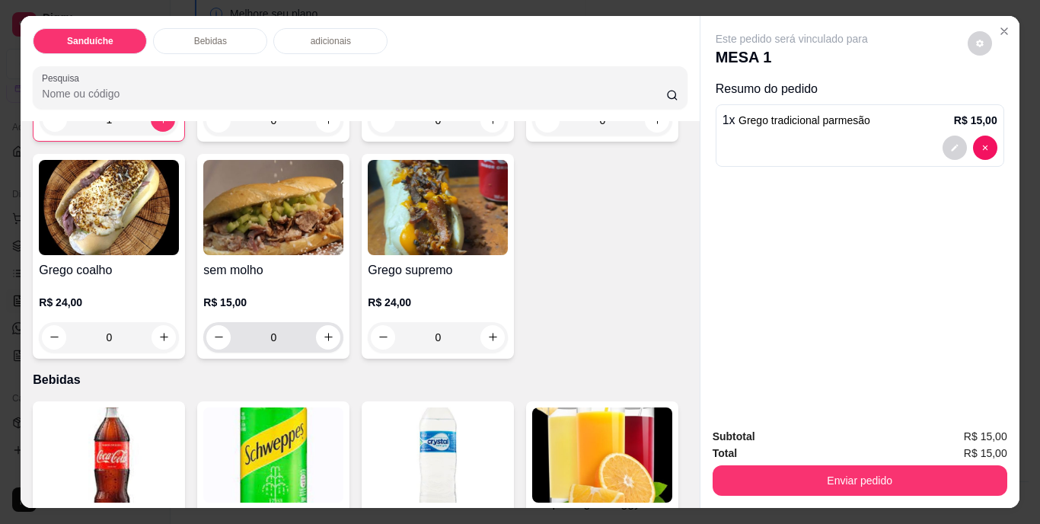
scroll to position [304, 0]
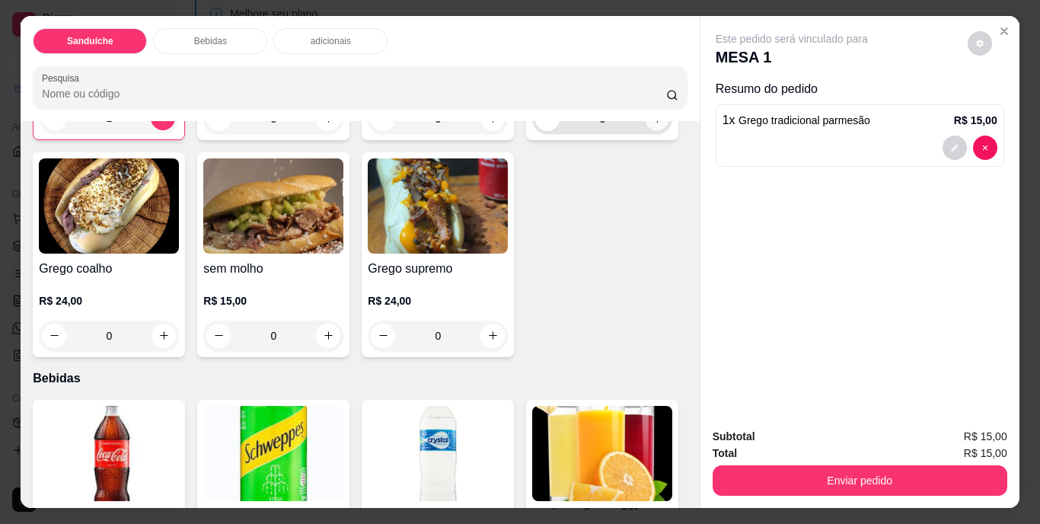
click at [651, 124] on icon "increase-product-quantity" at bounding box center [656, 118] width 11 height 11
click at [651, 123] on icon "increase-product-quantity" at bounding box center [656, 117] width 11 height 11
type input "2"
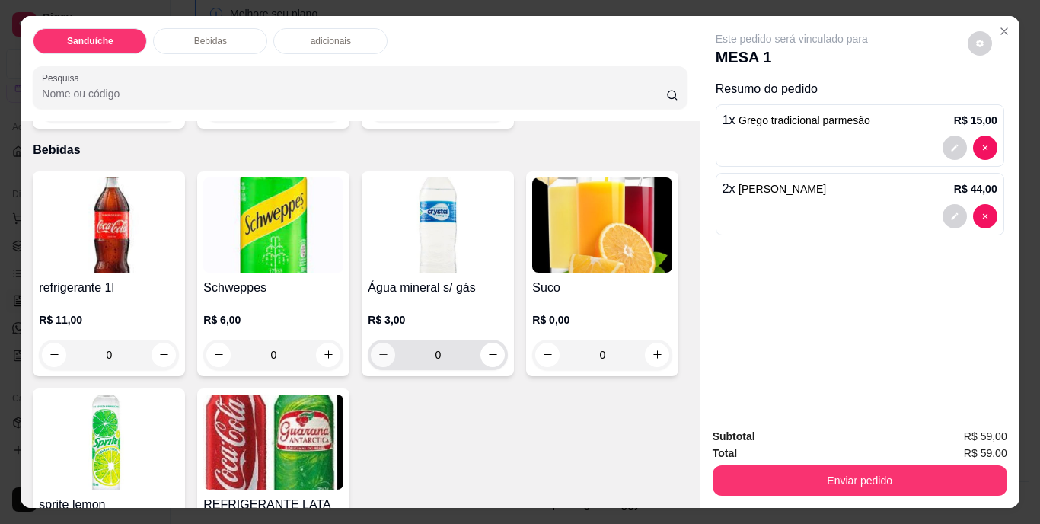
scroll to position [685, 0]
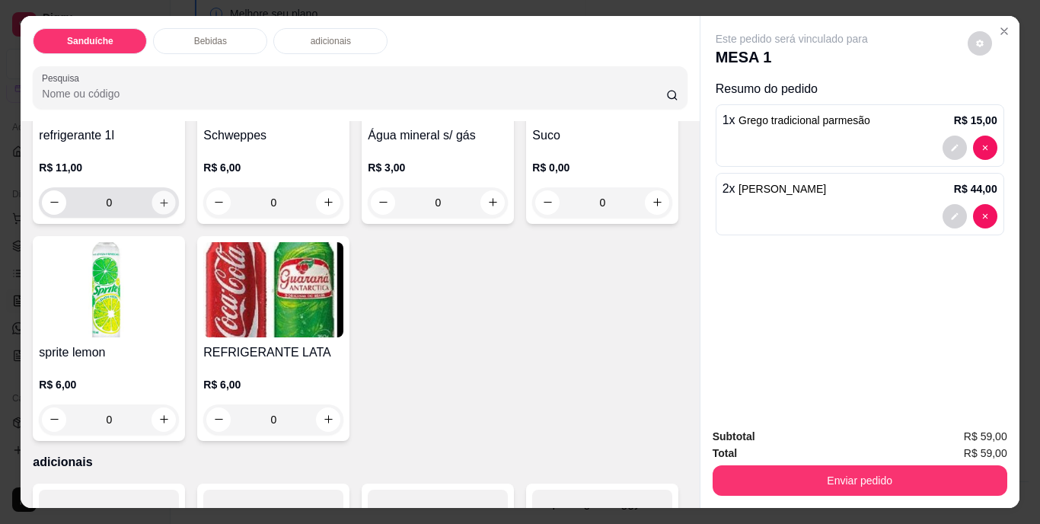
click at [158, 208] on icon "increase-product-quantity" at bounding box center [163, 201] width 11 height 11
type input "1"
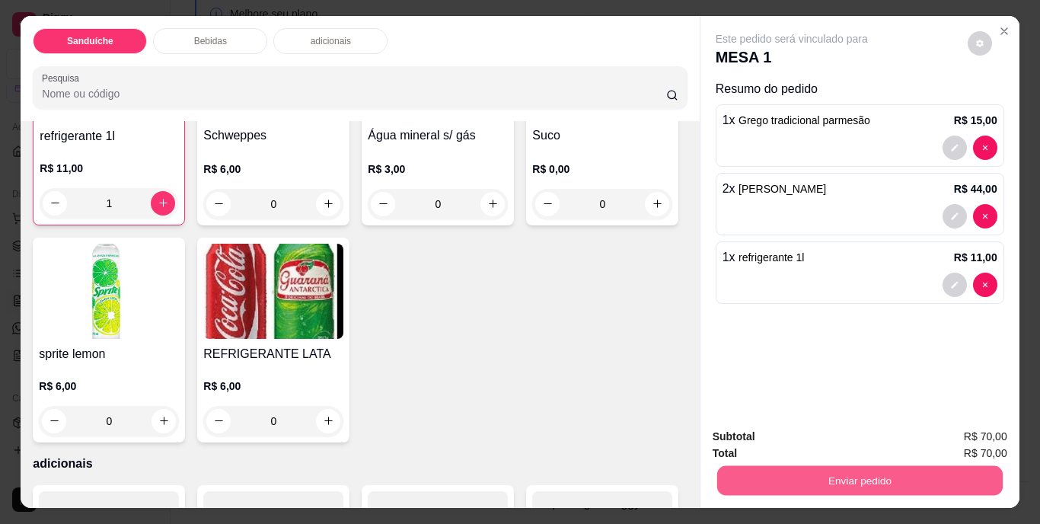
click at [904, 479] on button "Enviar pedido" at bounding box center [858, 481] width 285 height 30
click at [849, 436] on button "Não registrar e enviar pedido" at bounding box center [809, 437] width 158 height 29
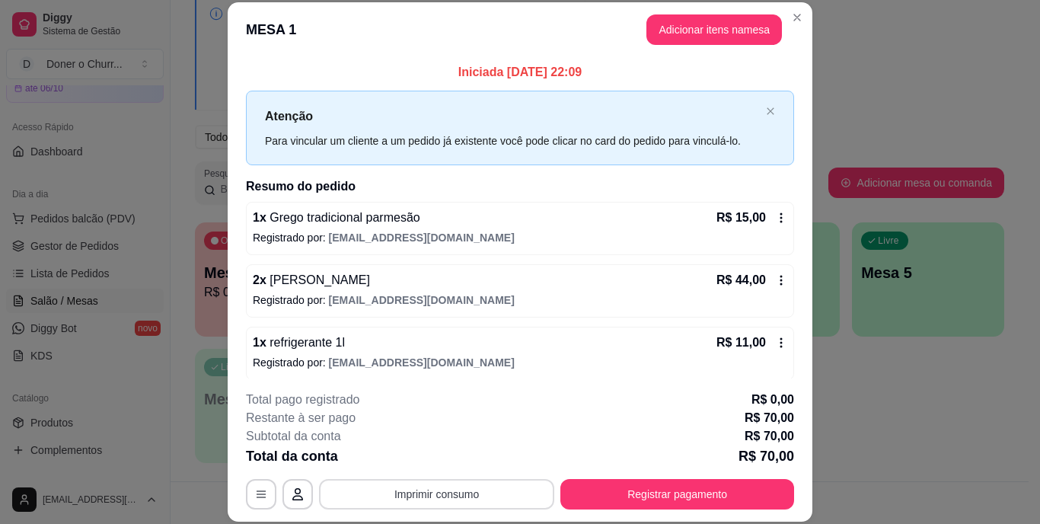
click at [446, 500] on button "Imprimir consumo" at bounding box center [436, 494] width 235 height 30
click at [437, 454] on button "IMPRESSORA" at bounding box center [435, 459] width 107 height 24
click at [437, 454] on div "Total da conta R$ 70,00" at bounding box center [520, 455] width 548 height 21
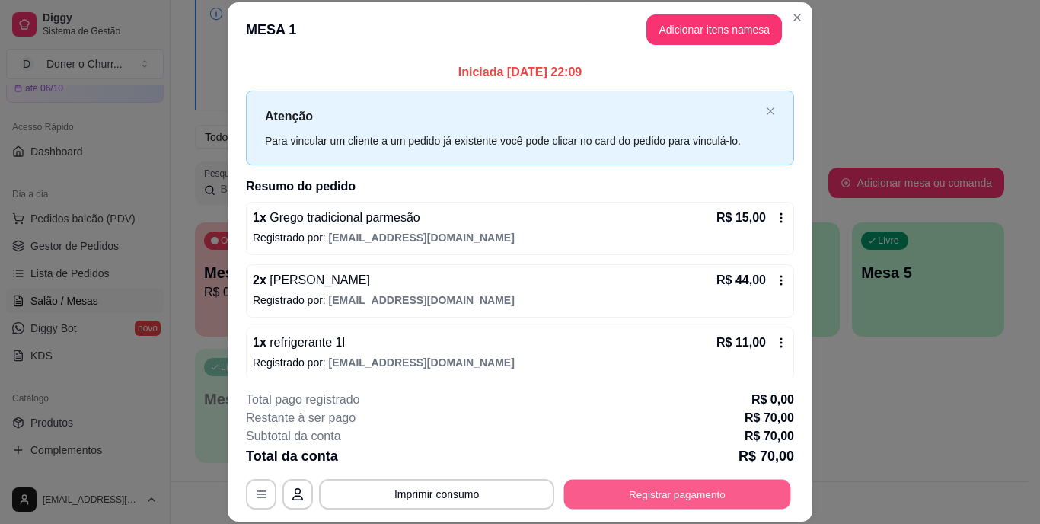
click at [581, 505] on button "Registrar pagamento" at bounding box center [677, 494] width 227 height 30
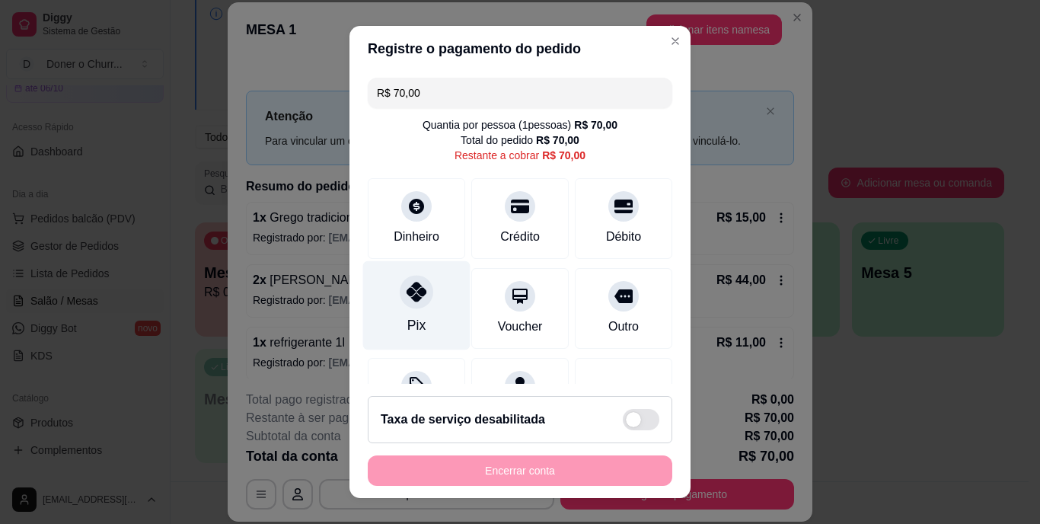
click at [407, 302] on div at bounding box center [416, 292] width 33 height 33
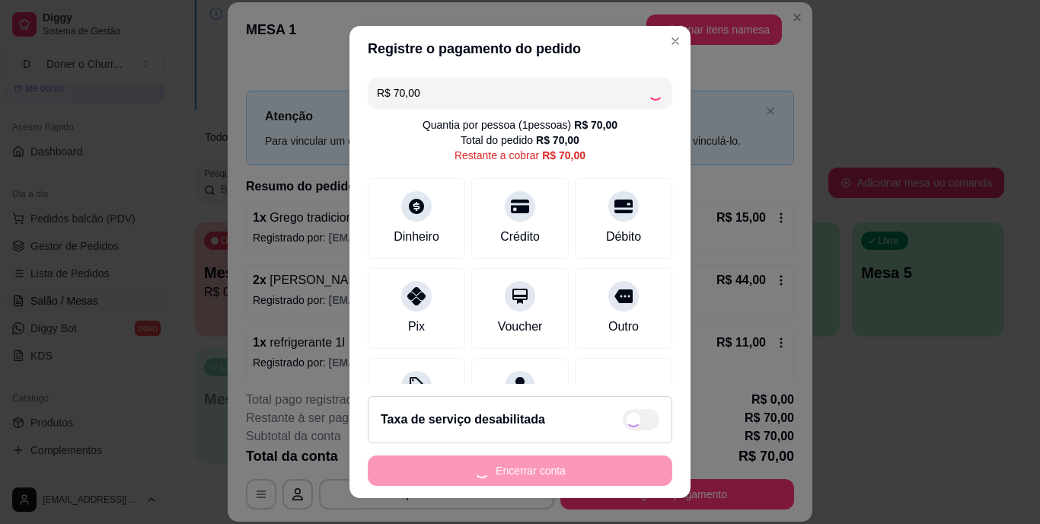
type input "R$ 0,00"
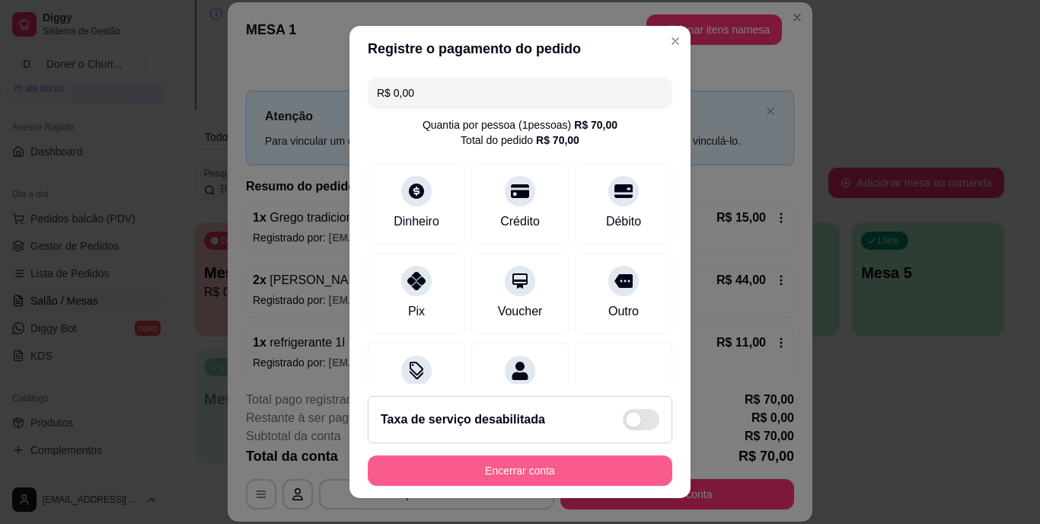
click at [518, 473] on button "Encerrar conta" at bounding box center [520, 470] width 304 height 30
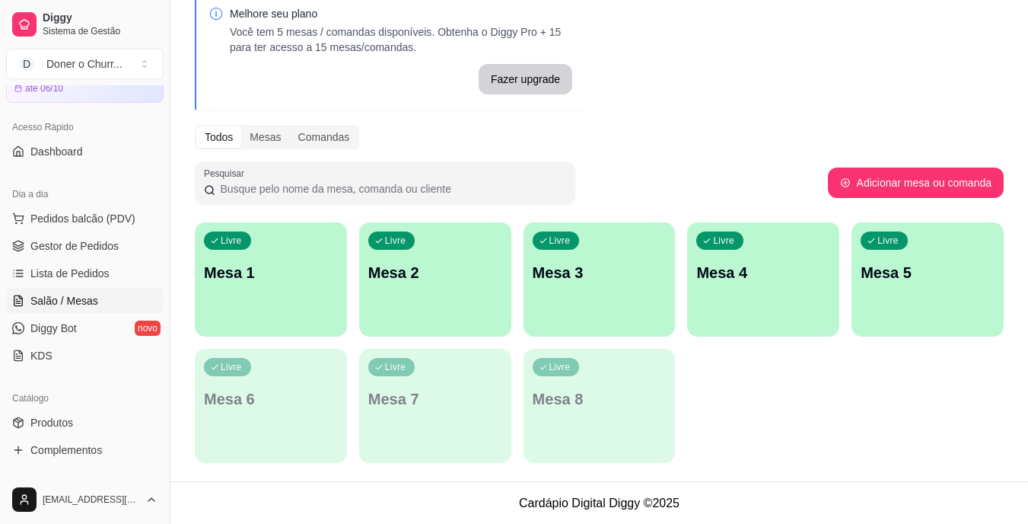
click at [980, 428] on div "Livre Mesa 1 Livre Mesa 2 Livre Mesa 3 Livre Mesa 4 Livre Mesa 5 Livre Mesa 6 L…" at bounding box center [599, 342] width 809 height 241
click at [303, 291] on div "Livre Mesa 1" at bounding box center [271, 270] width 152 height 96
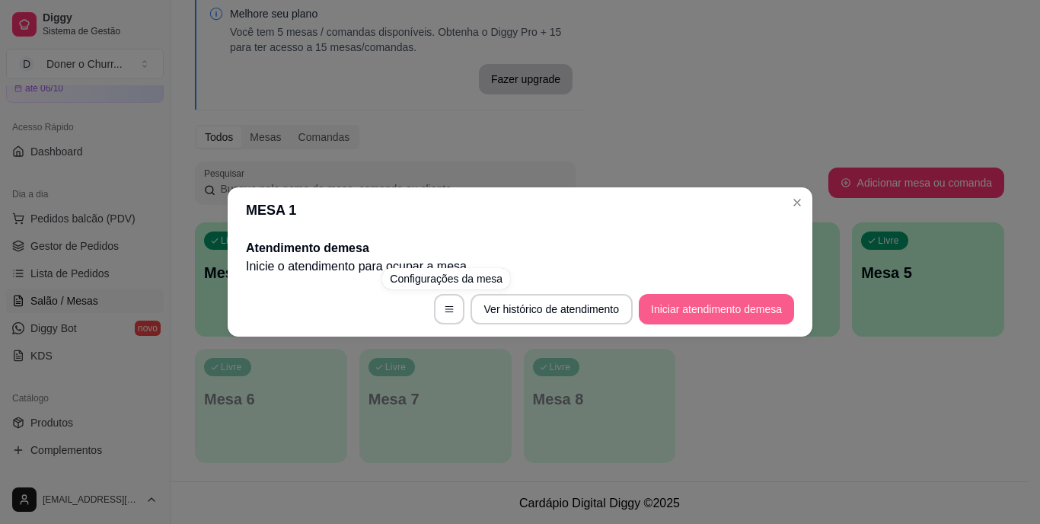
click at [716, 309] on button "Iniciar atendimento de mesa" at bounding box center [716, 309] width 155 height 30
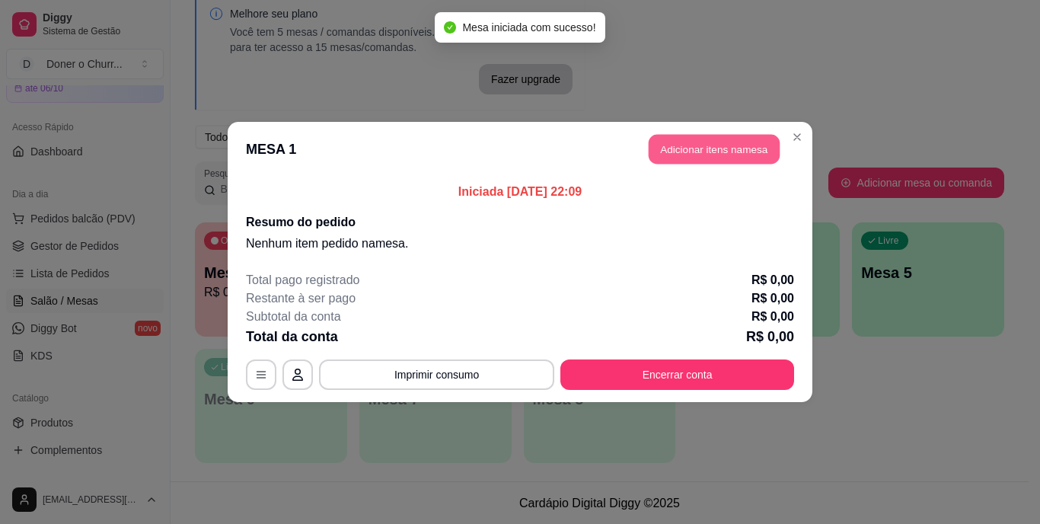
click at [715, 153] on button "Adicionar itens na mesa" at bounding box center [713, 150] width 131 height 30
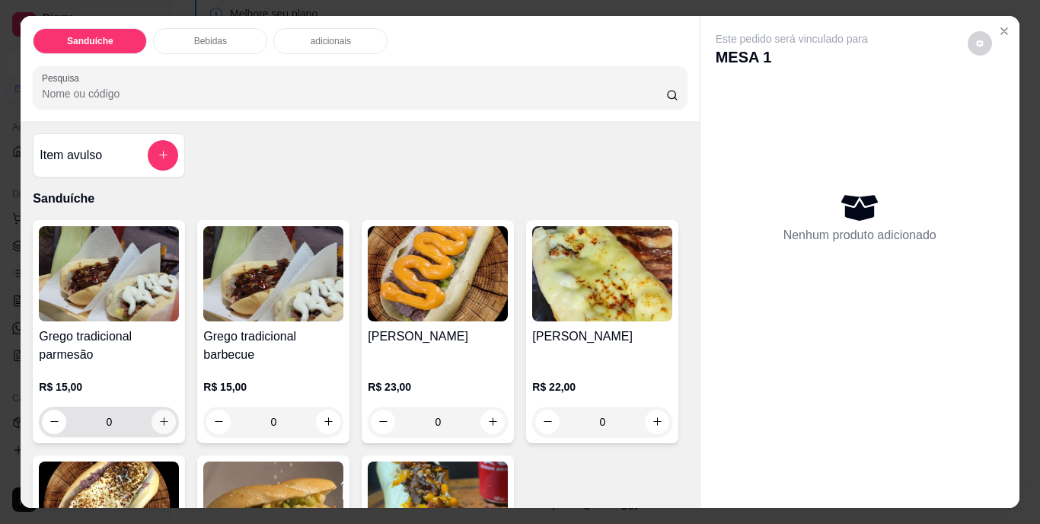
click at [164, 416] on button "increase-product-quantity" at bounding box center [163, 421] width 24 height 24
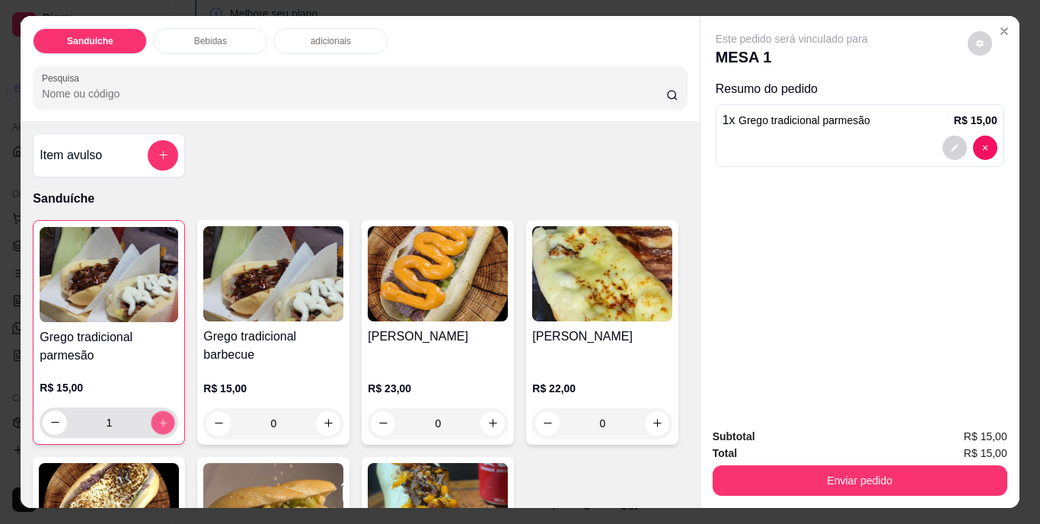
click at [164, 416] on button "increase-product-quantity" at bounding box center [163, 422] width 24 height 24
type input "2"
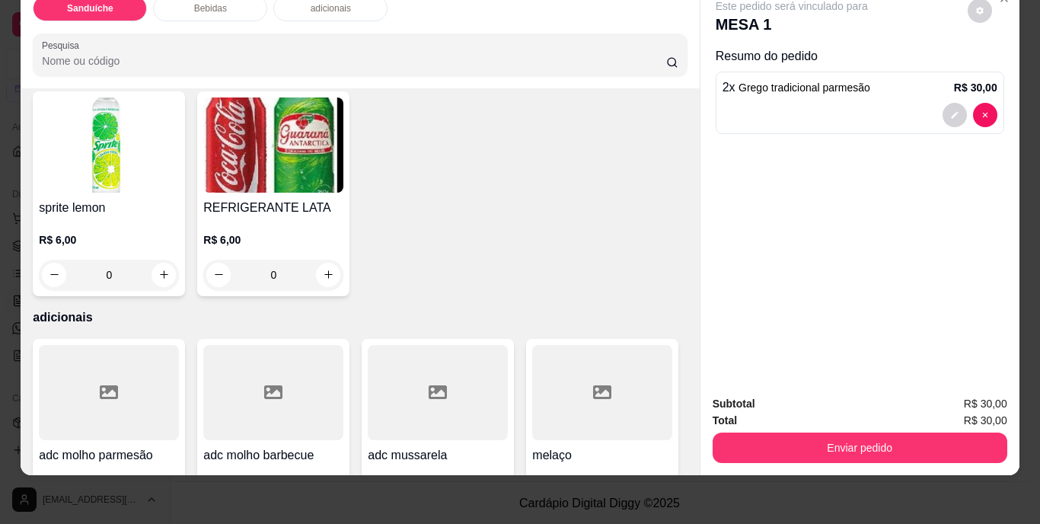
scroll to position [837, 0]
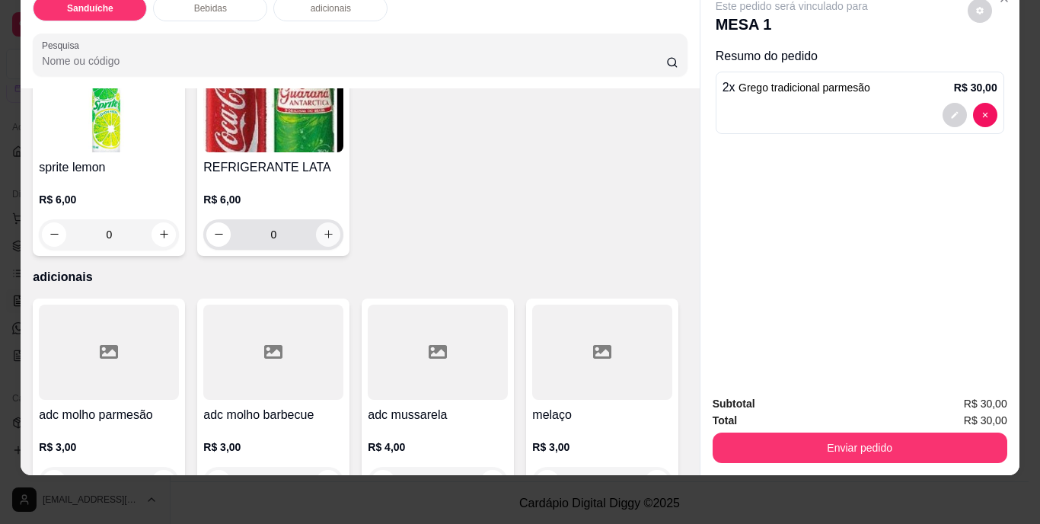
click at [334, 240] on icon "increase-product-quantity" at bounding box center [328, 233] width 11 height 11
type input "1"
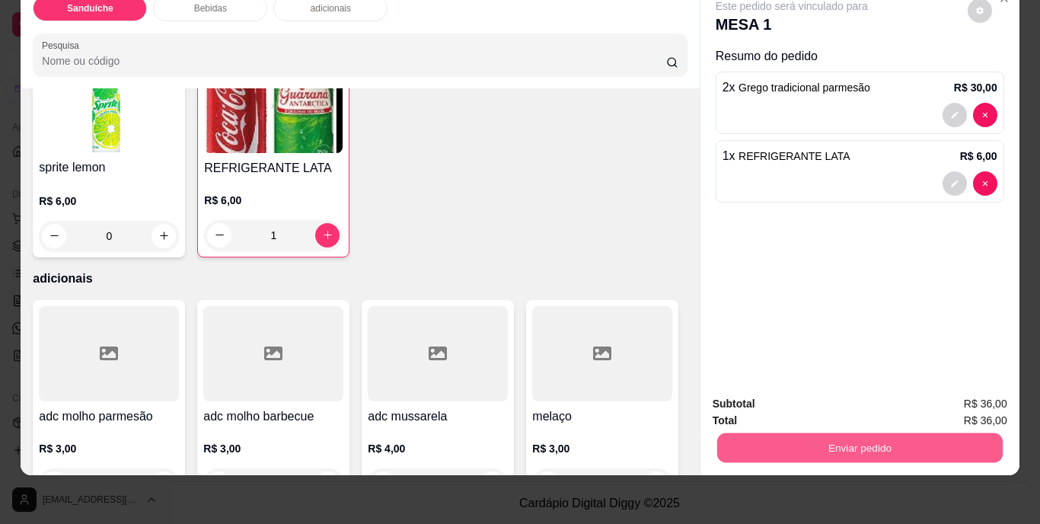
click at [894, 436] on button "Enviar pedido" at bounding box center [858, 448] width 285 height 30
click at [812, 399] on button "Não registrar e enviar pedido" at bounding box center [809, 398] width 158 height 29
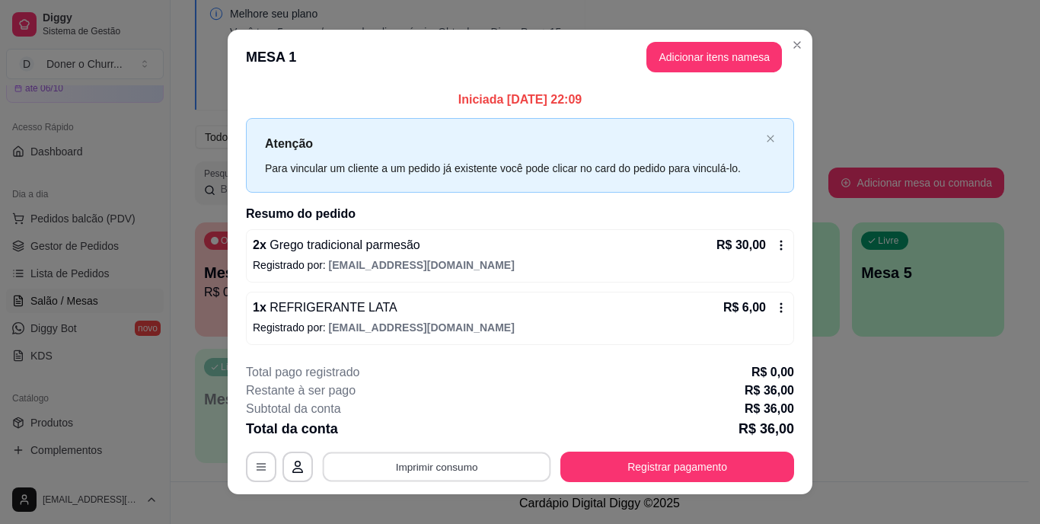
click at [444, 457] on button "Imprimir consumo" at bounding box center [437, 466] width 228 height 30
click at [429, 428] on button "IMPRESSORA" at bounding box center [435, 431] width 107 height 24
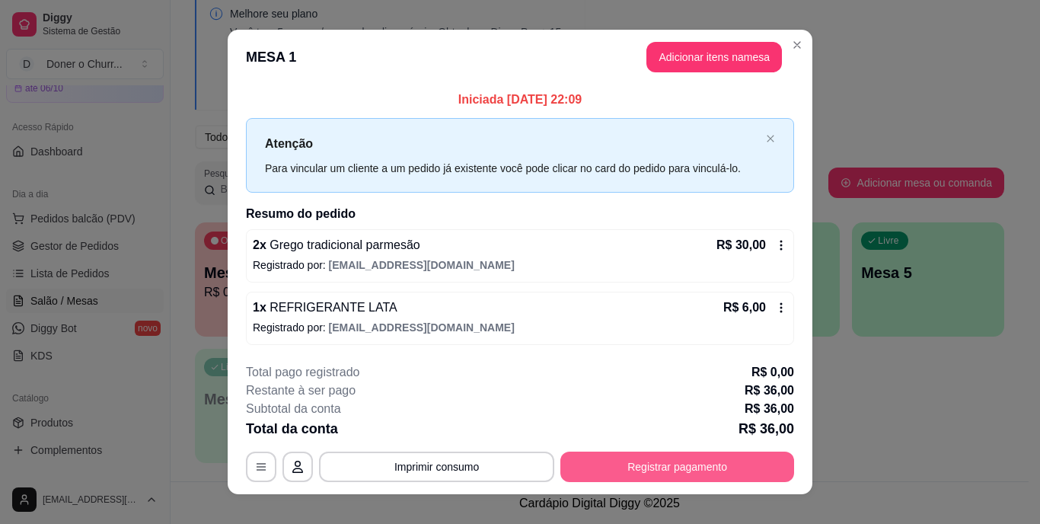
click at [636, 470] on button "Registrar pagamento" at bounding box center [677, 466] width 234 height 30
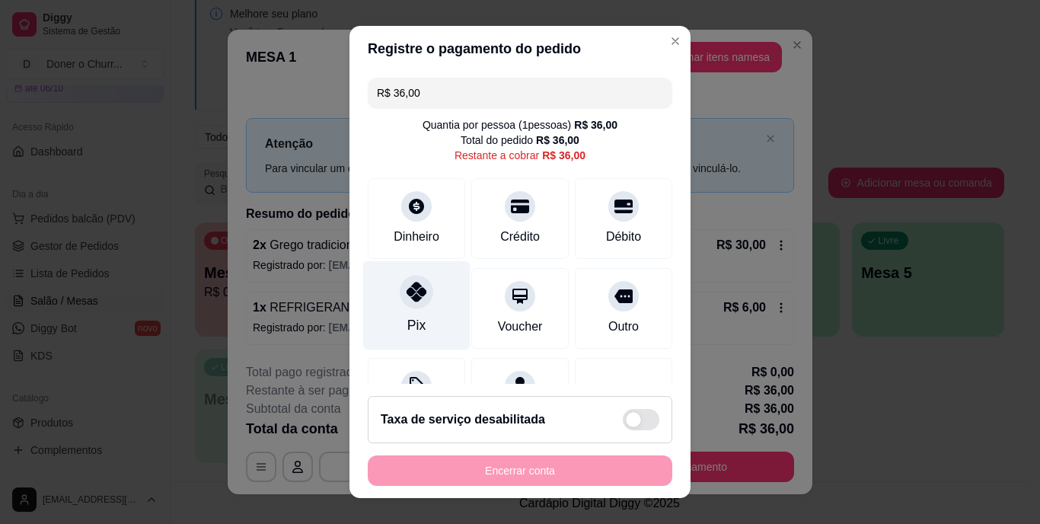
click at [413, 307] on div at bounding box center [416, 292] width 33 height 33
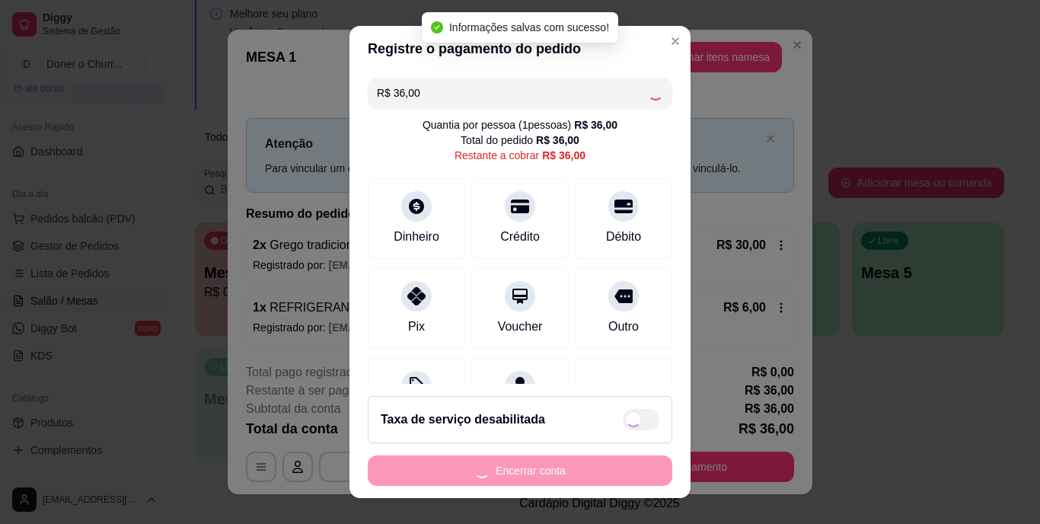
type input "R$ 0,00"
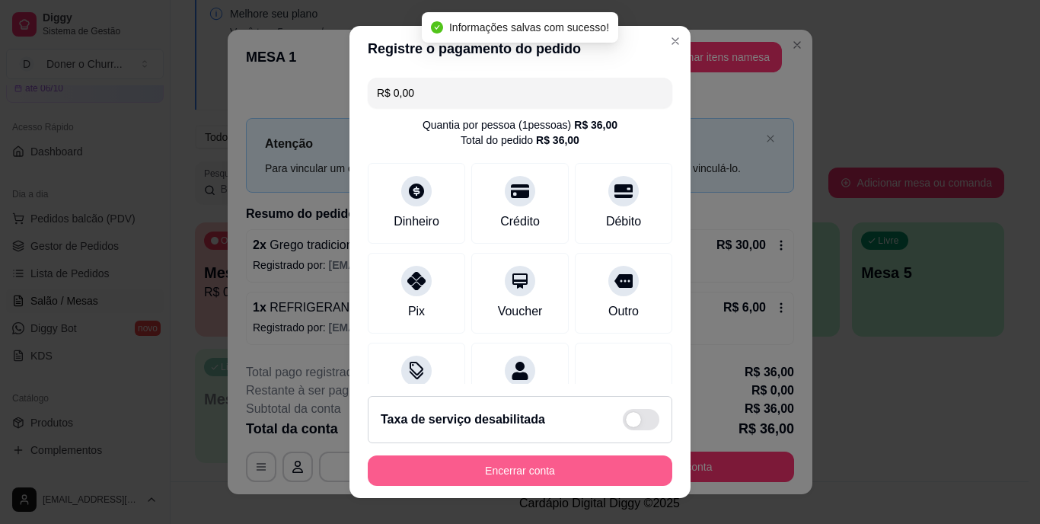
click at [527, 476] on button "Encerrar conta" at bounding box center [520, 470] width 304 height 30
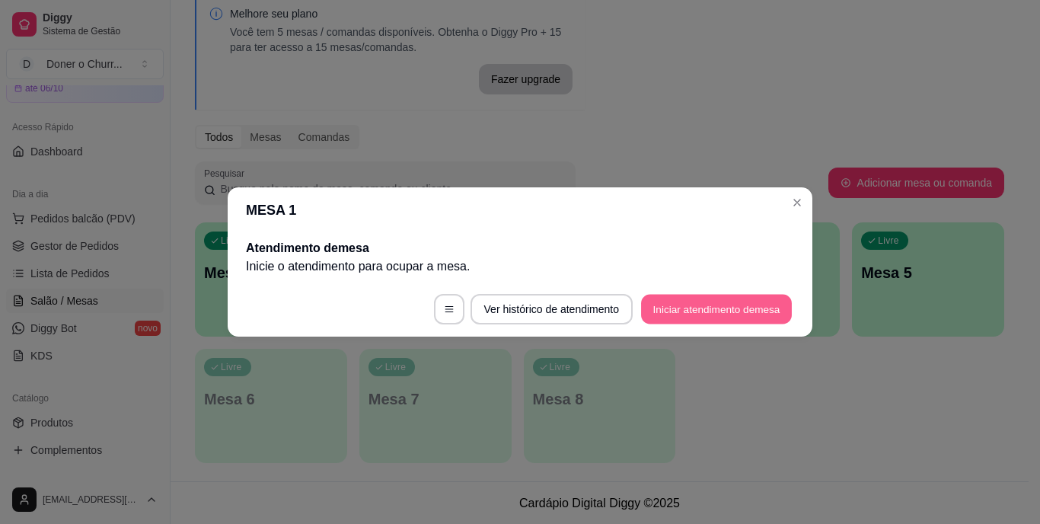
click at [703, 301] on button "Iniciar atendimento de mesa" at bounding box center [716, 310] width 151 height 30
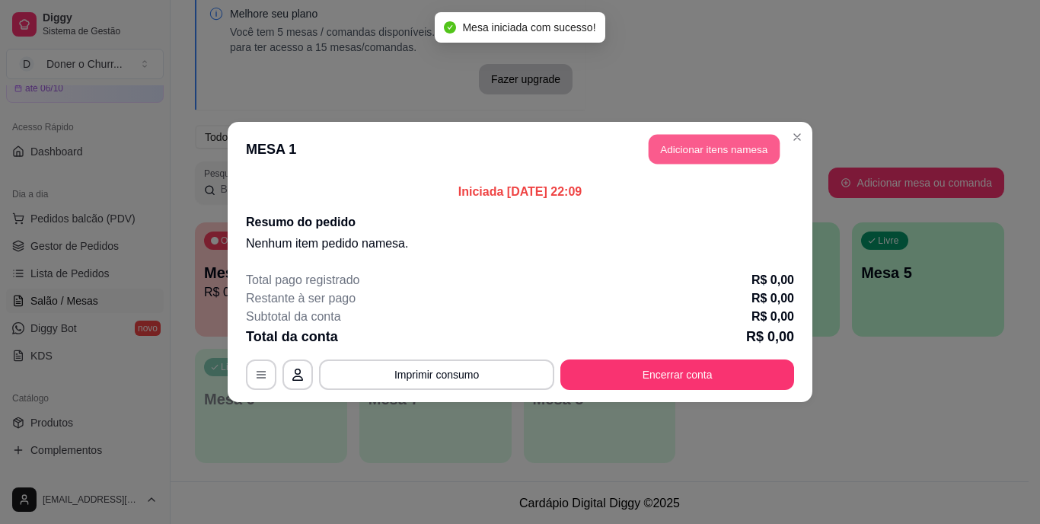
click at [696, 147] on button "Adicionar itens na mesa" at bounding box center [713, 150] width 131 height 30
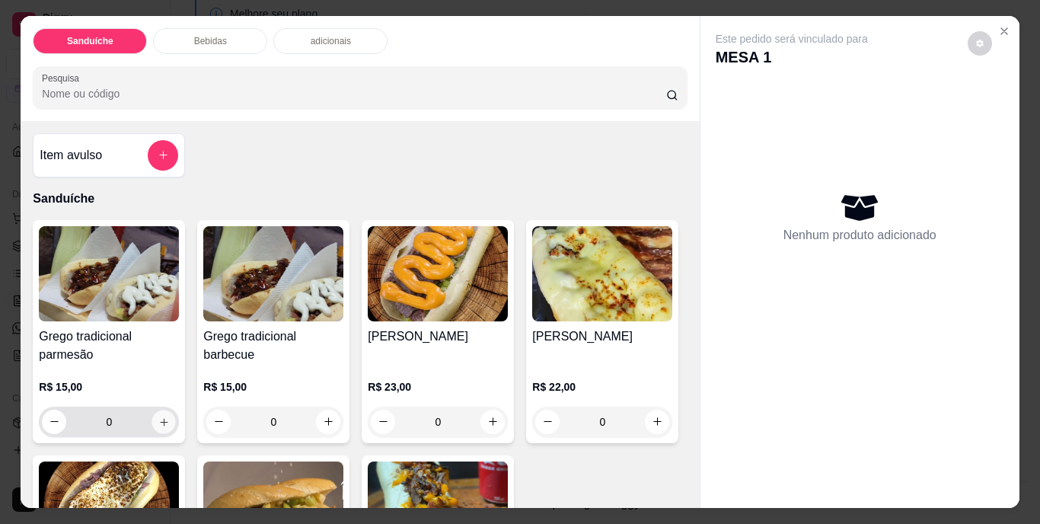
click at [157, 422] on button "increase-product-quantity" at bounding box center [164, 421] width 24 height 24
type input "1"
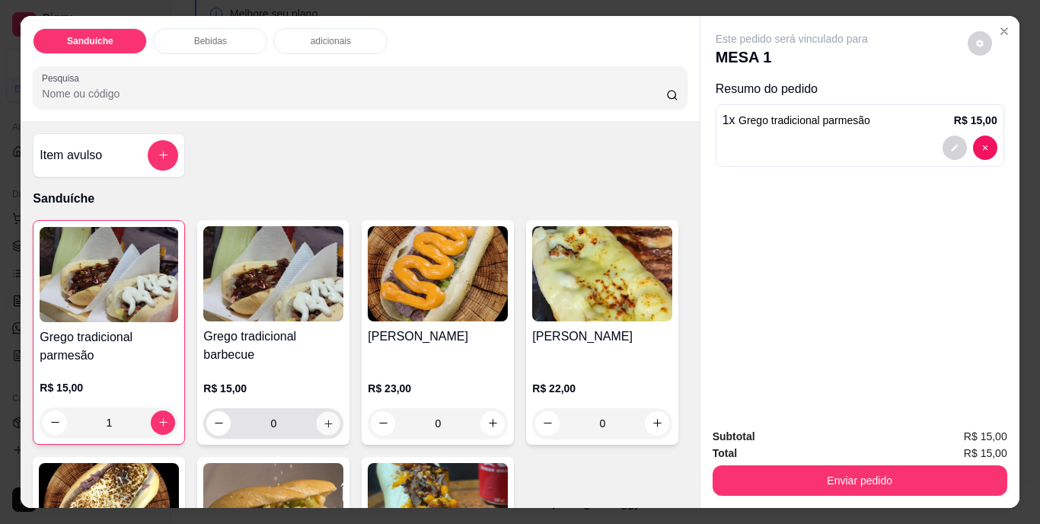
click at [322, 424] on button "increase-product-quantity" at bounding box center [329, 423] width 24 height 24
type input "1"
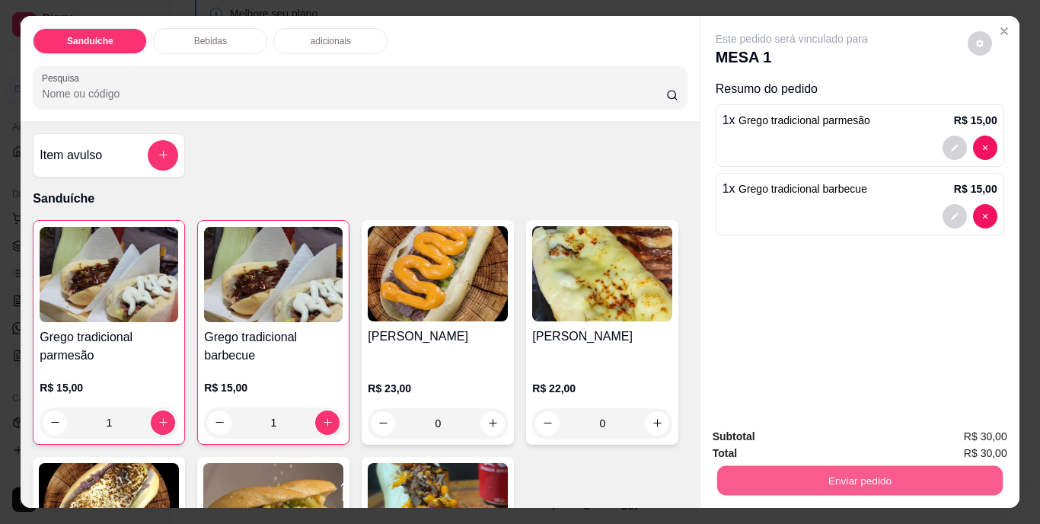
click at [837, 473] on button "Enviar pedido" at bounding box center [858, 481] width 285 height 30
click at [801, 431] on button "Não registrar e enviar pedido" at bounding box center [809, 437] width 158 height 29
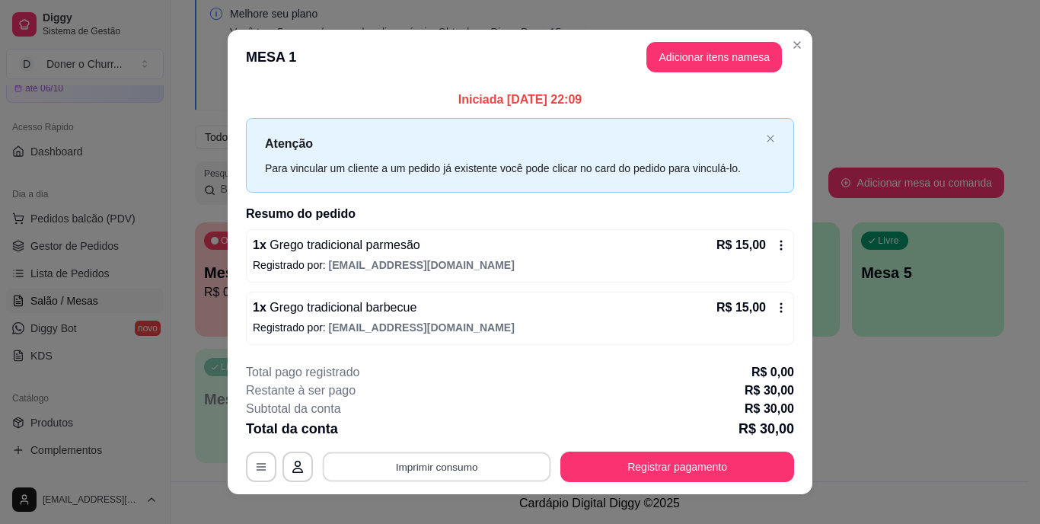
click at [447, 458] on button "Imprimir consumo" at bounding box center [437, 466] width 228 height 30
click at [443, 430] on button "IMPRESSORA" at bounding box center [436, 431] width 110 height 24
click at [704, 52] on button "Adicionar itens na mesa" at bounding box center [713, 57] width 135 height 30
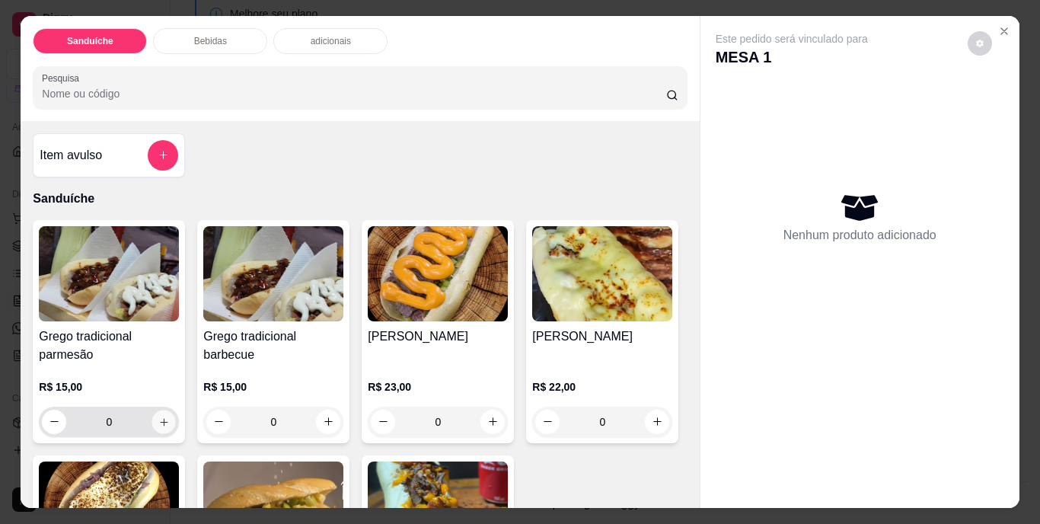
click at [158, 416] on icon "increase-product-quantity" at bounding box center [163, 421] width 11 height 11
type input "1"
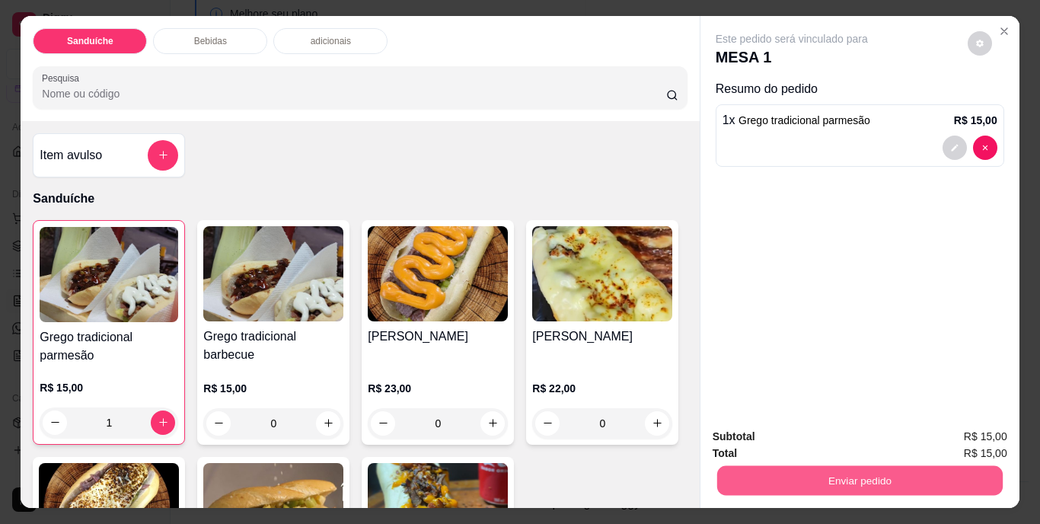
click at [855, 471] on button "Enviar pedido" at bounding box center [858, 481] width 285 height 30
click at [809, 432] on button "Não registrar e enviar pedido" at bounding box center [809, 437] width 154 height 28
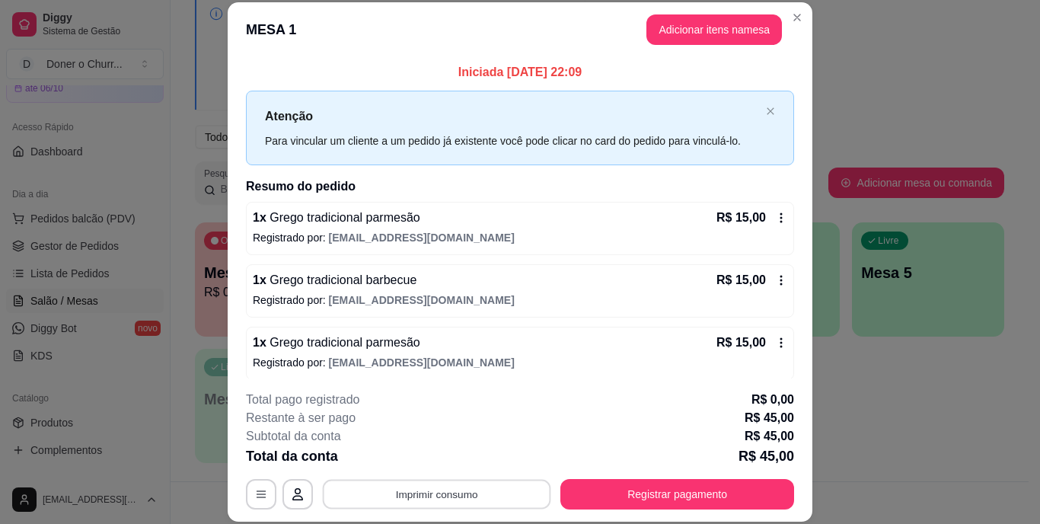
click at [437, 503] on button "Imprimir consumo" at bounding box center [437, 494] width 228 height 30
click at [441, 458] on button "IMPRESSORA" at bounding box center [435, 459] width 107 height 24
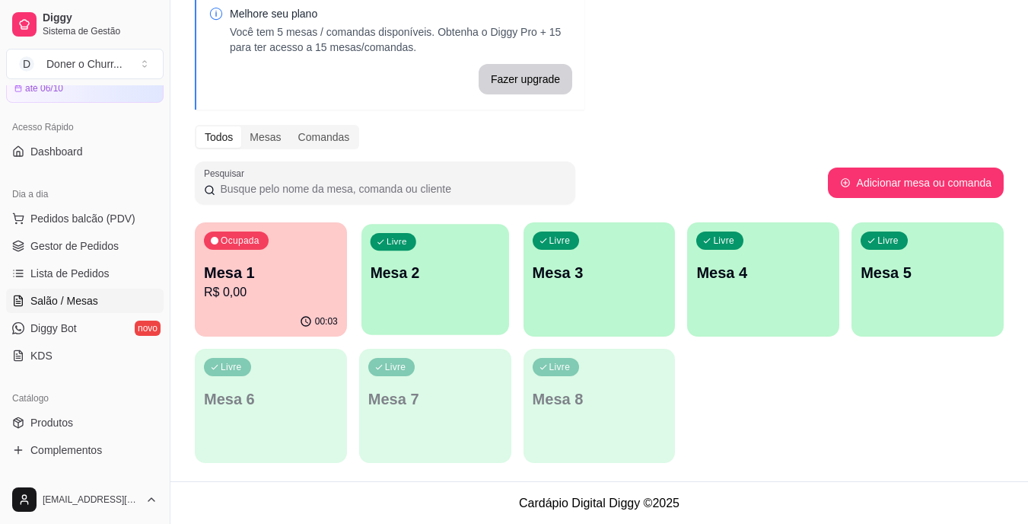
click at [409, 273] on p "Mesa 2" at bounding box center [435, 273] width 130 height 21
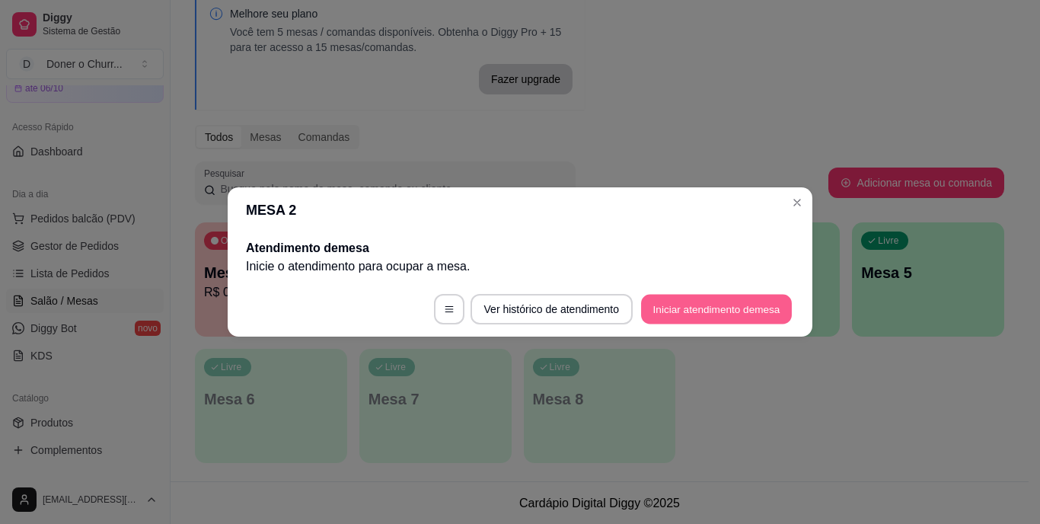
click at [711, 319] on button "Iniciar atendimento de mesa" at bounding box center [716, 310] width 151 height 30
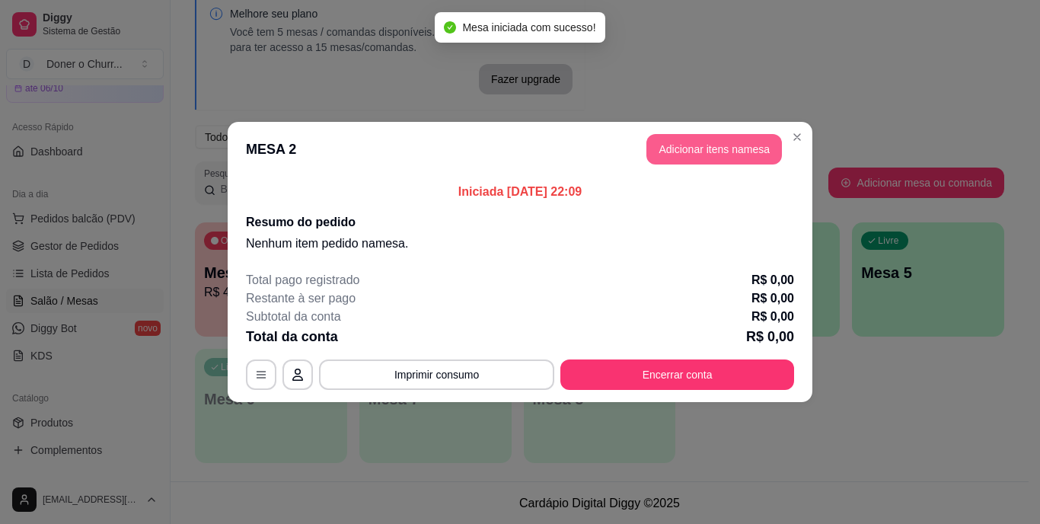
click at [716, 151] on button "Adicionar itens na mesa" at bounding box center [713, 149] width 135 height 30
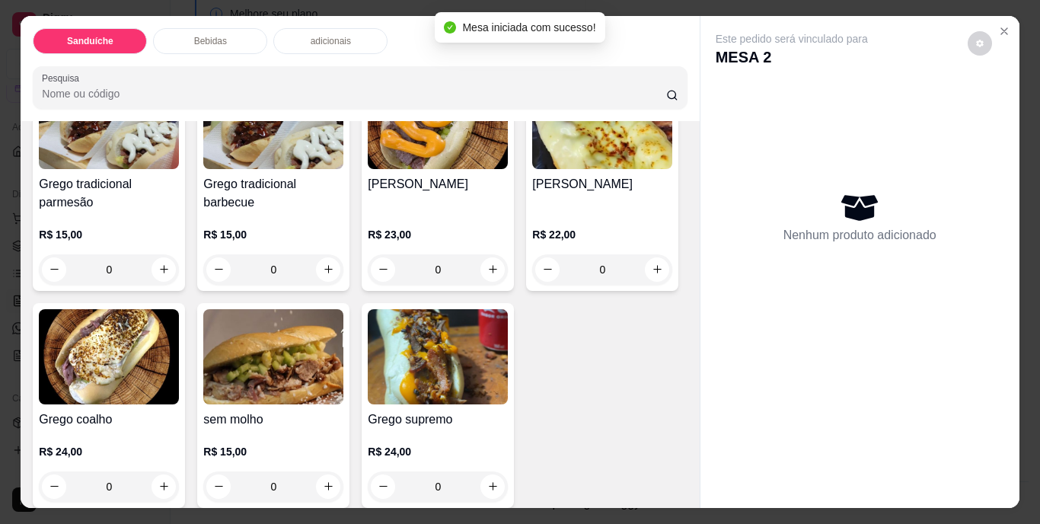
scroll to position [304, 0]
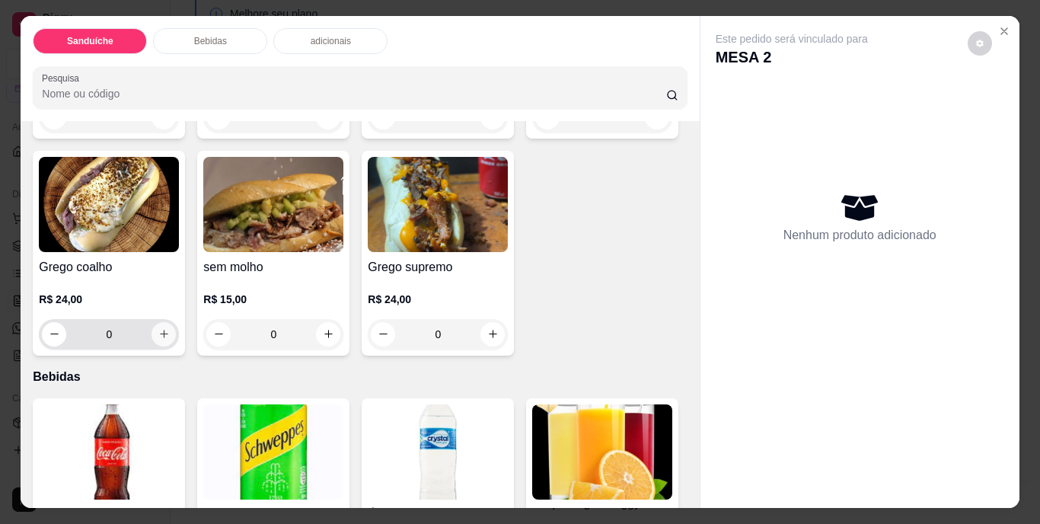
click at [170, 329] on icon "increase-product-quantity" at bounding box center [163, 333] width 11 height 11
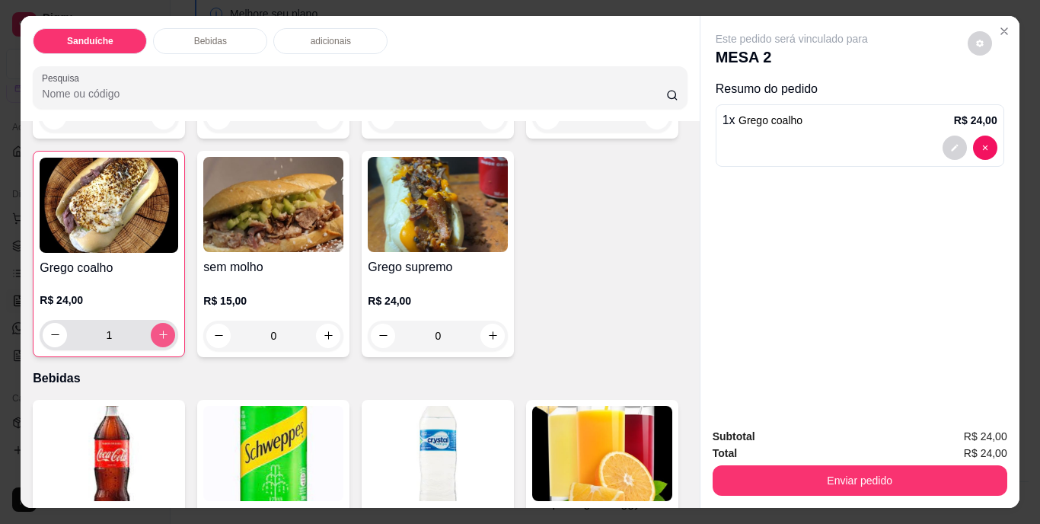
click at [169, 329] on icon "increase-product-quantity" at bounding box center [163, 334] width 11 height 11
type input "2"
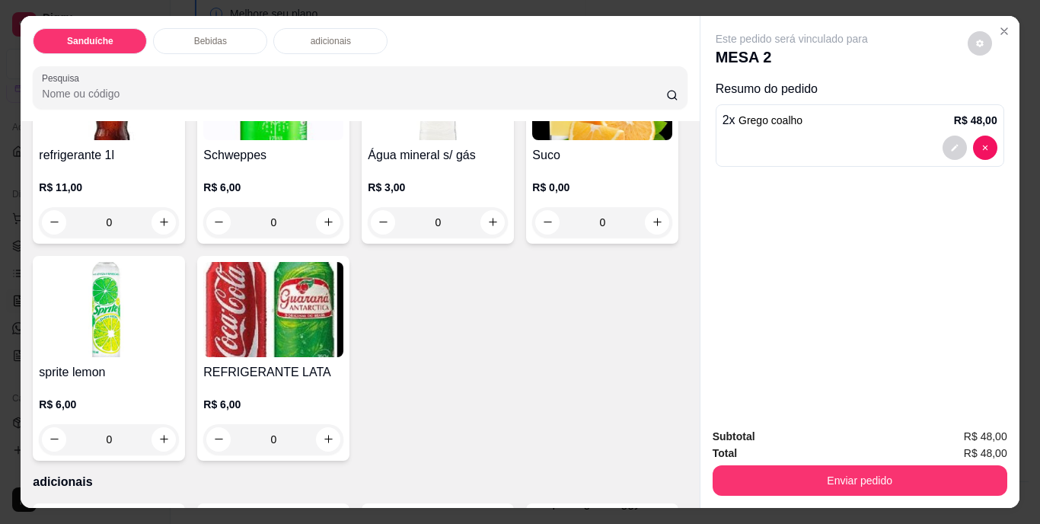
scroll to position [761, 0]
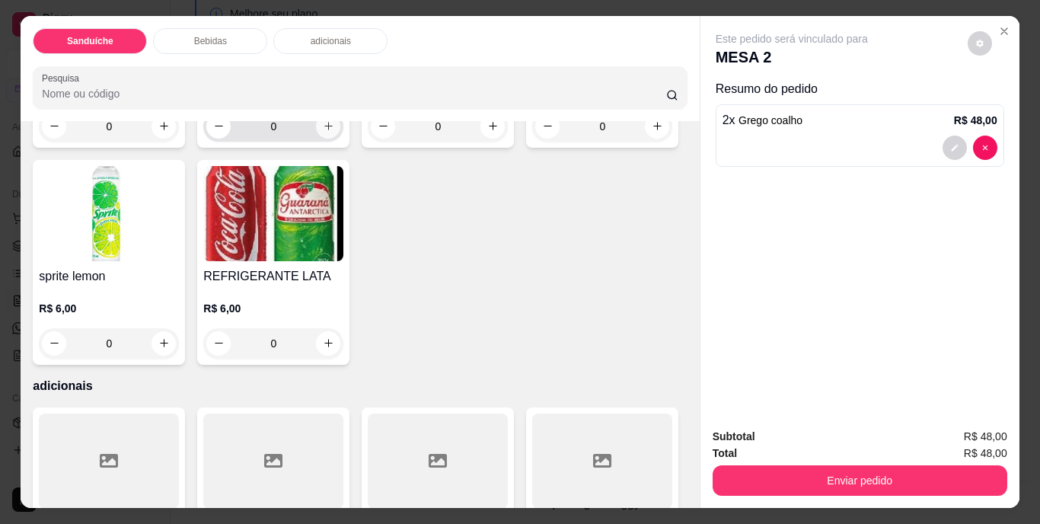
click at [323, 132] on icon "increase-product-quantity" at bounding box center [328, 125] width 11 height 11
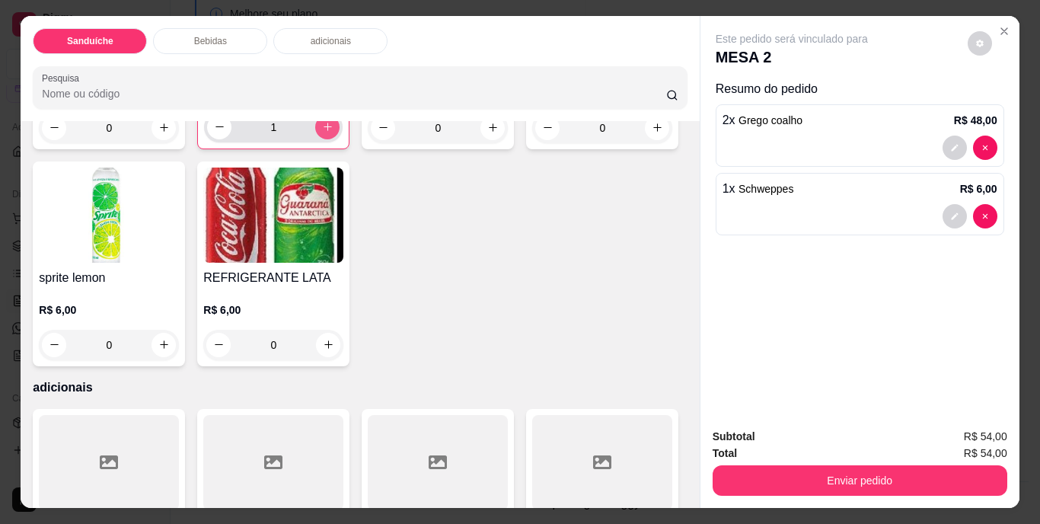
click at [322, 132] on icon "increase-product-quantity" at bounding box center [327, 126] width 11 height 11
type input "2"
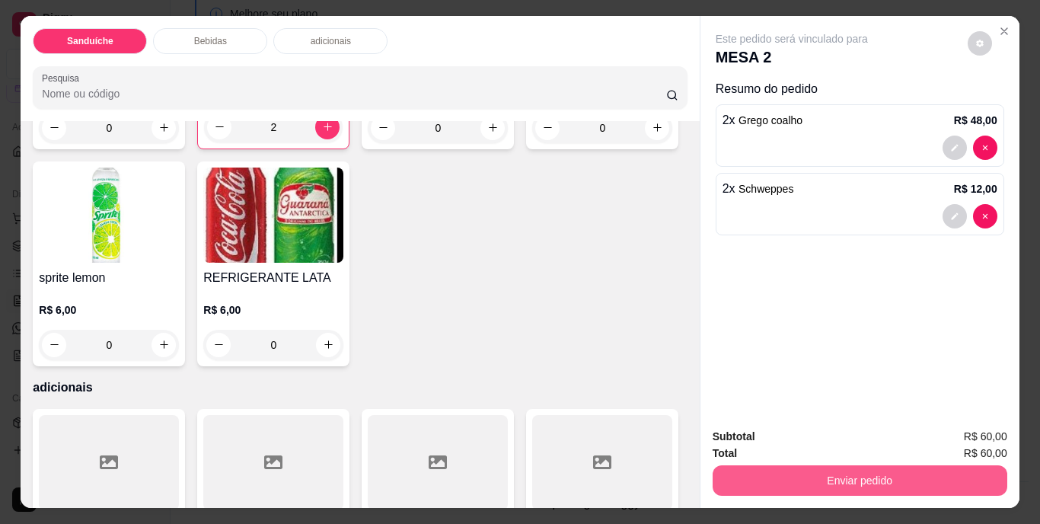
click at [874, 477] on button "Enviar pedido" at bounding box center [859, 480] width 295 height 30
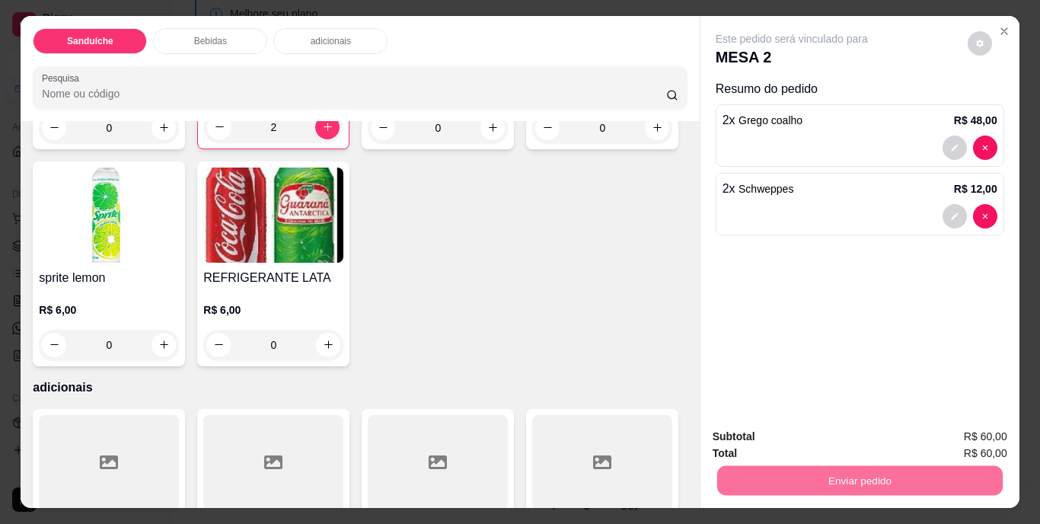
click at [843, 441] on button "Não registrar e enviar pedido" at bounding box center [809, 437] width 158 height 29
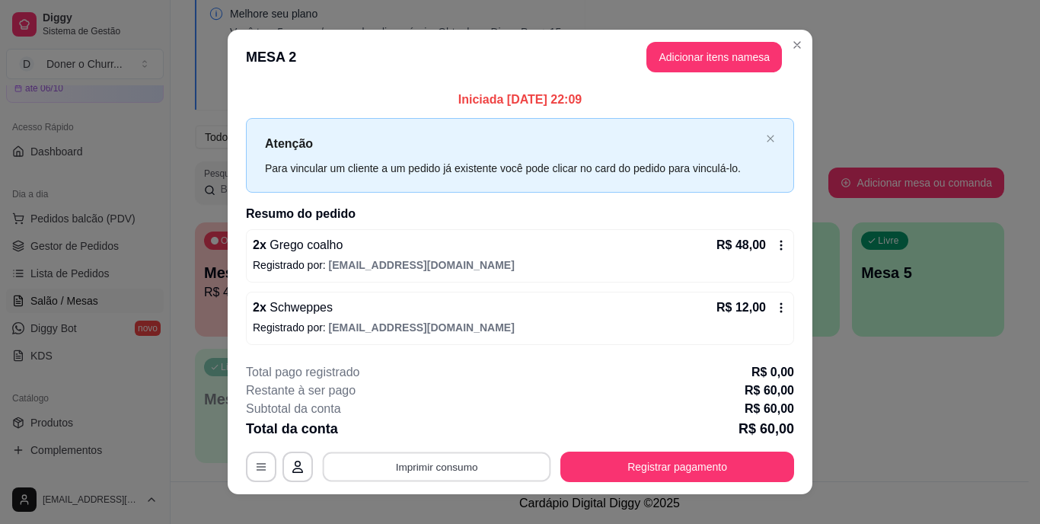
click at [428, 471] on button "Imprimir consumo" at bounding box center [437, 466] width 228 height 30
click at [438, 432] on button "IMPRESSORA" at bounding box center [435, 431] width 107 height 24
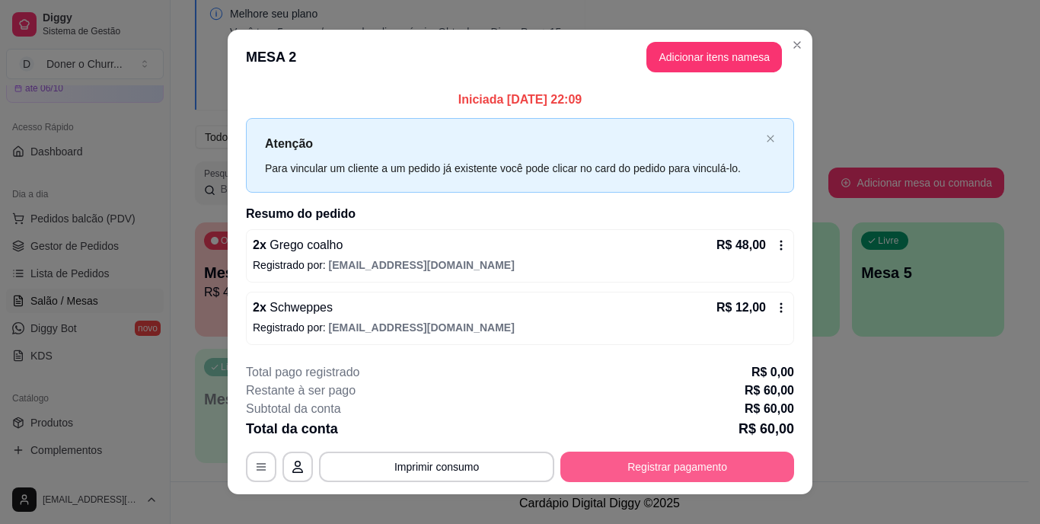
click at [625, 458] on button "Registrar pagamento" at bounding box center [677, 466] width 234 height 30
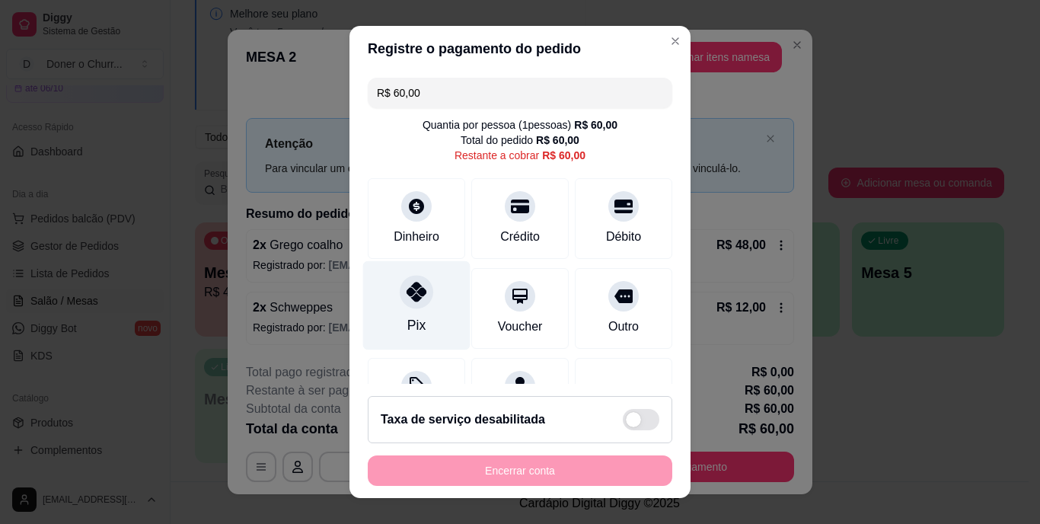
click at [404, 304] on div at bounding box center [416, 292] width 33 height 33
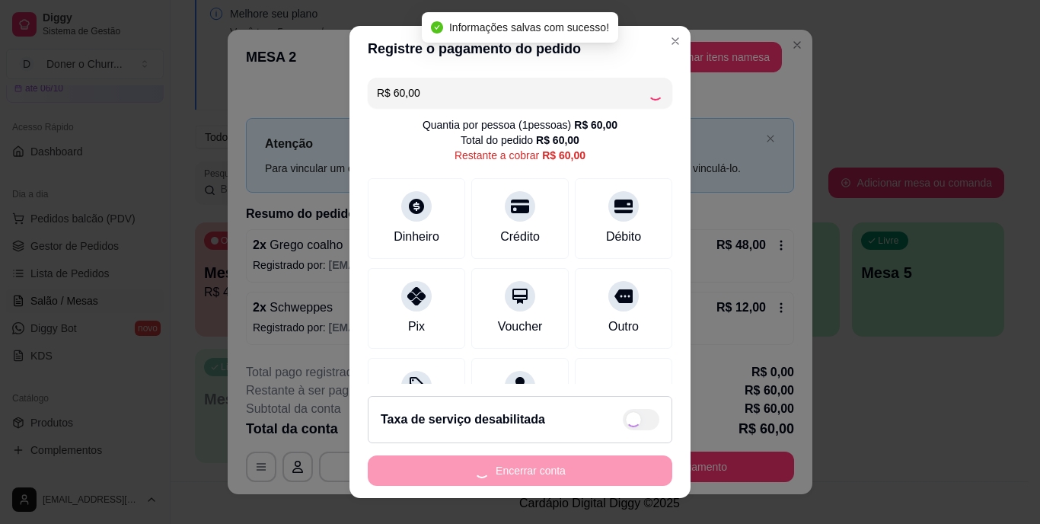
type input "R$ 0,00"
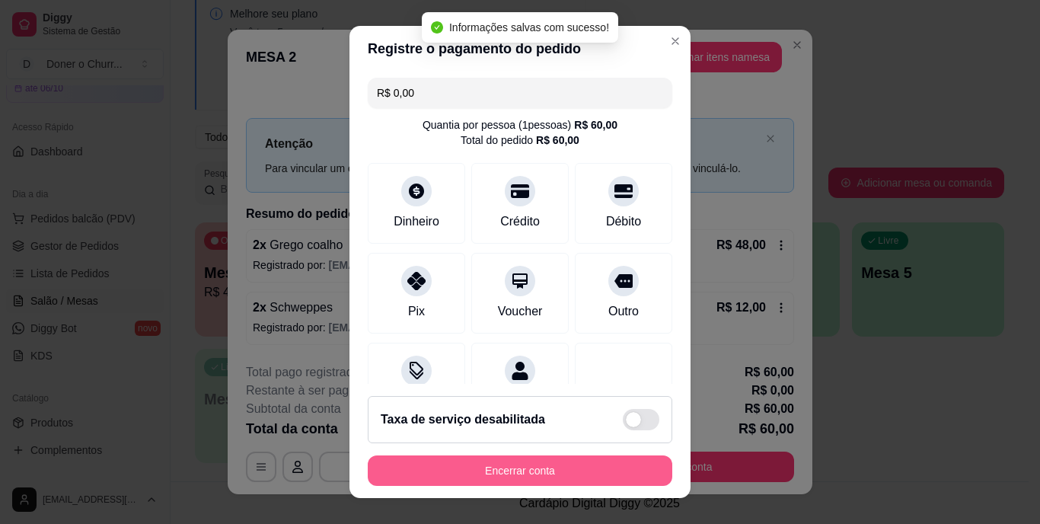
click at [500, 466] on button "Encerrar conta" at bounding box center [520, 470] width 304 height 30
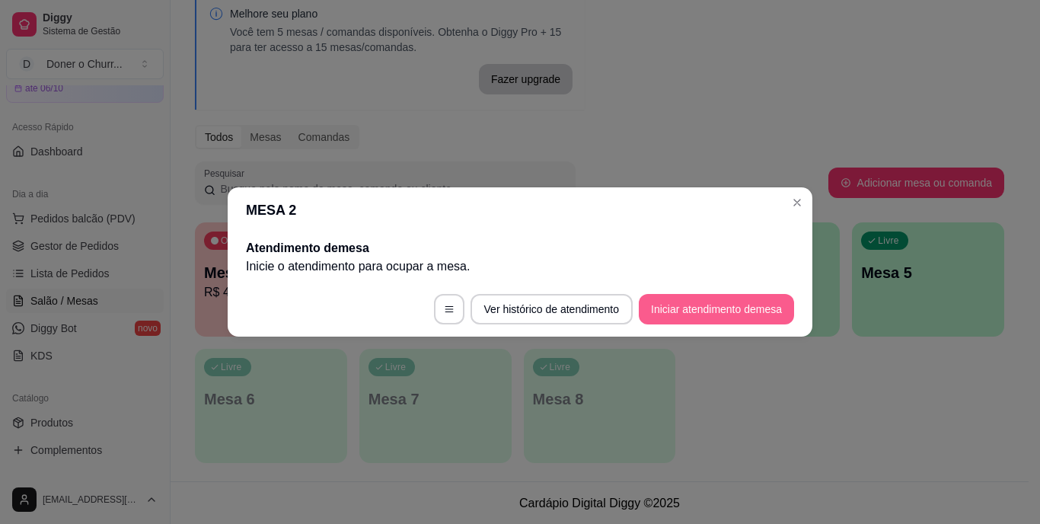
click at [671, 303] on button "Iniciar atendimento de mesa" at bounding box center [716, 309] width 155 height 30
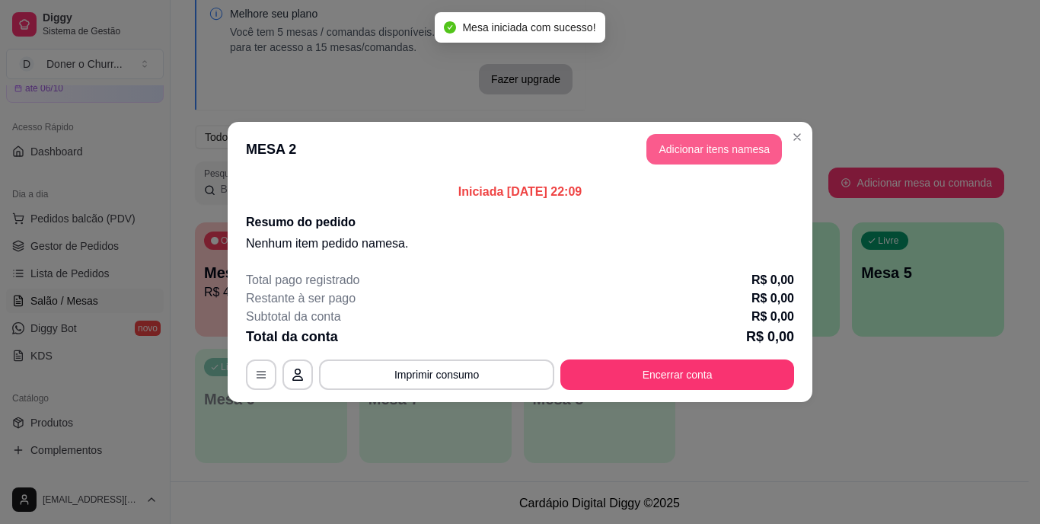
click at [709, 148] on button "Adicionar itens na mesa" at bounding box center [713, 149] width 135 height 30
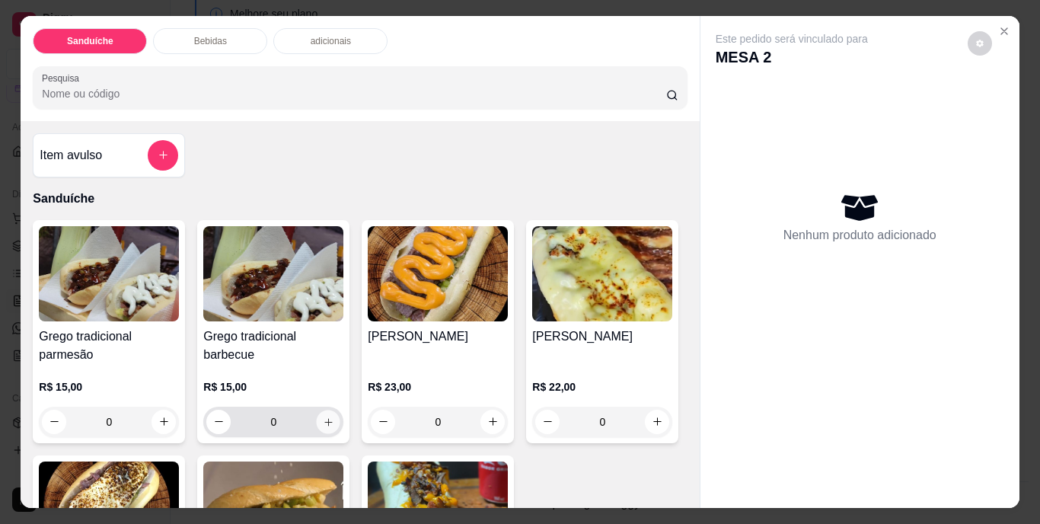
click at [323, 416] on icon "increase-product-quantity" at bounding box center [328, 421] width 11 height 11
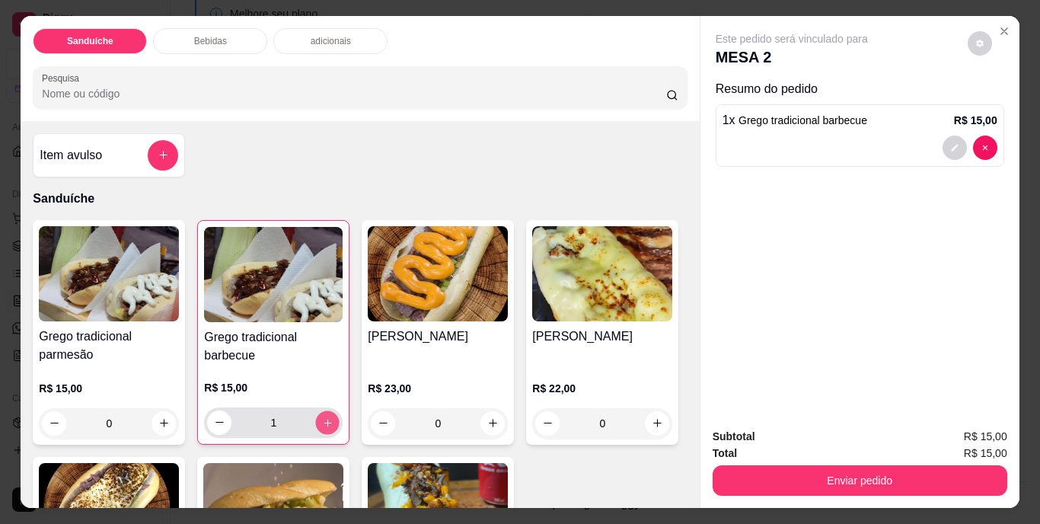
click at [322, 416] on icon "increase-product-quantity" at bounding box center [327, 421] width 11 height 11
type input "2"
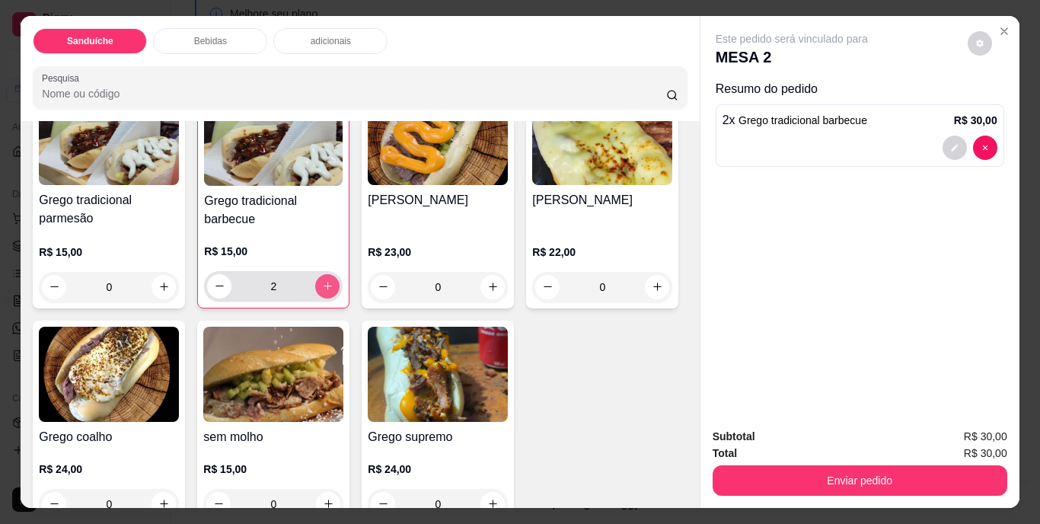
scroll to position [152, 0]
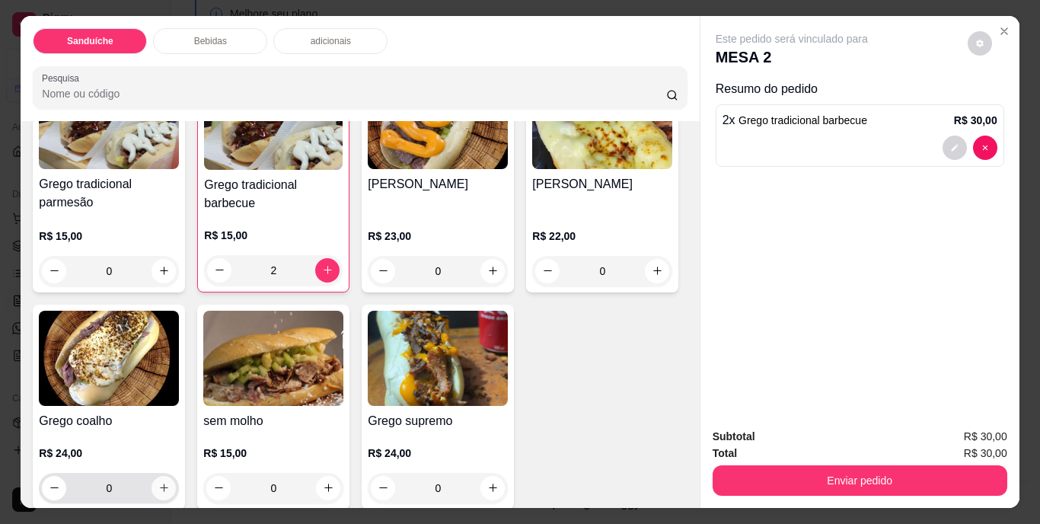
click at [168, 483] on icon "increase-product-quantity" at bounding box center [164, 487] width 8 height 8
type input "1"
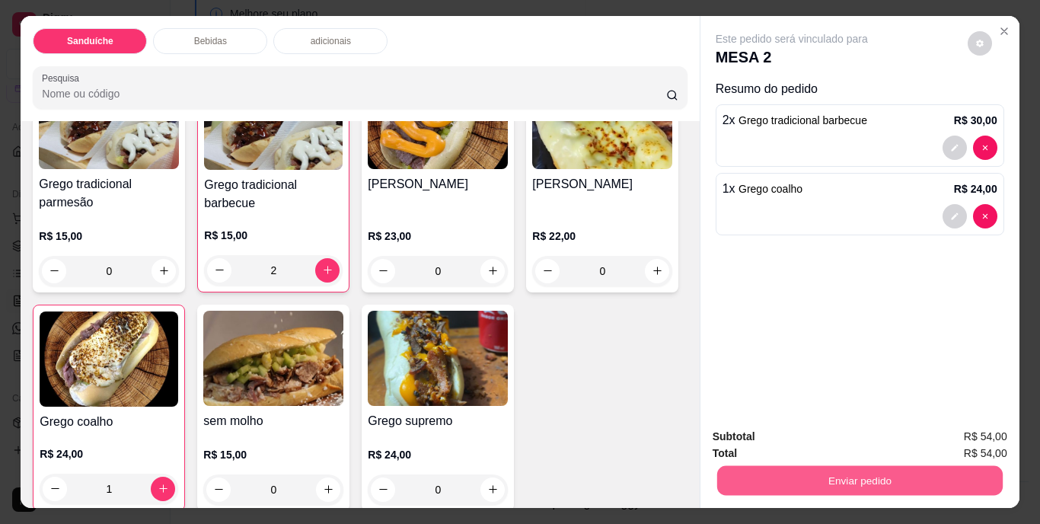
click at [797, 479] on button "Enviar pedido" at bounding box center [858, 481] width 285 height 30
click at [798, 427] on button "Não registrar e enviar pedido" at bounding box center [809, 437] width 158 height 29
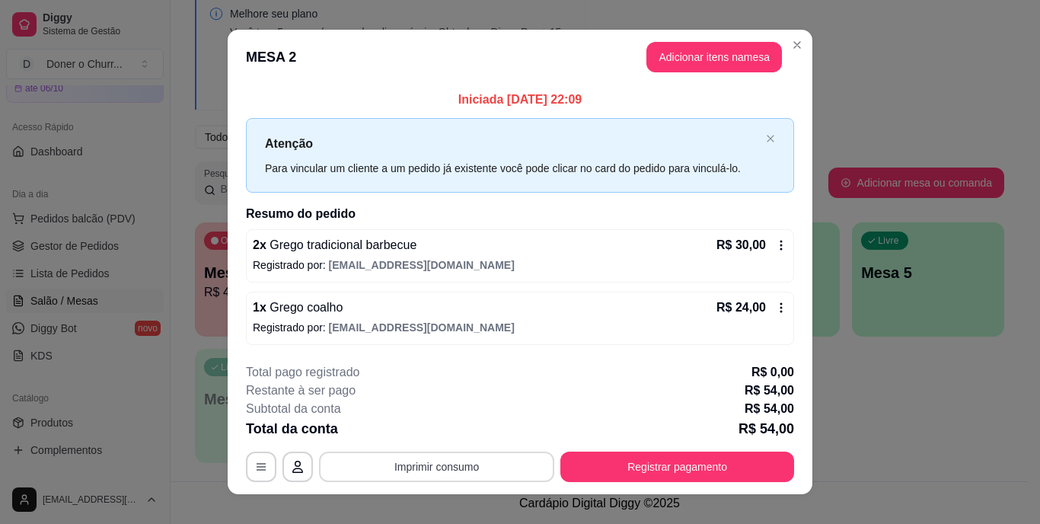
click at [409, 458] on button "Imprimir consumo" at bounding box center [436, 466] width 235 height 30
click at [435, 424] on button "IMPRESSORA" at bounding box center [436, 431] width 110 height 24
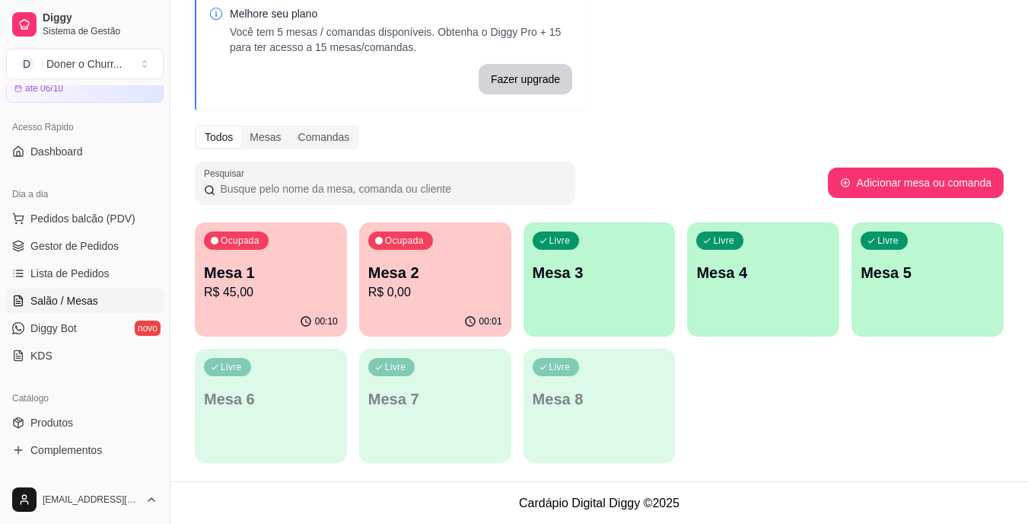
click at [639, 306] on div "Livre Mesa 3" at bounding box center [600, 270] width 152 height 96
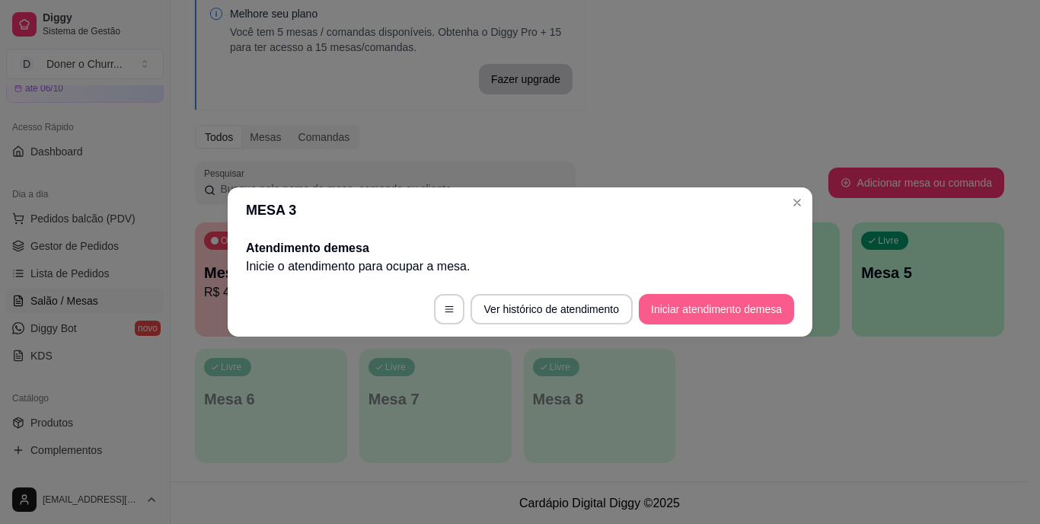
click at [709, 314] on button "Iniciar atendimento de mesa" at bounding box center [716, 309] width 155 height 30
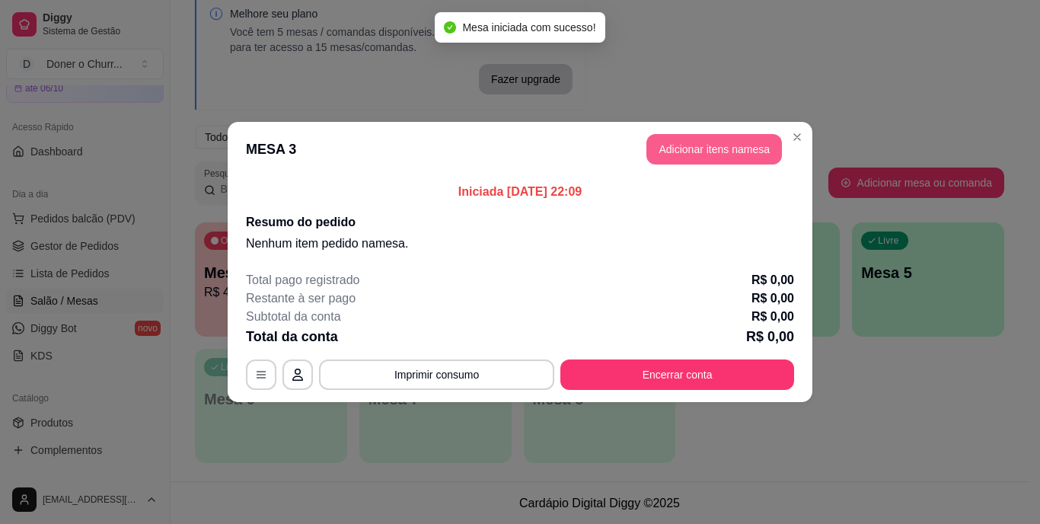
click at [699, 161] on button "Adicionar itens na mesa" at bounding box center [713, 149] width 135 height 30
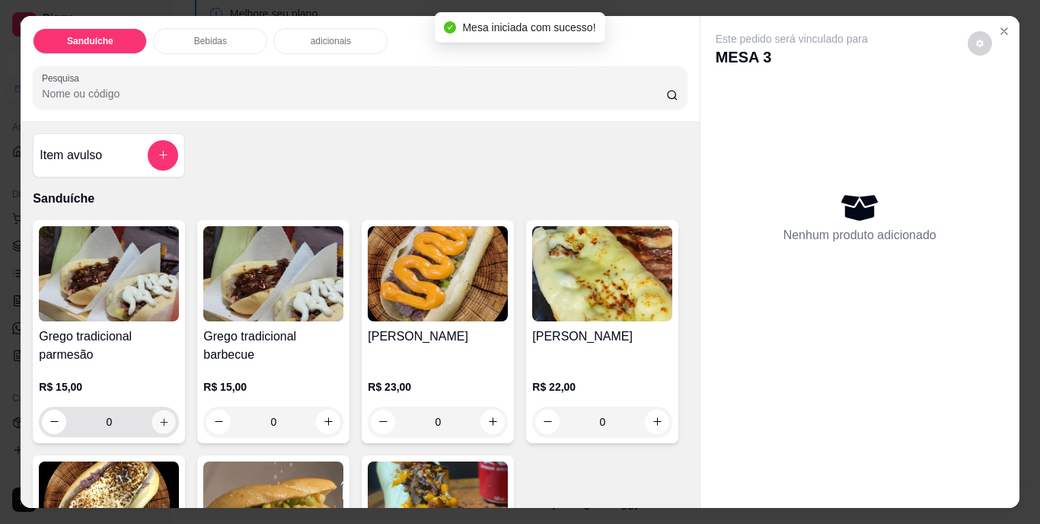
click at [152, 411] on button "increase-product-quantity" at bounding box center [164, 421] width 24 height 24
type input "1"
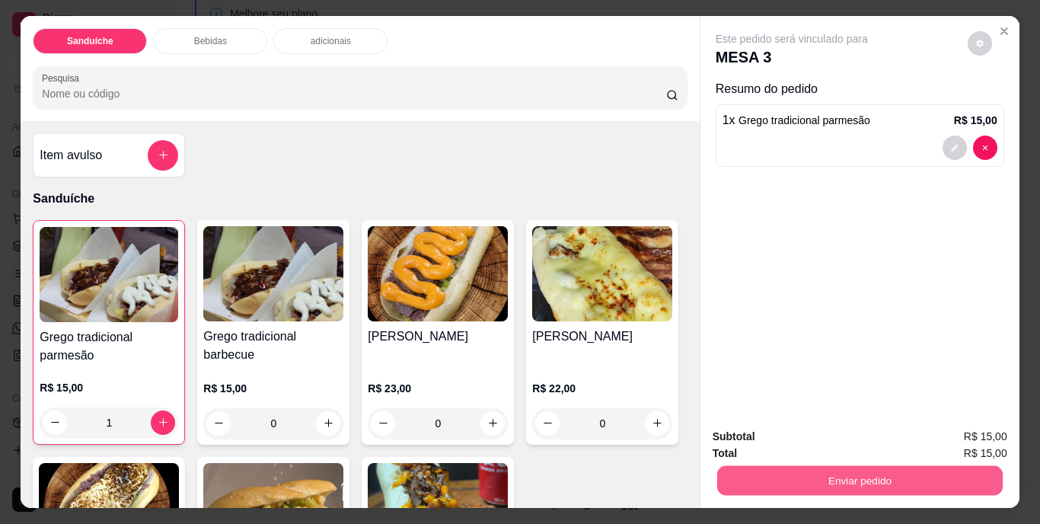
click at [856, 471] on button "Enviar pedido" at bounding box center [858, 481] width 285 height 30
click at [801, 441] on button "Não registrar e enviar pedido" at bounding box center [809, 437] width 154 height 28
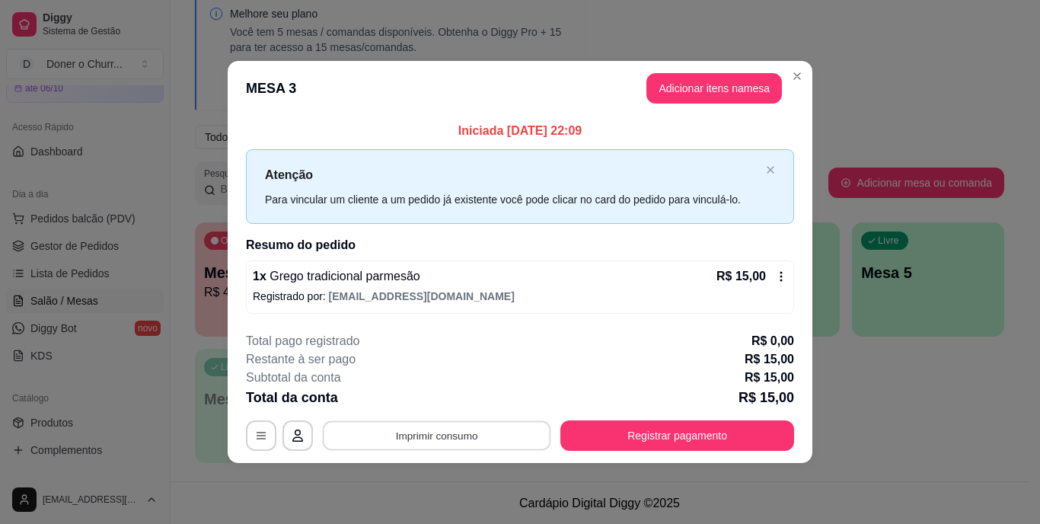
click at [445, 438] on button "Imprimir consumo" at bounding box center [437, 435] width 228 height 30
click at [451, 403] on button "IMPRESSORA" at bounding box center [441, 400] width 110 height 24
click at [827, 433] on div "**********" at bounding box center [520, 262] width 1040 height 524
click at [845, 471] on div "Melhore seu plano Você tem 5 mesas / comandas disponíveis. Obtenha o Diggy Pro …" at bounding box center [599, 231] width 858 height 499
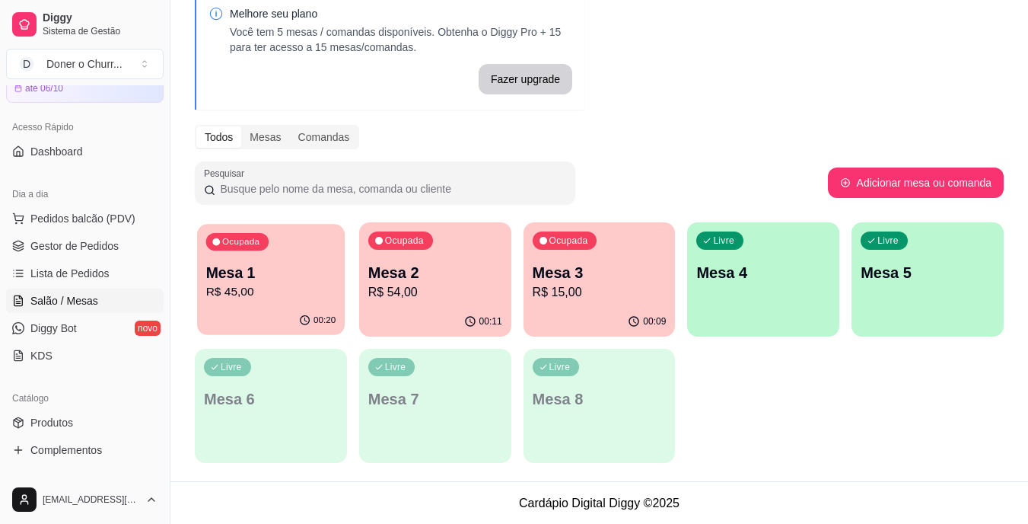
click at [303, 288] on p "R$ 45,00" at bounding box center [271, 292] width 130 height 18
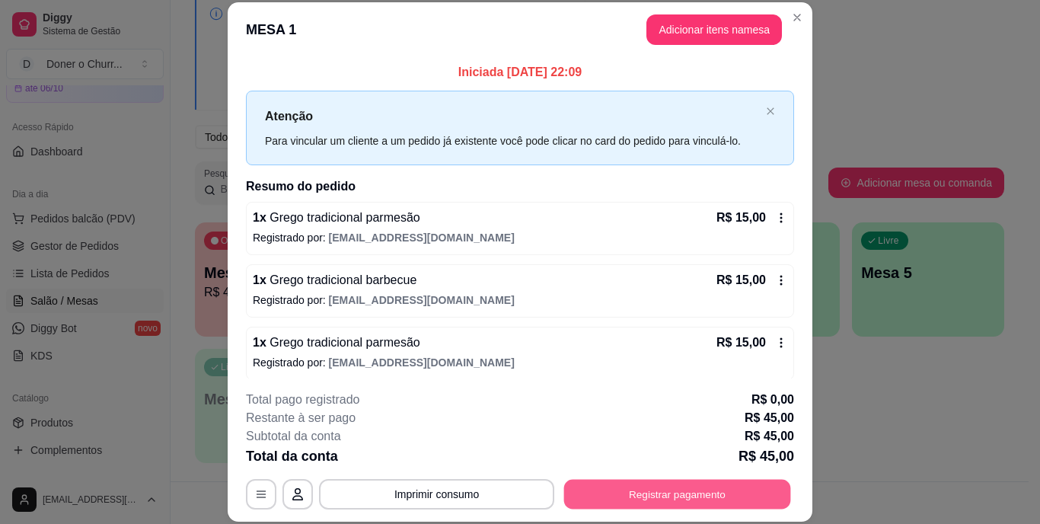
click at [634, 495] on button "Registrar pagamento" at bounding box center [677, 494] width 227 height 30
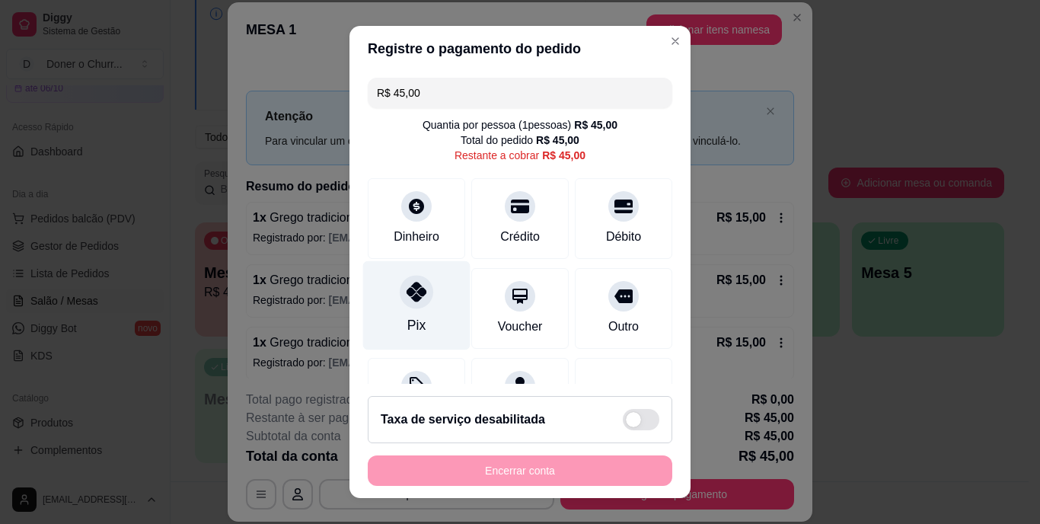
click at [418, 301] on div at bounding box center [416, 292] width 33 height 33
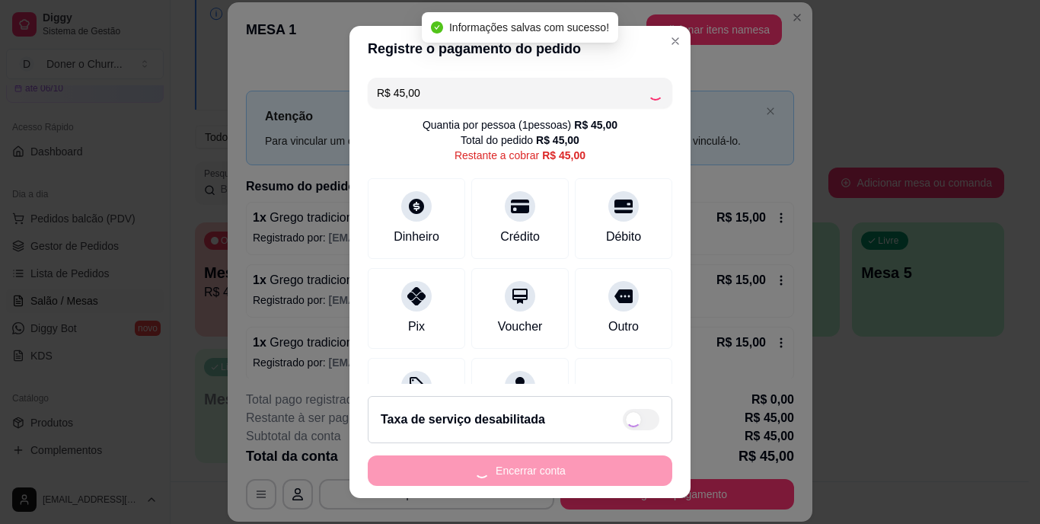
type input "R$ 0,00"
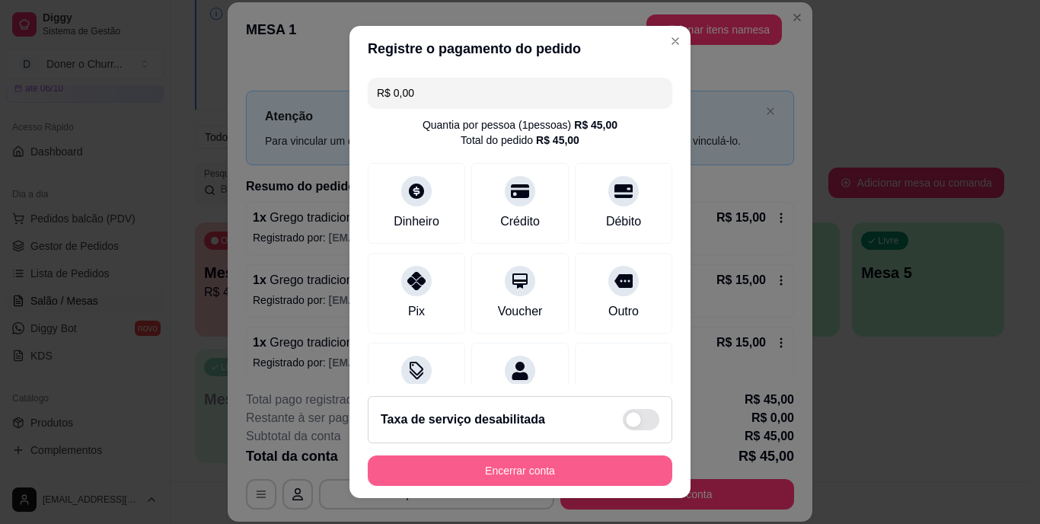
click at [492, 459] on button "Encerrar conta" at bounding box center [520, 470] width 304 height 30
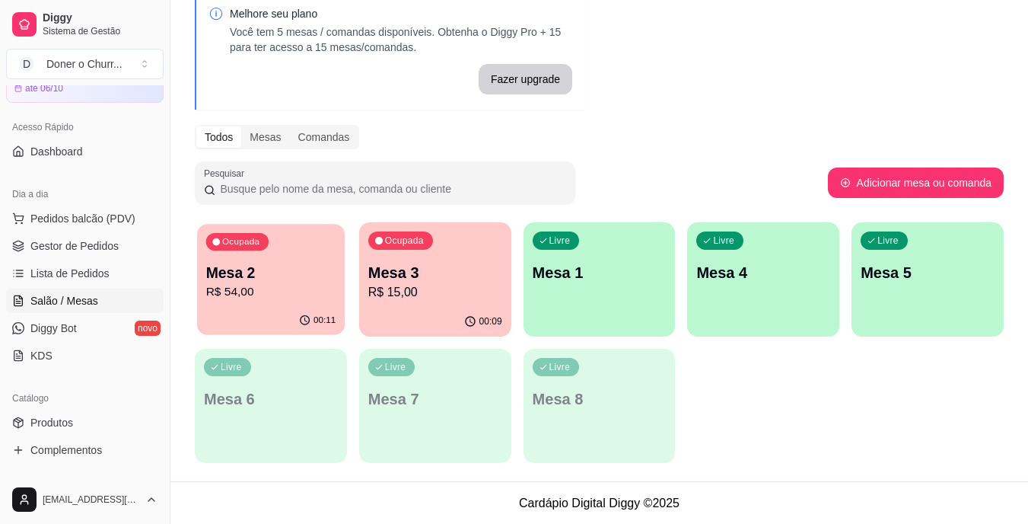
click at [284, 288] on p "R$ 54,00" at bounding box center [271, 292] width 130 height 18
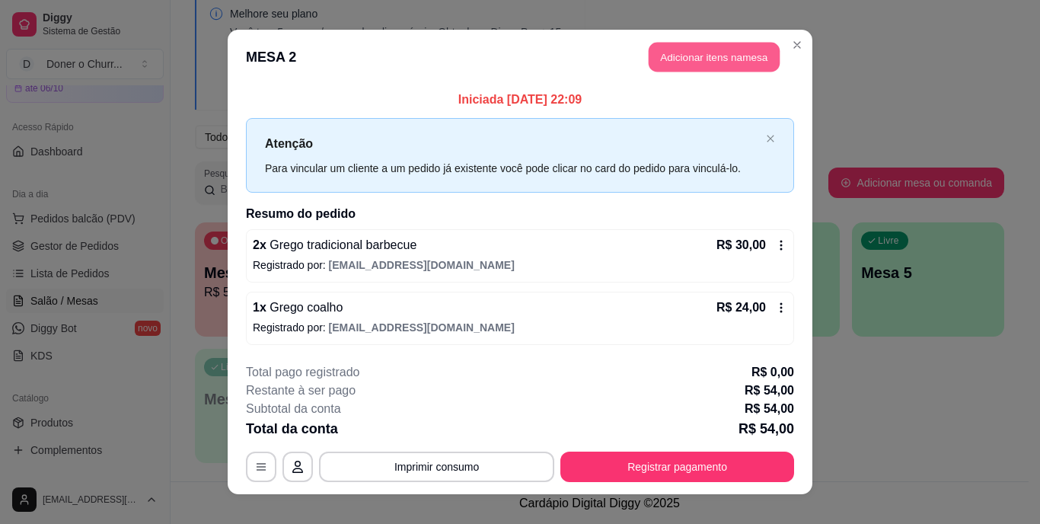
click at [706, 57] on button "Adicionar itens na mesa" at bounding box center [713, 58] width 131 height 30
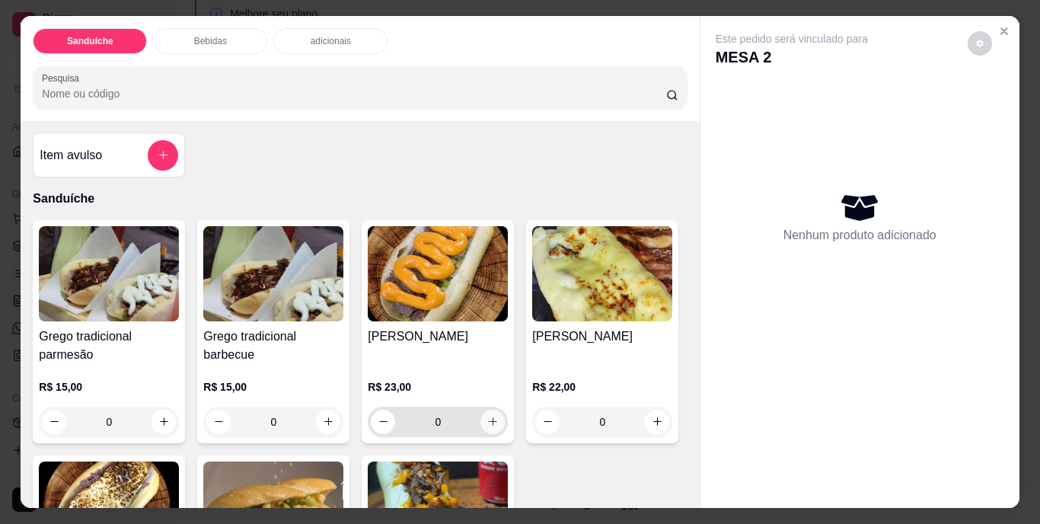
click at [491, 417] on icon "increase-product-quantity" at bounding box center [493, 421] width 8 height 8
type input "1"
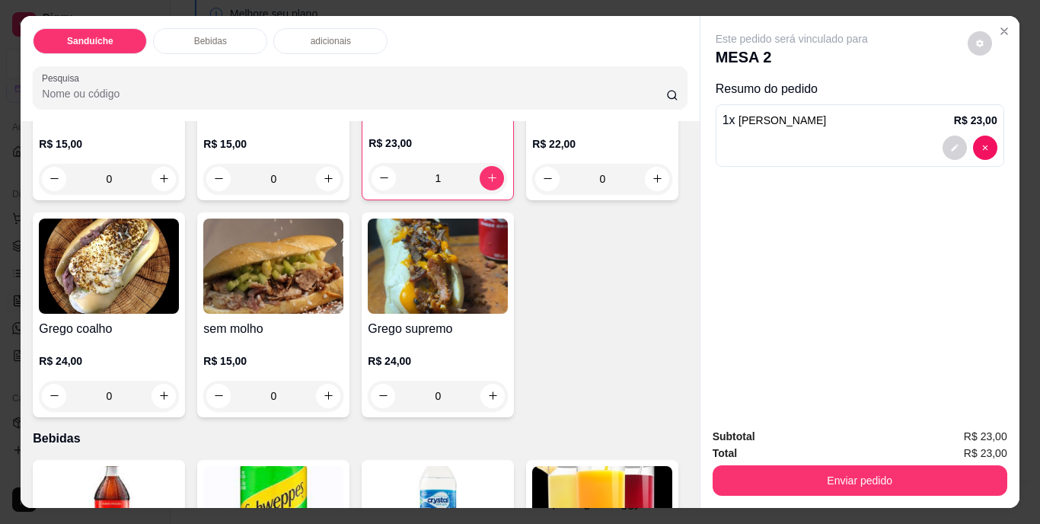
scroll to position [304, 0]
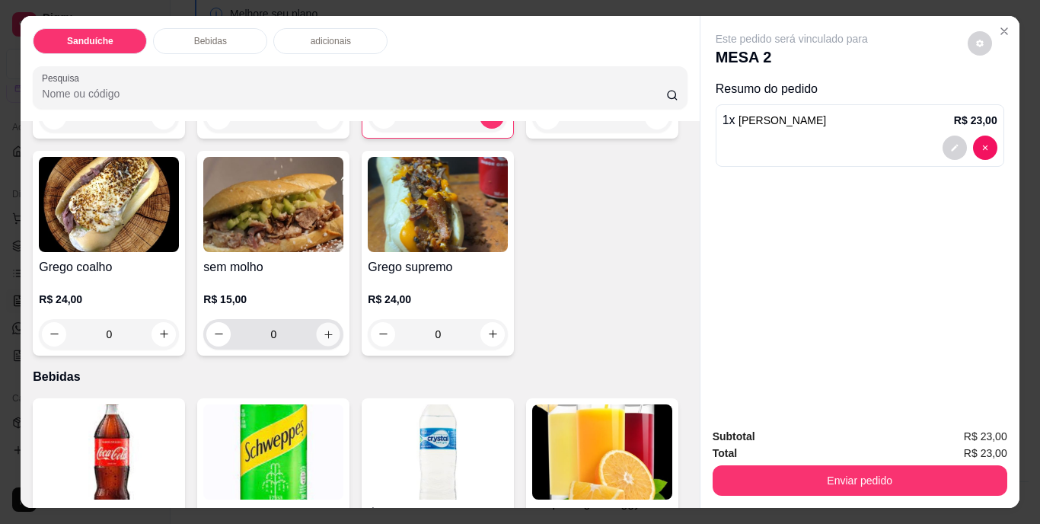
click at [334, 330] on icon "increase-product-quantity" at bounding box center [328, 333] width 11 height 11
type input "1"
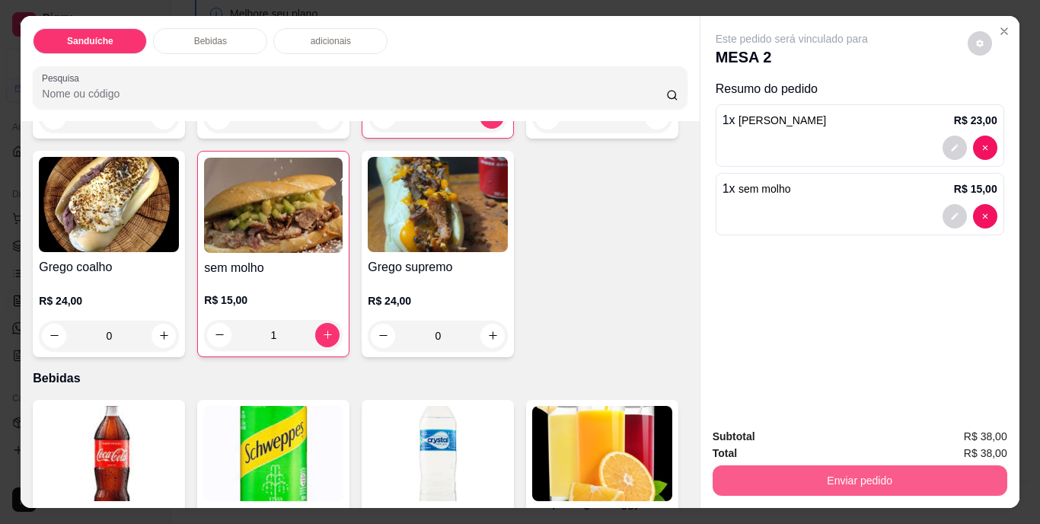
click at [859, 470] on button "Enviar pedido" at bounding box center [859, 480] width 295 height 30
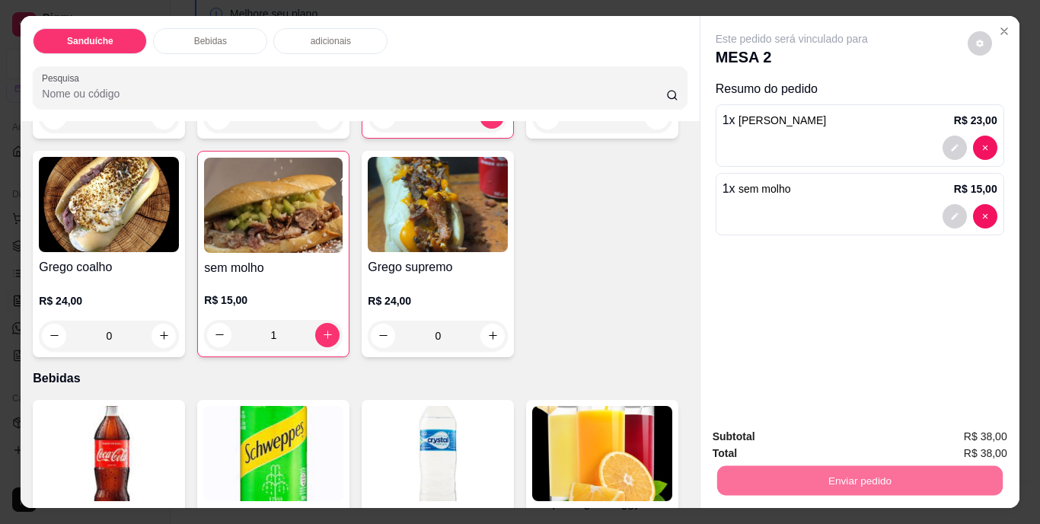
click at [836, 430] on button "Não registrar e enviar pedido" at bounding box center [809, 437] width 154 height 28
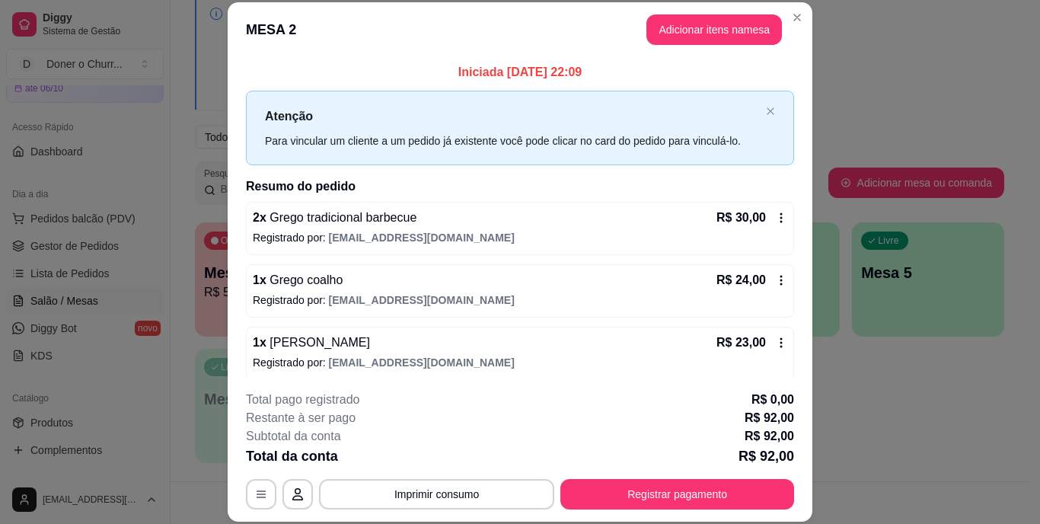
scroll to position [70, 0]
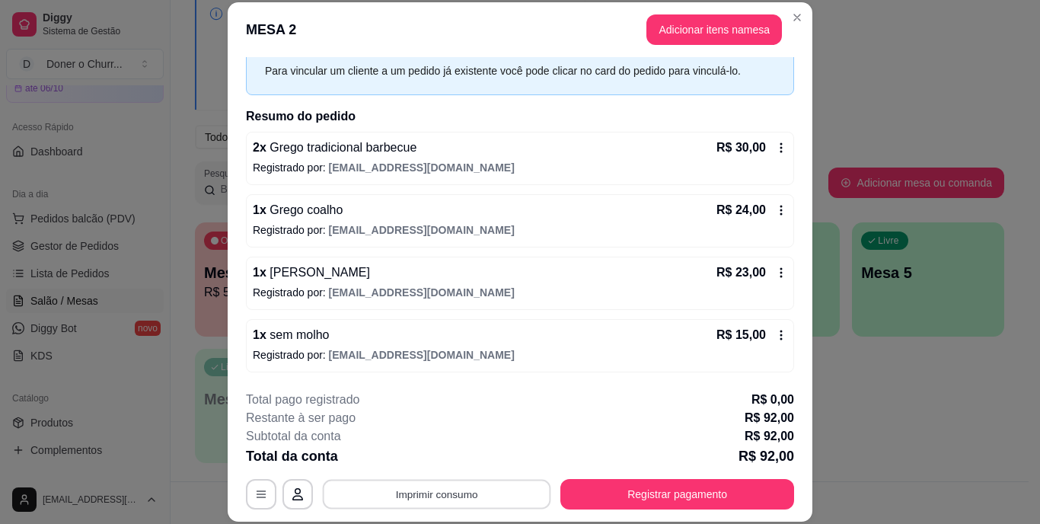
click at [438, 493] on button "Imprimir consumo" at bounding box center [437, 494] width 228 height 30
click at [449, 460] on button "IMPRESSORA" at bounding box center [436, 459] width 110 height 24
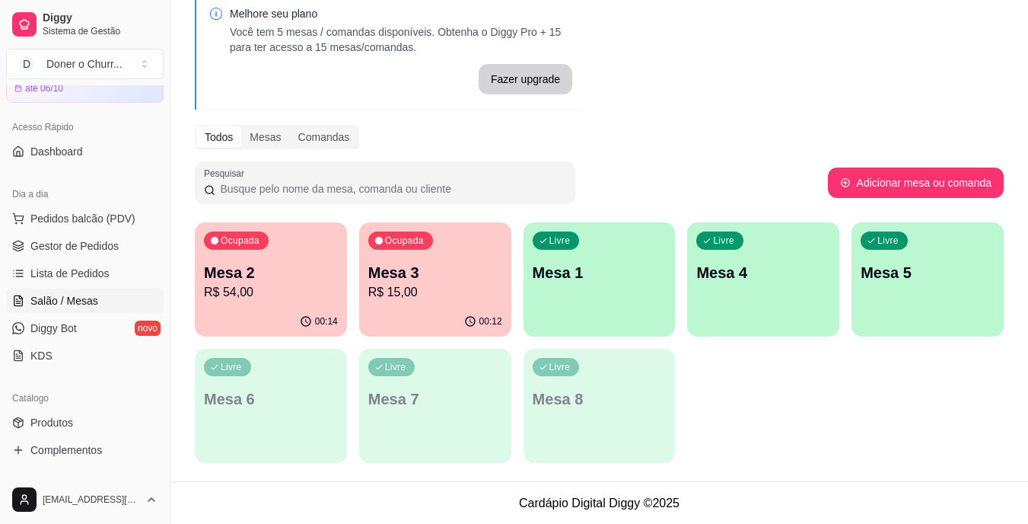
click at [260, 269] on p "Mesa 2" at bounding box center [271, 272] width 134 height 21
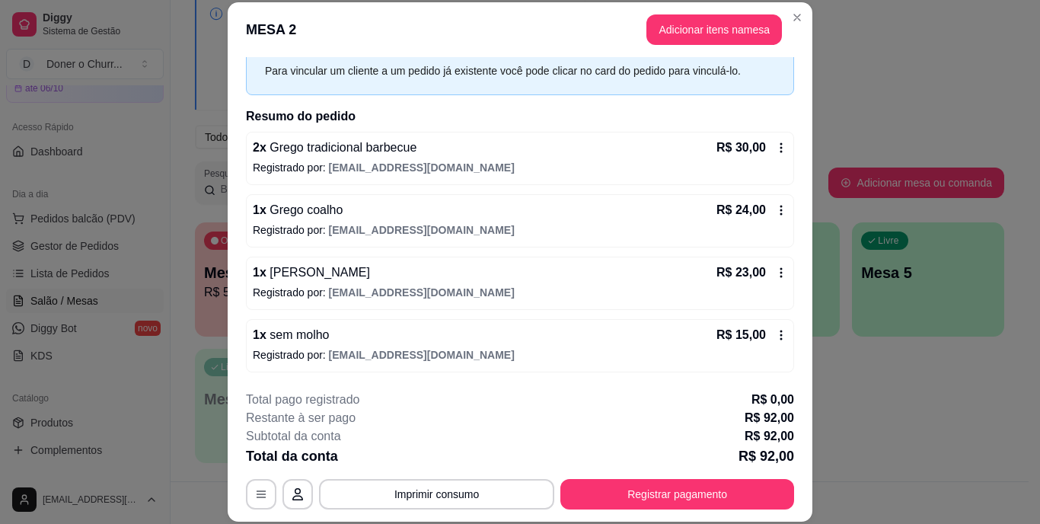
click at [775, 340] on icon at bounding box center [781, 335] width 12 height 12
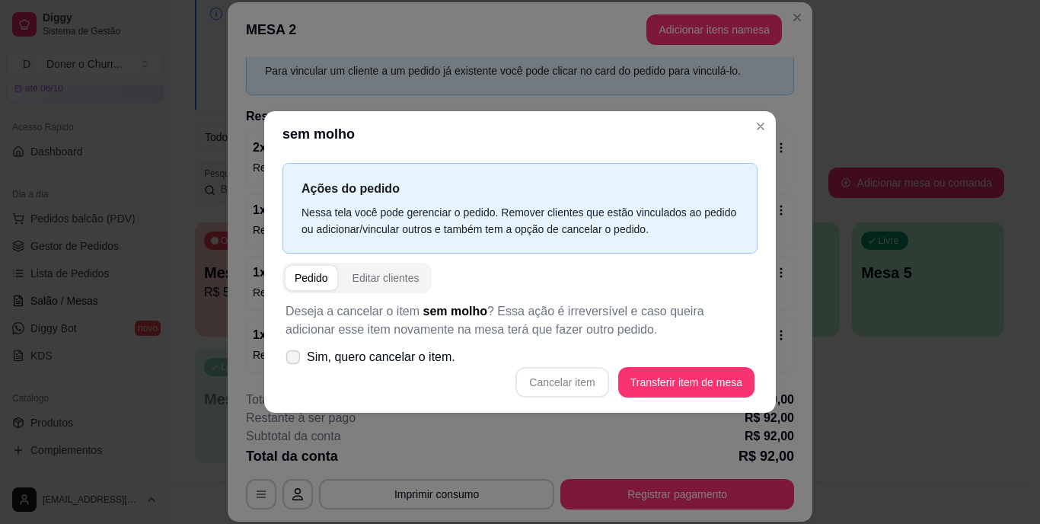
click at [291, 358] on icon at bounding box center [292, 356] width 11 height 8
click at [291, 360] on input "Sim, quero cancelar o item." at bounding box center [290, 365] width 10 height 10
checkbox input "true"
click at [583, 382] on button "Cancelar item" at bounding box center [561, 382] width 93 height 30
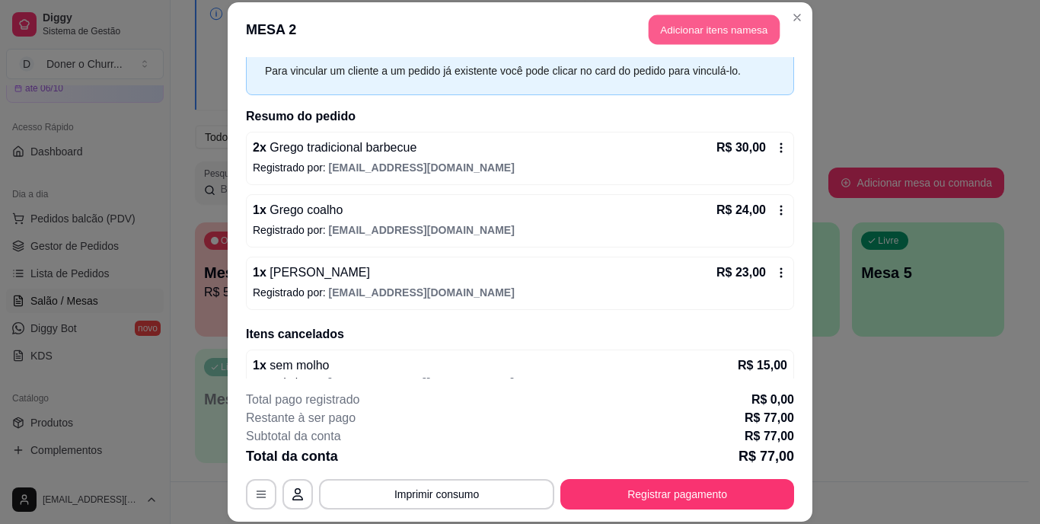
click at [692, 29] on button "Adicionar itens na mesa" at bounding box center [713, 30] width 131 height 30
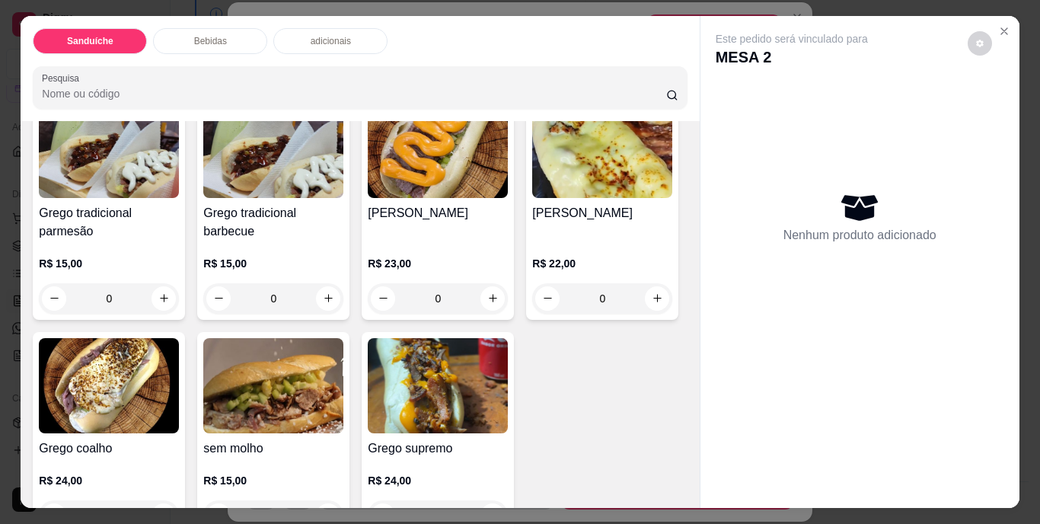
scroll to position [152, 0]
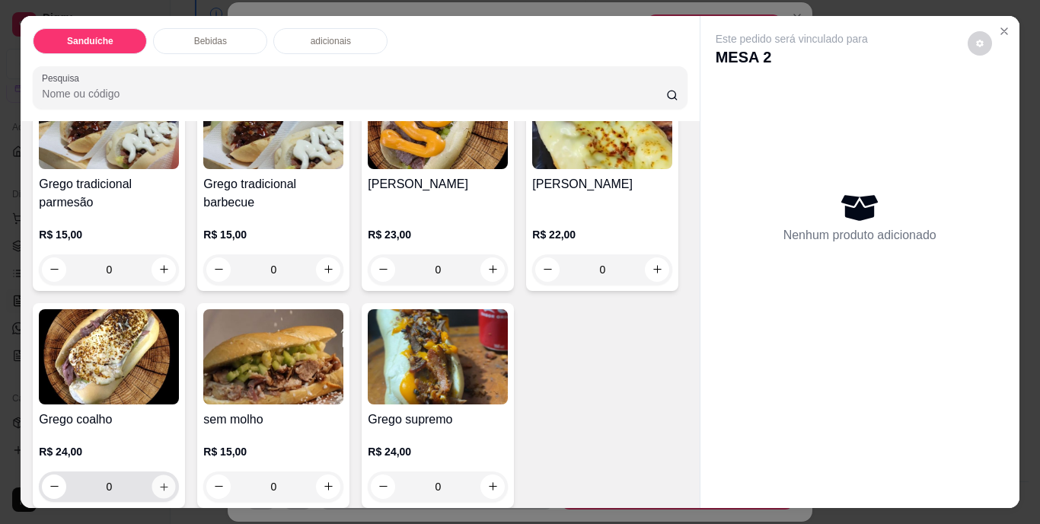
click at [170, 483] on icon "increase-product-quantity" at bounding box center [163, 485] width 11 height 11
type input "1"
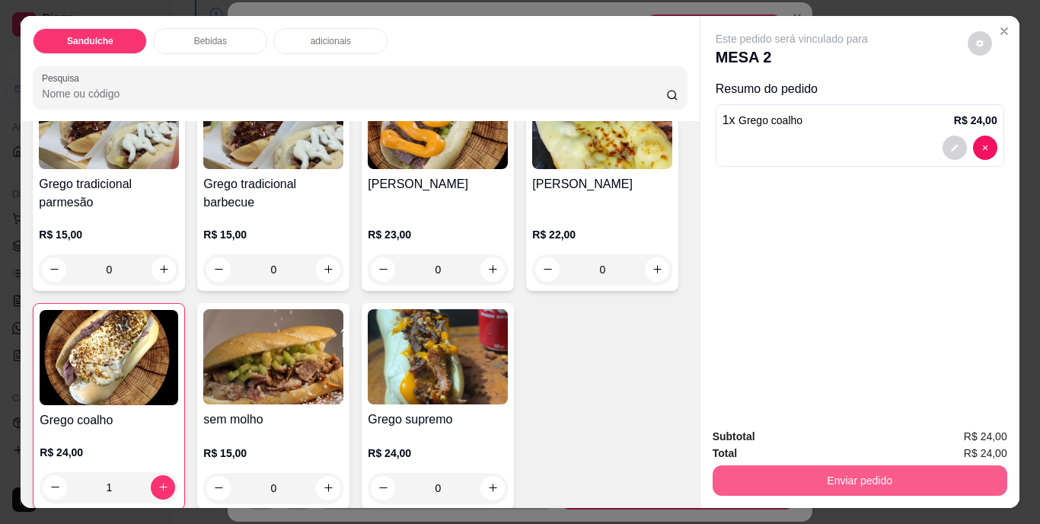
click at [908, 470] on button "Enviar pedido" at bounding box center [859, 480] width 295 height 30
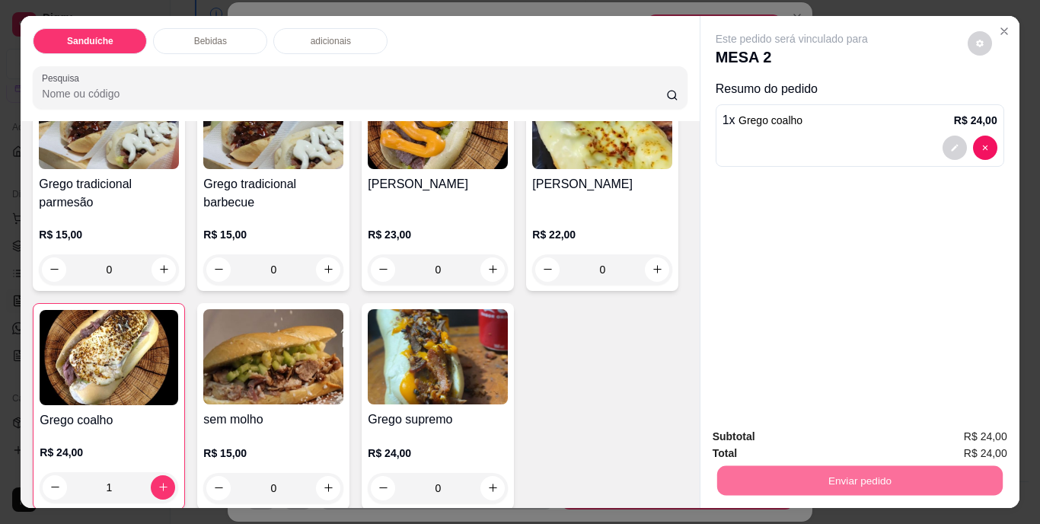
click at [843, 434] on button "Não registrar e enviar pedido" at bounding box center [809, 437] width 154 height 28
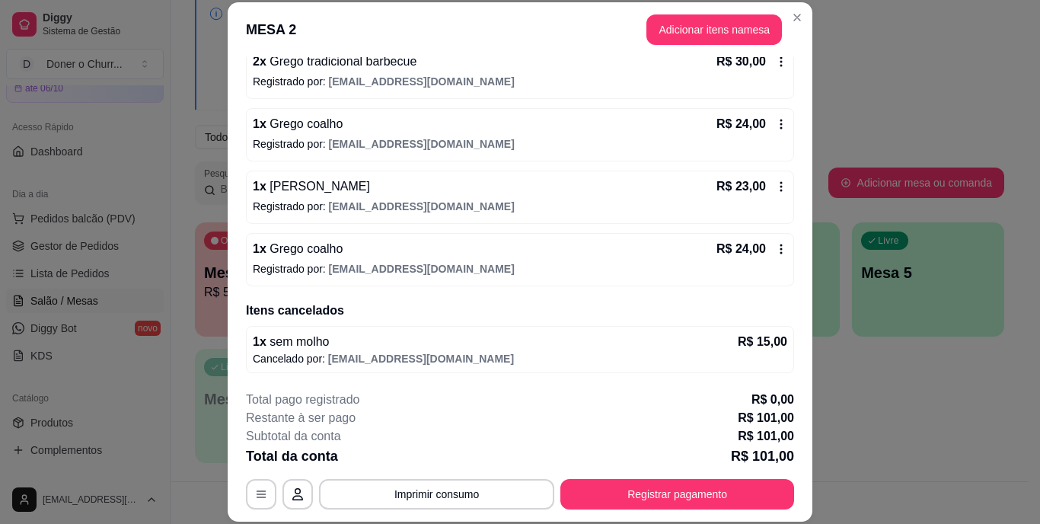
scroll to position [157, 0]
click at [438, 489] on button "Imprimir consumo" at bounding box center [436, 494] width 235 height 30
click at [437, 456] on button "IMPRESSORA" at bounding box center [435, 459] width 107 height 24
click at [432, 460] on button "IMPRESSORA" at bounding box center [435, 458] width 107 height 24
